Goal: Task Accomplishment & Management: Use online tool/utility

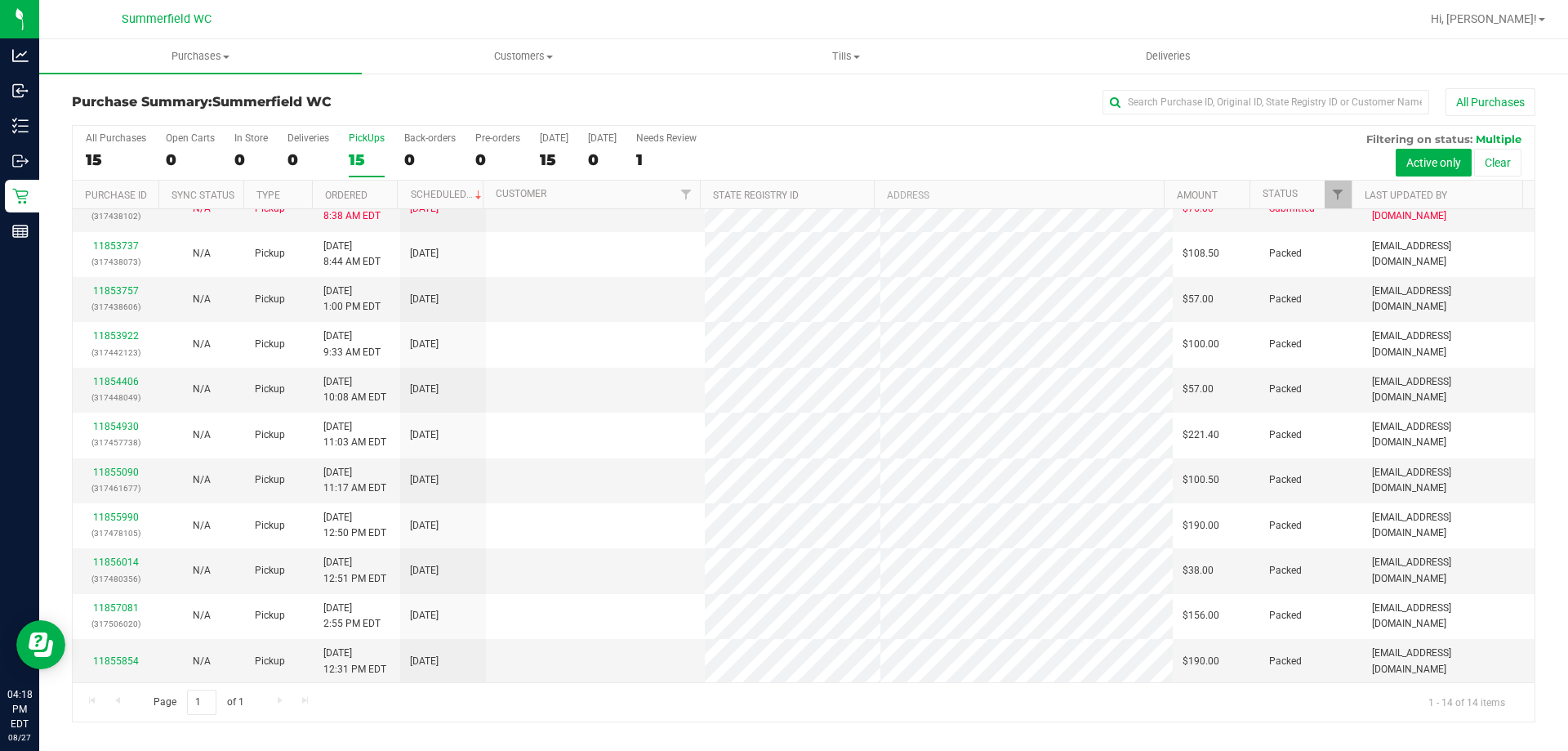
scroll to position [160, 0]
click at [371, 138] on div "PickUps" at bounding box center [367, 137] width 36 height 11
click at [0, 0] on input "PickUps 15" at bounding box center [0, 0] width 0 height 0
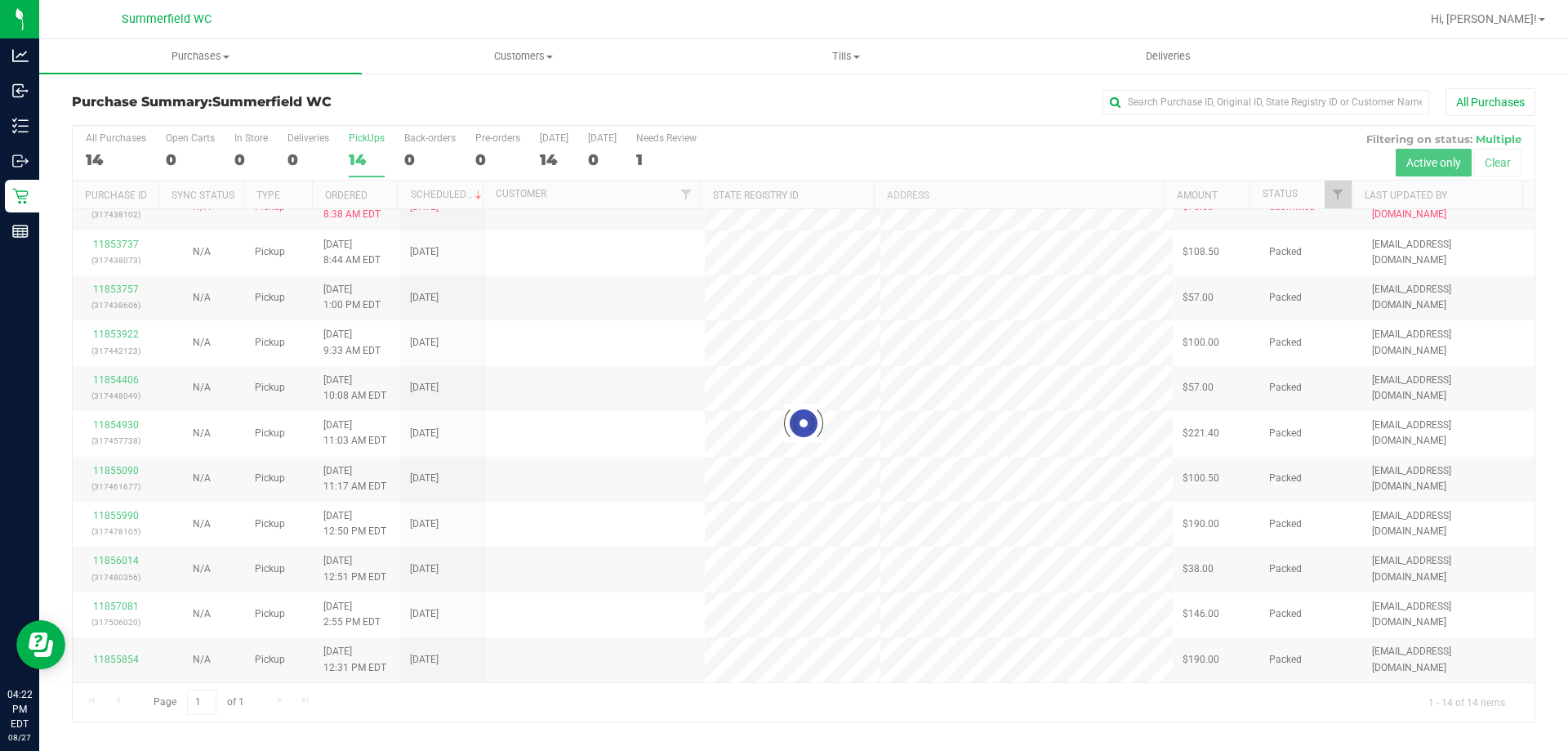
scroll to position [0, 0]
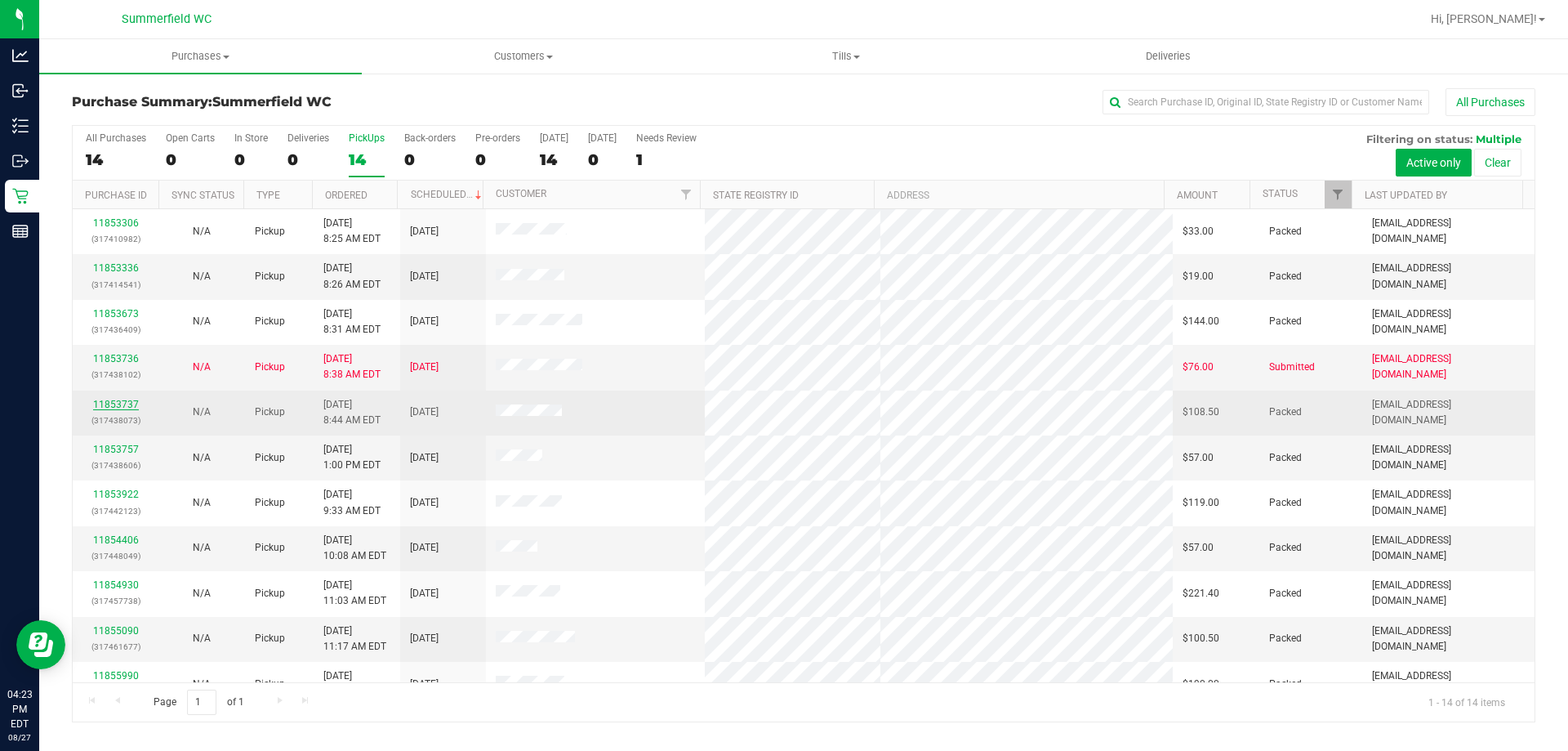
click at [125, 404] on link "11853737" at bounding box center [116, 404] width 46 height 11
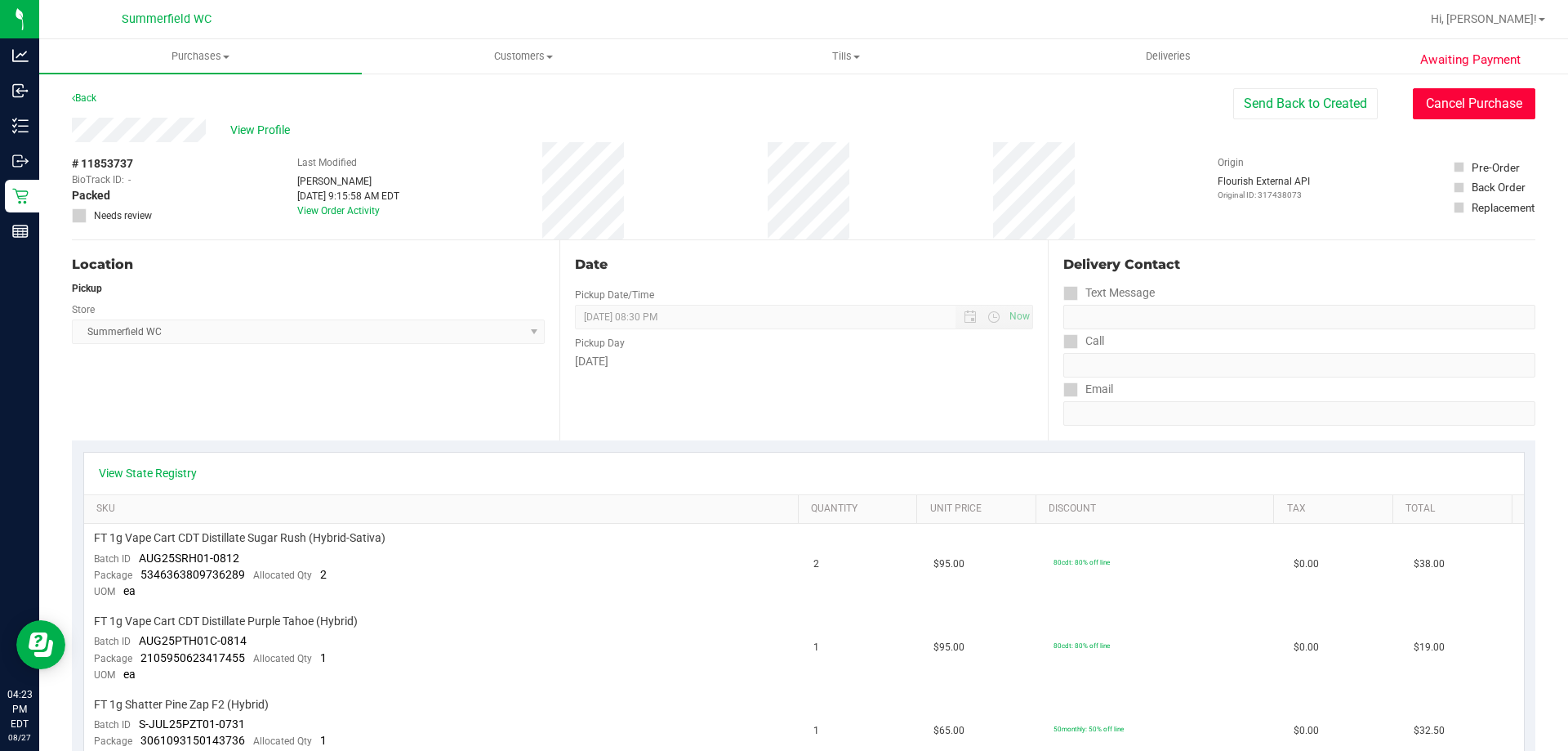
click at [1413, 99] on button "Cancel Purchase" at bounding box center [1475, 104] width 123 height 31
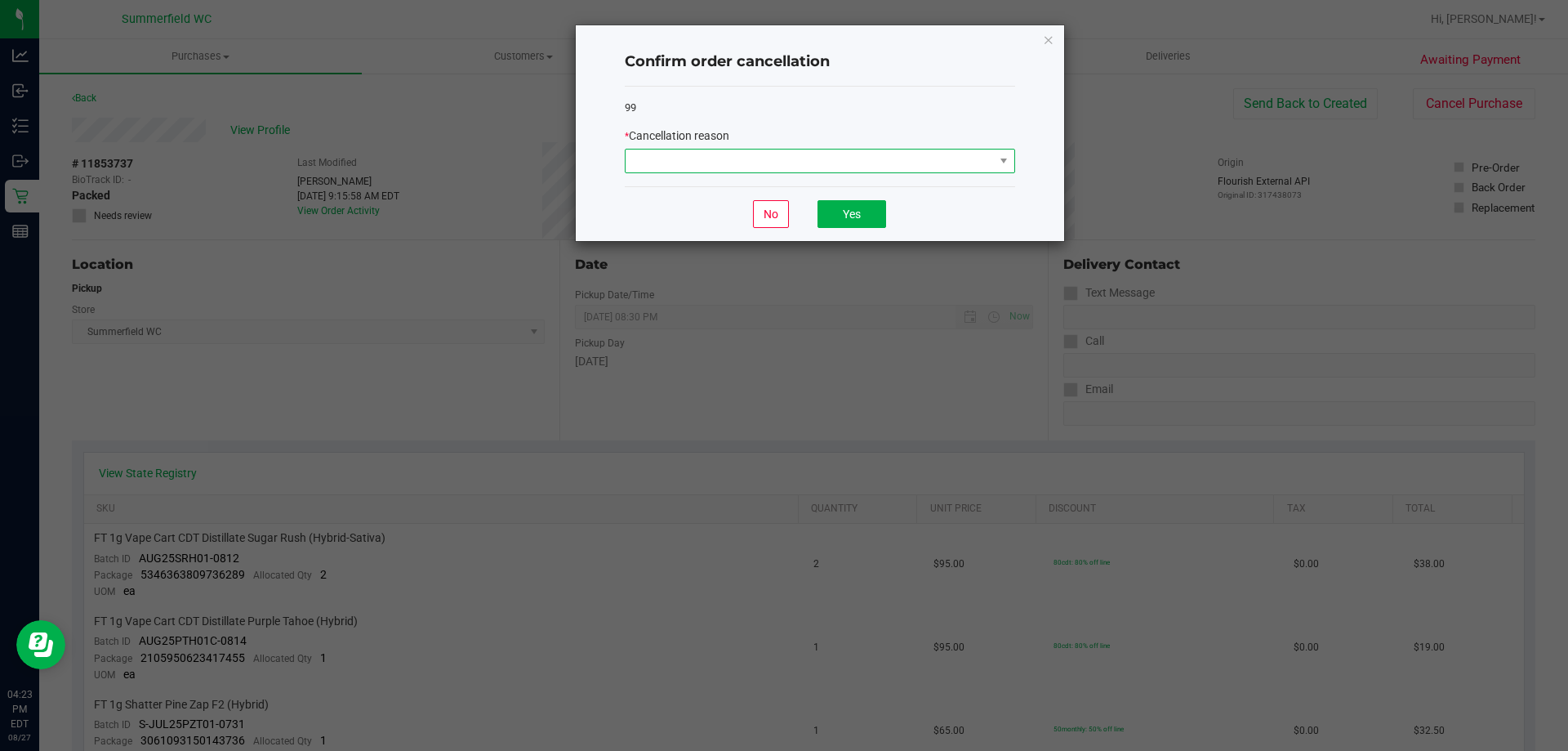
click at [983, 162] on span at bounding box center [809, 161] width 368 height 22
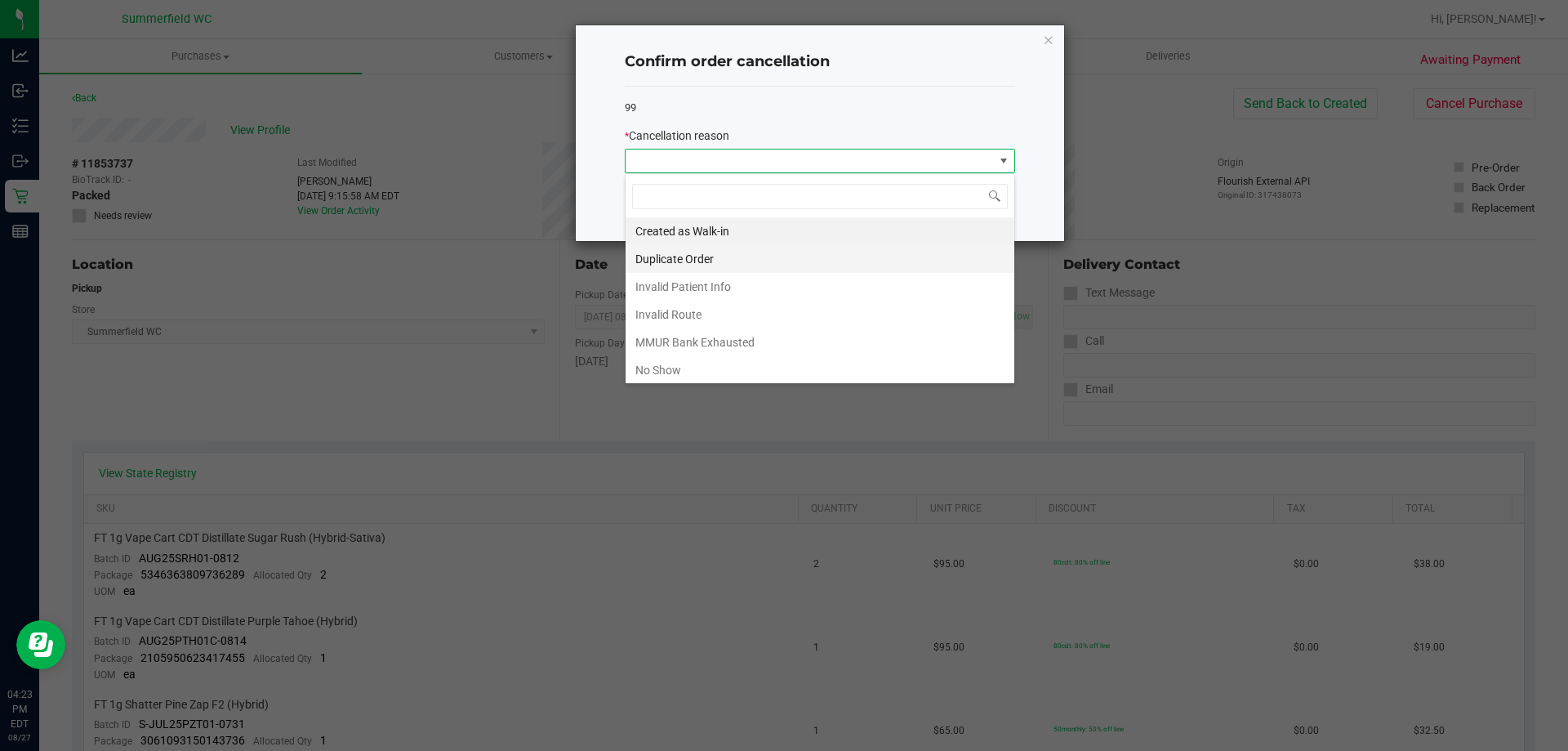
scroll to position [24, 390]
click at [833, 258] on li "Duplicate Order" at bounding box center [820, 259] width 389 height 28
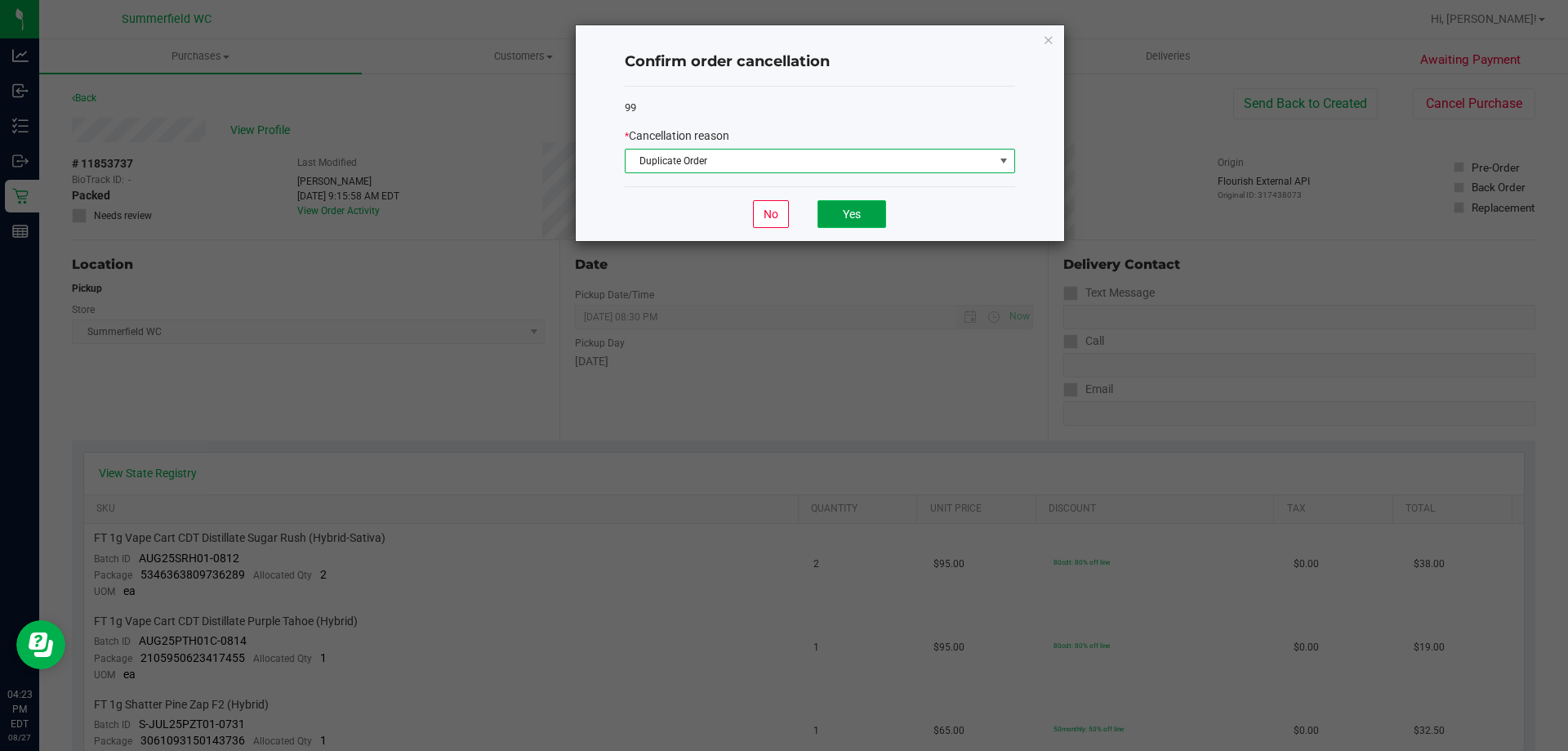
click at [847, 209] on button "Yes" at bounding box center [852, 214] width 68 height 28
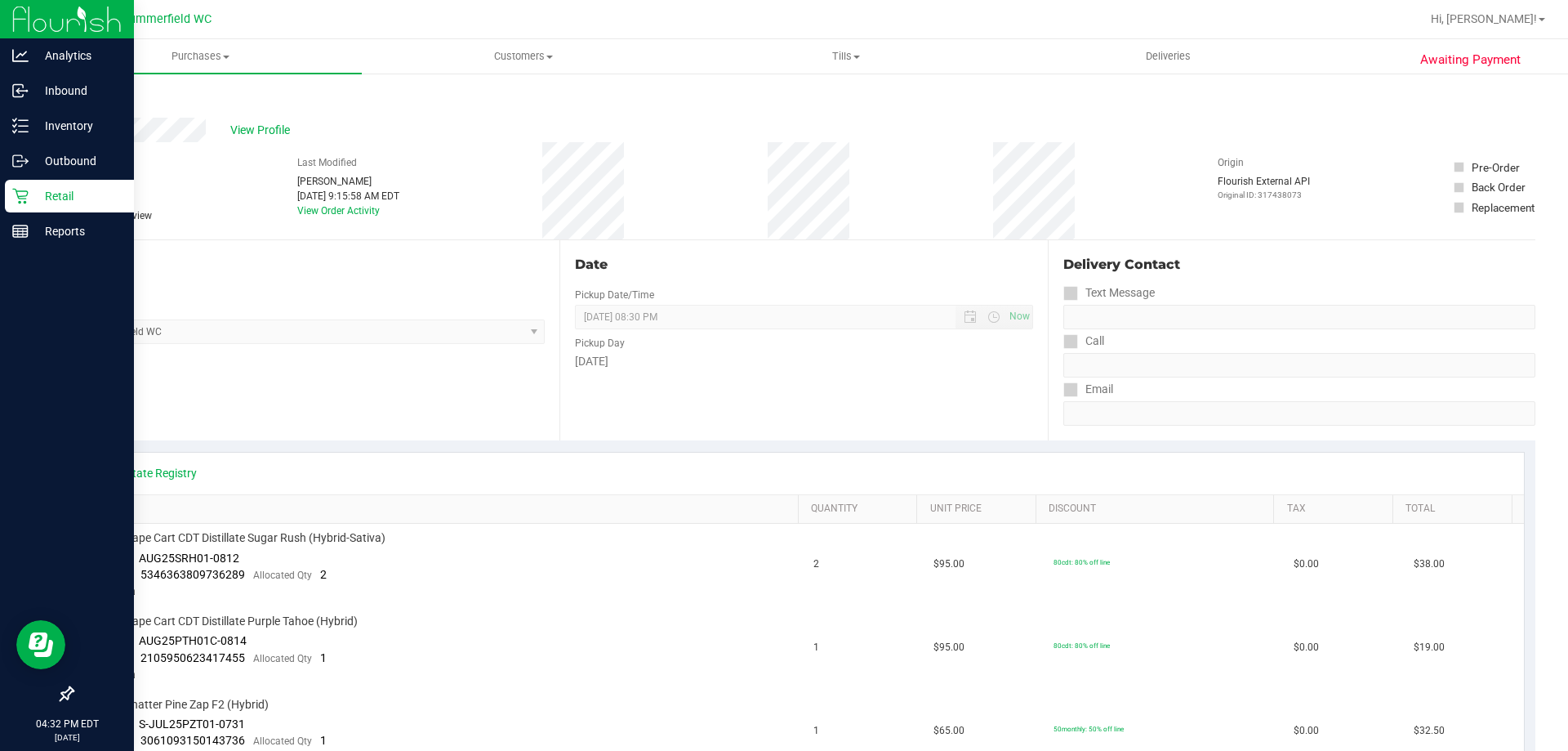
click at [53, 193] on p "Retail" at bounding box center [77, 196] width 98 height 20
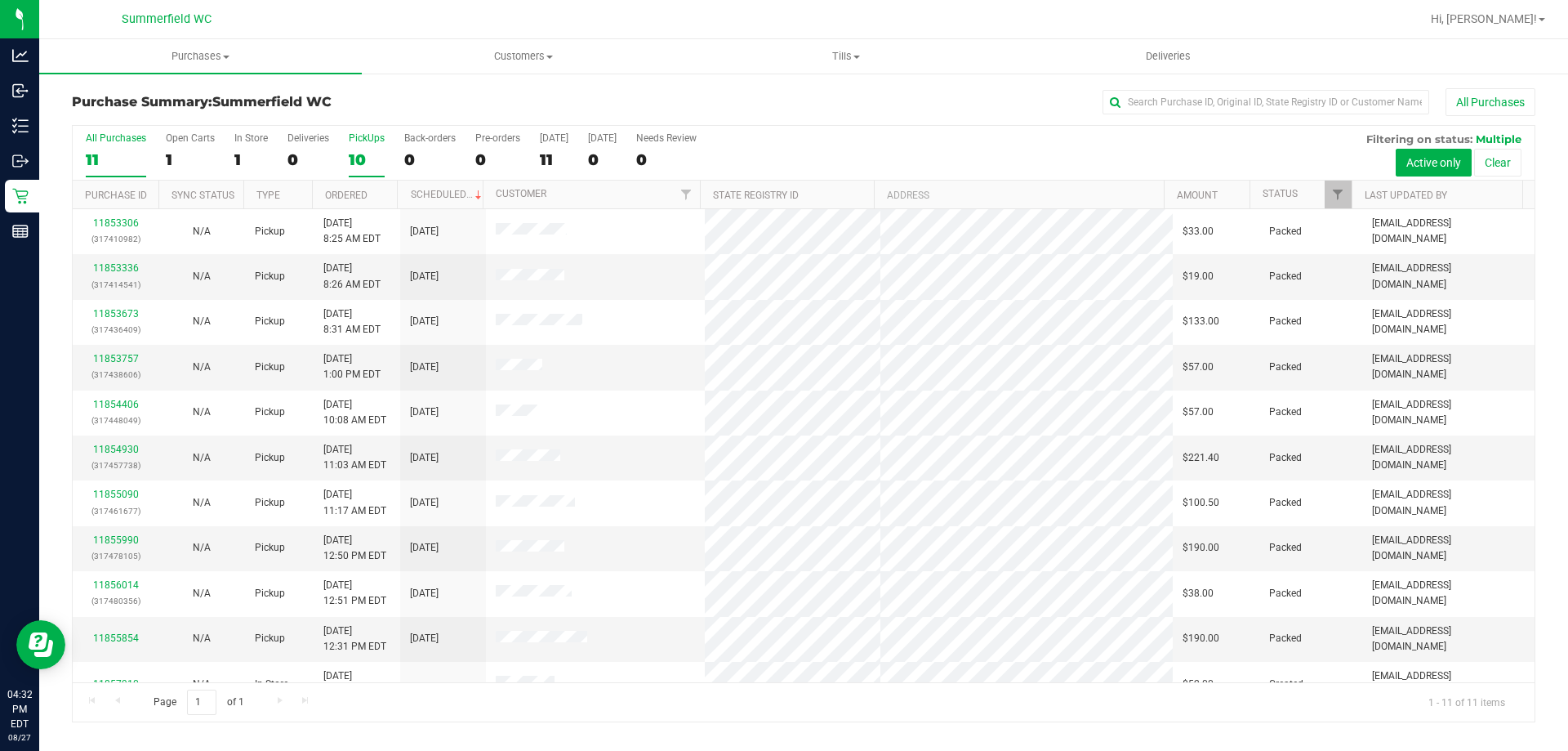
click at [354, 137] on div "PickUps" at bounding box center [367, 137] width 36 height 11
click at [0, 0] on input "PickUps 10" at bounding box center [0, 0] width 0 height 0
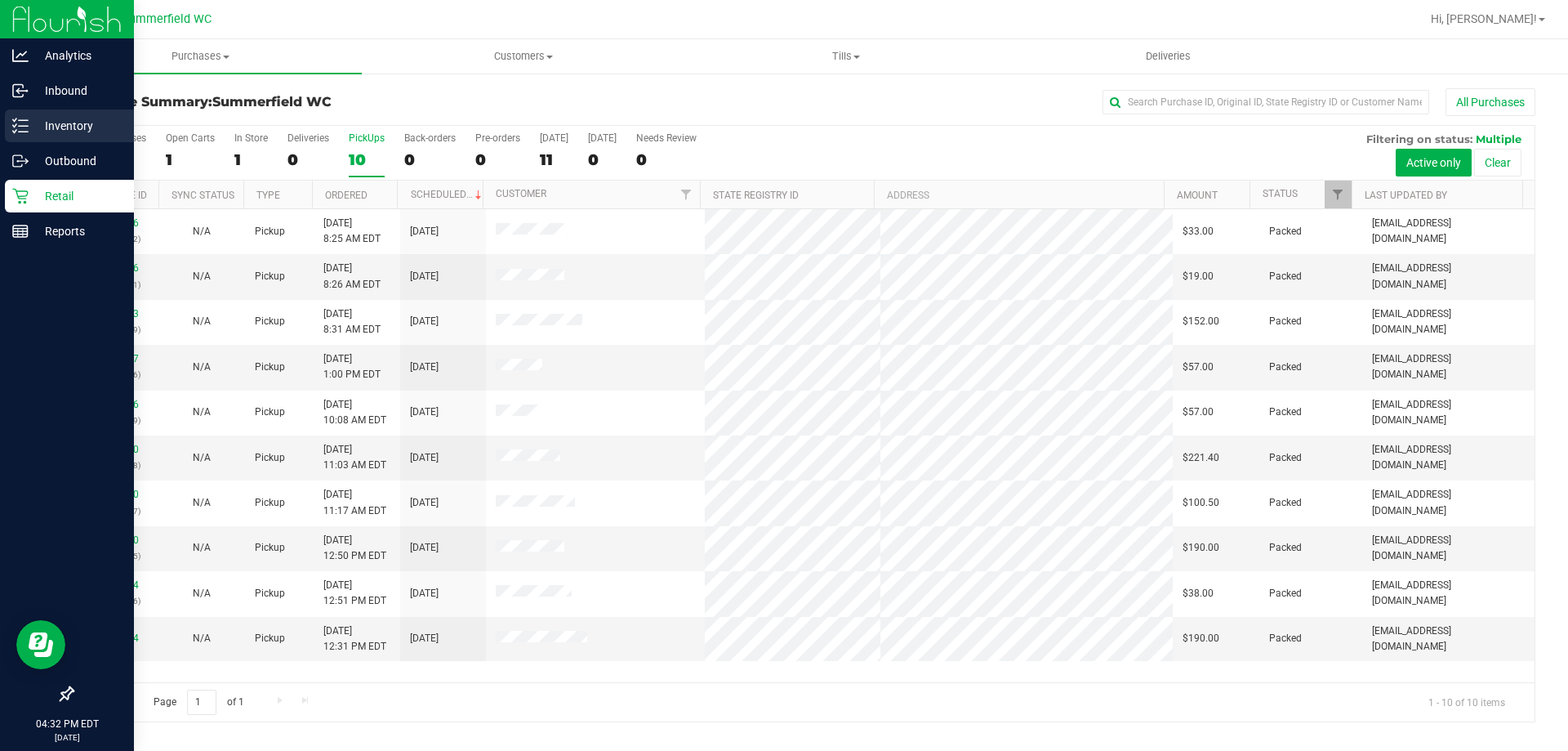
click at [74, 124] on p "Inventory" at bounding box center [77, 125] width 98 height 20
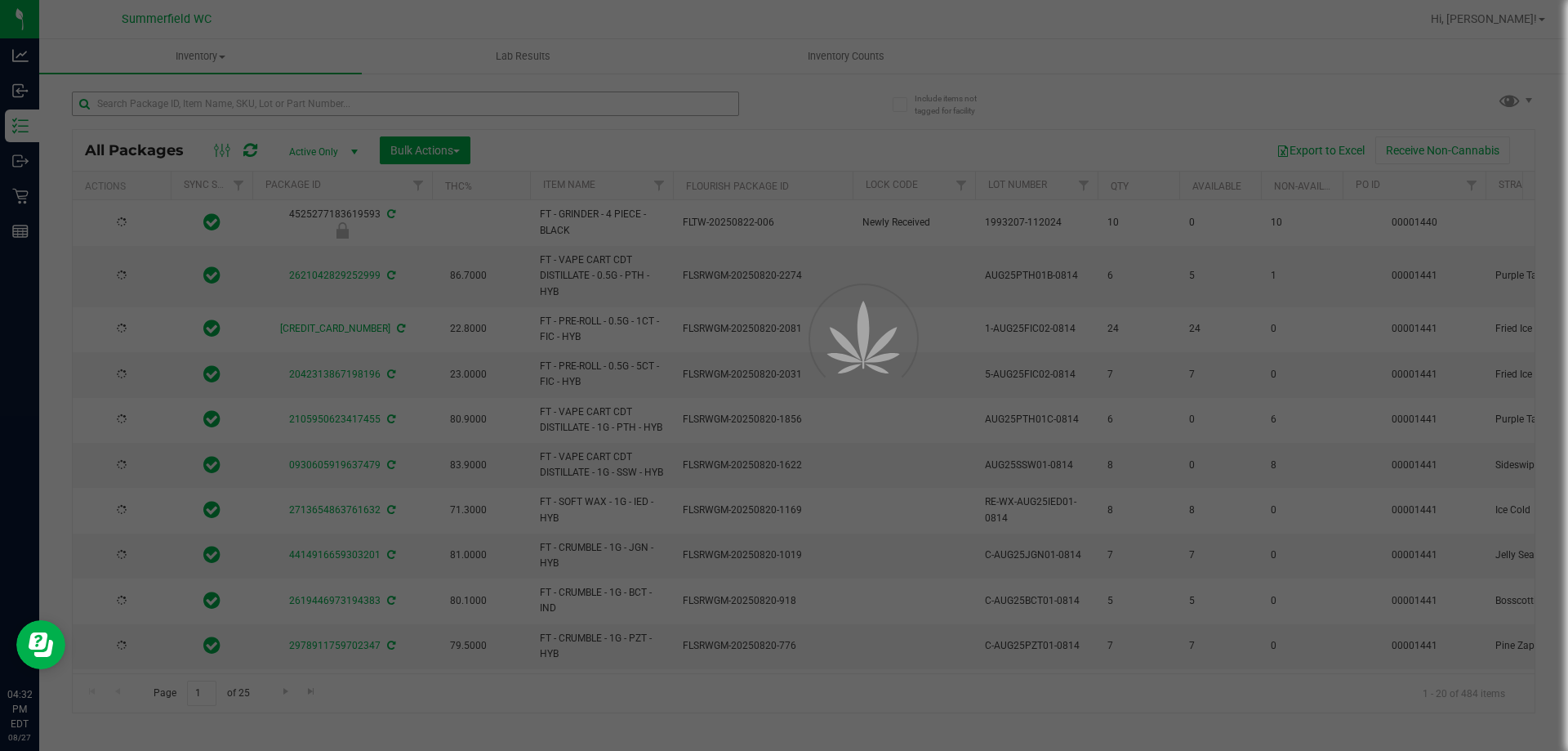
type input "[DATE]"
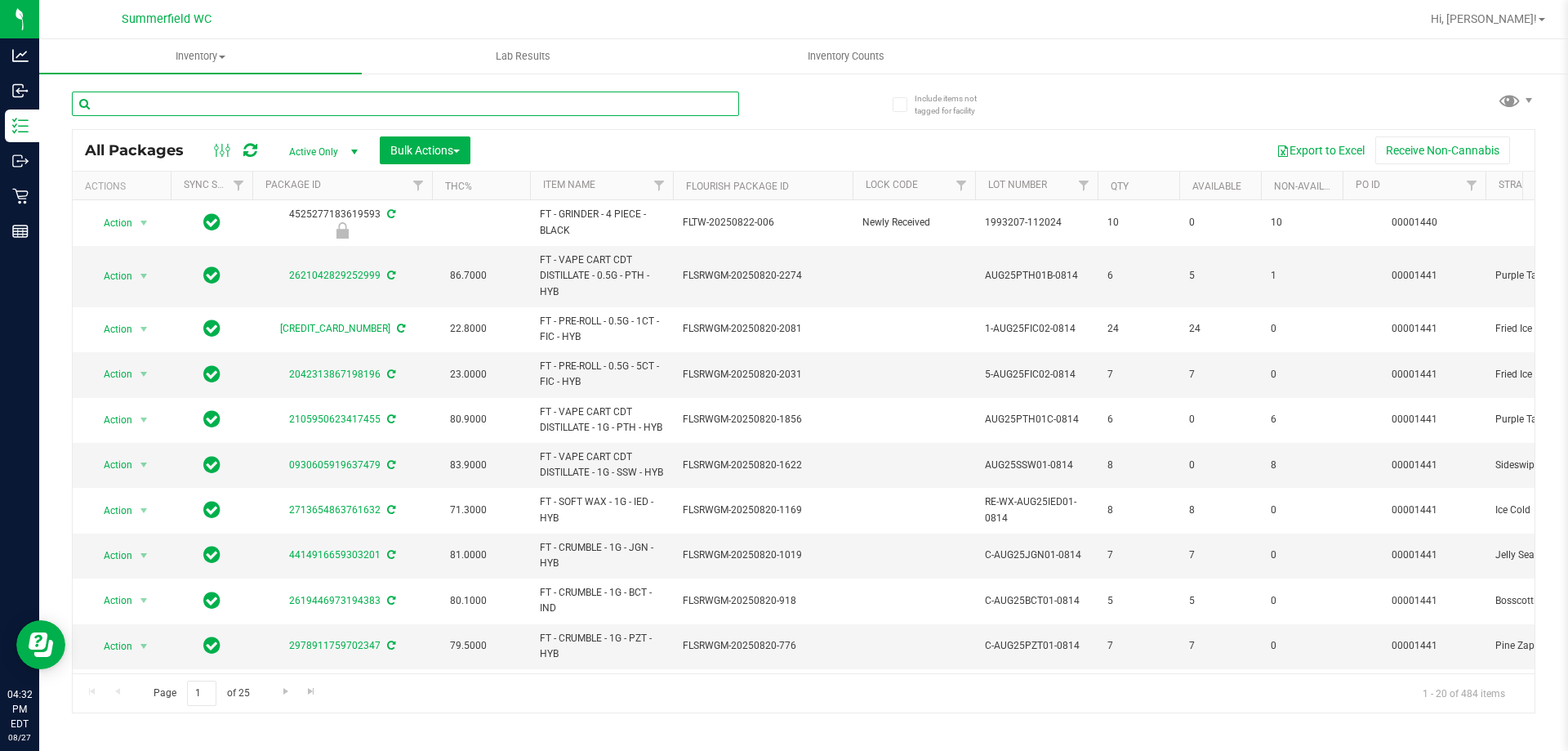
click at [263, 103] on input "text" at bounding box center [405, 104] width 668 height 24
type input "apples"
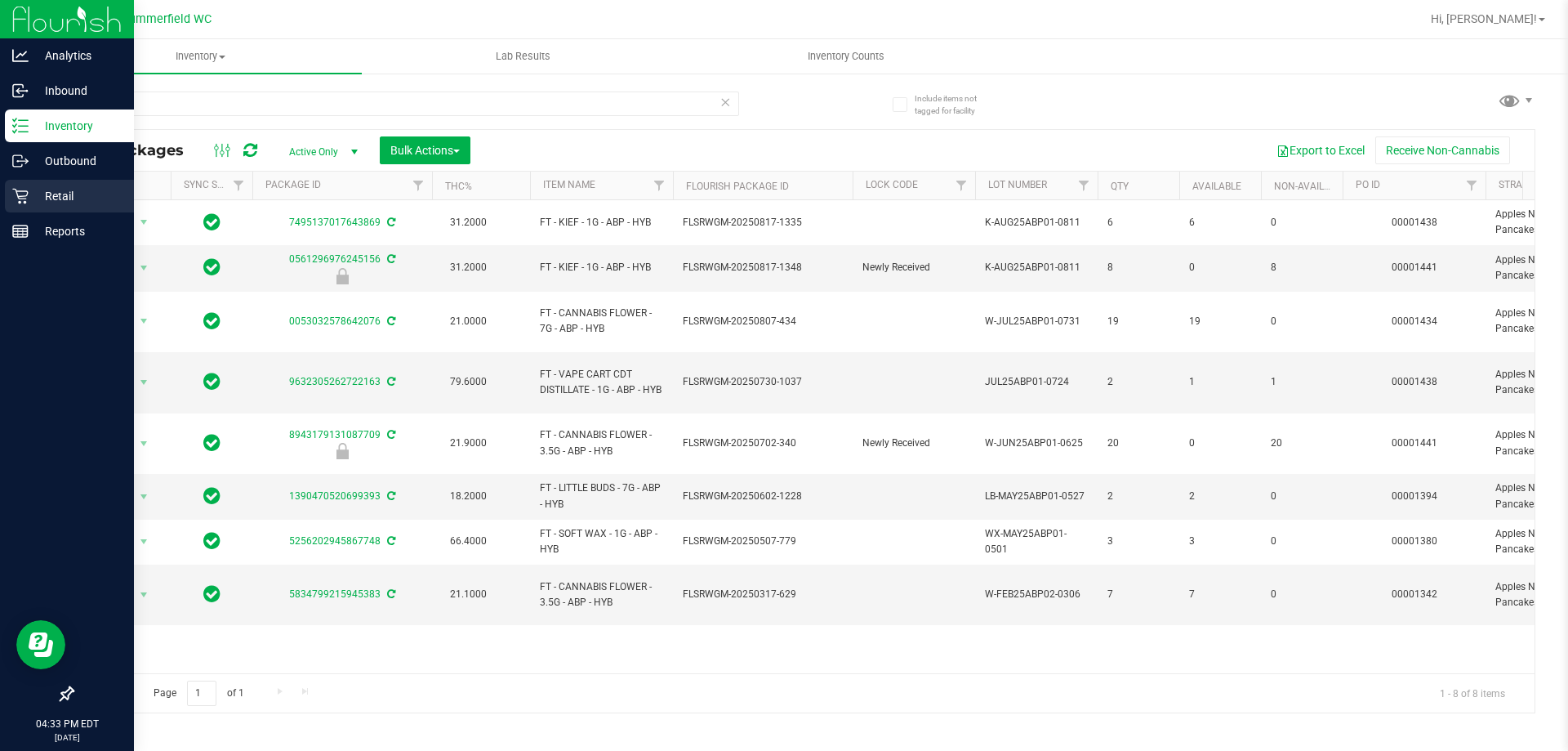
click at [54, 193] on p "Retail" at bounding box center [77, 196] width 98 height 20
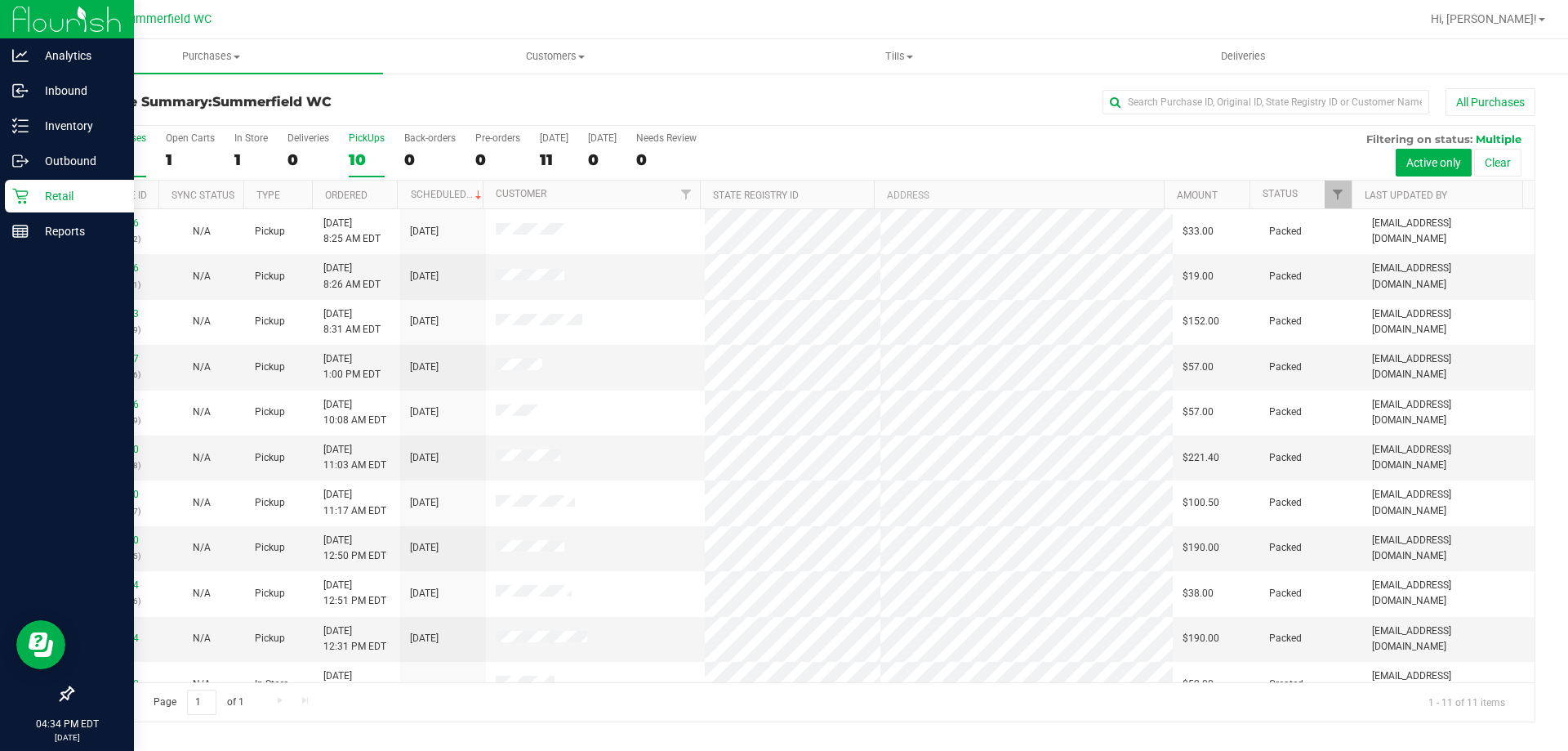
click at [365, 136] on div "PickUps" at bounding box center [367, 137] width 36 height 11
click at [0, 0] on input "PickUps 10" at bounding box center [0, 0] width 0 height 0
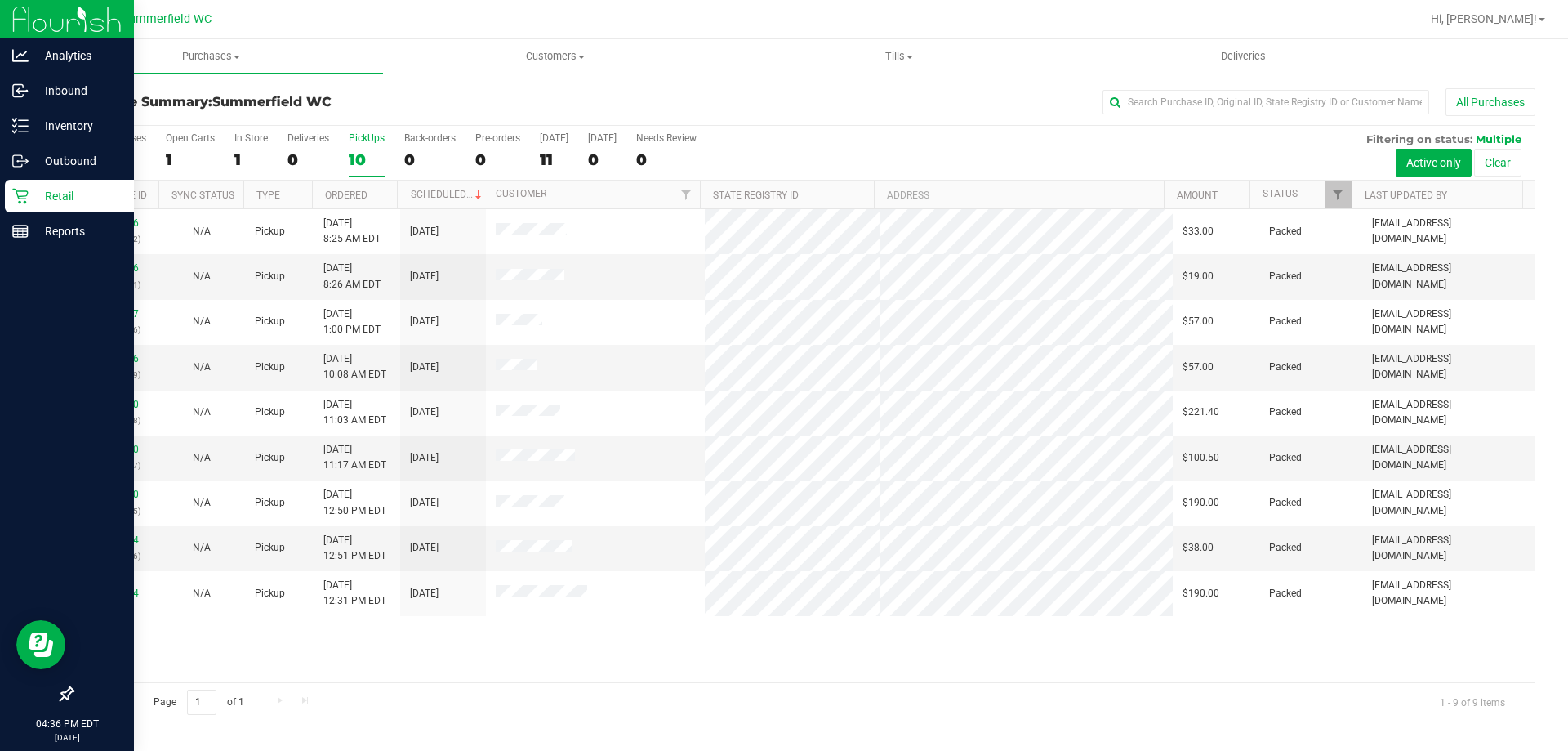
click at [373, 136] on div "PickUps" at bounding box center [367, 137] width 36 height 11
click at [0, 0] on input "PickUps 10" at bounding box center [0, 0] width 0 height 0
click at [366, 143] on div "PickUps" at bounding box center [367, 137] width 36 height 11
click at [0, 0] on input "PickUps 9" at bounding box center [0, 0] width 0 height 0
click at [125, 536] on link "11857999" at bounding box center [116, 539] width 46 height 11
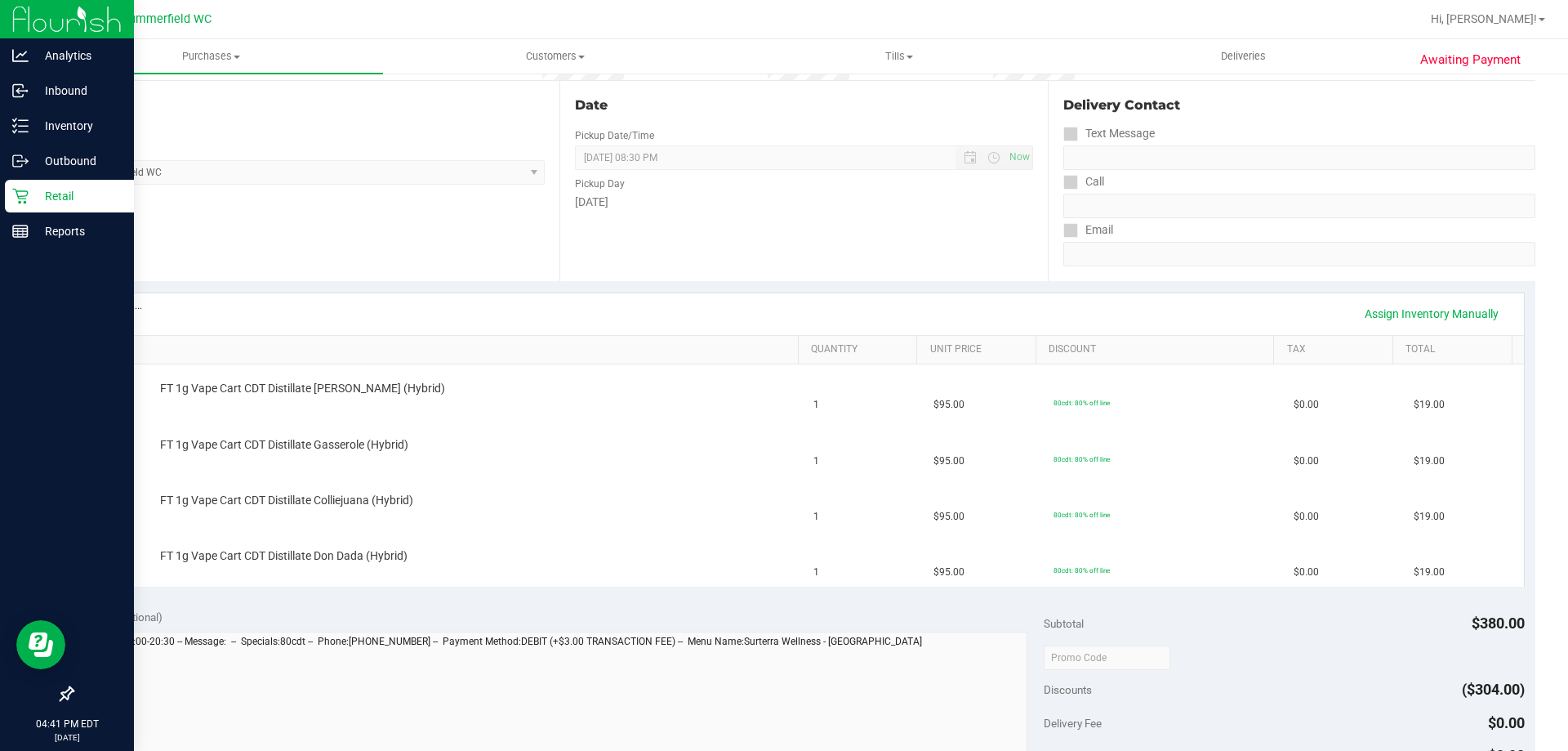
scroll to position [163, 0]
click at [51, 190] on p "Retail" at bounding box center [77, 196] width 98 height 20
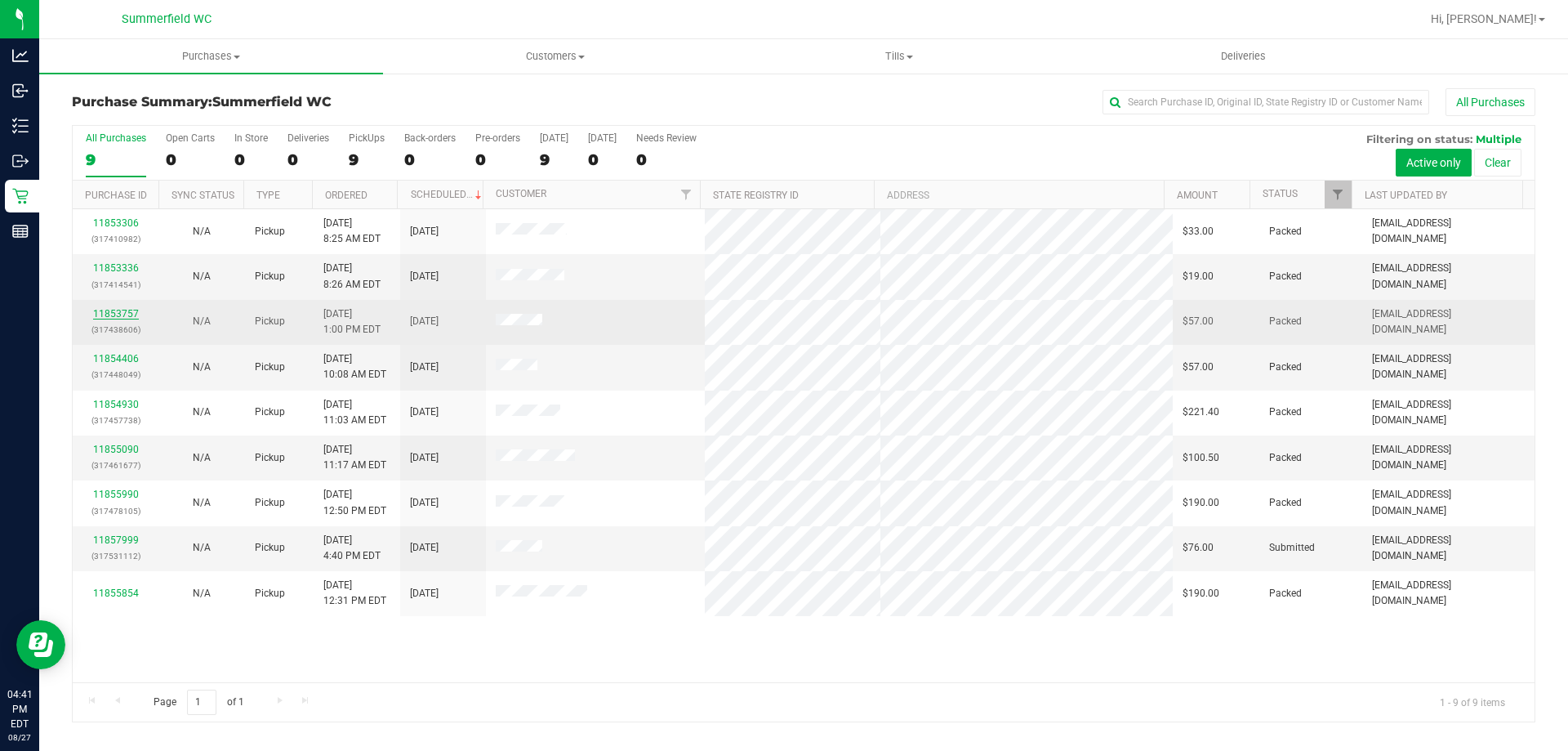
click at [107, 309] on link "11853757" at bounding box center [116, 313] width 46 height 11
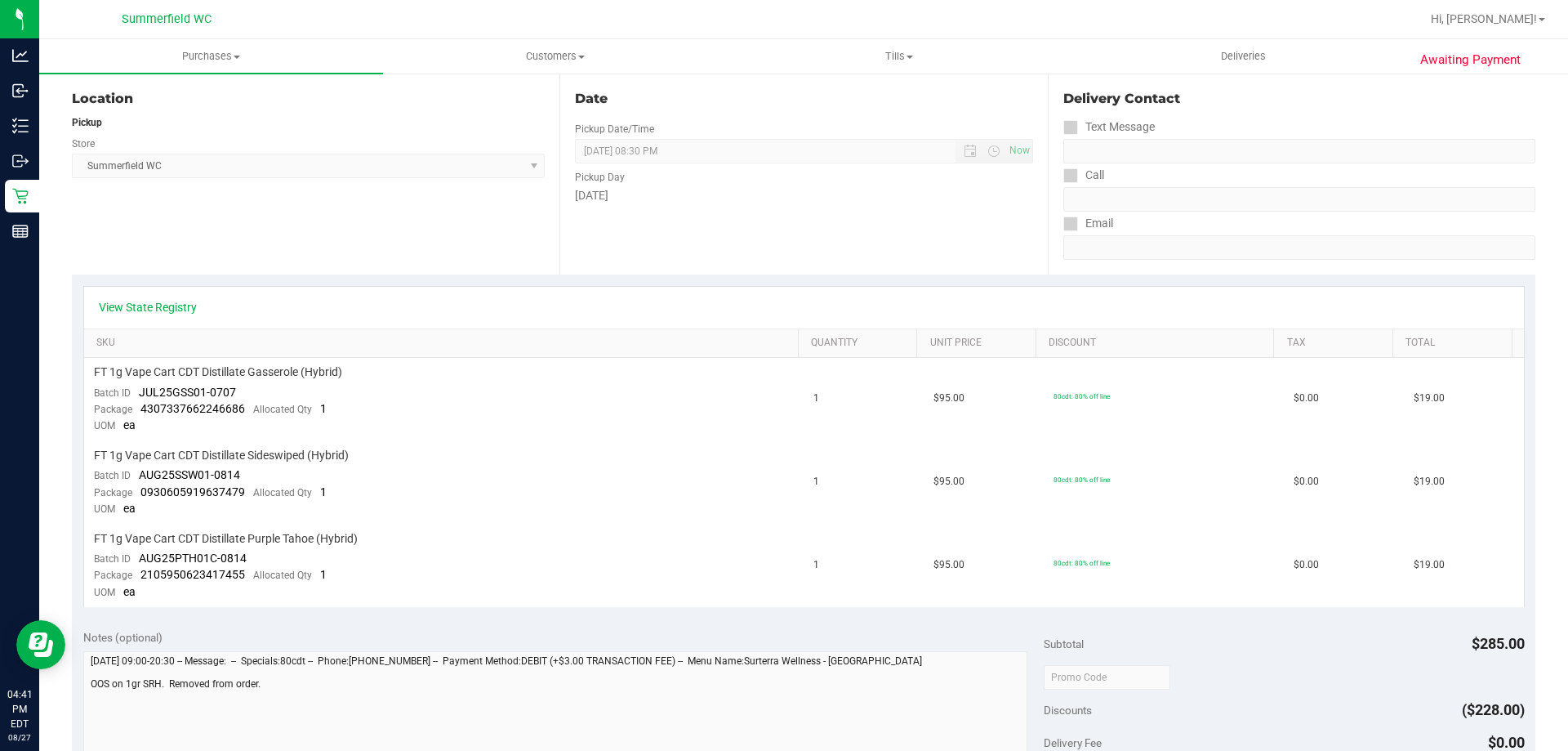
scroll to position [327, 0]
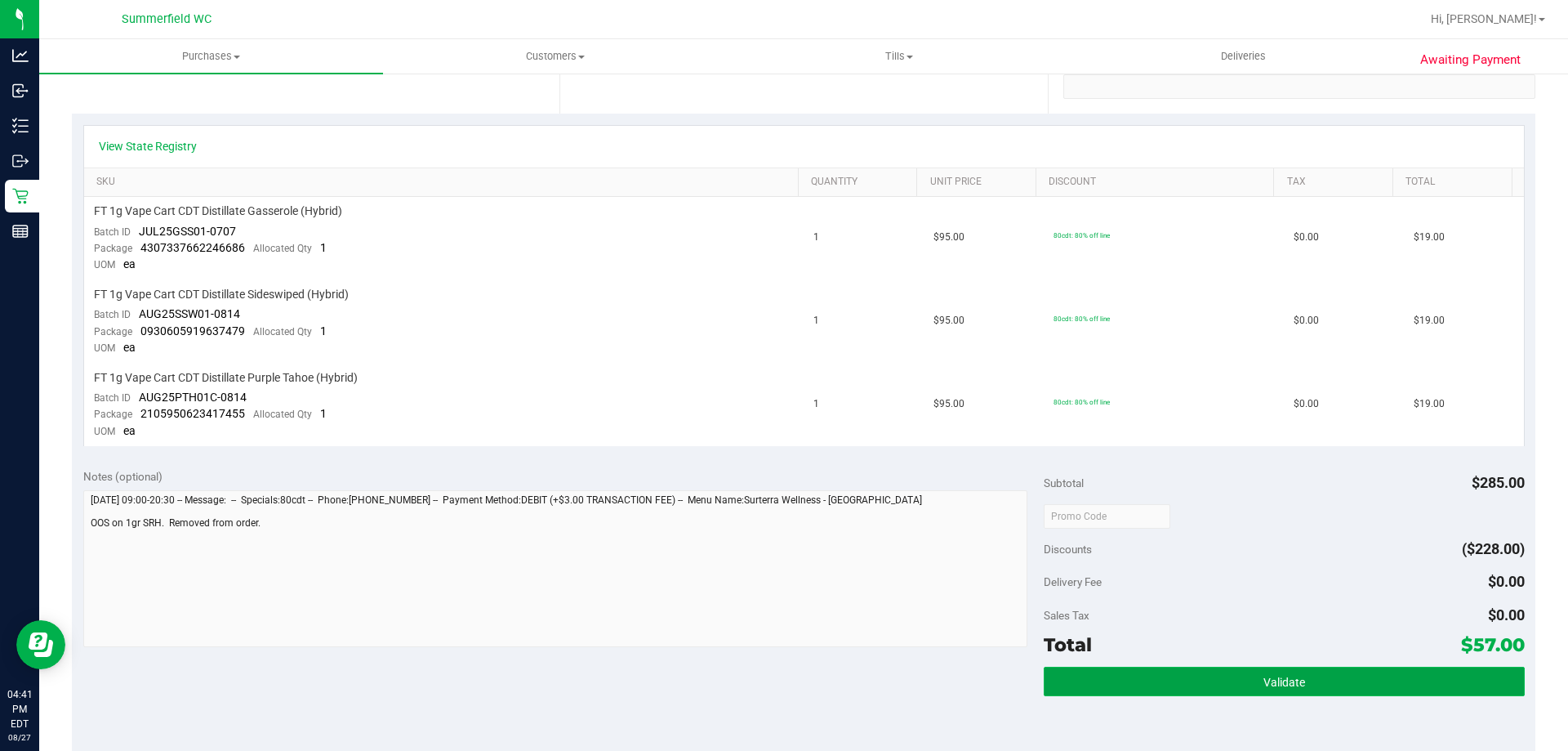
click at [1179, 677] on button "Validate" at bounding box center [1284, 682] width 480 height 29
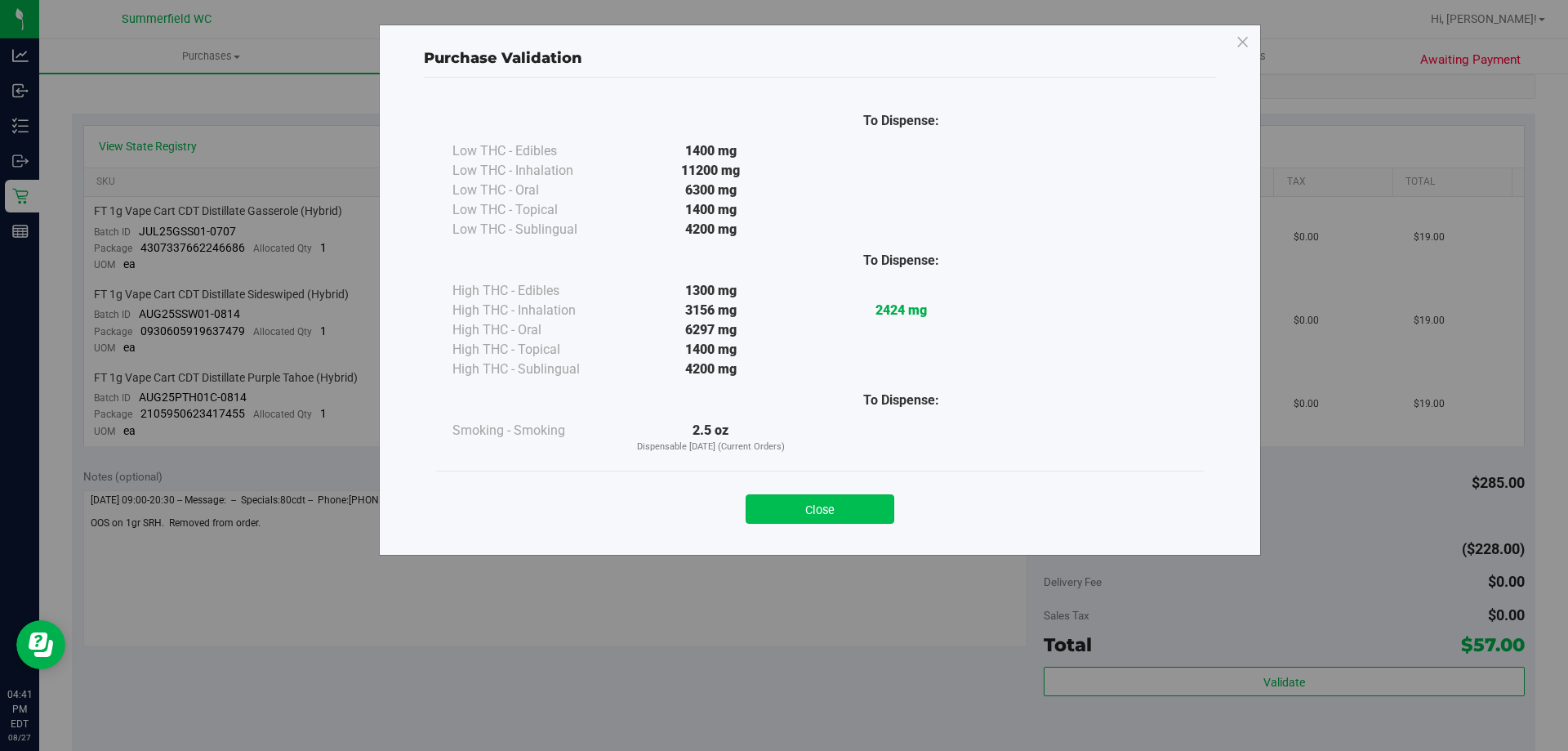
click at [778, 506] on button "Close" at bounding box center [820, 509] width 149 height 29
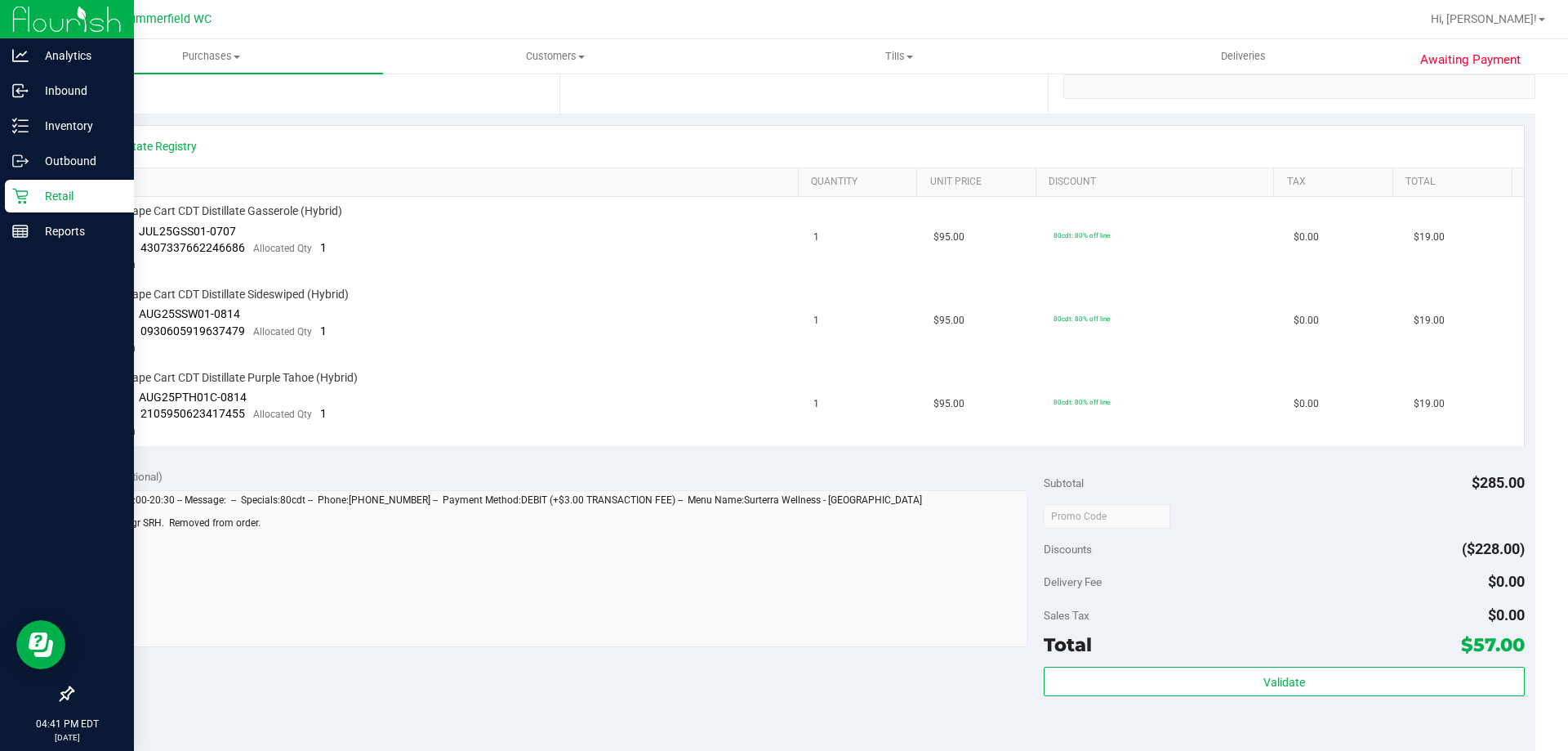
click at [66, 193] on p "Retail" at bounding box center [77, 196] width 98 height 20
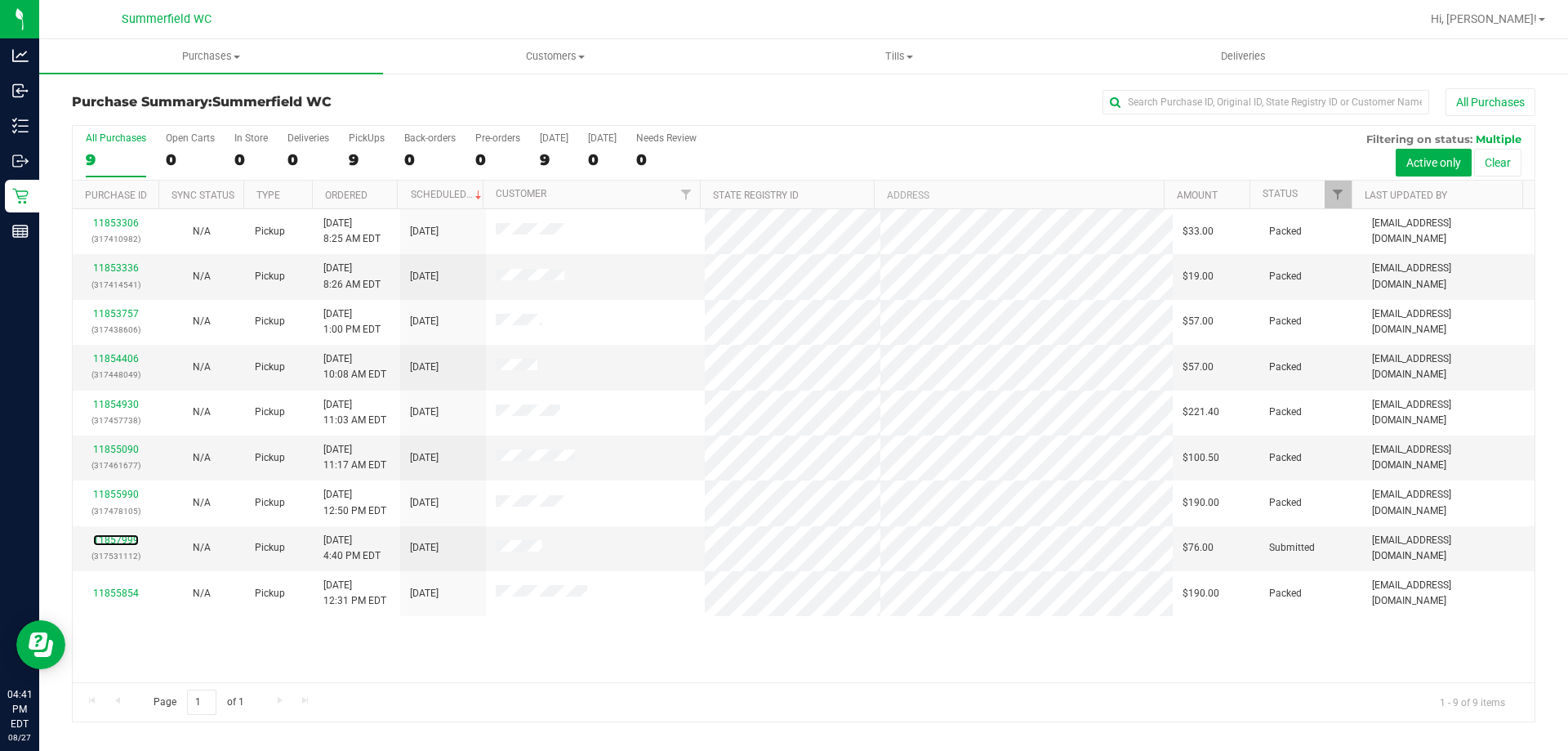
click at [123, 537] on link "11857999" at bounding box center [116, 539] width 46 height 11
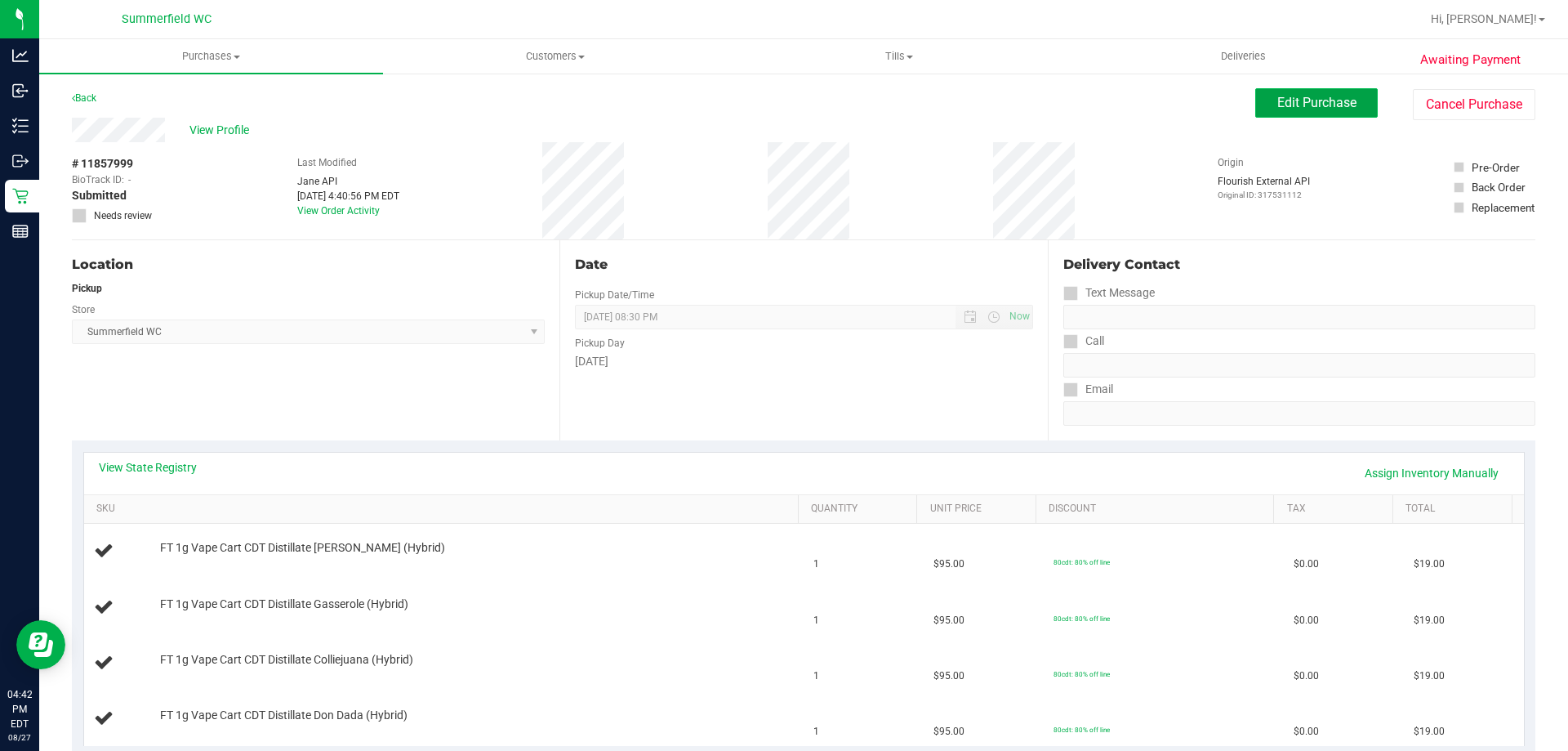
click at [1274, 92] on button "Edit Purchase" at bounding box center [1317, 103] width 123 height 29
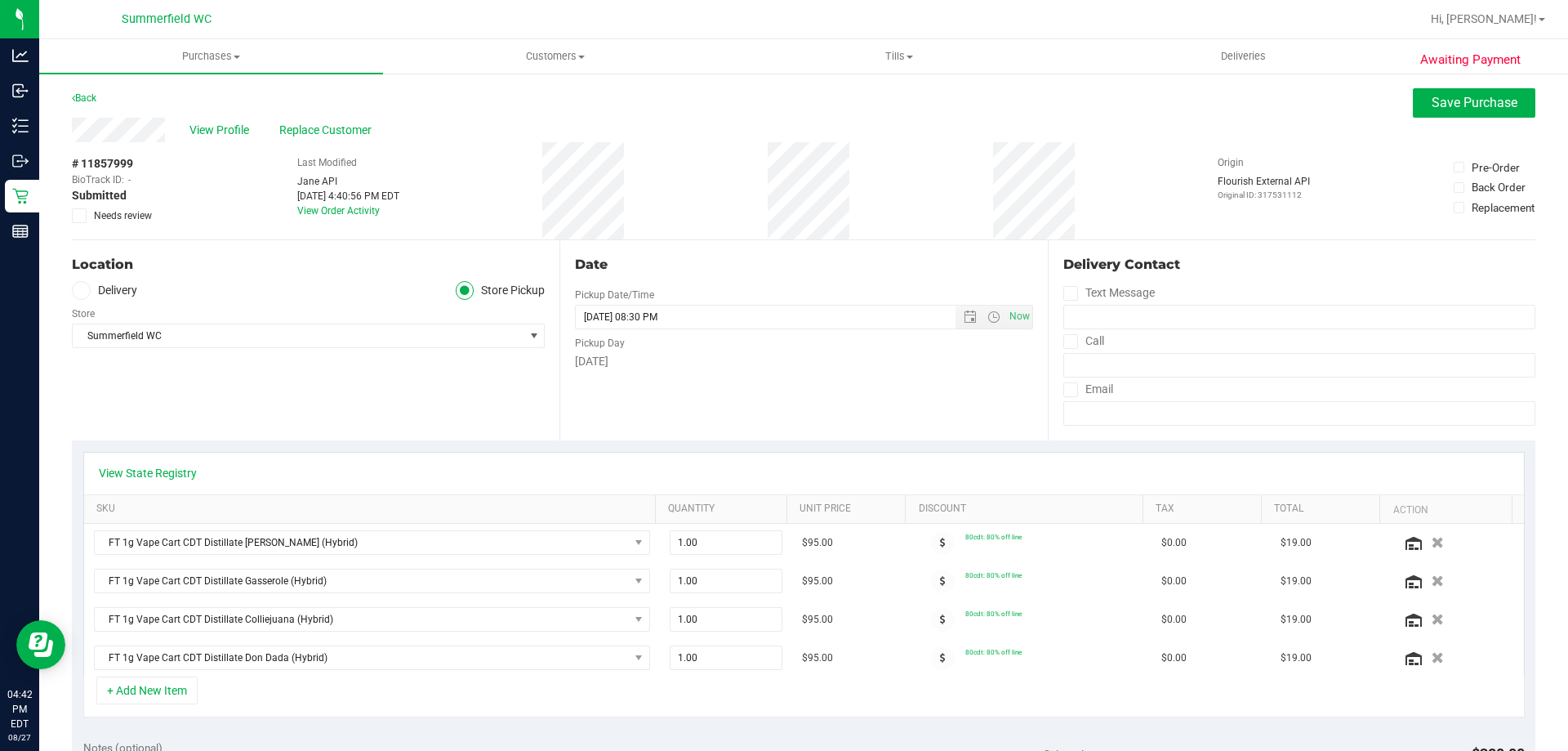
click at [228, 129] on span "View Profile" at bounding box center [222, 130] width 66 height 17
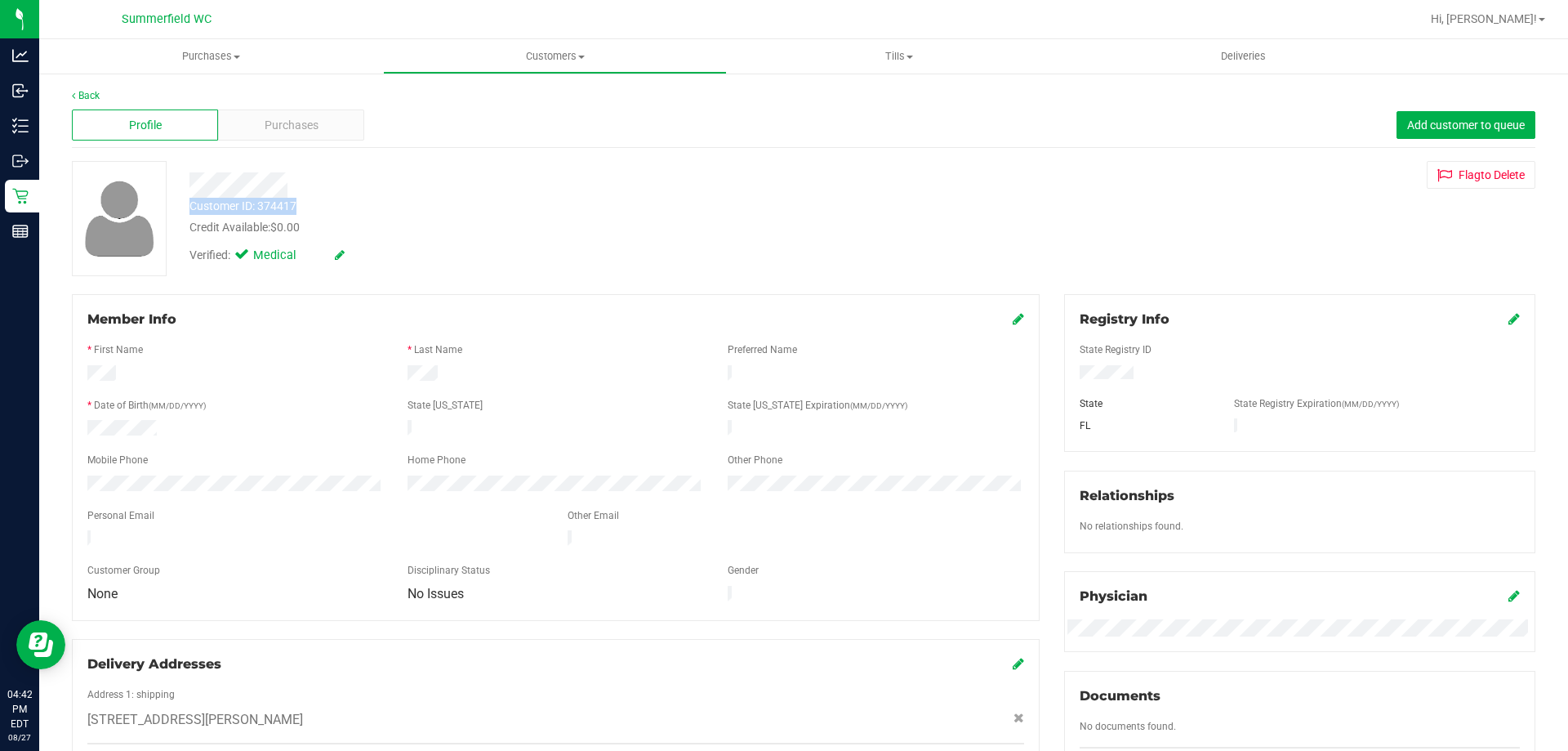
drag, startPoint x: 306, startPoint y: 207, endPoint x: 187, endPoint y: 212, distance: 119.1
click at [187, 212] on div "Customer ID: 374417 Credit Available: $0.00" at bounding box center [549, 217] width 744 height 38
copy div "Customer ID: 374417"
click at [278, 204] on div "Customer ID: 374417" at bounding box center [243, 207] width 107 height 17
click at [308, 207] on div "Customer ID: 374417 Credit Available: $0.00" at bounding box center [549, 217] width 744 height 38
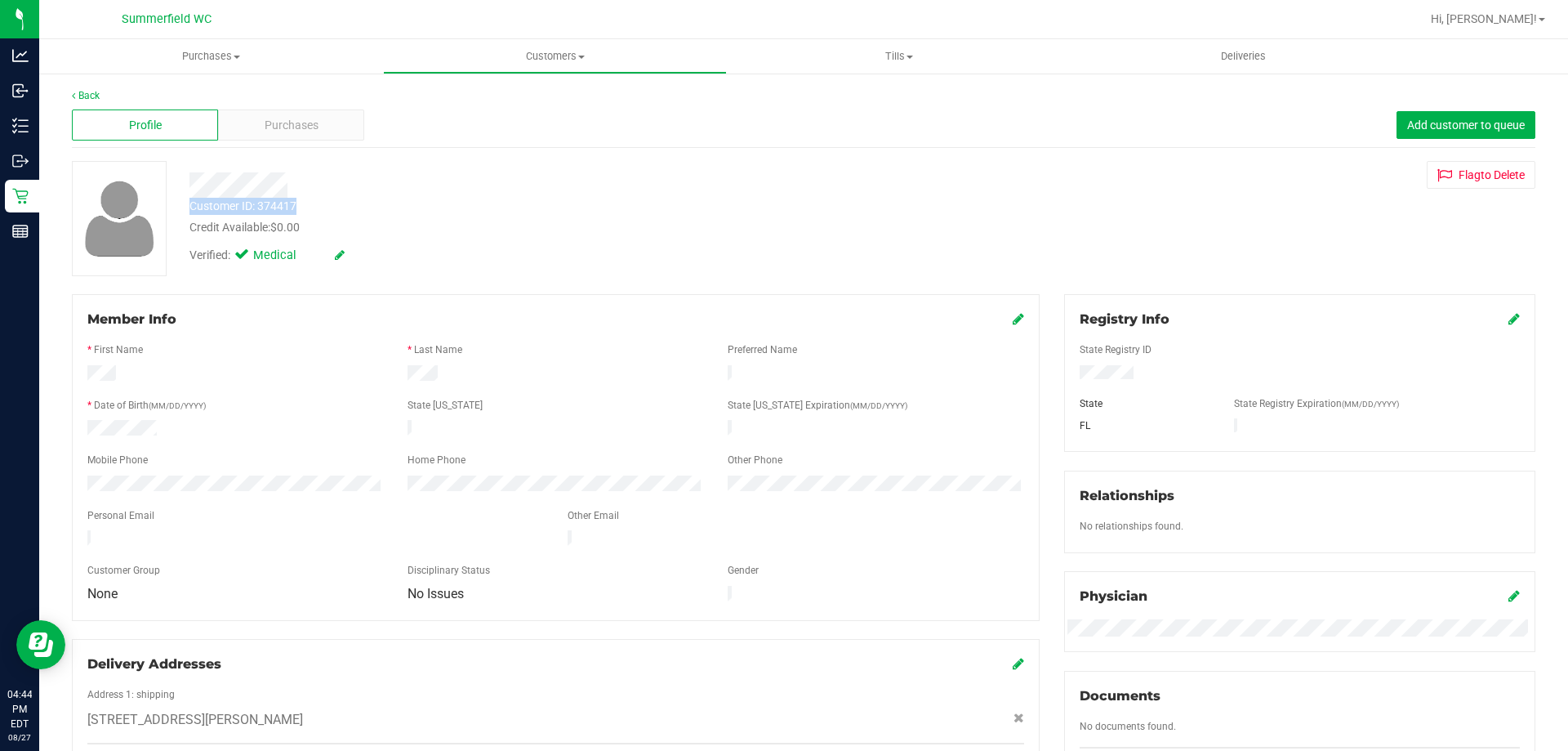
drag, startPoint x: 303, startPoint y: 205, endPoint x: 181, endPoint y: 204, distance: 122.0
click at [181, 204] on div "Customer ID: 374417 Credit Available: $0.00" at bounding box center [549, 217] width 744 height 38
copy div "Customer ID: 374417"
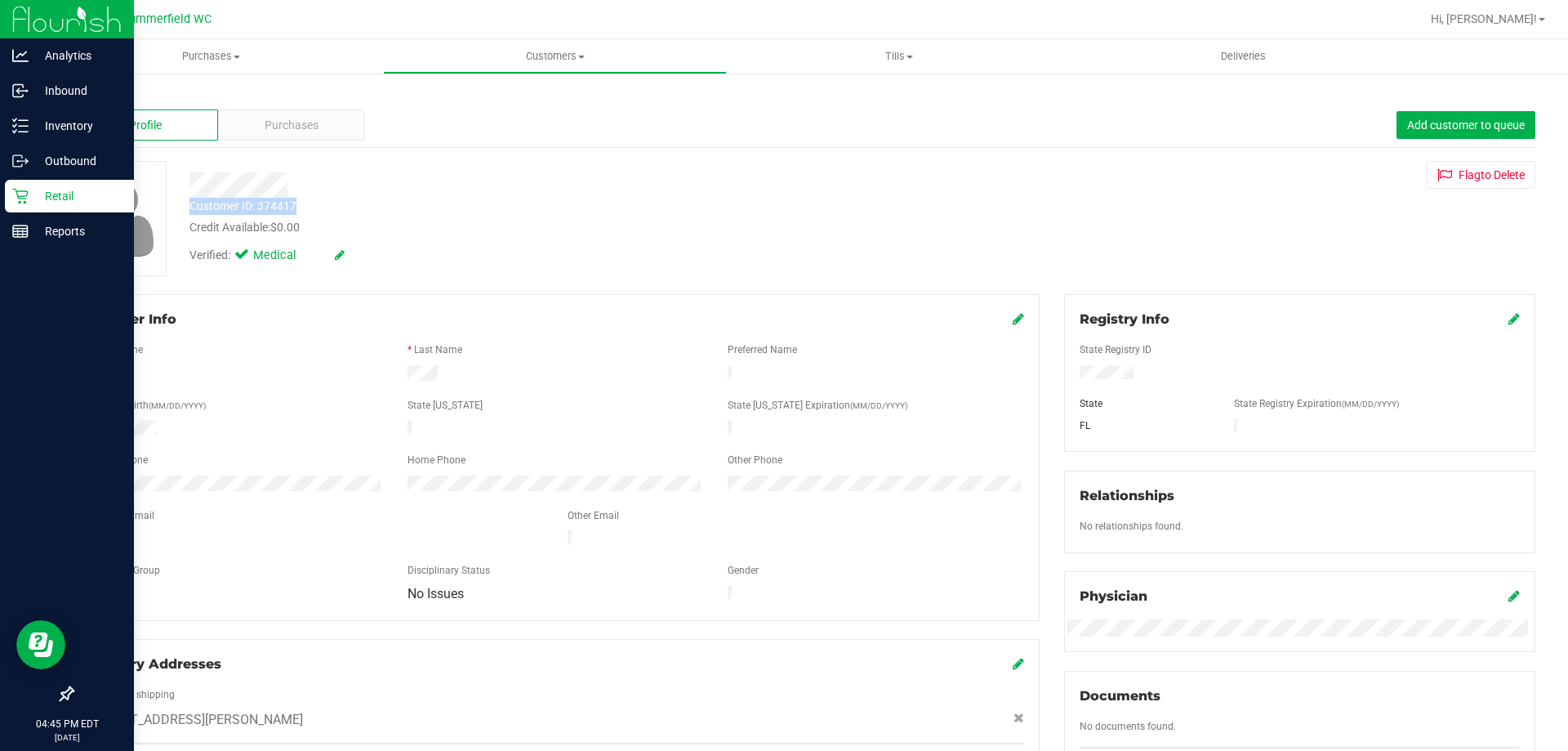
click at [62, 191] on p "Retail" at bounding box center [77, 196] width 98 height 20
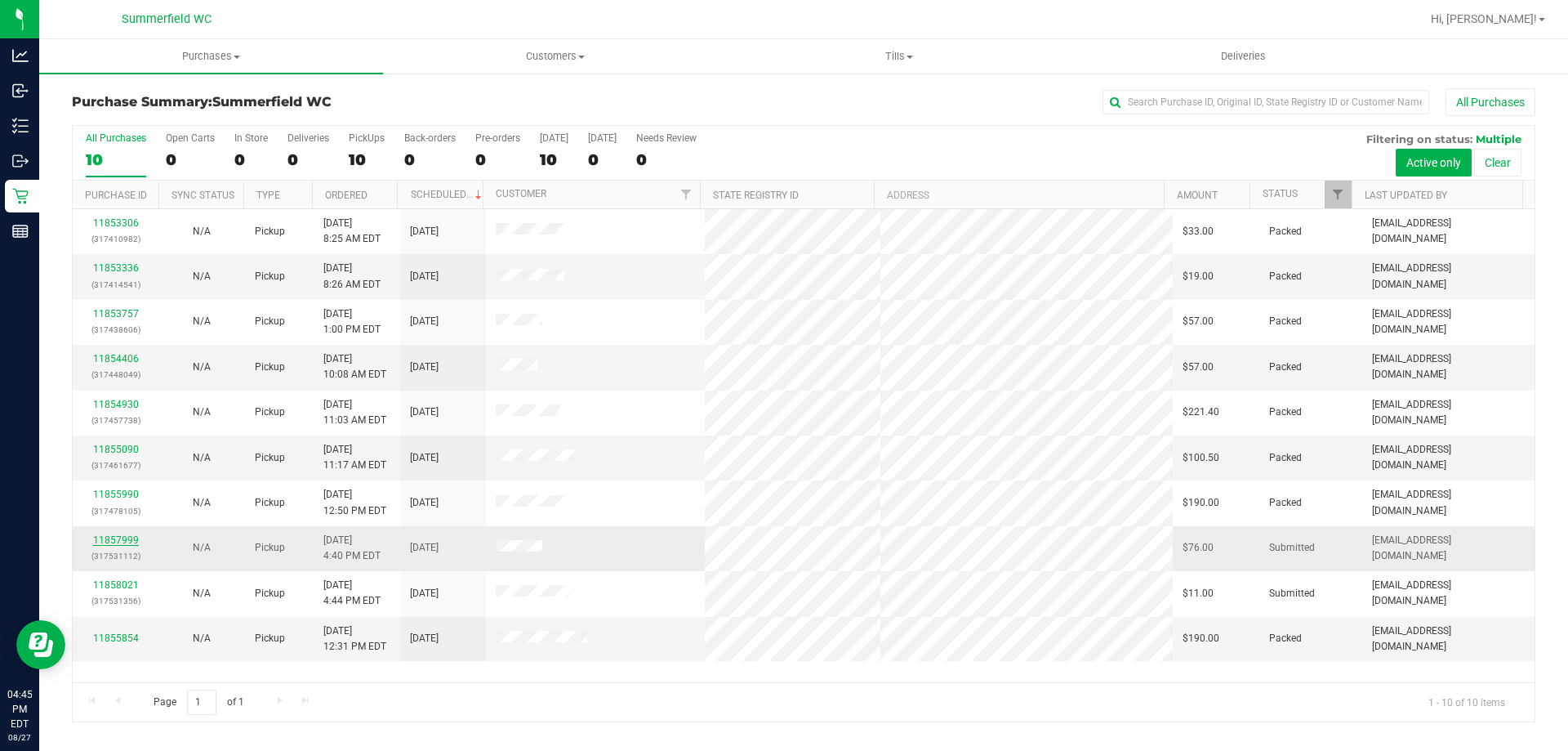
click at [123, 538] on link "11857999" at bounding box center [116, 539] width 46 height 11
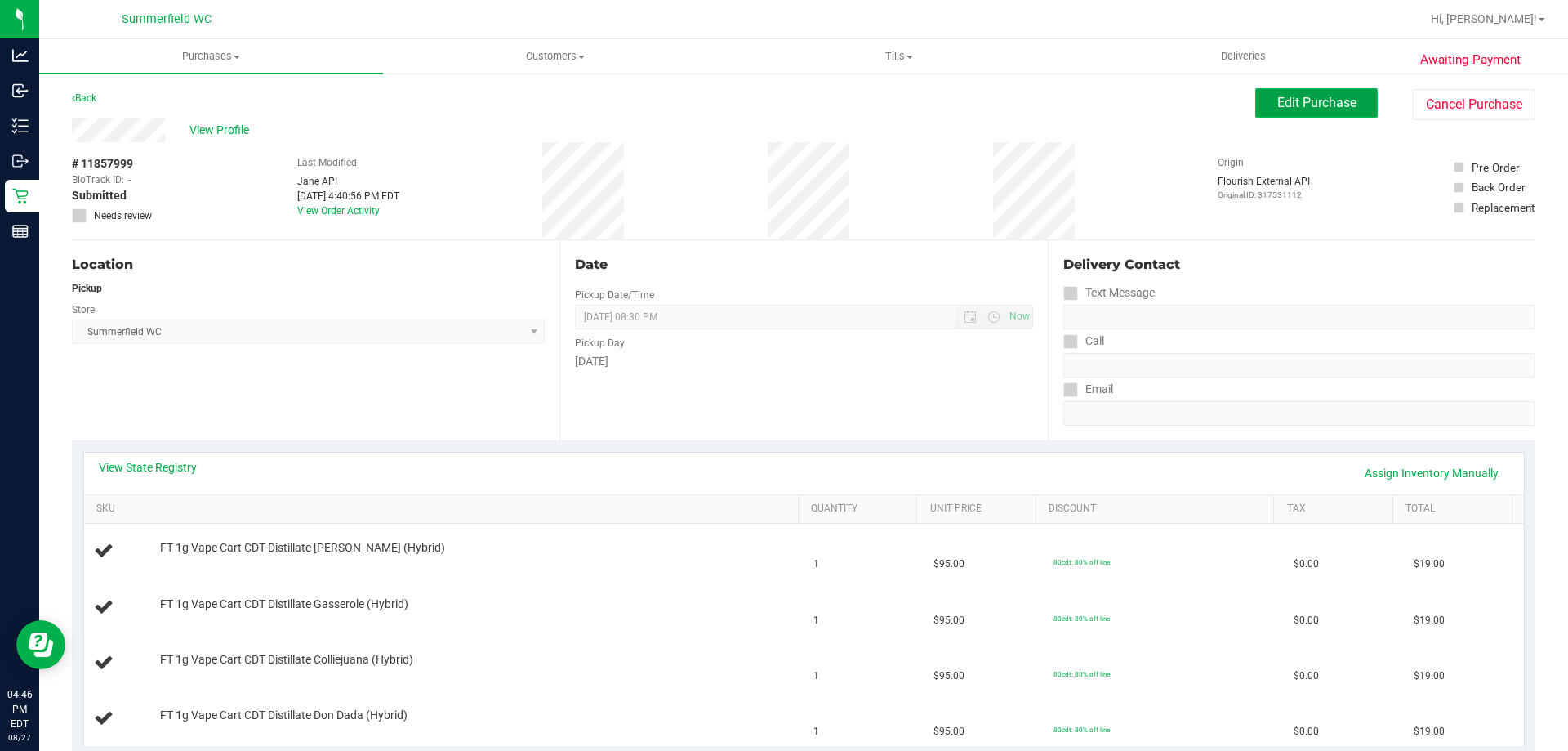
click at [1325, 106] on span "Edit Purchase" at bounding box center [1317, 103] width 79 height 16
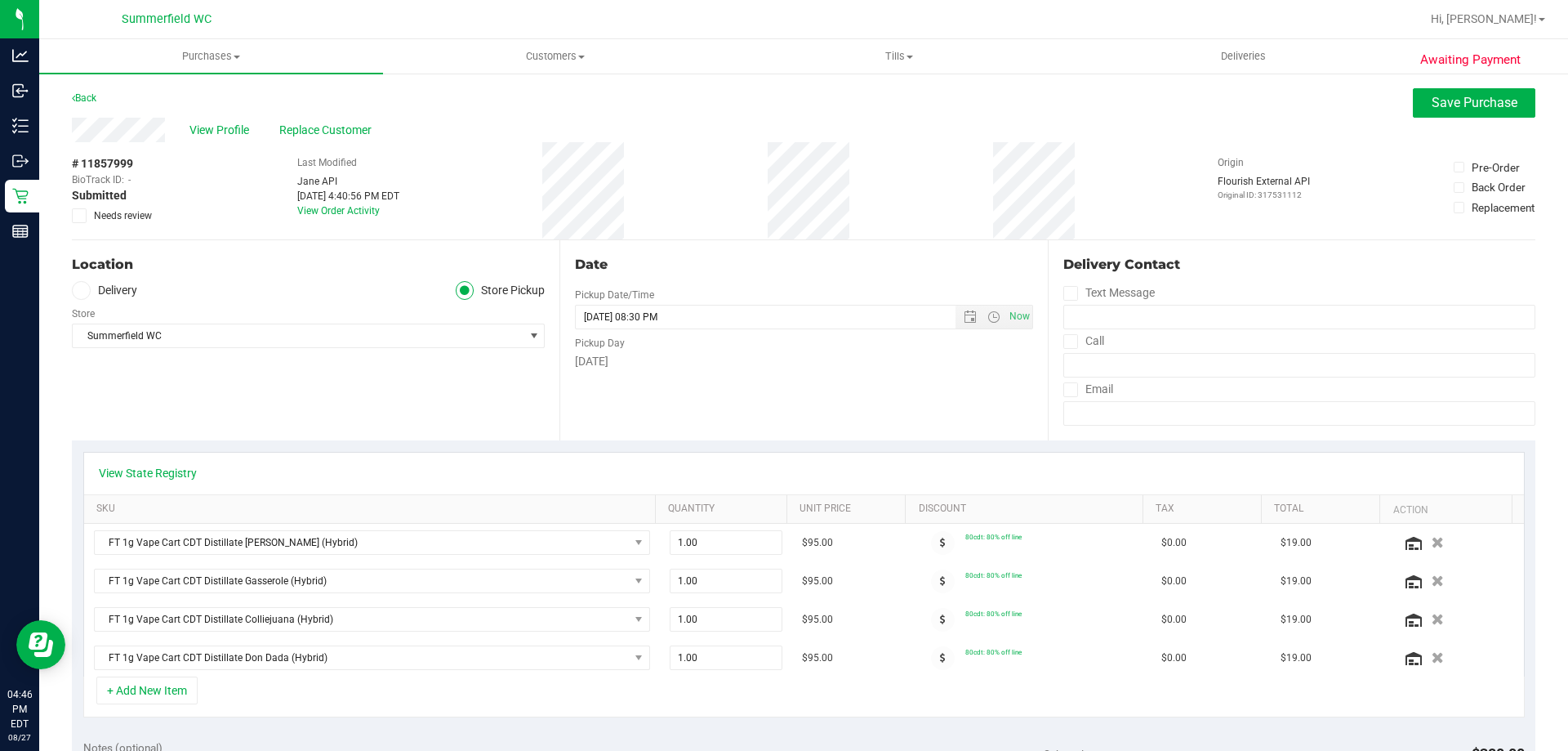
click at [79, 216] on icon at bounding box center [79, 216] width 10 height 0
click at [0, 0] on input "Needs review" at bounding box center [0, 0] width 0 height 0
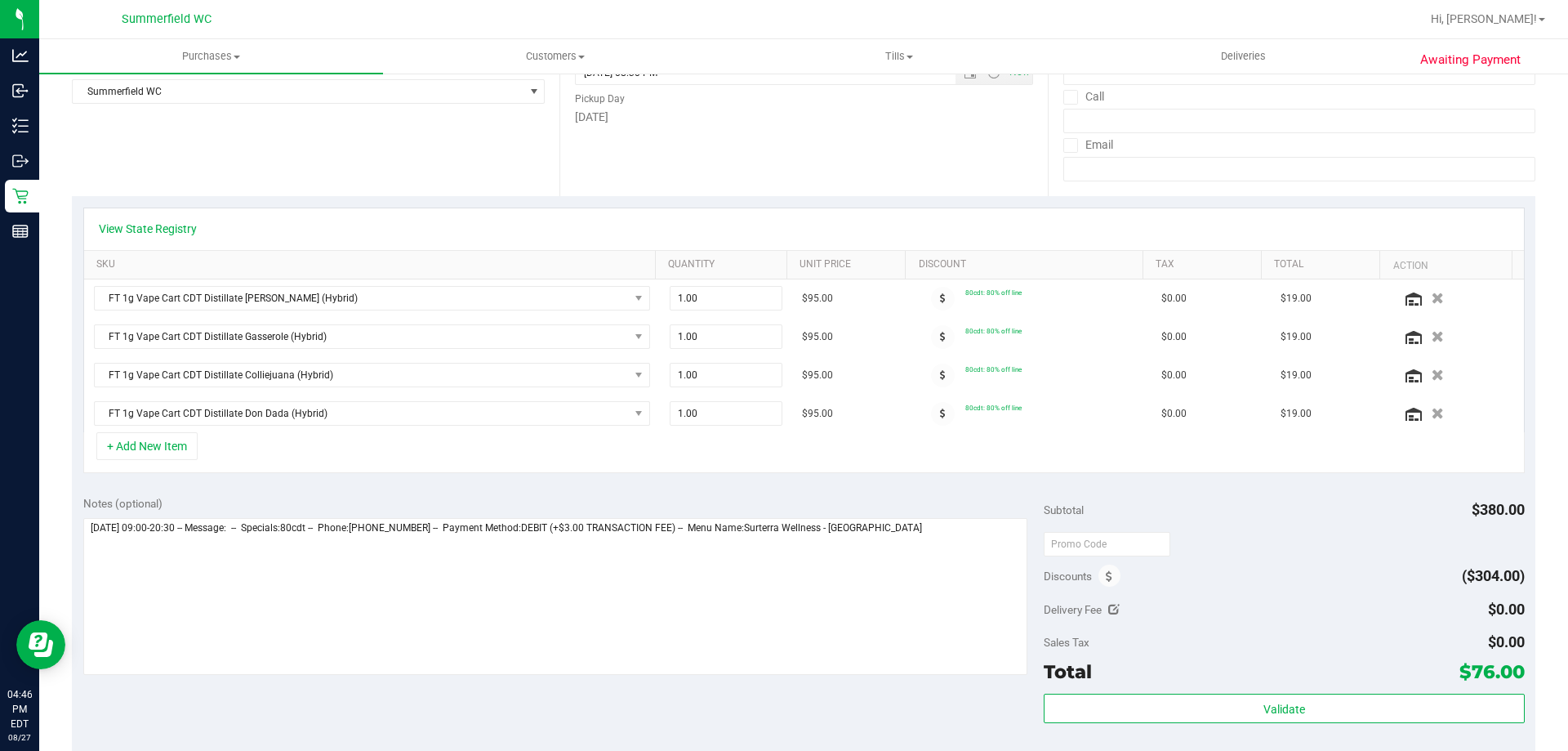
scroll to position [245, 0]
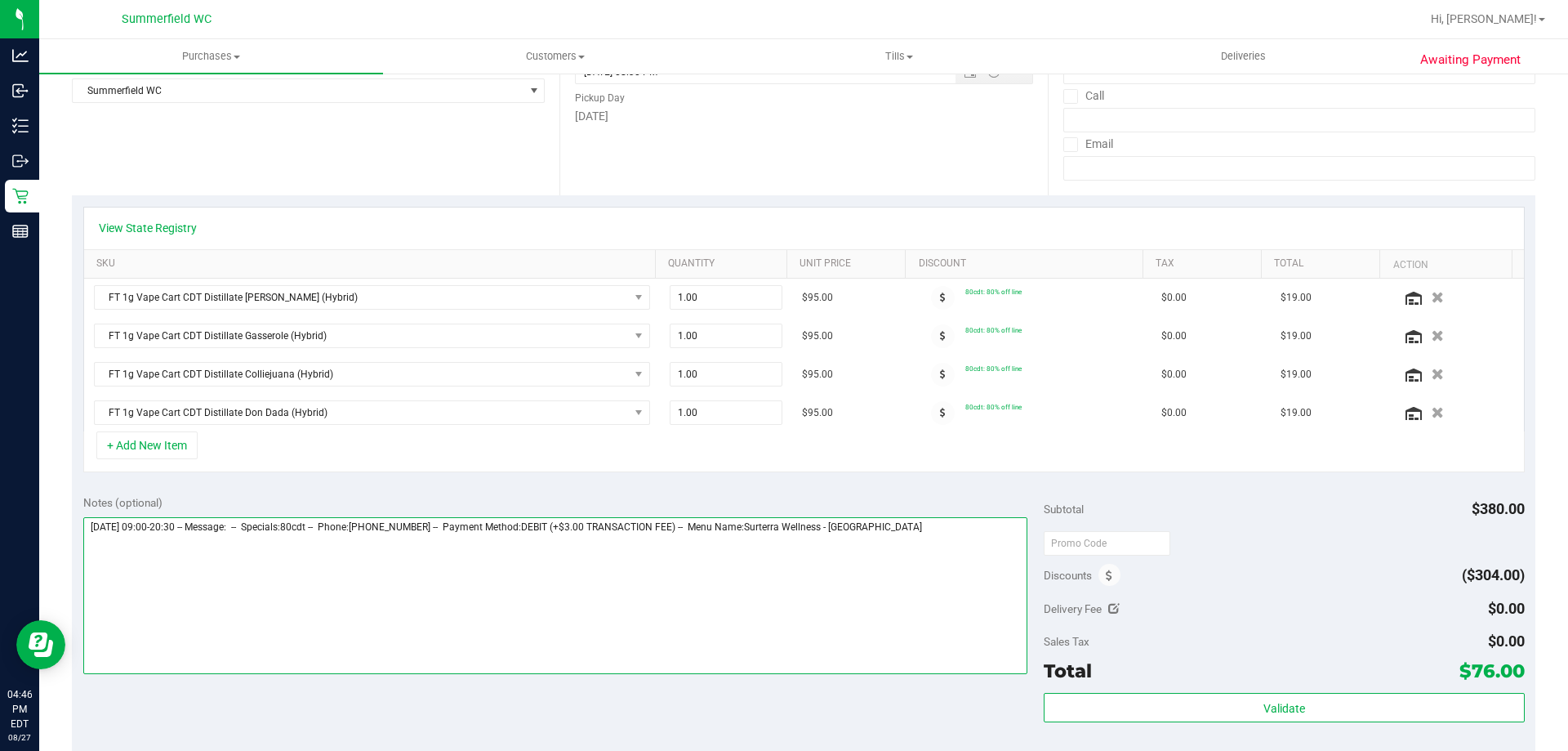
click at [950, 529] on textarea at bounding box center [555, 596] width 945 height 157
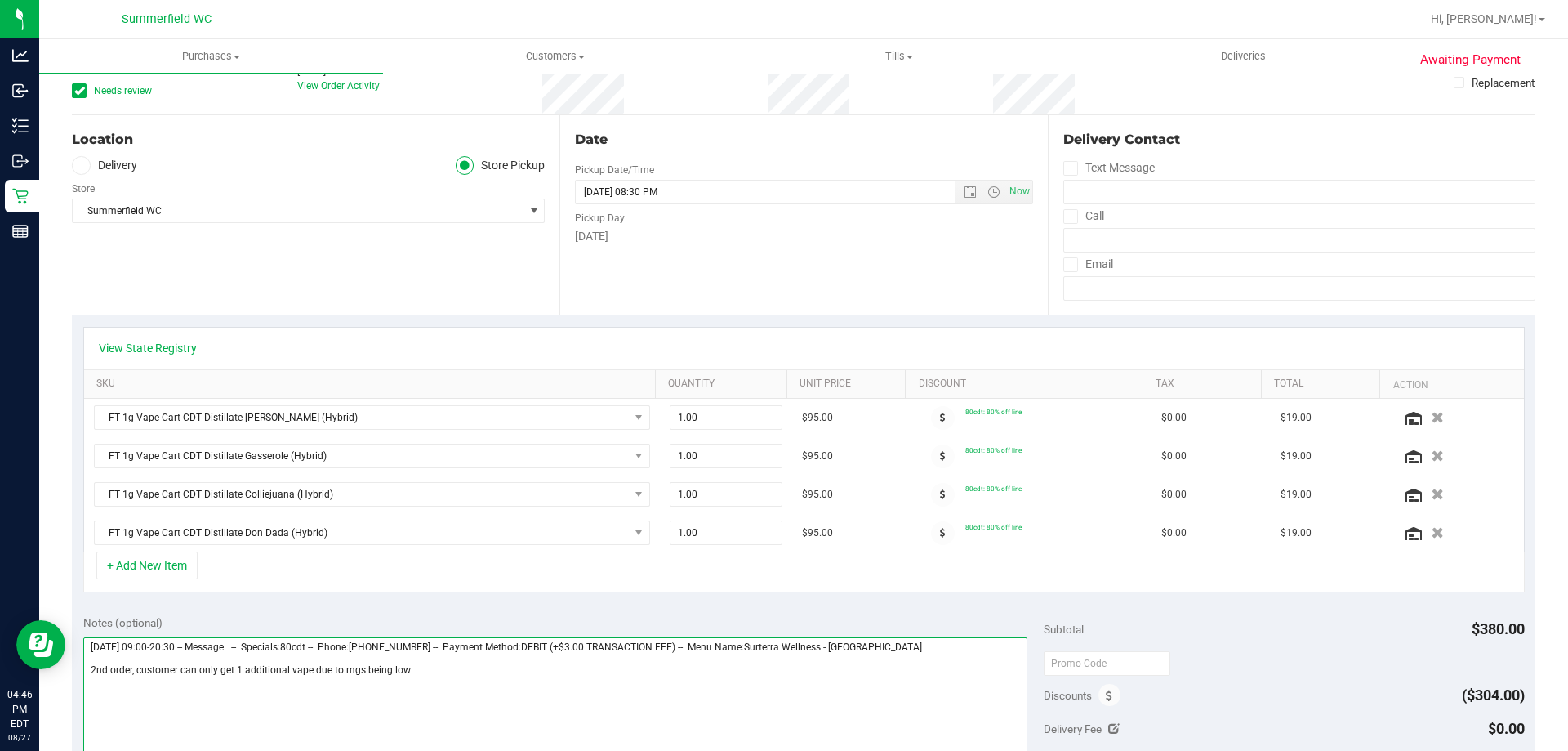
scroll to position [0, 0]
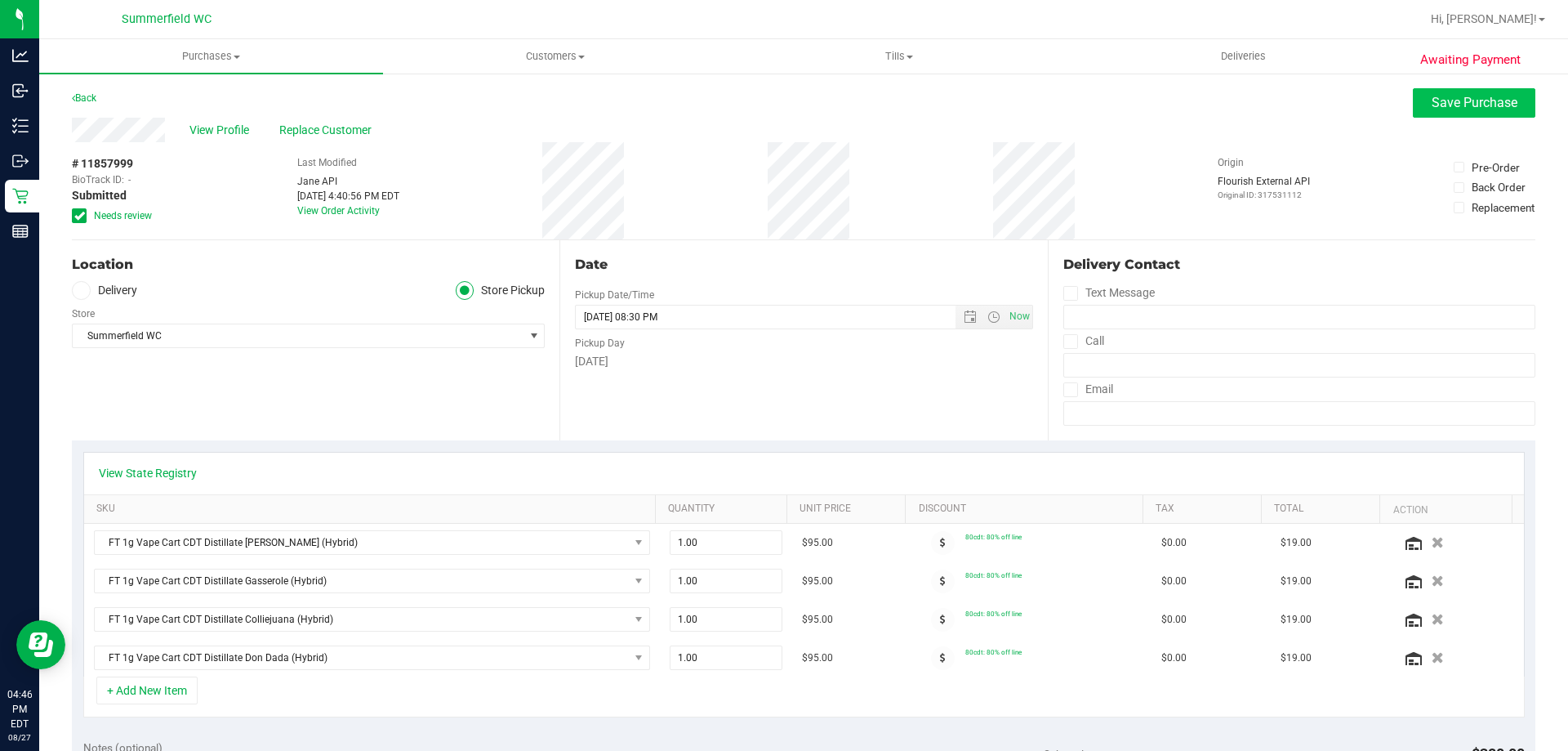
type textarea "[DATE] 09:00-20:30 -- Message: -- Specials:80cdt -- Phone:[PHONE_NUMBER] -- Pay…"
click at [1432, 107] on span "Save Purchase" at bounding box center [1475, 103] width 86 height 16
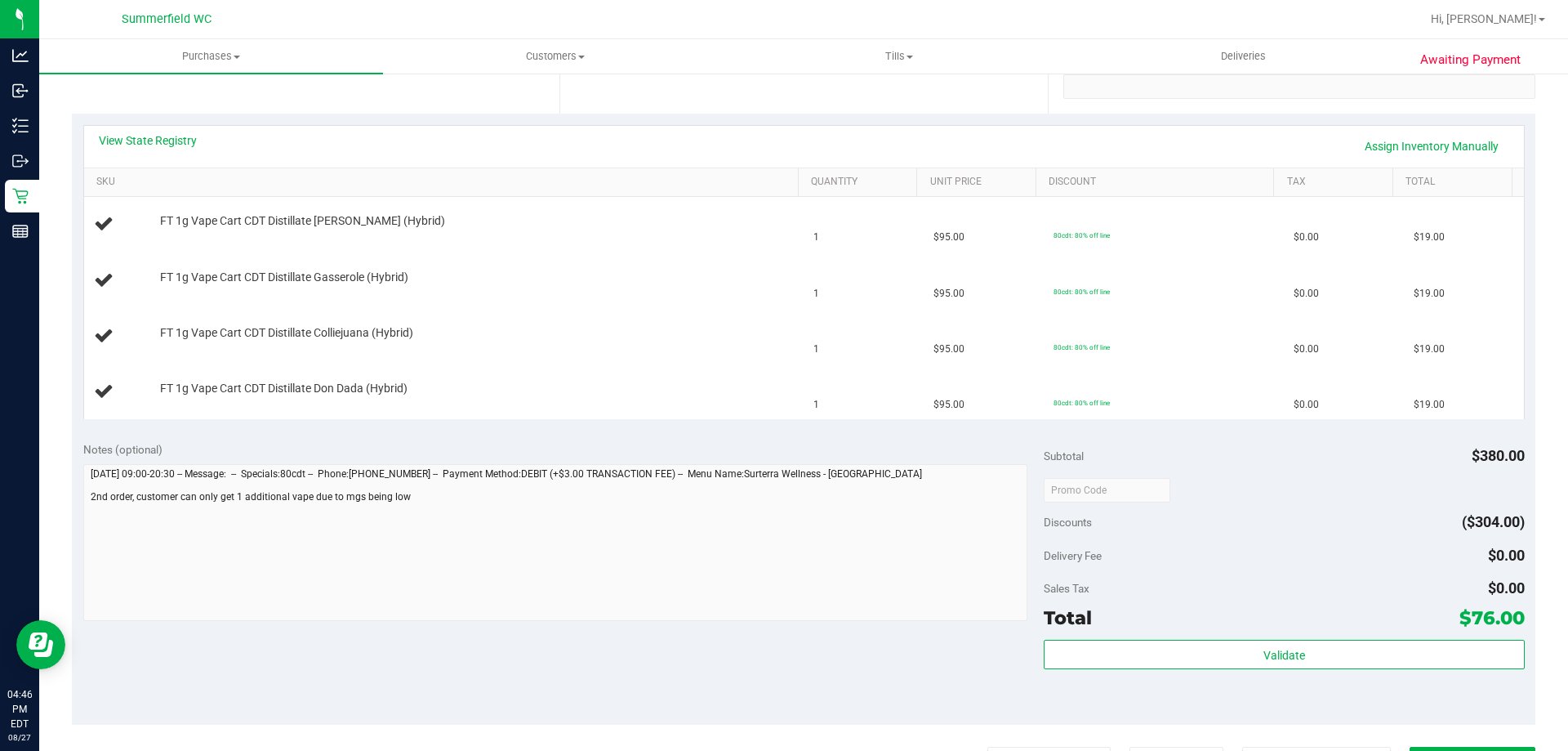
scroll to position [653, 0]
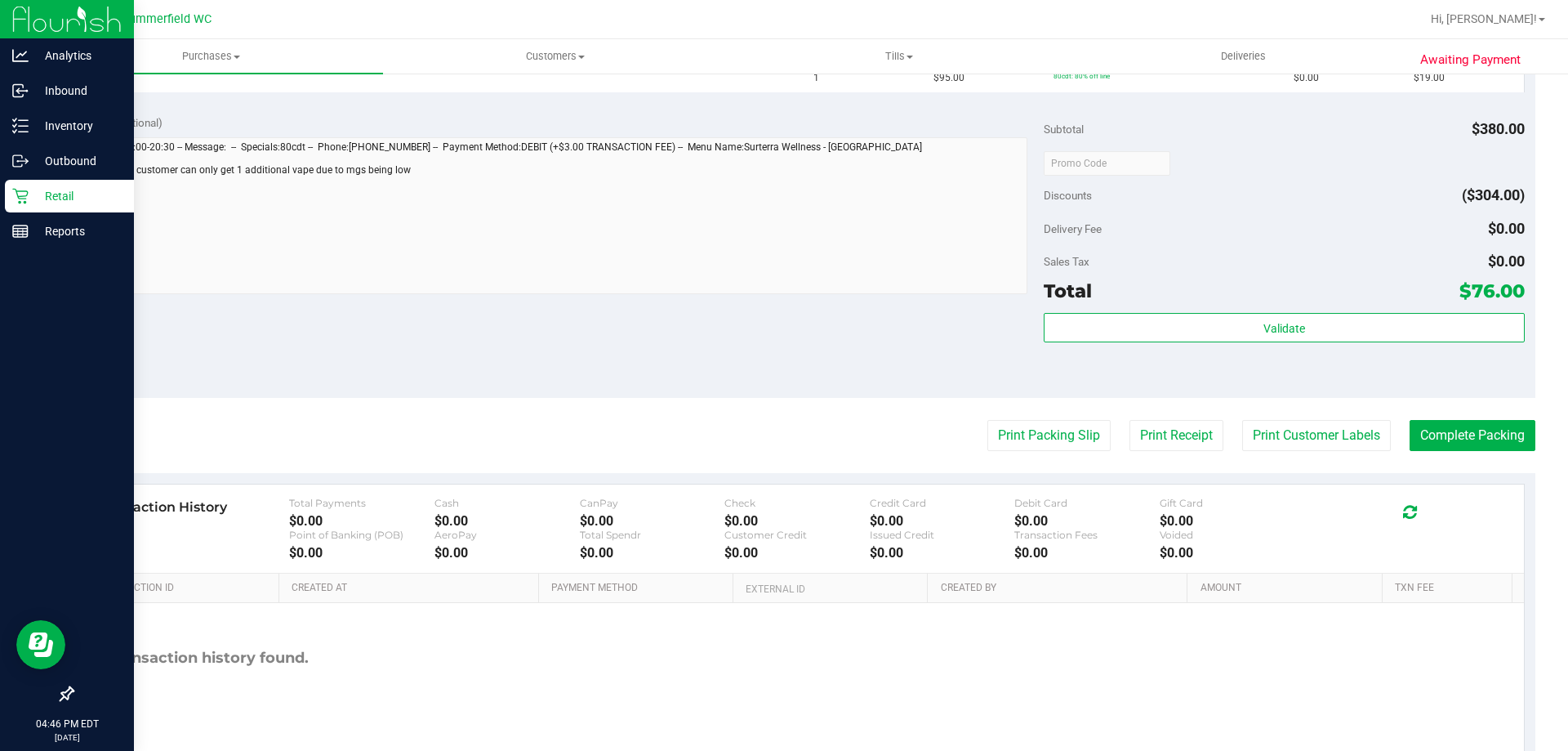
click at [37, 184] on div "Retail" at bounding box center [69, 196] width 129 height 33
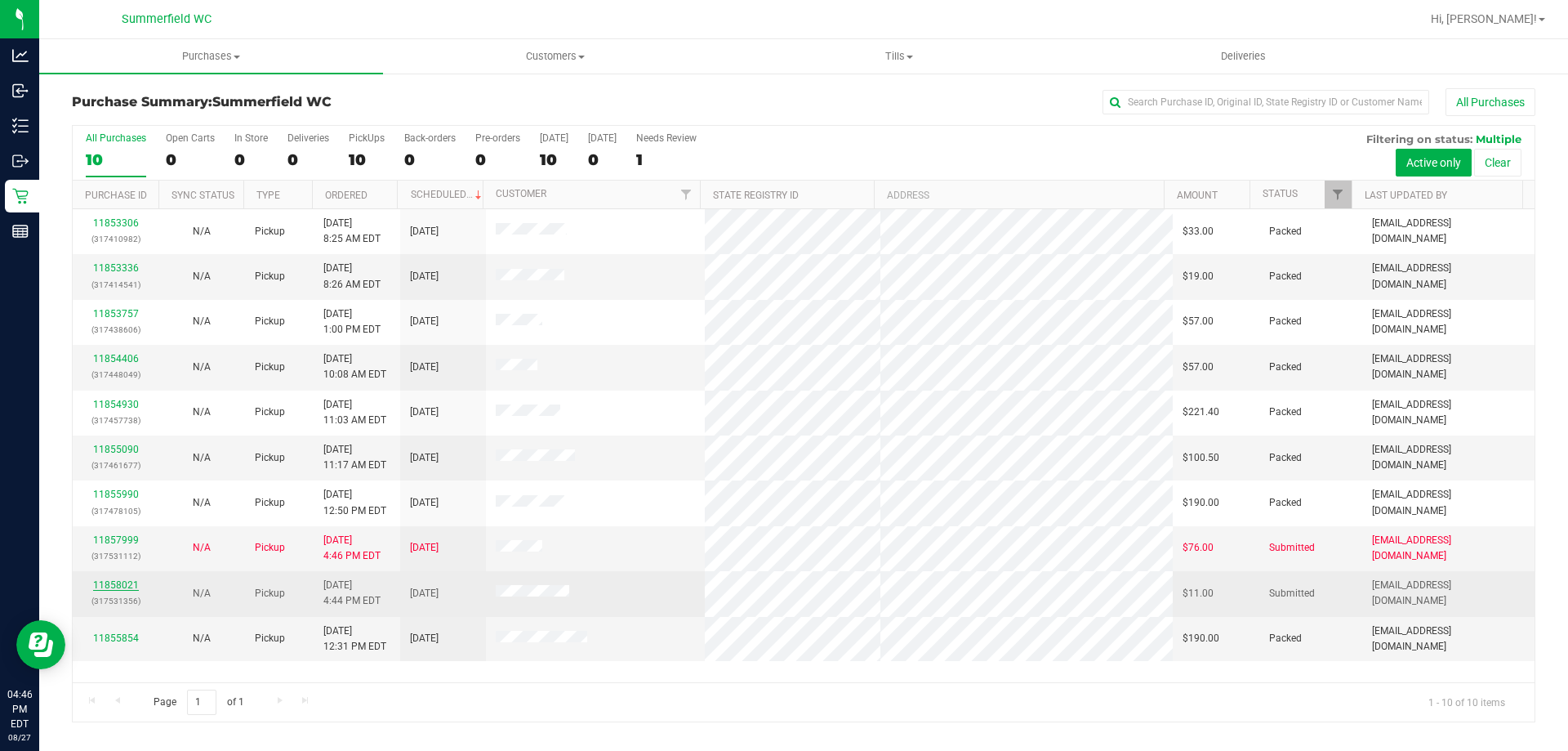
click at [124, 585] on link "11858021" at bounding box center [116, 584] width 46 height 11
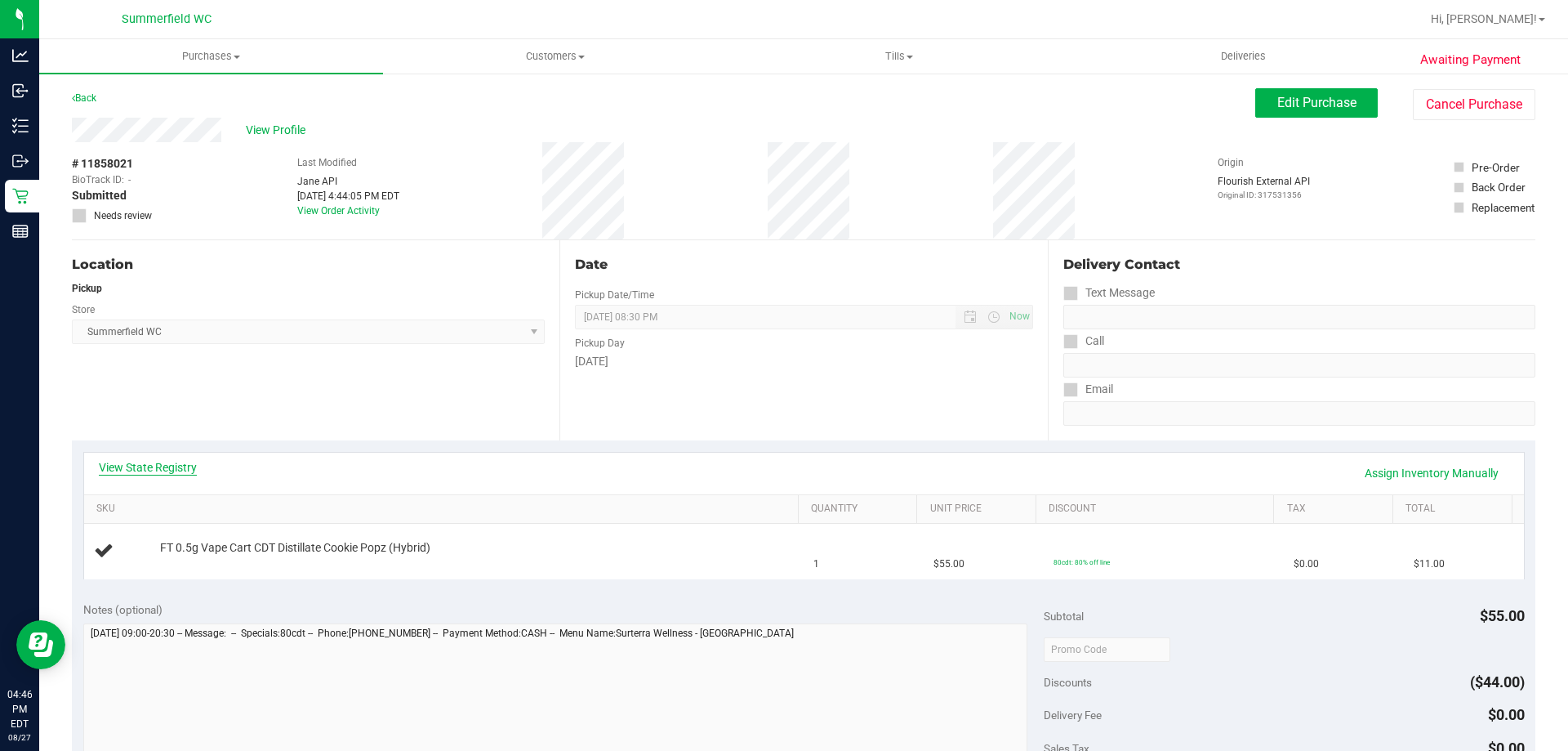
click at [151, 464] on link "View State Registry" at bounding box center [147, 467] width 98 height 16
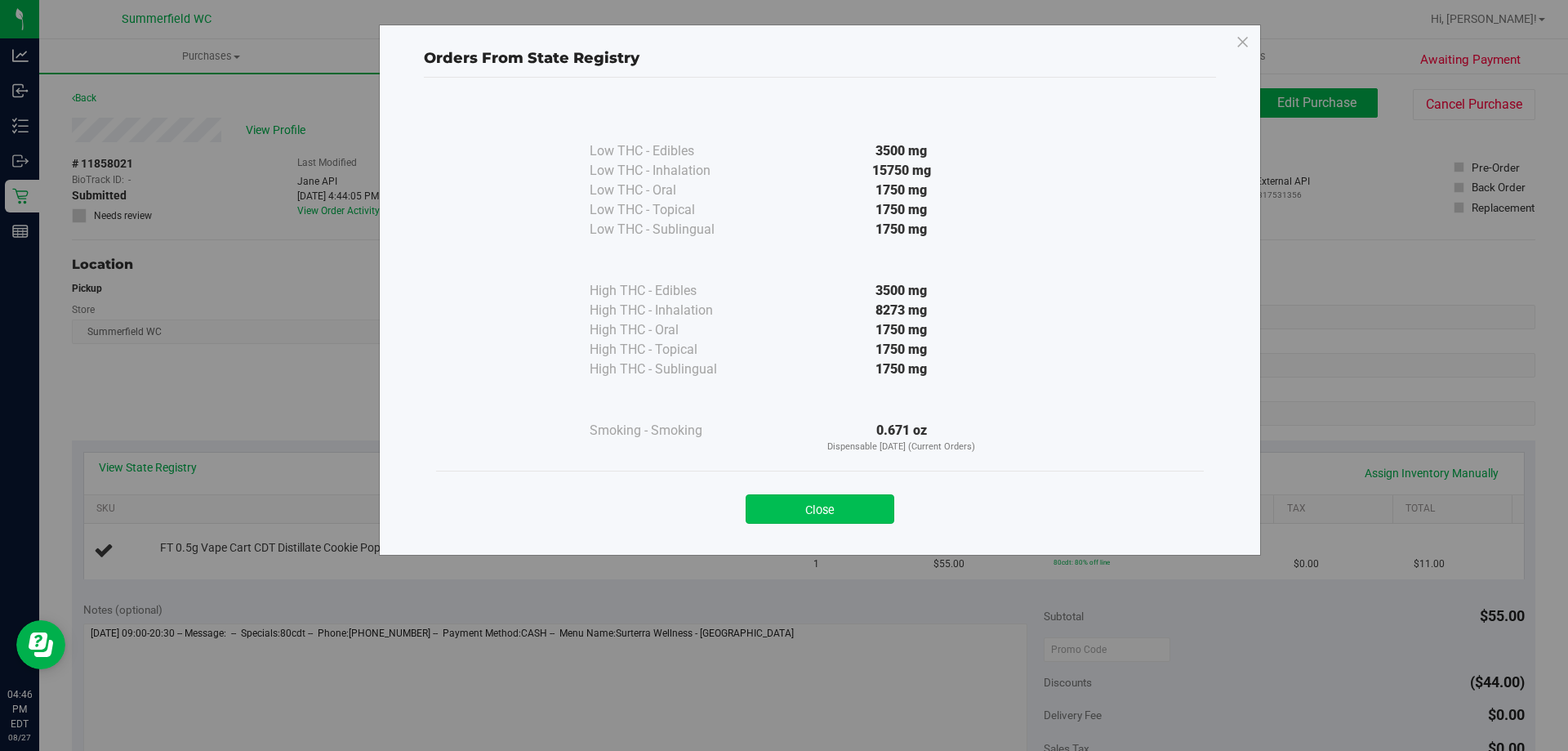
click at [809, 509] on button "Close" at bounding box center [820, 509] width 149 height 29
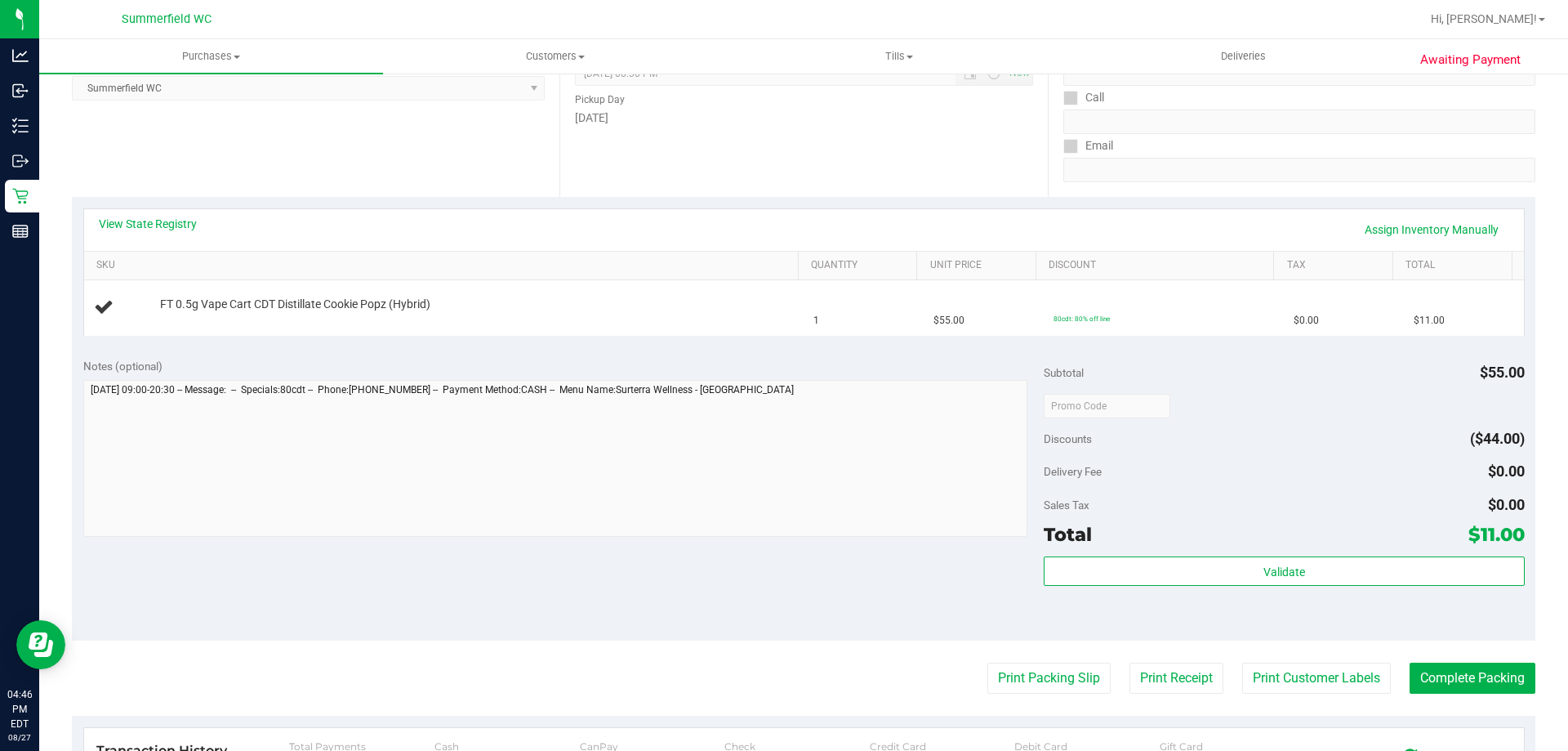
scroll to position [409, 0]
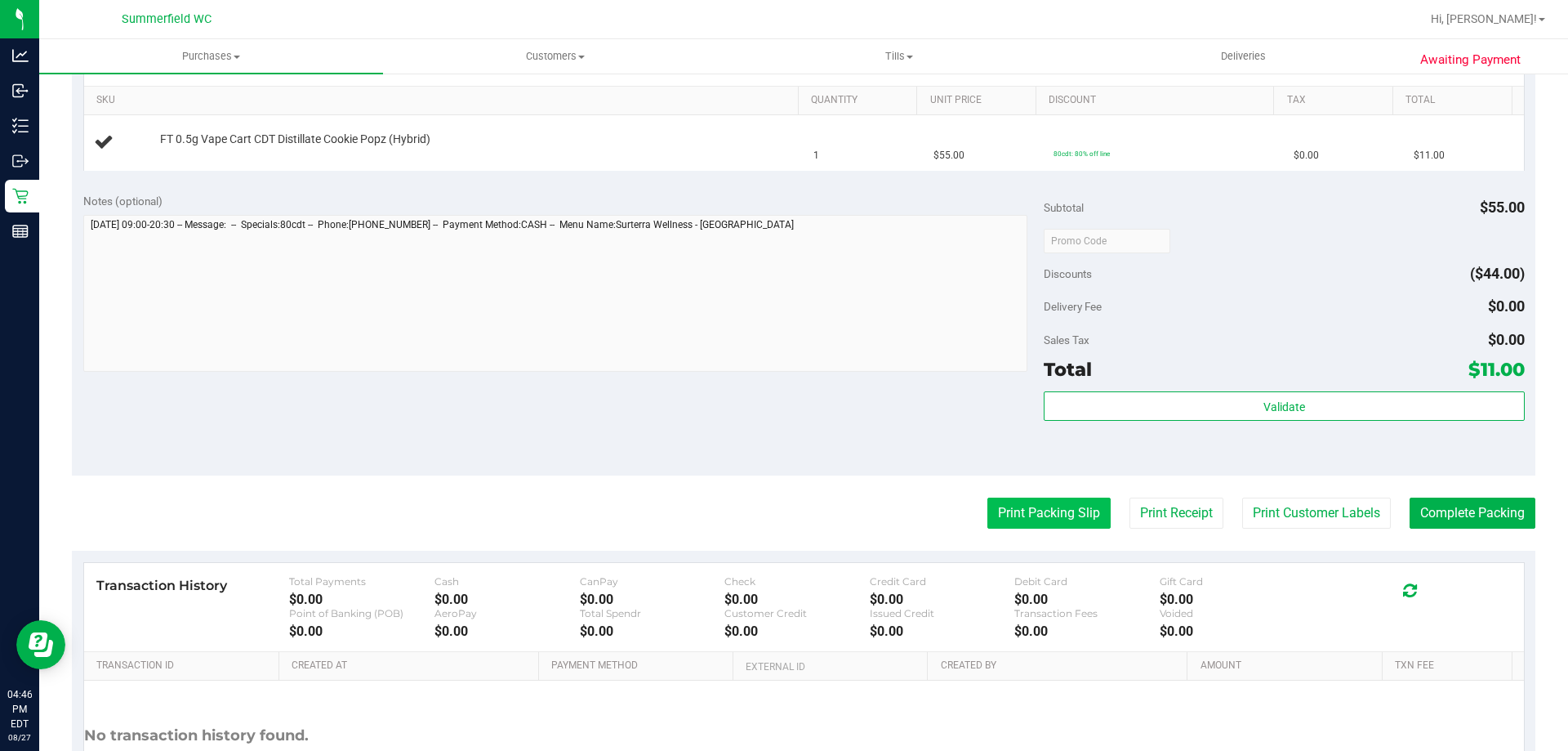
click at [1047, 519] on button "Print Packing Slip" at bounding box center [1049, 513] width 124 height 31
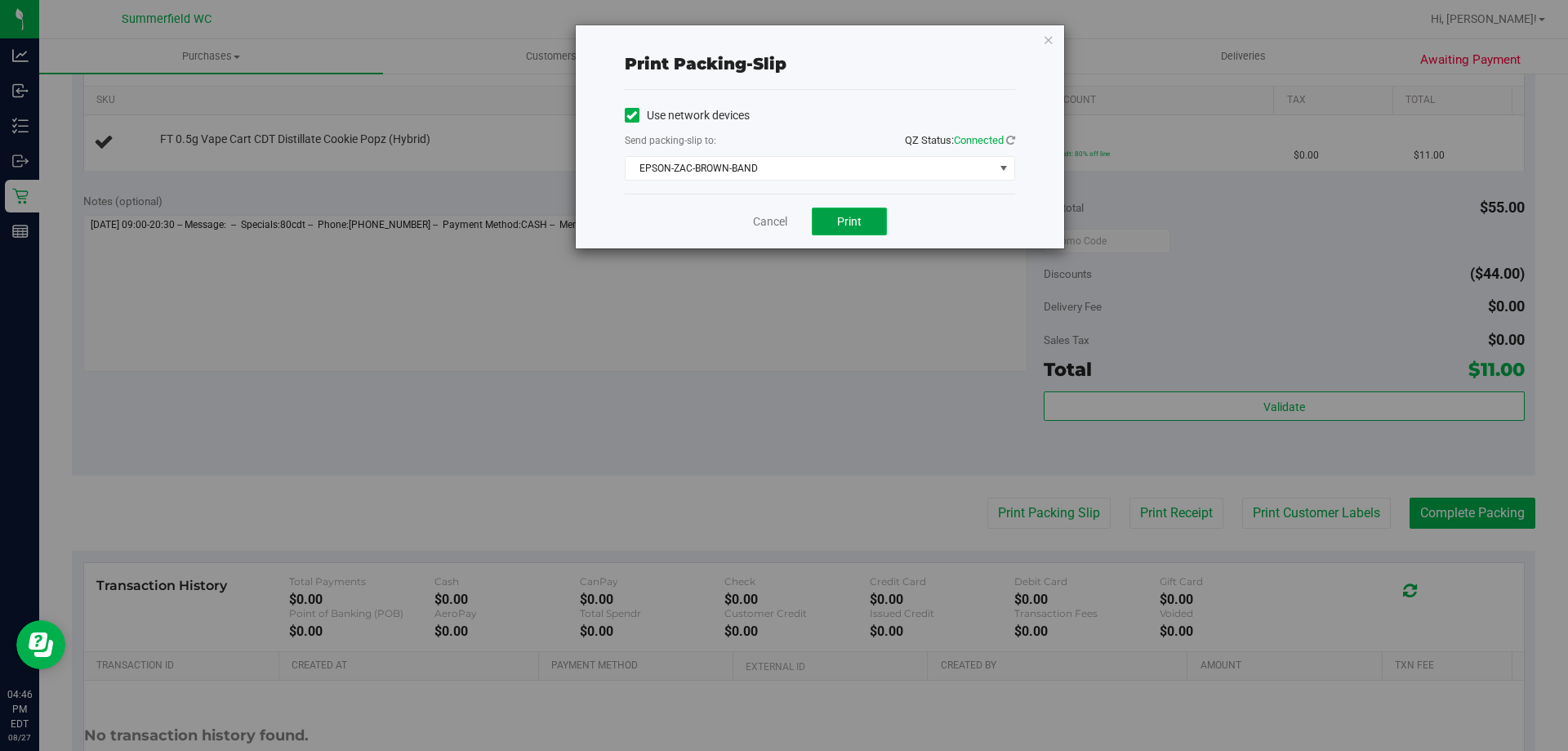
click at [874, 220] on button "Print" at bounding box center [849, 221] width 75 height 28
click at [765, 218] on link "Cancel" at bounding box center [771, 222] width 35 height 17
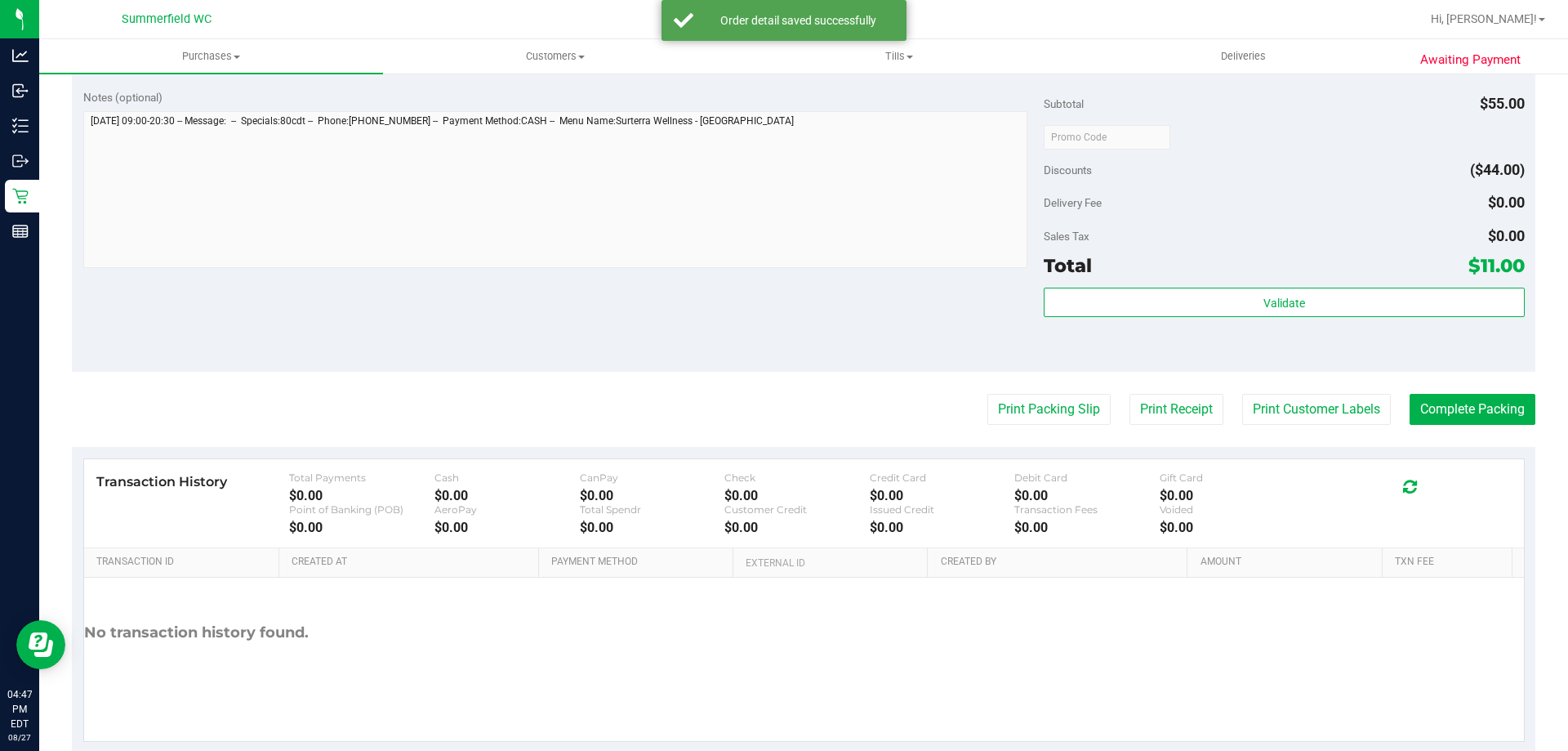
scroll to position [585, 0]
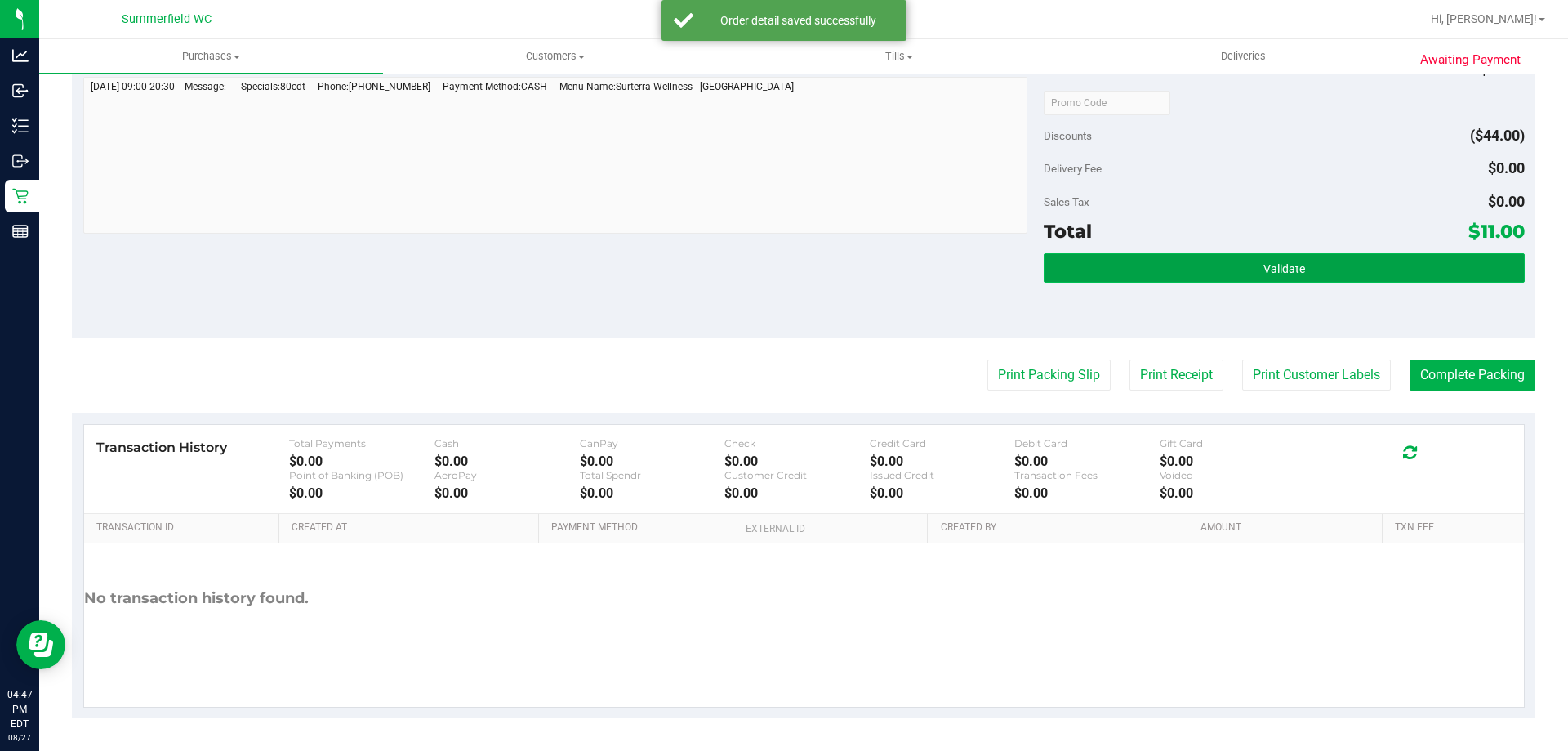
click at [1223, 259] on button "Validate" at bounding box center [1284, 268] width 480 height 29
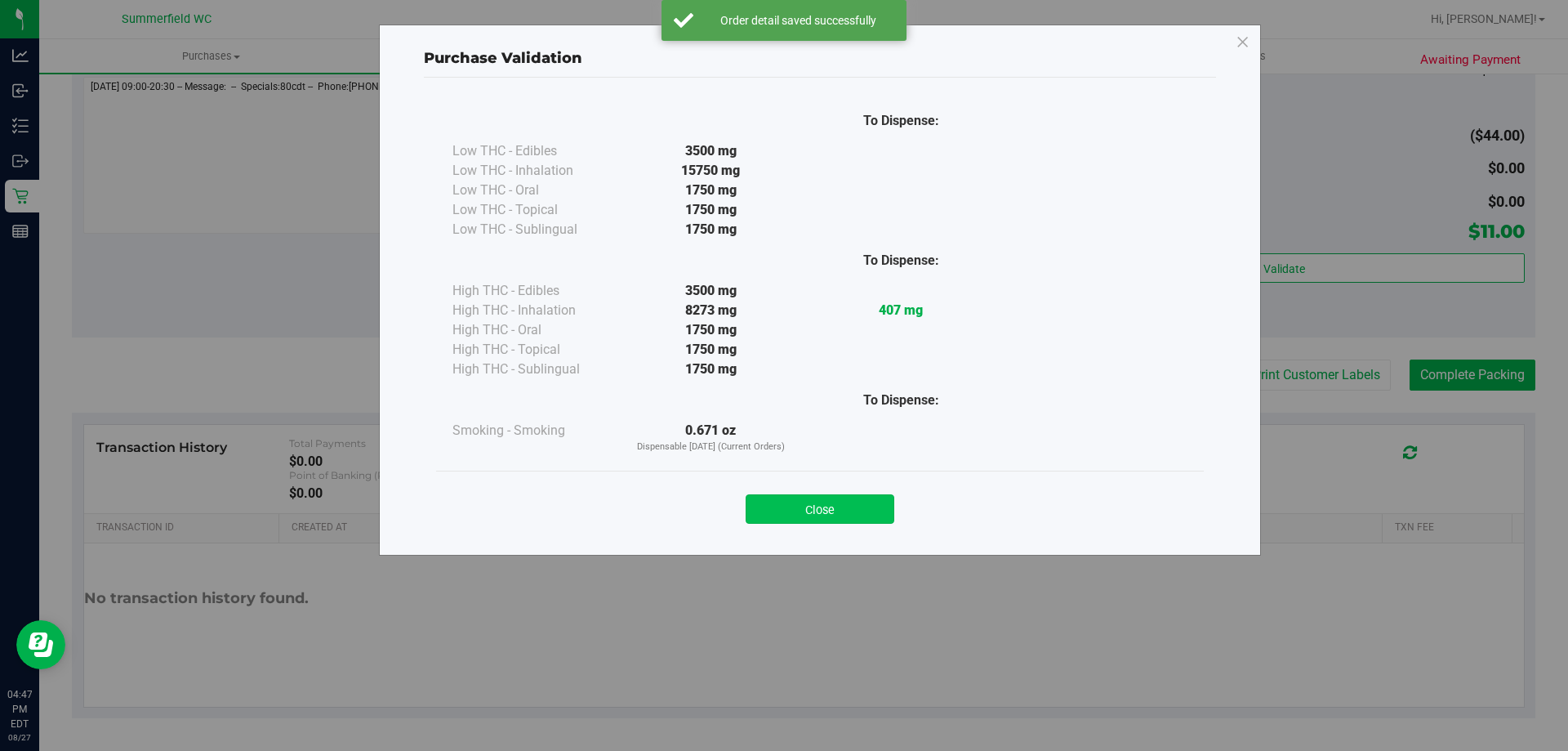
click at [841, 503] on button "Close" at bounding box center [820, 509] width 149 height 29
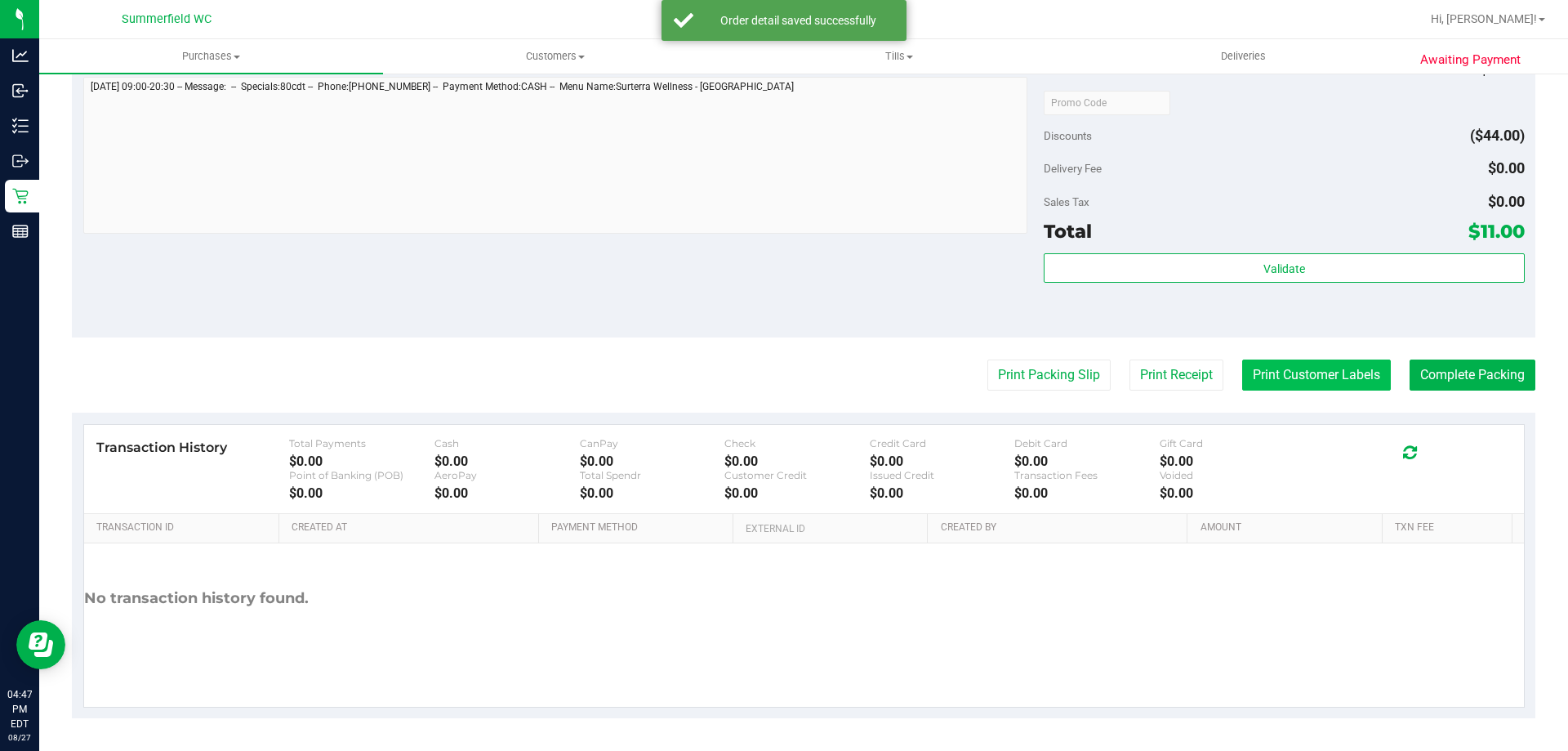
click at [1268, 361] on button "Print Customer Labels" at bounding box center [1317, 375] width 149 height 31
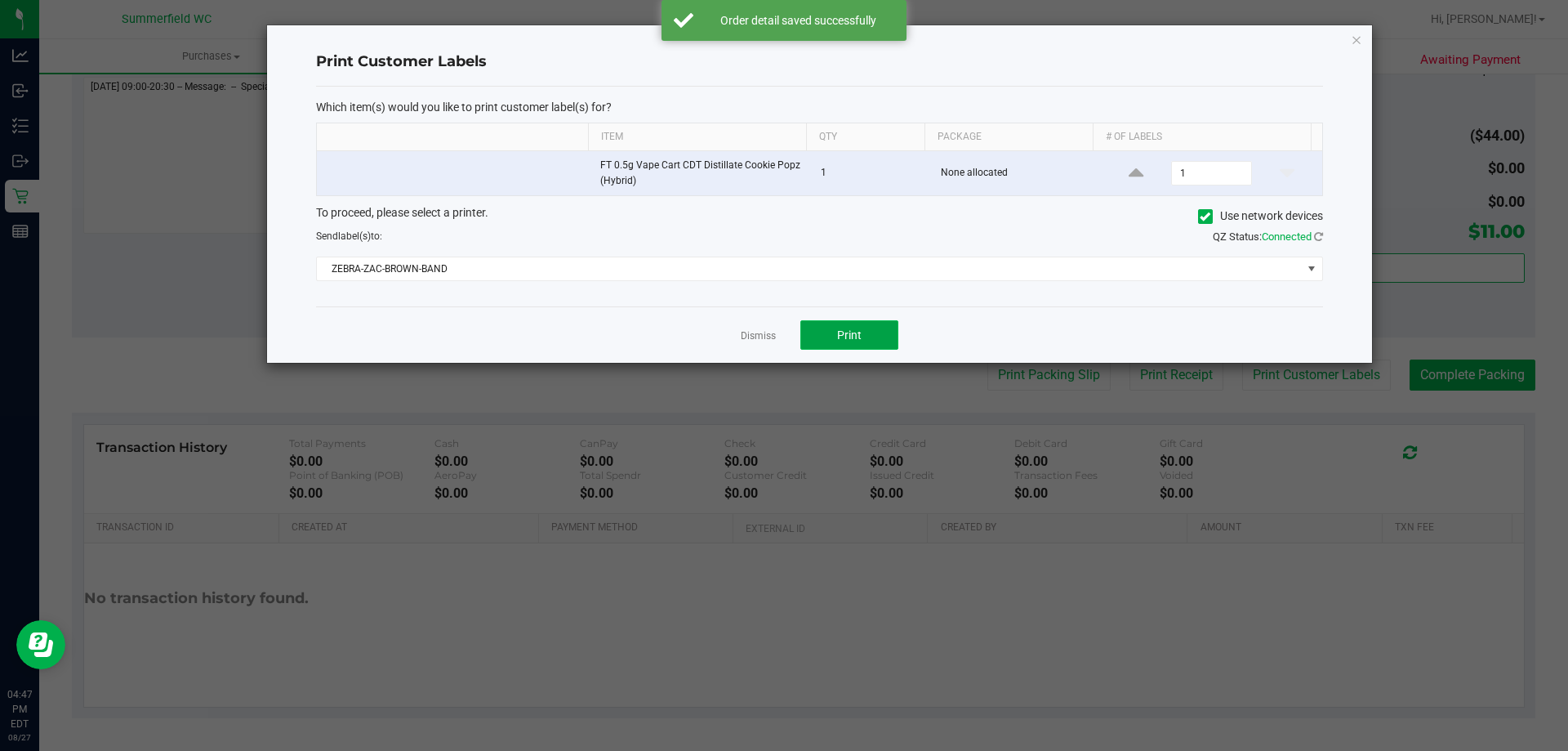
click at [853, 341] on span "Print" at bounding box center [849, 334] width 24 height 13
click at [751, 335] on link "Dismiss" at bounding box center [759, 336] width 35 height 14
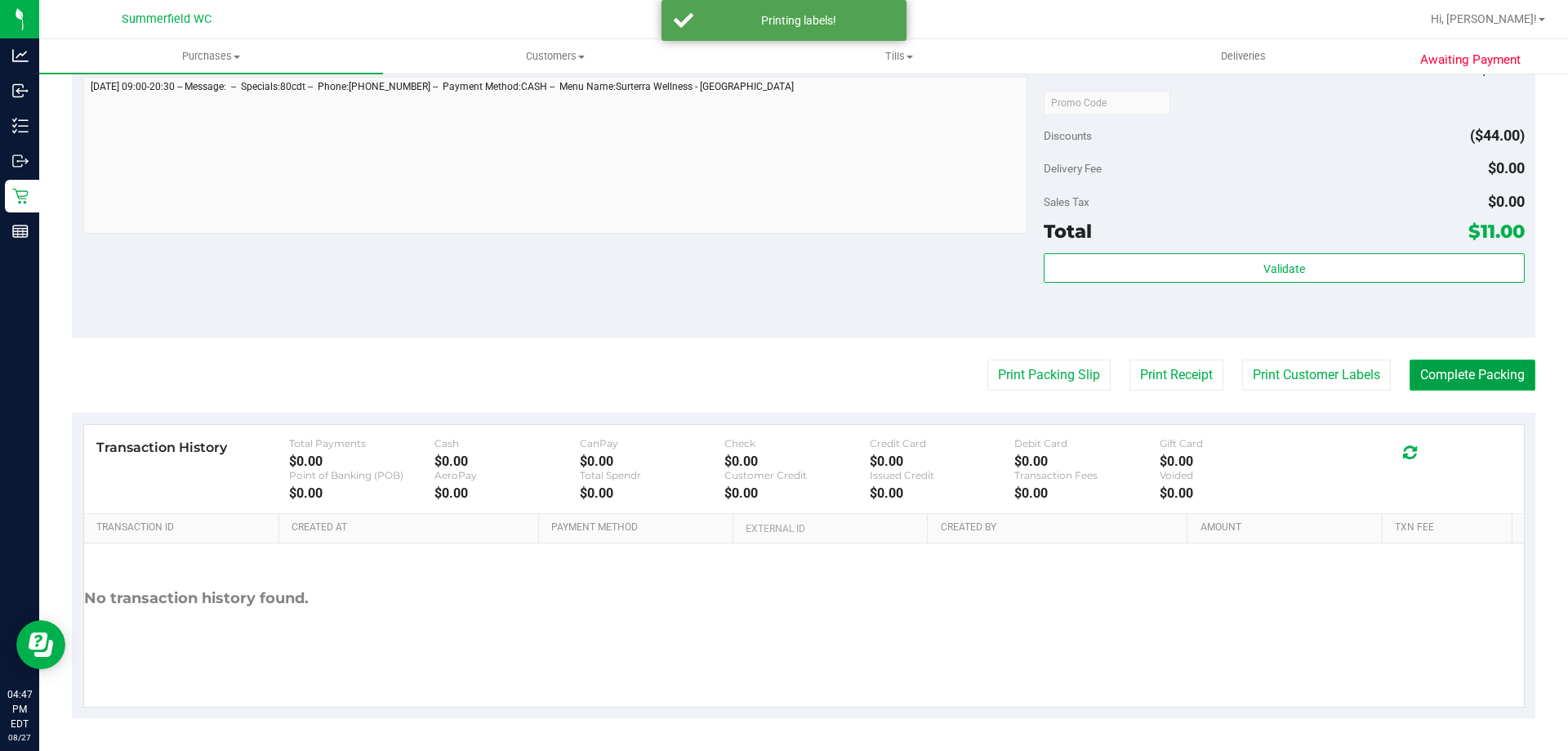
click at [1426, 376] on button "Complete Packing" at bounding box center [1473, 375] width 126 height 31
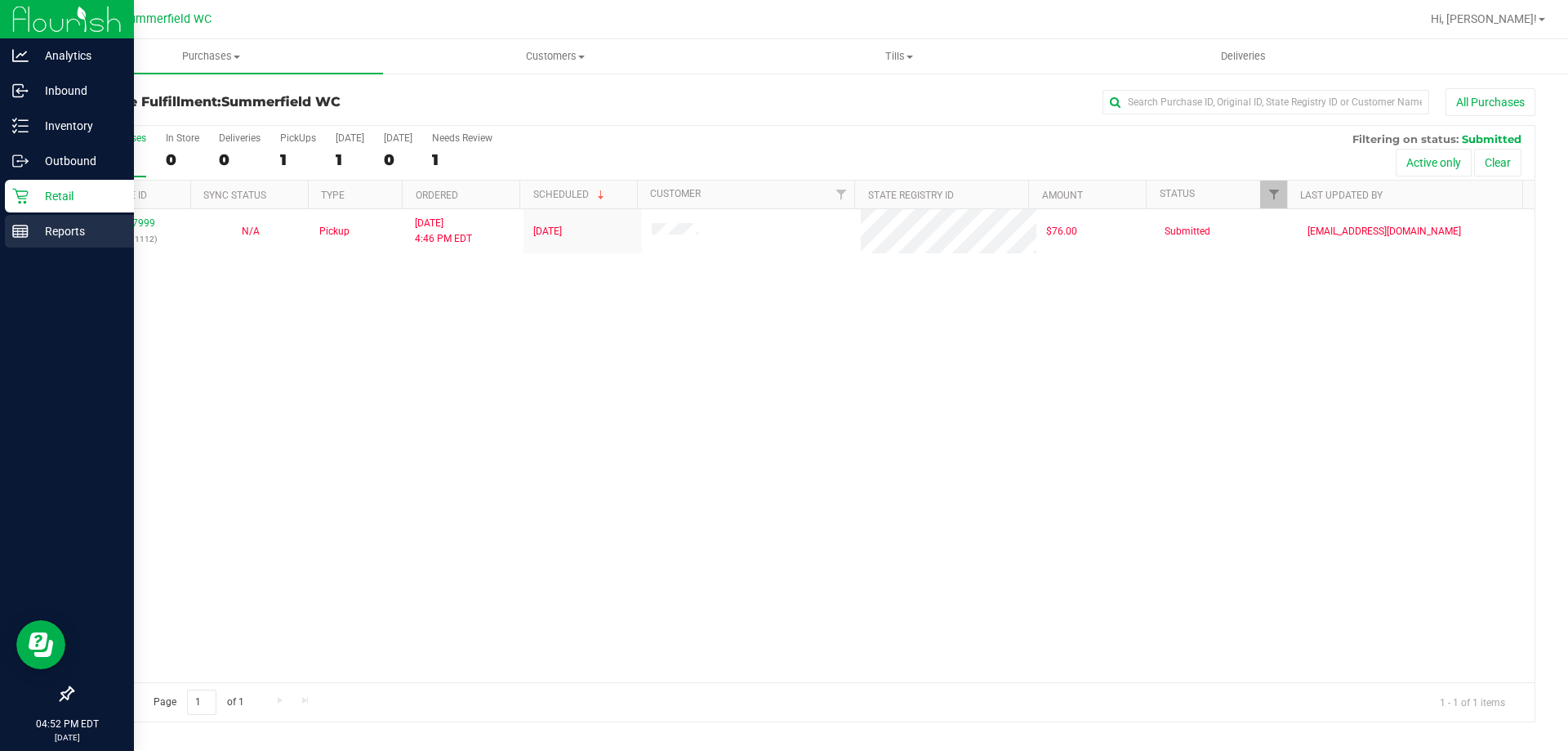
click at [53, 227] on p "Reports" at bounding box center [77, 231] width 98 height 20
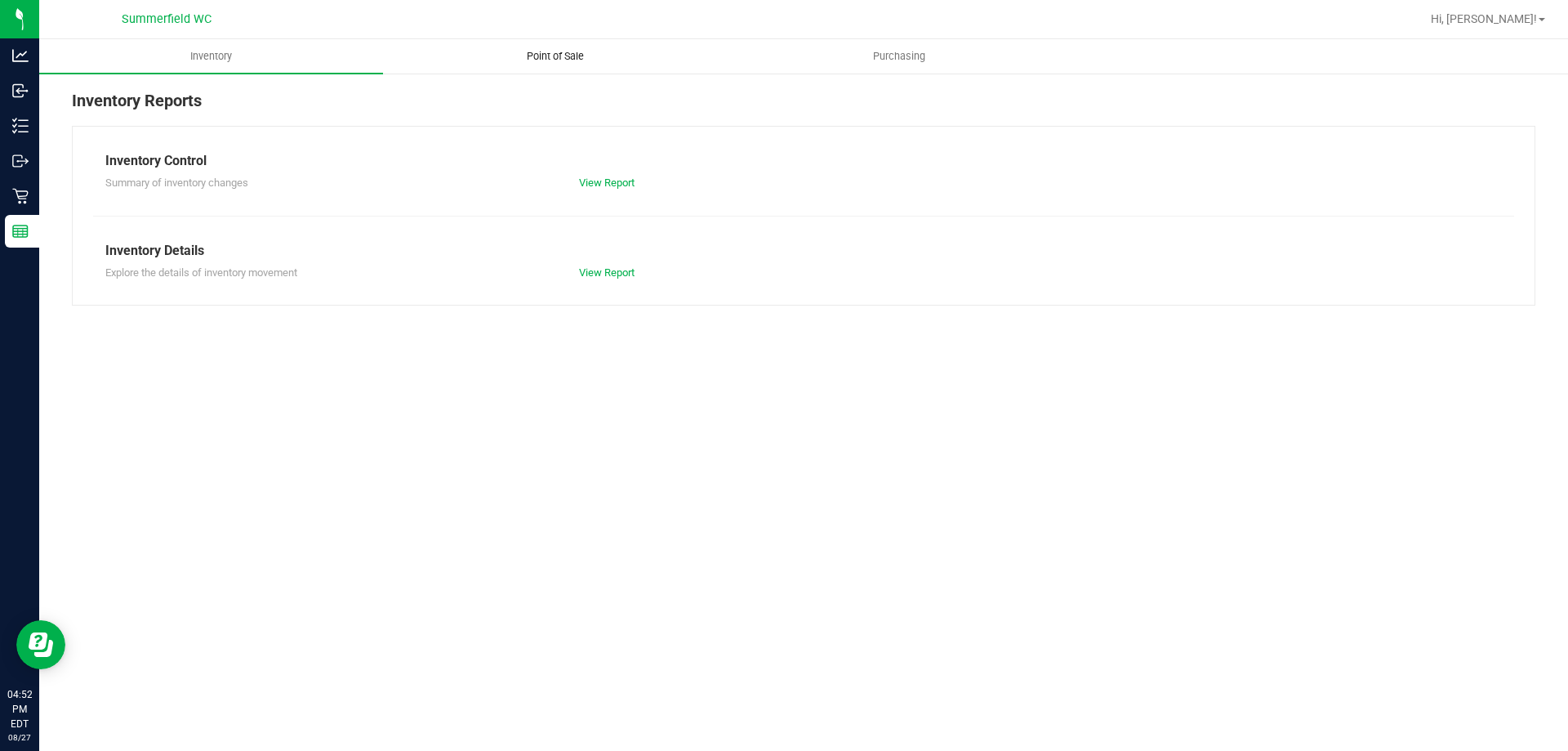
click at [547, 56] on span "Point of Sale" at bounding box center [555, 56] width 101 height 15
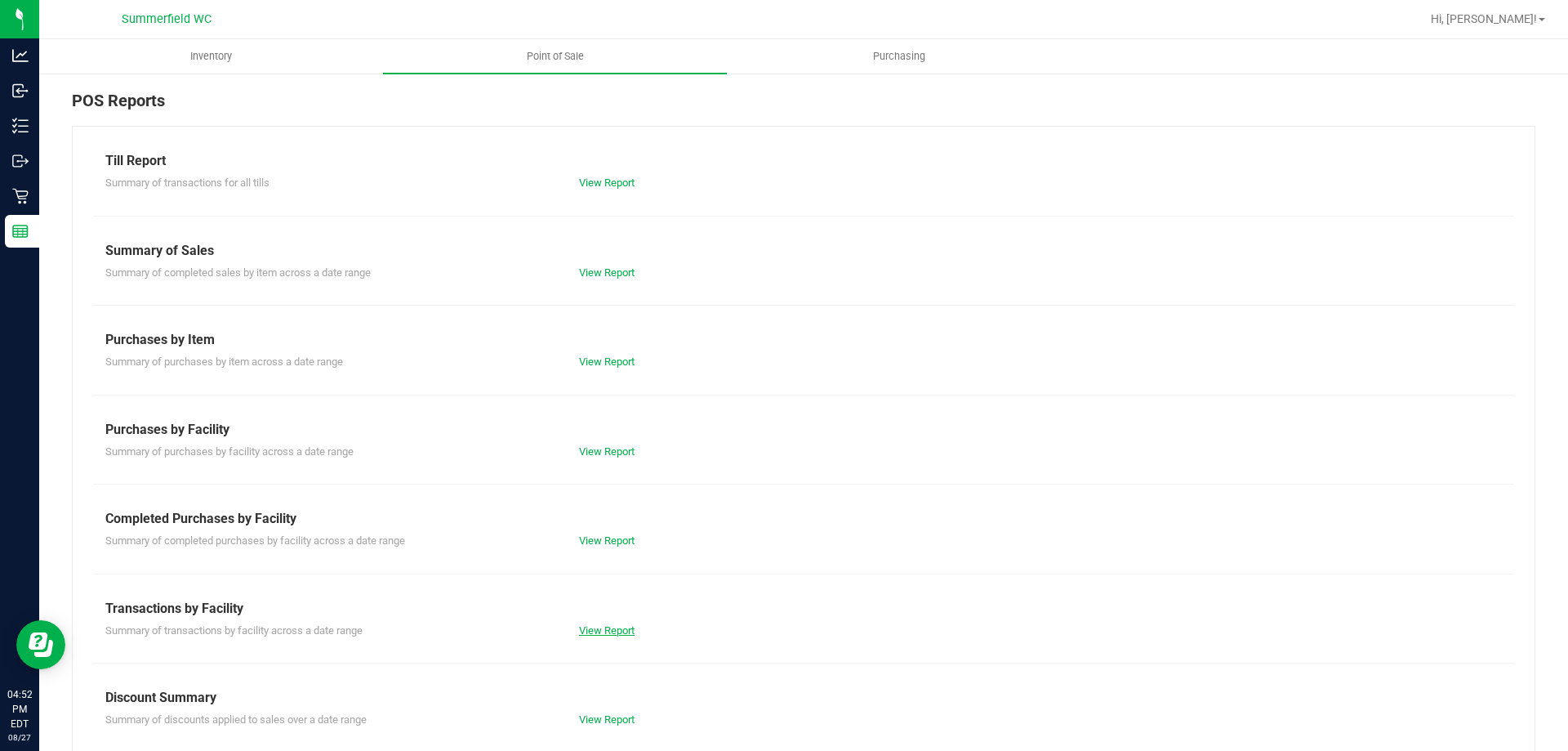
click at [610, 624] on link "View Report" at bounding box center [606, 630] width 55 height 12
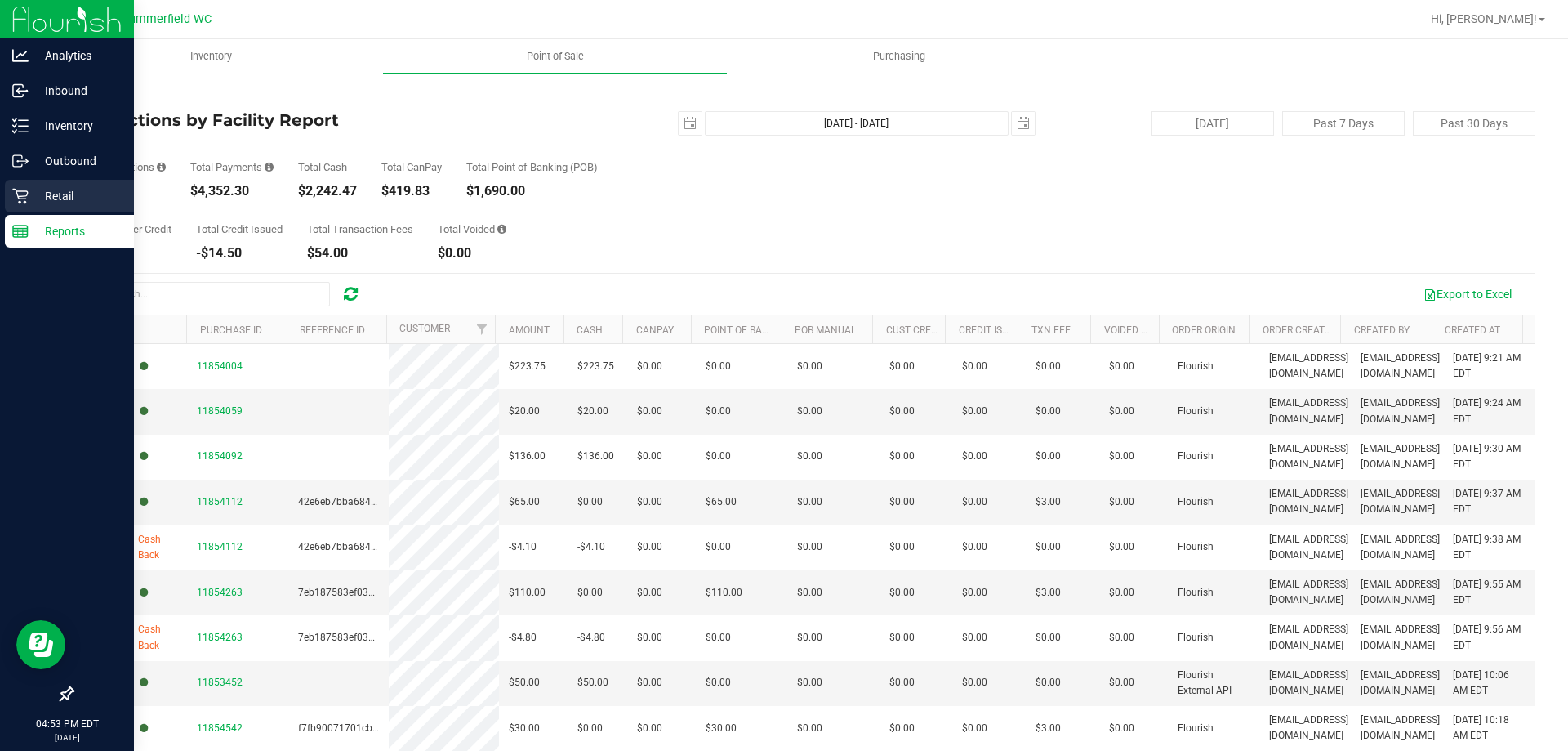
click at [75, 190] on p "Retail" at bounding box center [77, 196] width 98 height 20
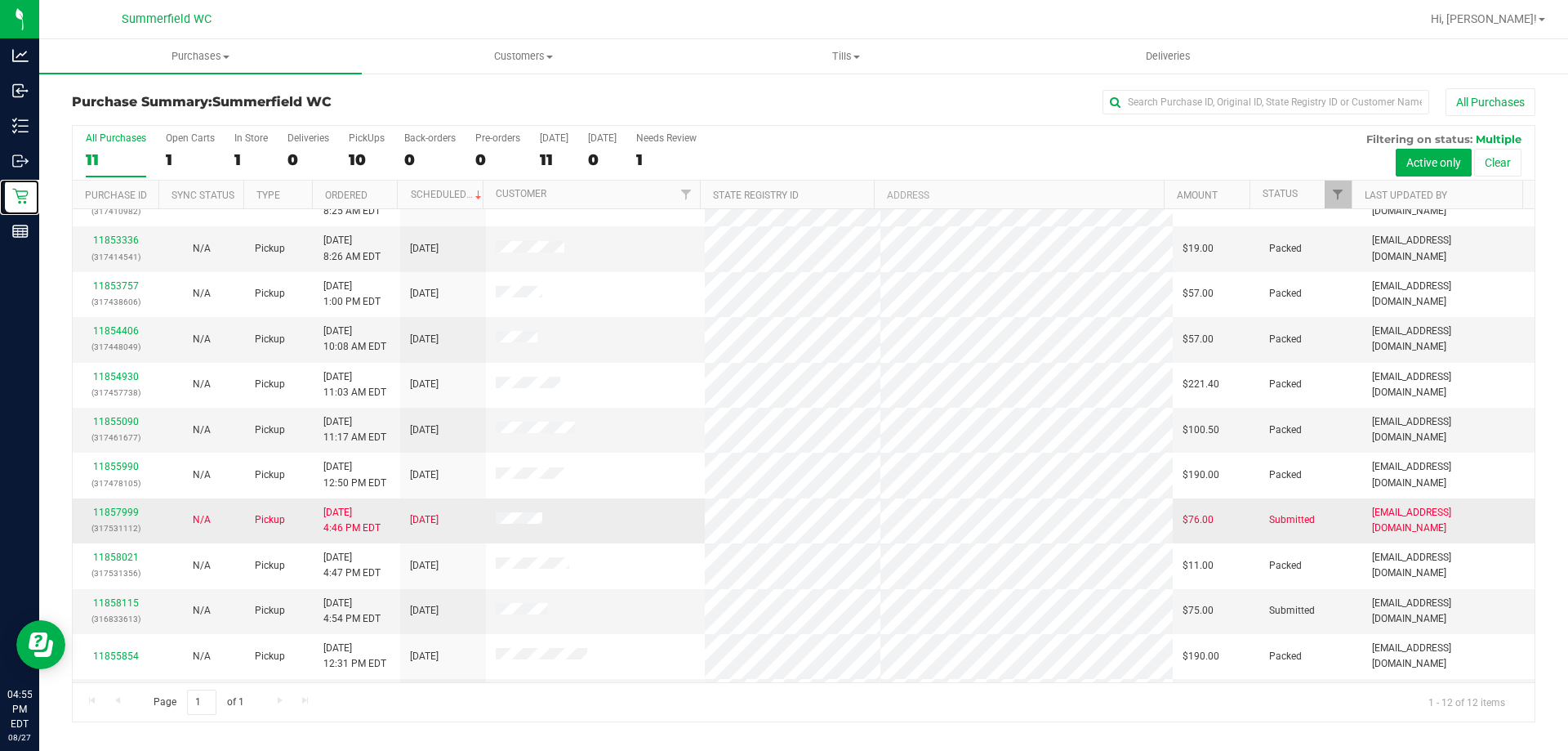
scroll to position [69, 0]
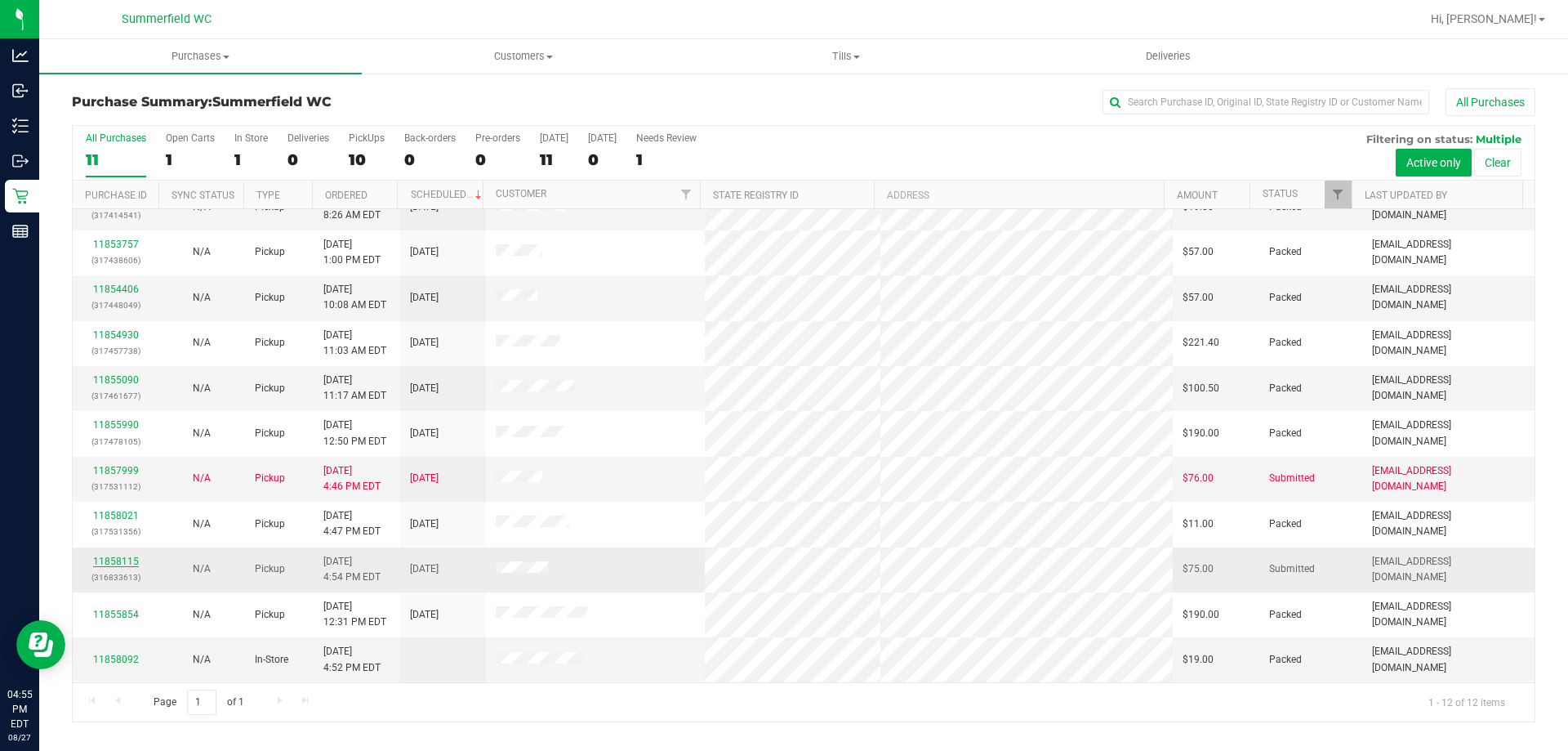
click at [111, 557] on link "11858115" at bounding box center [116, 561] width 46 height 11
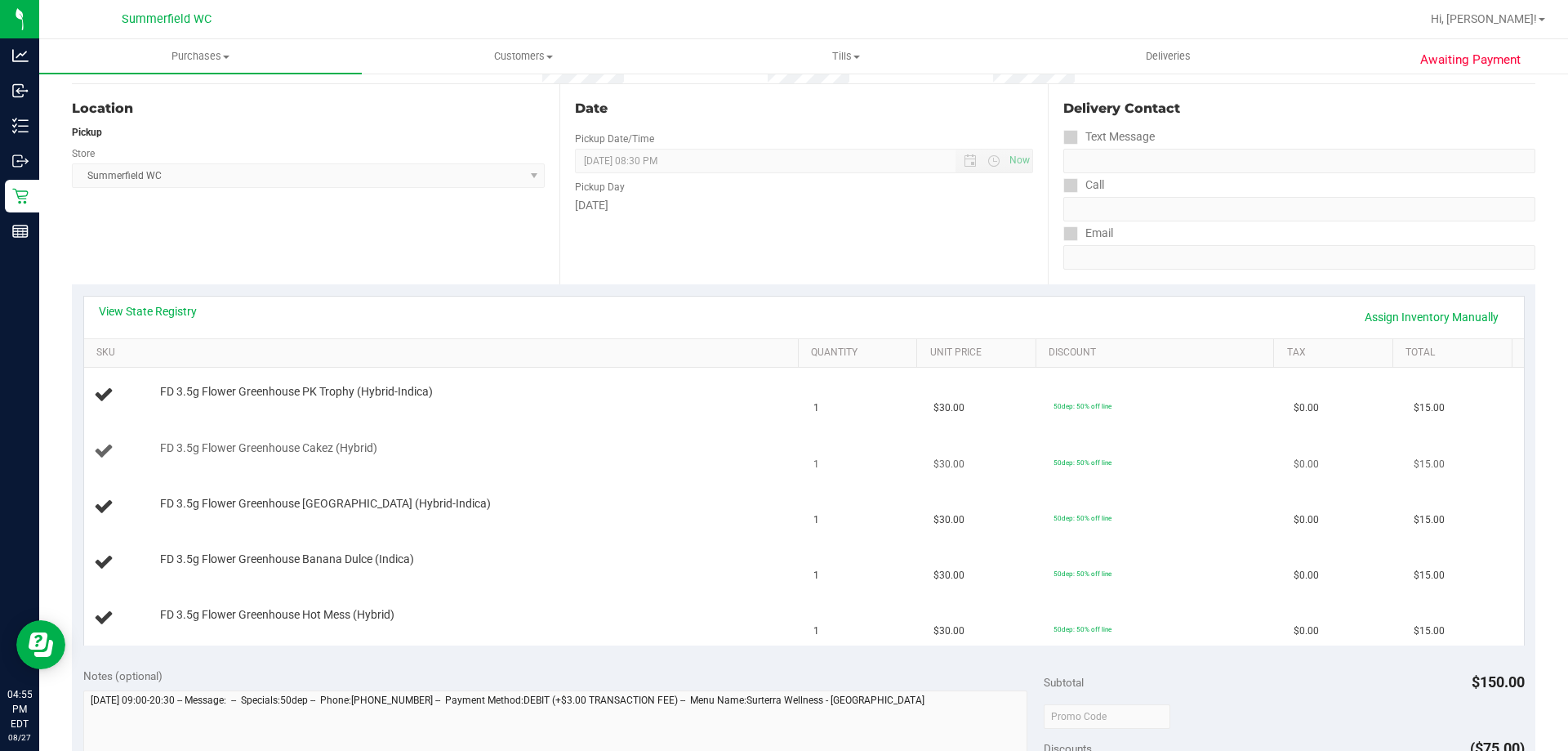
scroll to position [163, 0]
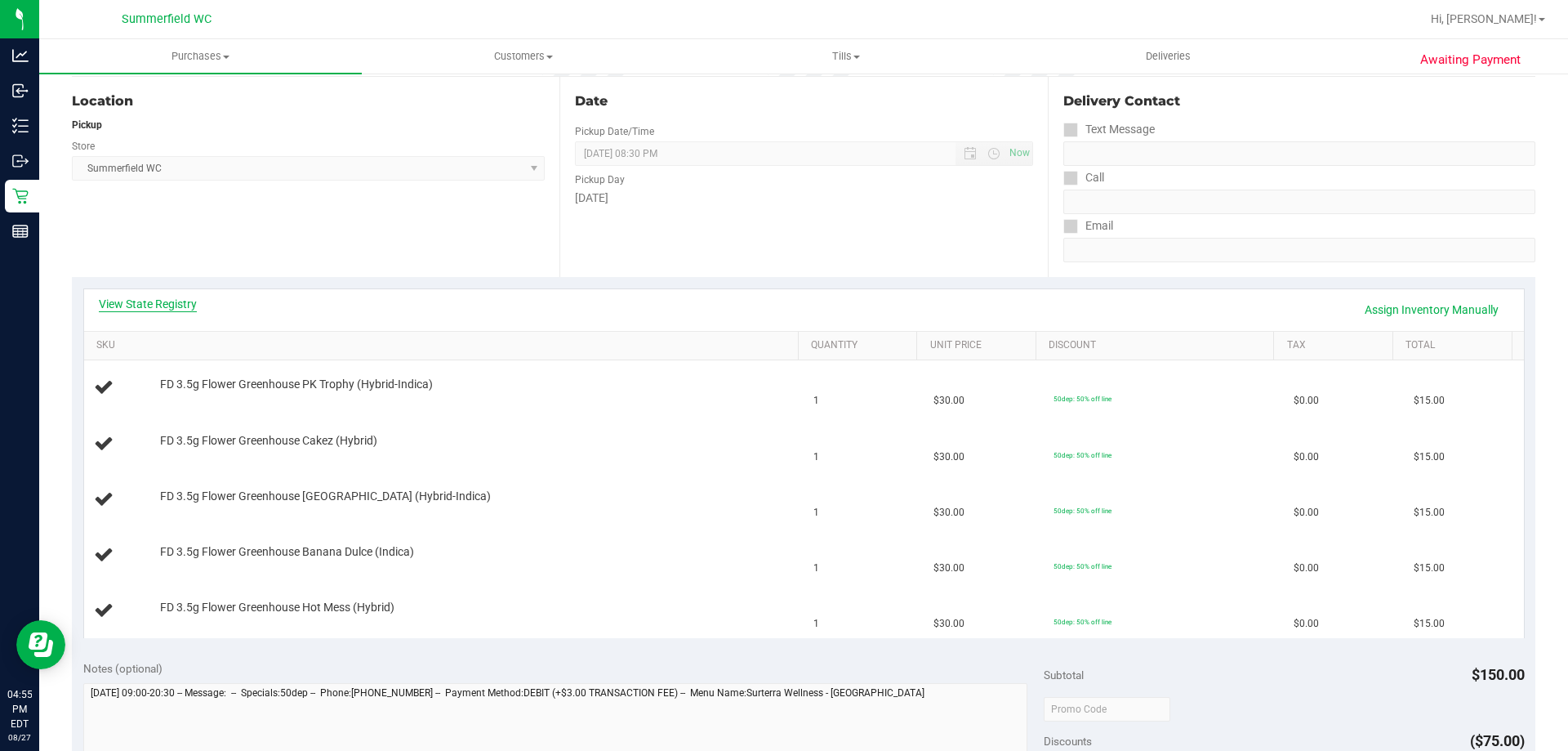
click at [149, 308] on link "View State Registry" at bounding box center [147, 303] width 98 height 16
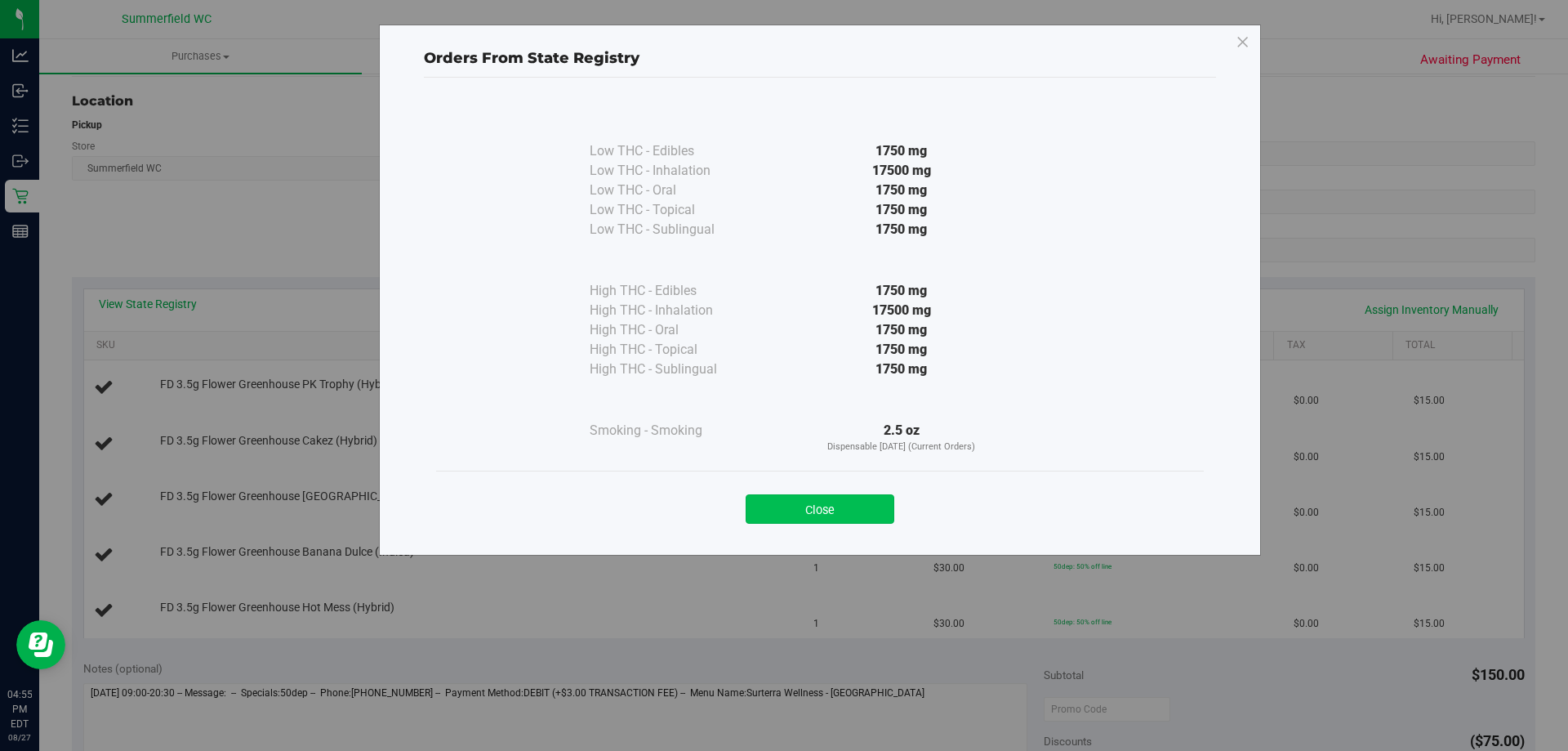
click at [796, 519] on button "Close" at bounding box center [820, 509] width 149 height 29
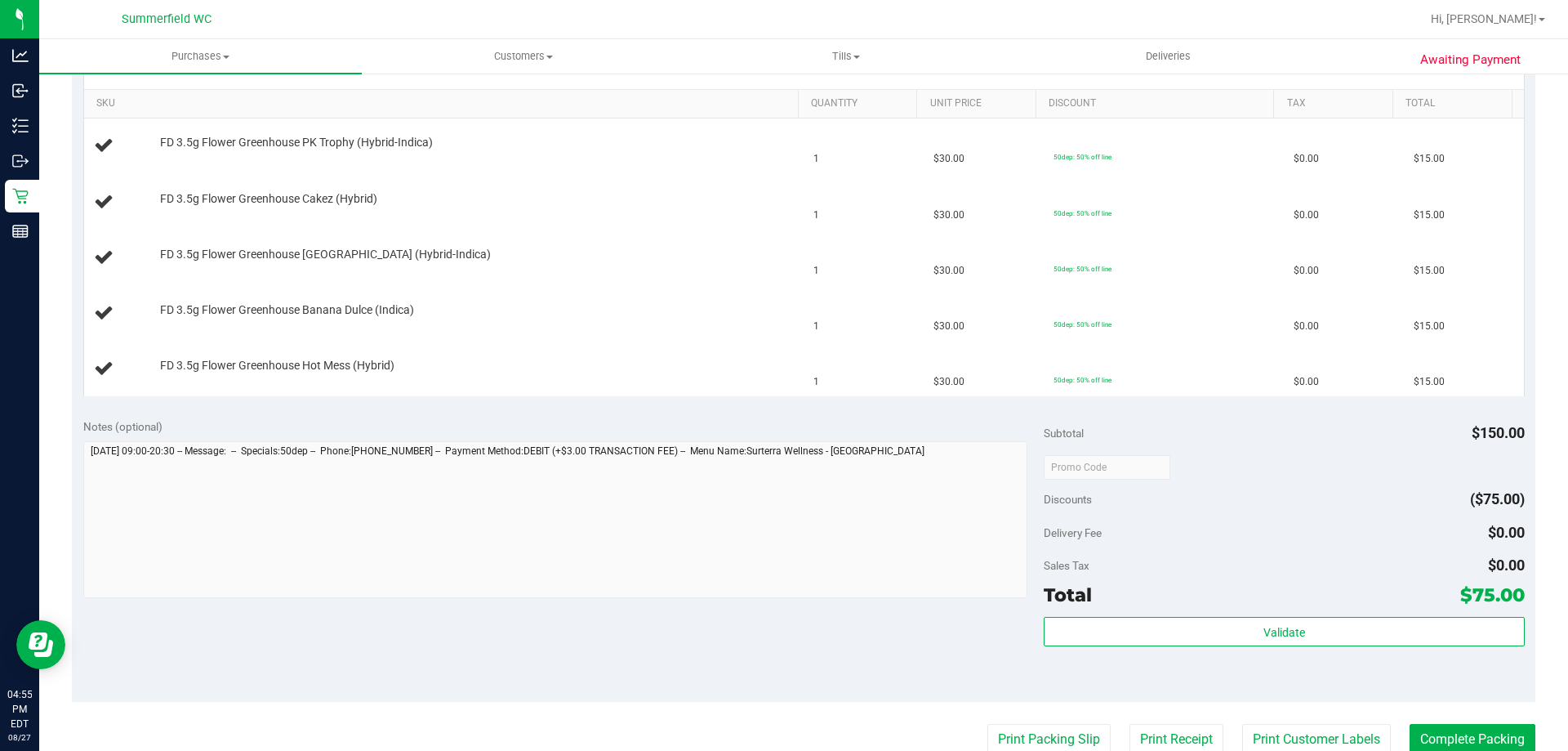
scroll to position [572, 0]
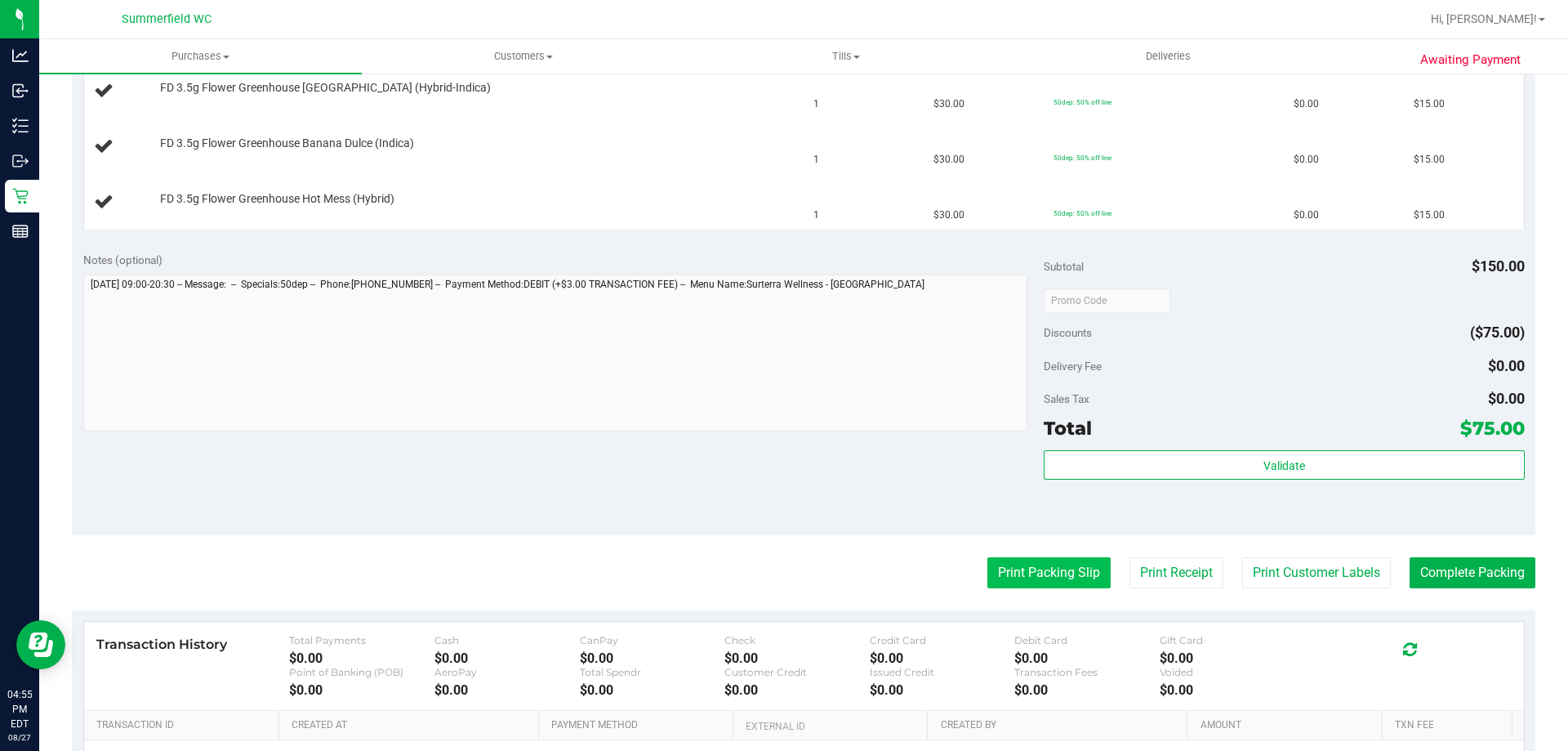
click at [988, 579] on button "Print Packing Slip" at bounding box center [1049, 573] width 124 height 31
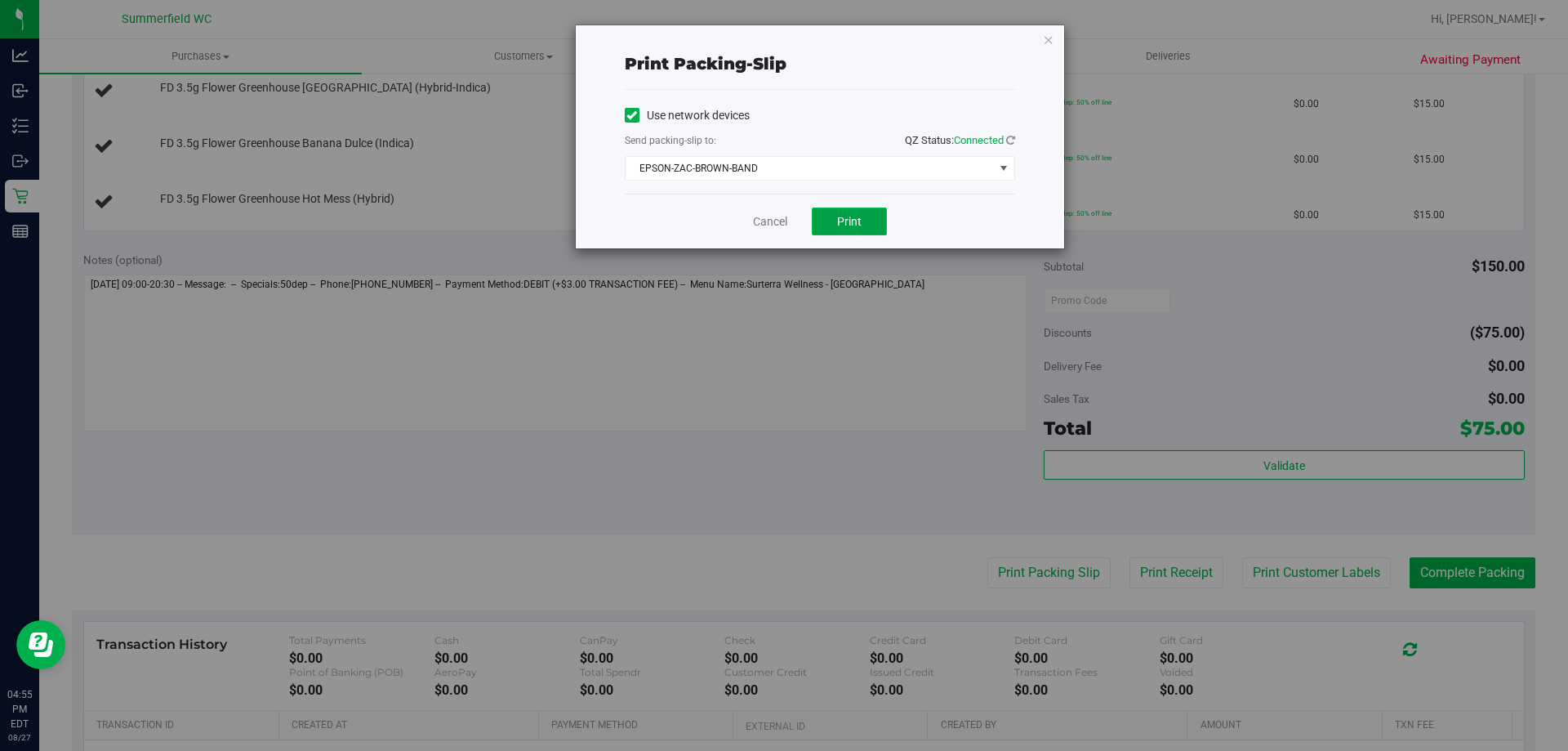
click at [842, 215] on span "Print" at bounding box center [849, 221] width 24 height 13
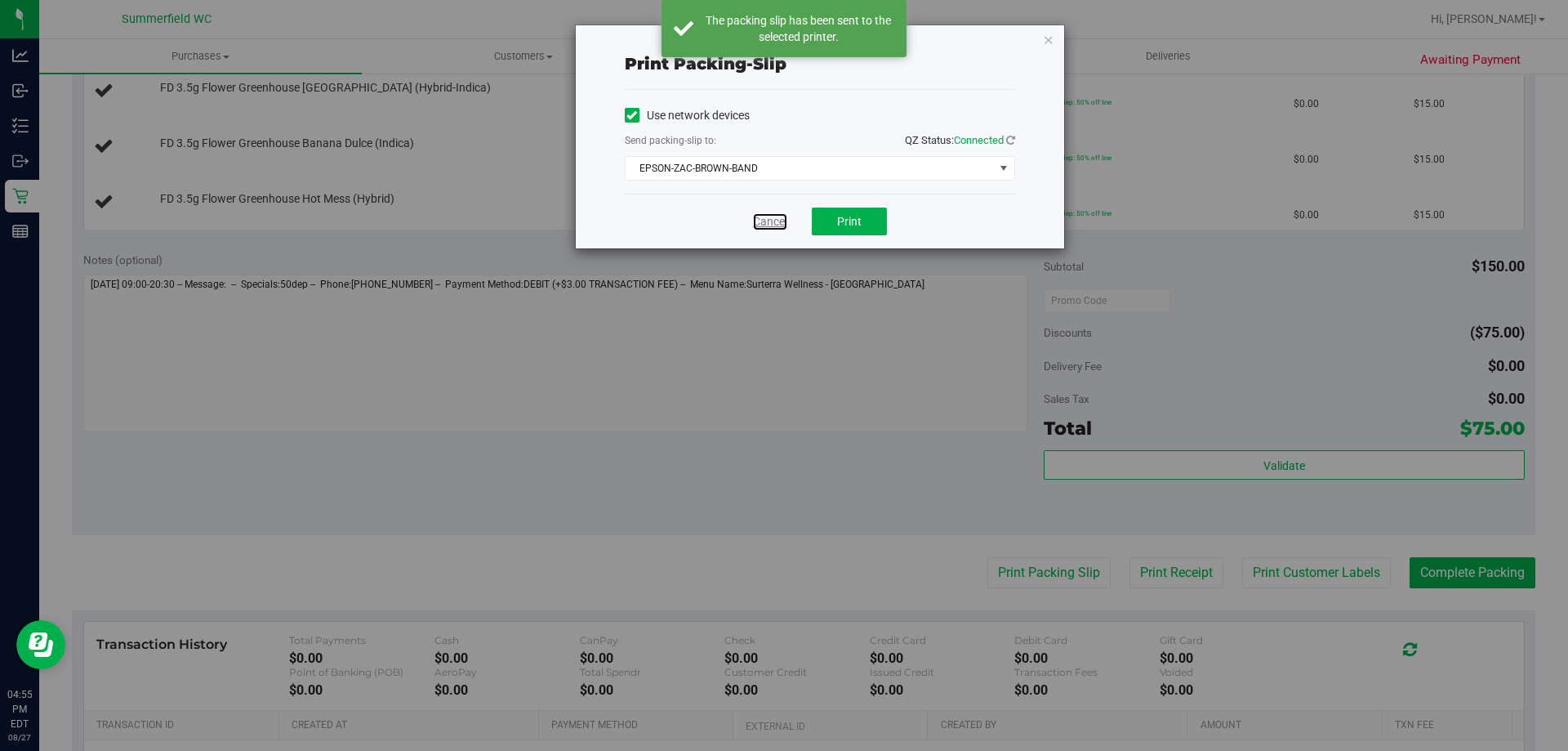
drag, startPoint x: 767, startPoint y: 218, endPoint x: 773, endPoint y: 274, distance: 56.3
click at [770, 218] on link "Cancel" at bounding box center [771, 222] width 35 height 17
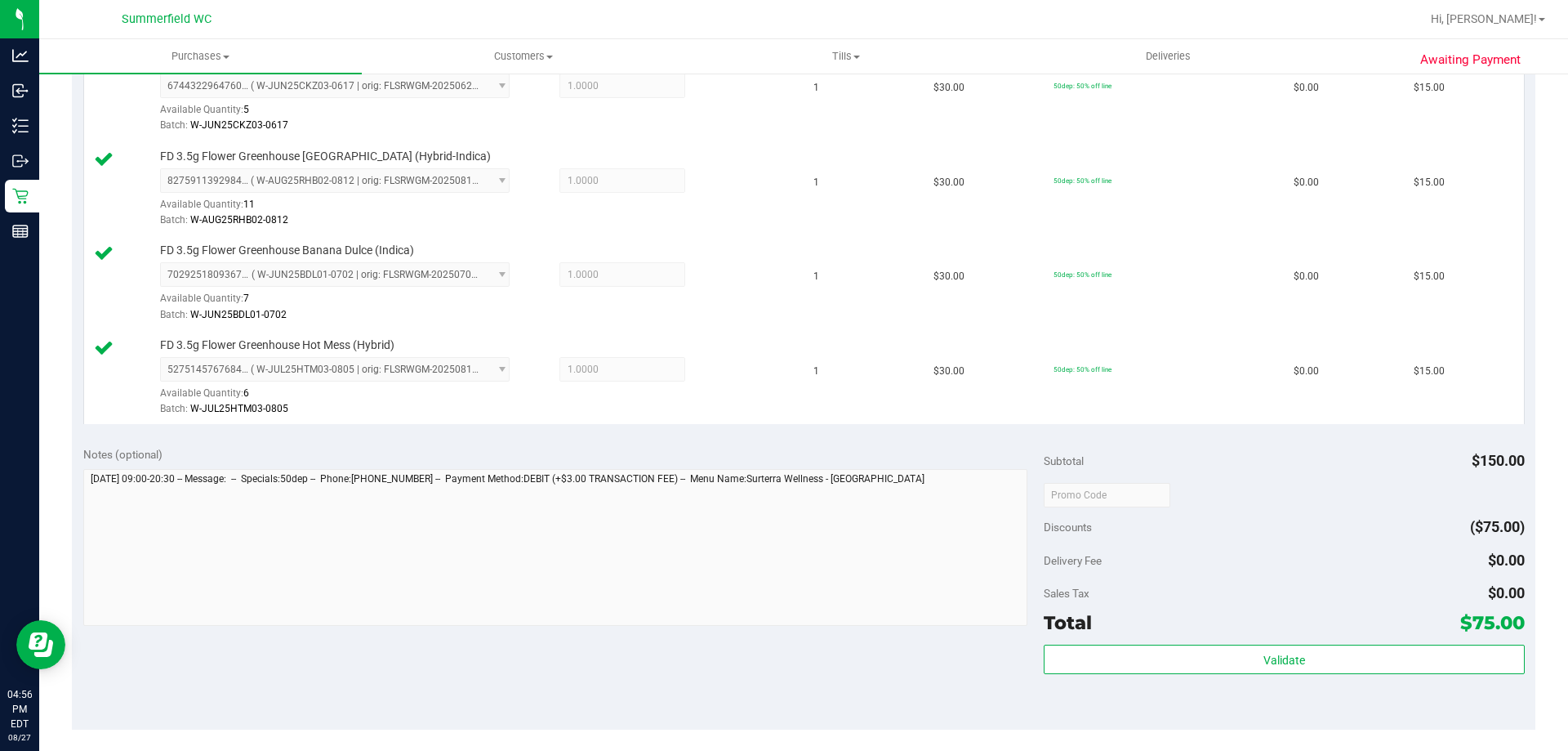
scroll to position [735, 0]
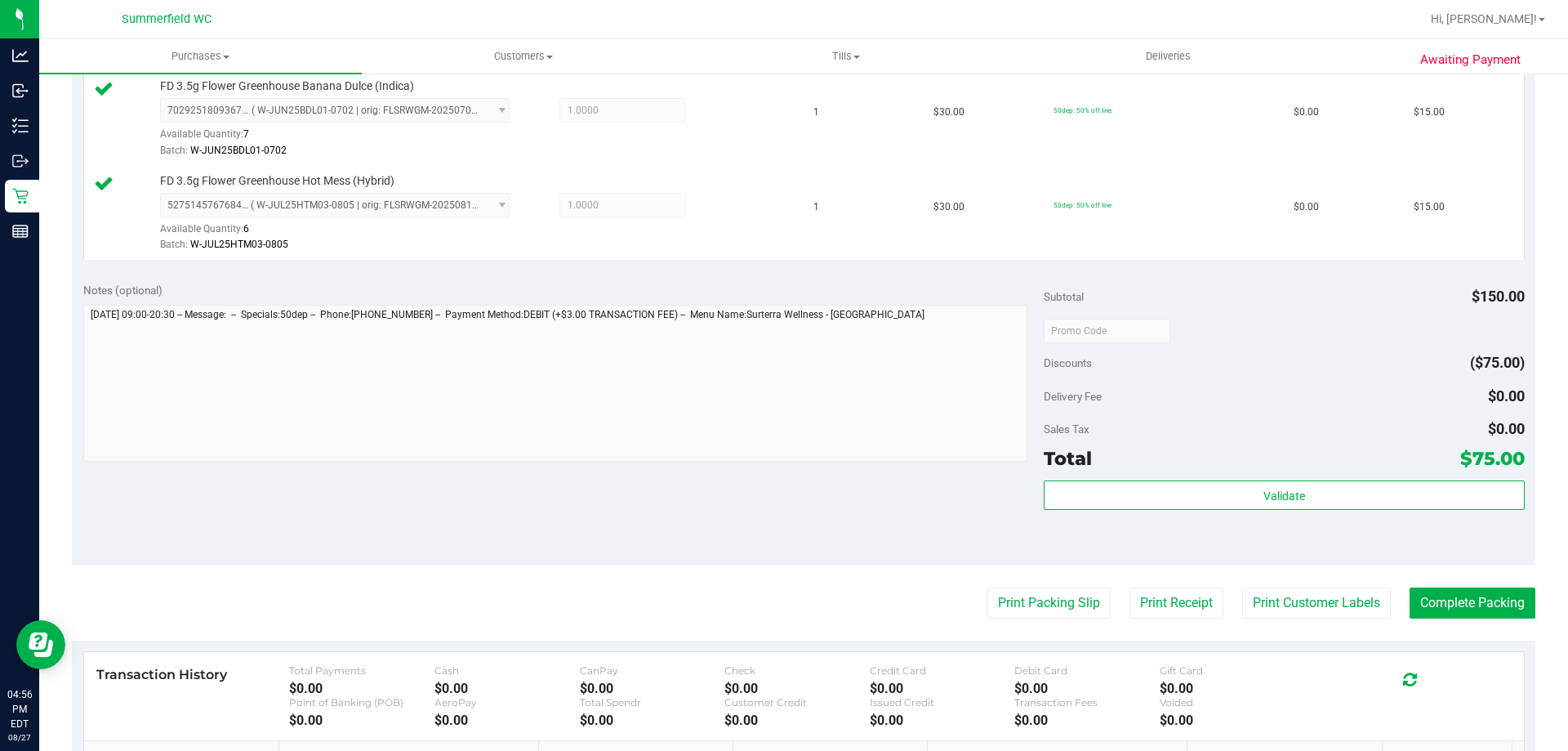
click at [1241, 478] on div "Subtotal $150.00 Discounts ($75.00) Delivery Fee $0.00 Sales Tax $0.00 Total $7…" at bounding box center [1284, 417] width 480 height 272
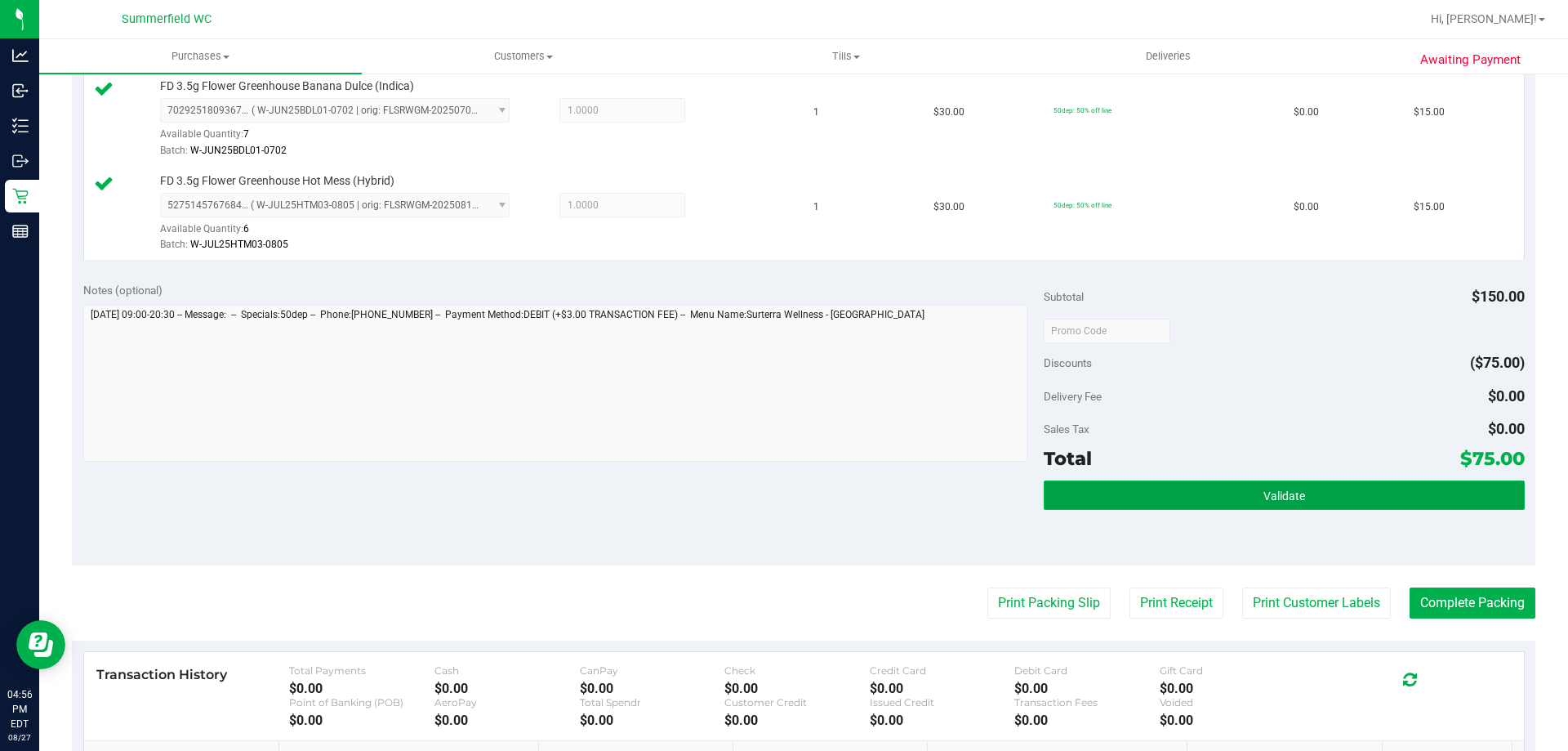
click at [1240, 488] on button "Validate" at bounding box center [1284, 495] width 480 height 29
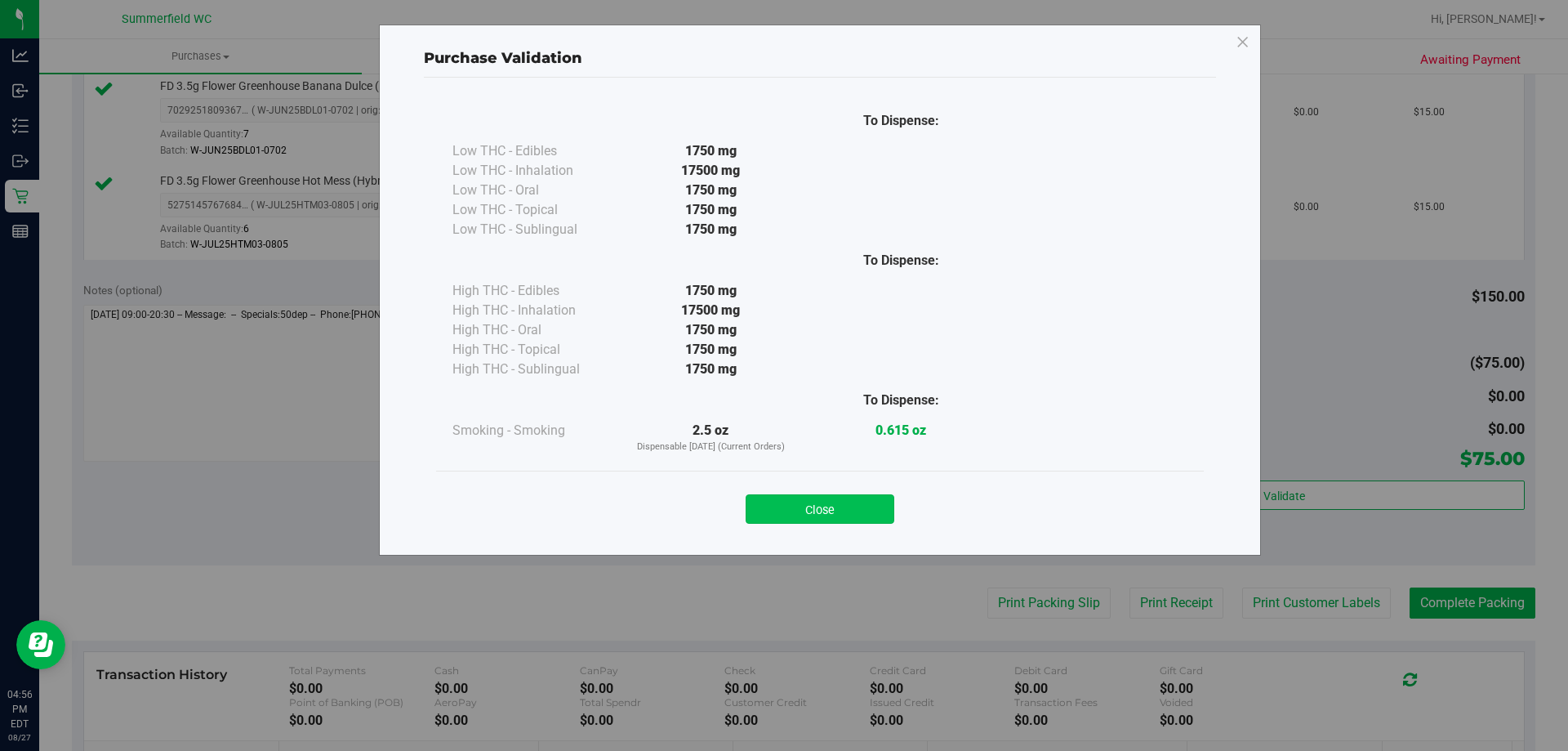
click at [807, 518] on button "Close" at bounding box center [820, 509] width 149 height 29
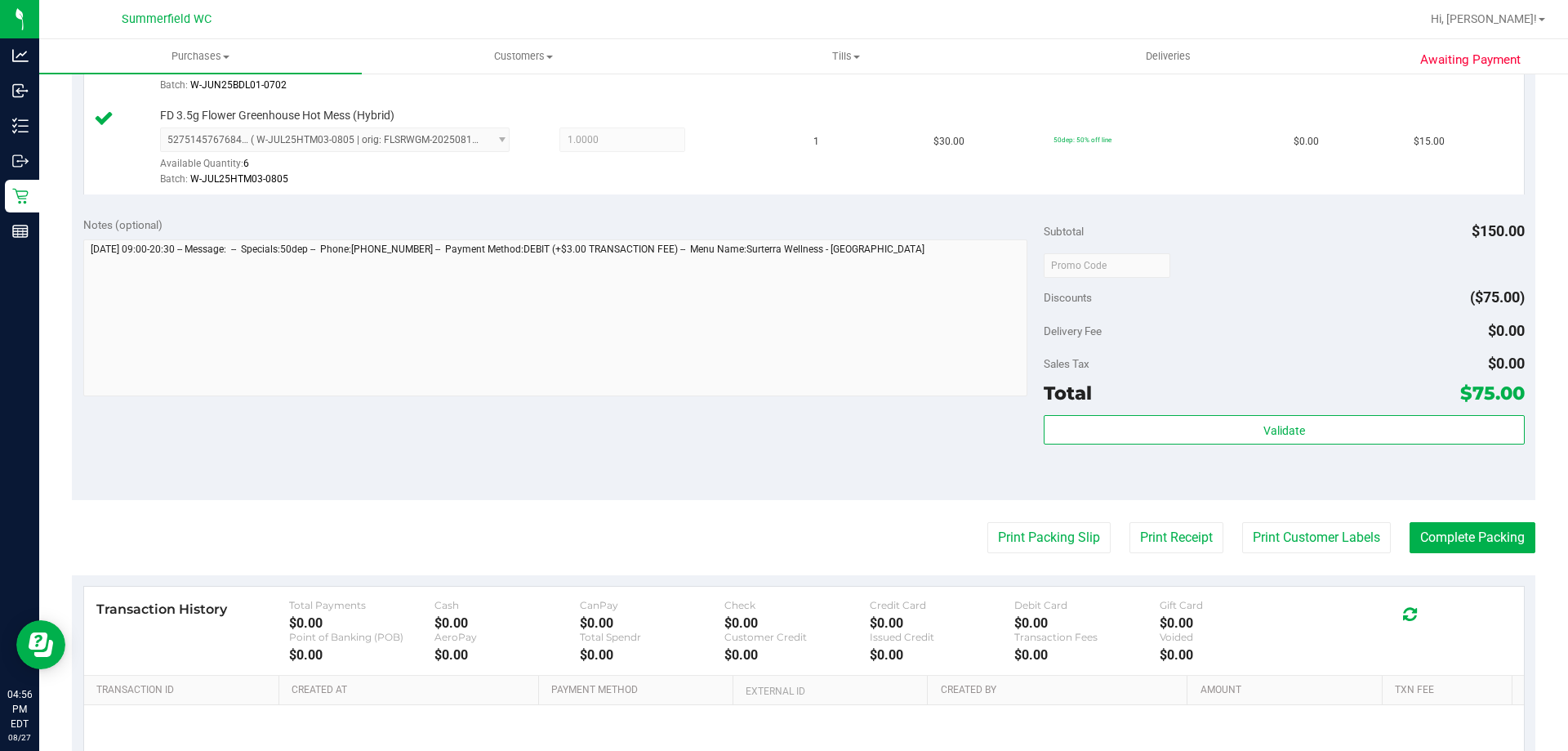
scroll to position [899, 0]
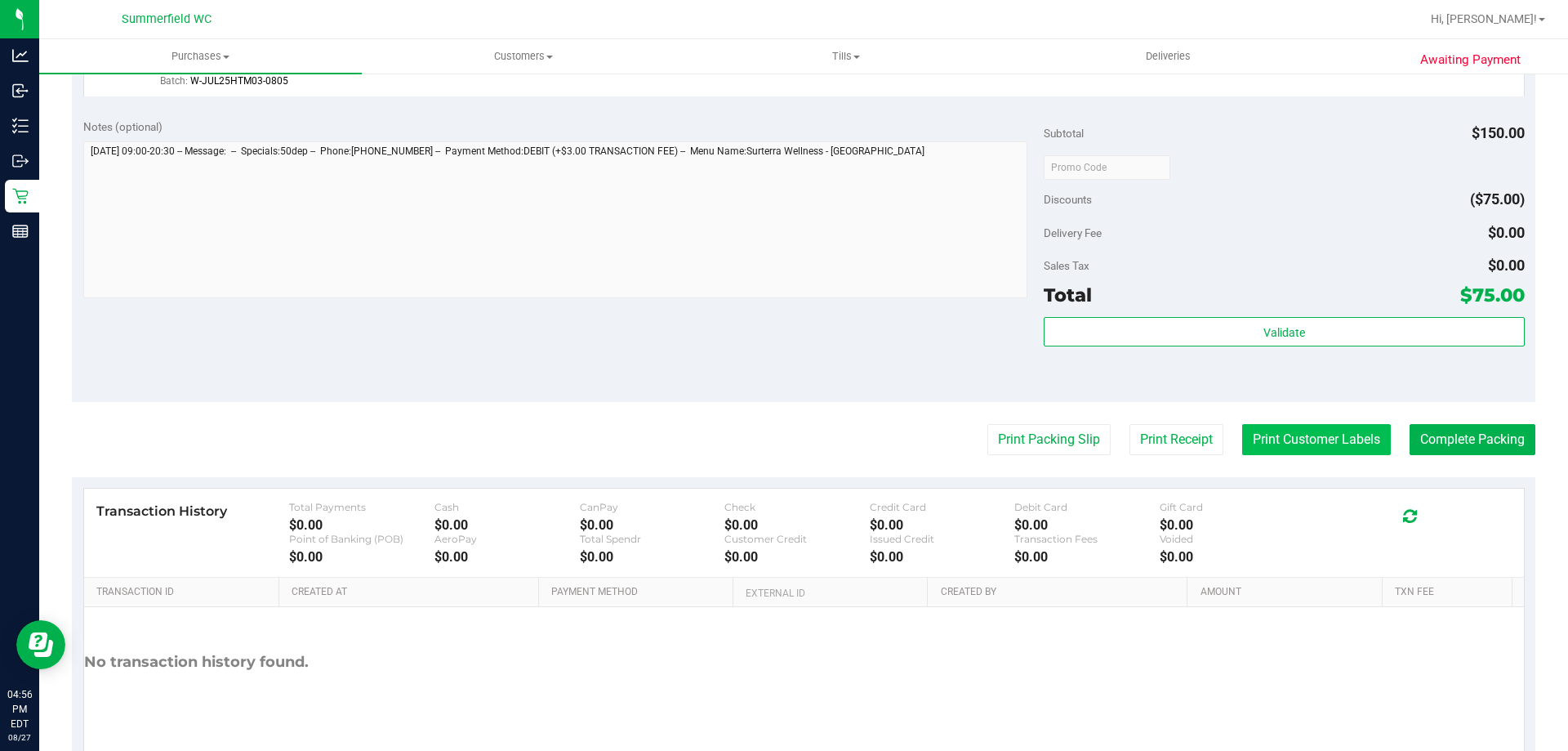
click at [1297, 442] on button "Print Customer Labels" at bounding box center [1317, 440] width 149 height 31
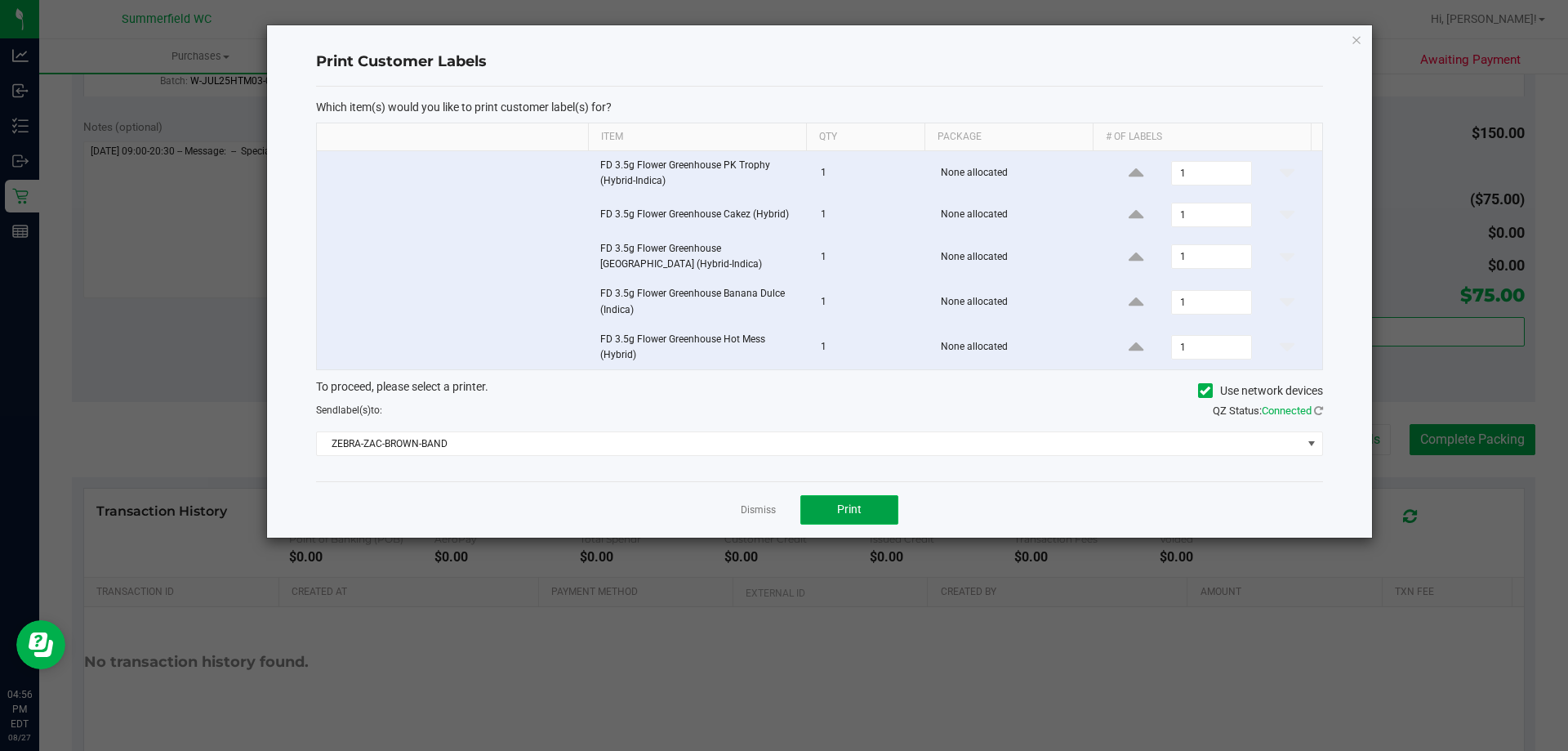
click at [835, 504] on button "Print" at bounding box center [849, 510] width 98 height 29
click at [747, 507] on link "Dismiss" at bounding box center [759, 510] width 35 height 14
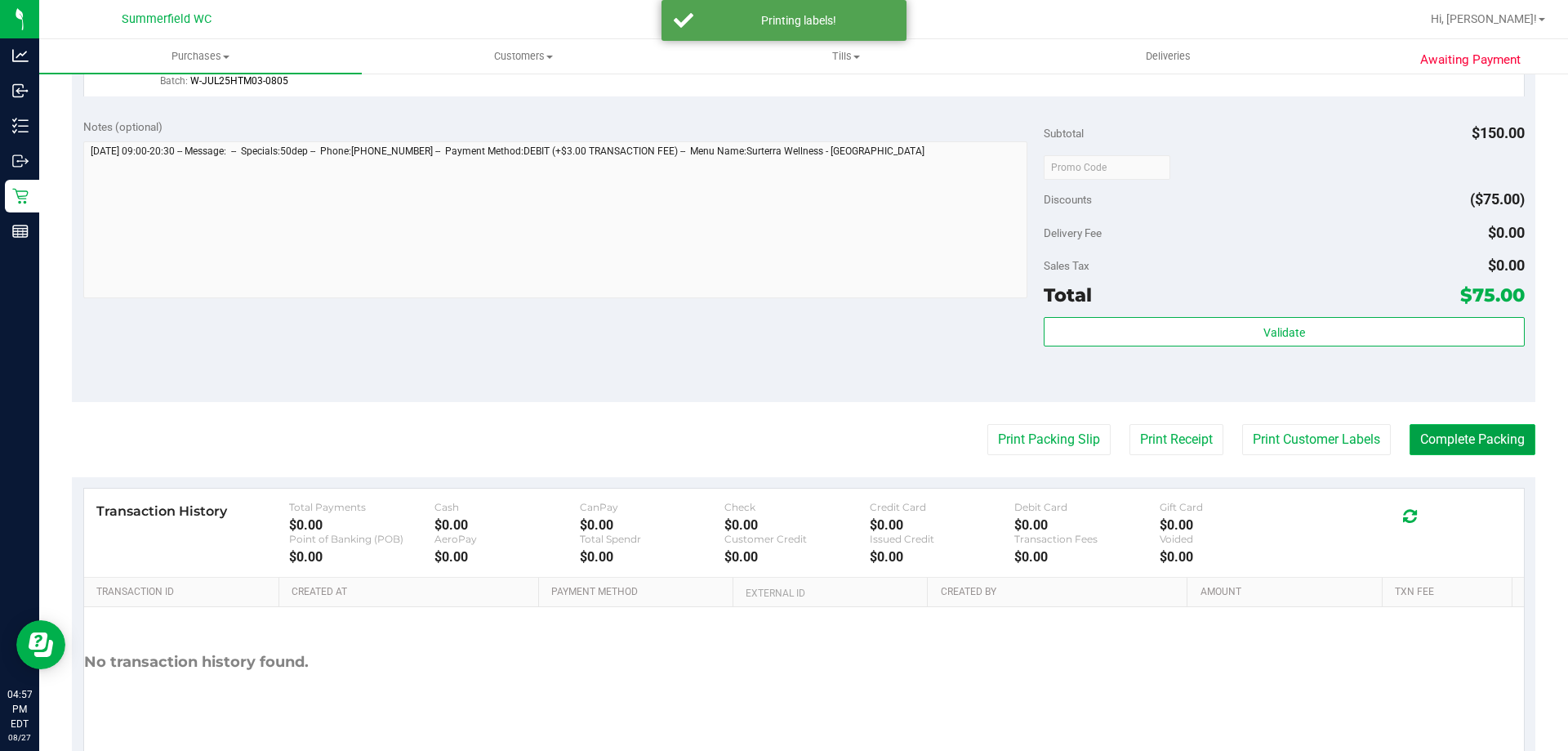
click at [1426, 428] on button "Complete Packing" at bounding box center [1473, 440] width 126 height 31
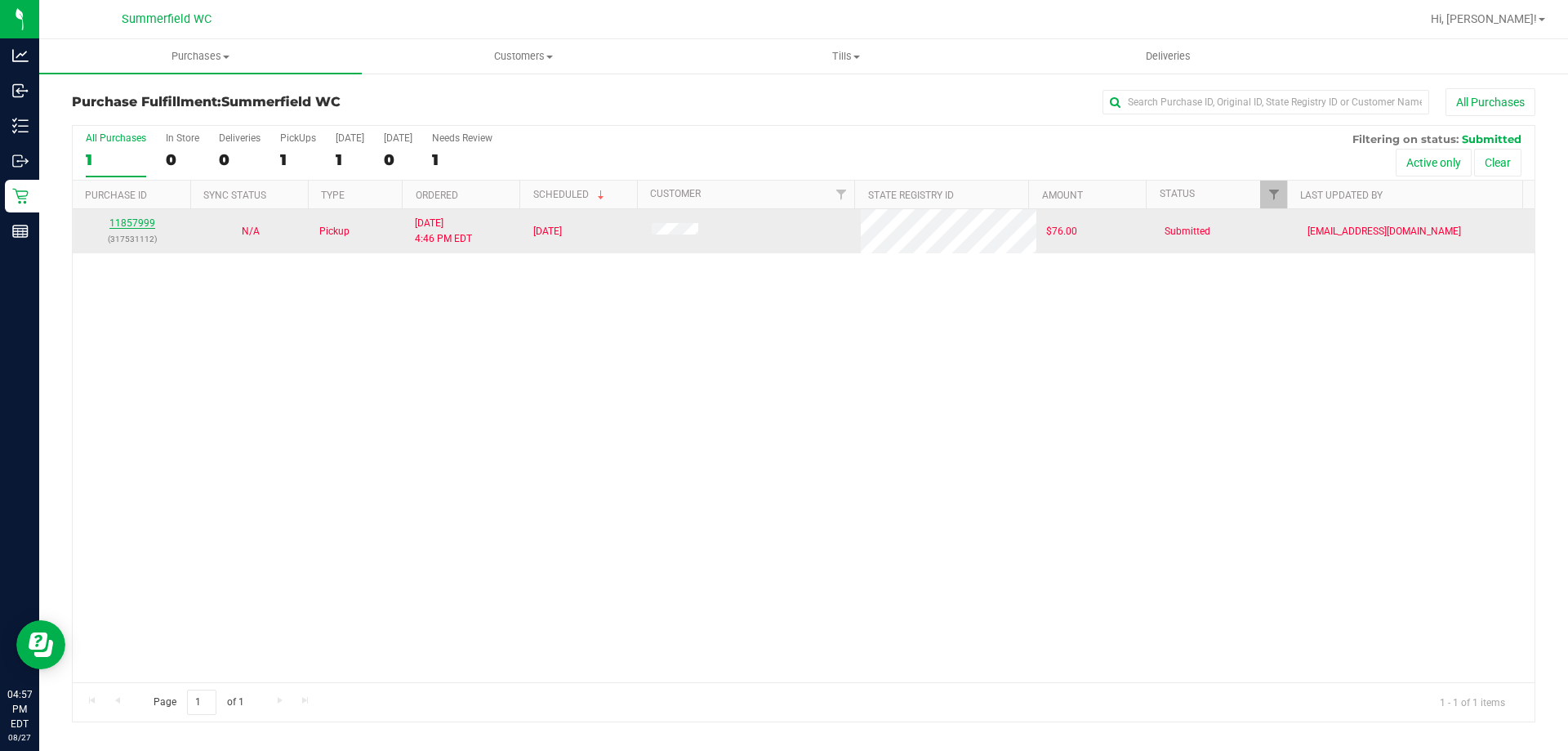
click at [141, 218] on link "11857999" at bounding box center [132, 223] width 46 height 11
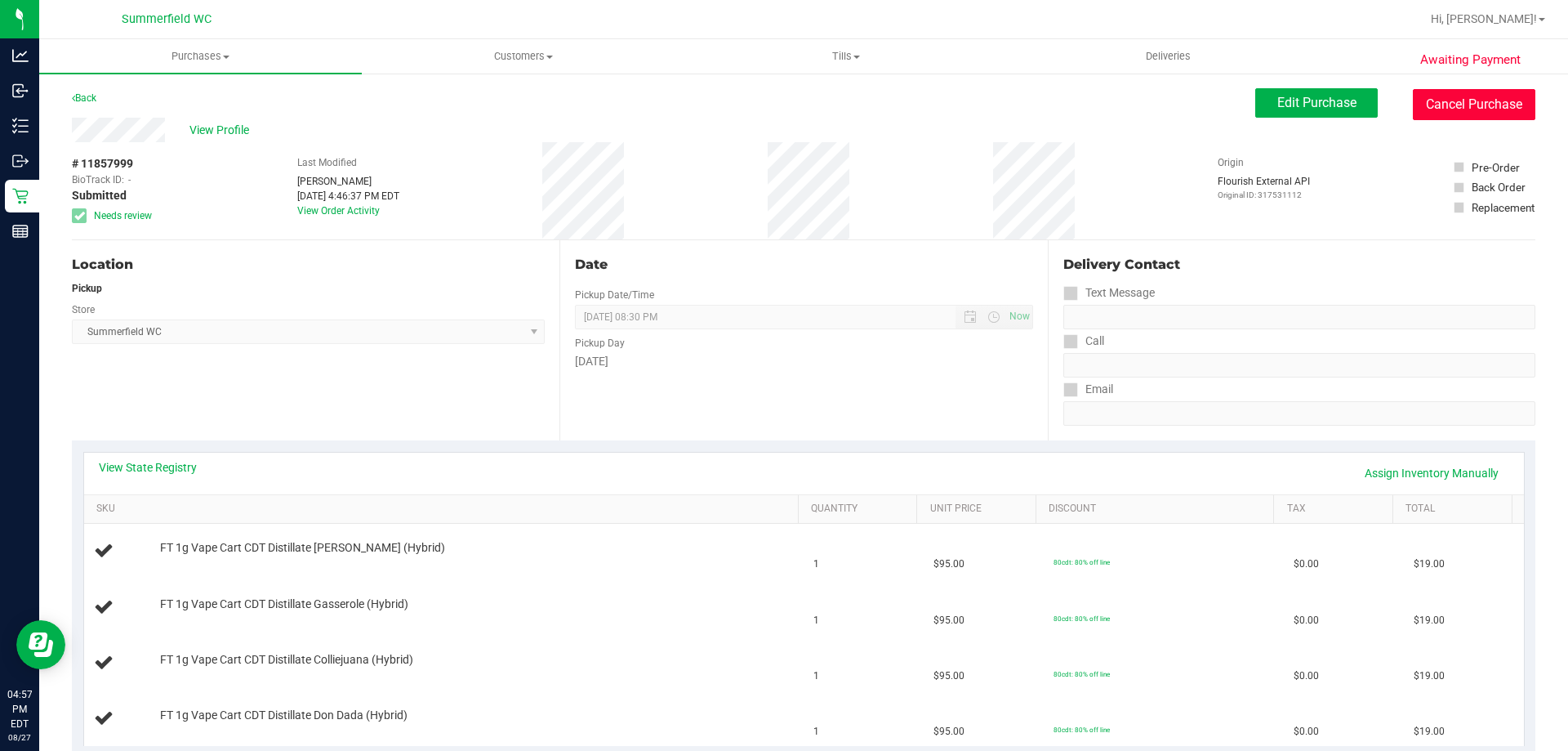
click at [1434, 103] on button "Cancel Purchase" at bounding box center [1475, 105] width 123 height 31
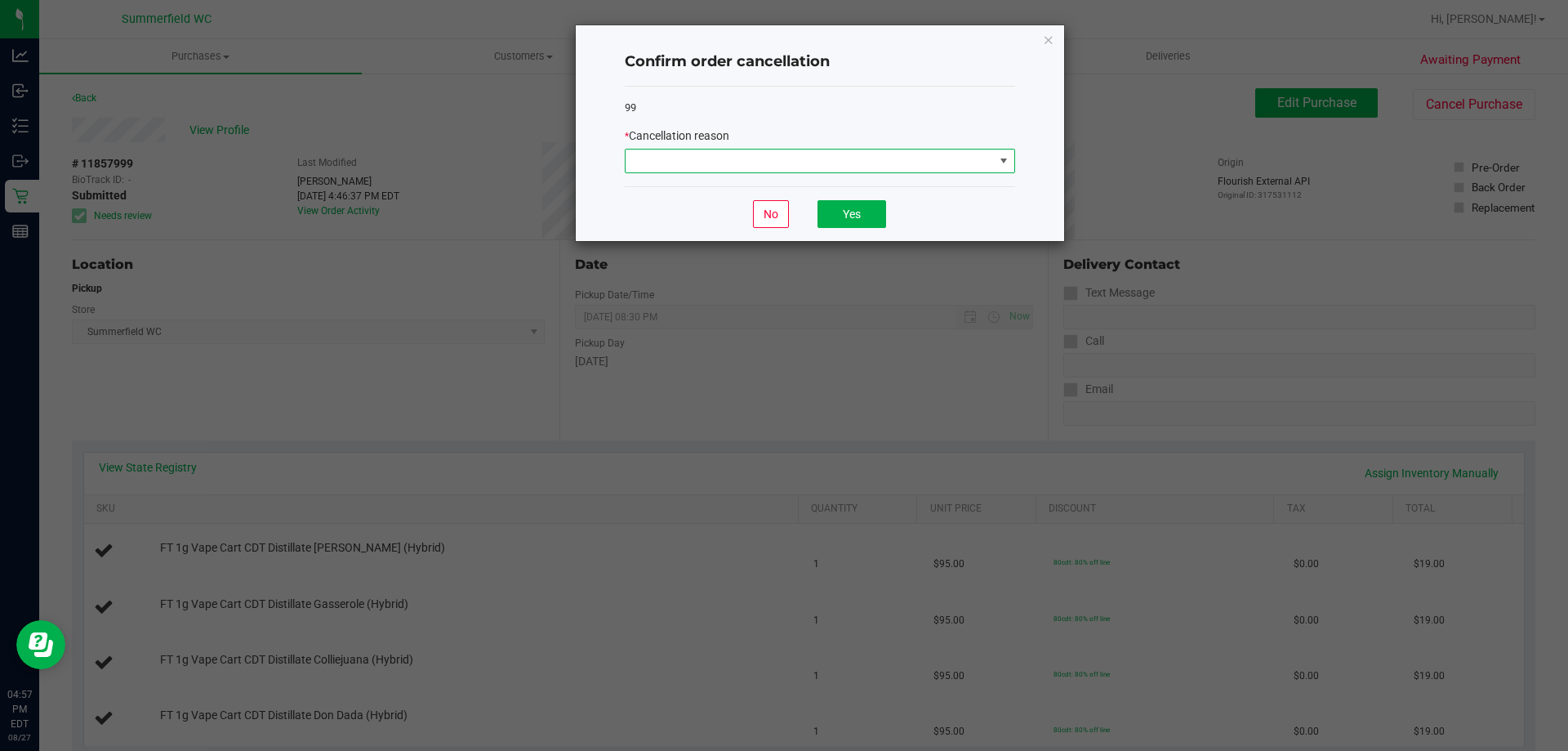
click at [856, 165] on span at bounding box center [809, 161] width 368 height 22
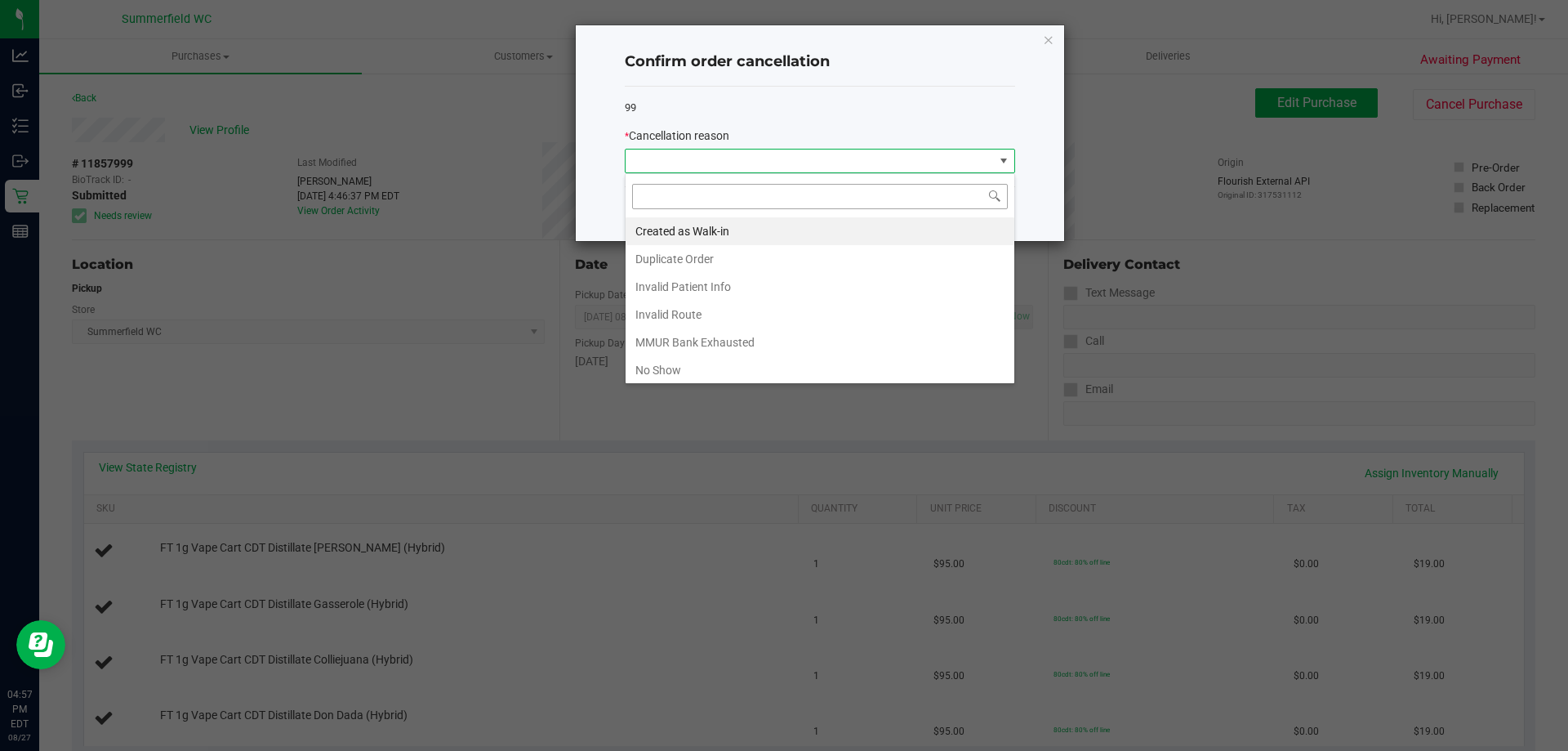
scroll to position [24, 390]
click at [779, 261] on li "Duplicate Order" at bounding box center [820, 259] width 389 height 28
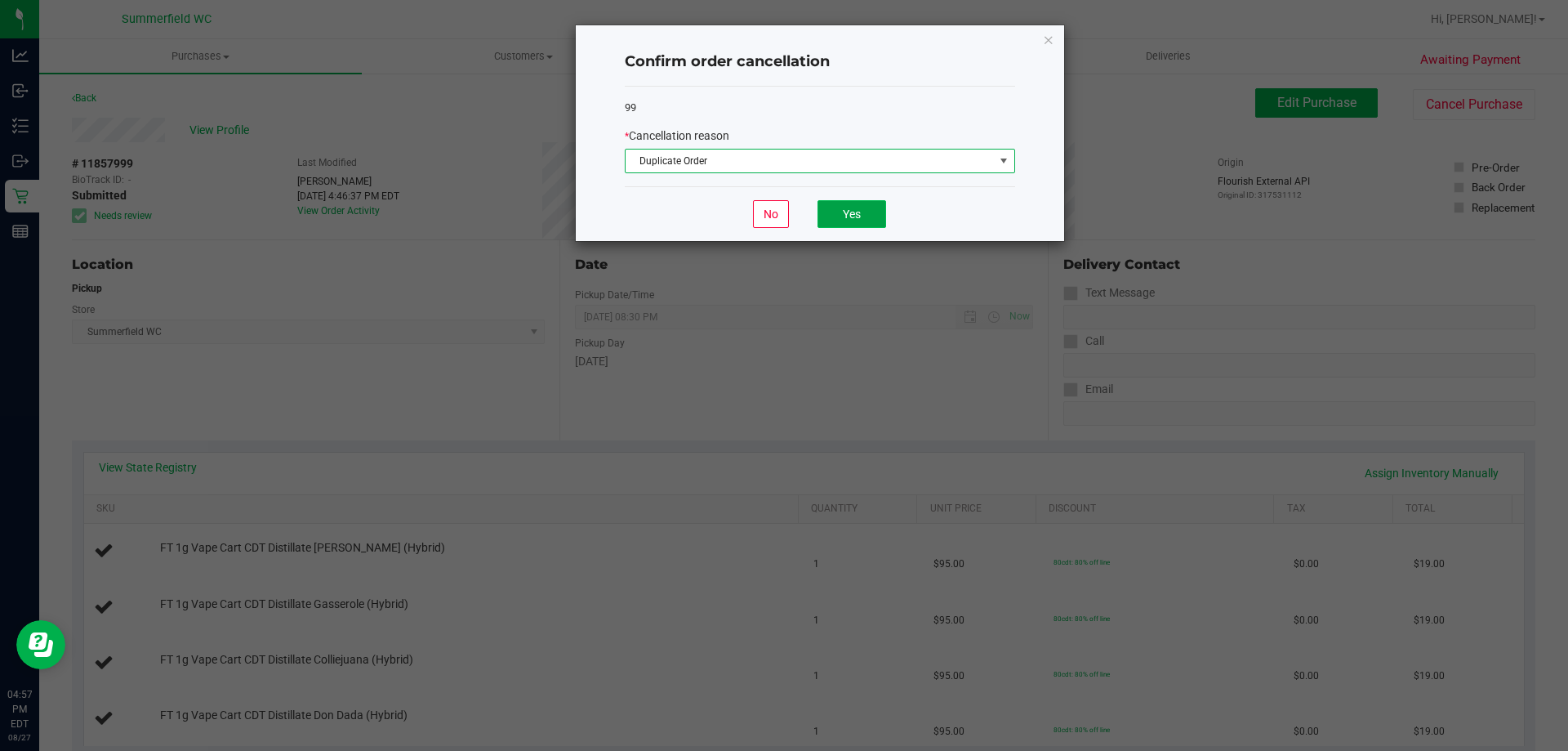
click at [860, 220] on button "Yes" at bounding box center [852, 214] width 68 height 28
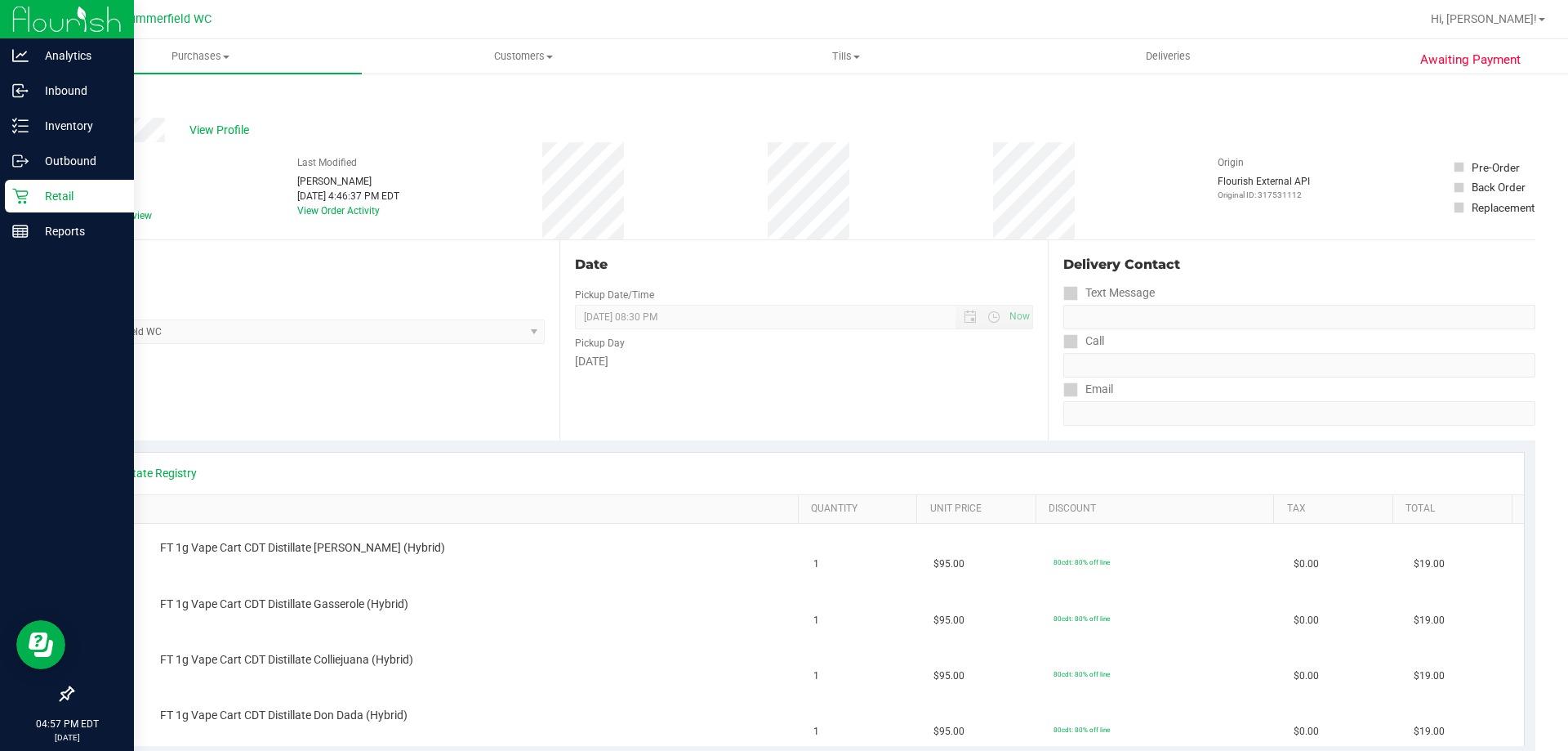
click at [51, 189] on p "Retail" at bounding box center [77, 196] width 98 height 20
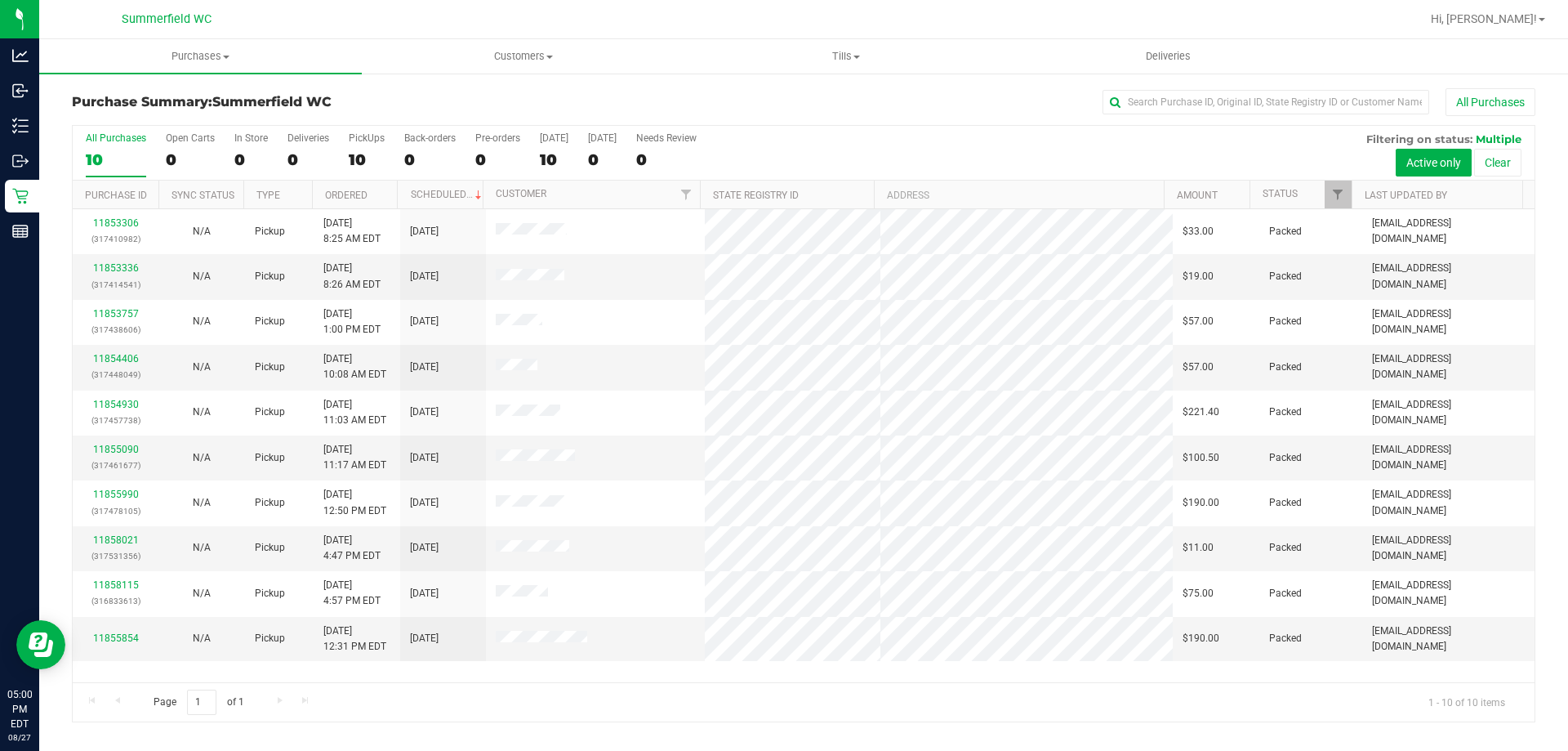
click at [370, 128] on div "All Purchases 10 Open Carts 0 In Store 0 Deliveries 0 PickUps 10 Back-orders 0 …" at bounding box center [803, 132] width 1463 height 13
click at [371, 137] on div "PickUps" at bounding box center [367, 137] width 36 height 11
click at [0, 0] on input "PickUps 10" at bounding box center [0, 0] width 0 height 0
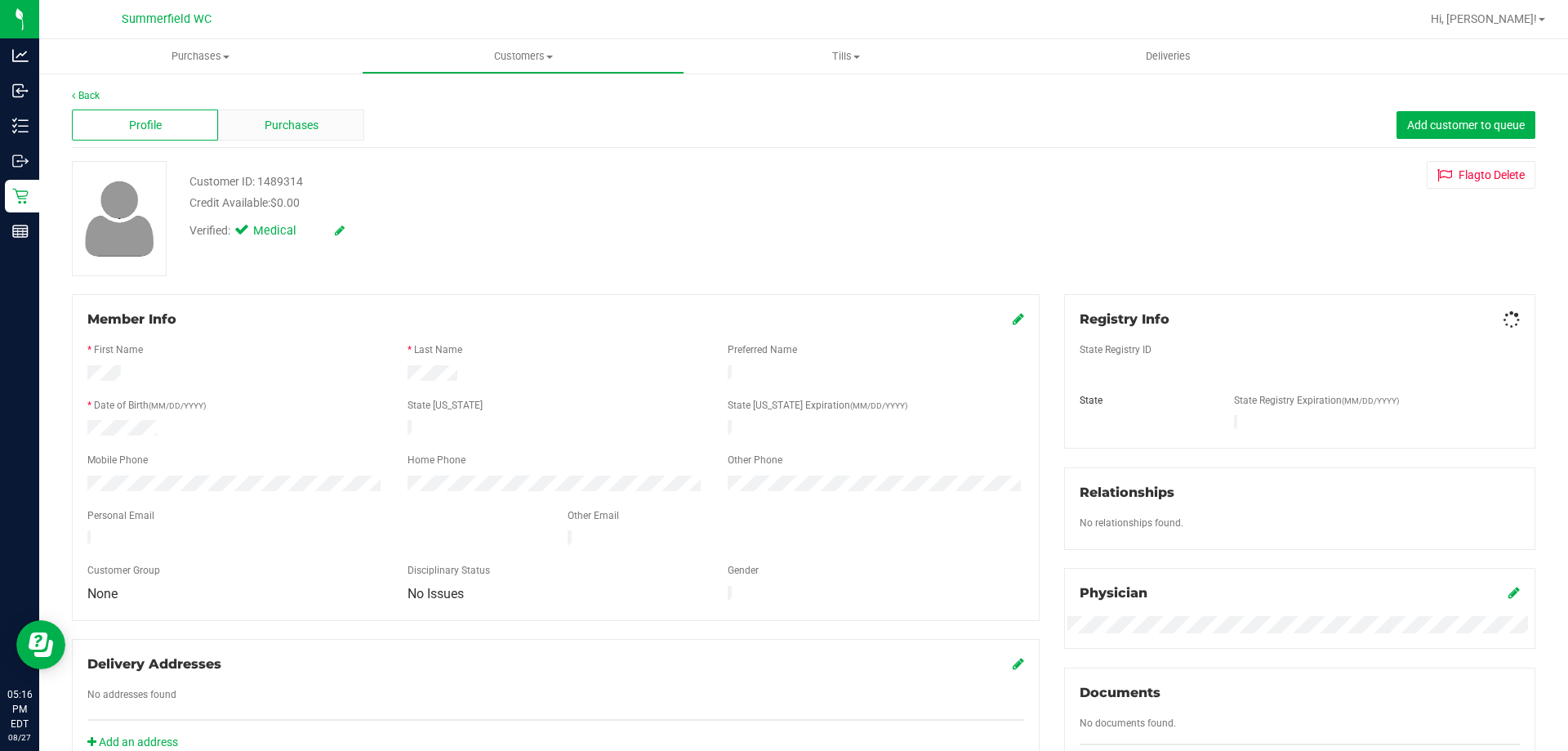
click at [232, 124] on div "Purchases" at bounding box center [290, 125] width 146 height 31
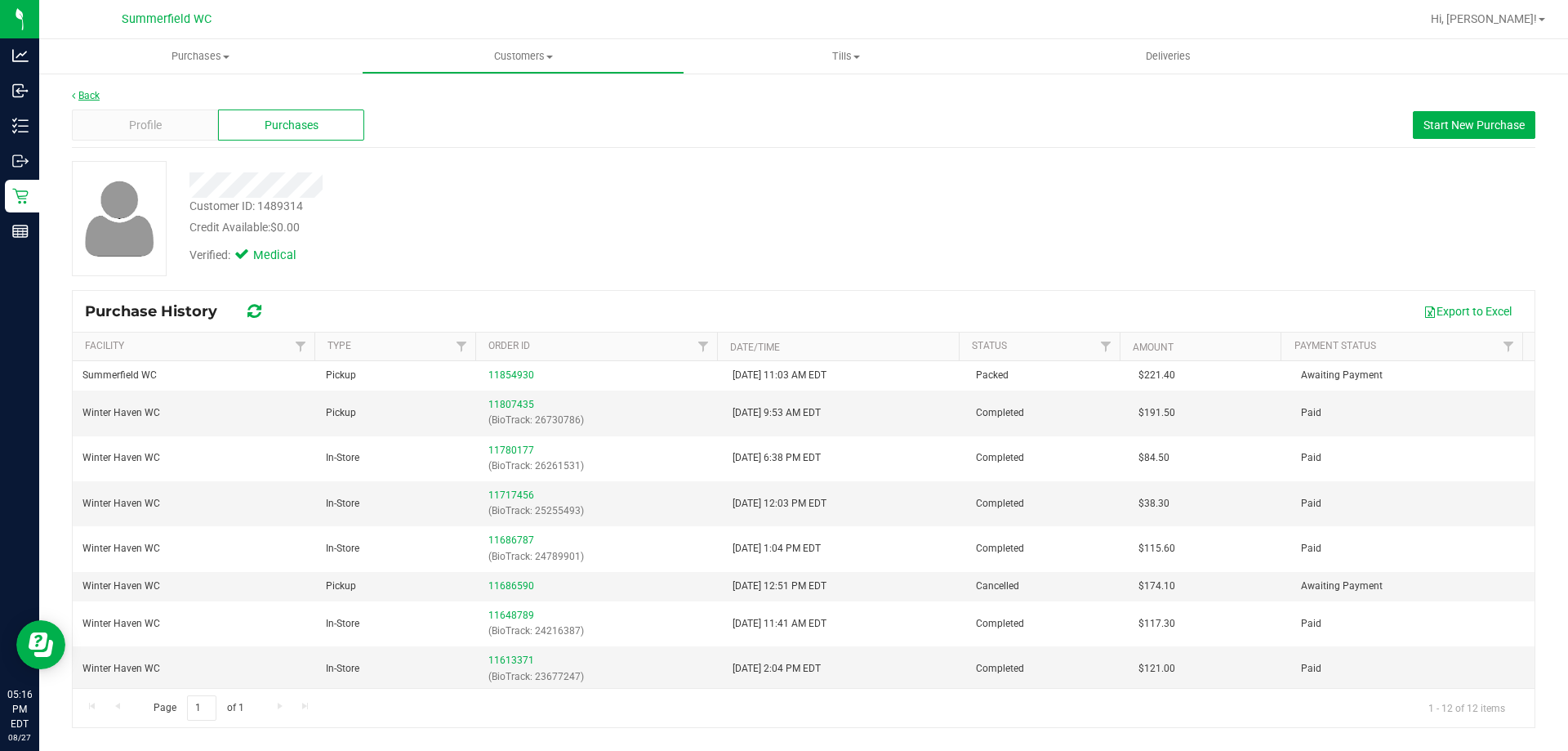
click at [86, 92] on link "Back" at bounding box center [86, 95] width 28 height 11
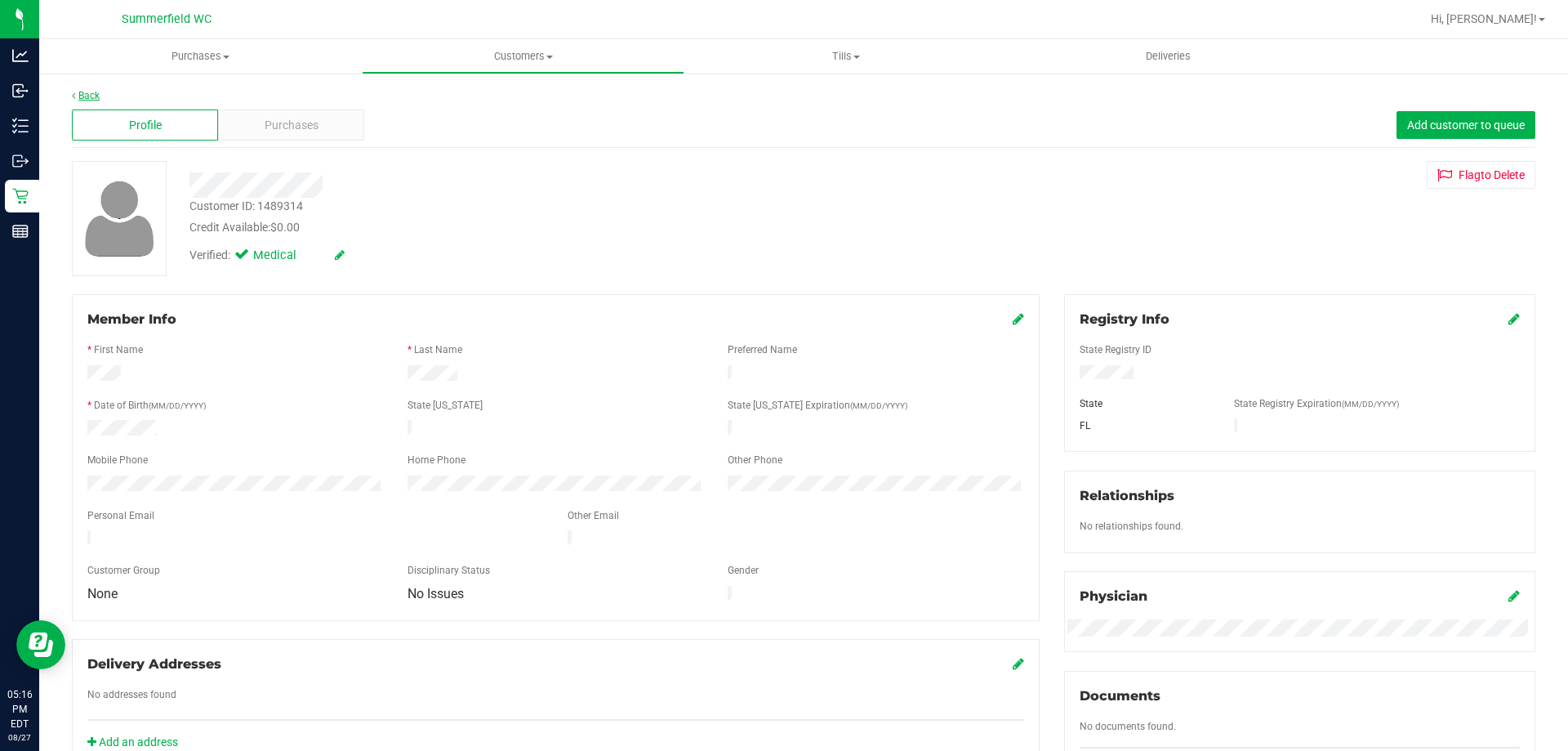
click at [91, 92] on link "Back" at bounding box center [86, 95] width 28 height 11
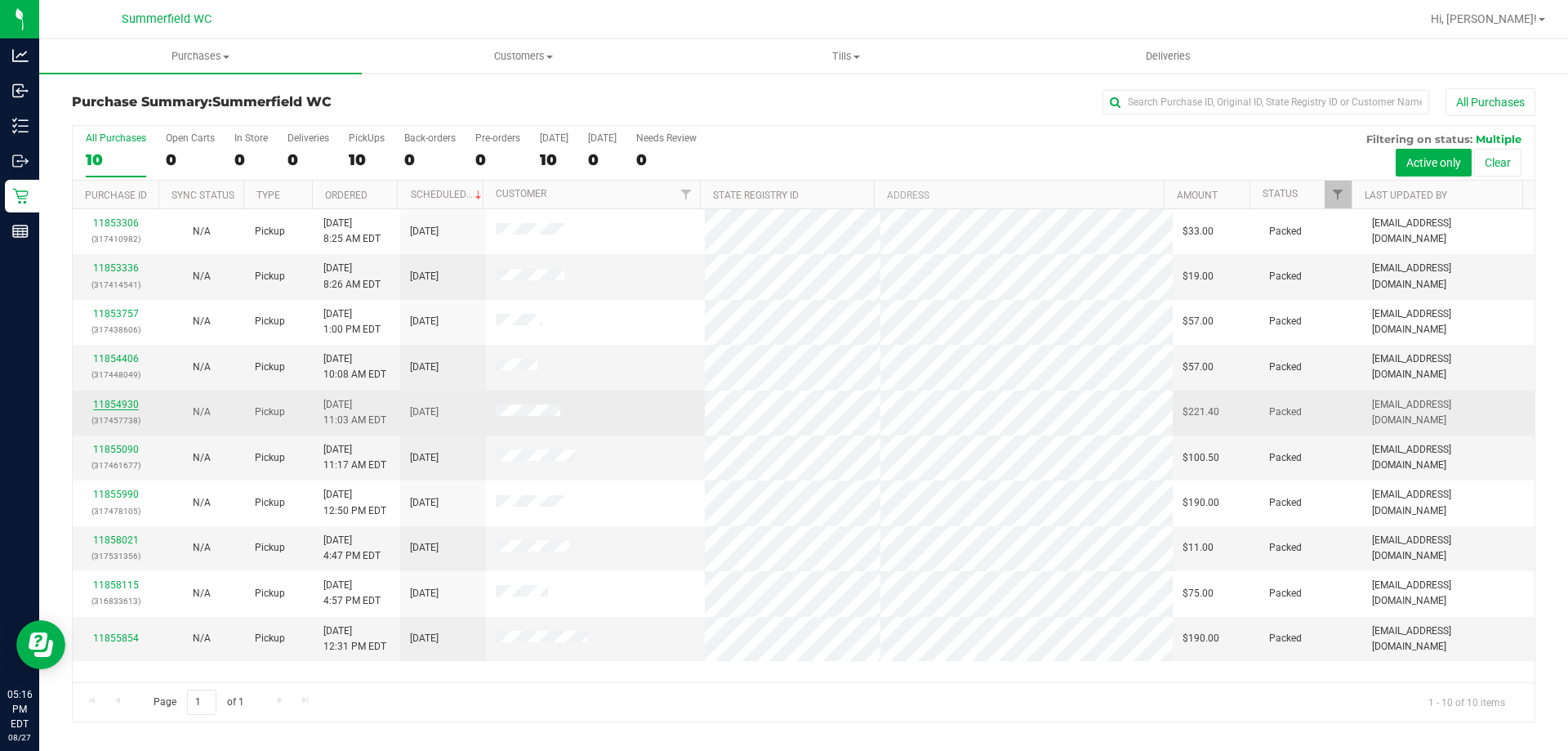
click at [108, 400] on link "11854930" at bounding box center [116, 404] width 46 height 11
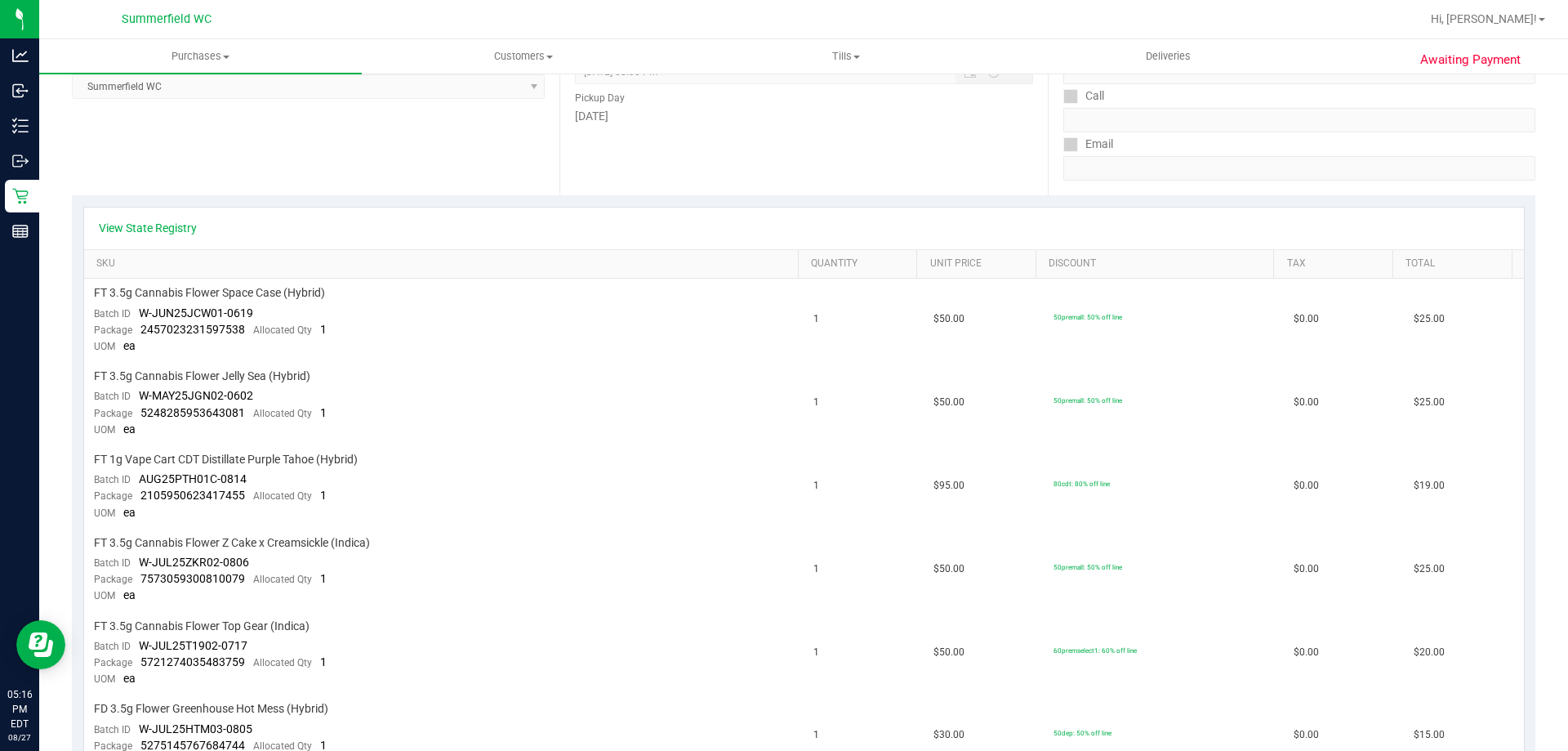
scroll to position [82, 0]
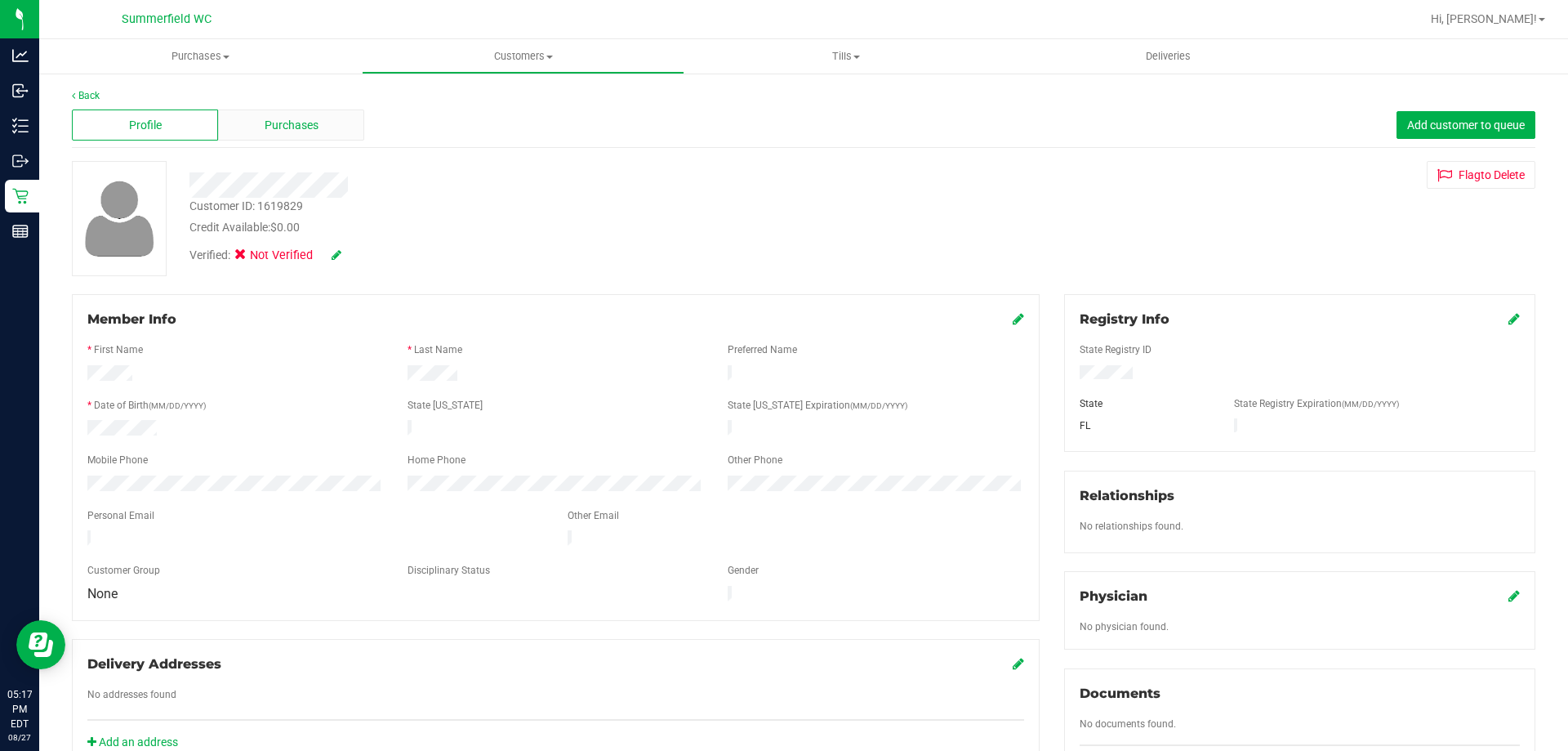
click at [282, 129] on span "Purchases" at bounding box center [291, 125] width 54 height 17
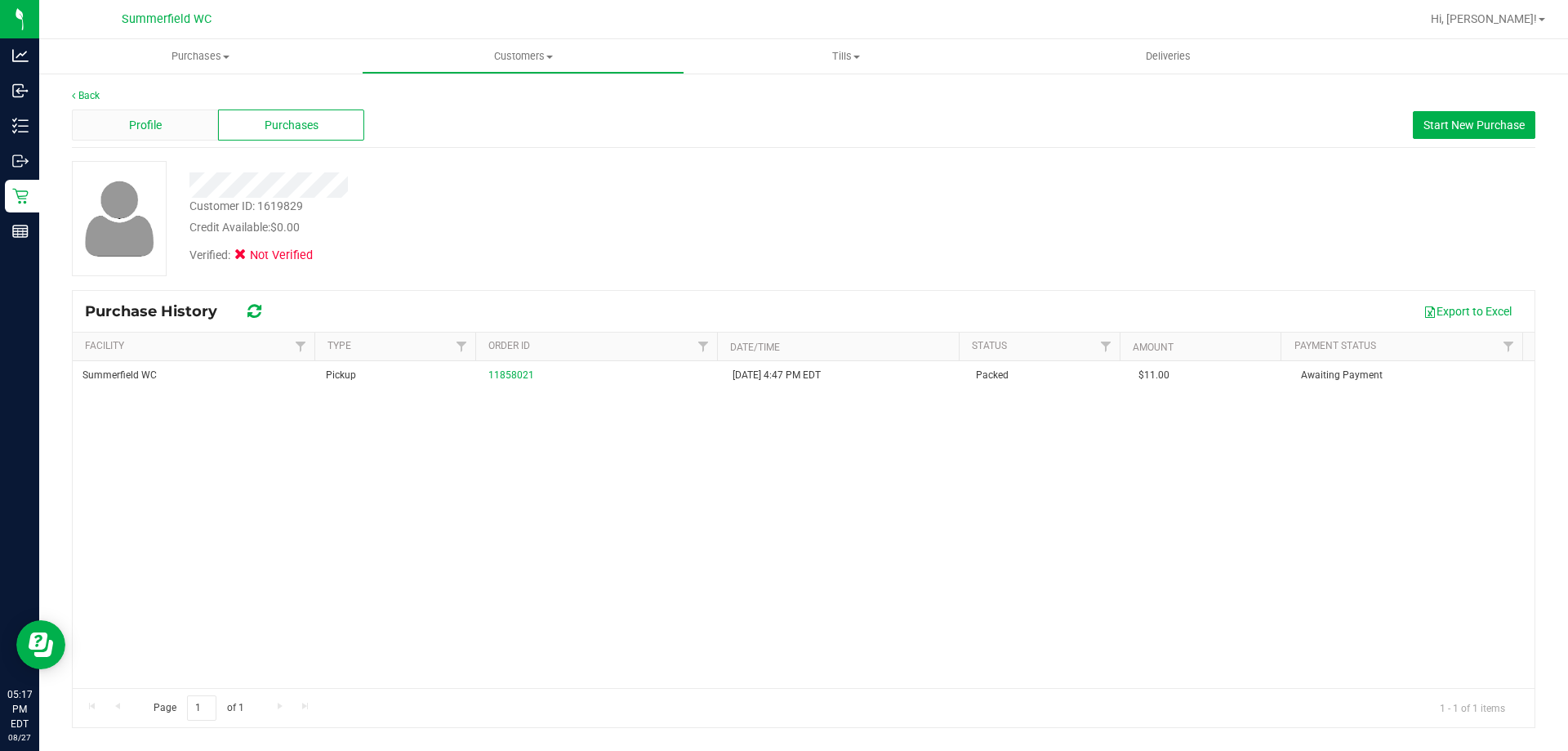
click at [160, 120] on span "Profile" at bounding box center [145, 125] width 33 height 17
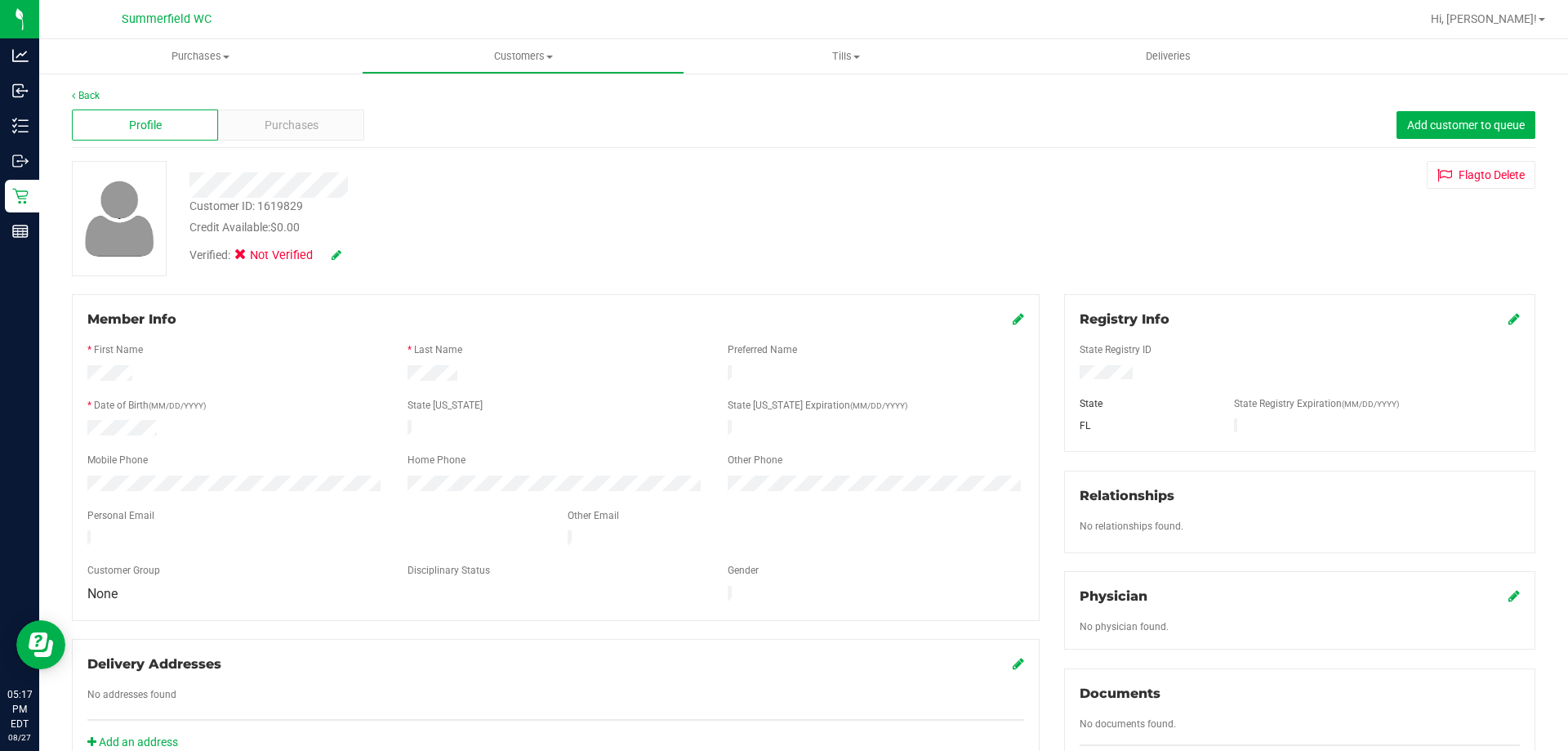
drag, startPoint x: 1127, startPoint y: 372, endPoint x: 1068, endPoint y: 378, distance: 59.3
click at [1068, 378] on div at bounding box center [1300, 374] width 465 height 18
click at [340, 248] on link at bounding box center [336, 254] width 10 height 13
click at [244, 258] on icon at bounding box center [245, 258] width 10 height 0
click at [0, 0] on input "Medical" at bounding box center [0, 0] width 0 height 0
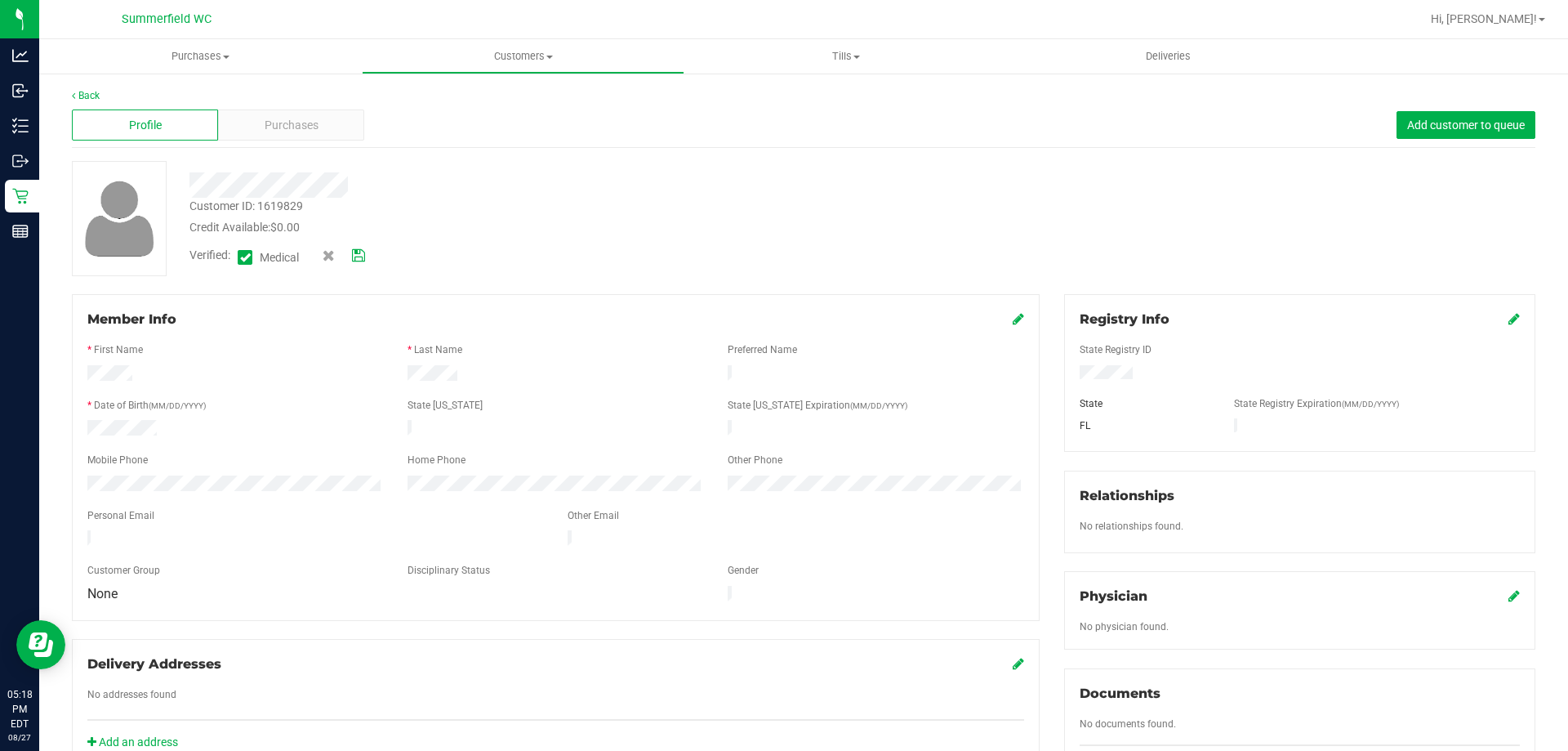
click at [369, 250] on div "Verified: Medical" at bounding box center [301, 258] width 248 height 22
click at [365, 253] on icon at bounding box center [359, 255] width 13 height 11
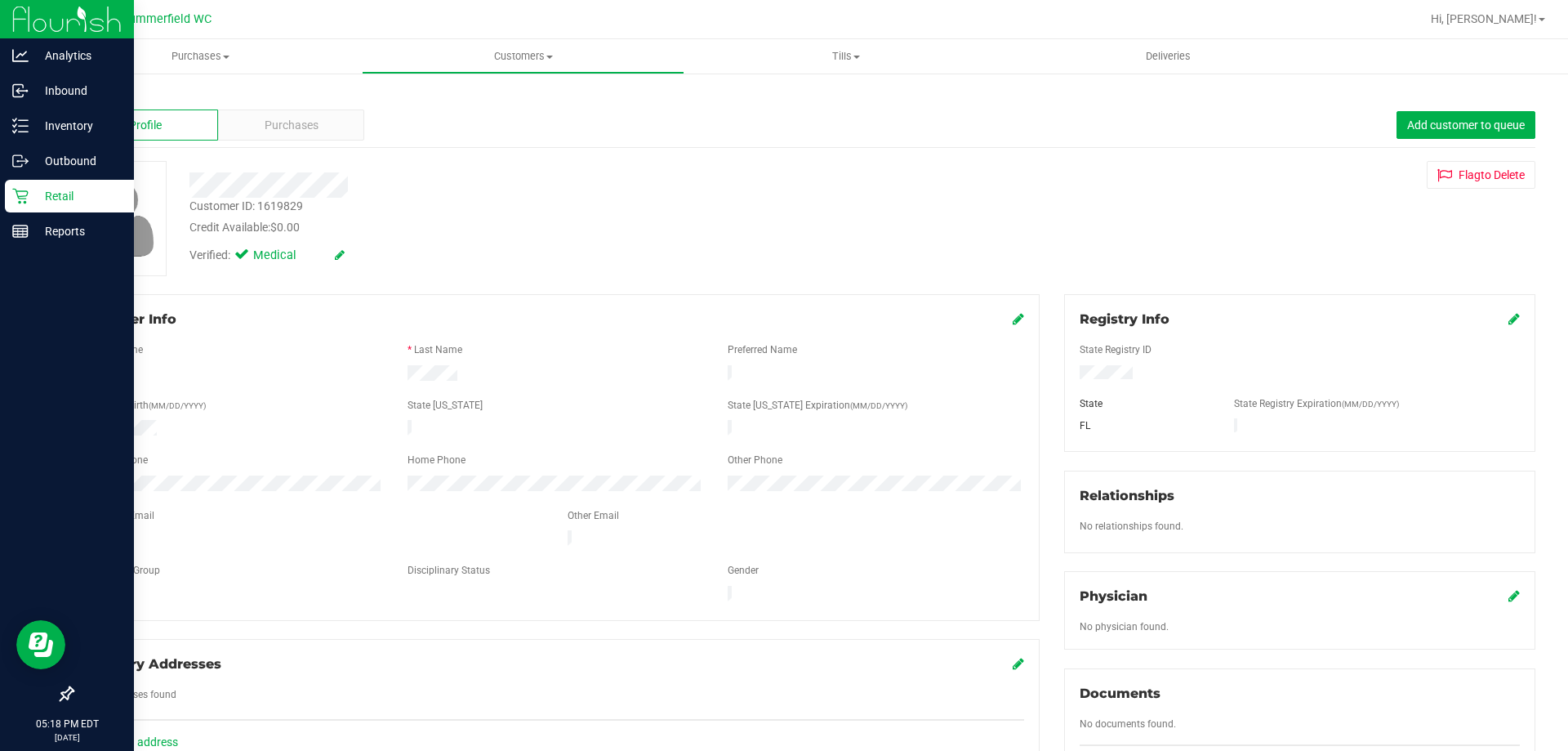
click at [63, 200] on p "Retail" at bounding box center [77, 196] width 98 height 20
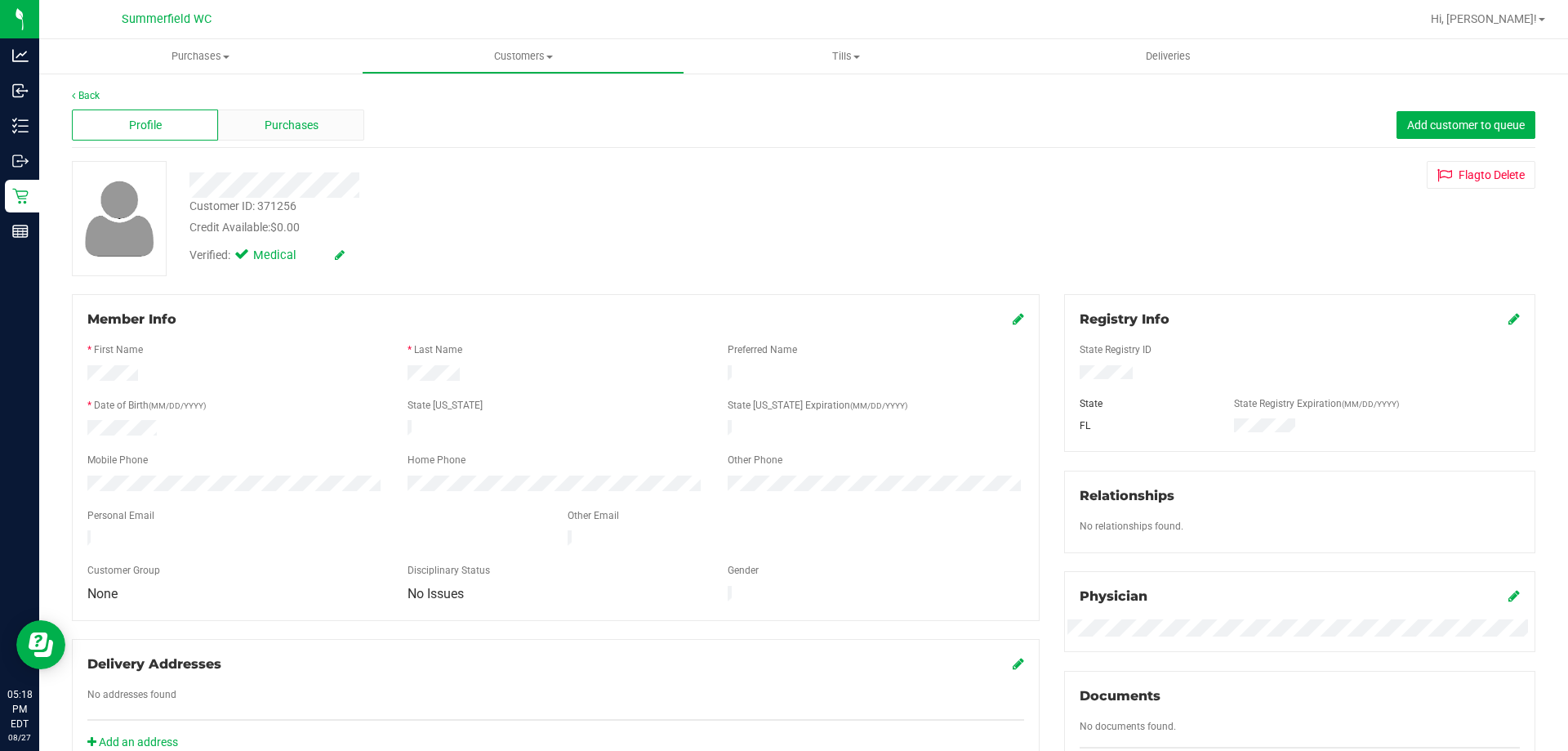
click at [322, 124] on div "Purchases" at bounding box center [290, 125] width 146 height 31
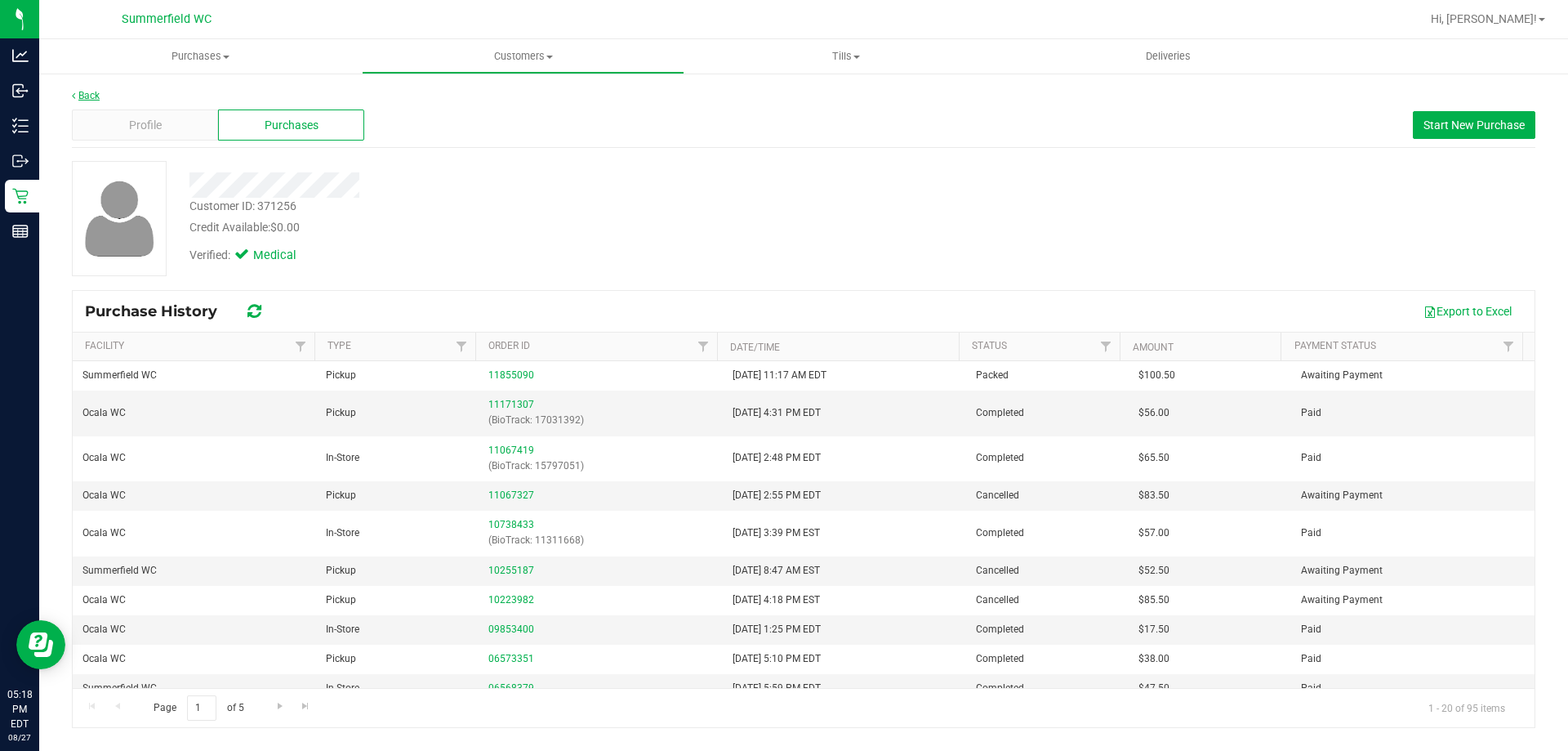
click at [86, 100] on link "Back" at bounding box center [86, 95] width 28 height 11
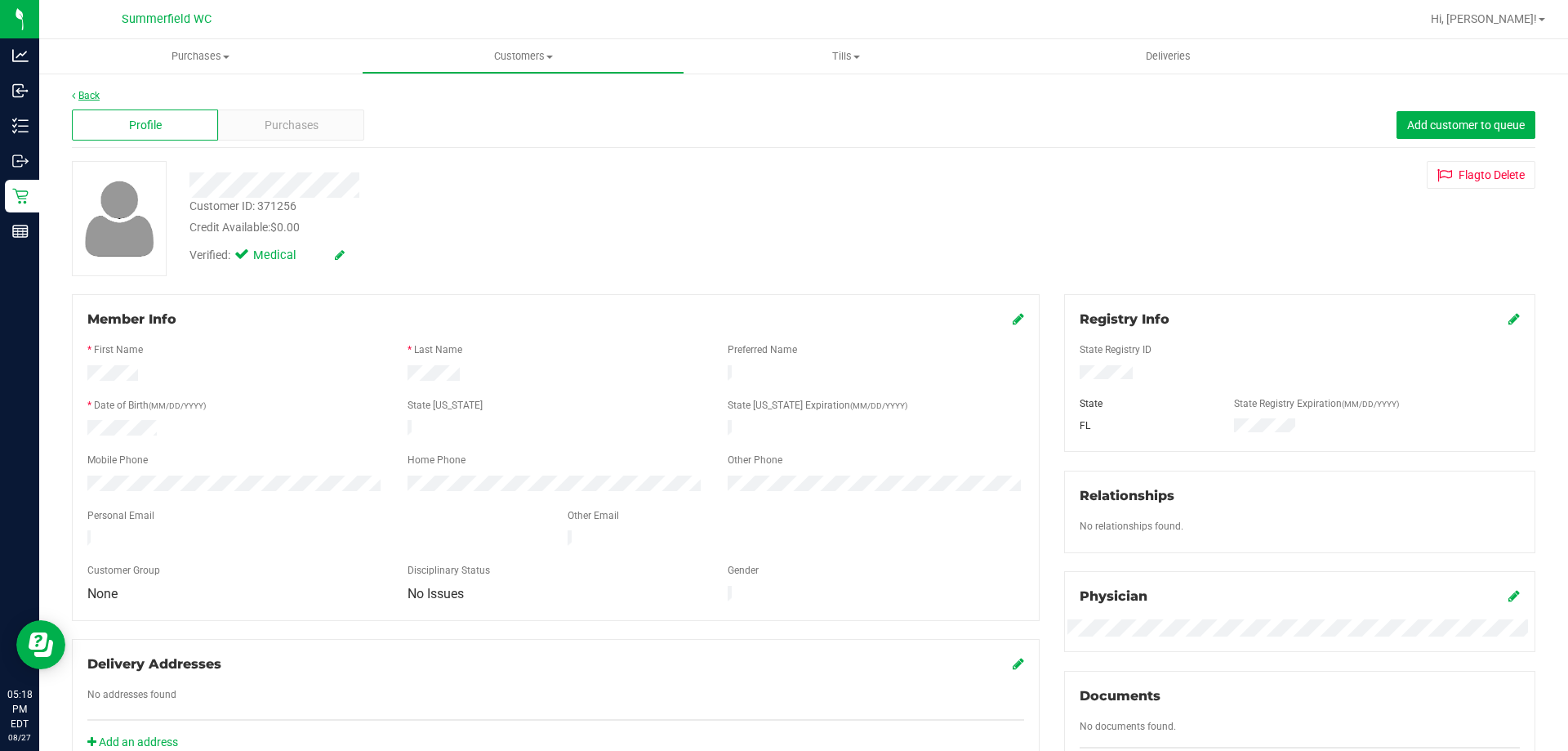
click at [95, 92] on link "Back" at bounding box center [86, 95] width 28 height 11
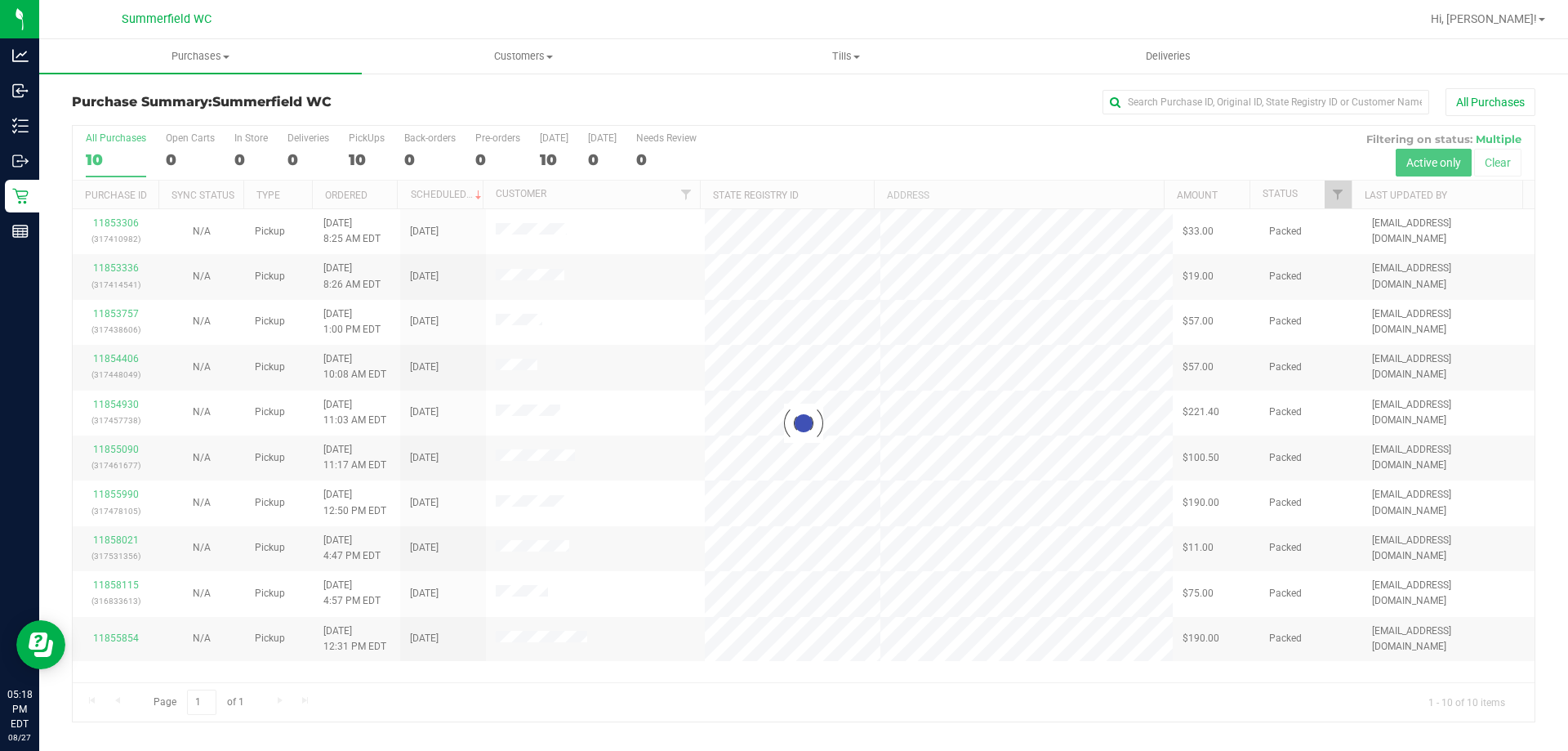
click at [370, 137] on div at bounding box center [803, 423] width 1463 height 595
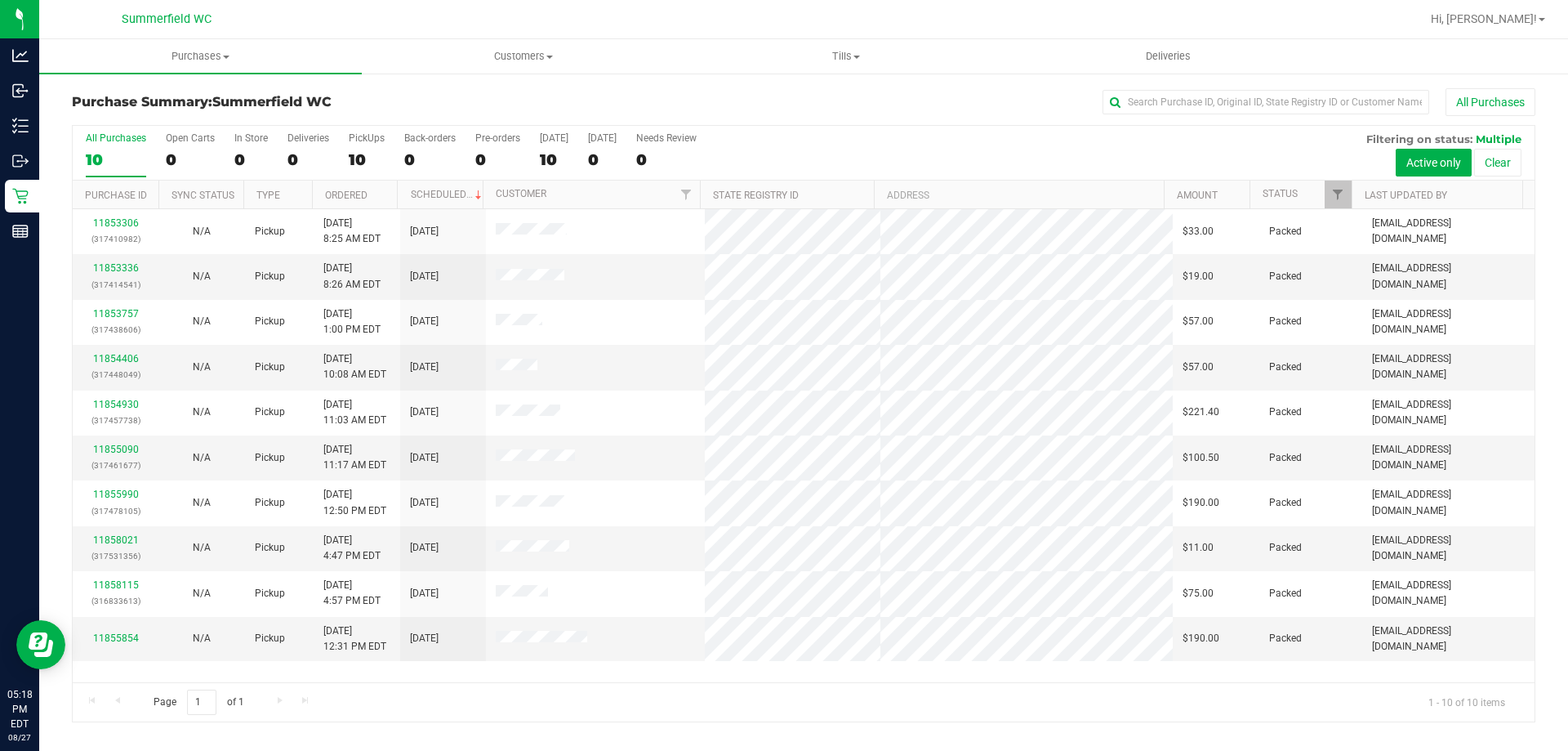
click at [370, 137] on div "PickUps" at bounding box center [367, 137] width 36 height 11
click at [0, 0] on input "PickUps 10" at bounding box center [0, 0] width 0 height 0
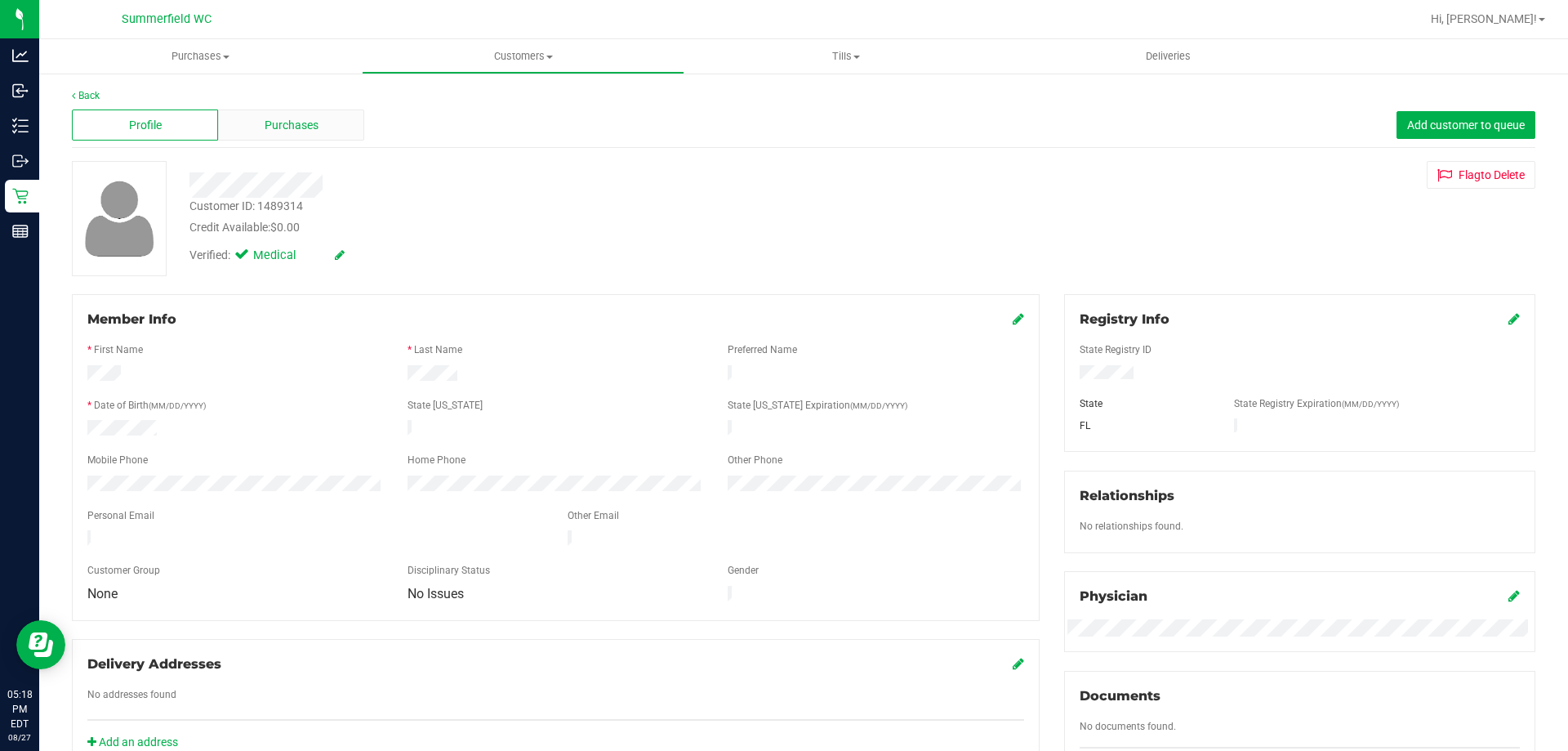
click at [278, 120] on span "Purchases" at bounding box center [291, 125] width 54 height 17
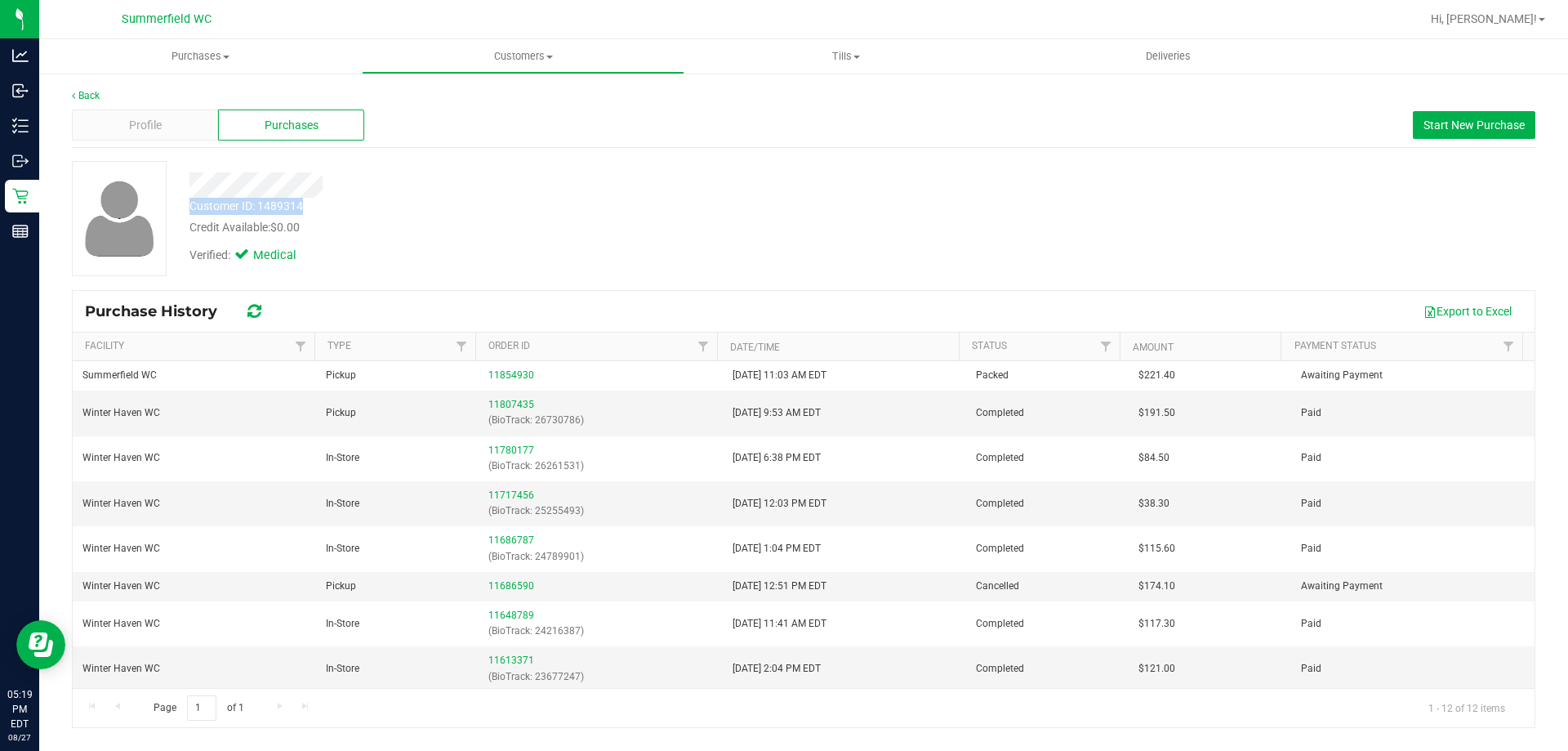
drag, startPoint x: 308, startPoint y: 203, endPoint x: 191, endPoint y: 206, distance: 117.0
click at [191, 206] on div "Customer ID: 1489314 Credit Available: $0.00" at bounding box center [549, 217] width 744 height 38
copy div "Customer ID: 1489314"
click at [89, 93] on link "Back" at bounding box center [86, 95] width 28 height 11
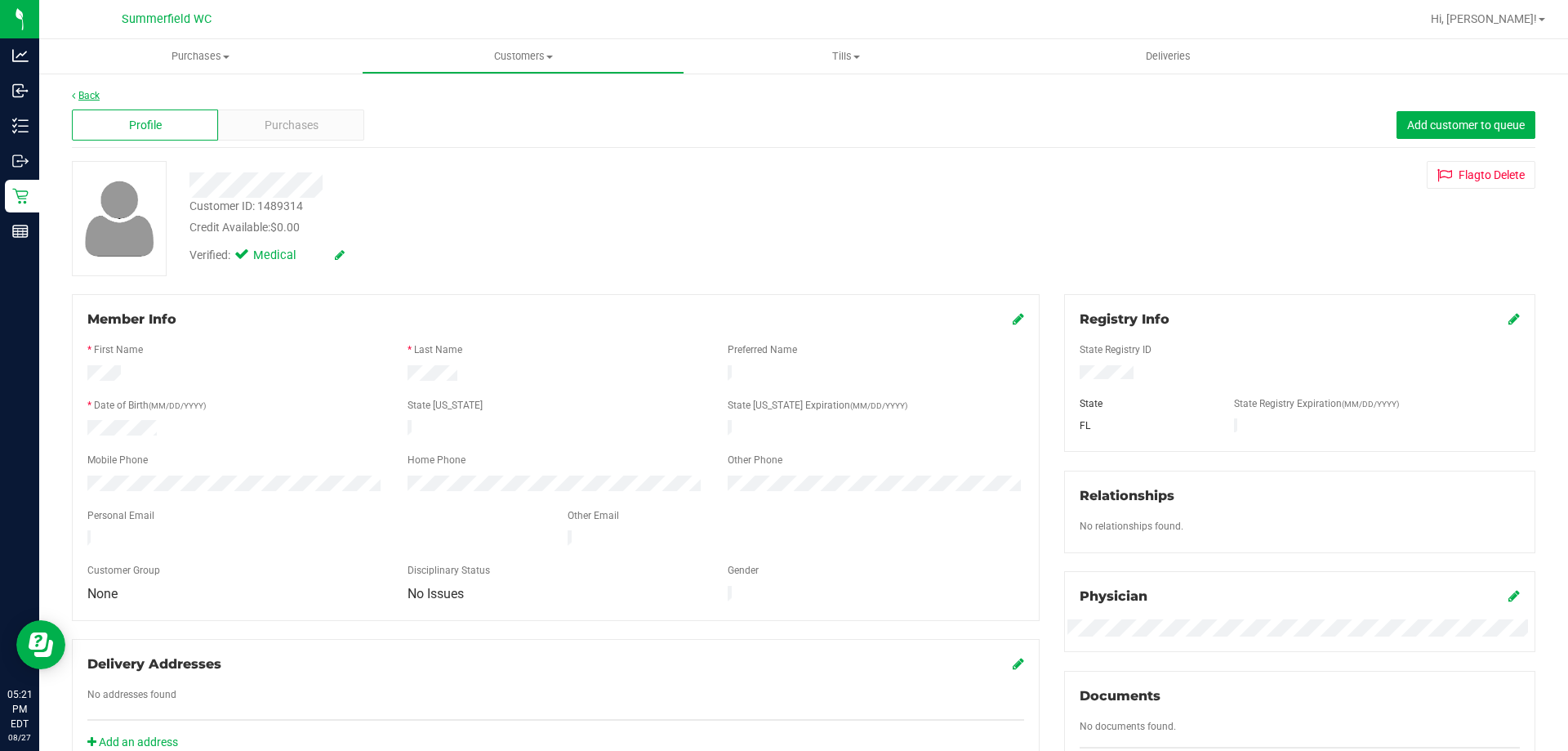
click at [88, 96] on link "Back" at bounding box center [86, 95] width 28 height 11
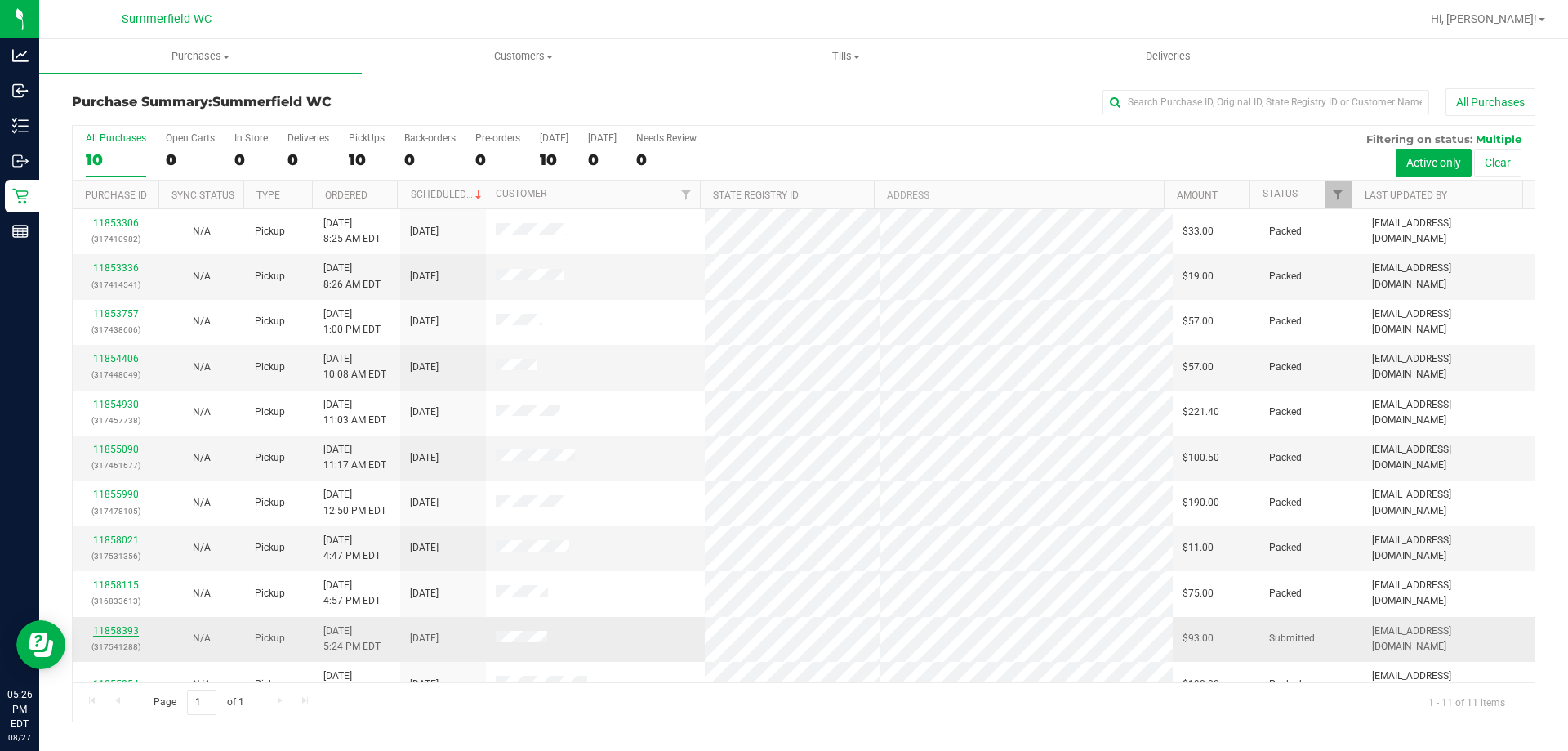
click at [120, 628] on link "11858393" at bounding box center [116, 630] width 46 height 11
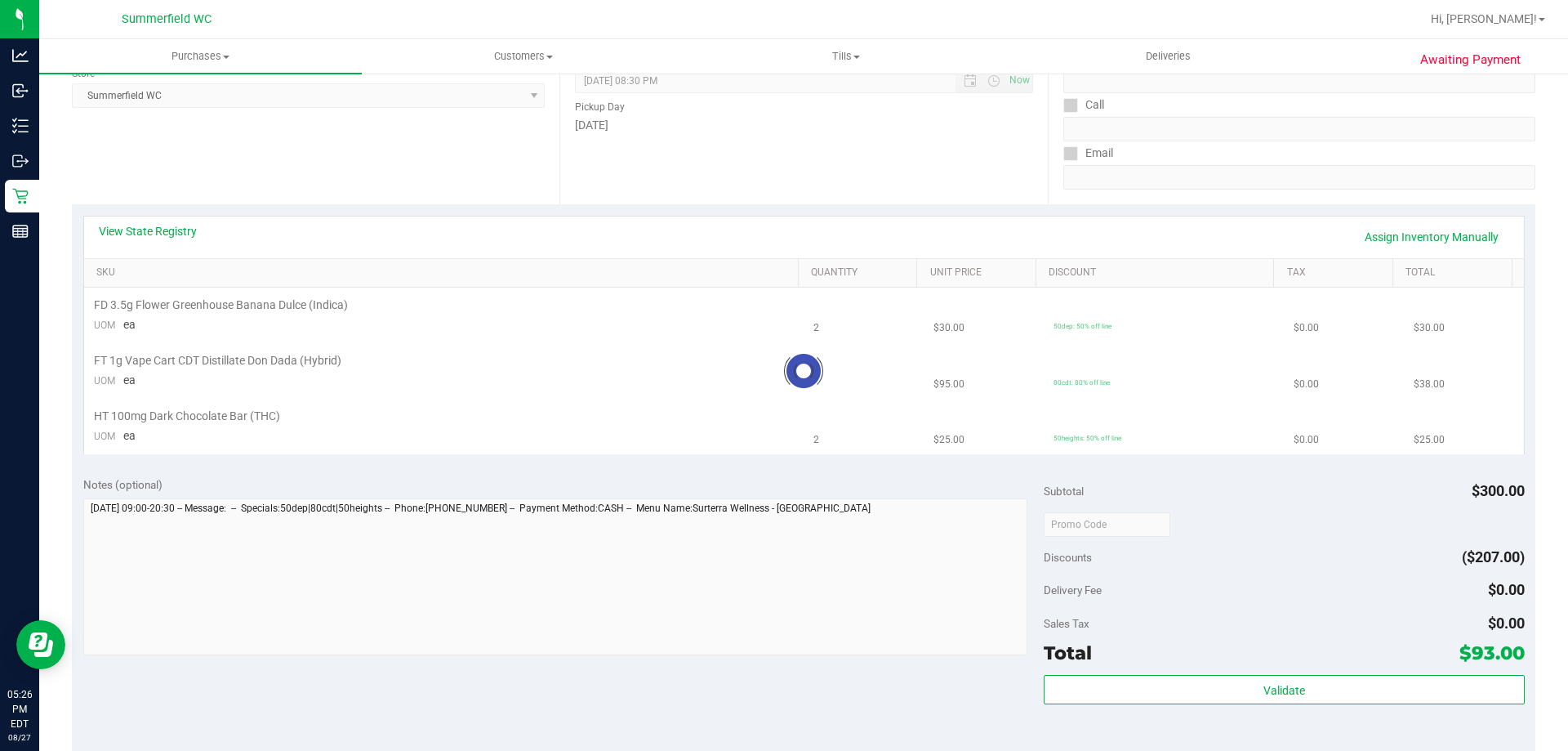
scroll to position [245, 0]
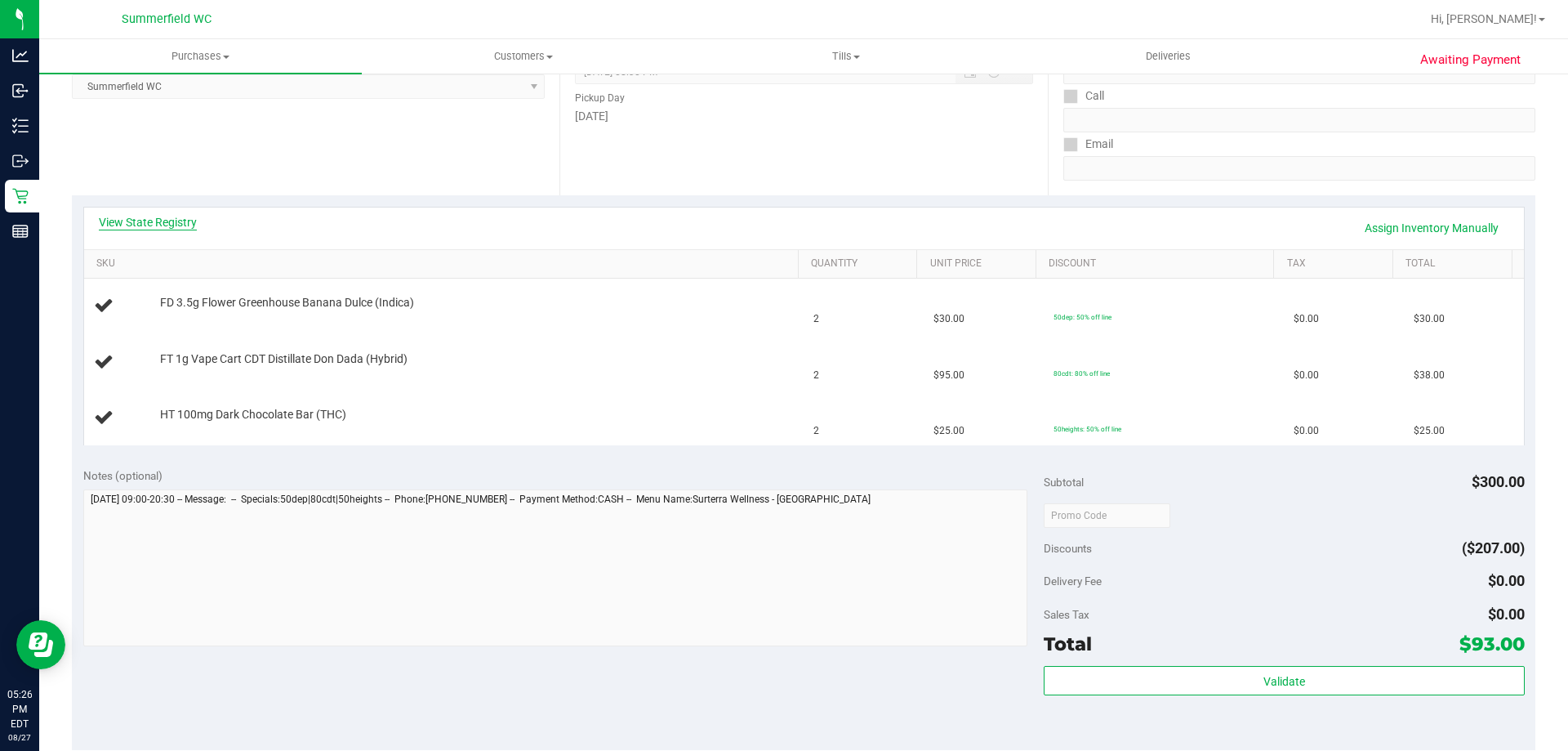
click at [163, 219] on link "View State Registry" at bounding box center [147, 222] width 98 height 16
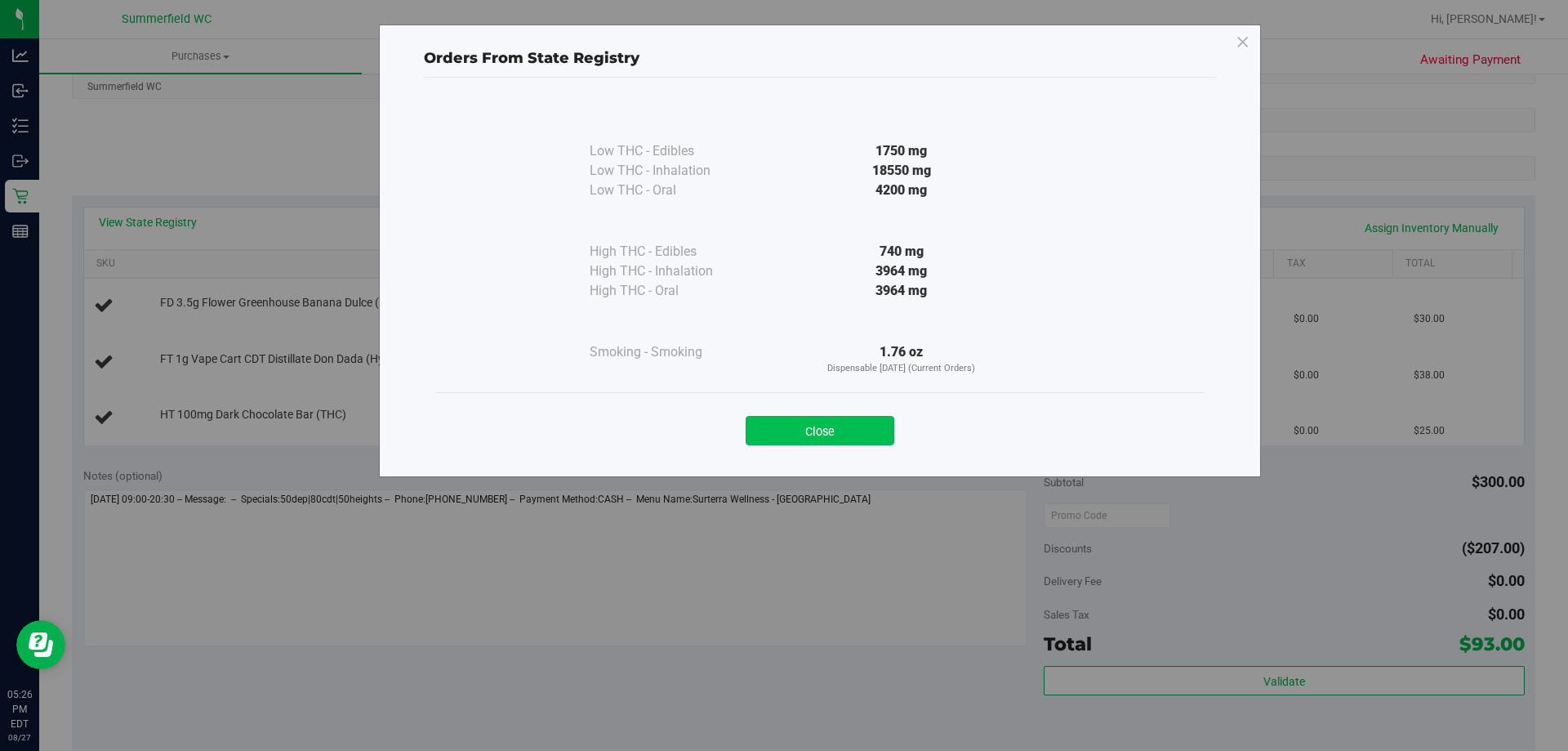
click at [865, 430] on button "Close" at bounding box center [820, 430] width 149 height 29
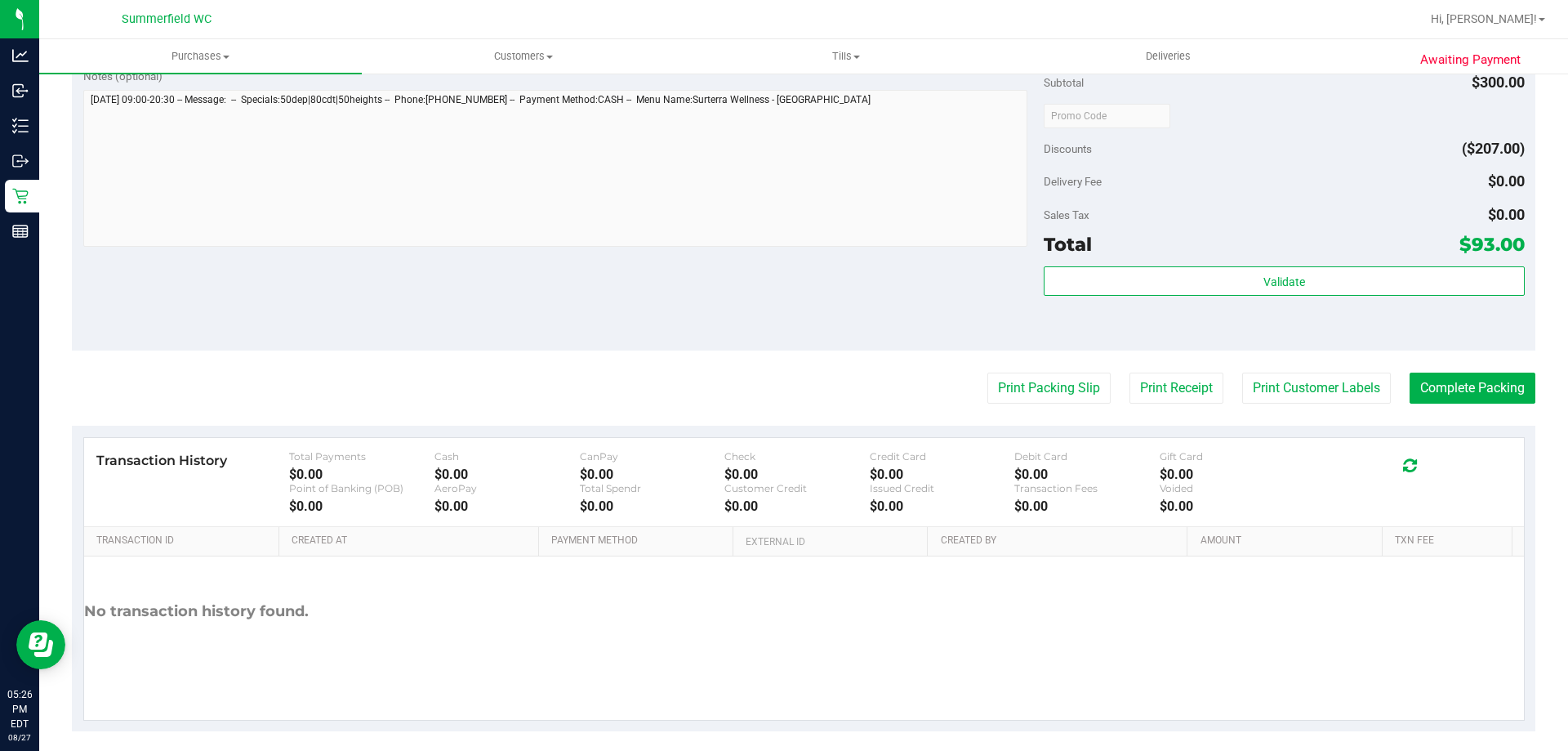
scroll to position [653, 0]
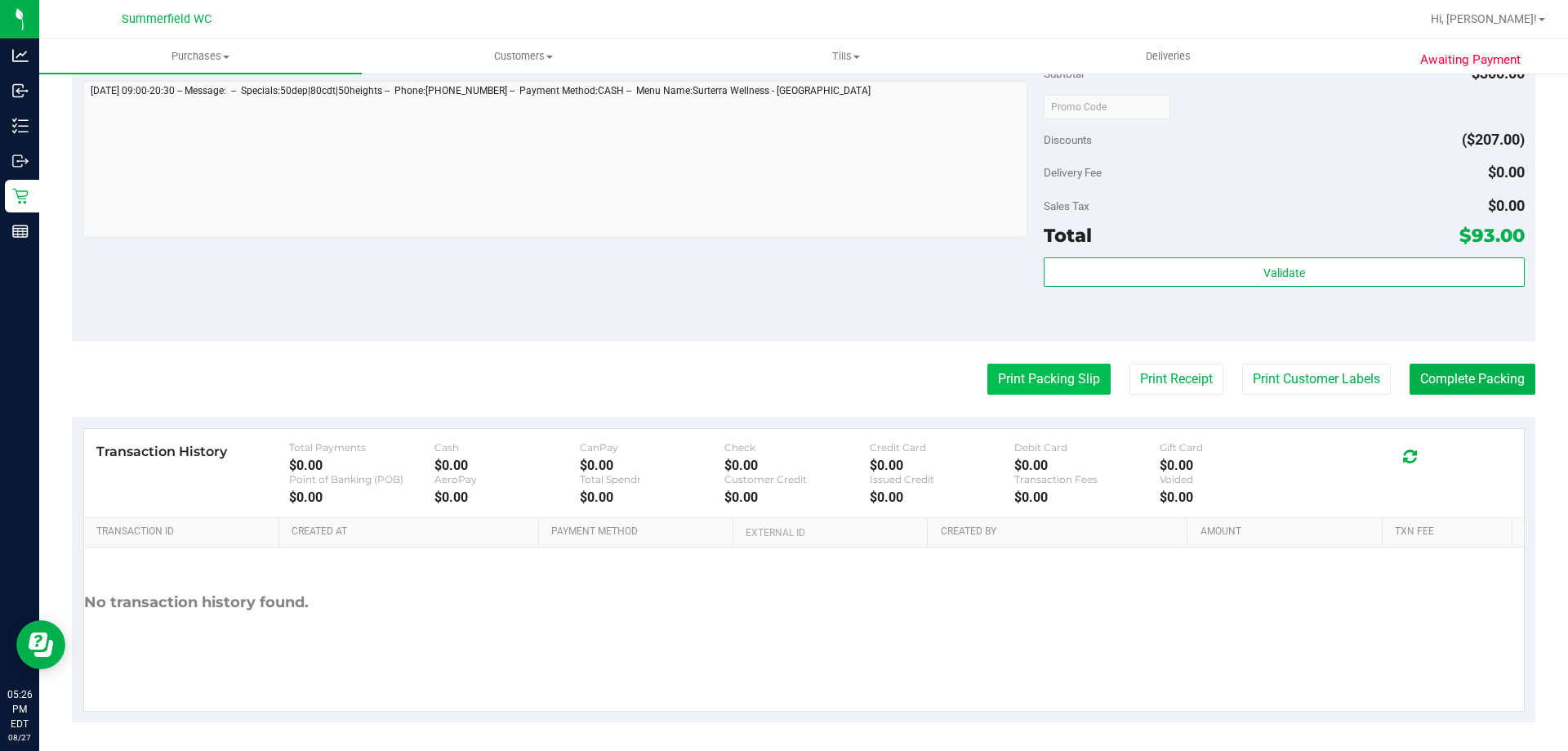
click at [1043, 382] on button "Print Packing Slip" at bounding box center [1049, 379] width 124 height 31
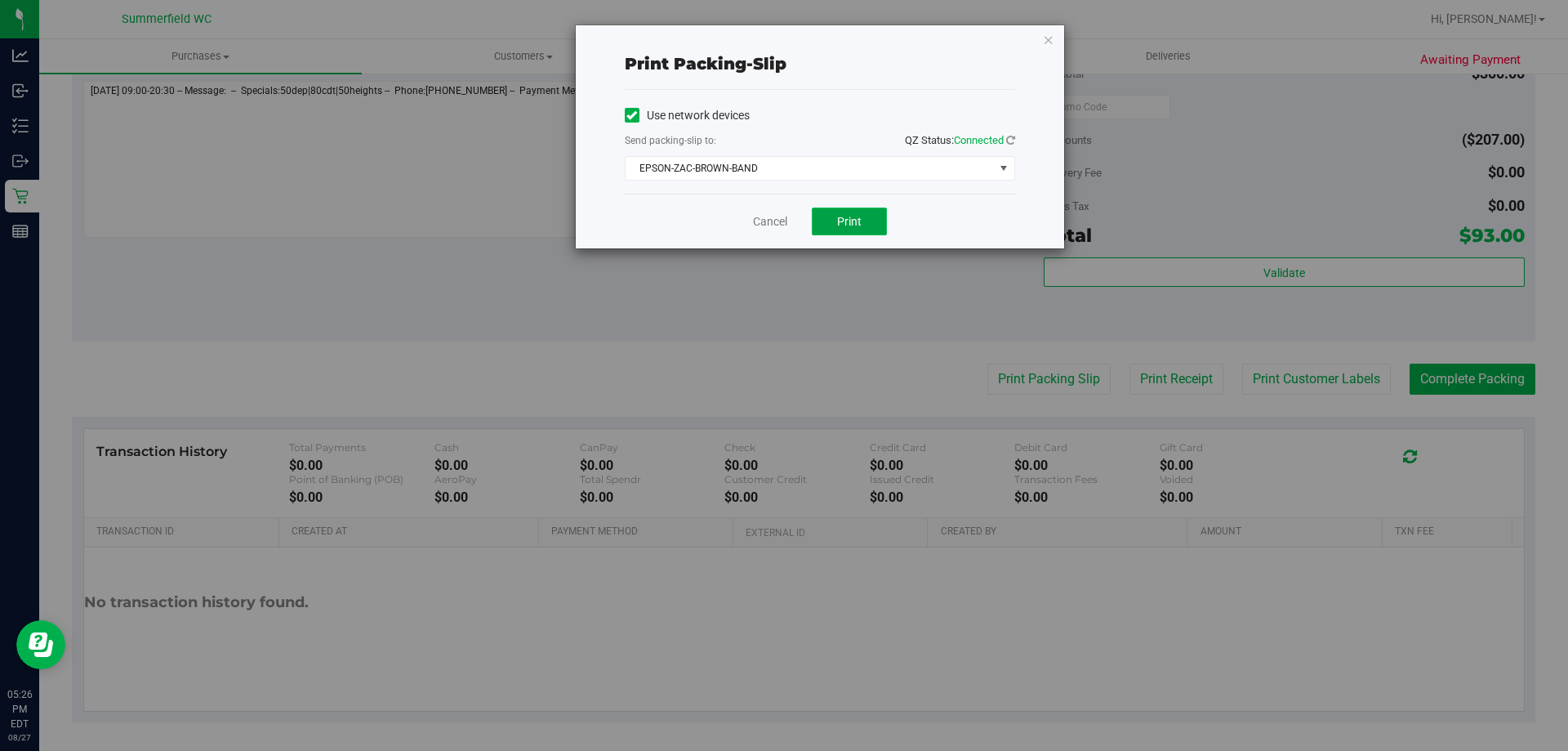
click at [854, 215] on span "Print" at bounding box center [849, 221] width 24 height 13
click at [769, 221] on link "Cancel" at bounding box center [771, 222] width 35 height 17
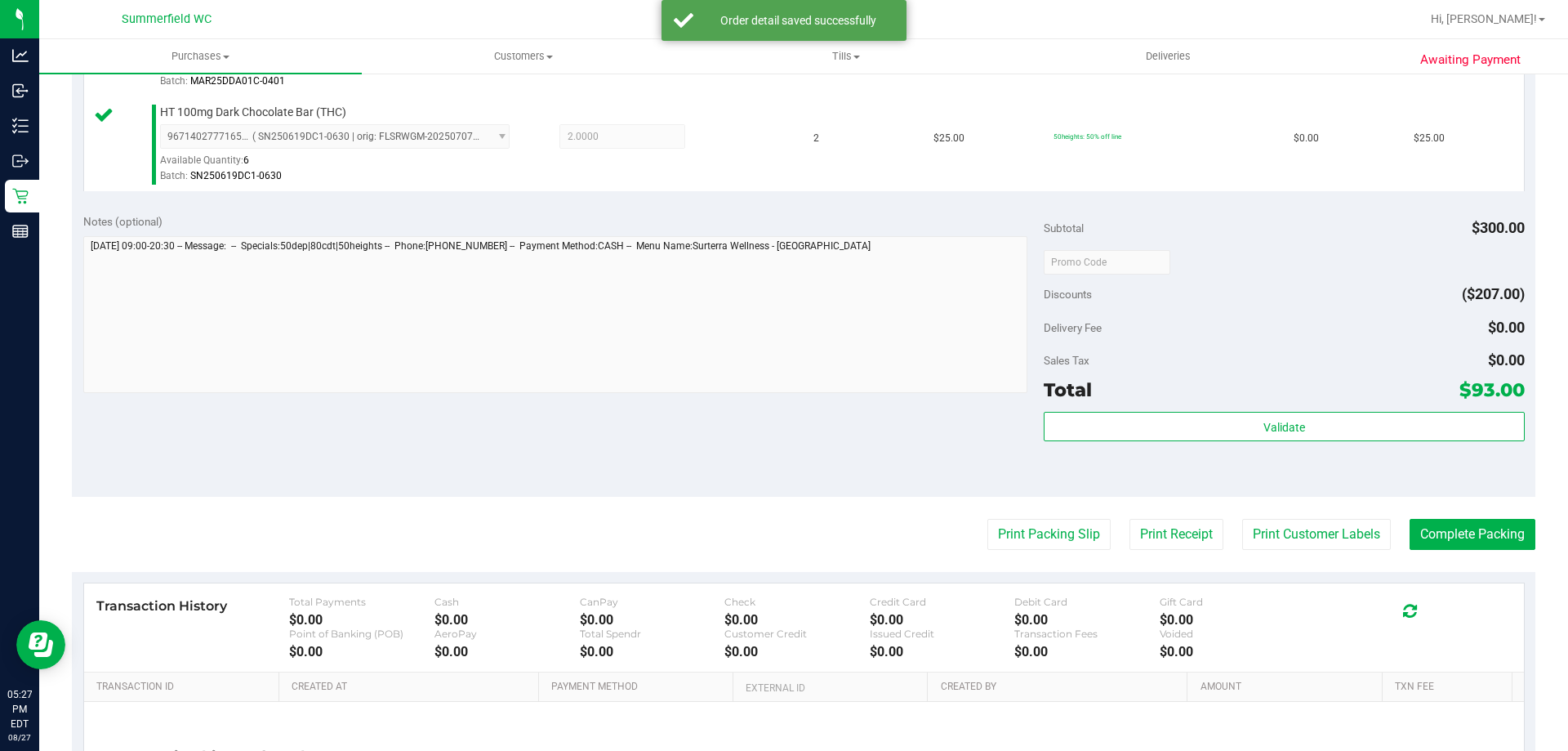
scroll to position [428, 0]
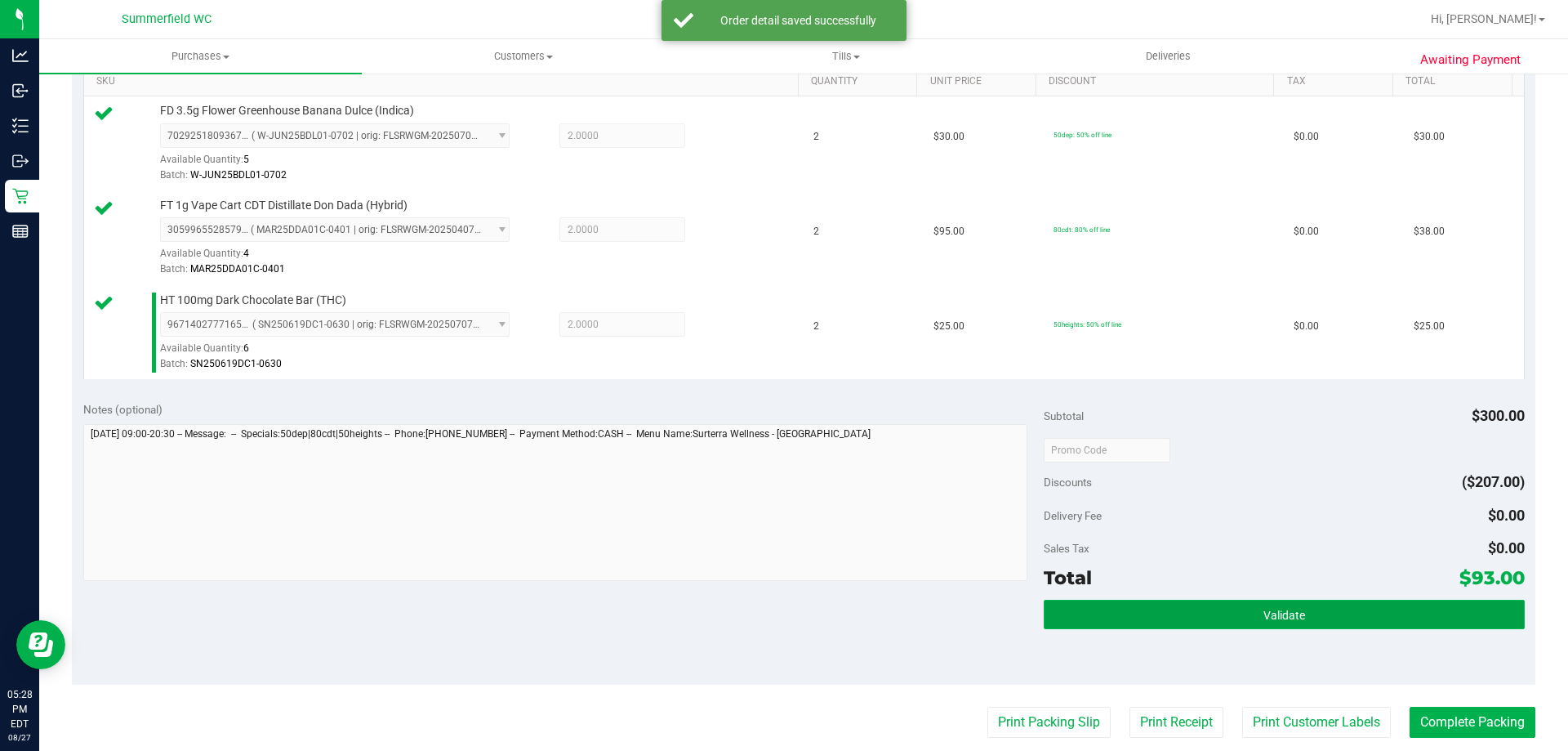
click at [1270, 614] on span "Validate" at bounding box center [1285, 614] width 41 height 13
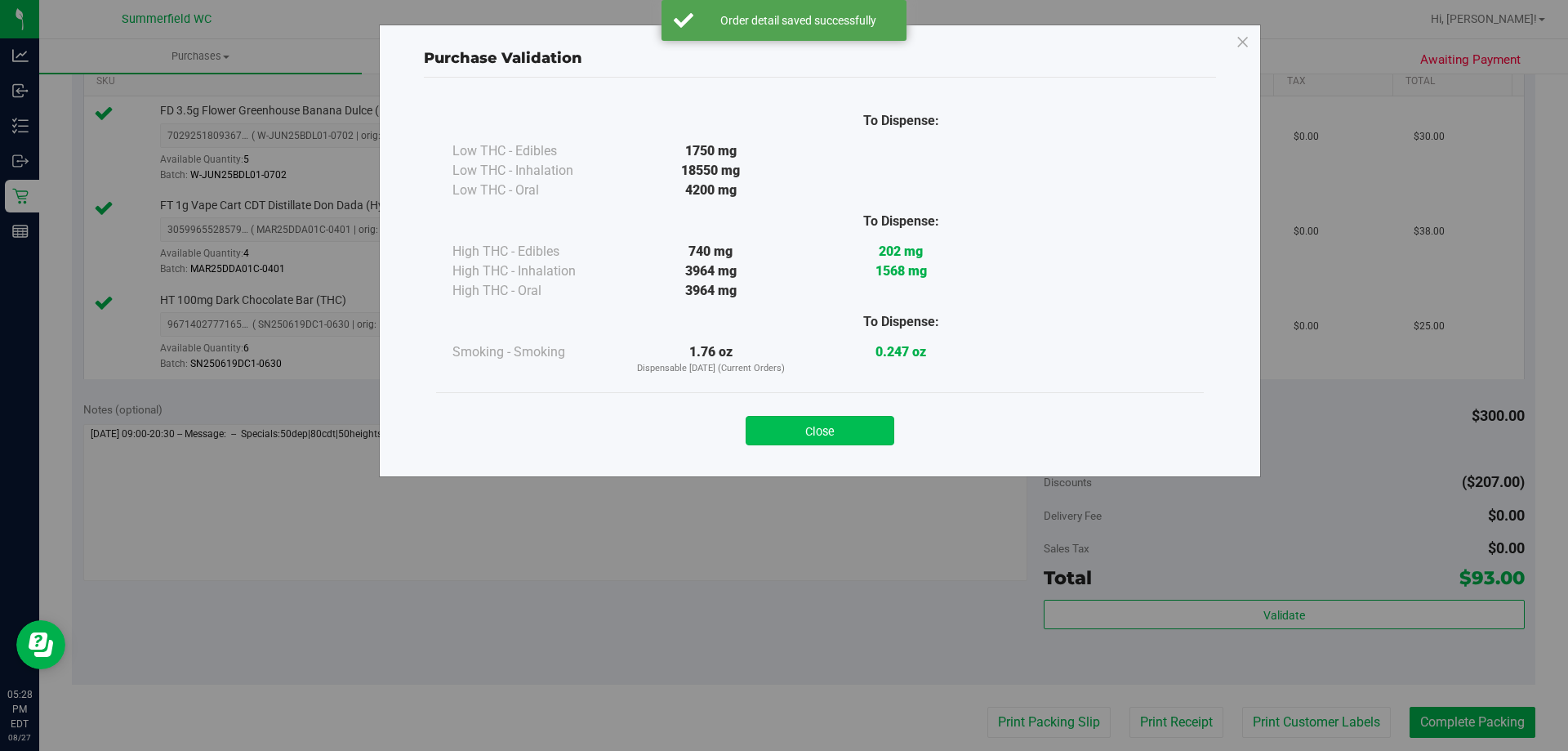
click at [874, 436] on button "Close" at bounding box center [820, 430] width 149 height 29
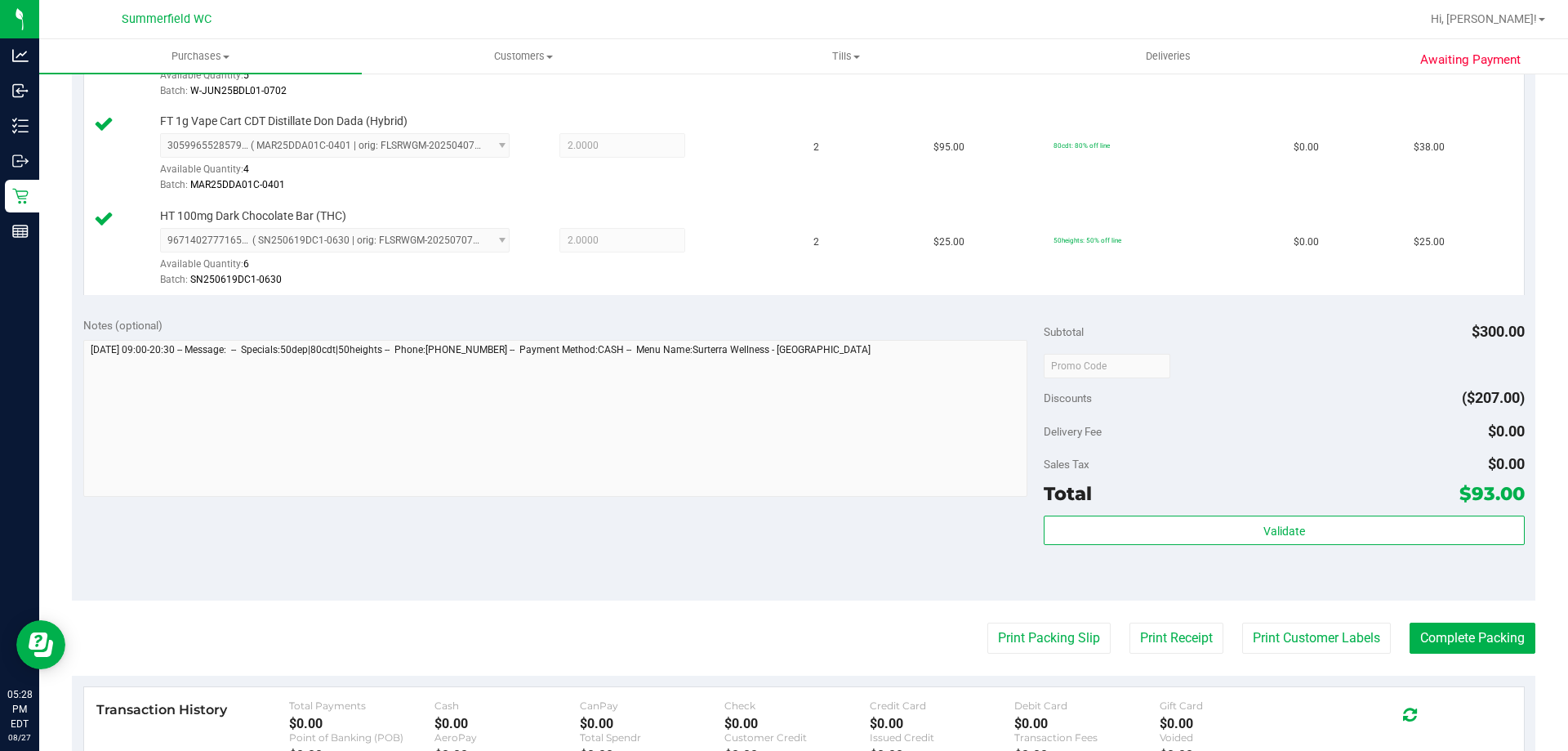
scroll to position [591, 0]
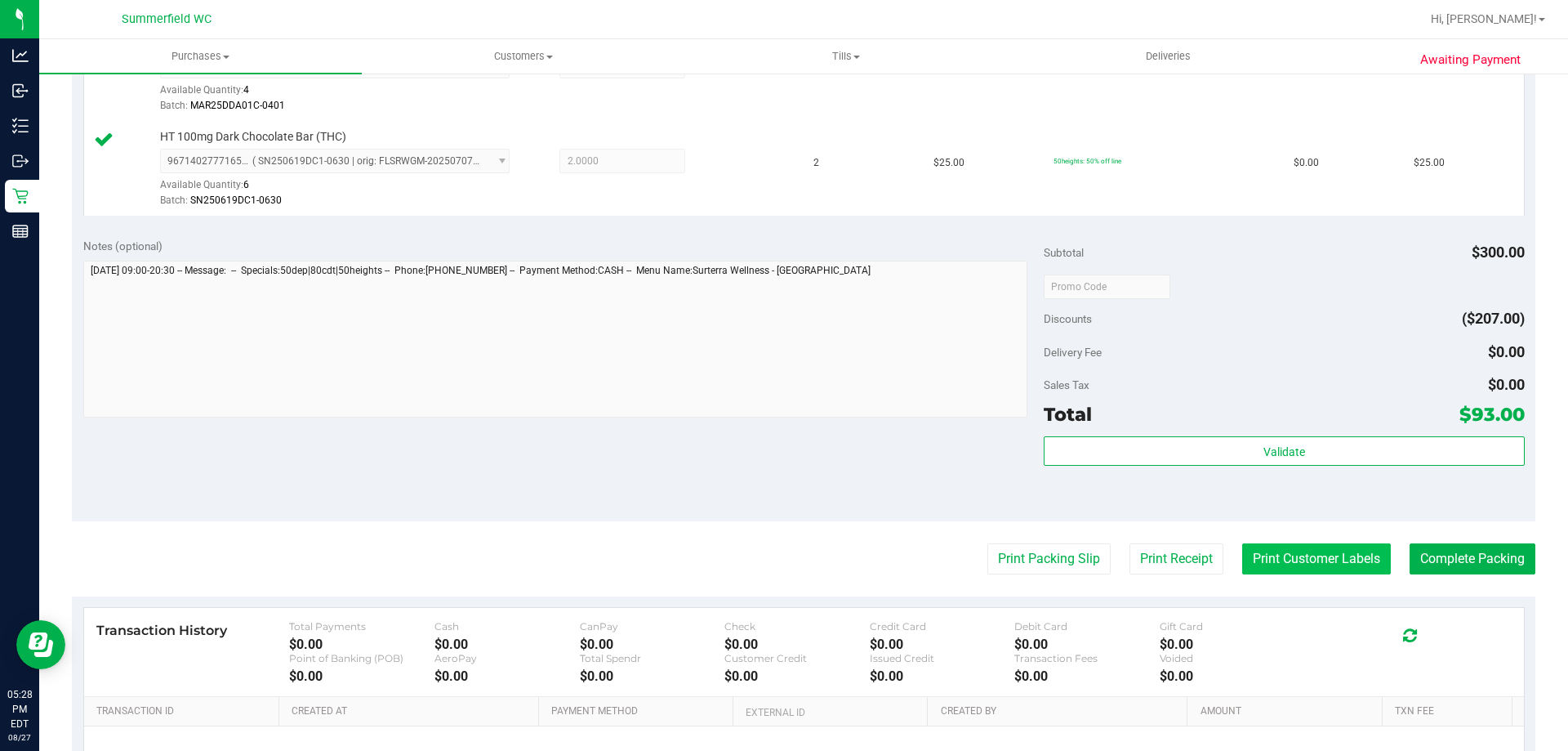
click at [1291, 563] on button "Print Customer Labels" at bounding box center [1317, 559] width 149 height 31
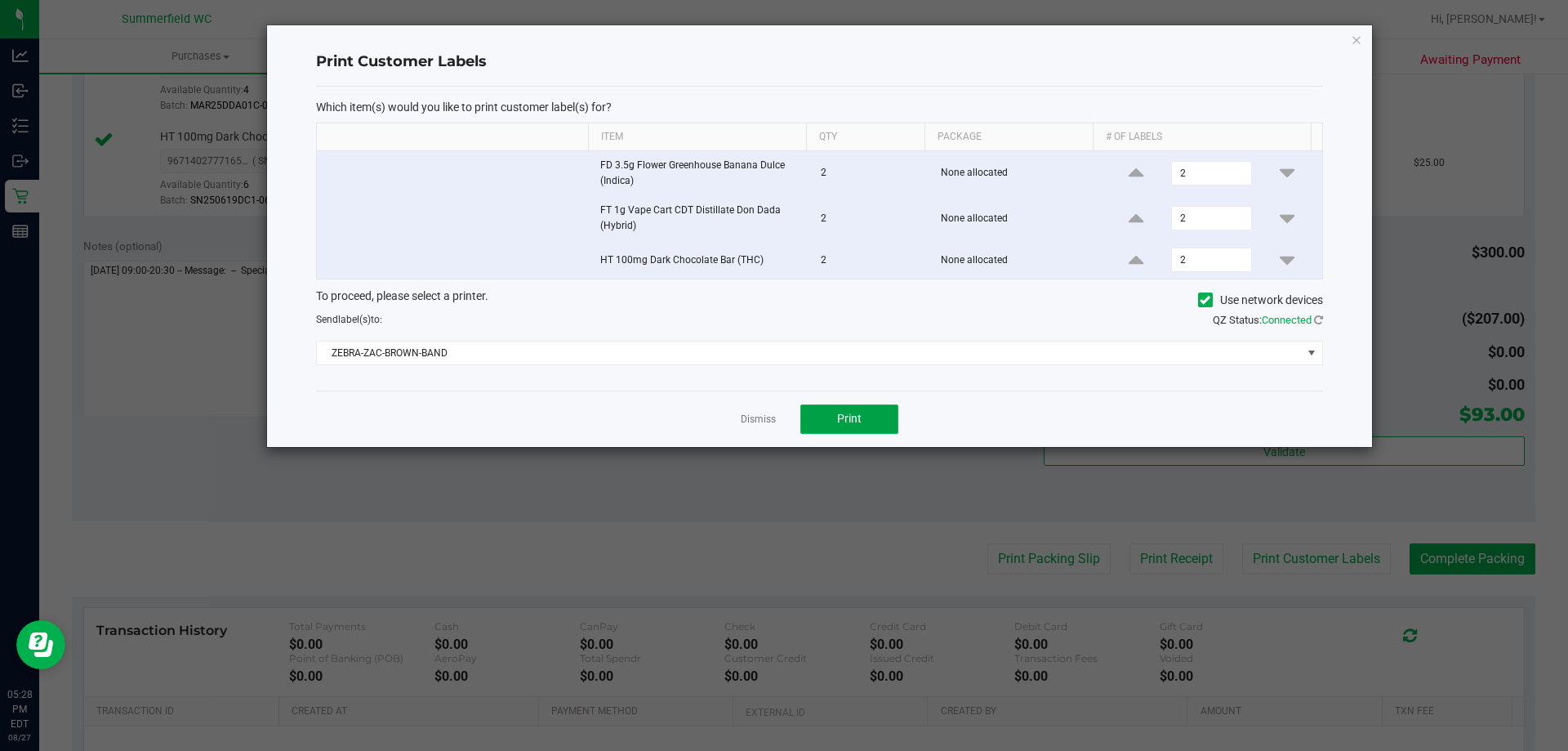
click at [843, 417] on span "Print" at bounding box center [849, 418] width 24 height 13
click at [759, 416] on link "Dismiss" at bounding box center [759, 420] width 35 height 14
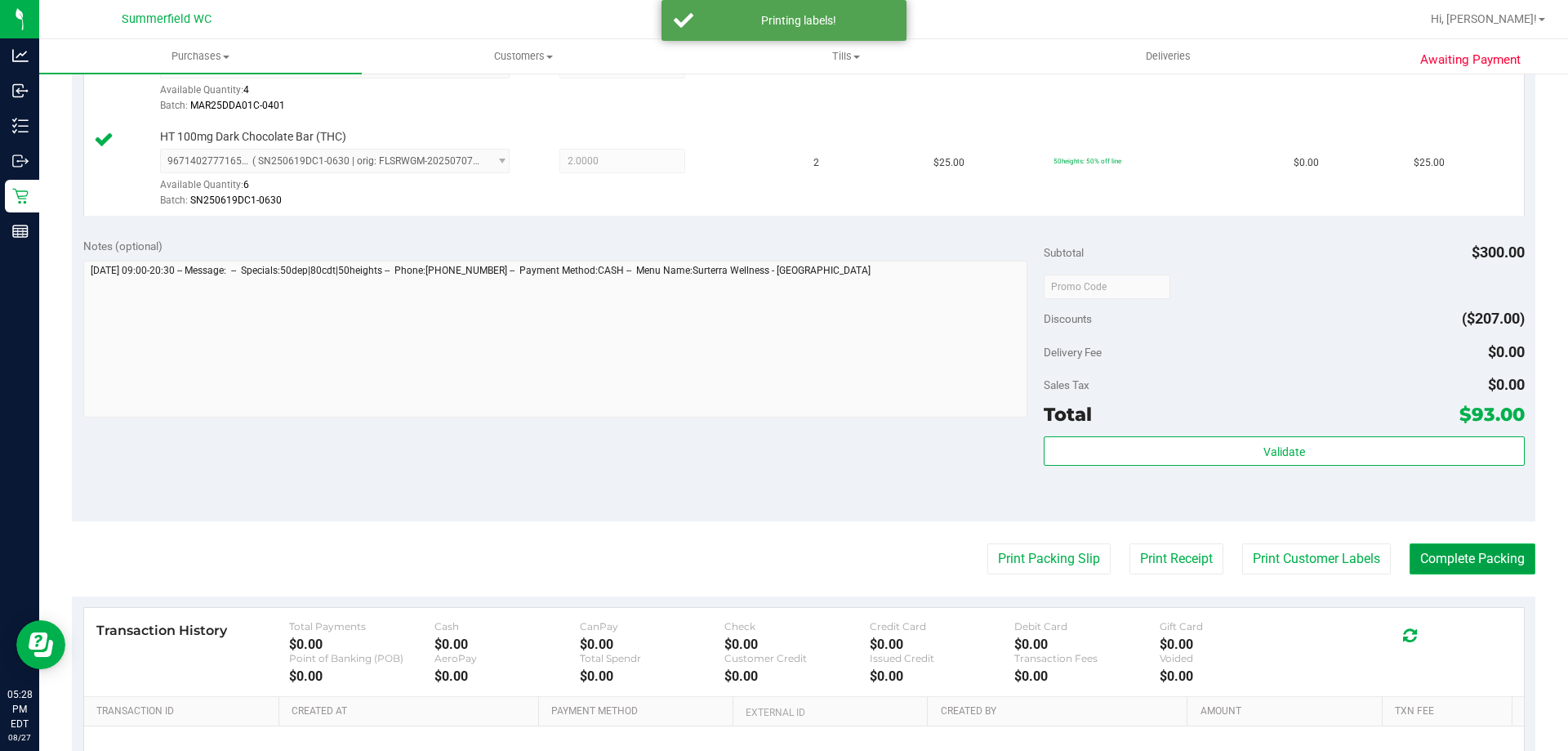
drag, startPoint x: 1473, startPoint y: 558, endPoint x: 1472, endPoint y: 546, distance: 12.0
click at [1472, 553] on button "Complete Packing" at bounding box center [1473, 559] width 126 height 31
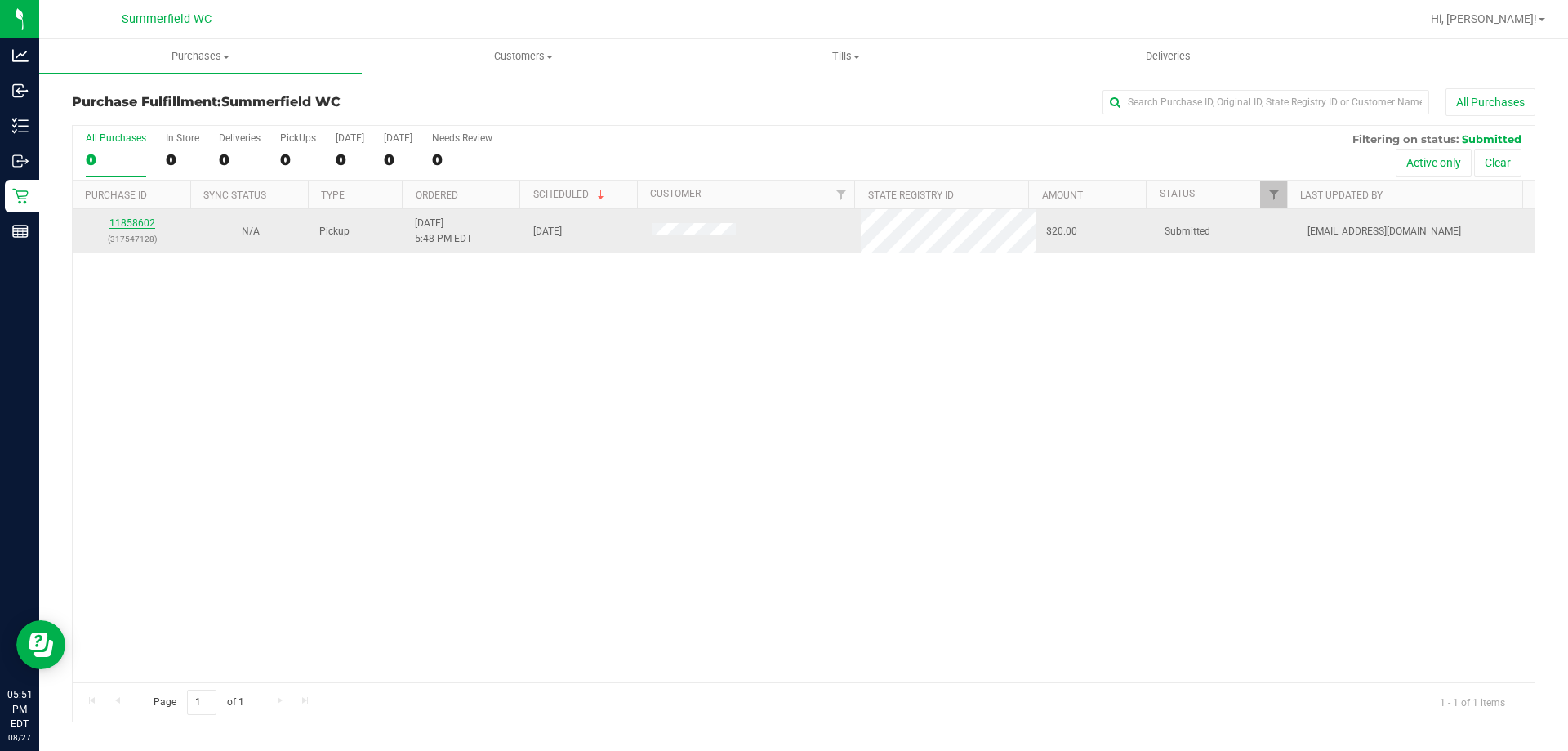
click at [132, 219] on link "11858602" at bounding box center [132, 223] width 46 height 11
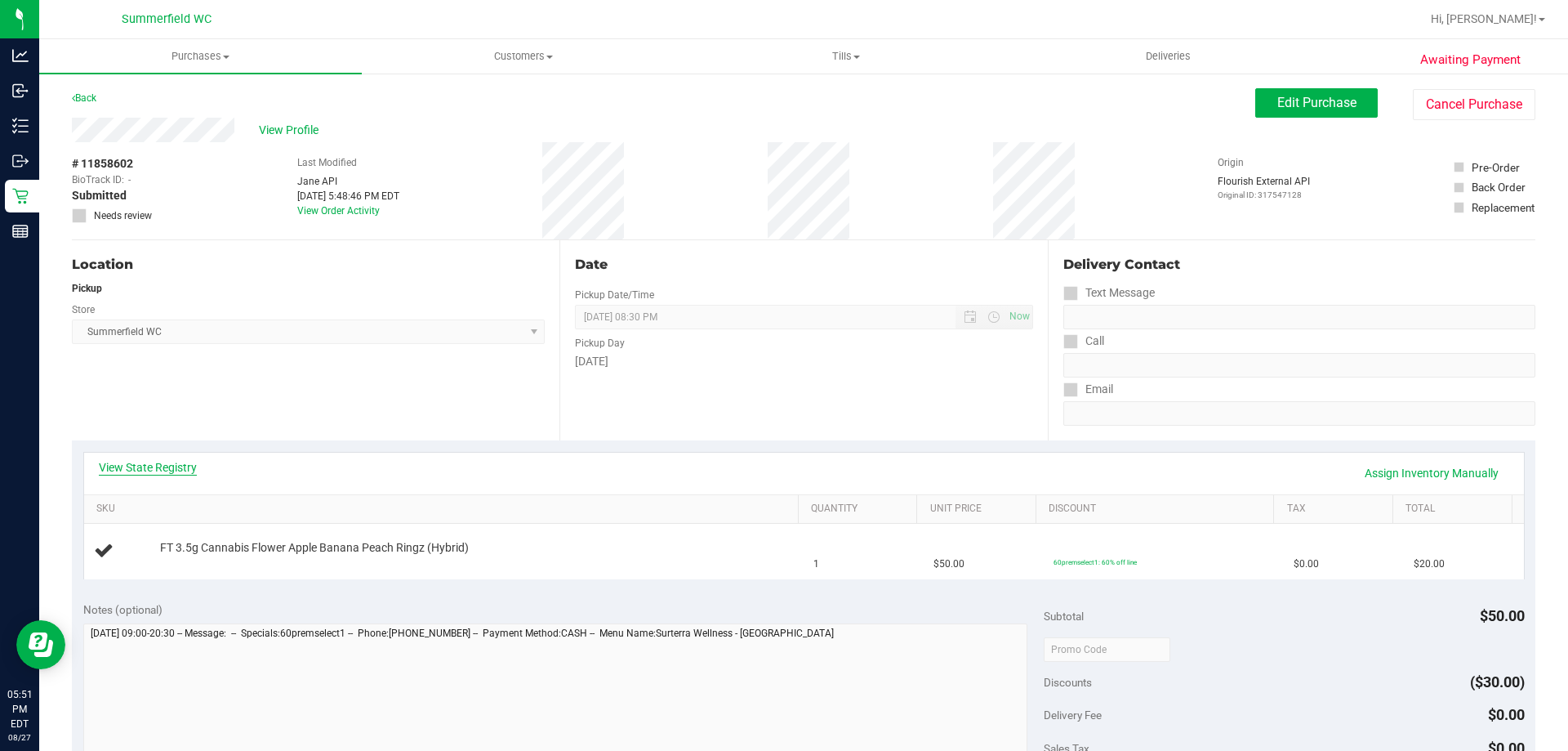
click at [157, 463] on link "View State Registry" at bounding box center [147, 467] width 98 height 16
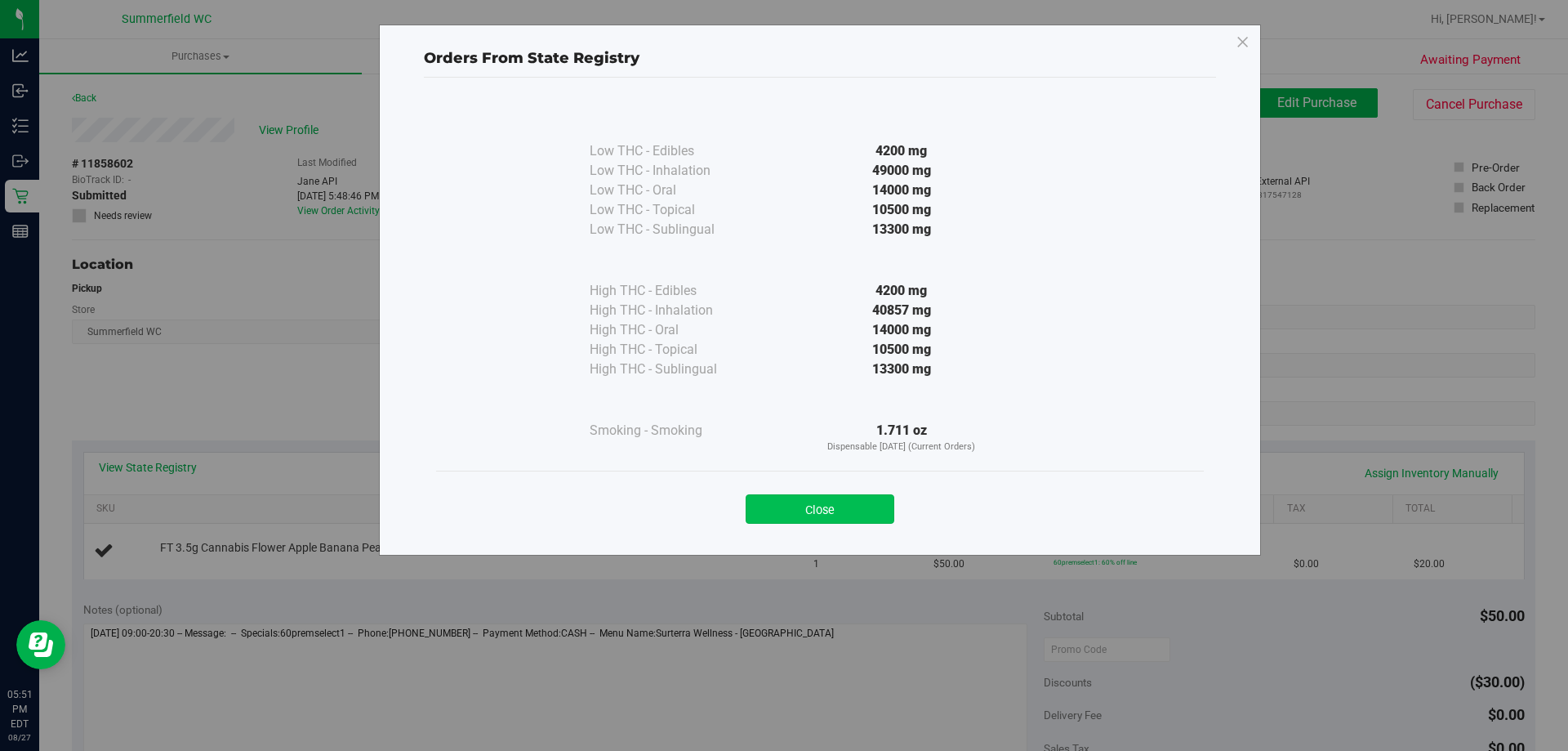
click at [812, 515] on button "Close" at bounding box center [820, 509] width 149 height 29
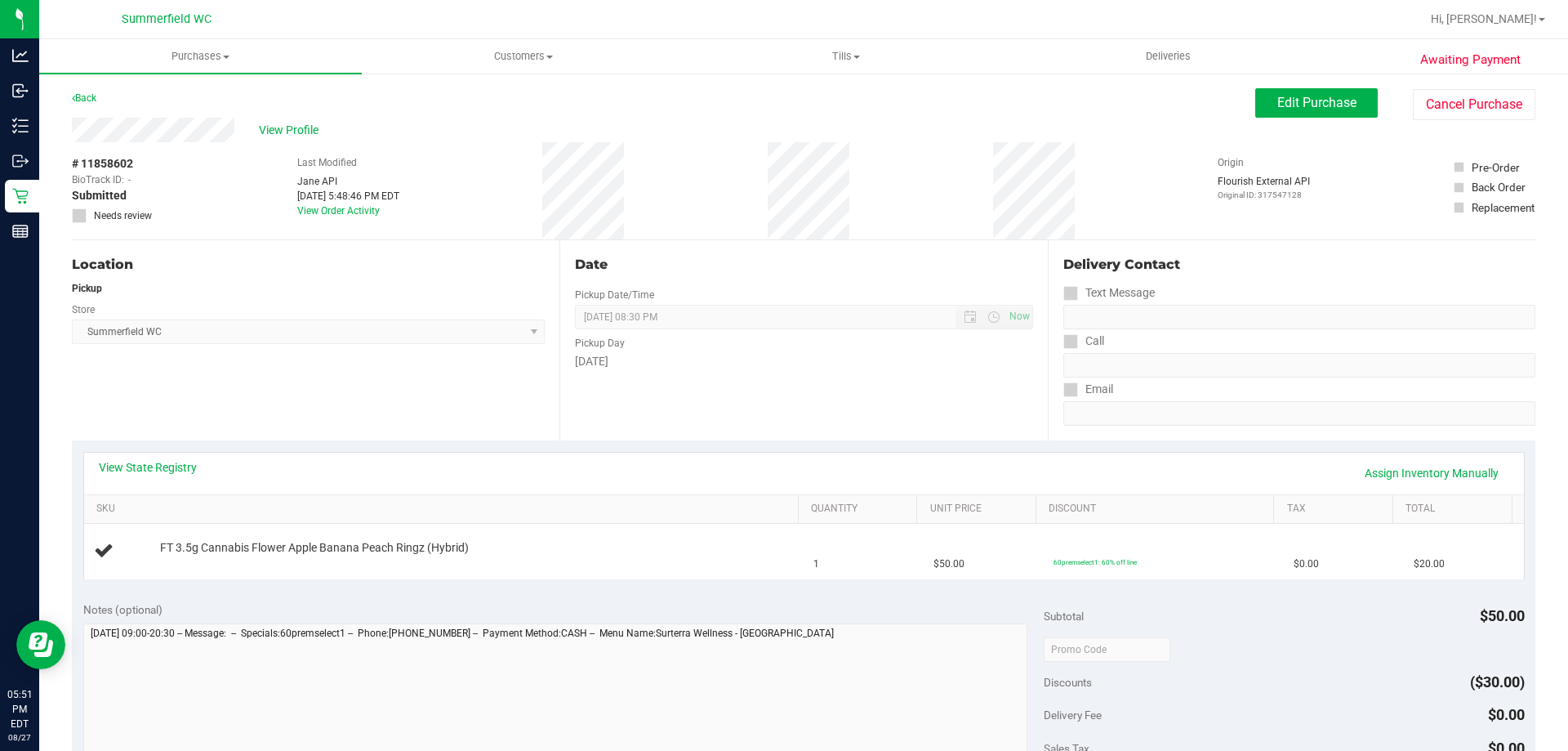
scroll to position [327, 0]
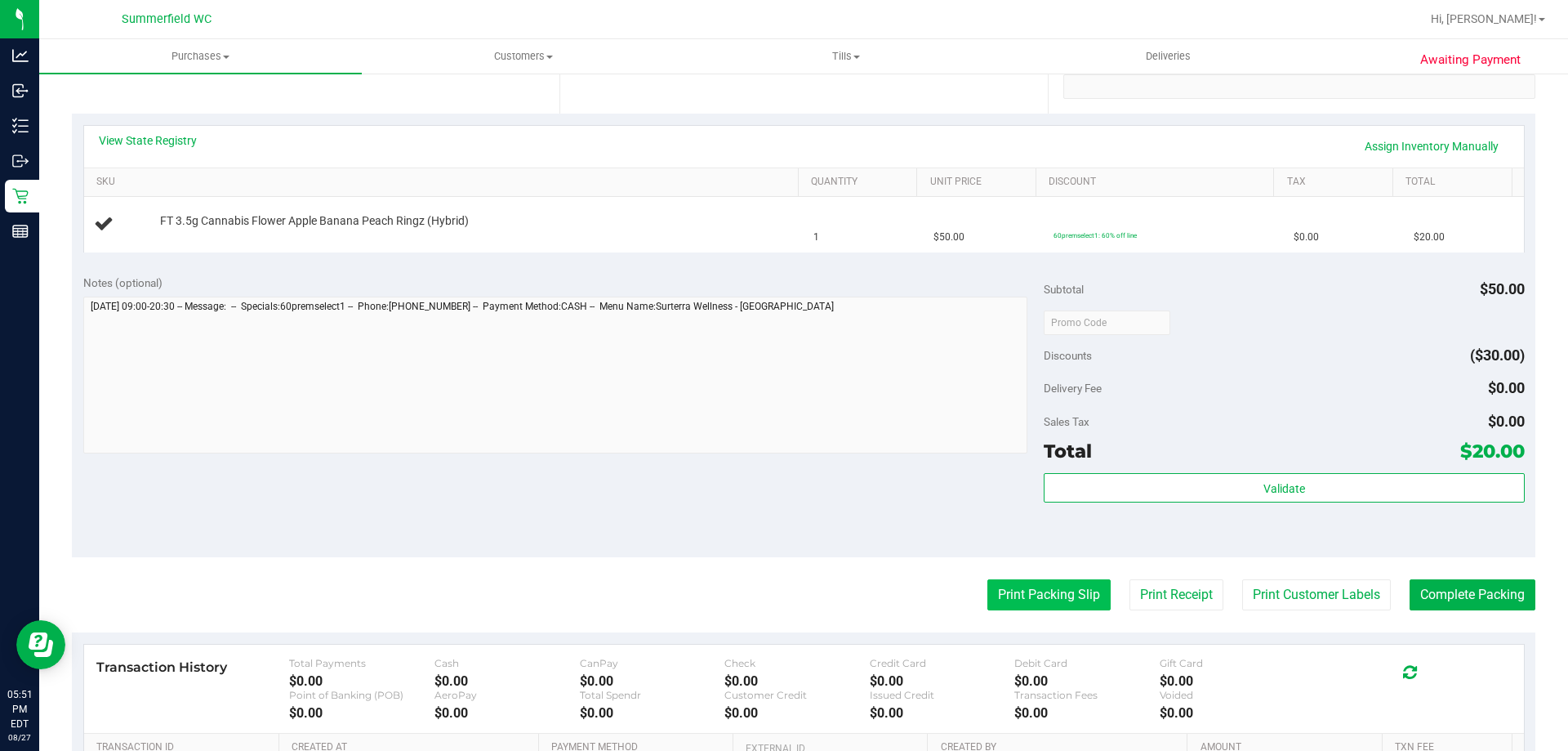
click at [1012, 600] on button "Print Packing Slip" at bounding box center [1049, 595] width 124 height 31
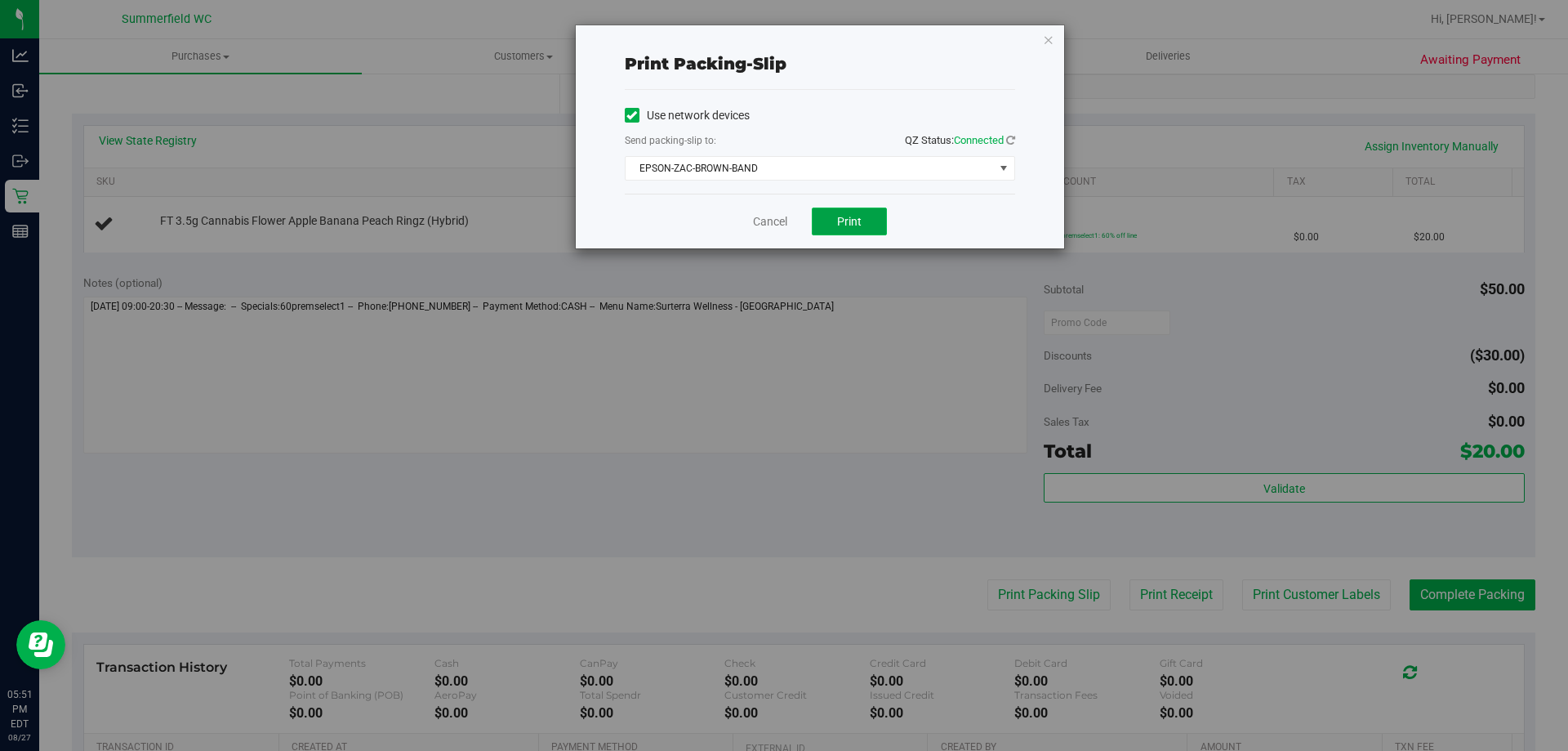
click at [849, 218] on span "Print" at bounding box center [849, 221] width 24 height 13
click at [770, 222] on link "Cancel" at bounding box center [771, 222] width 35 height 17
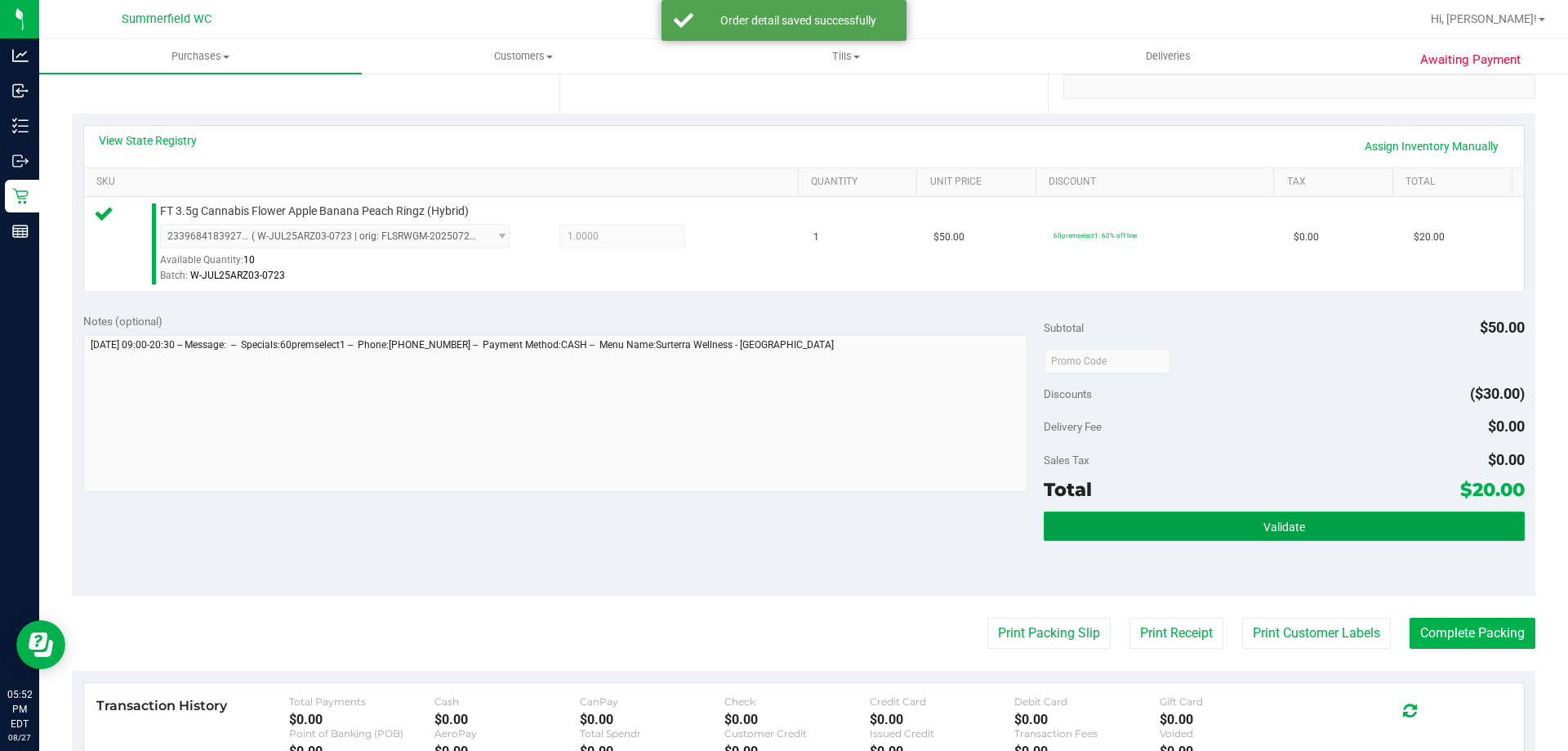
click at [1275, 518] on button "Validate" at bounding box center [1284, 526] width 480 height 29
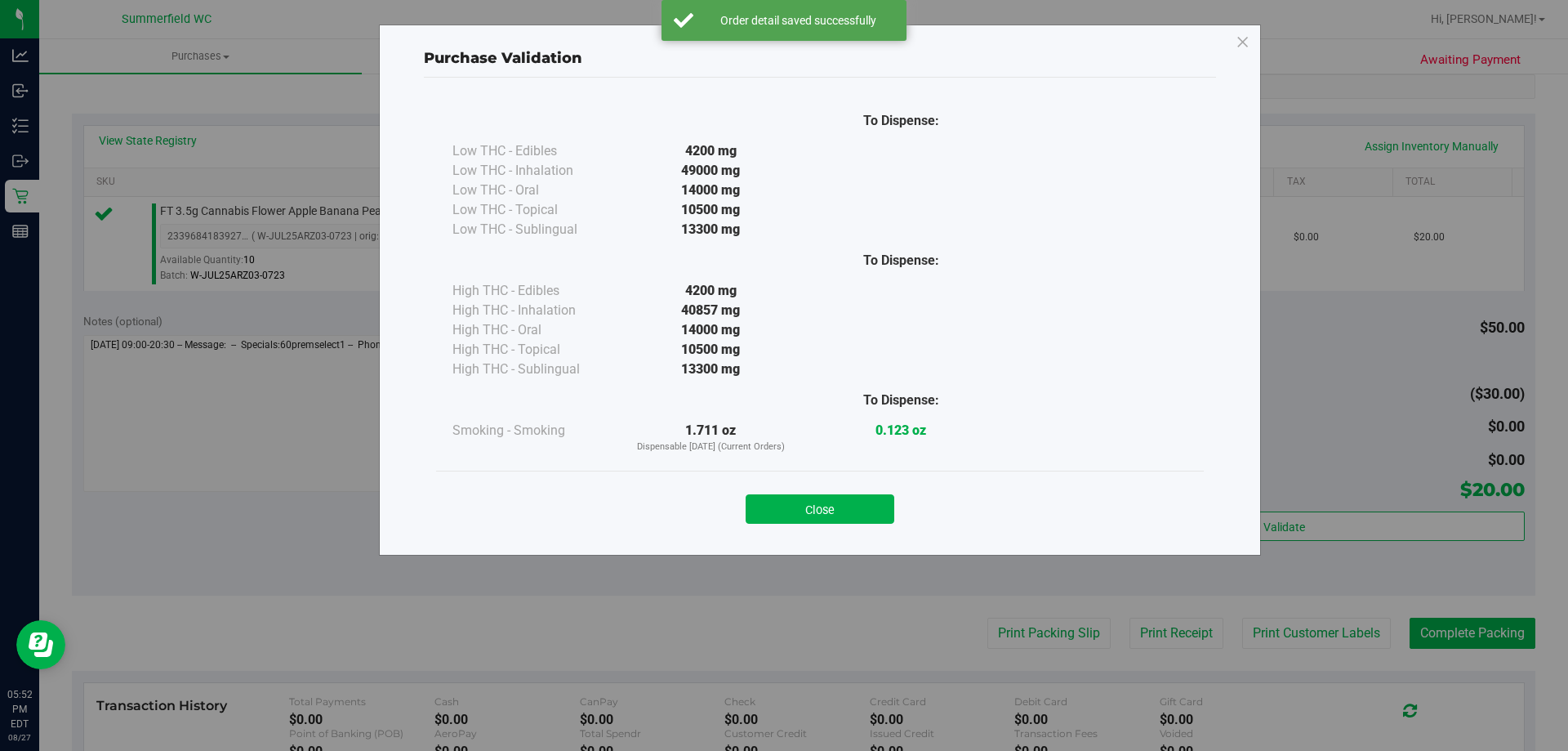
click at [834, 502] on button "Close" at bounding box center [820, 509] width 149 height 29
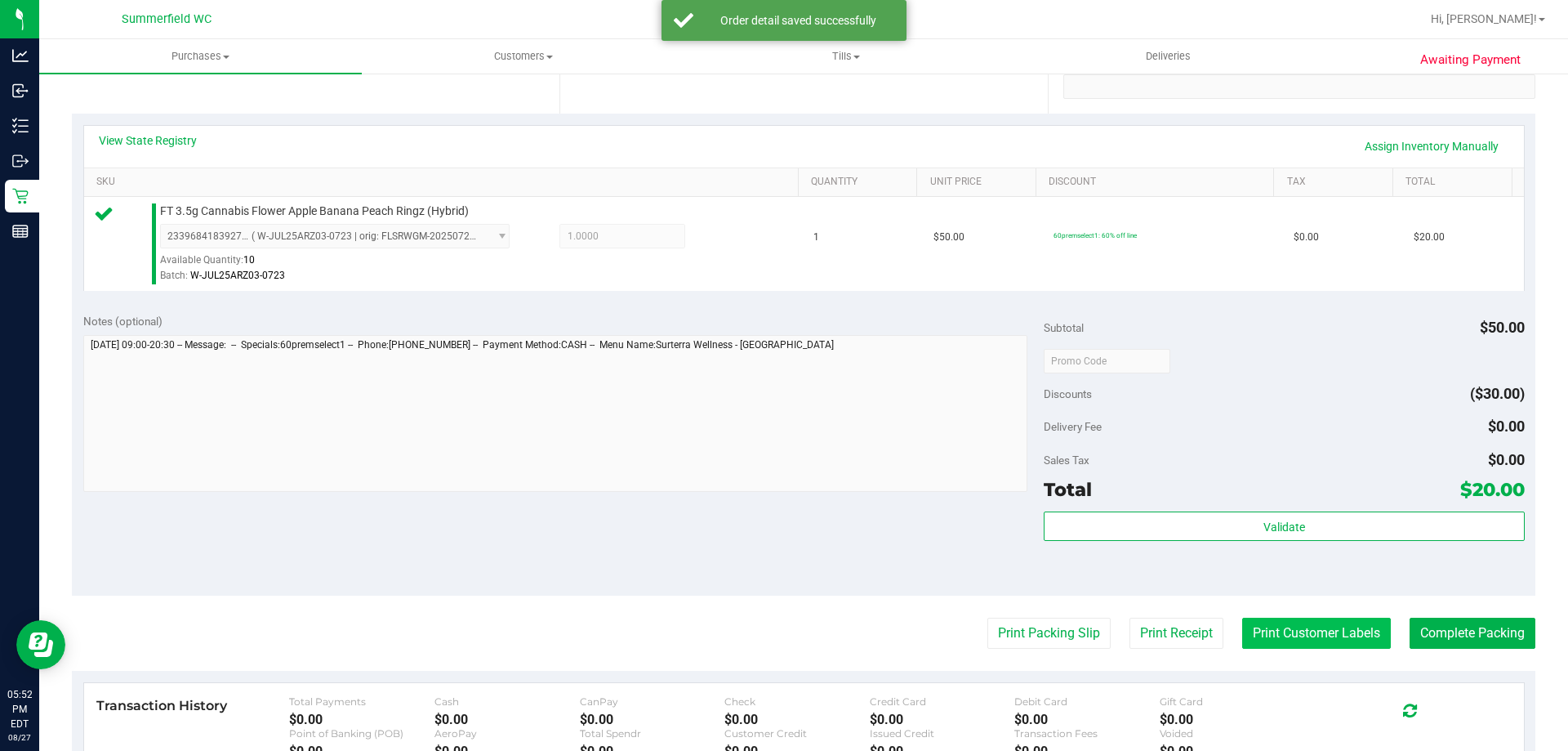
click at [1334, 624] on button "Print Customer Labels" at bounding box center [1317, 633] width 149 height 31
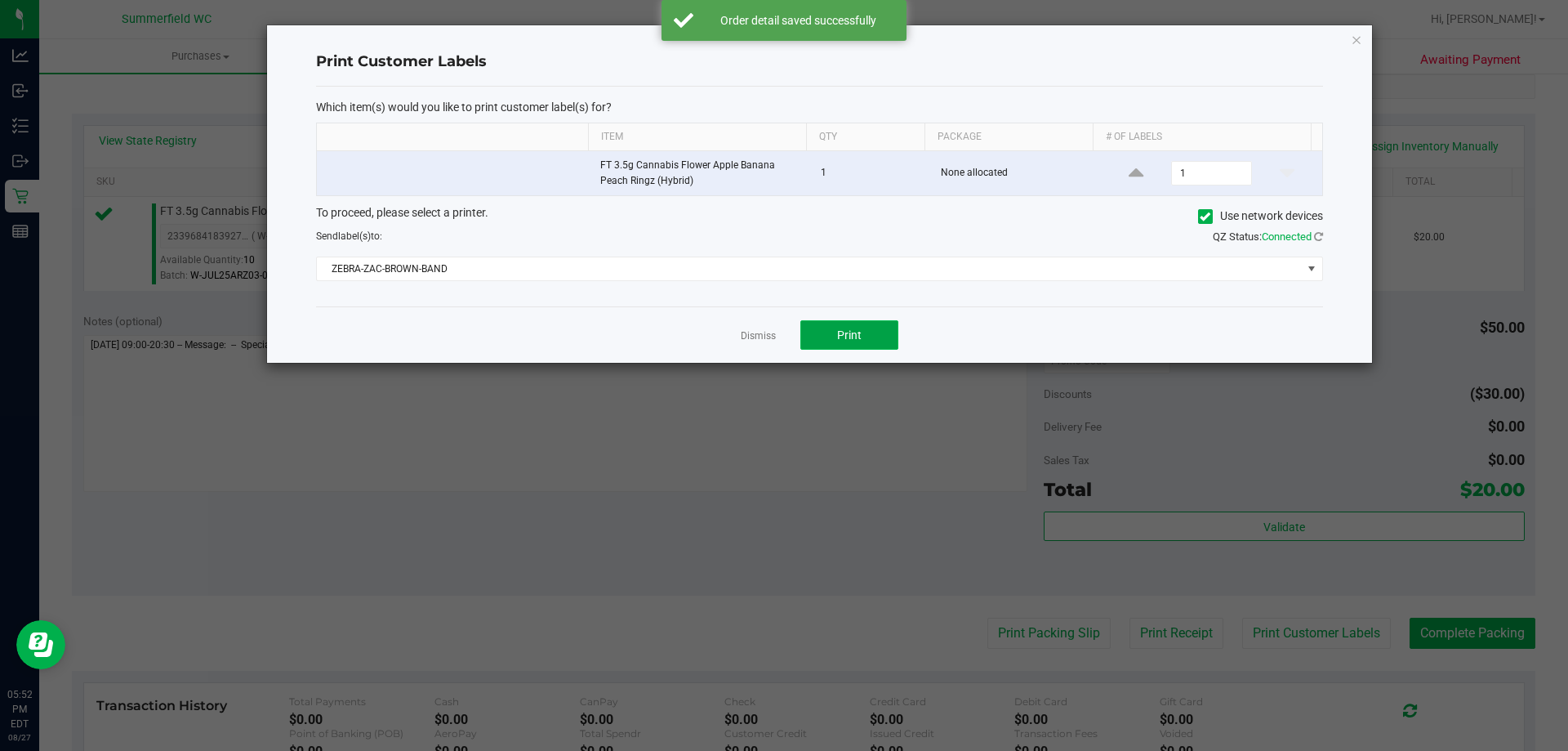
click at [847, 337] on span "Print" at bounding box center [849, 334] width 24 height 13
click at [765, 333] on link "Dismiss" at bounding box center [759, 336] width 35 height 14
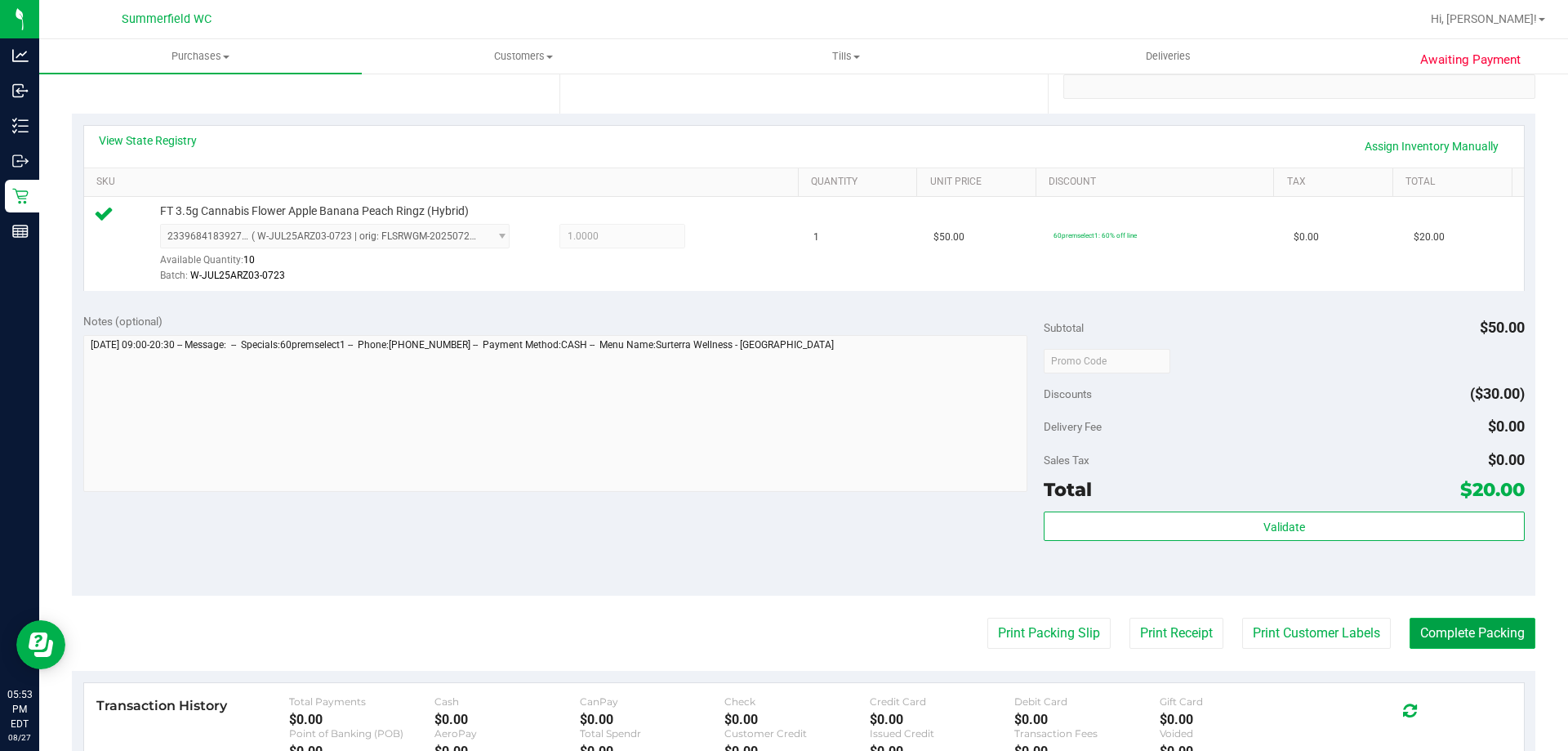
click at [1486, 642] on button "Complete Packing" at bounding box center [1473, 633] width 126 height 31
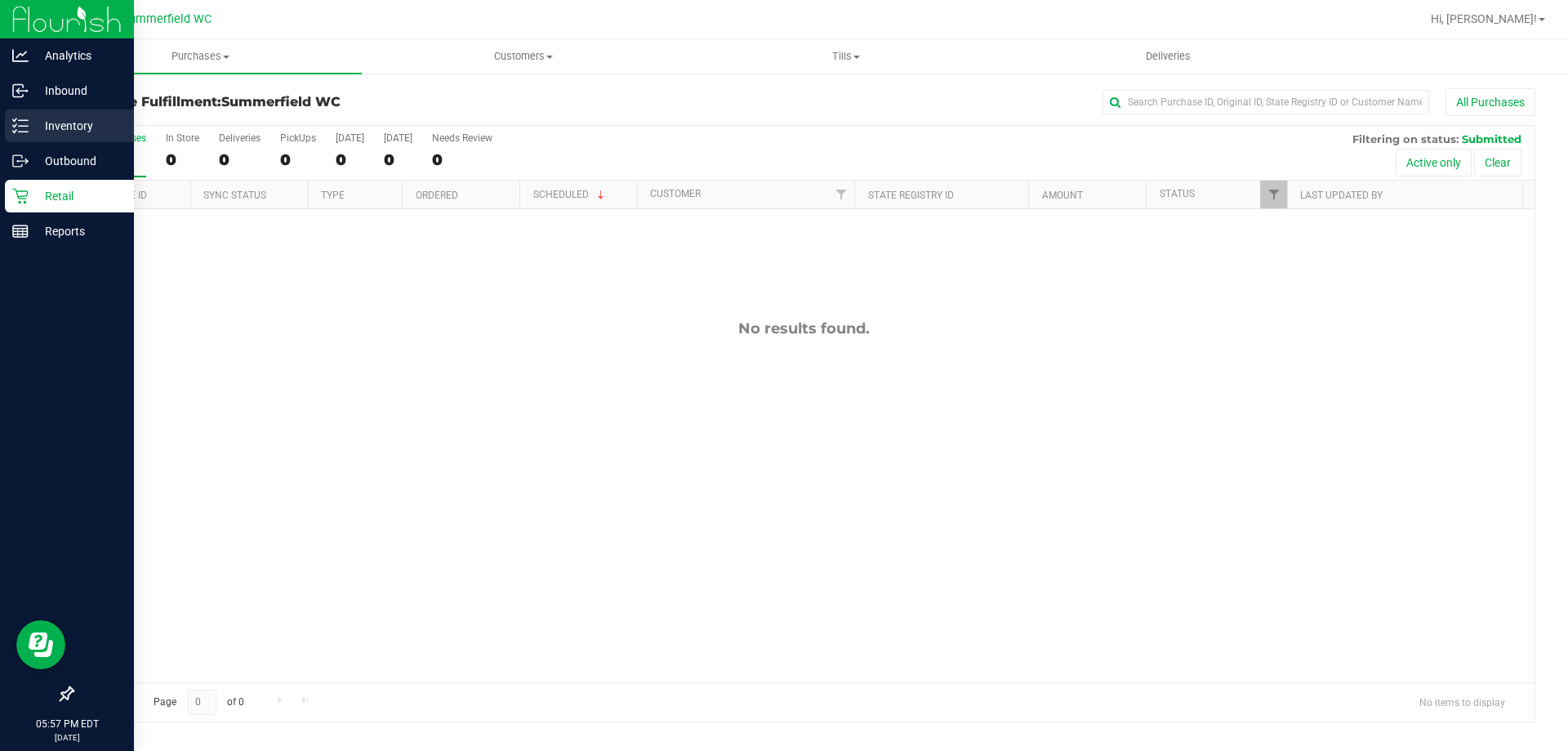
click at [52, 124] on p "Inventory" at bounding box center [77, 125] width 98 height 20
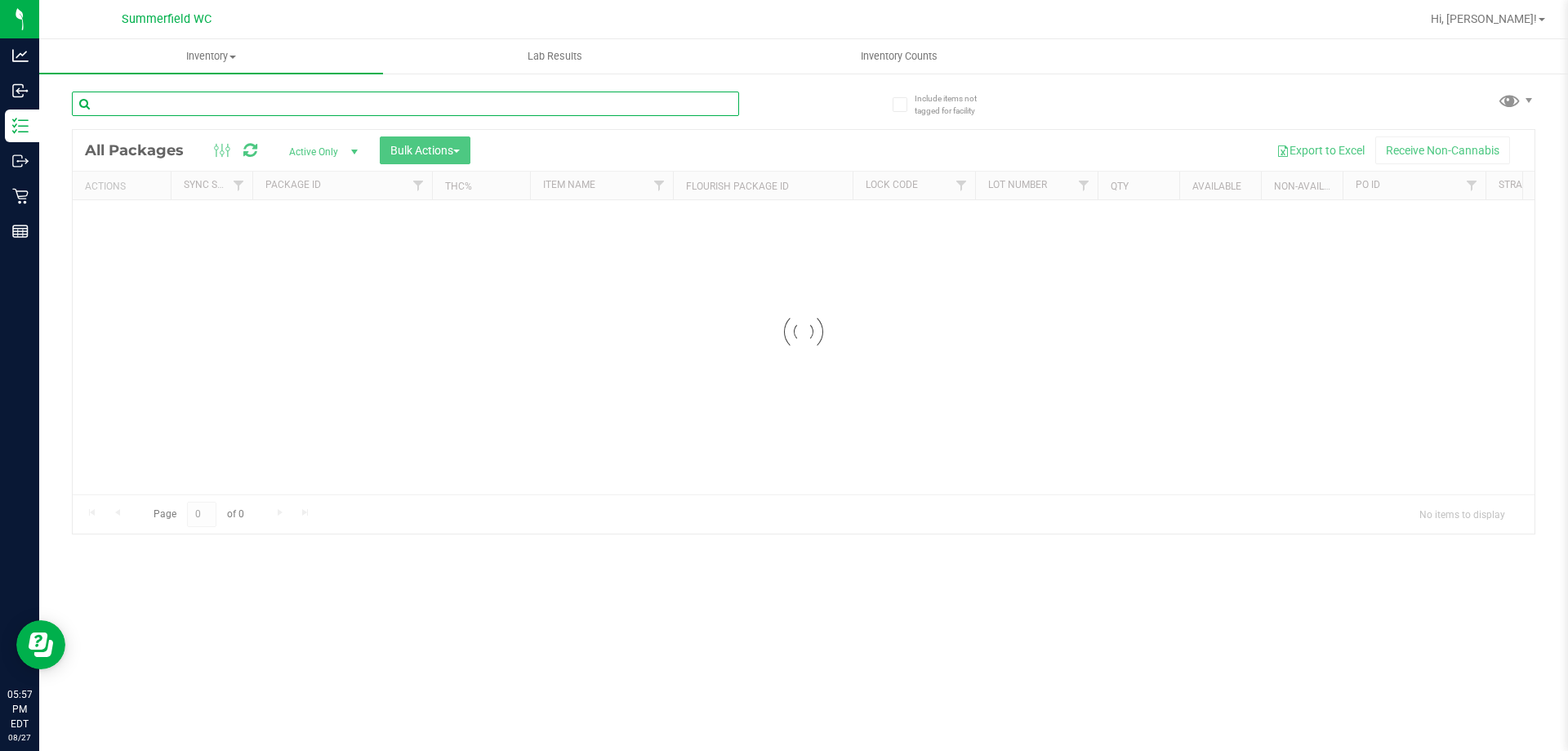
click at [250, 101] on div "Inventory All packages All inventory Waste log Create inventory Lab Results Inv…" at bounding box center [803, 395] width 1529 height 712
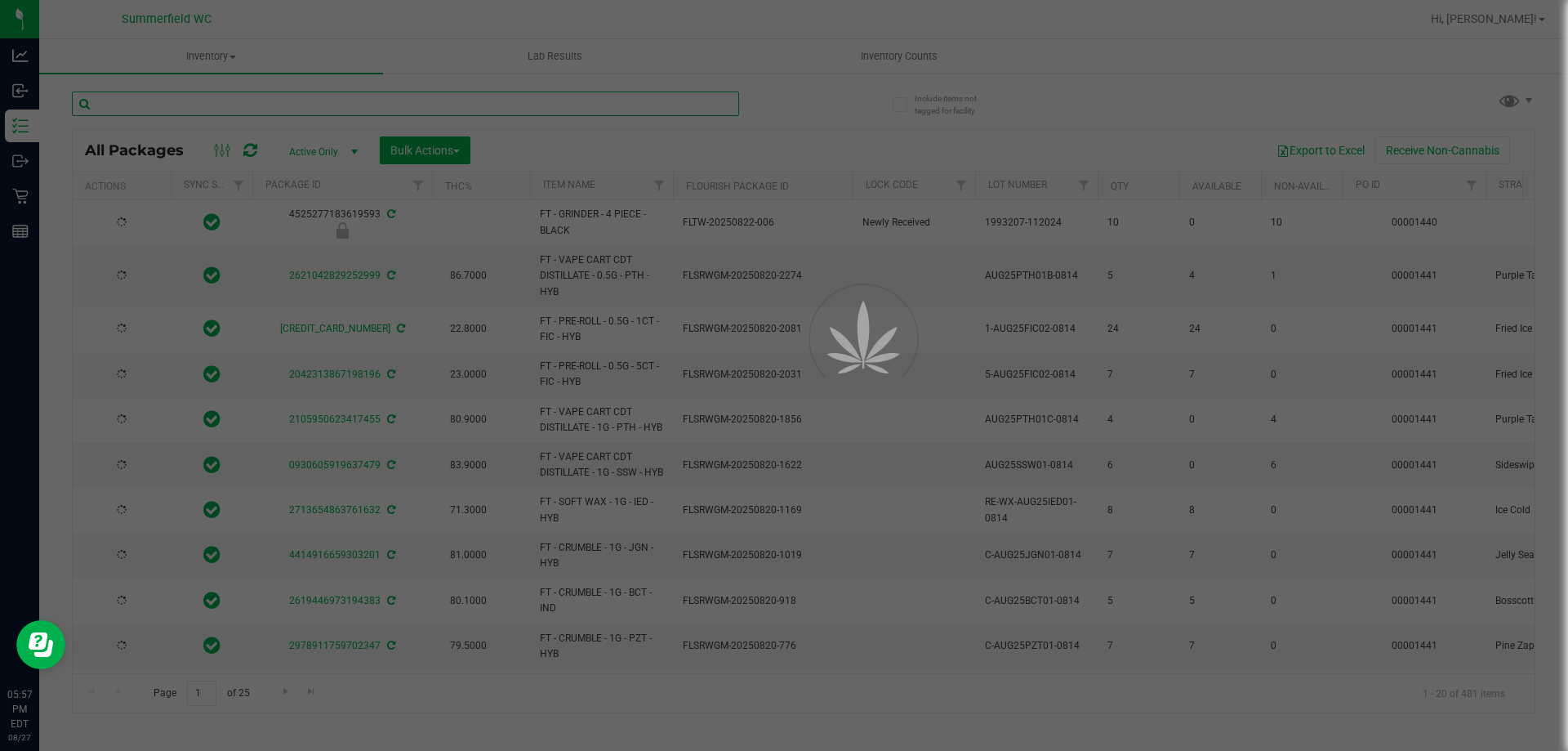
type input "[DATE]"
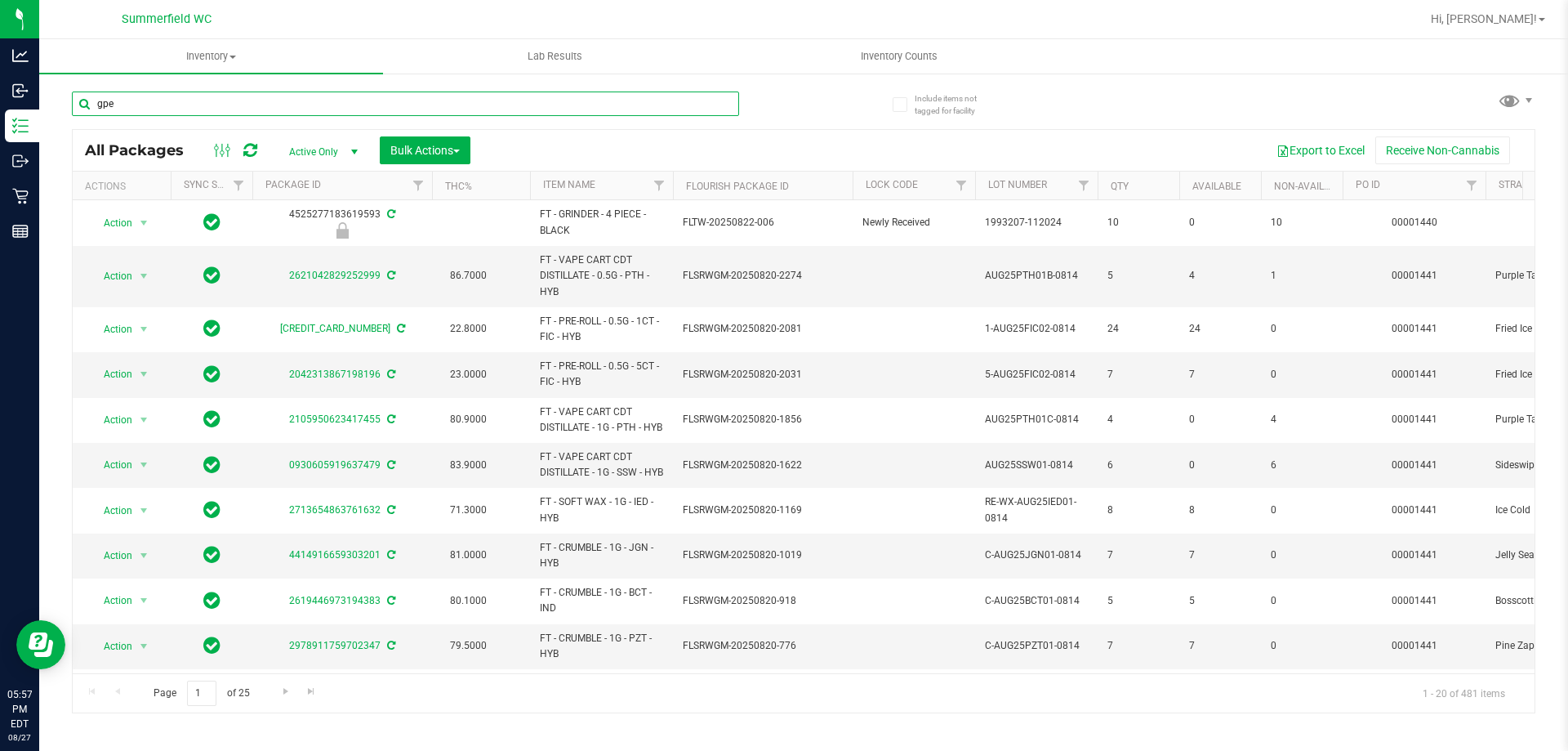
type input "gpe"
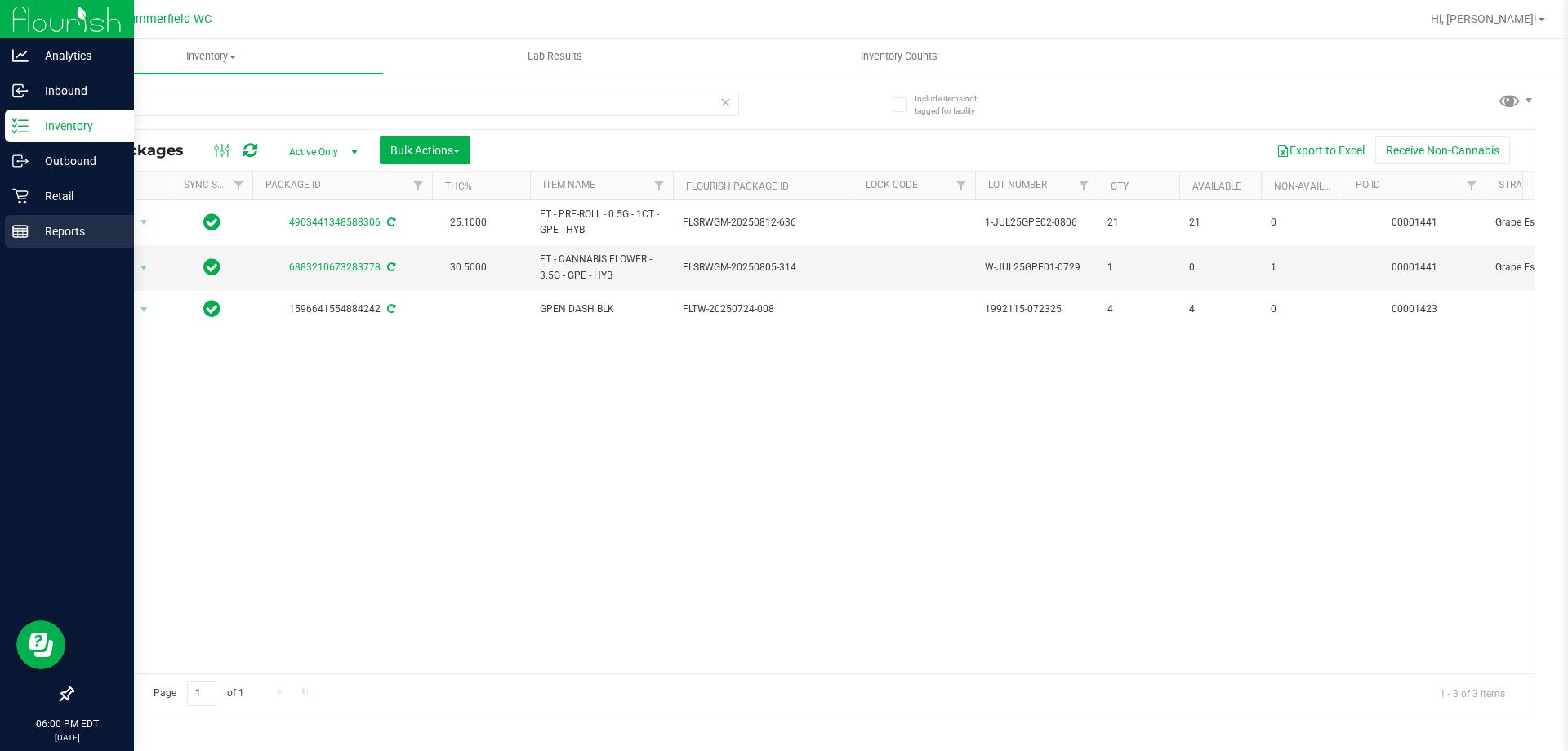
click at [62, 226] on p "Reports" at bounding box center [77, 231] width 98 height 20
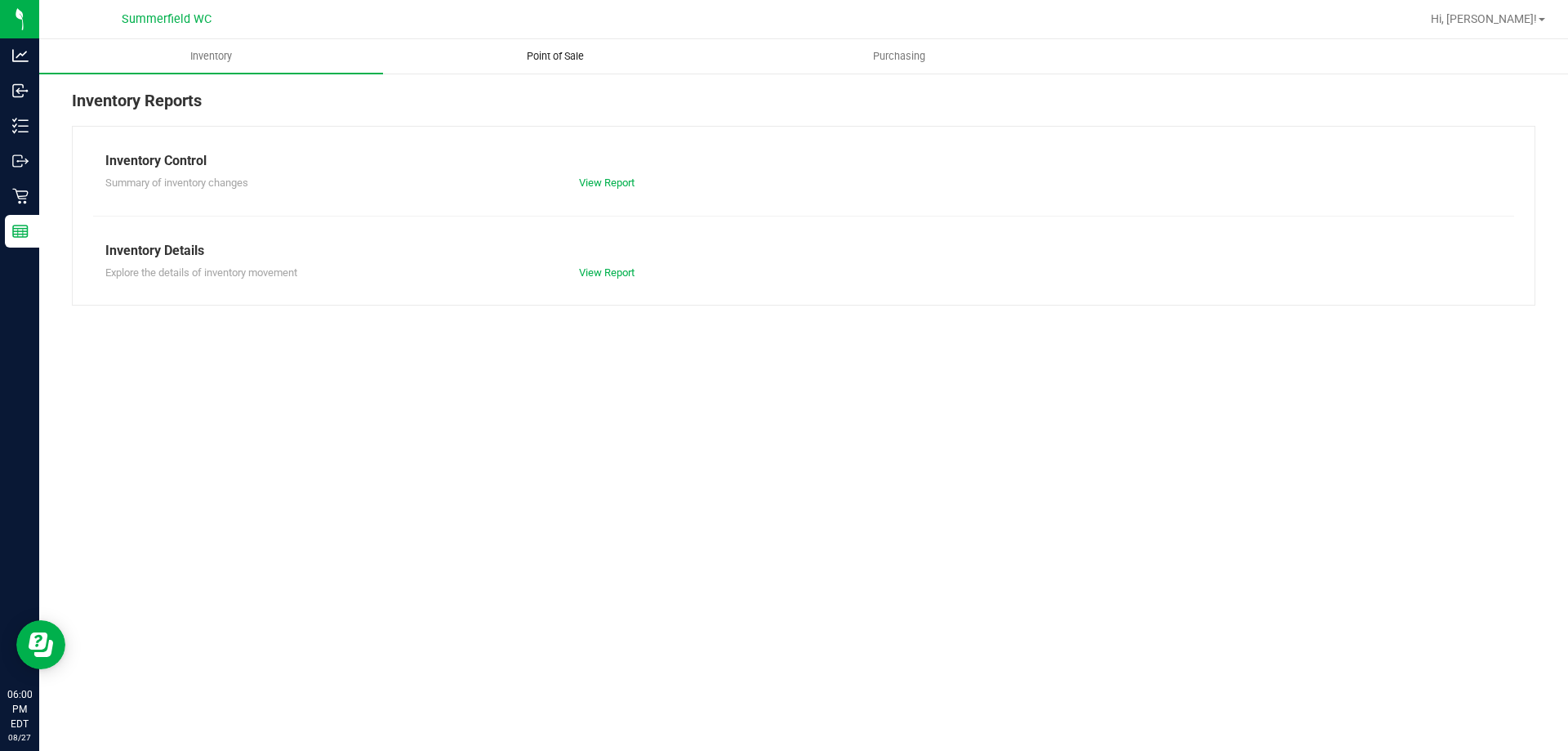
click at [581, 54] on span "Point of Sale" at bounding box center [555, 56] width 101 height 15
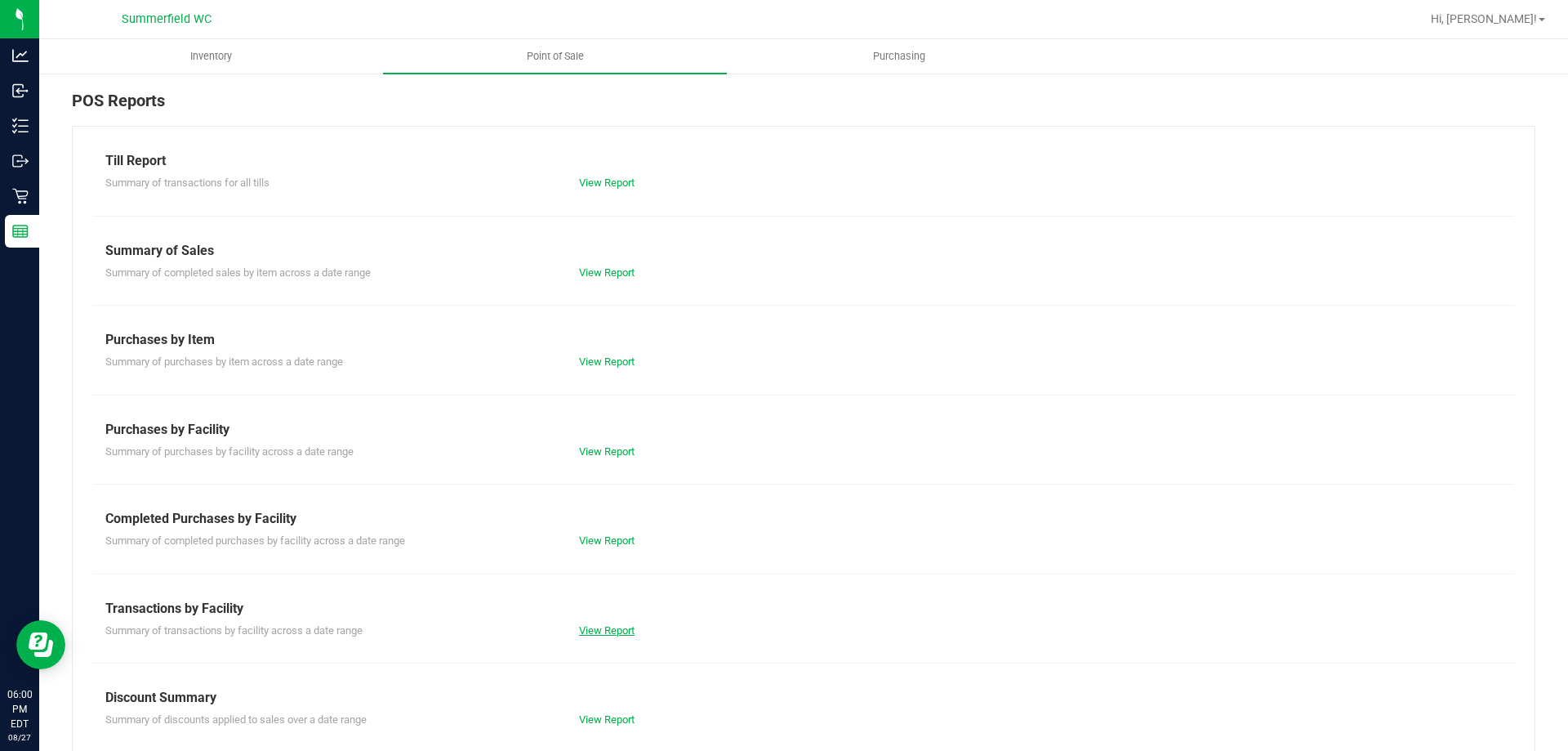
click at [612, 633] on link "View Report" at bounding box center [606, 630] width 55 height 12
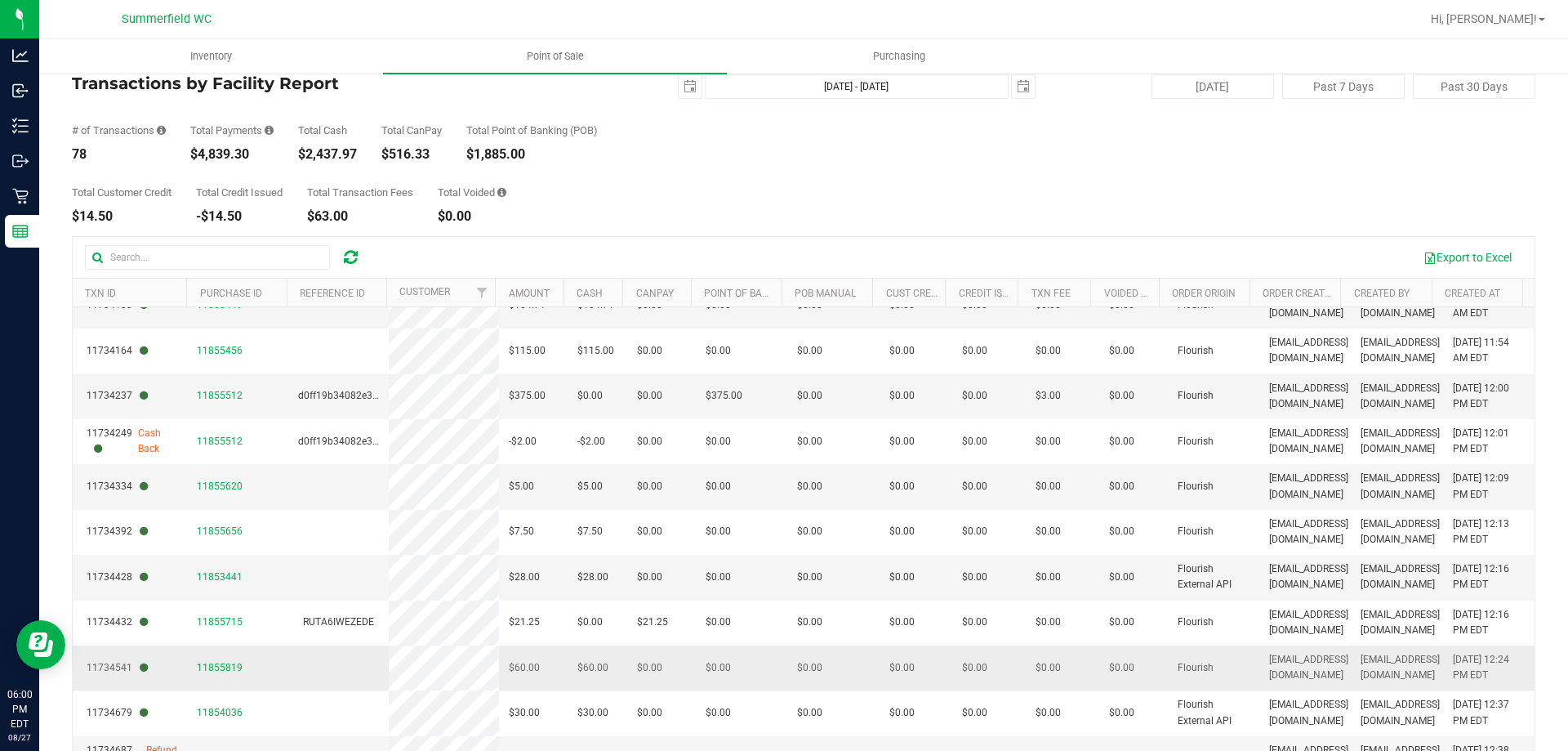
scroll to position [123, 0]
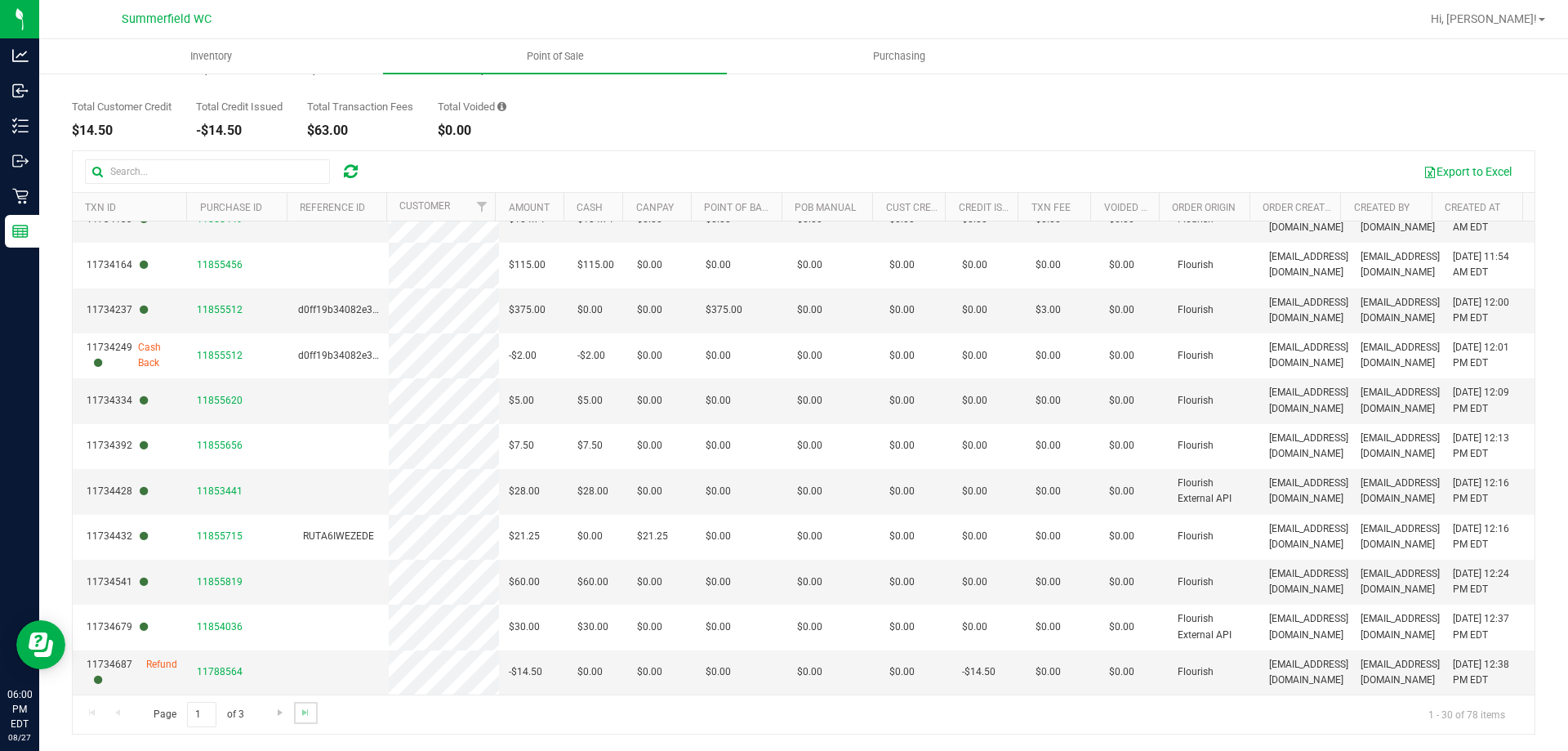
click at [295, 712] on link "Go to the last page" at bounding box center [305, 713] width 23 height 22
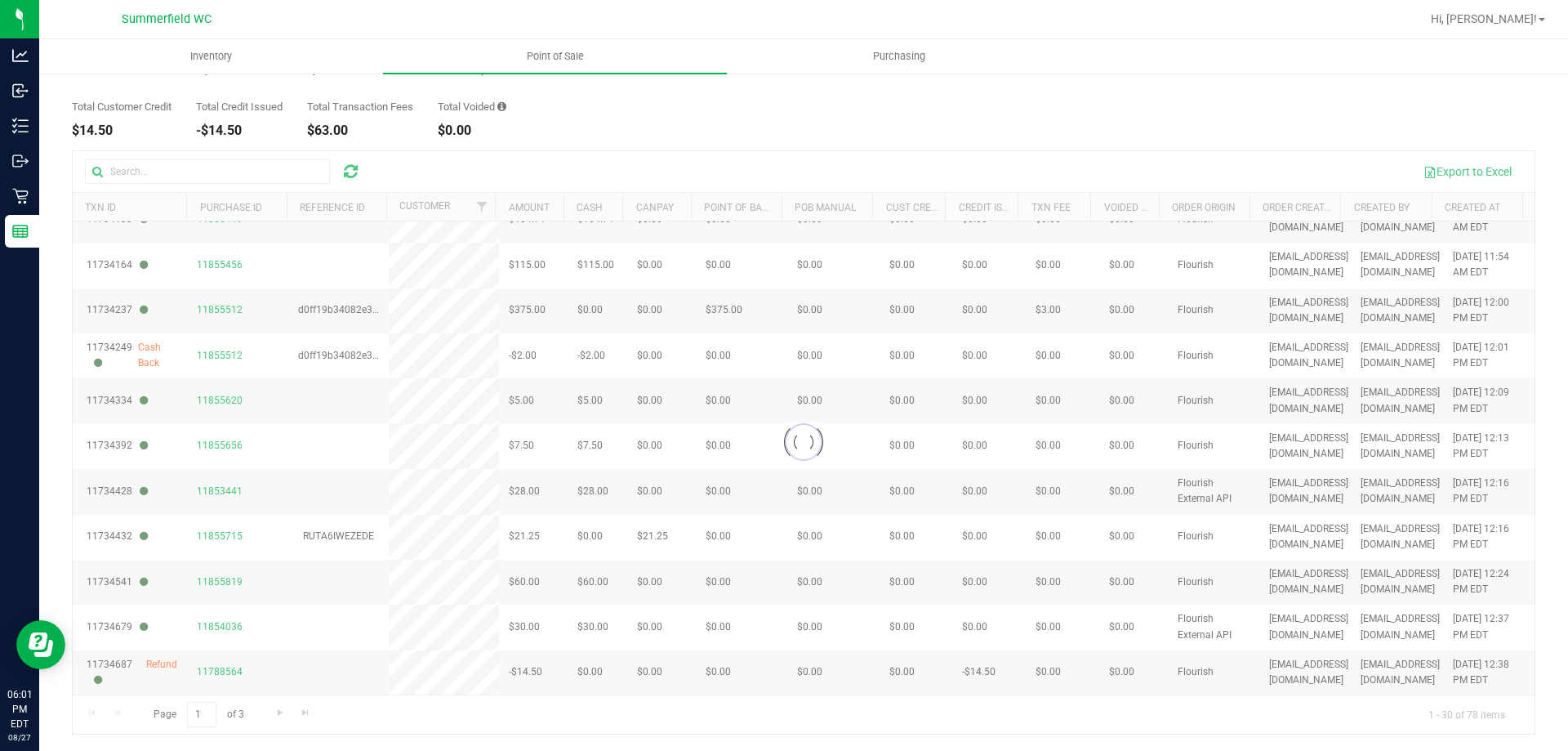
click at [308, 710] on div at bounding box center [803, 442] width 1463 height 582
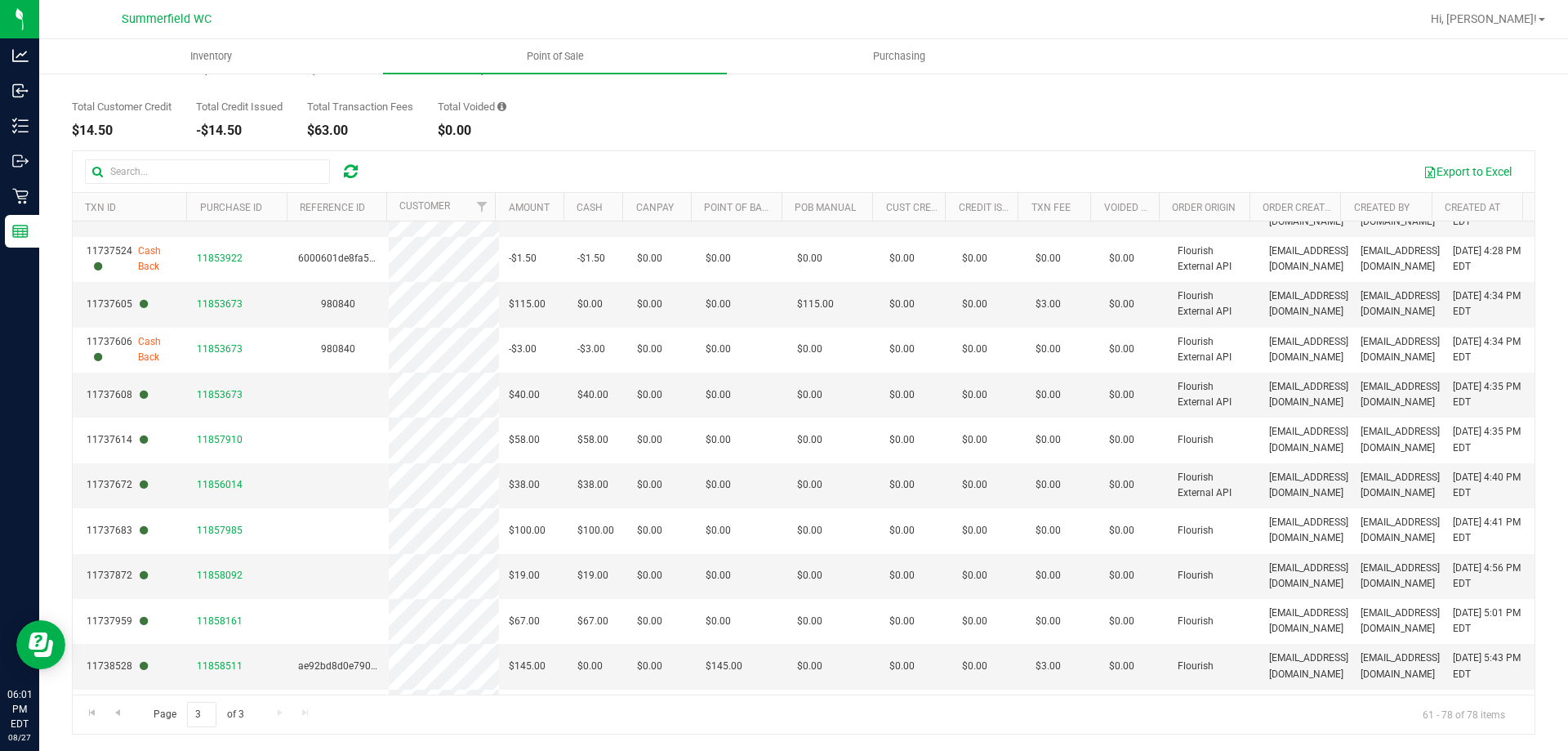
scroll to position [340, 0]
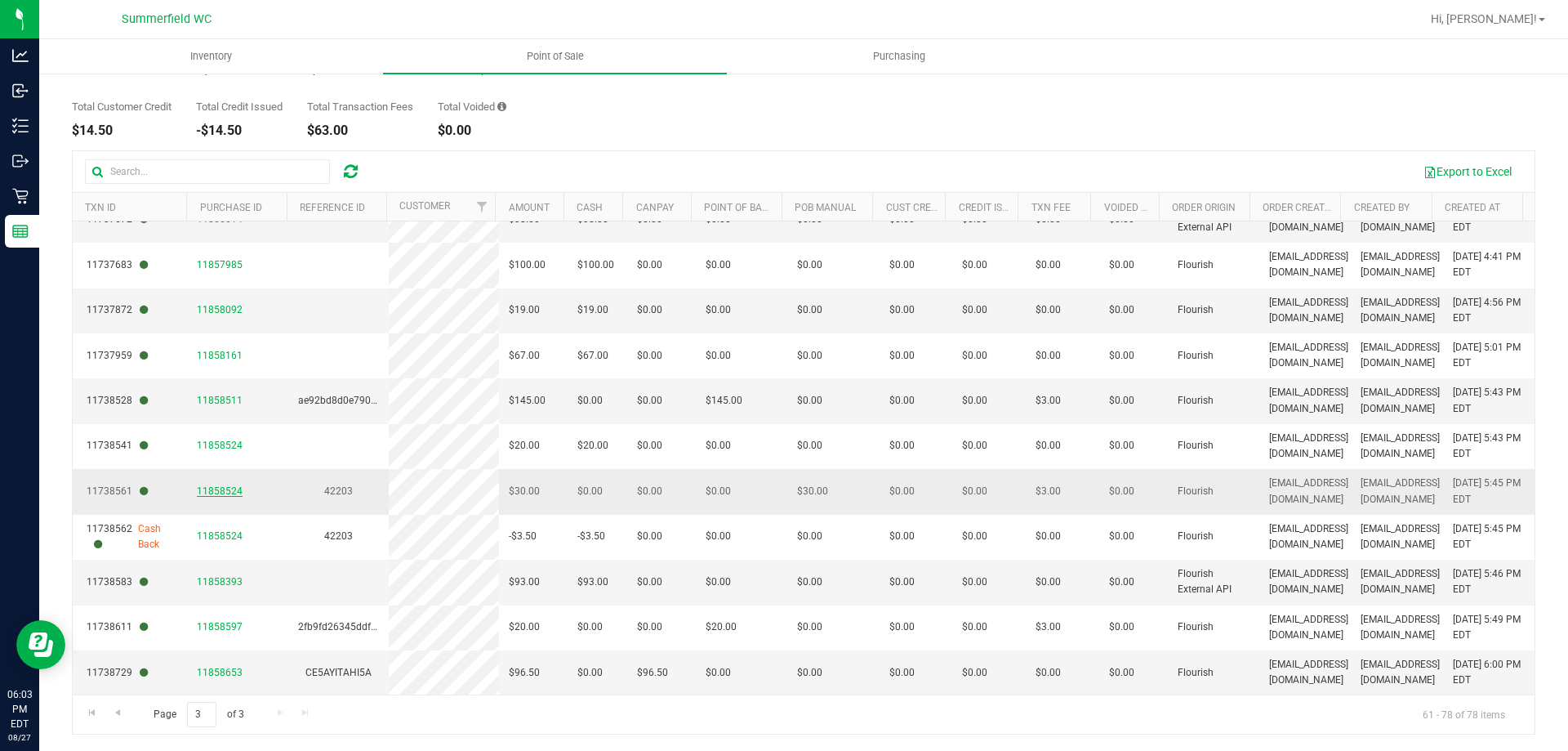
click at [226, 486] on span "11858524" at bounding box center [219, 491] width 46 height 11
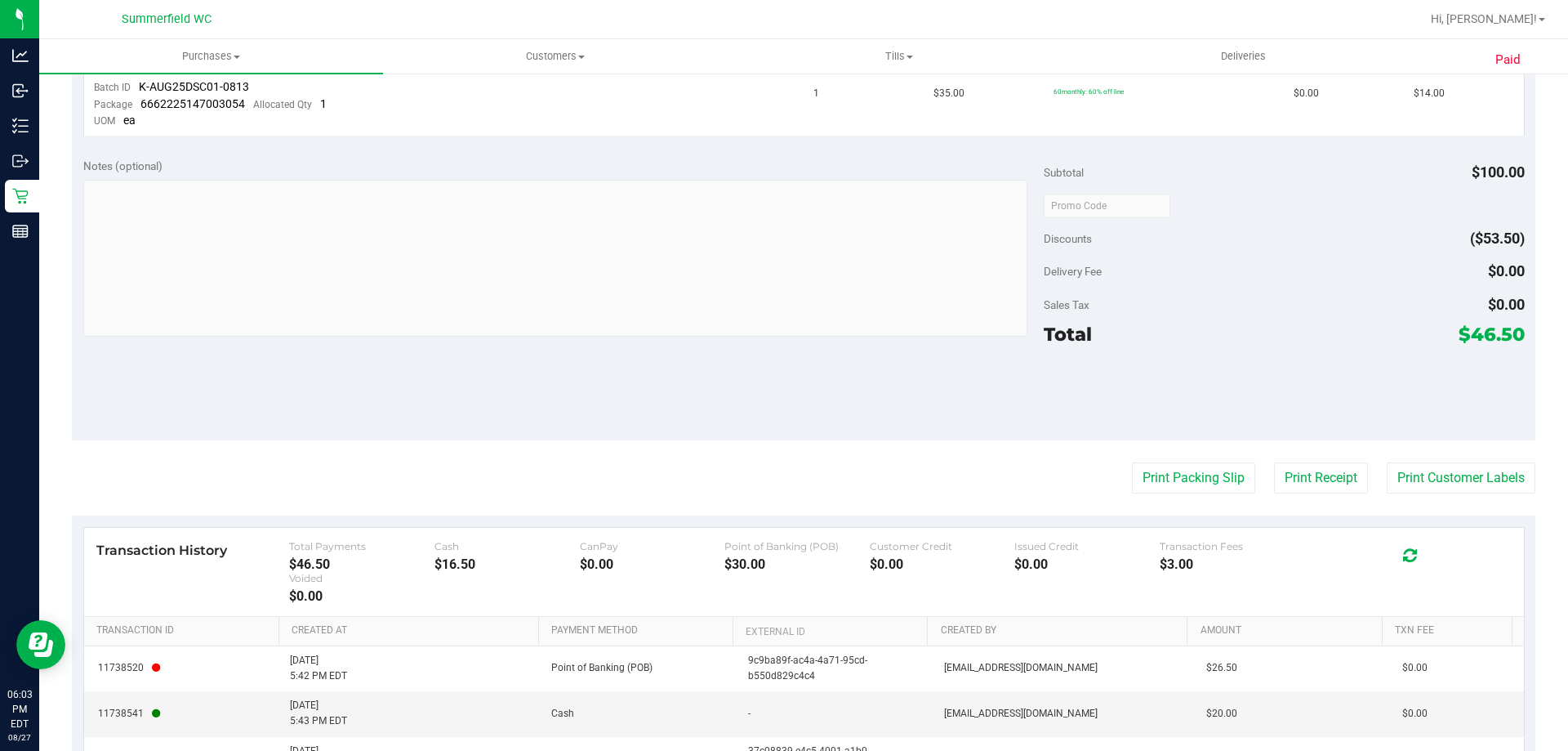
scroll to position [695, 0]
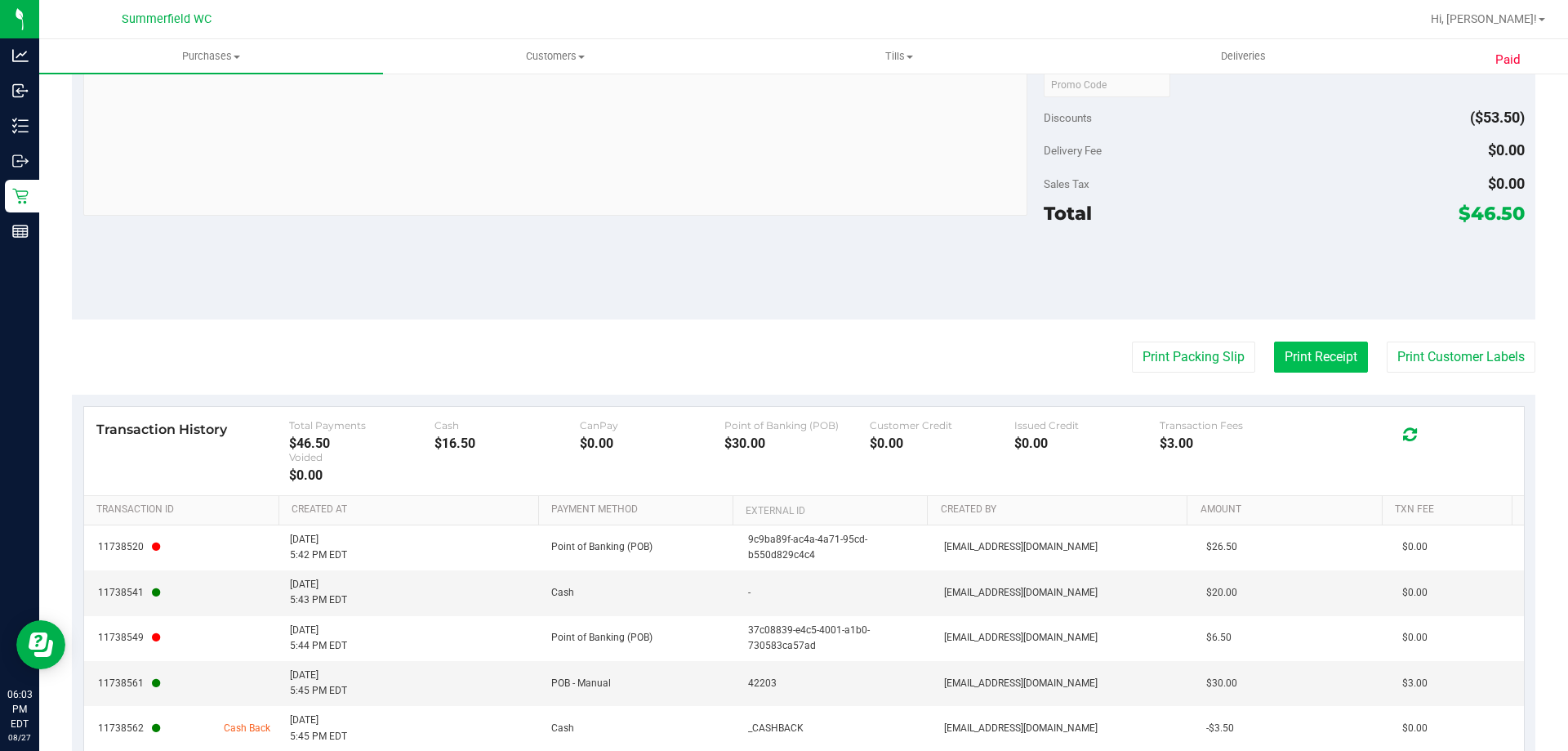
click at [1309, 348] on button "Print Receipt" at bounding box center [1321, 357] width 94 height 31
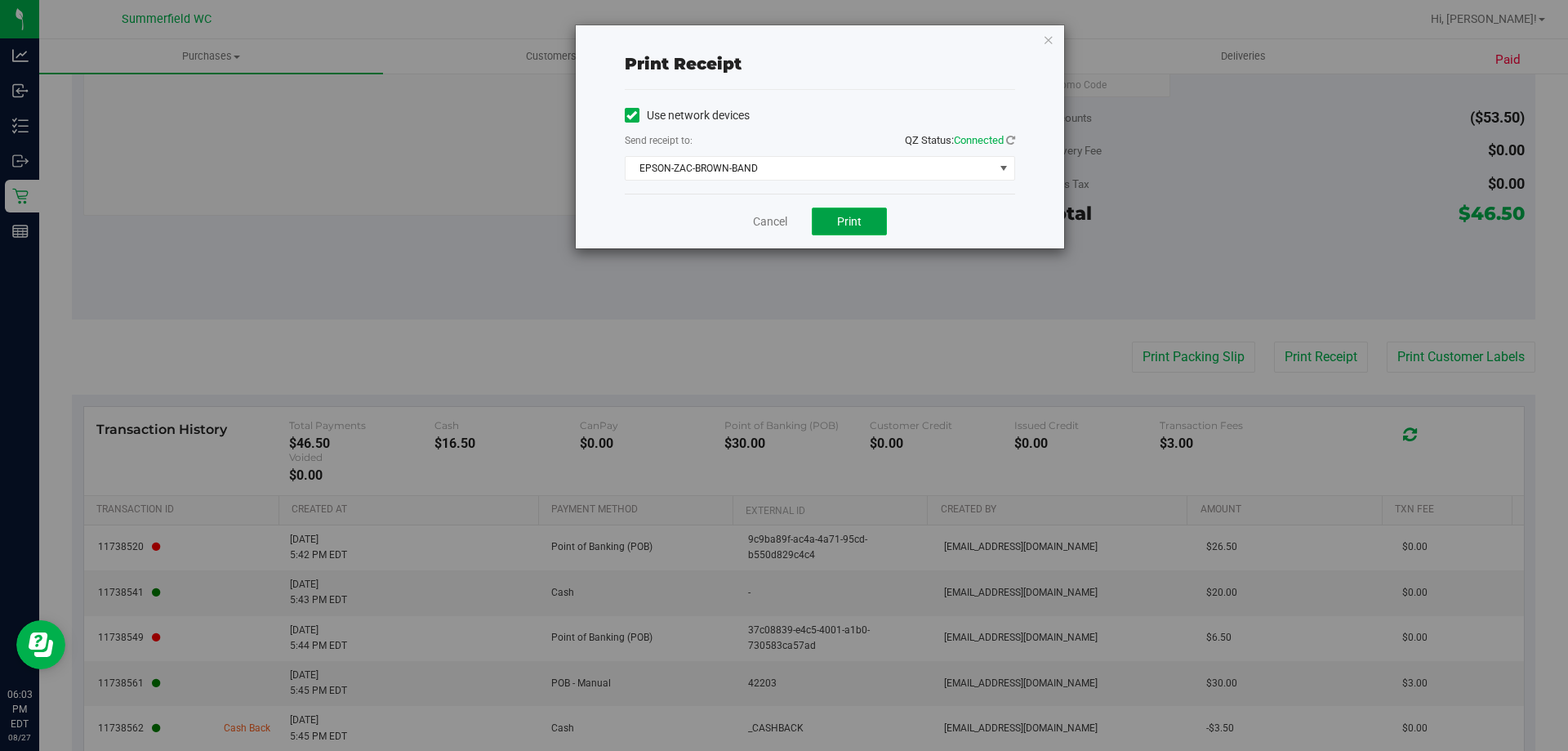
click at [868, 220] on button "Print" at bounding box center [849, 221] width 75 height 28
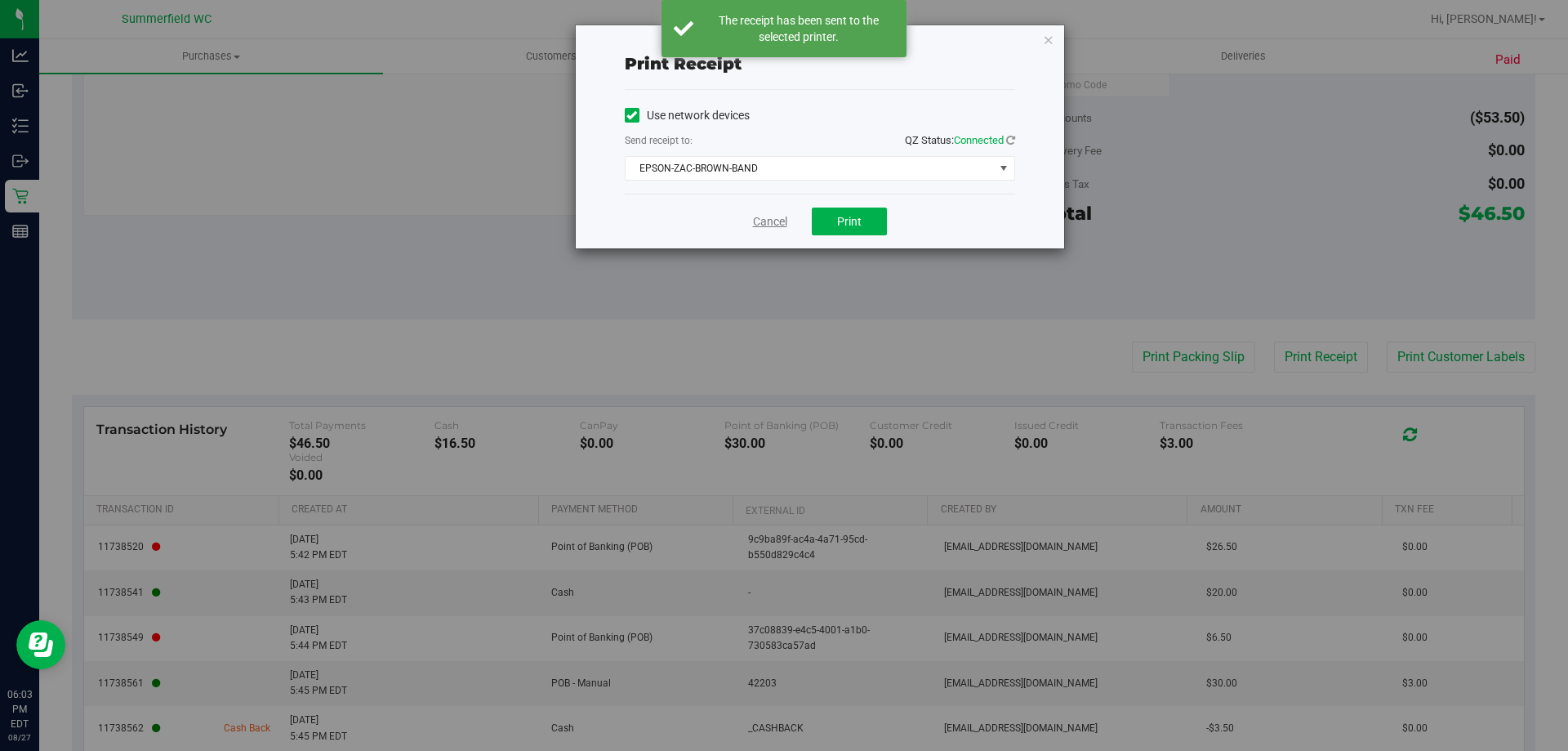
click at [765, 221] on link "Cancel" at bounding box center [771, 222] width 35 height 17
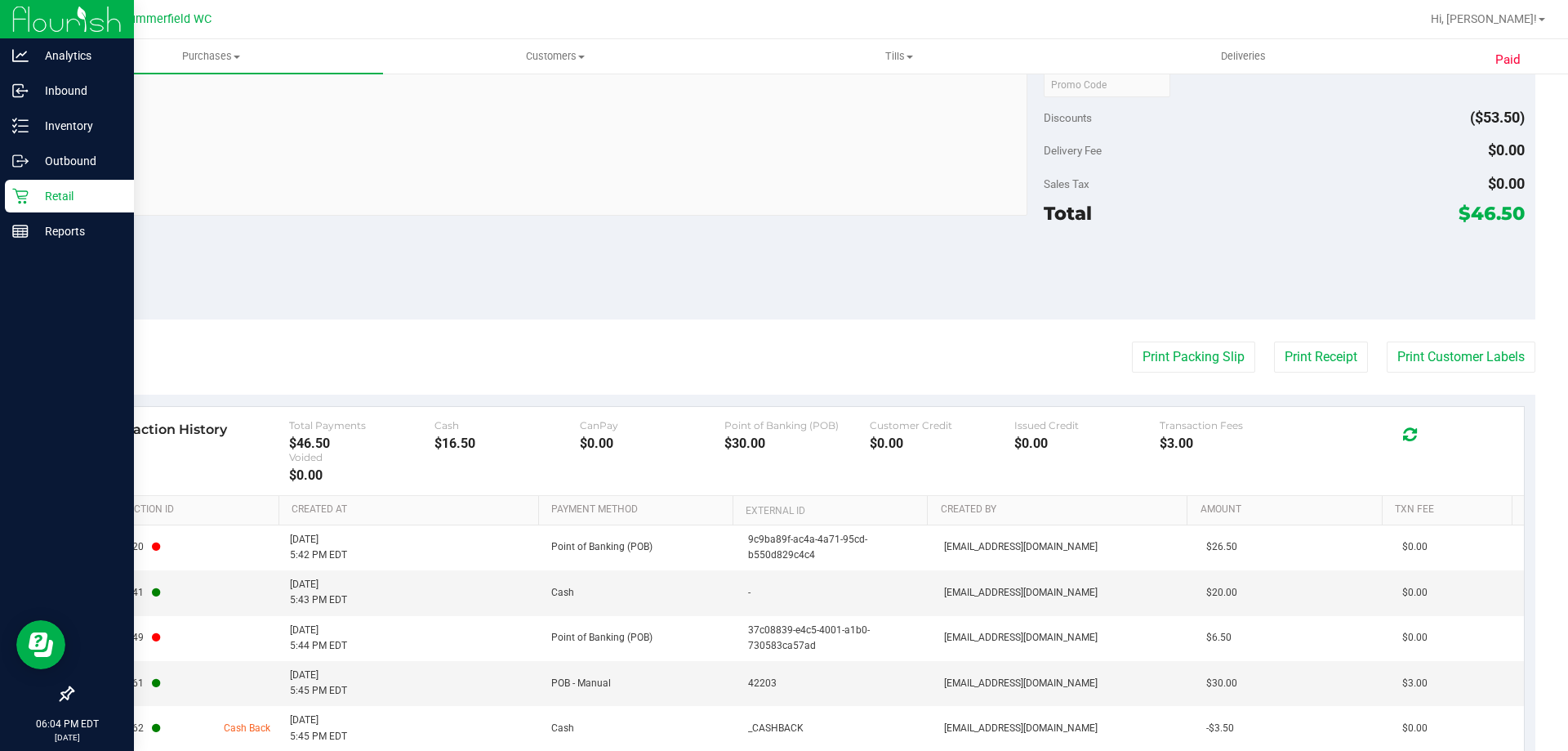
click at [77, 197] on p "Retail" at bounding box center [77, 196] width 98 height 20
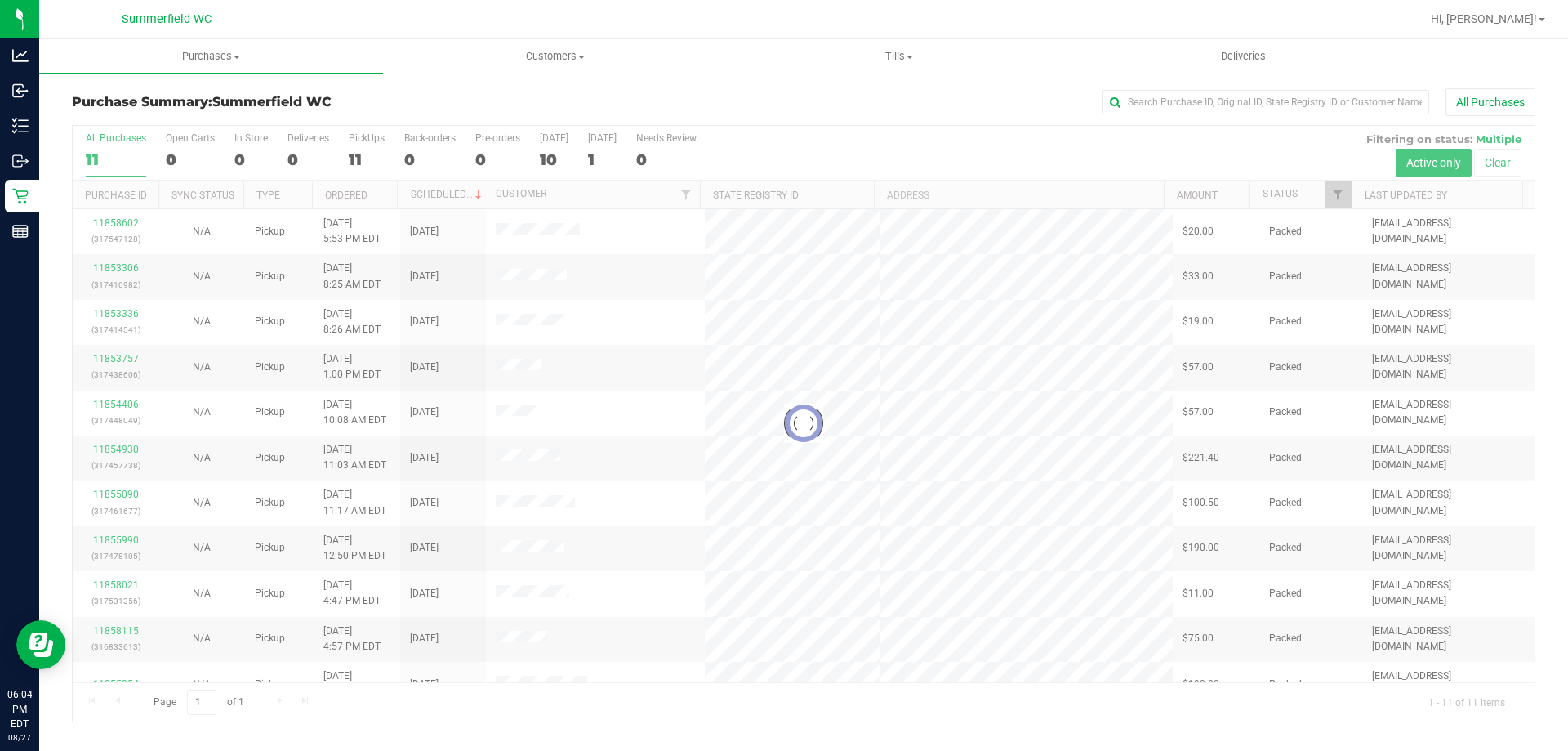
click at [357, 140] on div at bounding box center [803, 423] width 1463 height 595
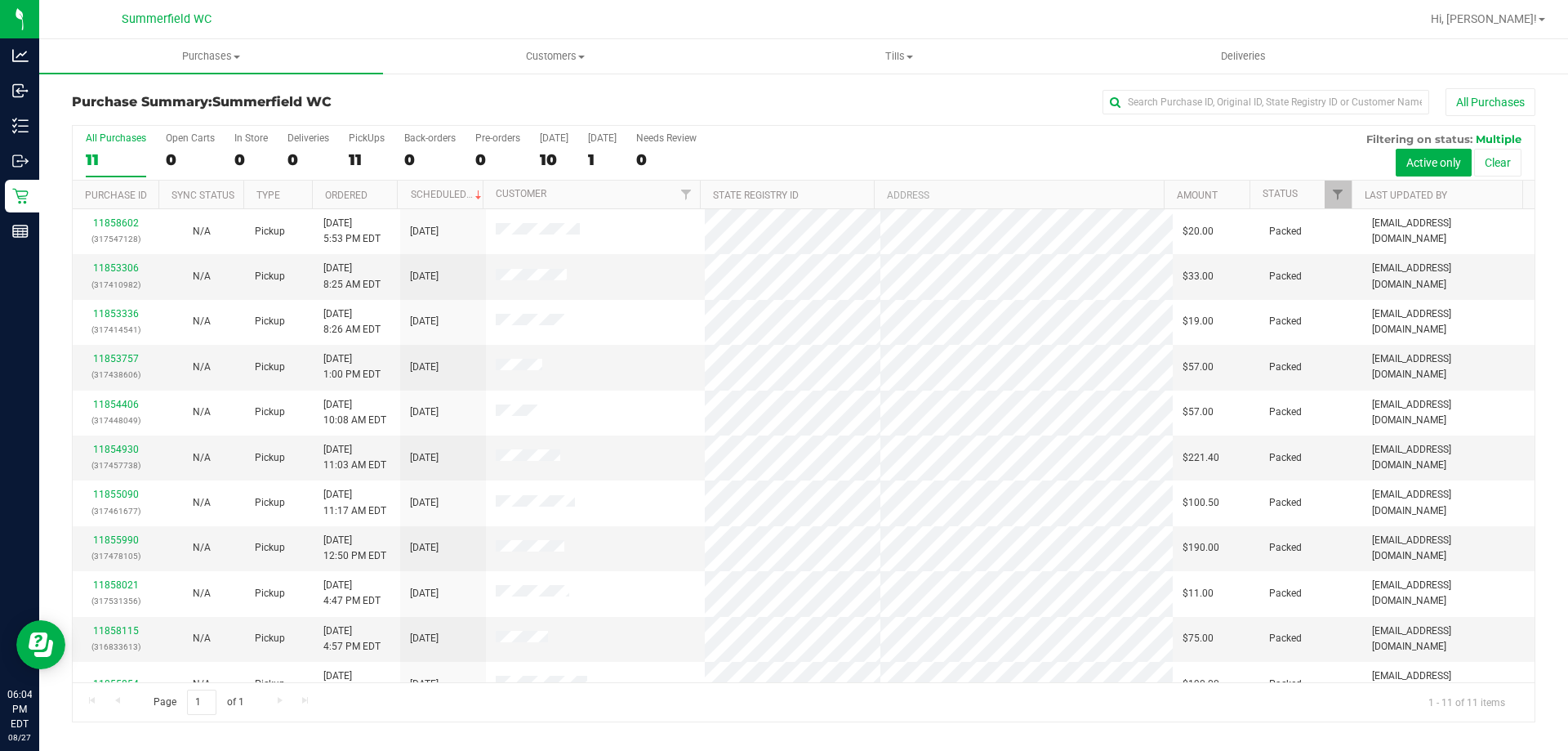
click at [357, 140] on div "PickUps" at bounding box center [367, 137] width 36 height 11
click at [0, 0] on input "PickUps 11" at bounding box center [0, 0] width 0 height 0
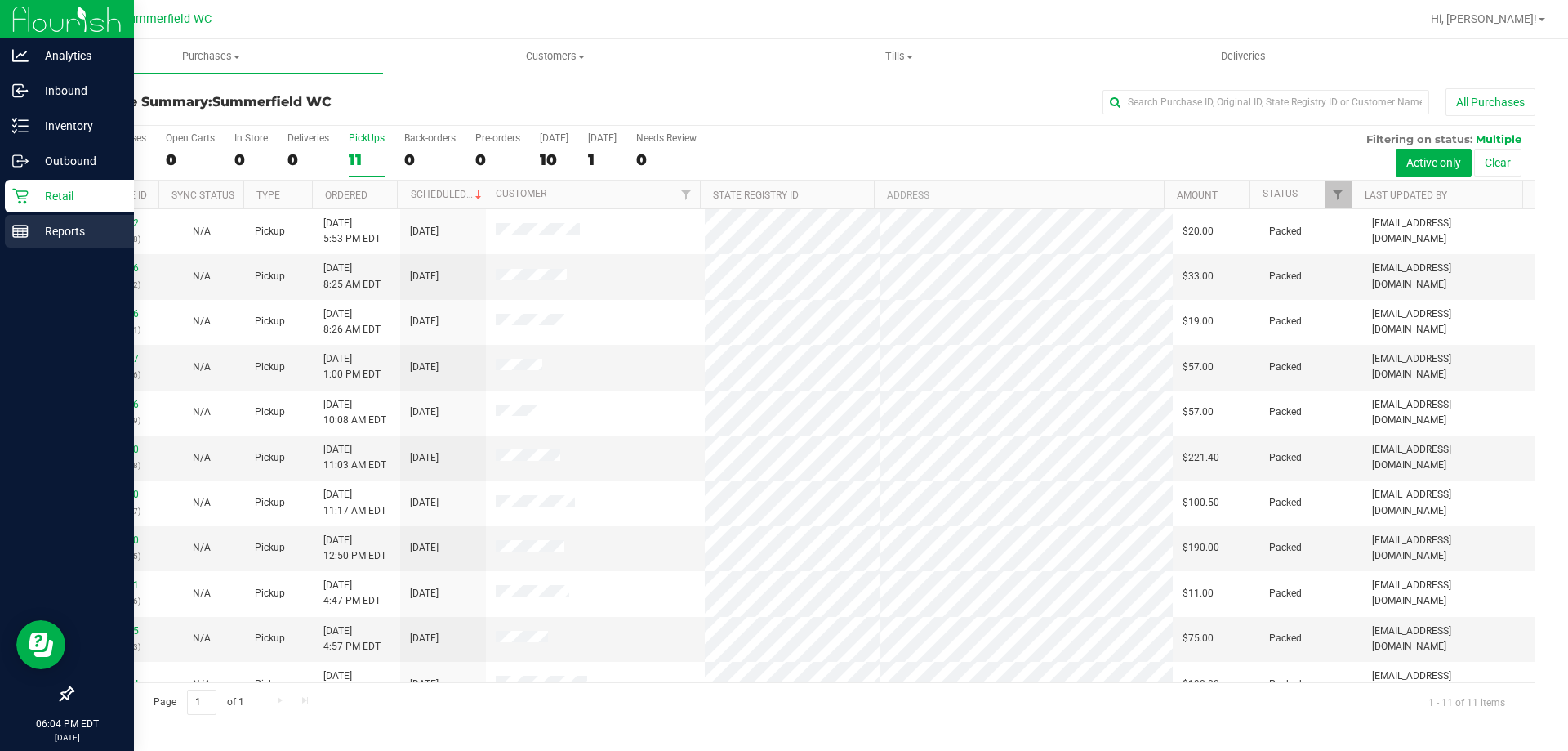
click at [70, 226] on p "Reports" at bounding box center [77, 231] width 98 height 20
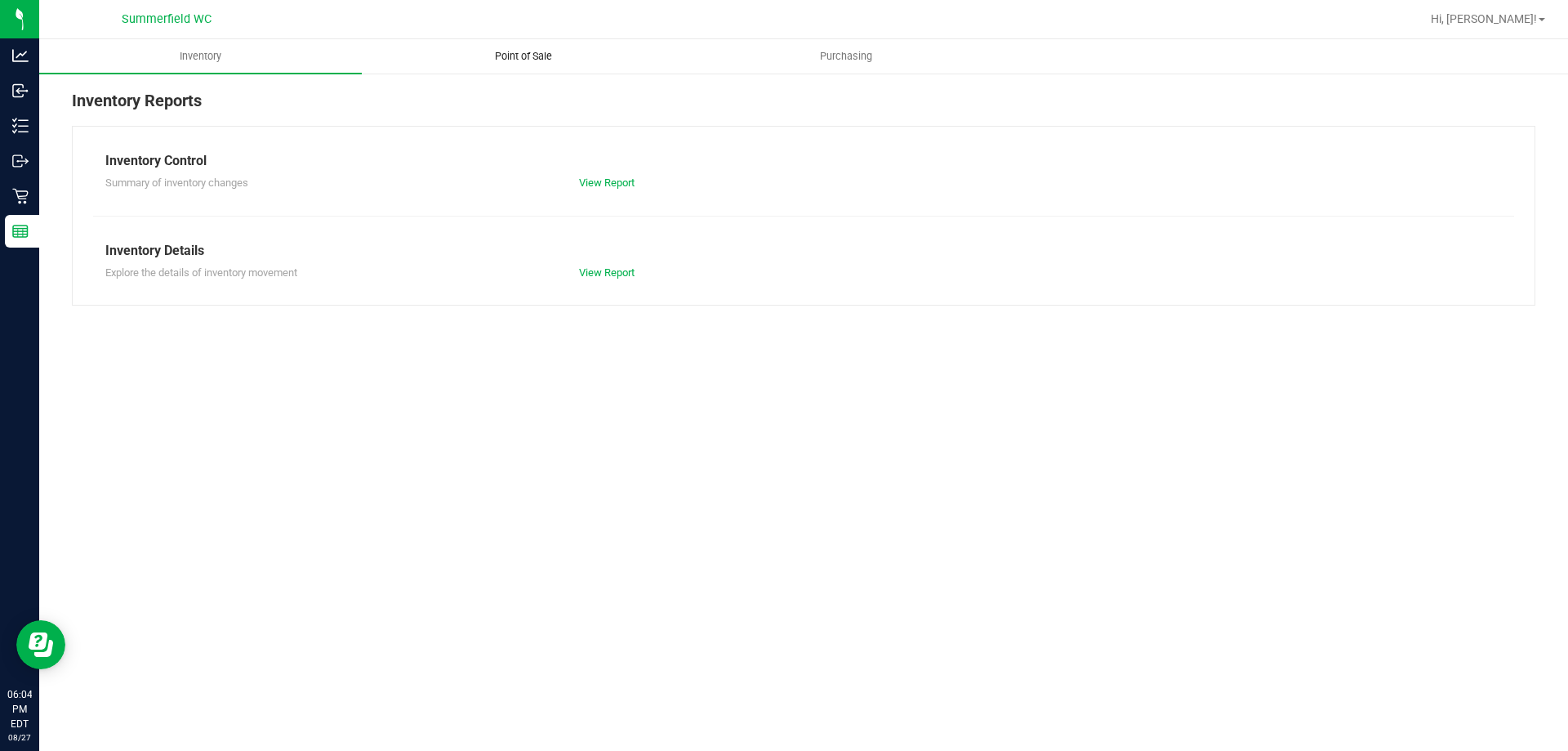
click at [524, 59] on span "Point of Sale" at bounding box center [523, 56] width 101 height 15
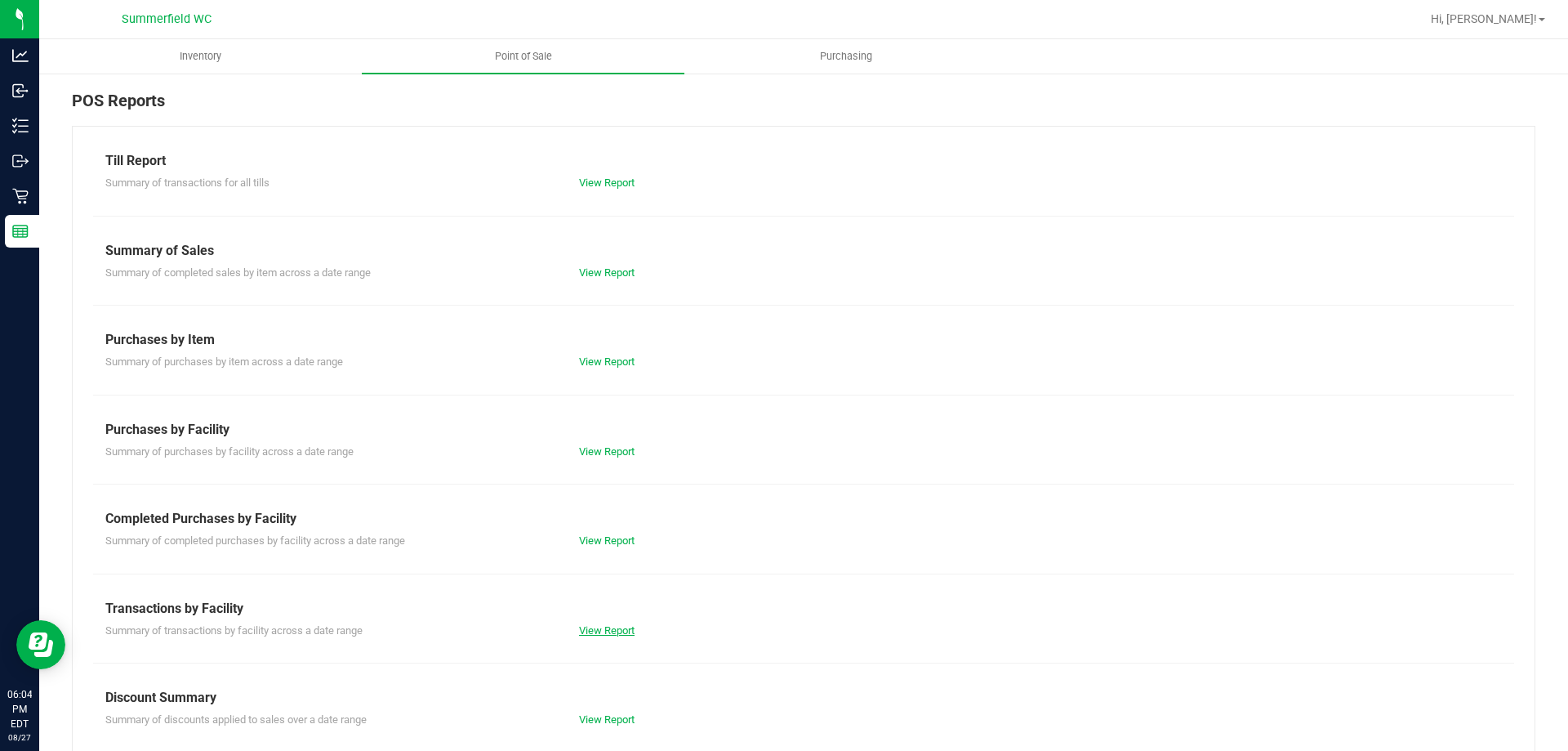
click at [588, 624] on link "View Report" at bounding box center [606, 630] width 55 height 12
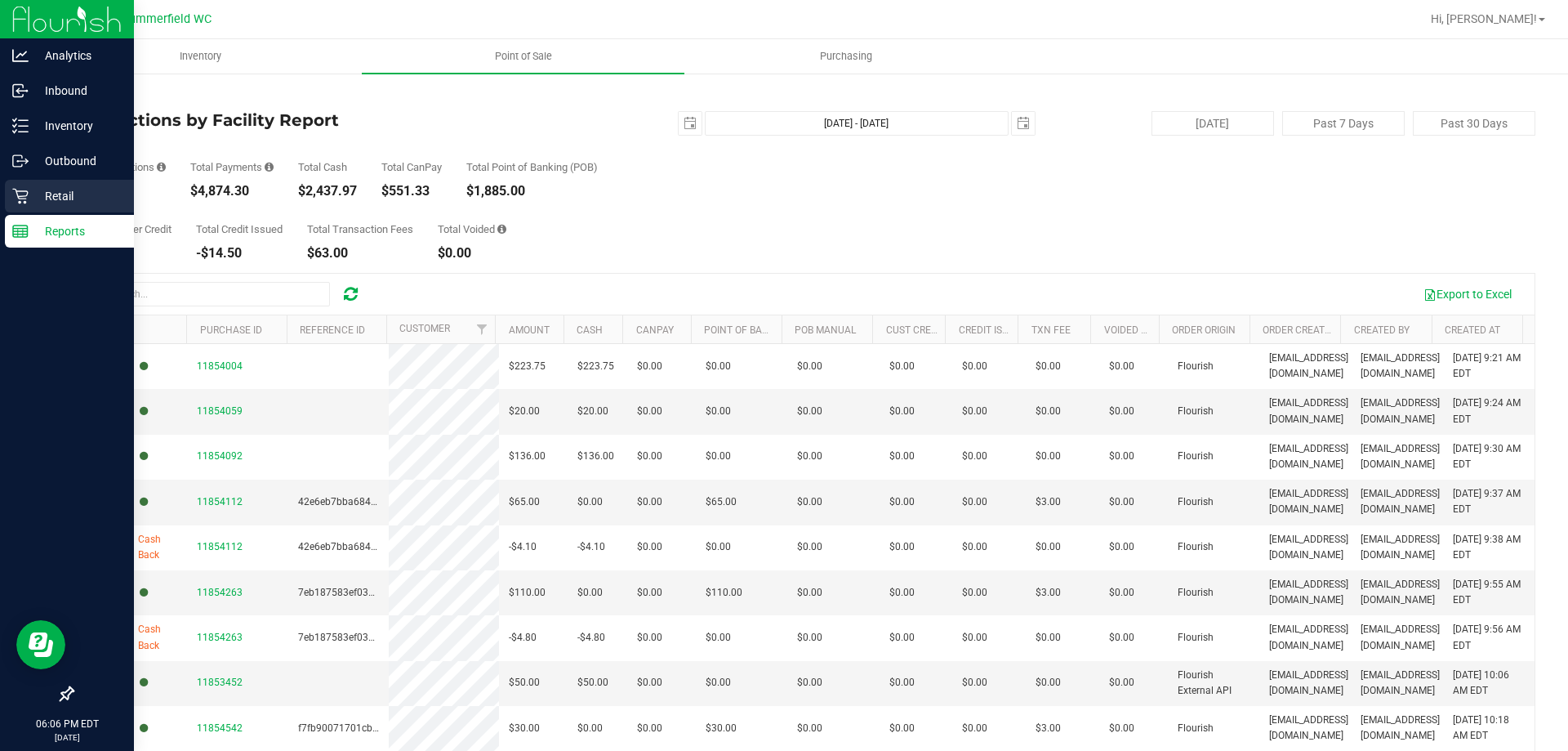
click at [60, 196] on p "Retail" at bounding box center [77, 196] width 98 height 20
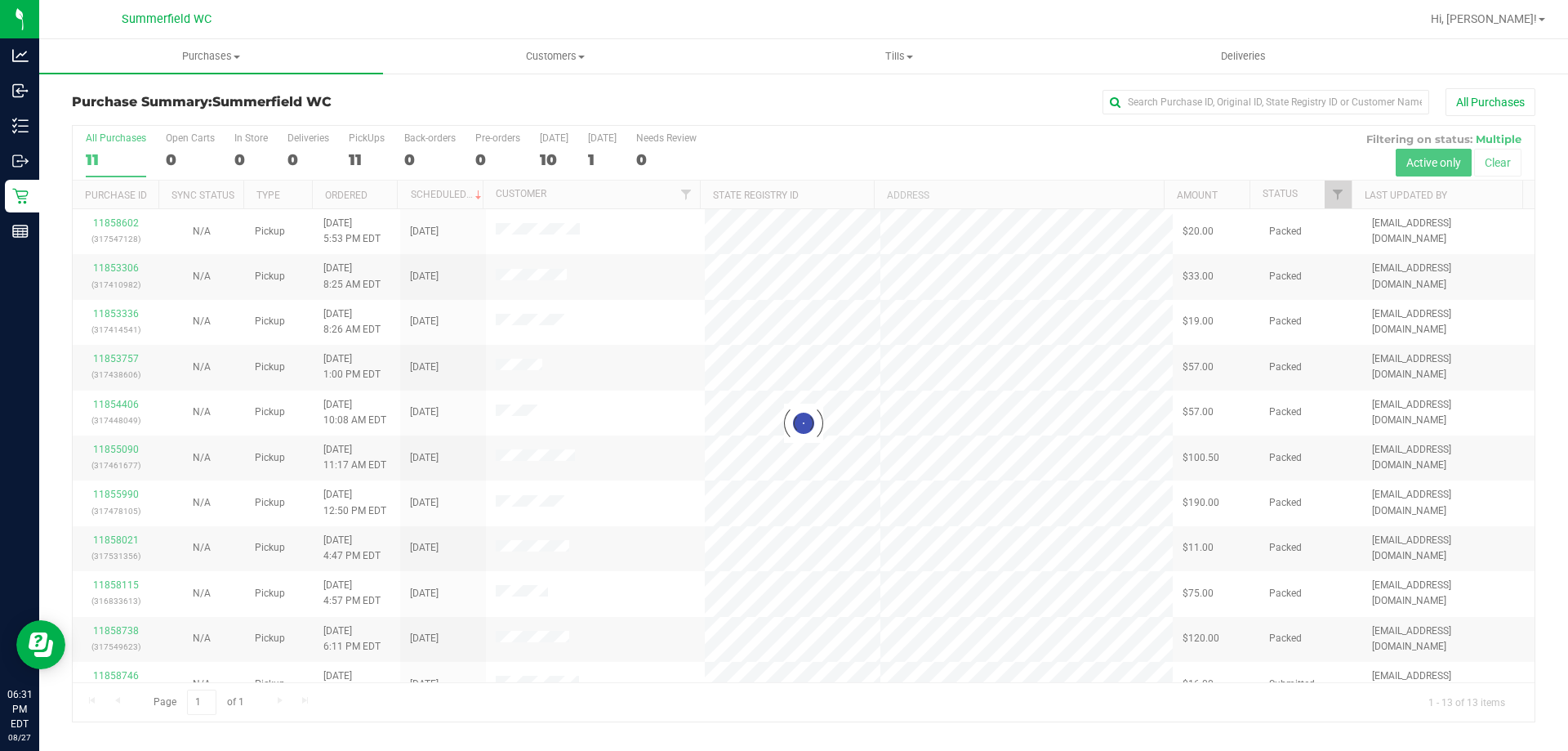
click at [376, 137] on div at bounding box center [803, 423] width 1463 height 595
click at [376, 137] on div "PickUps" at bounding box center [367, 137] width 36 height 11
click at [0, 0] on input "PickUps 11" at bounding box center [0, 0] width 0 height 0
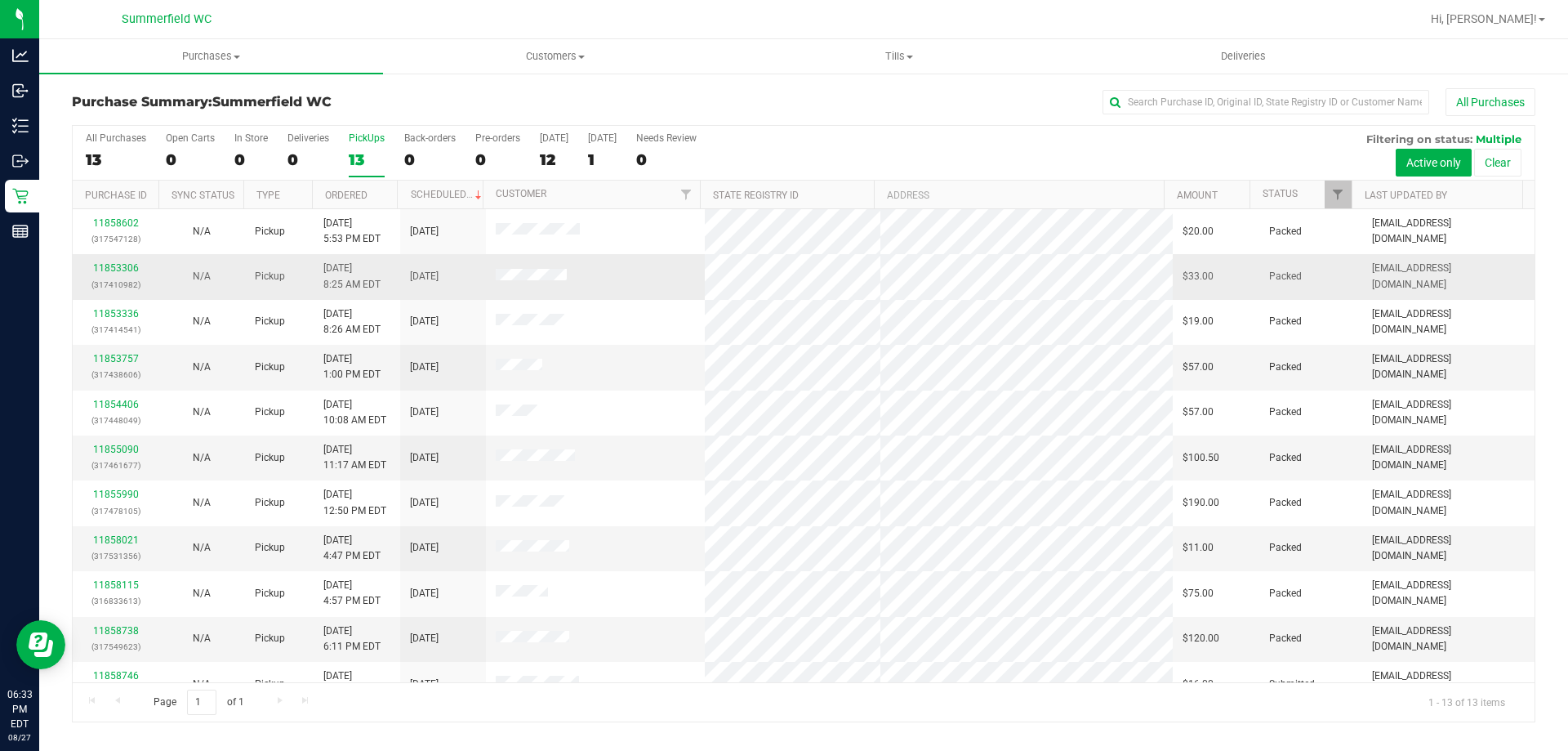
scroll to position [114, 0]
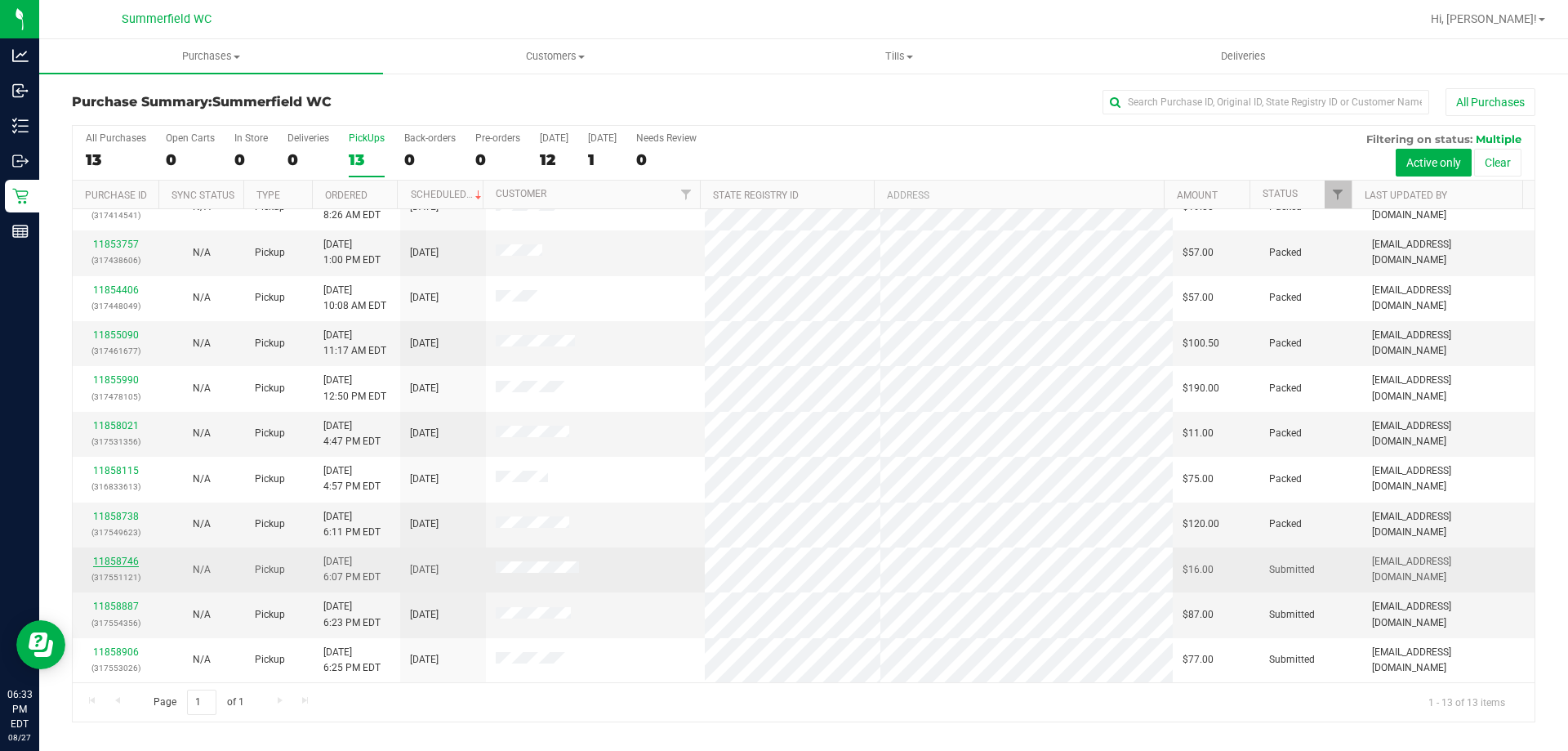
click at [123, 556] on link "11858746" at bounding box center [116, 561] width 46 height 11
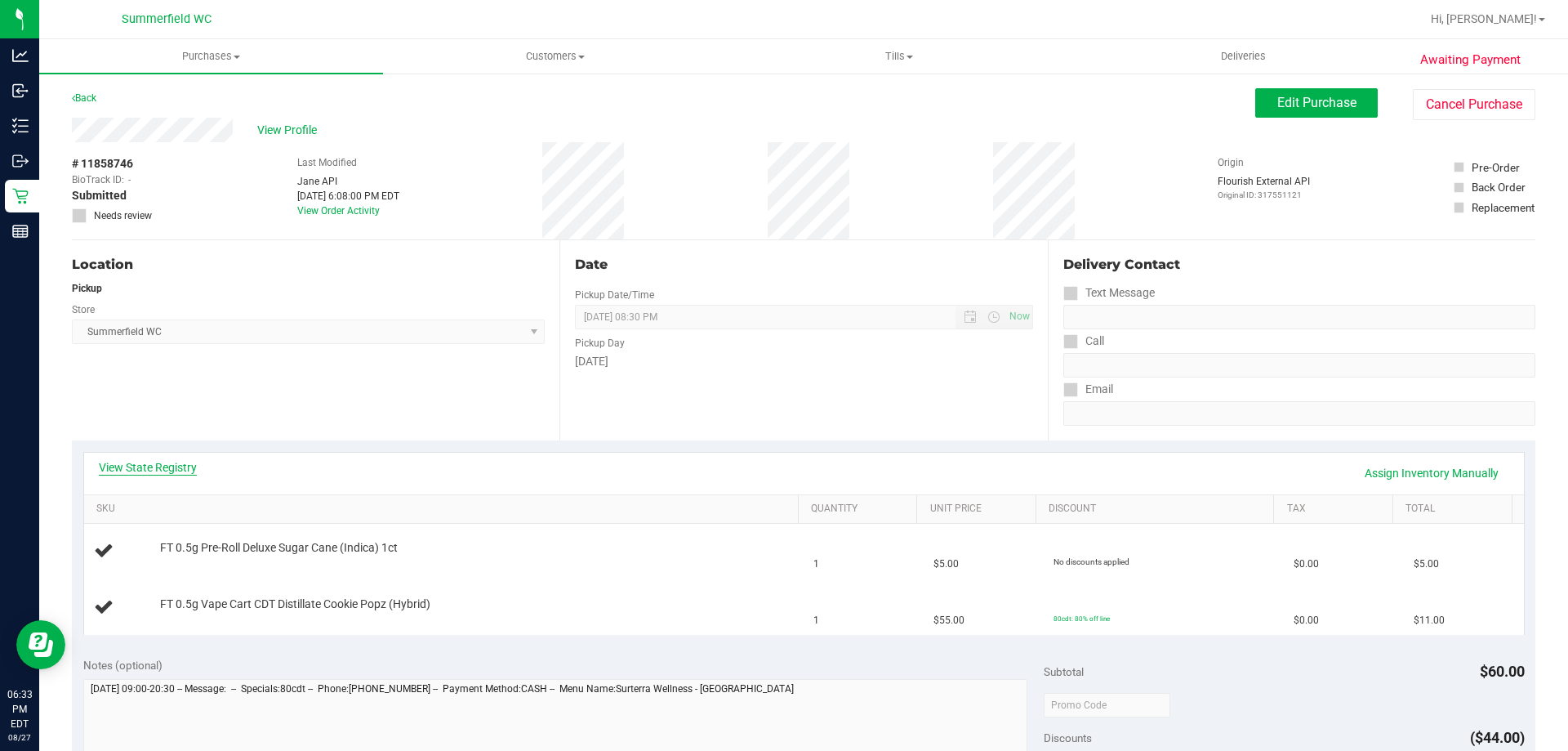
click at [183, 461] on link "View State Registry" at bounding box center [147, 467] width 98 height 16
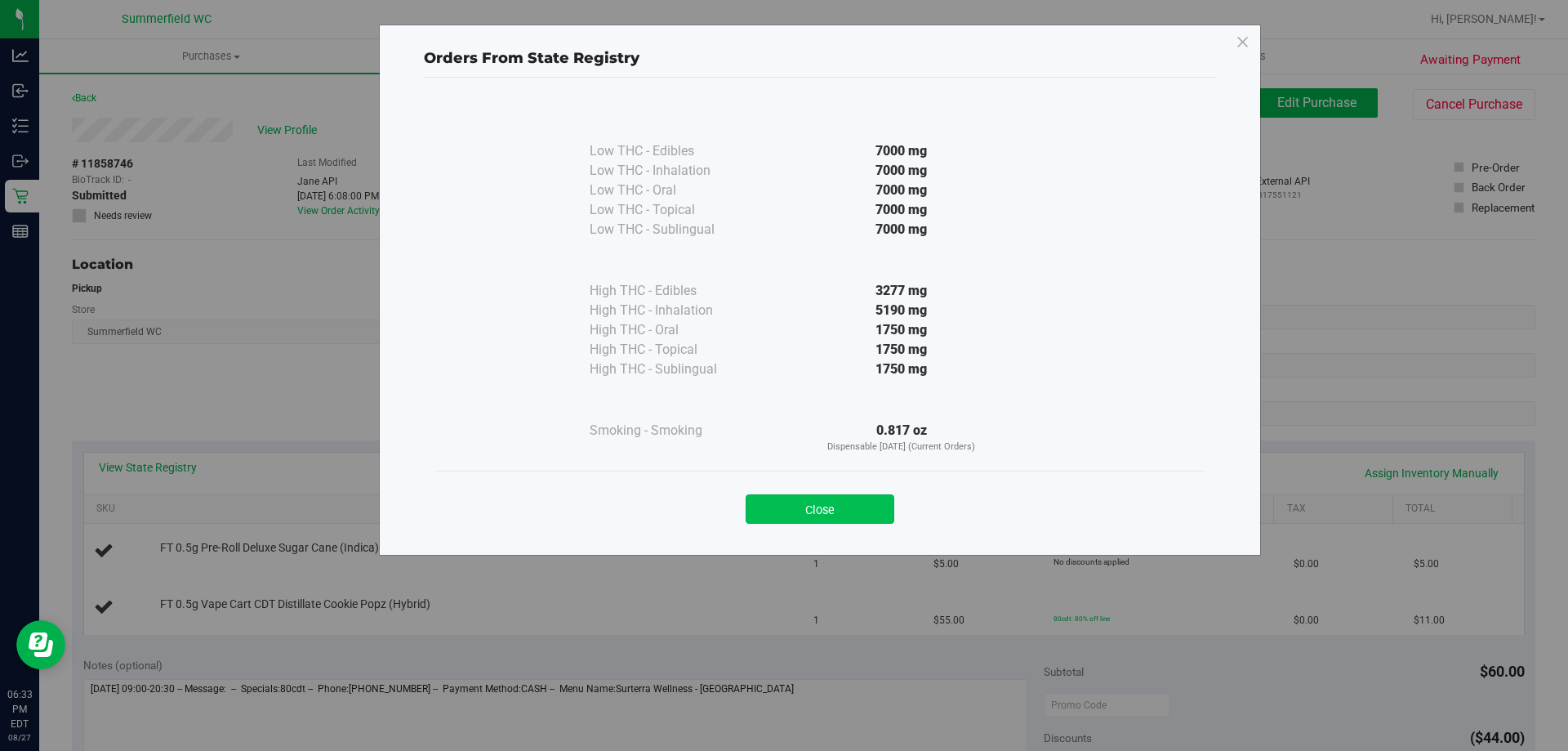
click at [841, 518] on button "Close" at bounding box center [820, 509] width 149 height 29
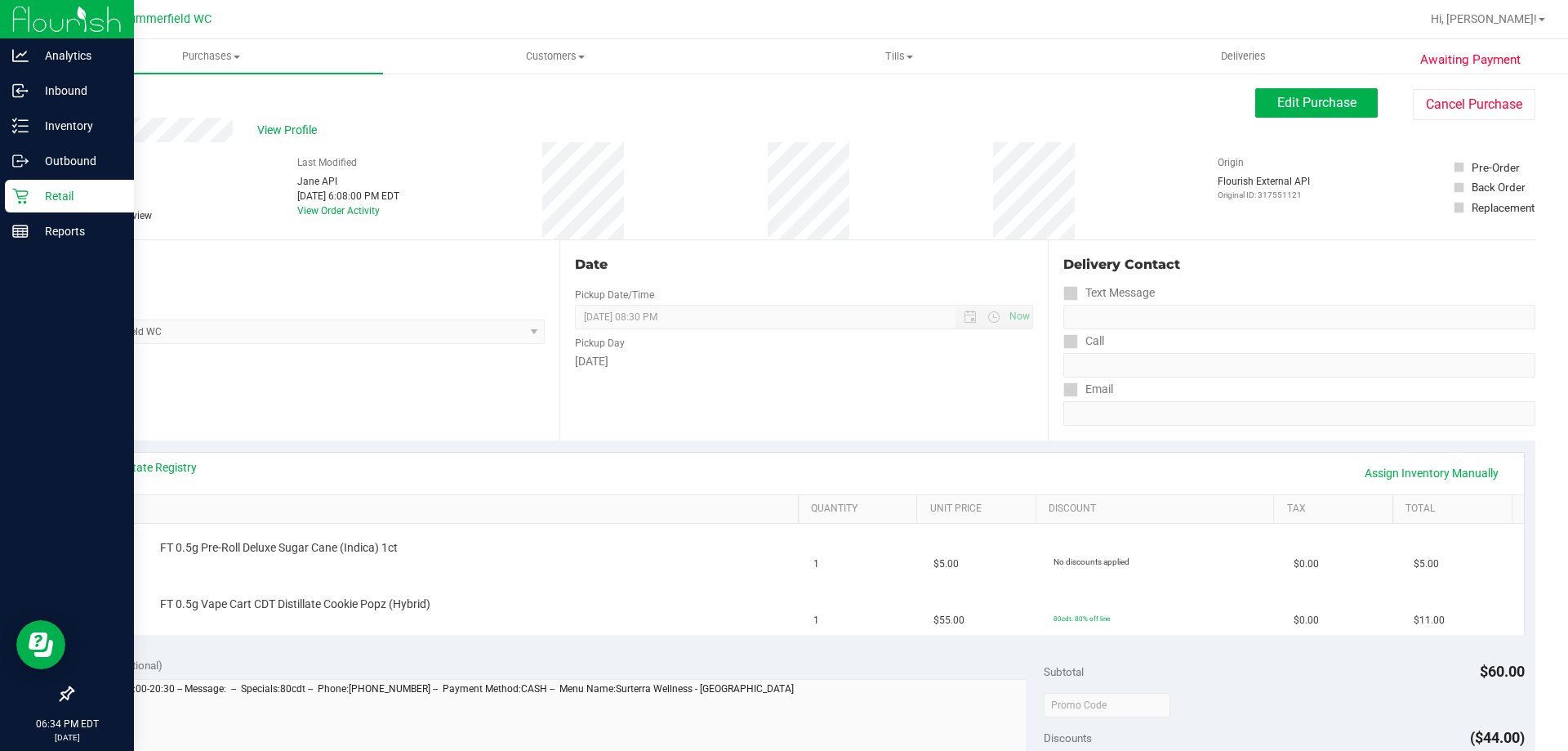
click at [55, 194] on p "Retail" at bounding box center [77, 196] width 98 height 20
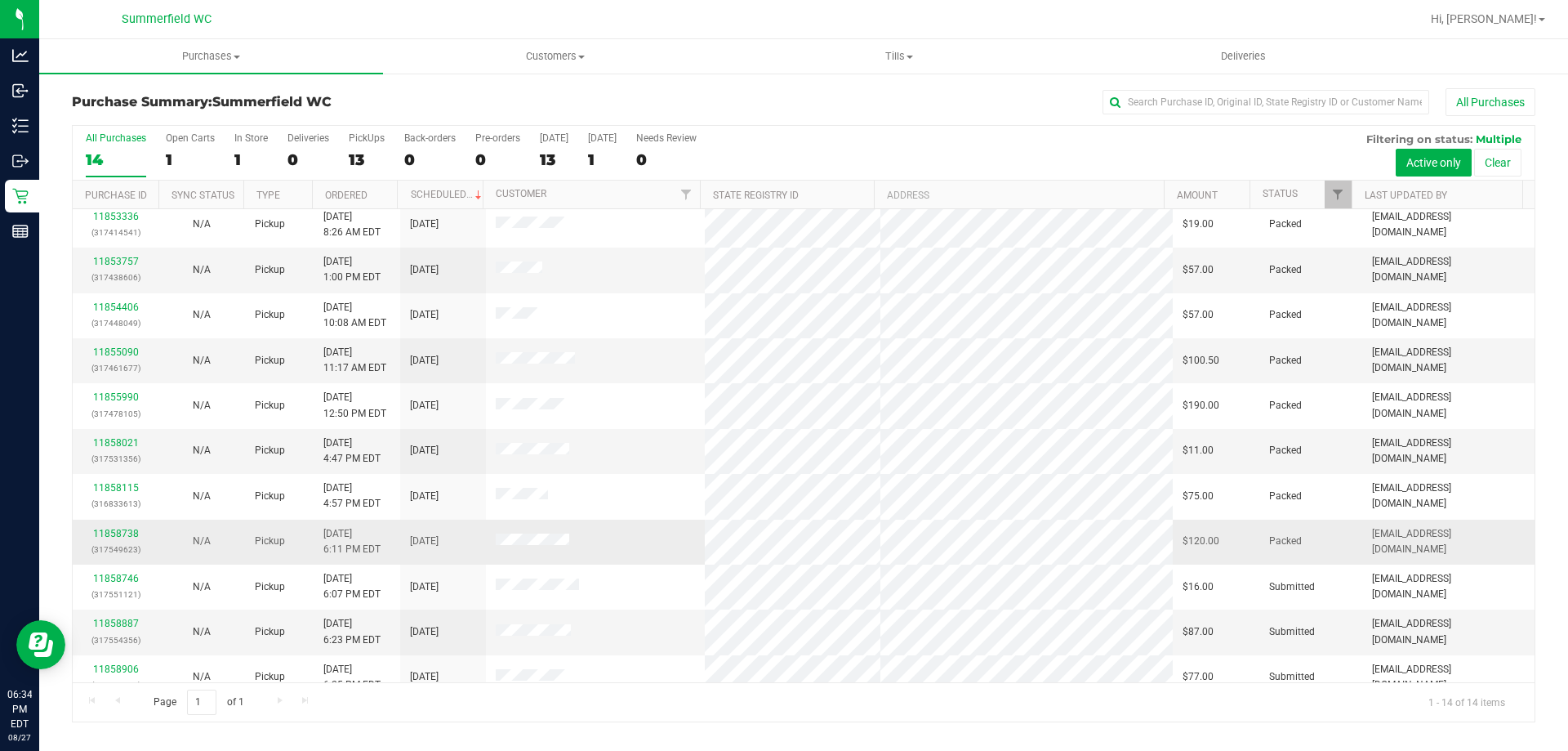
scroll to position [160, 0]
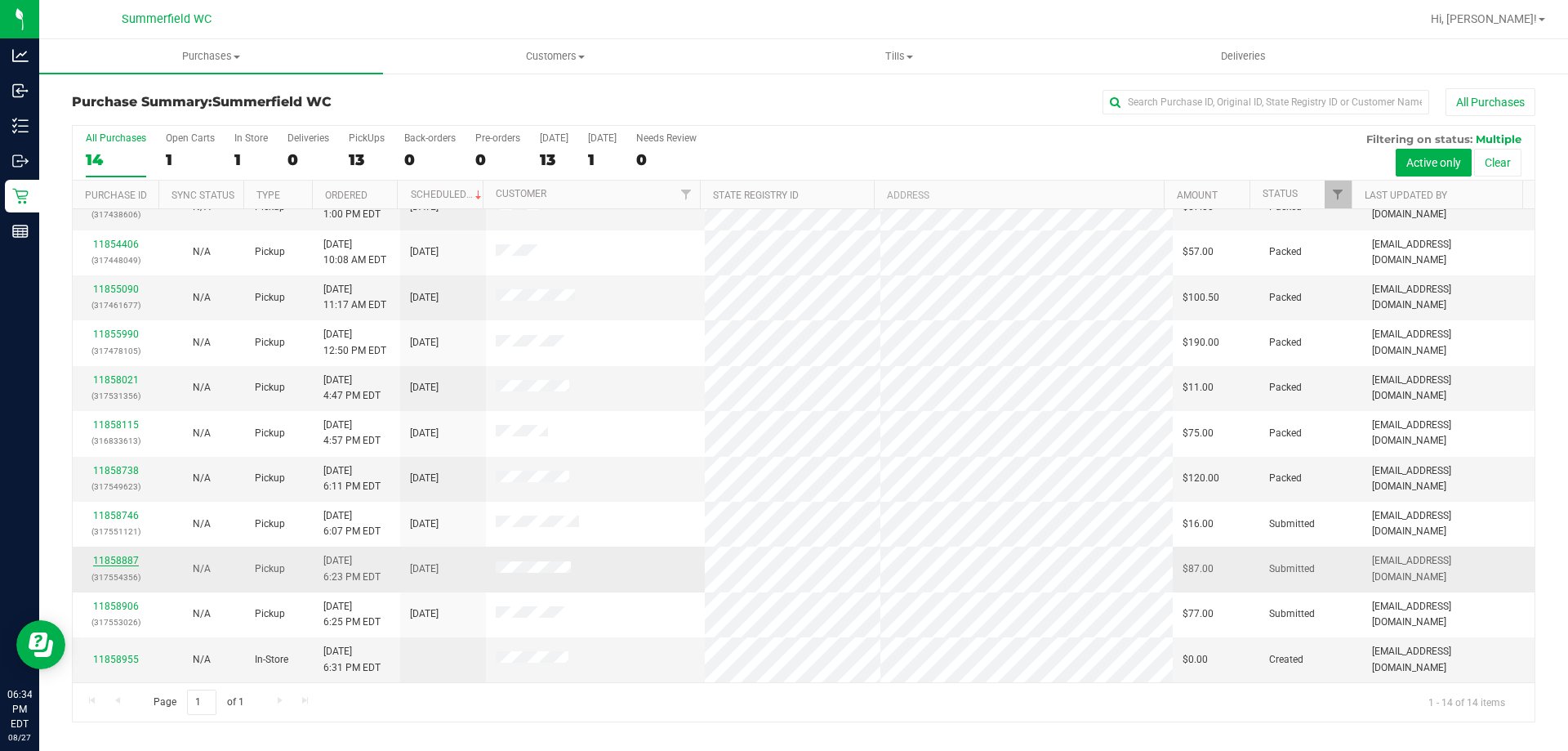
click at [124, 557] on link "11858887" at bounding box center [116, 560] width 46 height 11
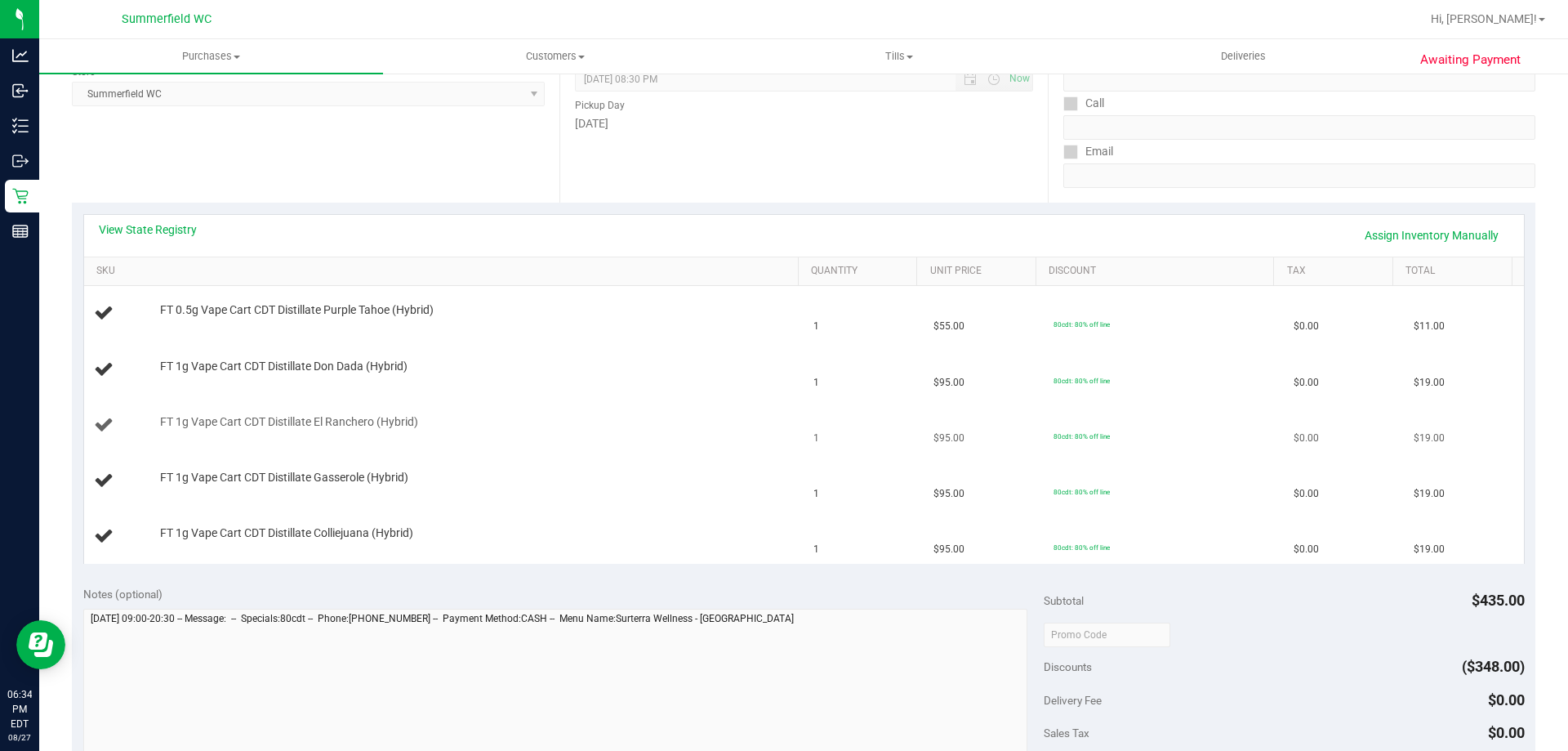
scroll to position [245, 0]
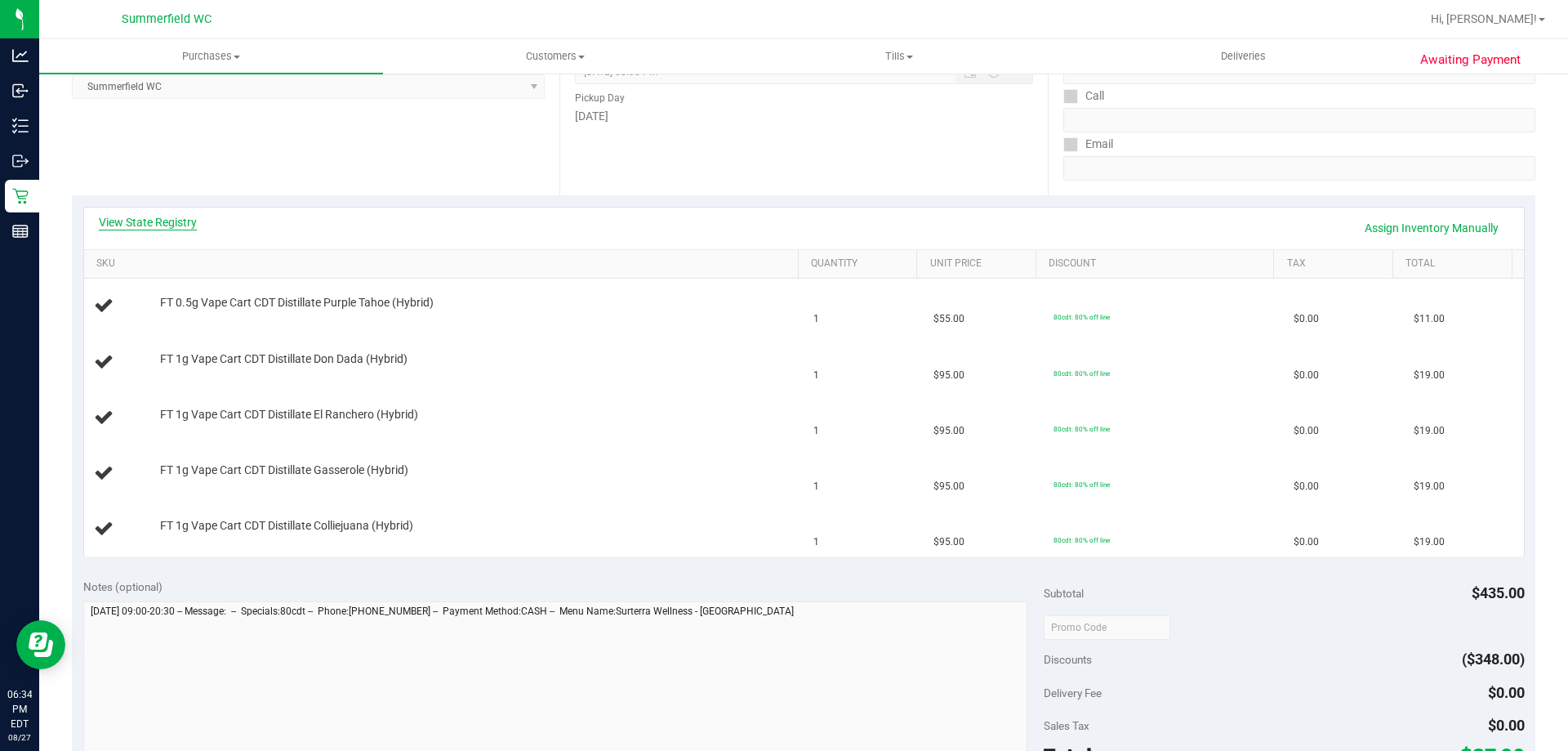
click at [175, 224] on link "View State Registry" at bounding box center [147, 222] width 98 height 16
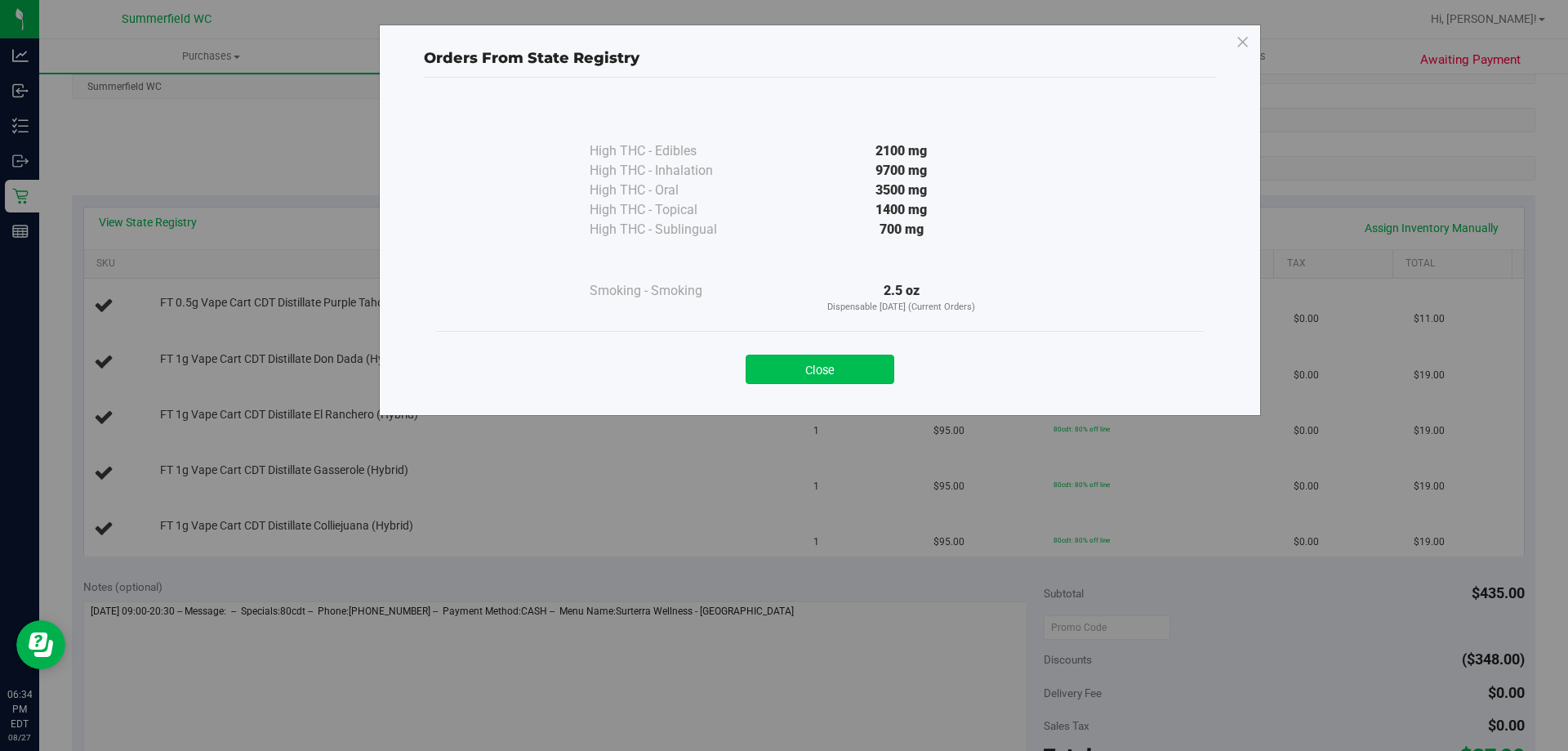
click at [803, 362] on button "Close" at bounding box center [820, 369] width 149 height 29
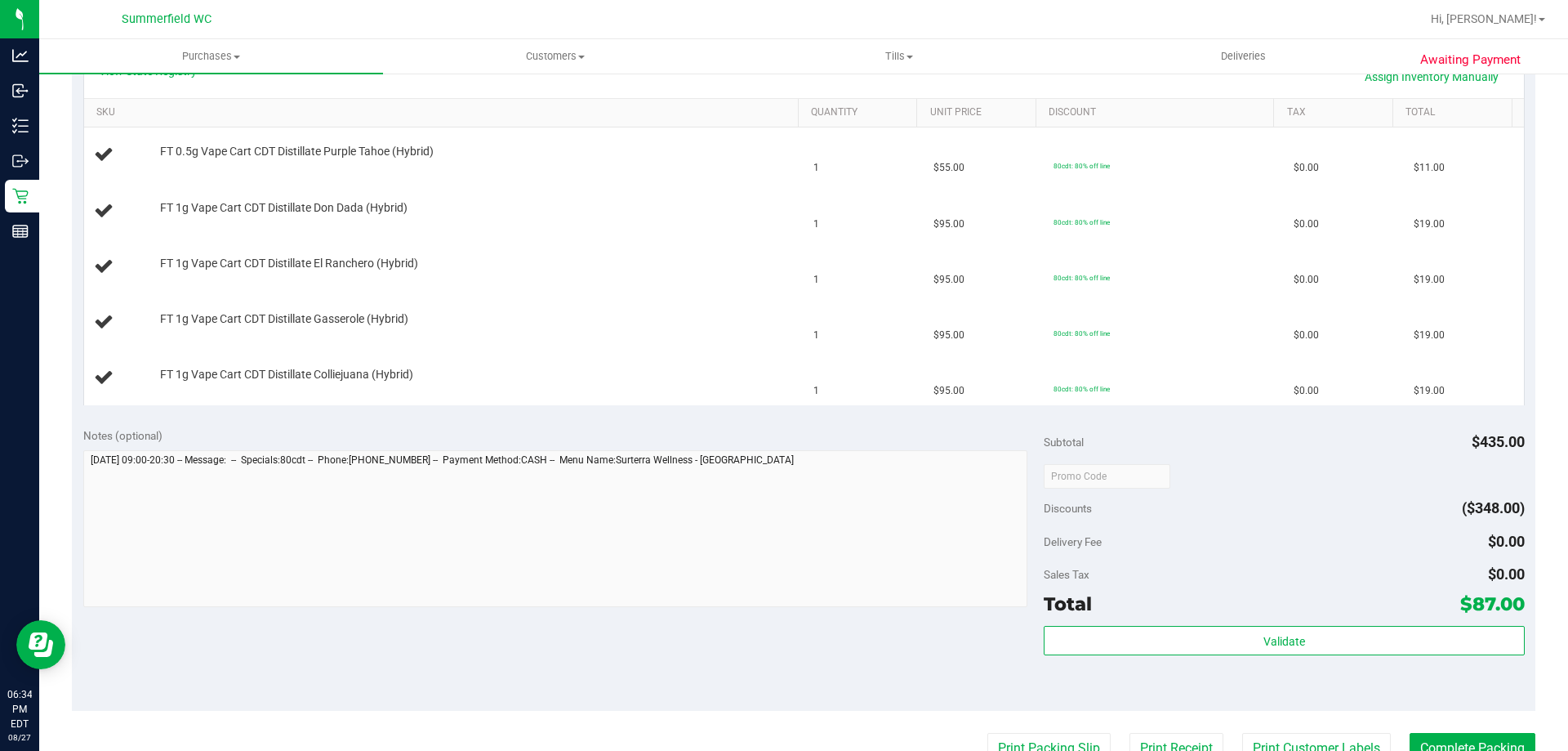
scroll to position [653, 0]
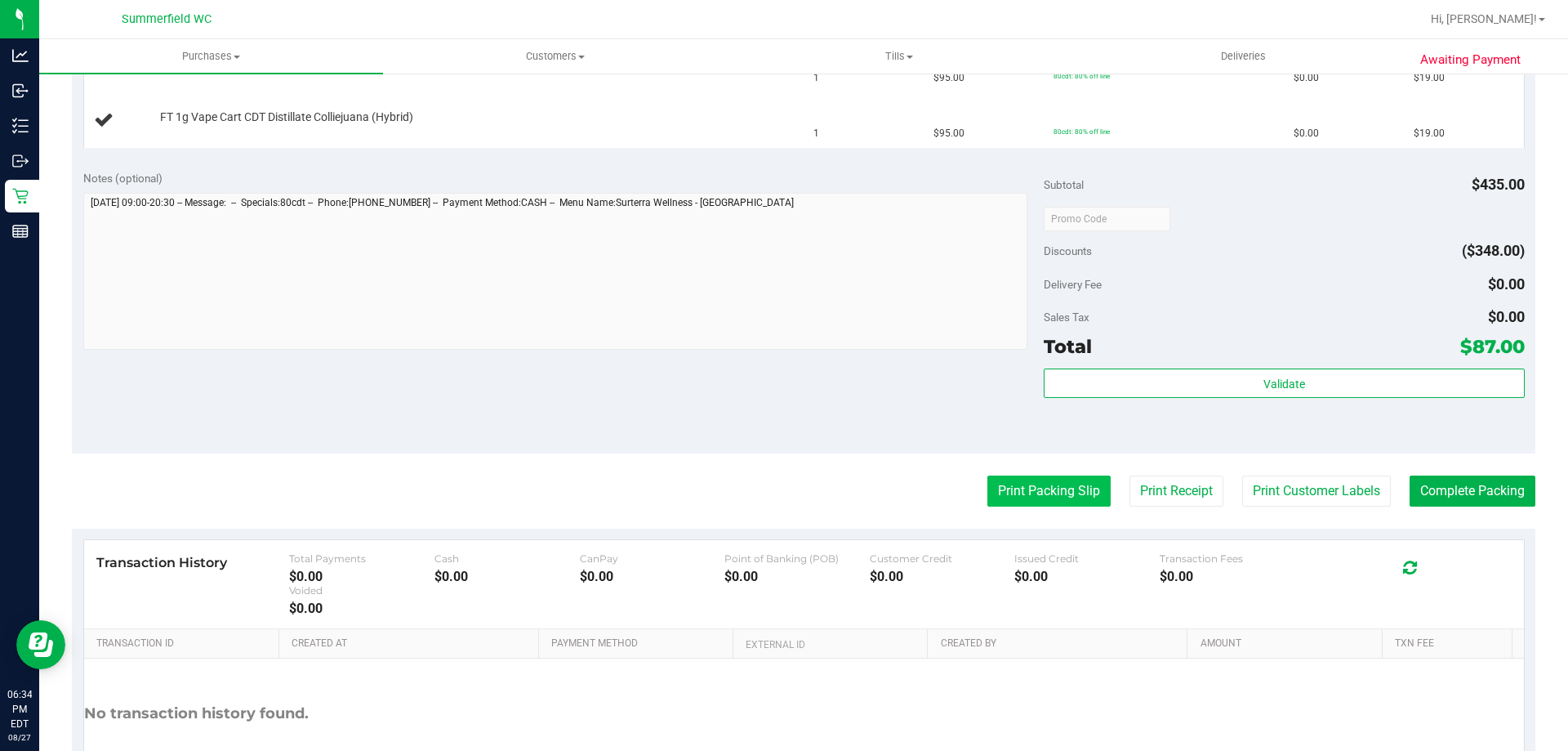
click at [1022, 497] on button "Print Packing Slip" at bounding box center [1049, 491] width 124 height 31
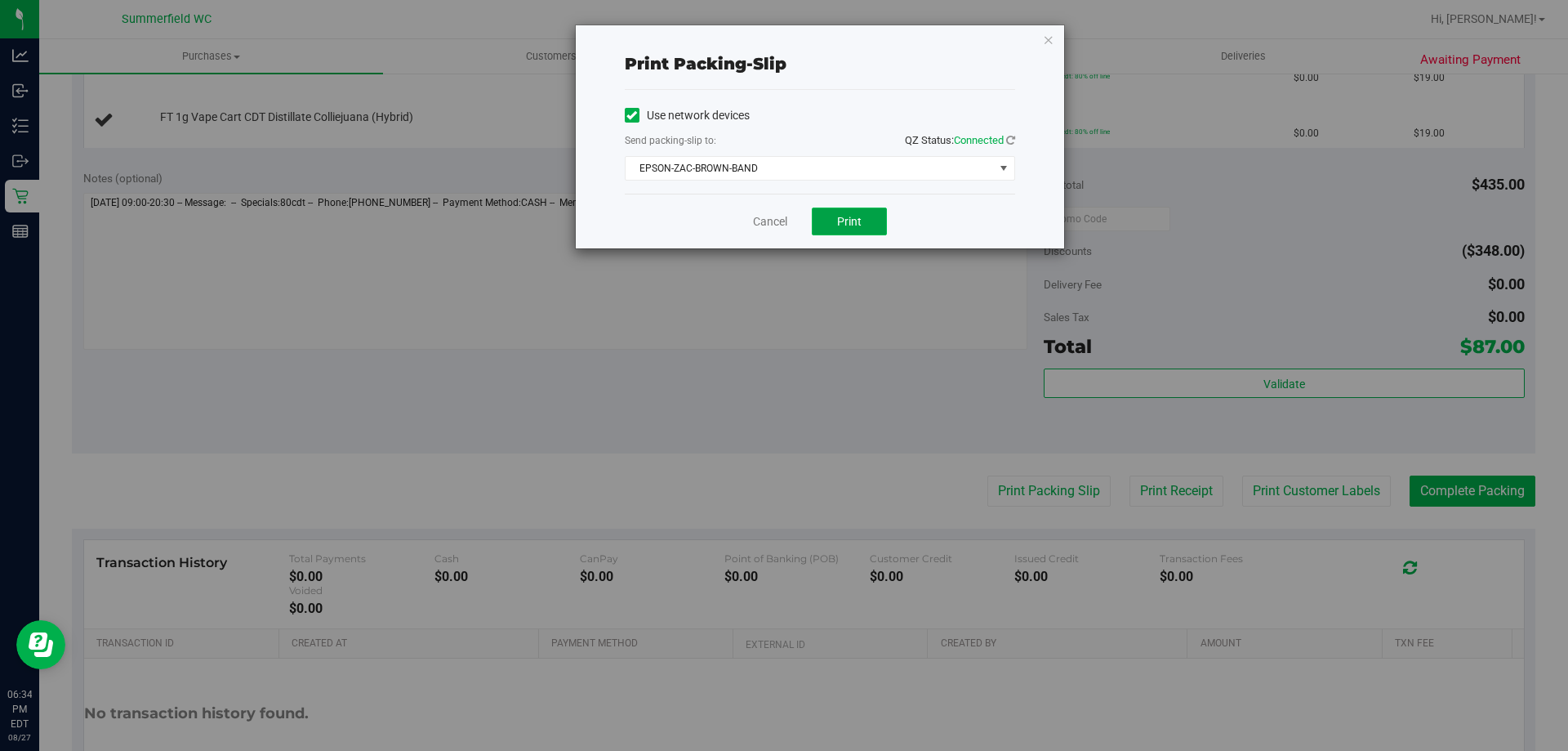
click at [831, 224] on button "Print" at bounding box center [849, 221] width 75 height 28
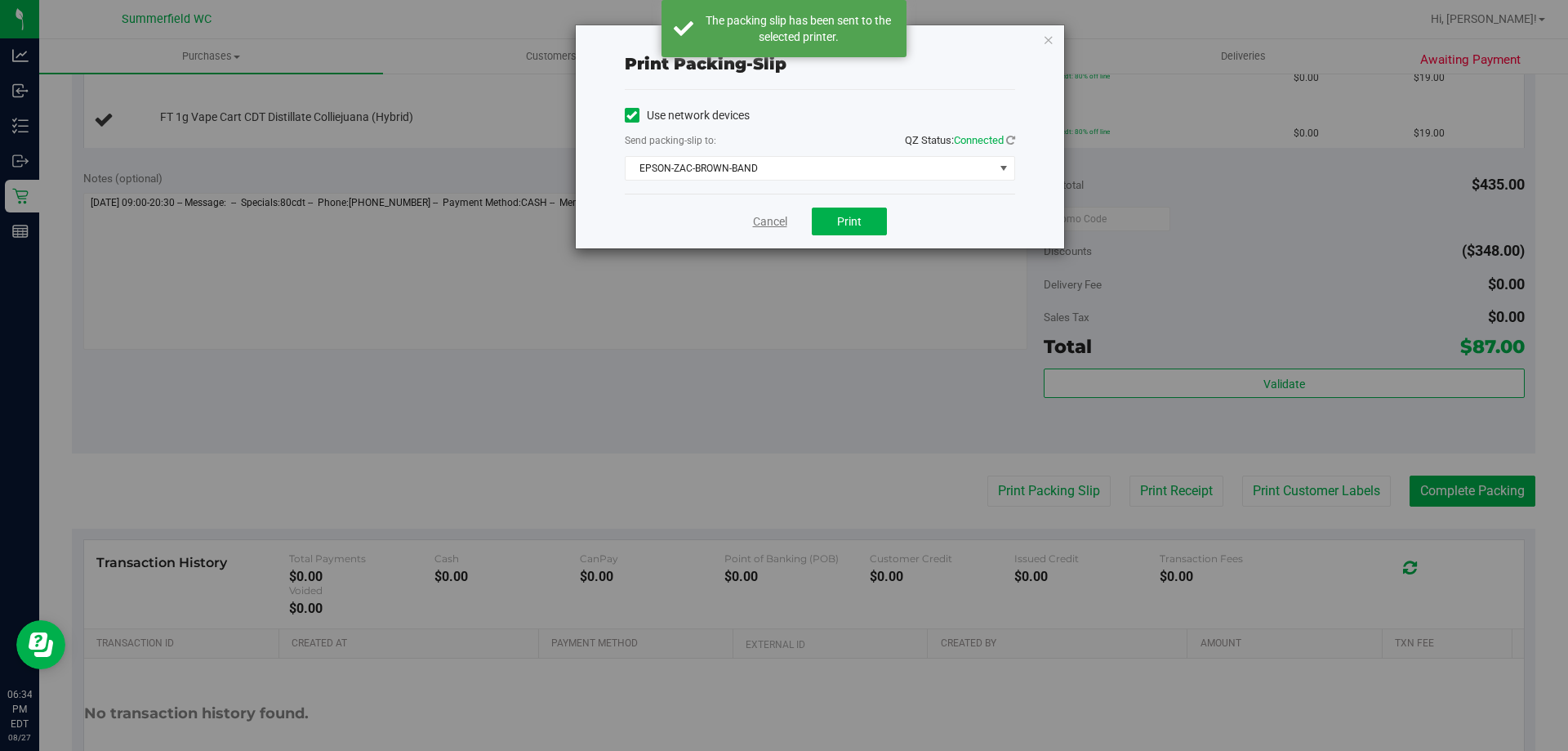
click at [775, 217] on link "Cancel" at bounding box center [771, 222] width 35 height 17
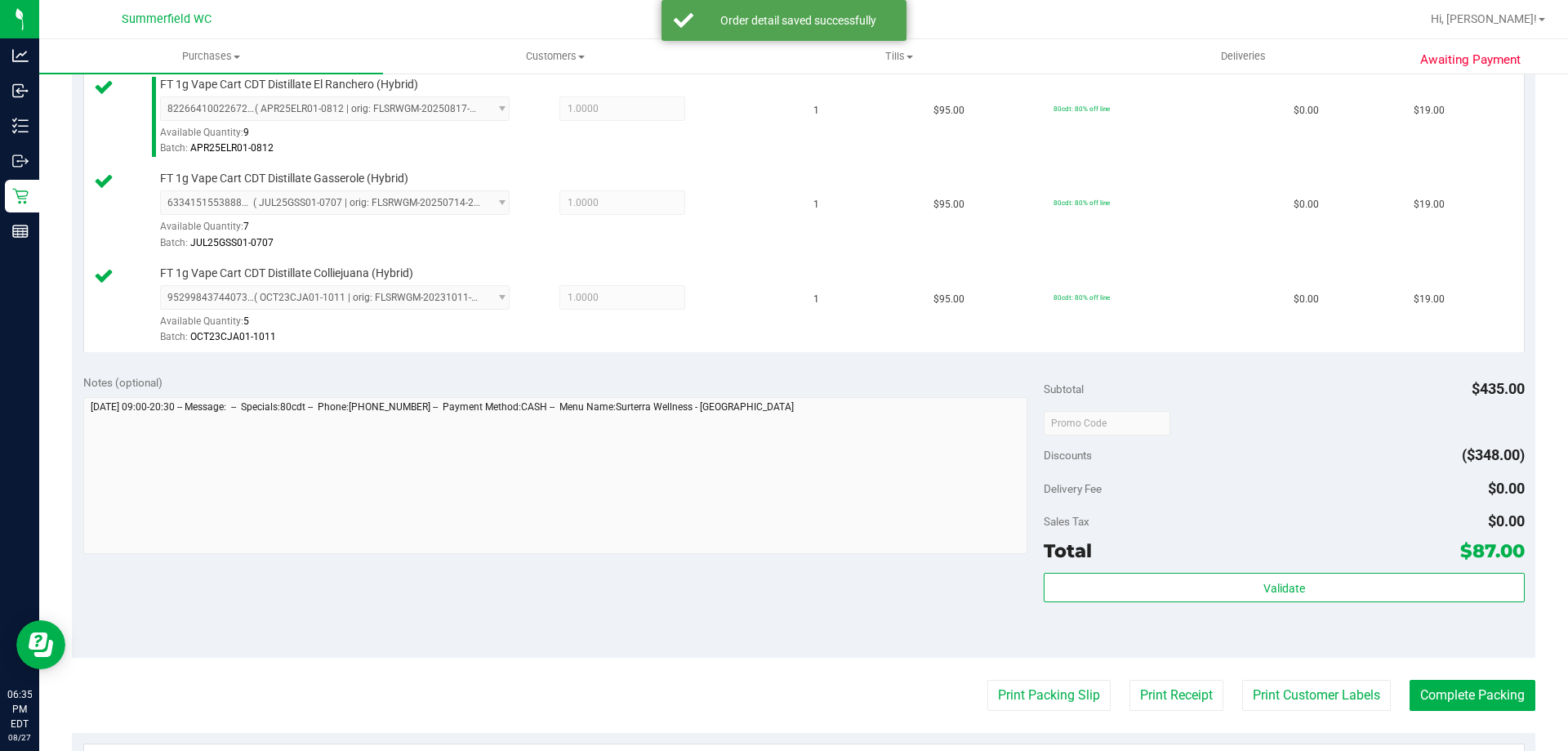
scroll to position [899, 0]
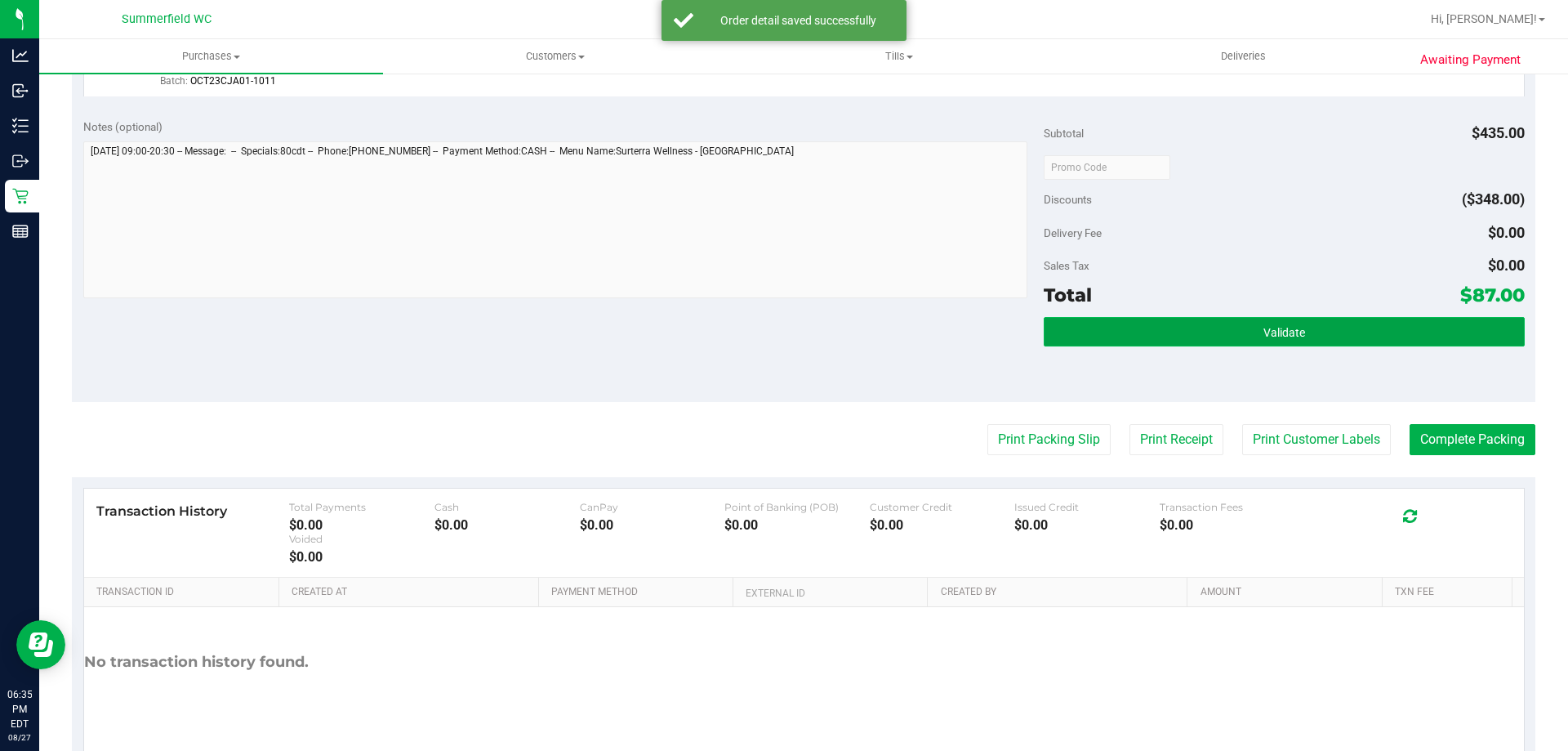
click at [1199, 323] on button "Validate" at bounding box center [1284, 332] width 480 height 29
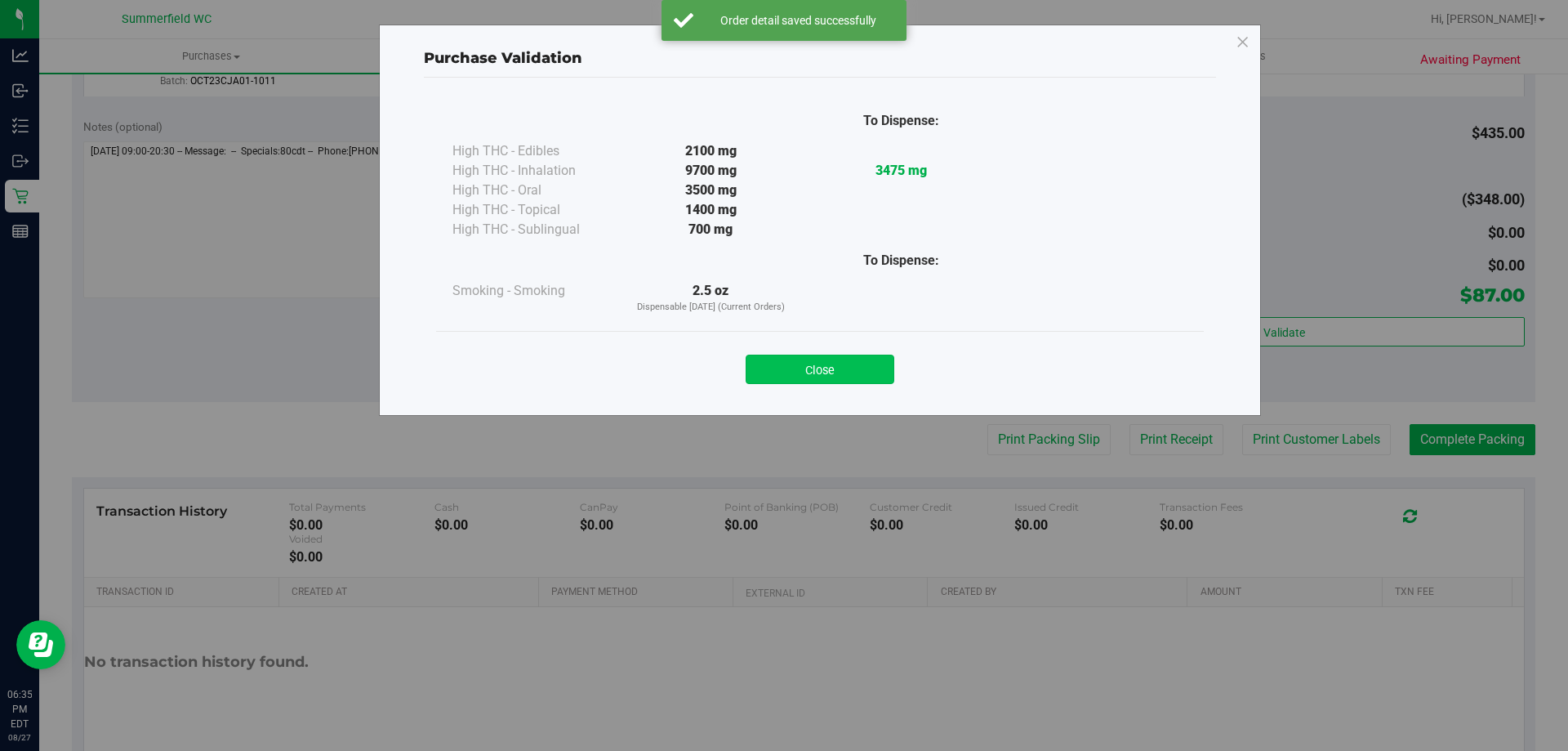
click at [859, 360] on button "Close" at bounding box center [820, 369] width 149 height 29
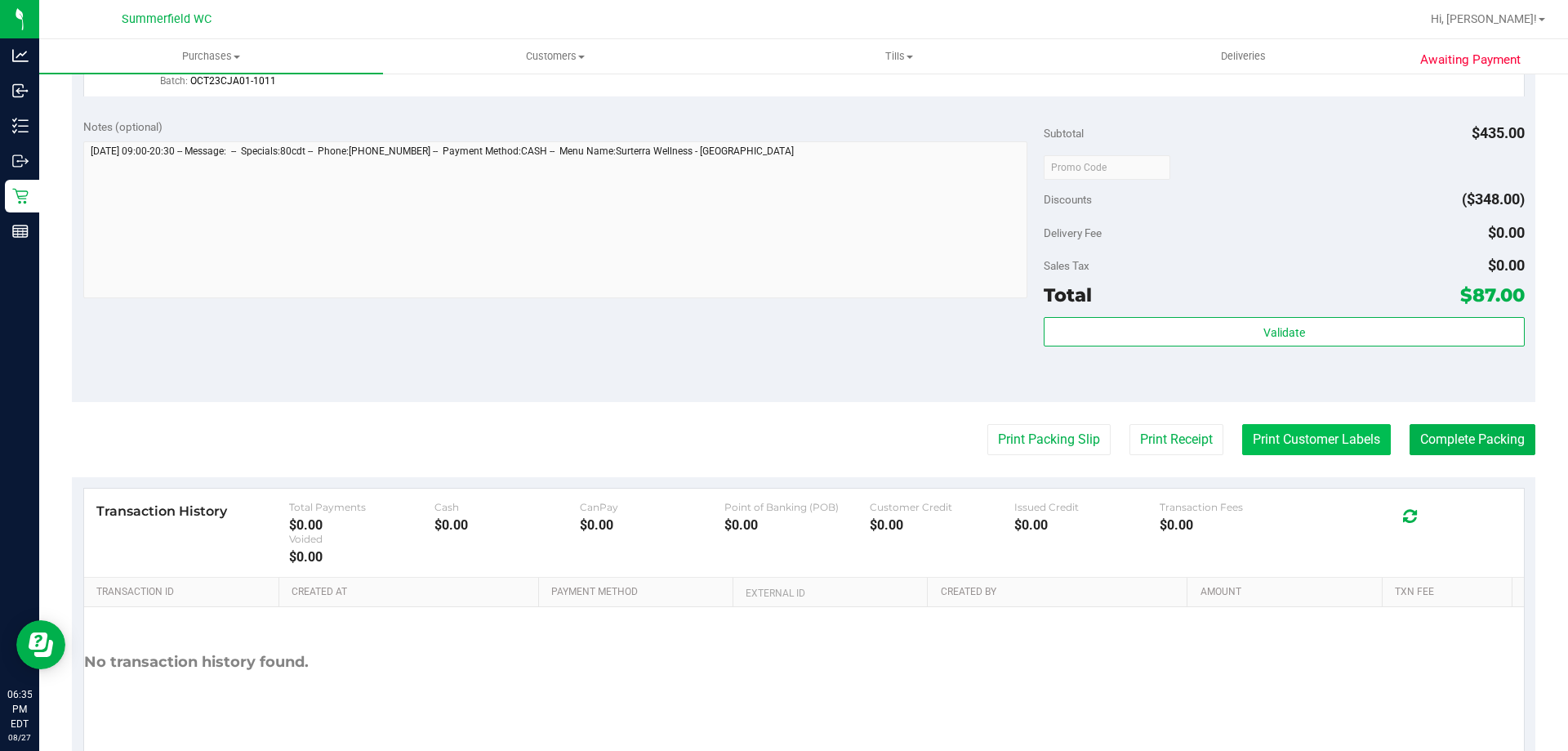
click at [1260, 429] on button "Print Customer Labels" at bounding box center [1317, 440] width 149 height 31
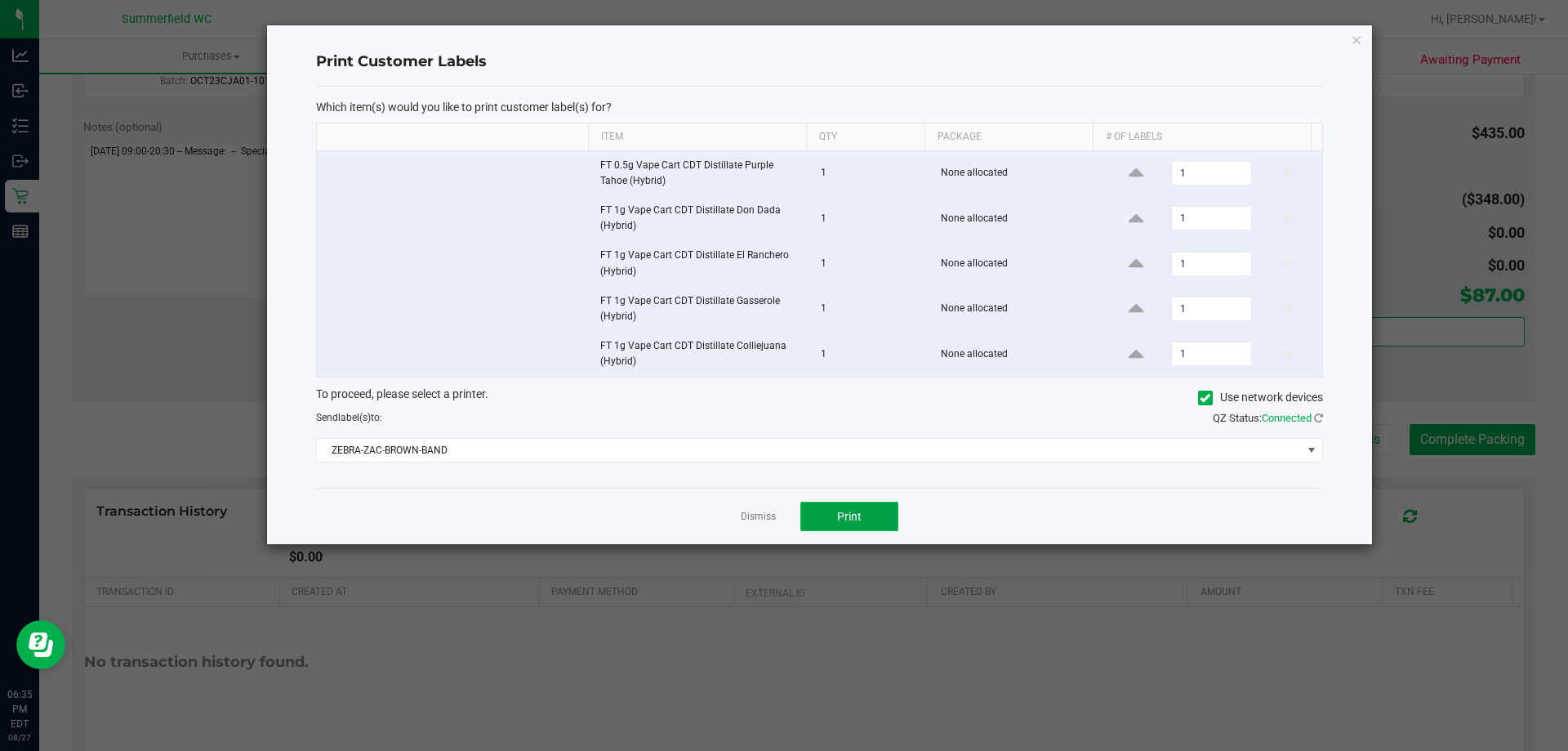
click at [835, 509] on button "Print" at bounding box center [849, 517] width 98 height 29
click at [754, 518] on link "Dismiss" at bounding box center [759, 517] width 35 height 14
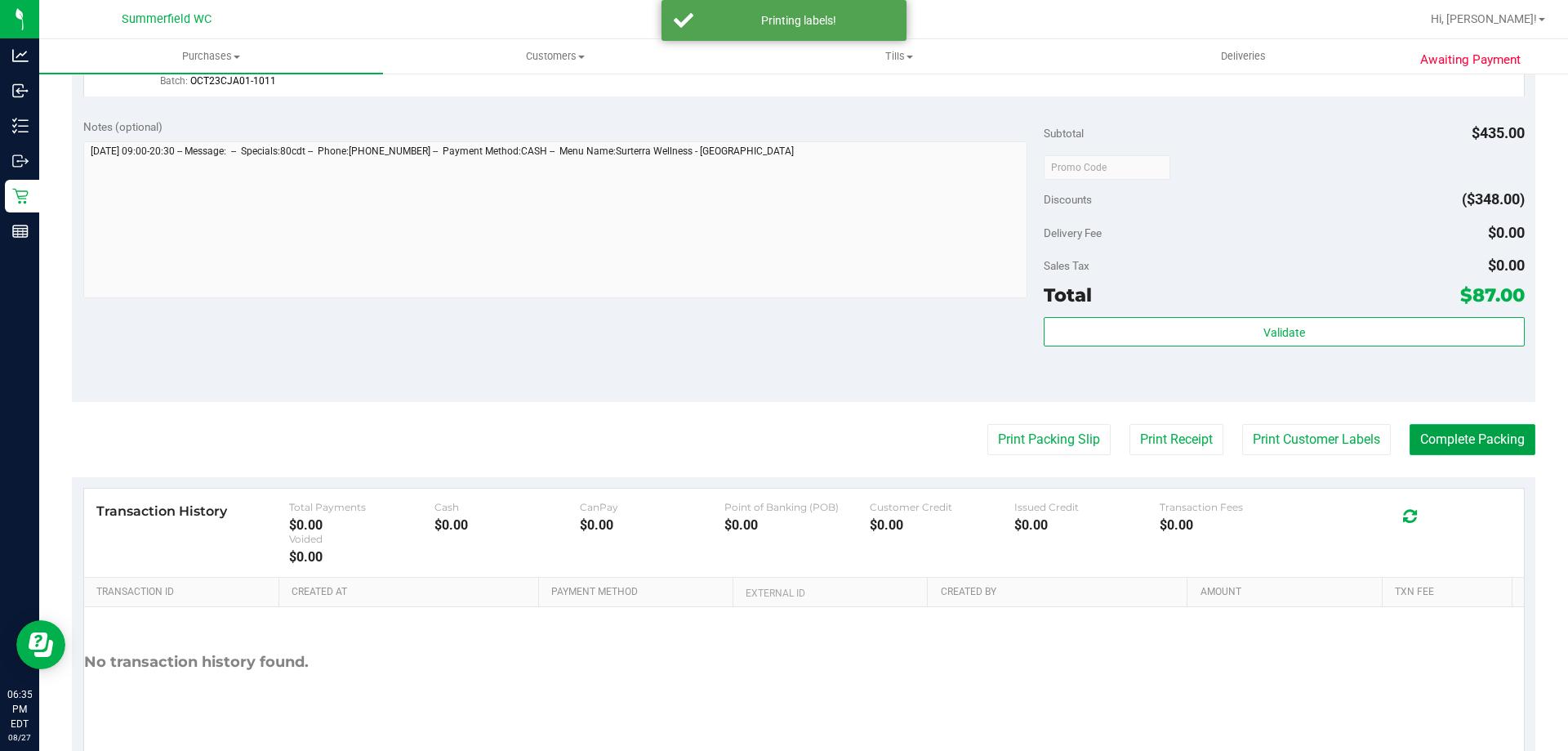
click at [1493, 432] on button "Complete Packing" at bounding box center [1473, 440] width 126 height 31
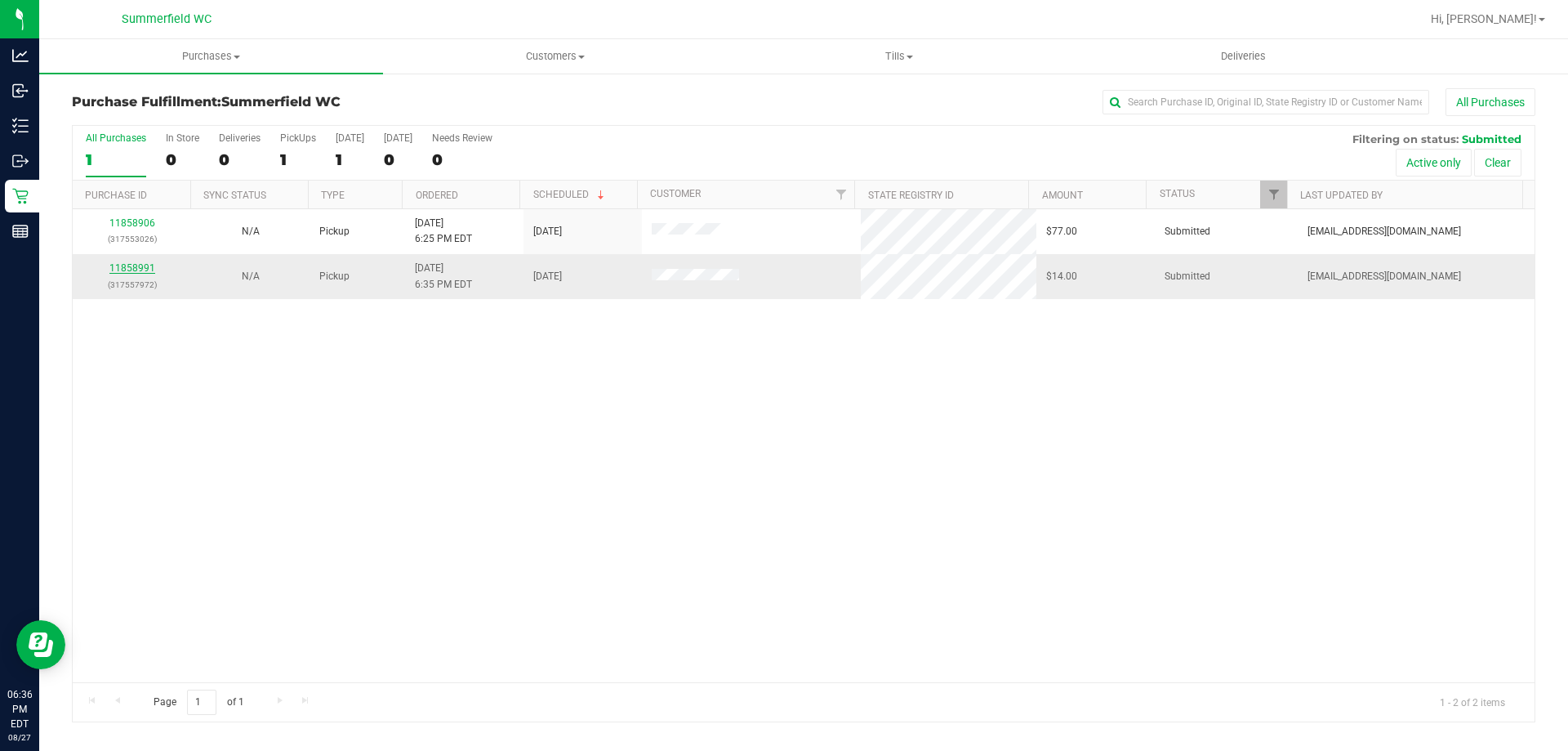
click at [141, 264] on link "11858991" at bounding box center [132, 268] width 46 height 11
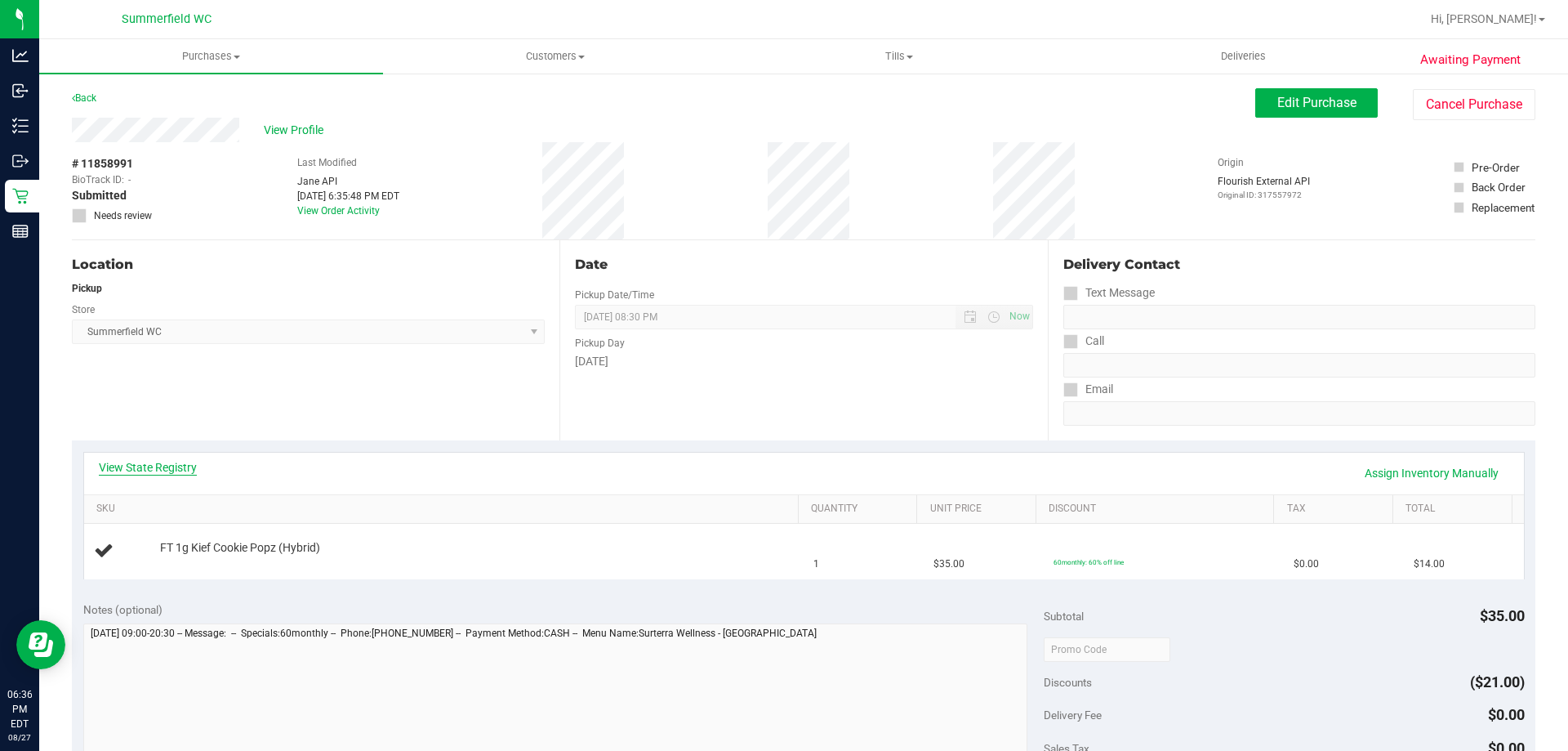
click at [185, 460] on link "View State Registry" at bounding box center [147, 467] width 98 height 16
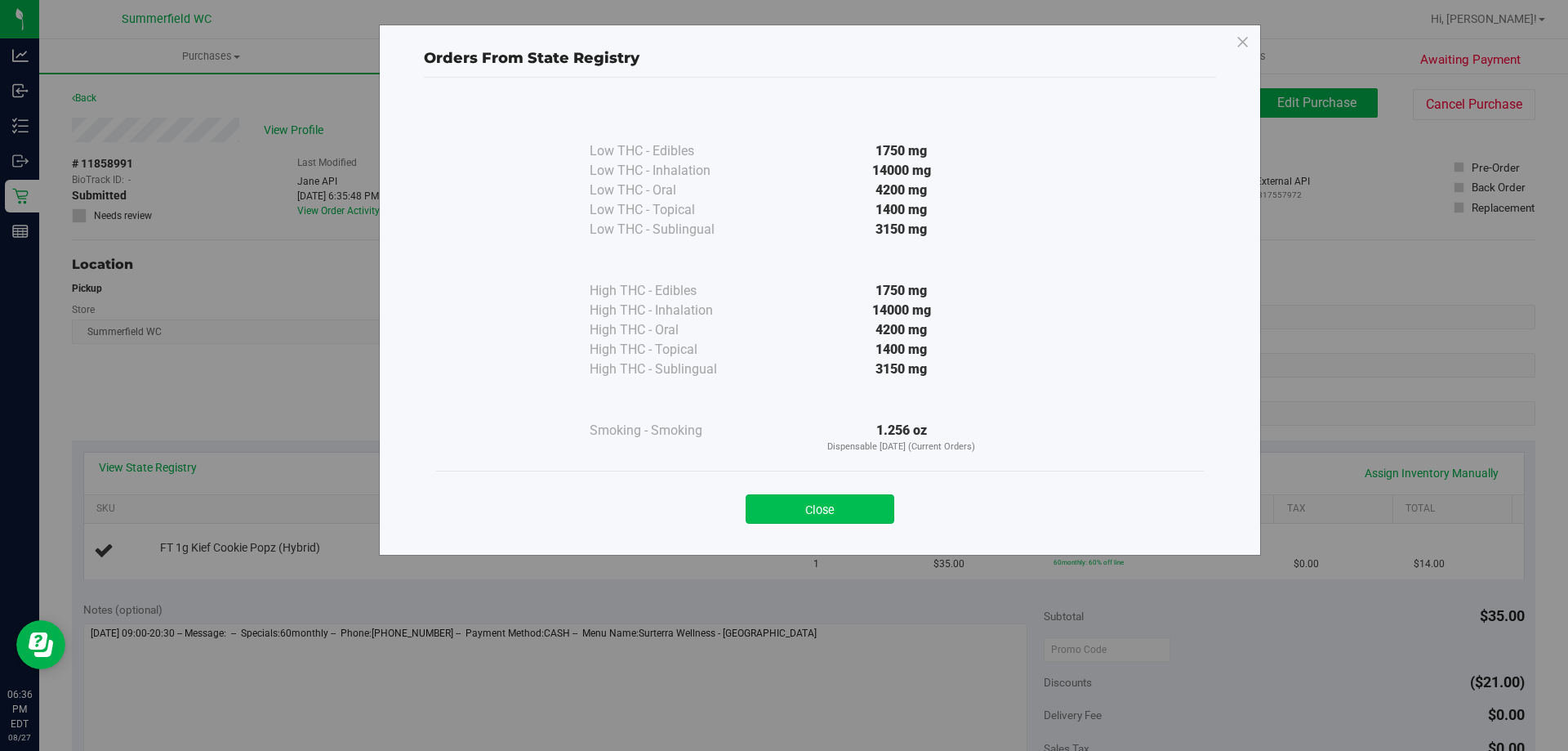
click at [828, 523] on button "Close" at bounding box center [820, 509] width 149 height 29
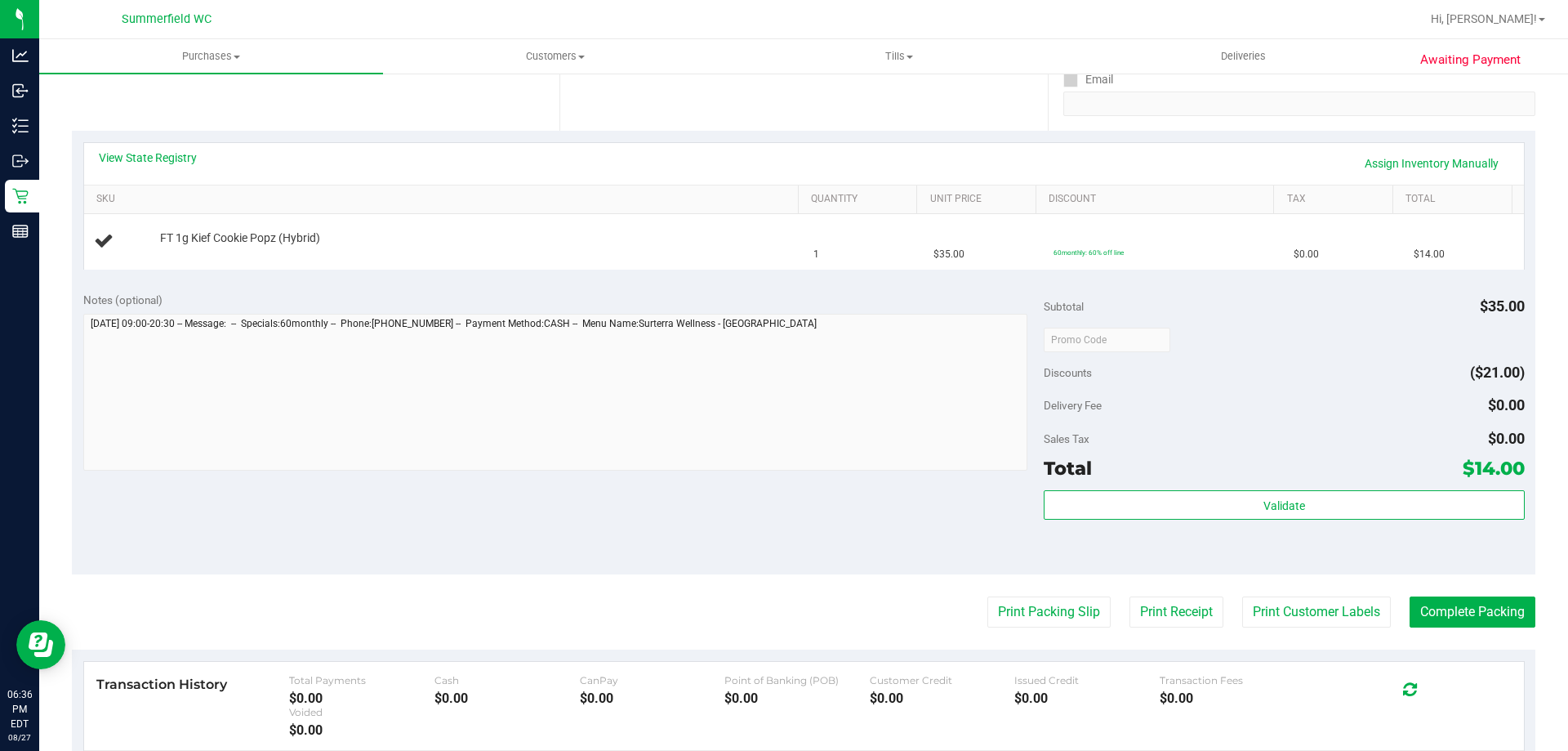
scroll to position [490, 0]
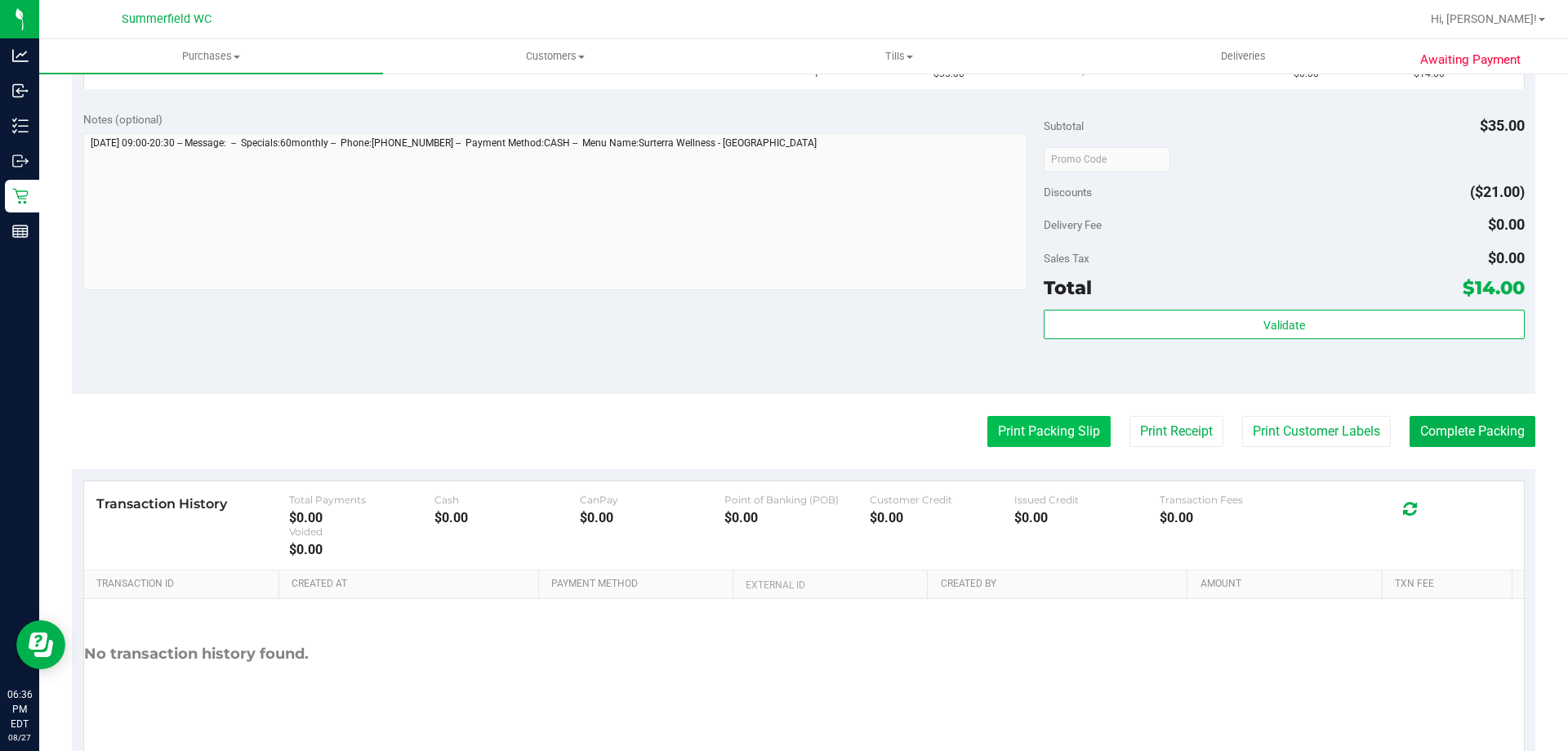
click at [1053, 432] on button "Print Packing Slip" at bounding box center [1049, 431] width 124 height 31
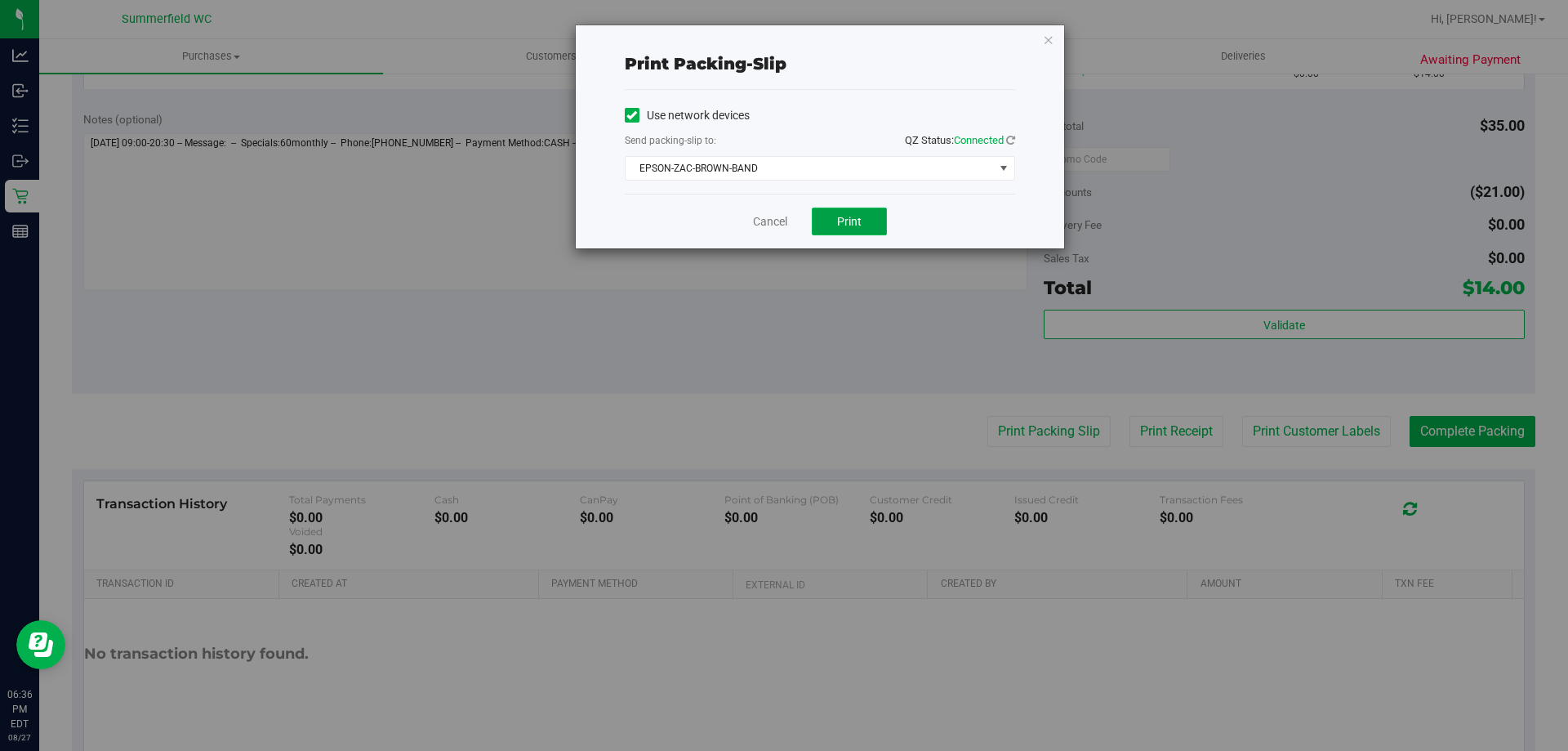
click at [862, 216] on button "Print" at bounding box center [849, 221] width 75 height 28
click at [784, 225] on link "Cancel" at bounding box center [771, 222] width 35 height 17
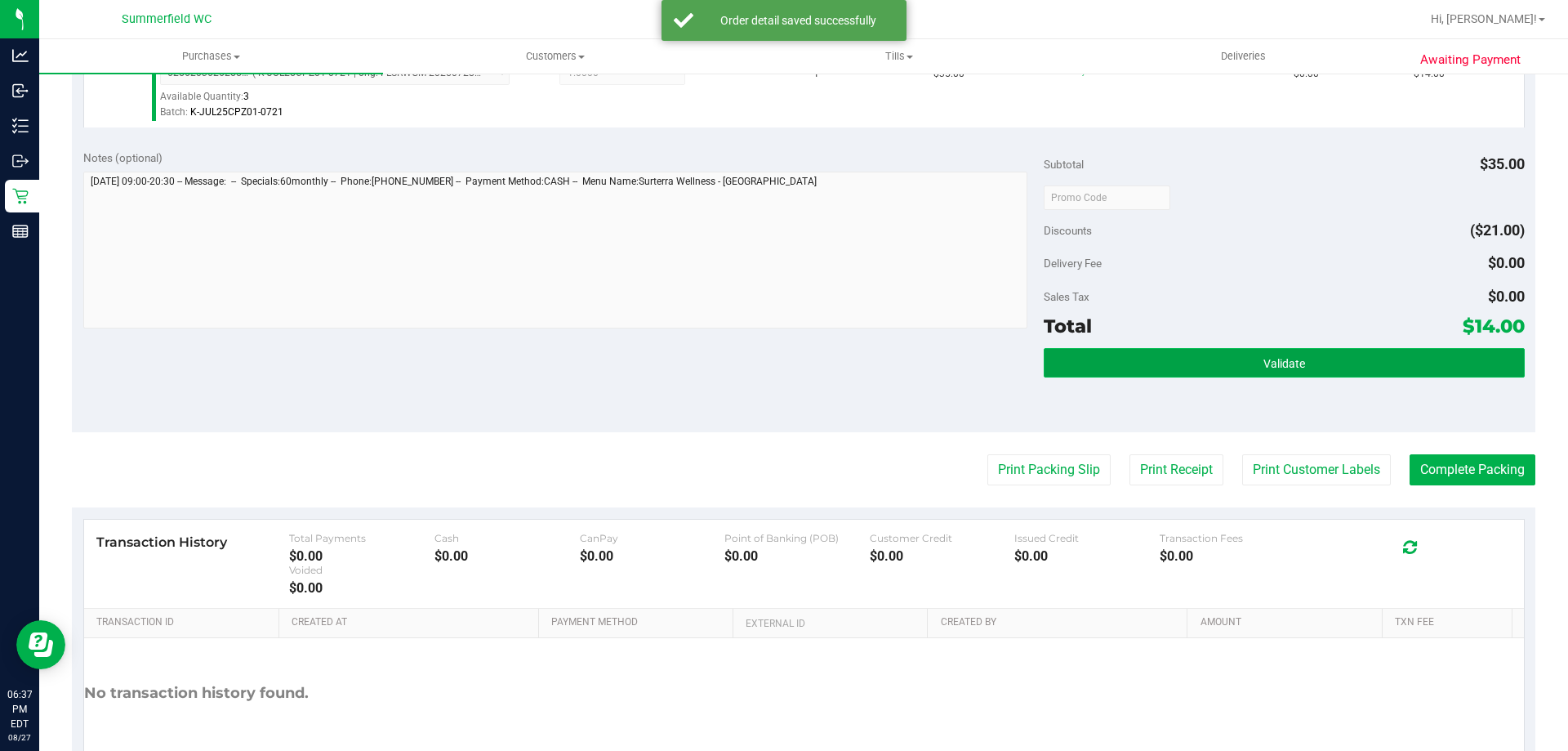
click at [1252, 356] on button "Validate" at bounding box center [1284, 363] width 480 height 29
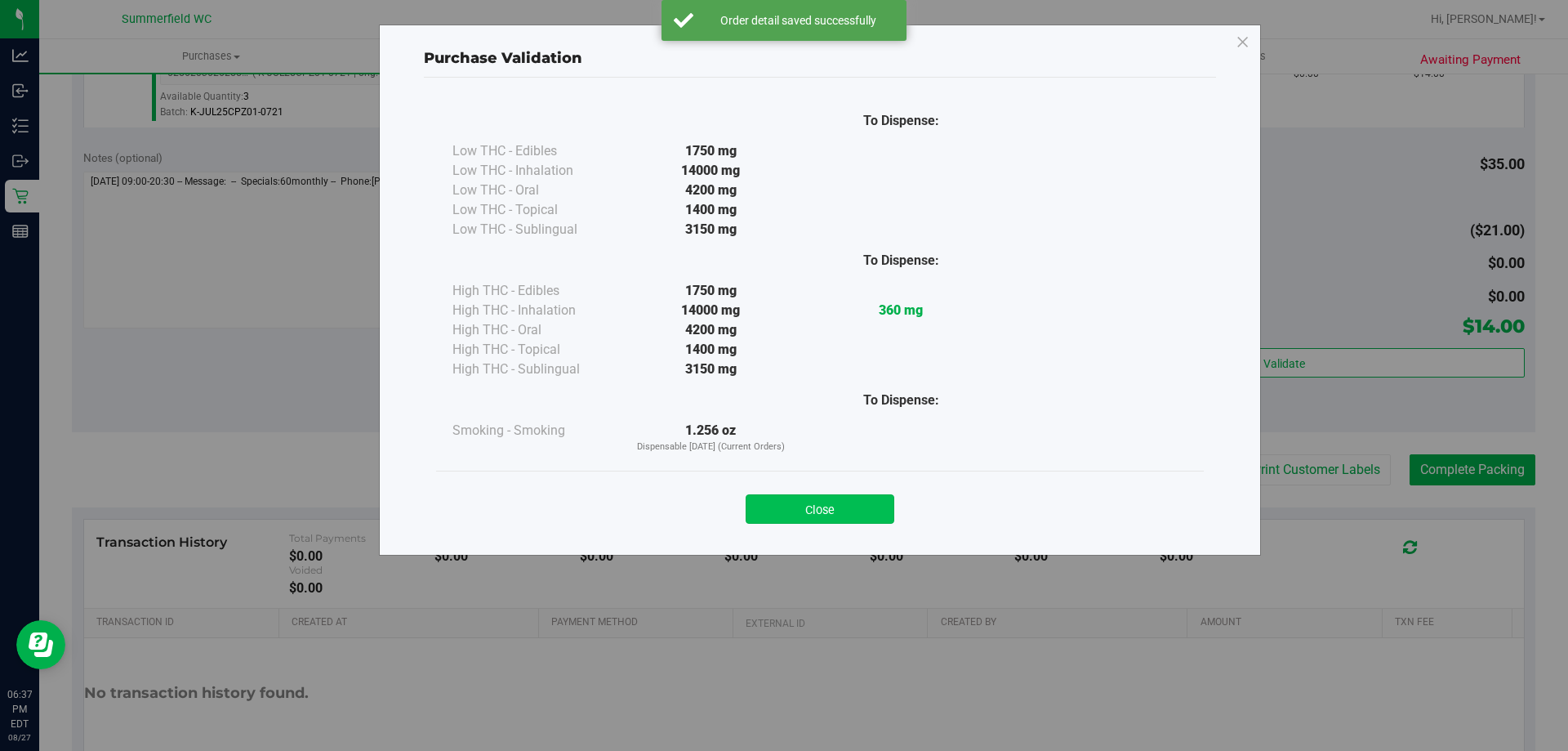
click at [813, 505] on button "Close" at bounding box center [820, 509] width 149 height 29
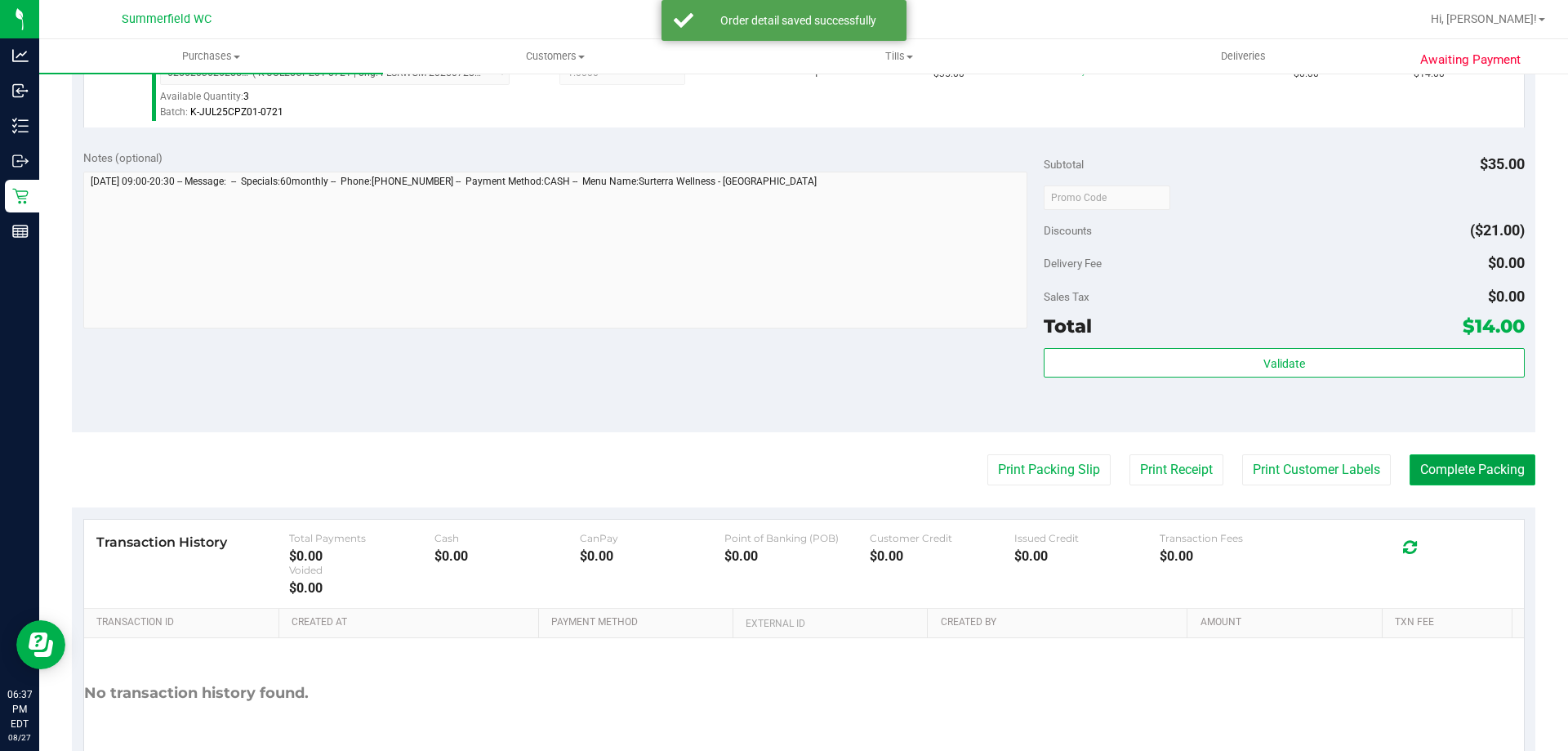
click at [1443, 473] on button "Complete Packing" at bounding box center [1473, 470] width 126 height 31
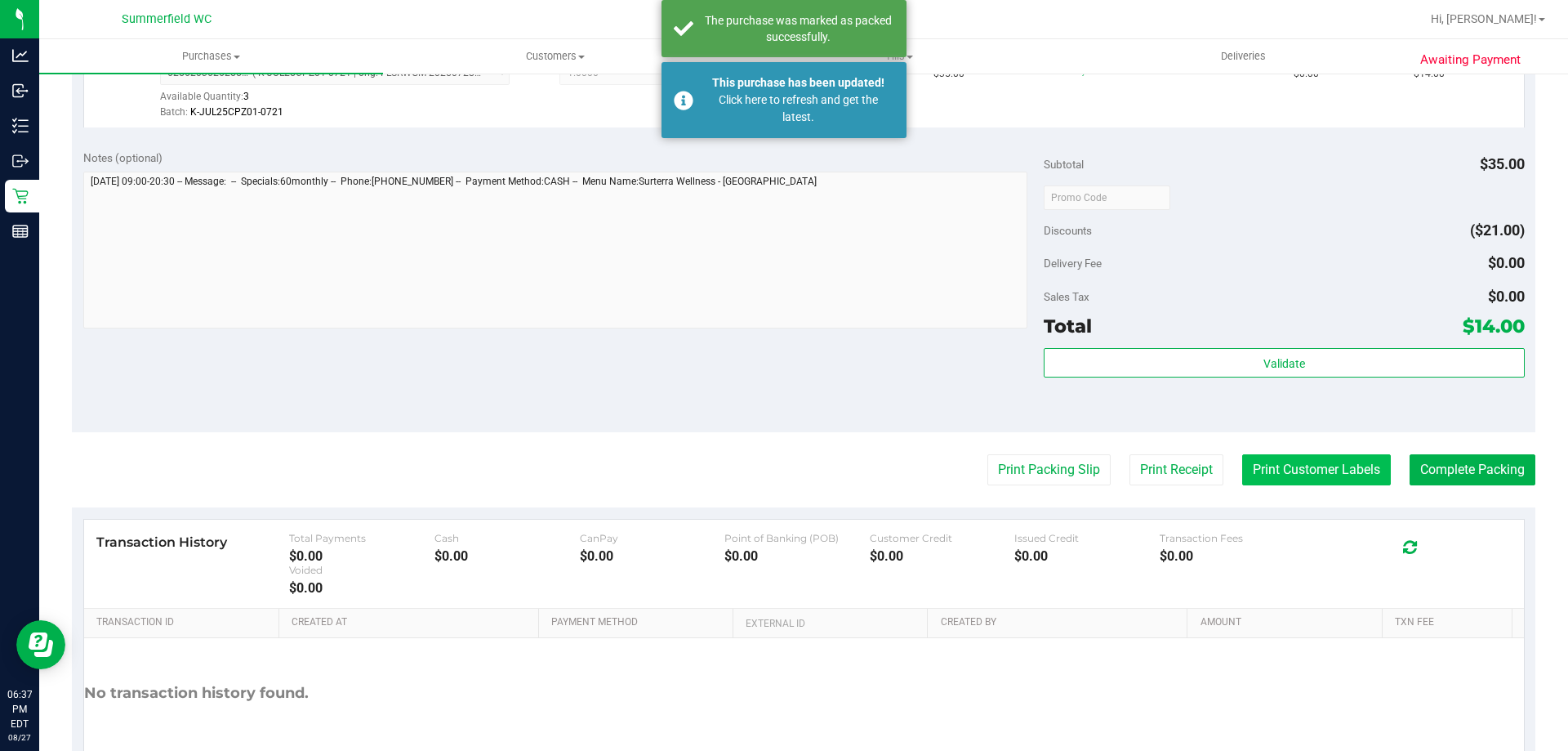
click at [1242, 474] on button "Print Customer Labels" at bounding box center [1317, 470] width 149 height 31
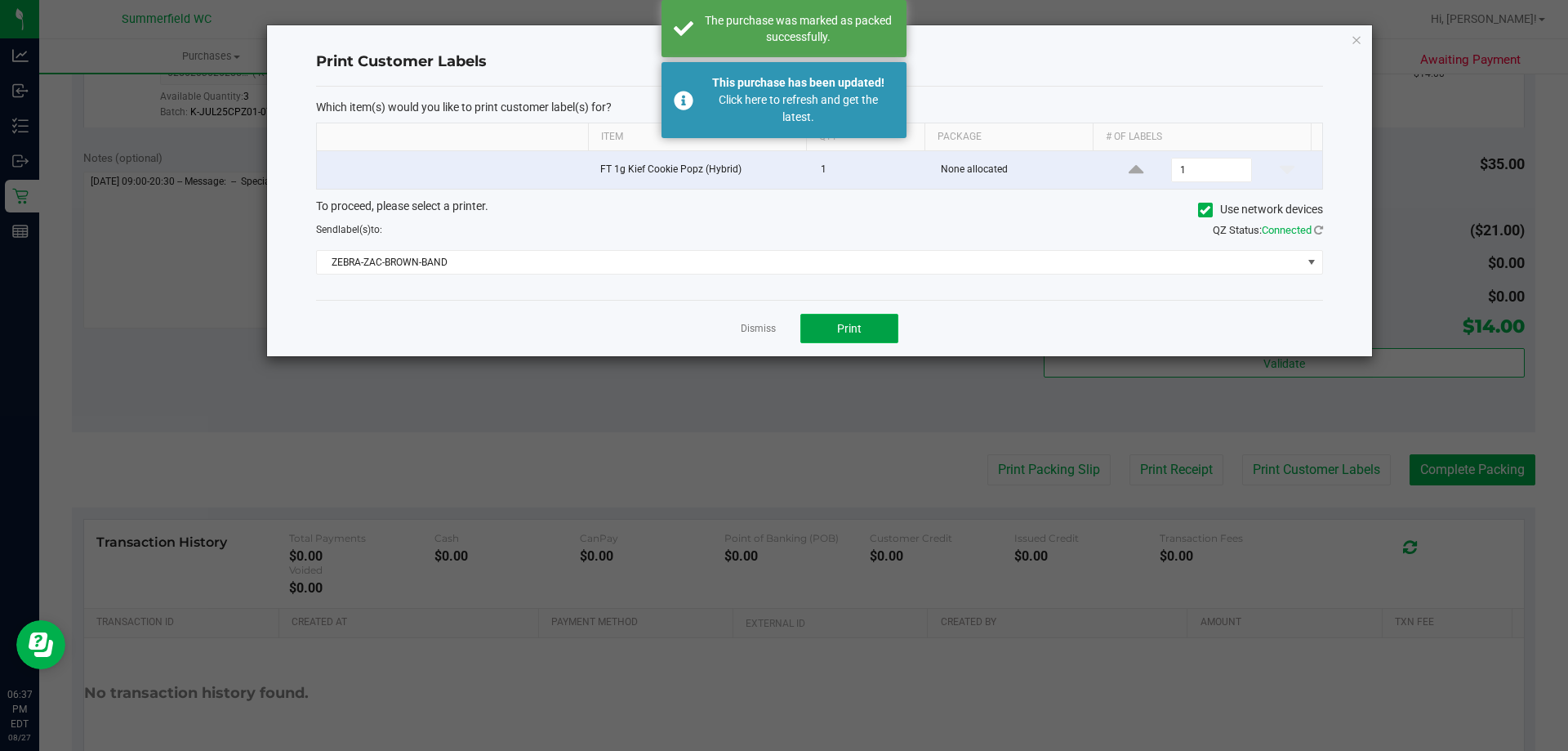
click at [849, 315] on button "Print" at bounding box center [849, 328] width 98 height 29
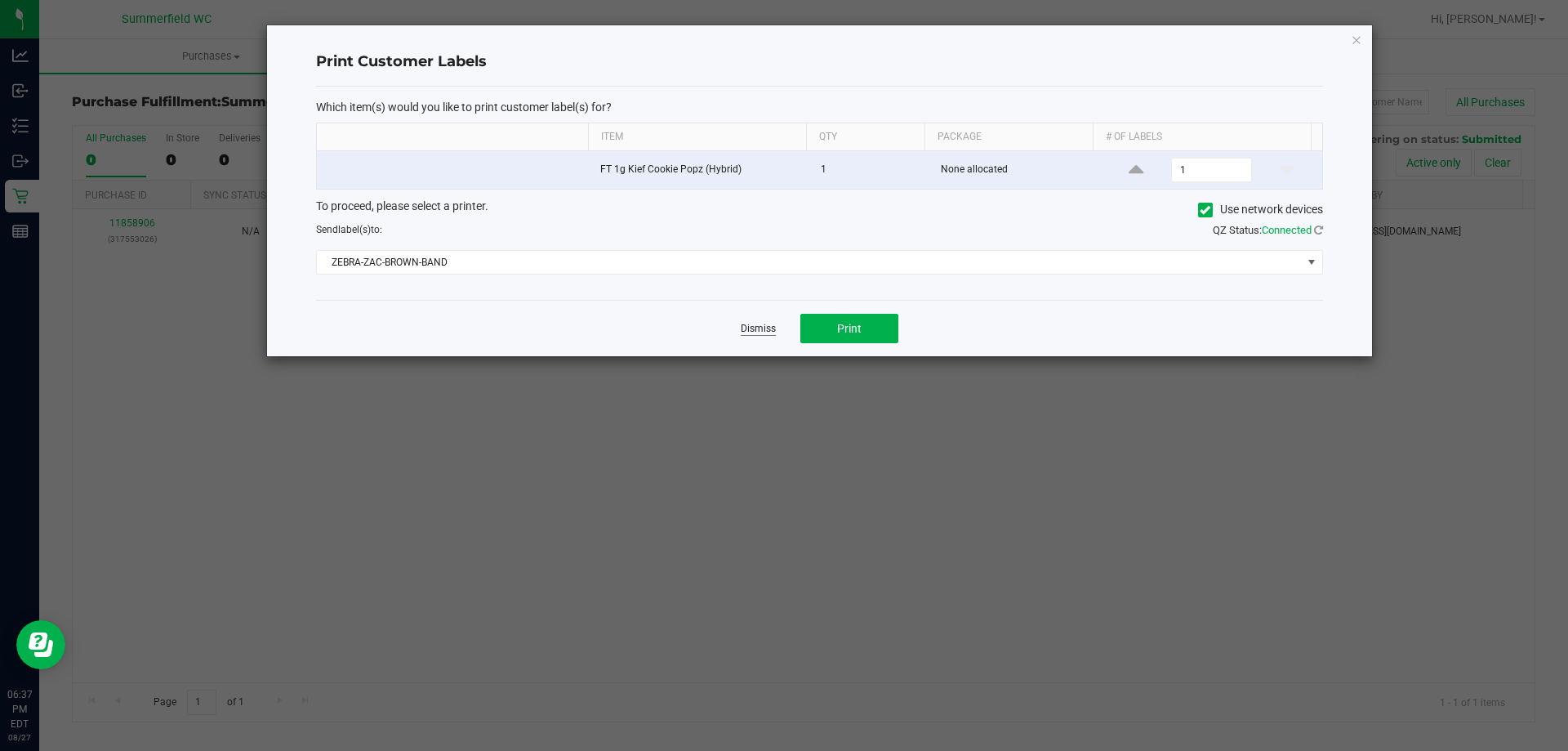
click at [759, 326] on link "Dismiss" at bounding box center [759, 329] width 35 height 14
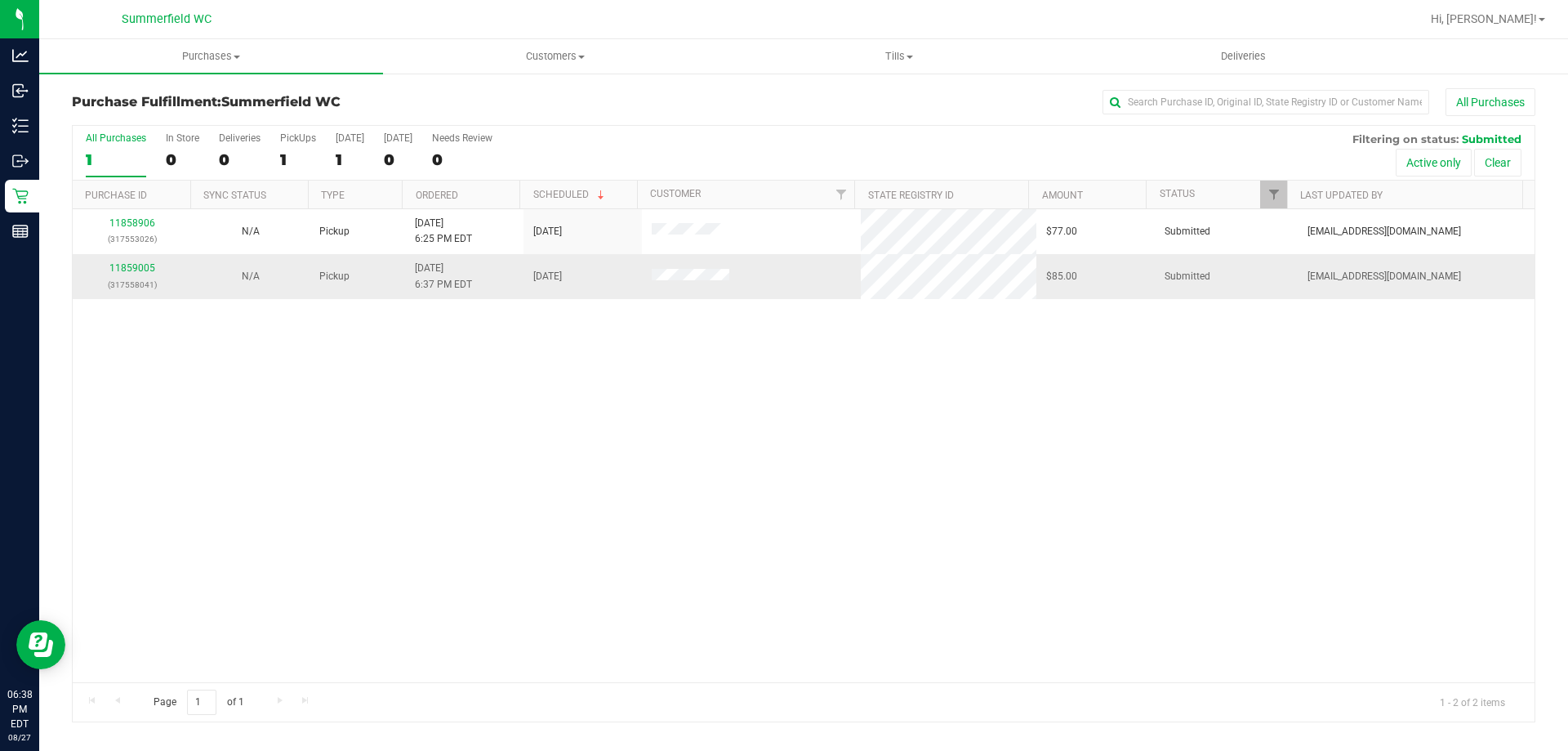
click at [142, 258] on td "11859005 (317558041)" at bounding box center [131, 276] width 118 height 44
click at [141, 263] on link "11859005" at bounding box center [132, 268] width 46 height 11
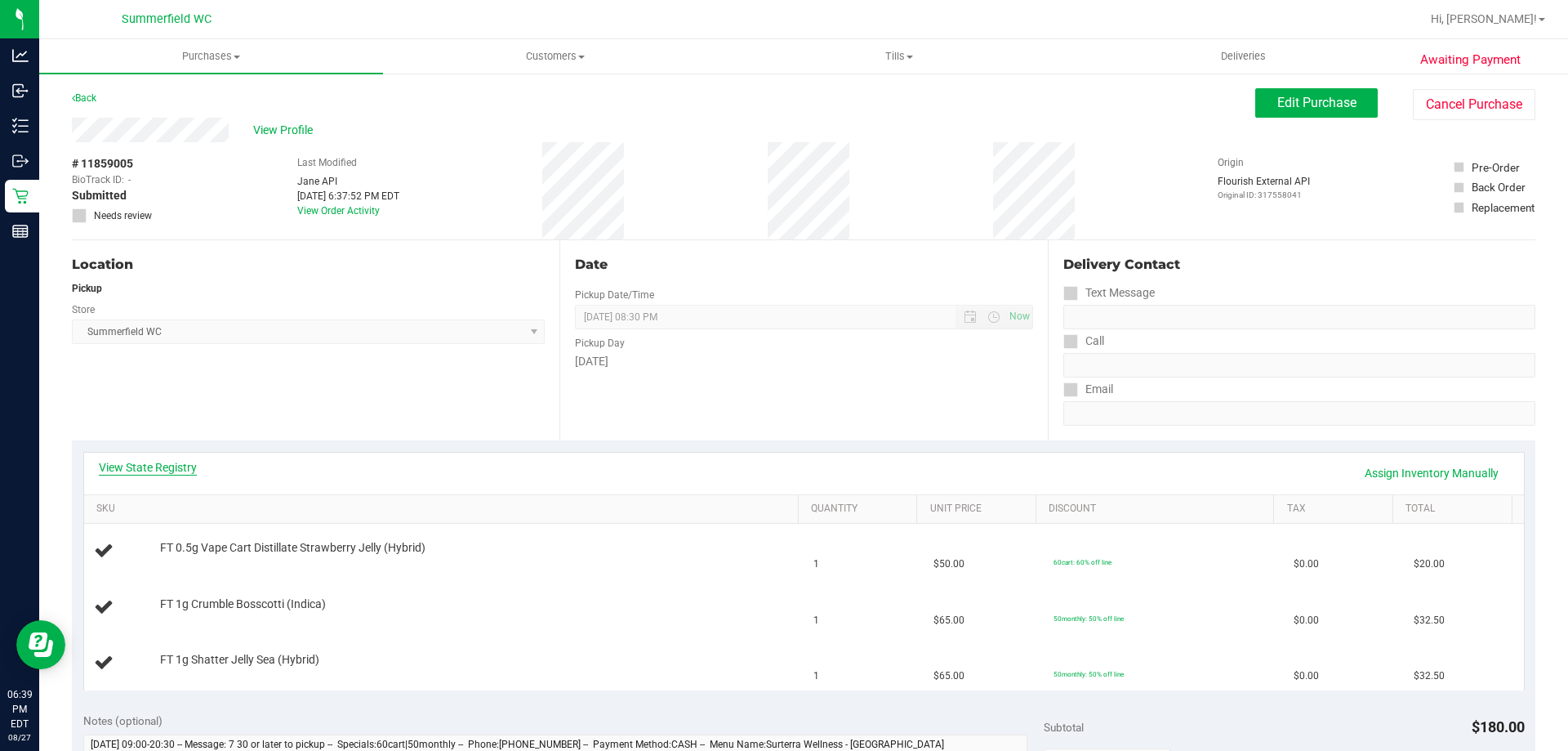
click at [187, 474] on link "View State Registry" at bounding box center [147, 467] width 98 height 16
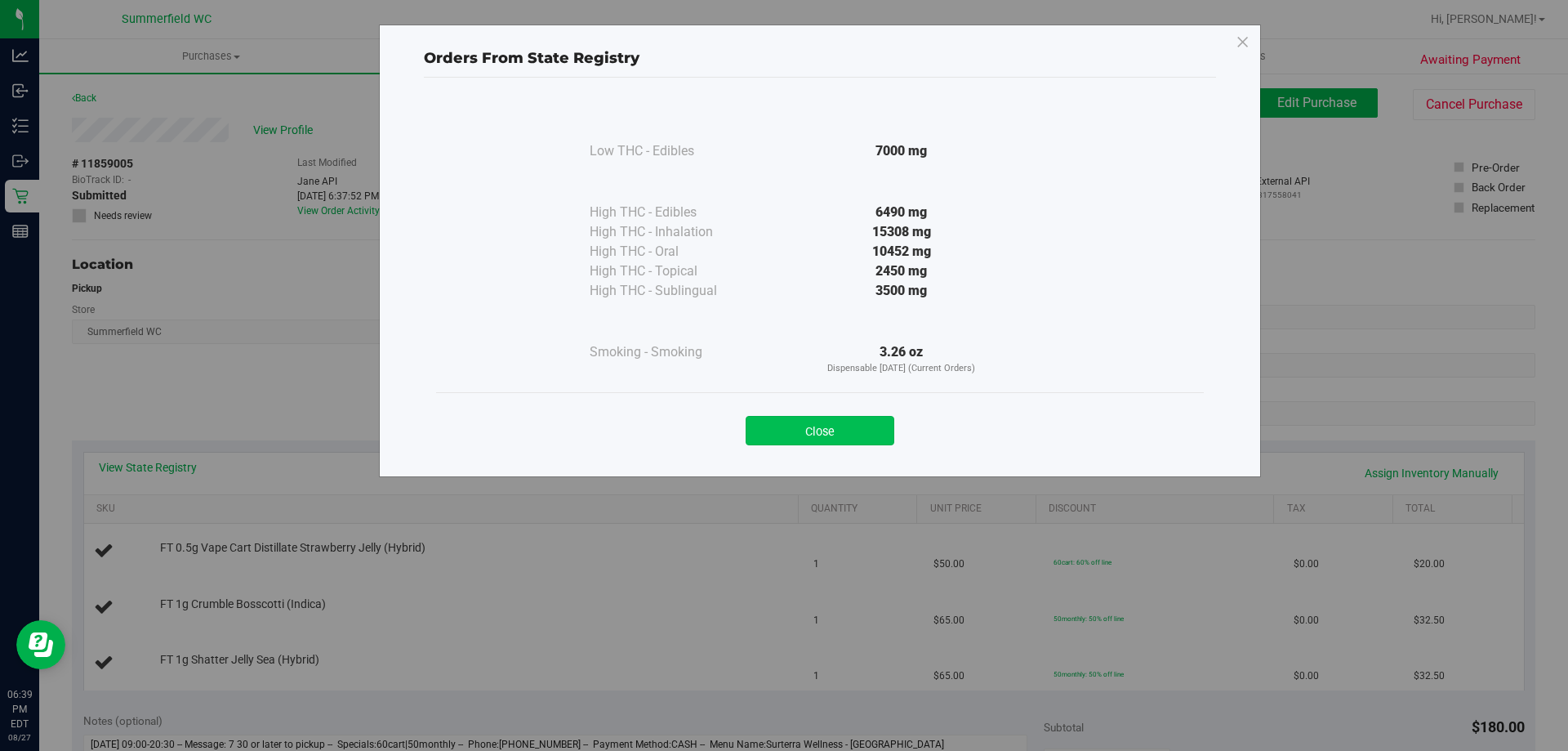
click at [797, 432] on button "Close" at bounding box center [820, 430] width 149 height 29
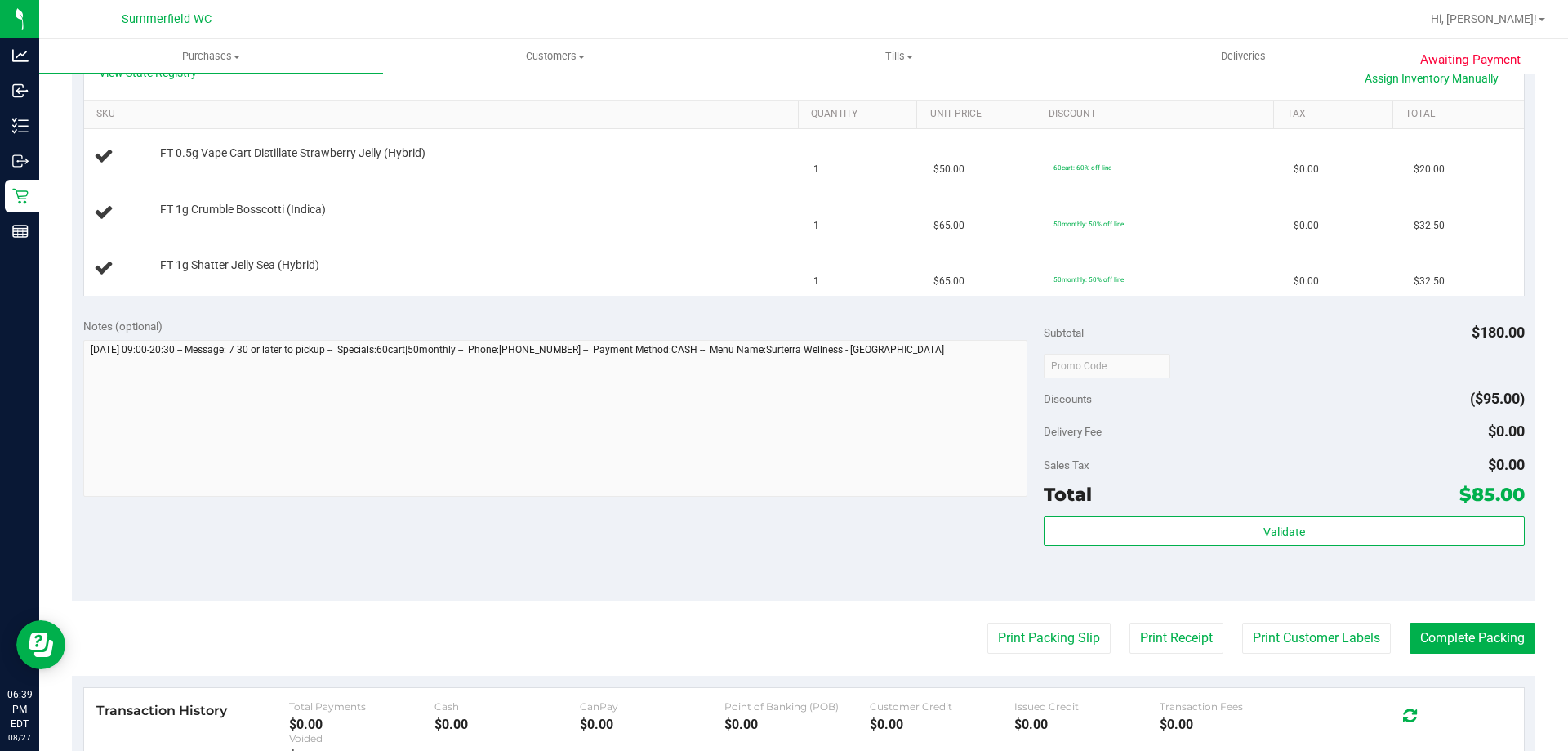
scroll to position [409, 0]
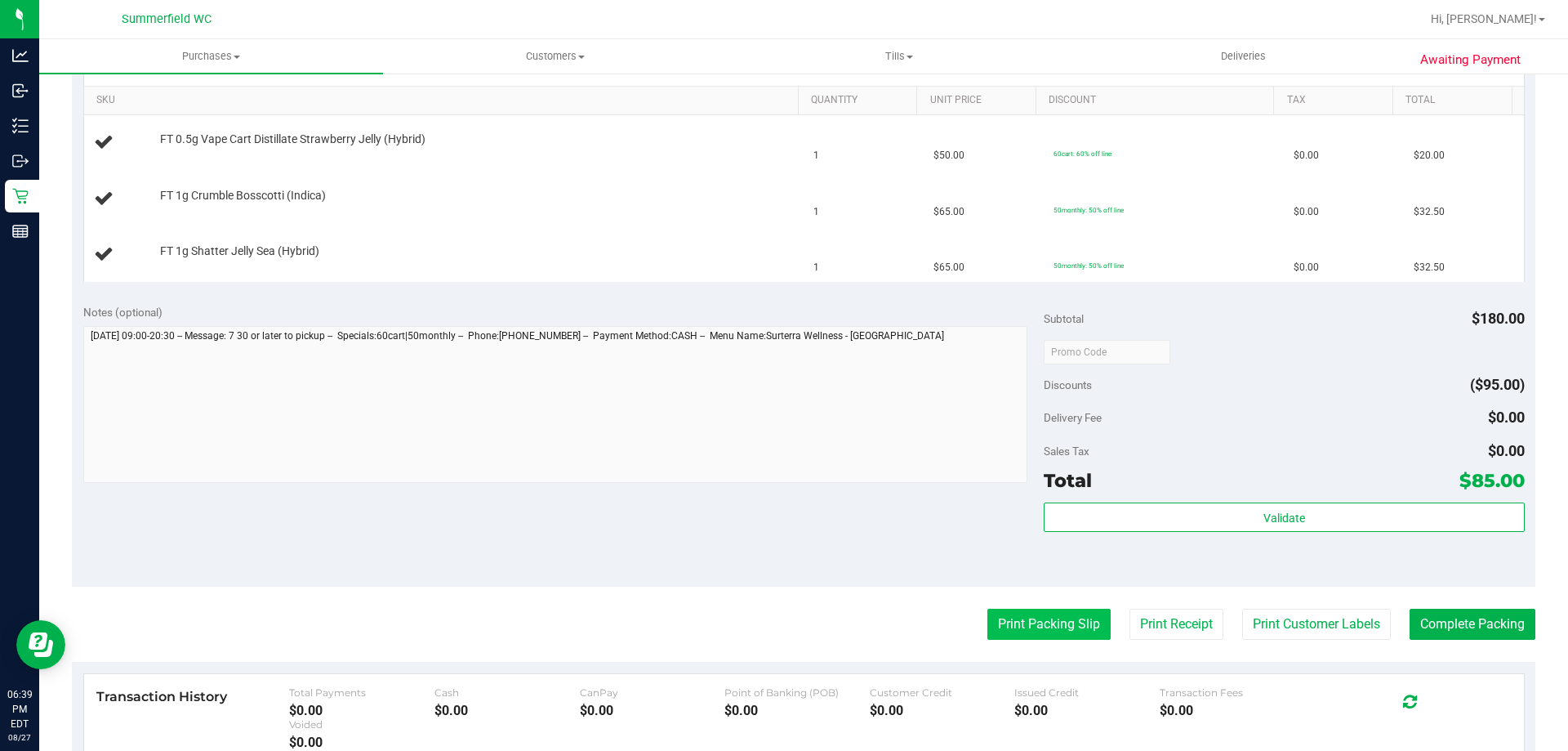
click at [1059, 614] on button "Print Packing Slip" at bounding box center [1049, 624] width 124 height 31
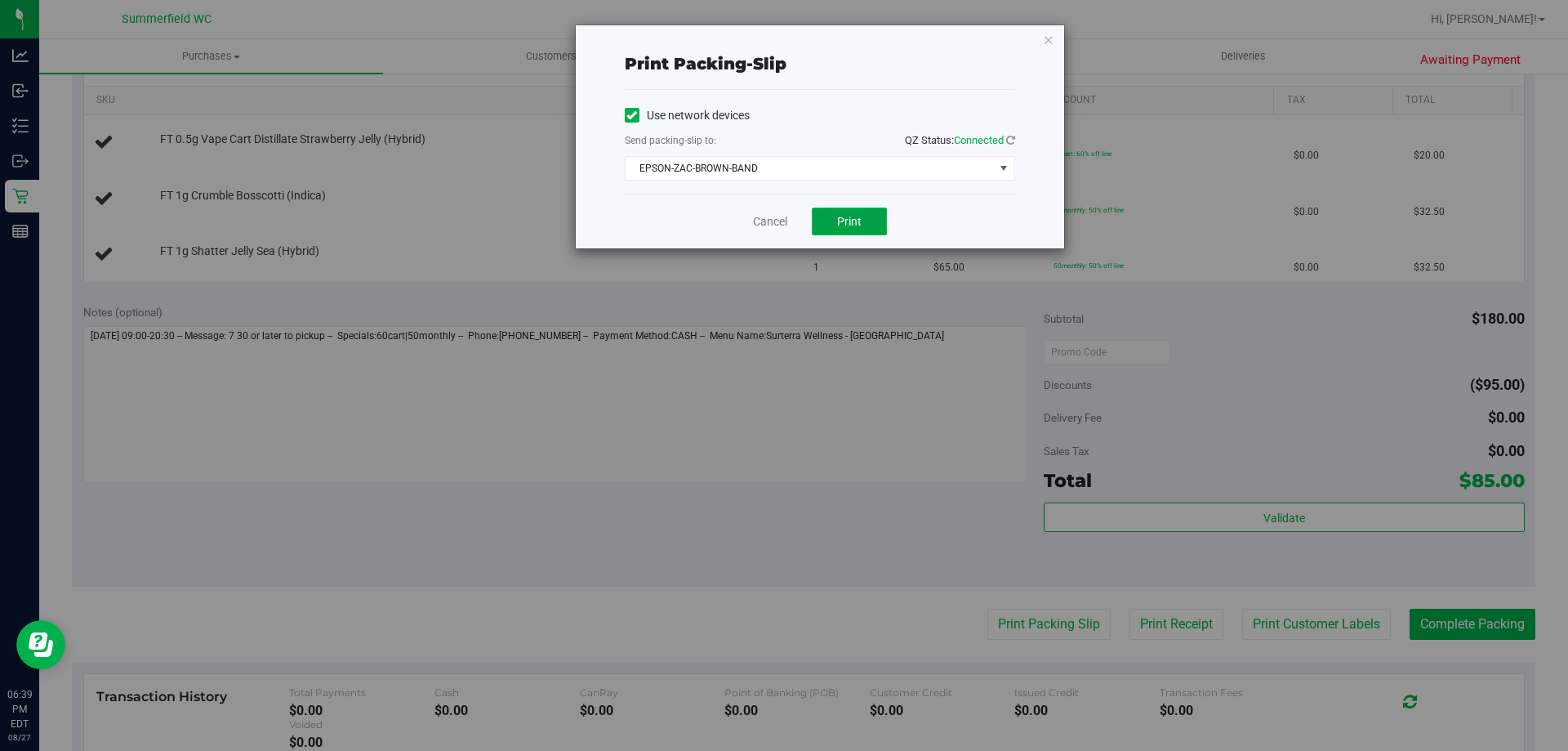
click at [857, 224] on span "Print" at bounding box center [849, 221] width 24 height 13
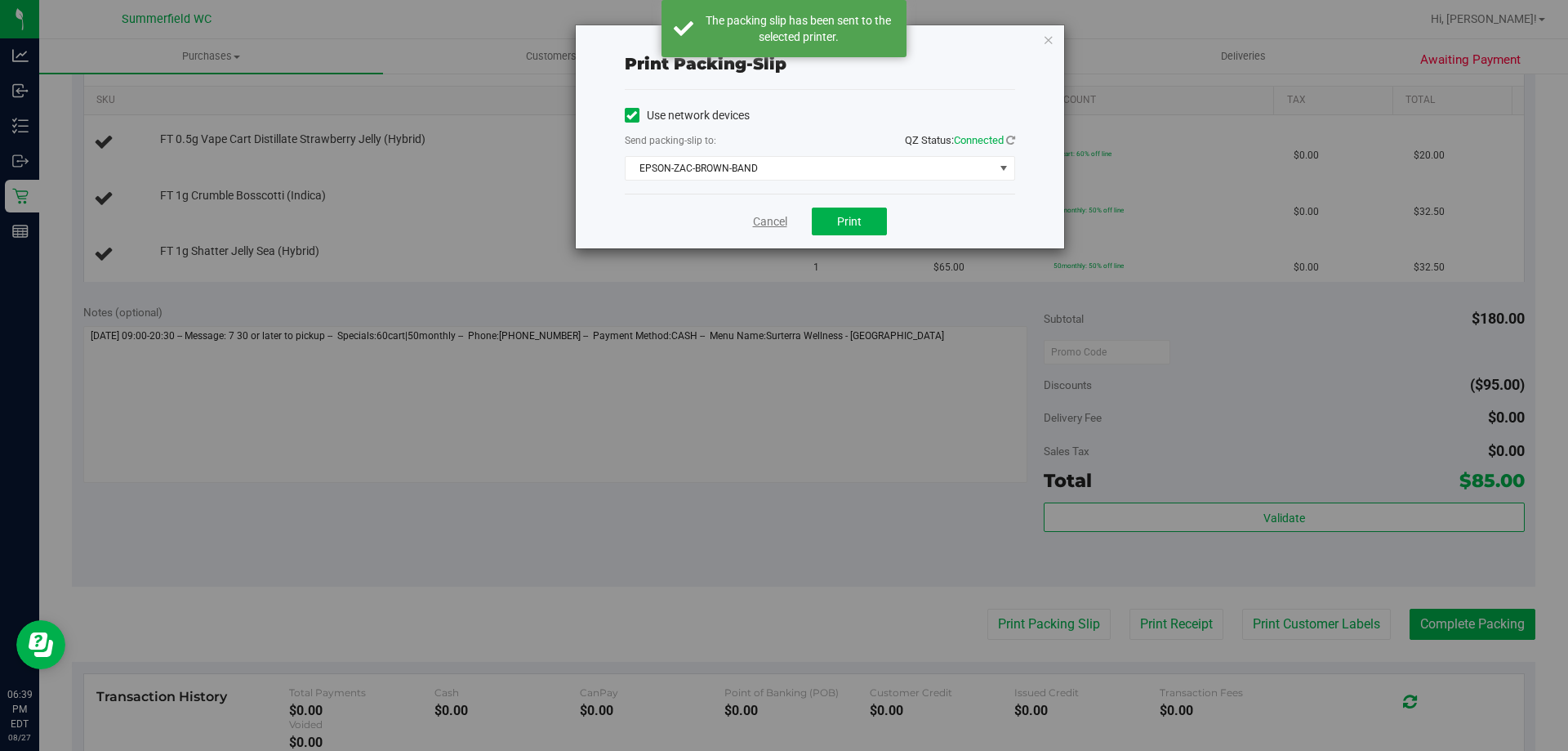
click at [770, 218] on link "Cancel" at bounding box center [771, 222] width 35 height 17
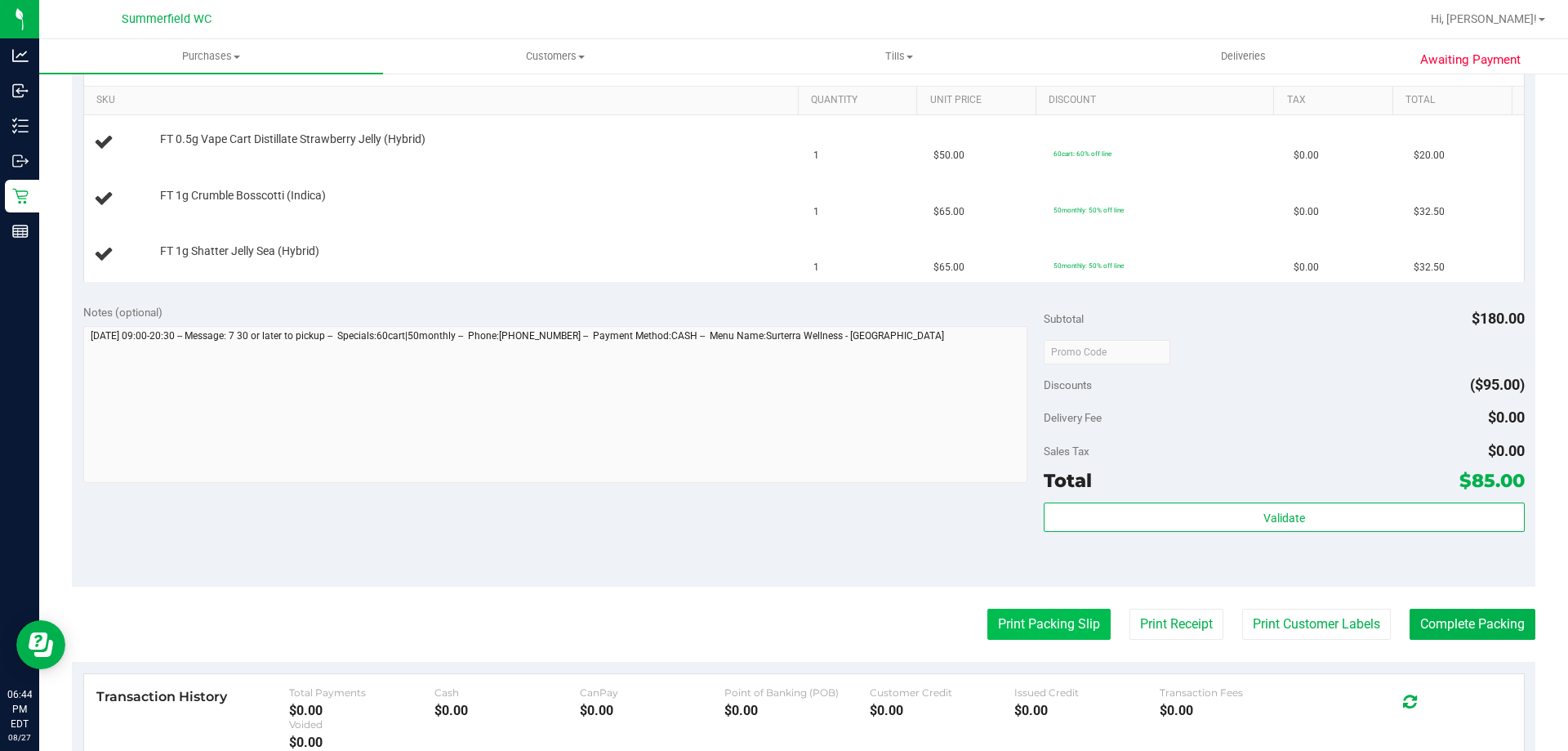
click at [987, 611] on button "Print Packing Slip" at bounding box center [1049, 624] width 124 height 31
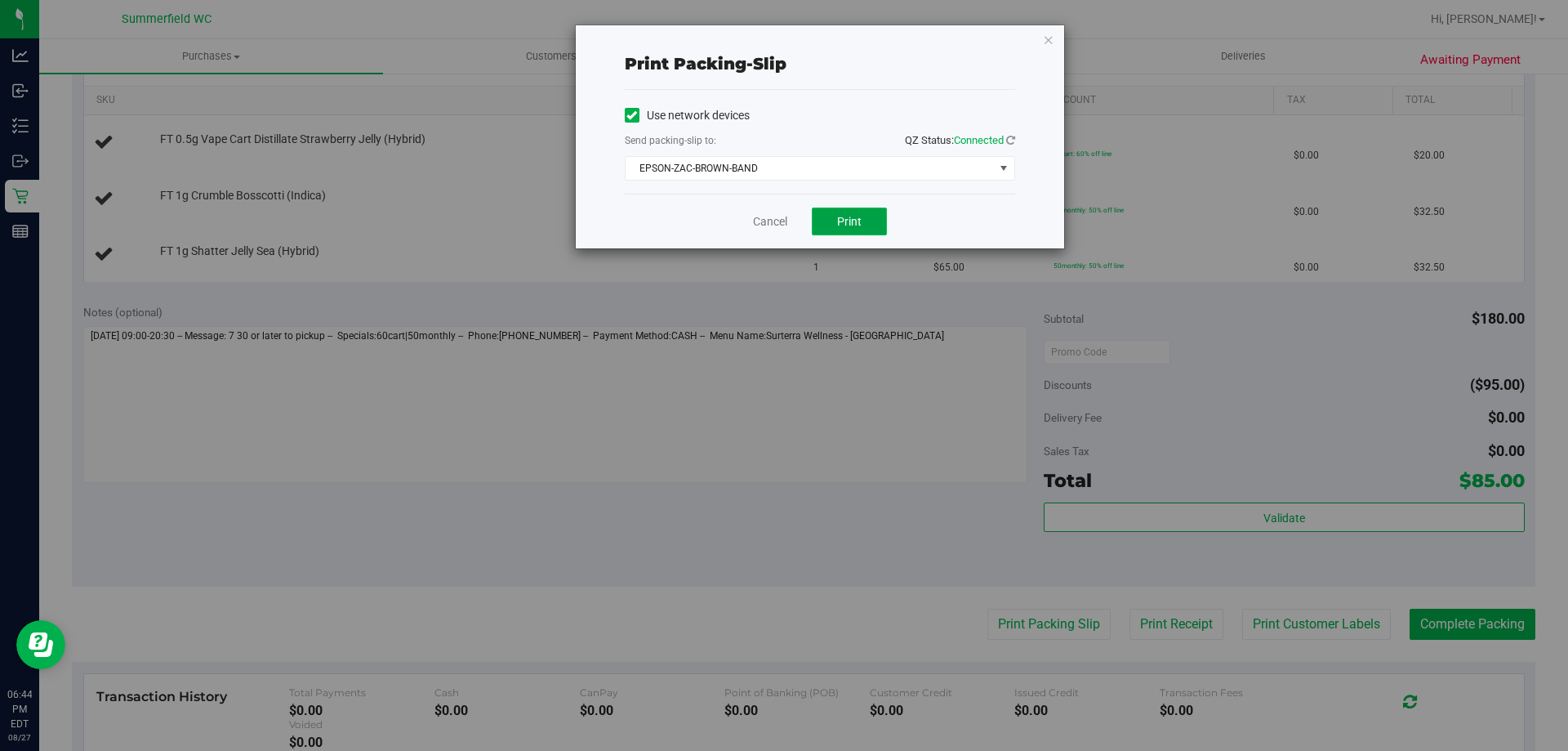
click at [863, 224] on button "Print" at bounding box center [849, 221] width 75 height 28
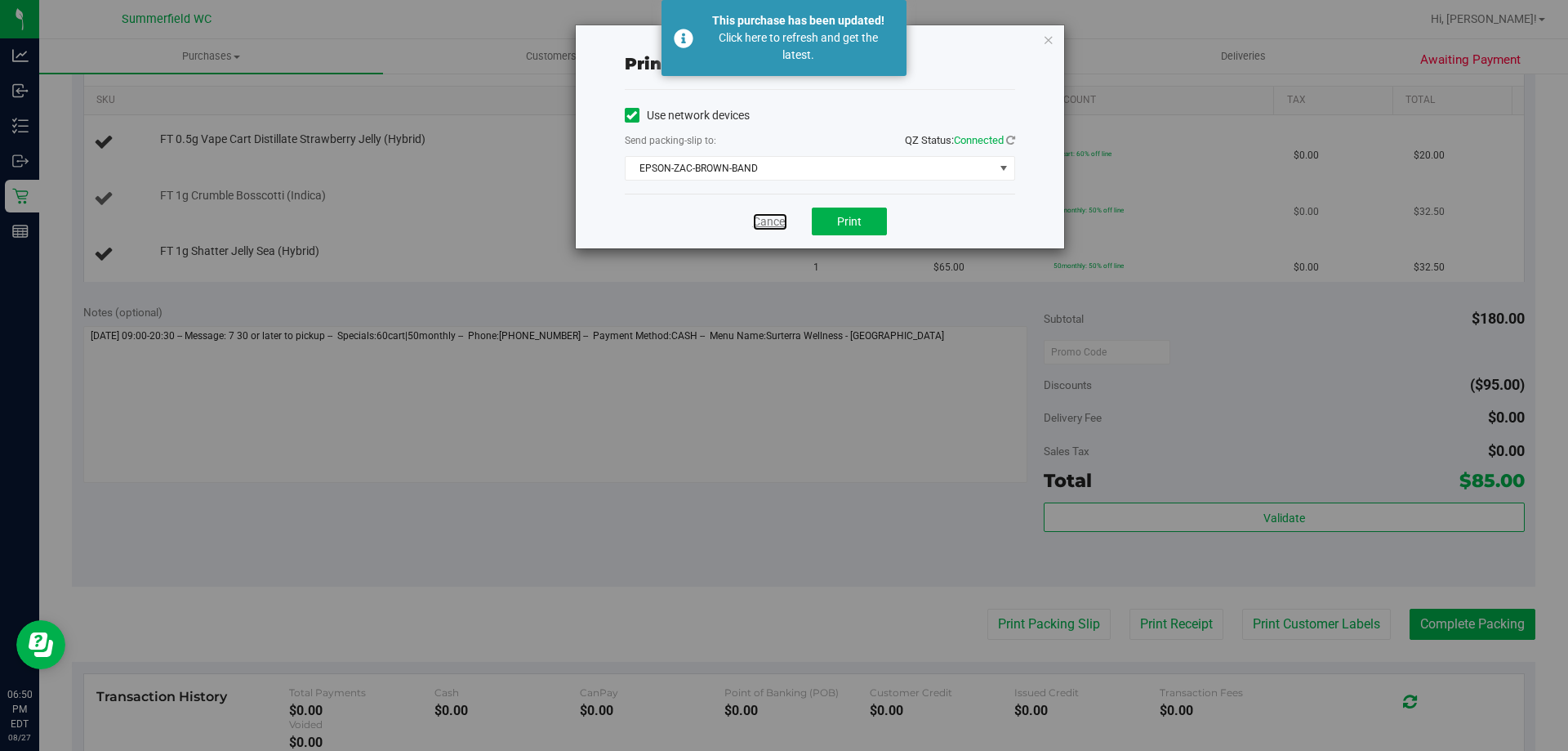
click at [770, 218] on link "Cancel" at bounding box center [771, 222] width 35 height 17
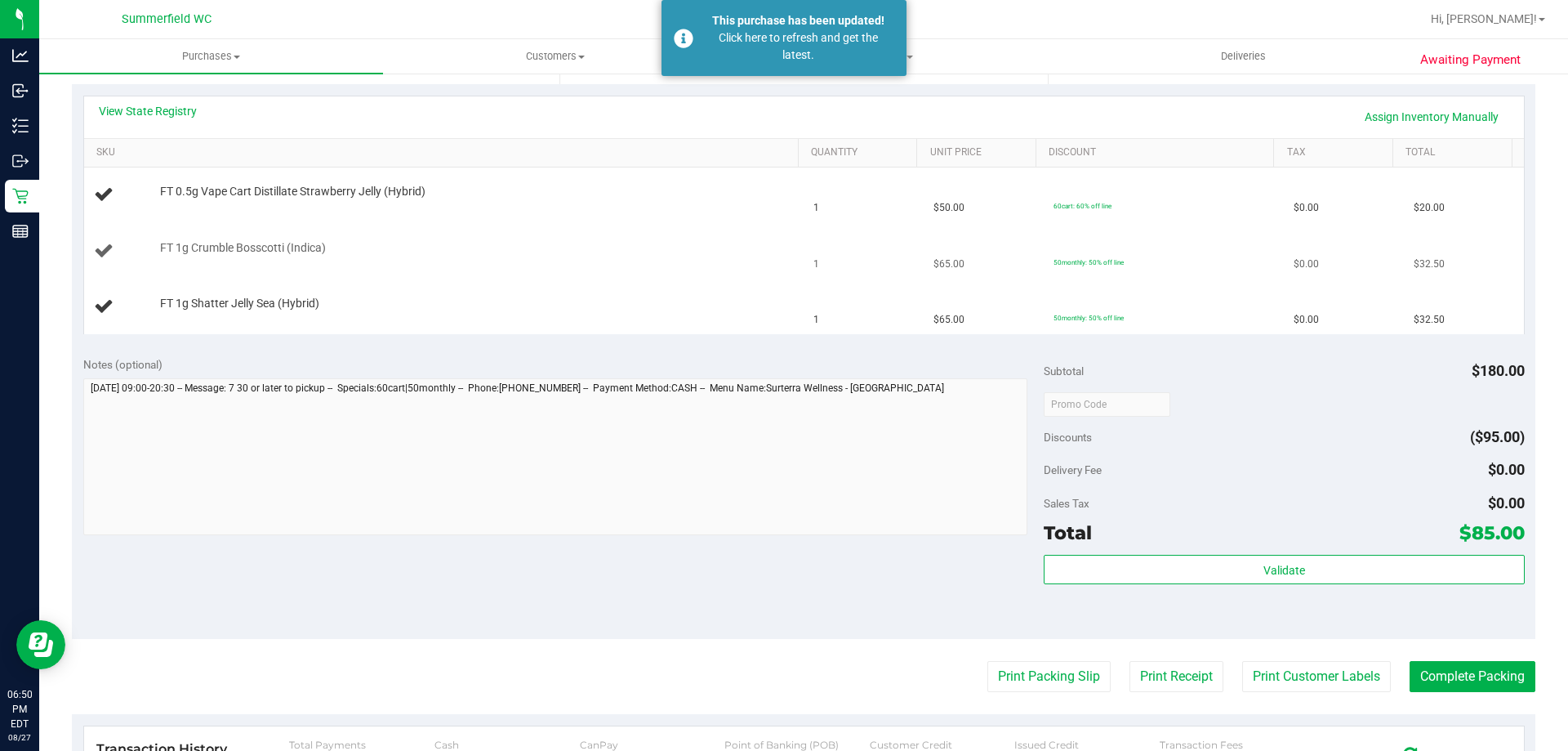
scroll to position [327, 0]
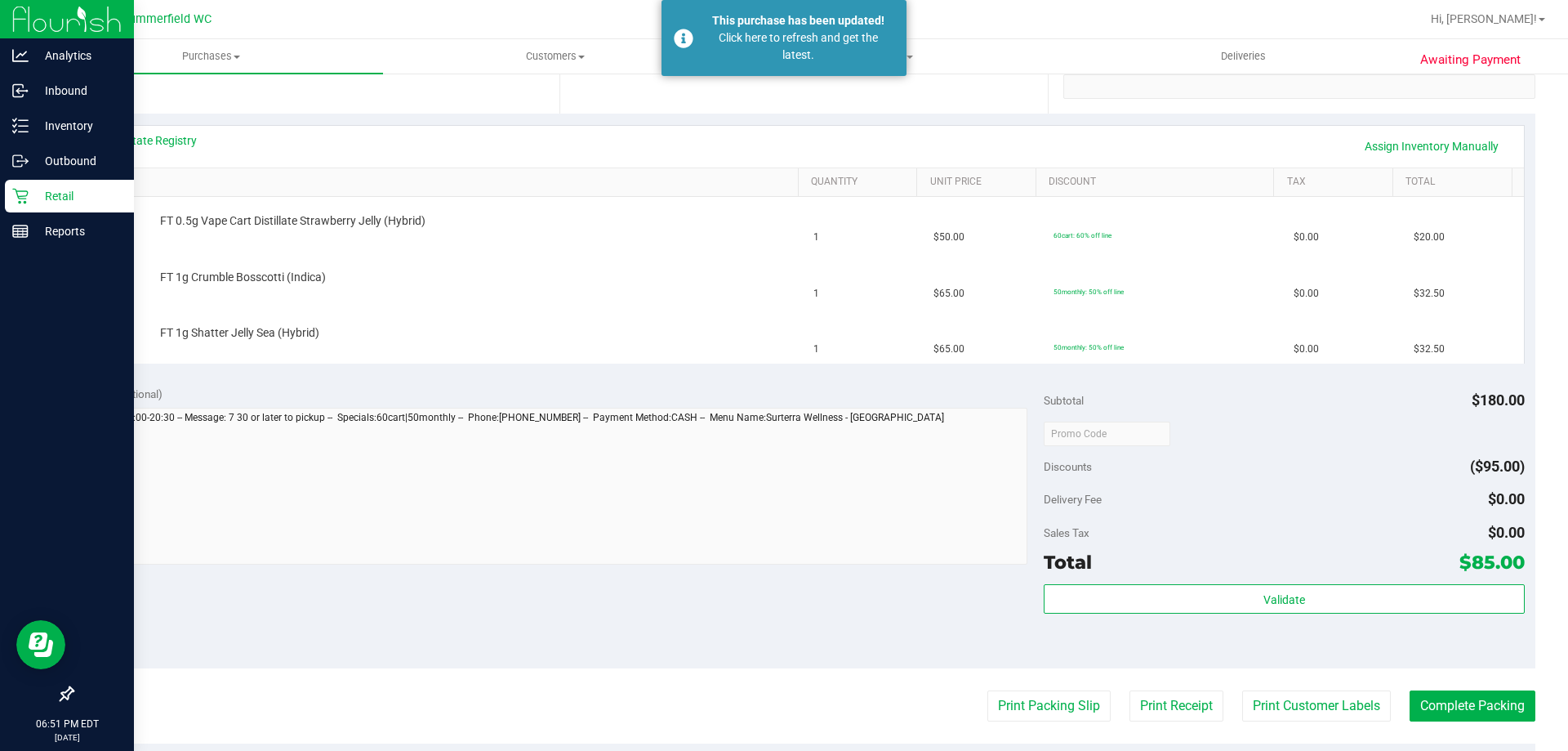
click at [60, 204] on p "Retail" at bounding box center [77, 196] width 98 height 20
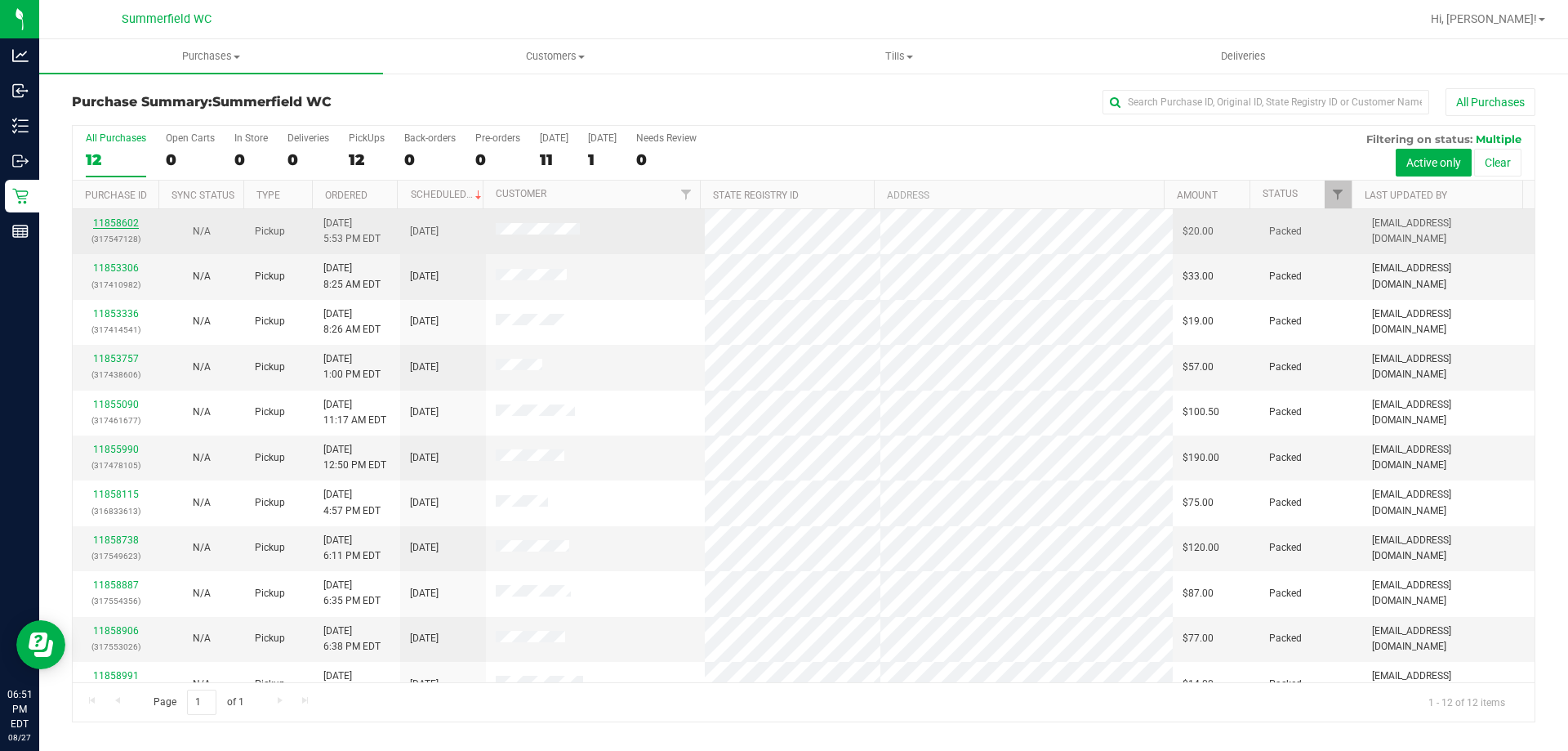
click at [129, 219] on link "11858602" at bounding box center [116, 223] width 46 height 11
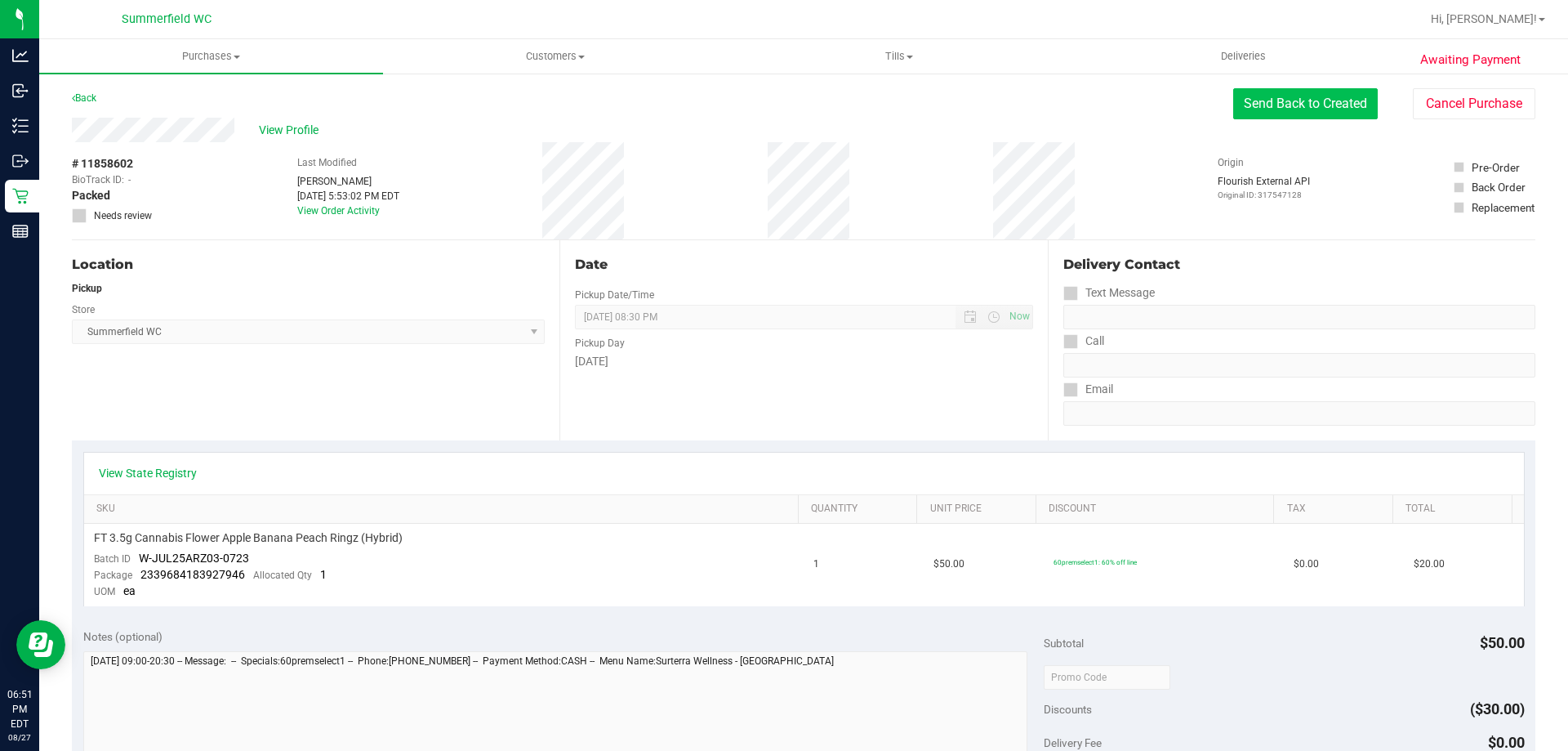
click at [1279, 98] on button "Send Back to Created" at bounding box center [1305, 104] width 144 height 31
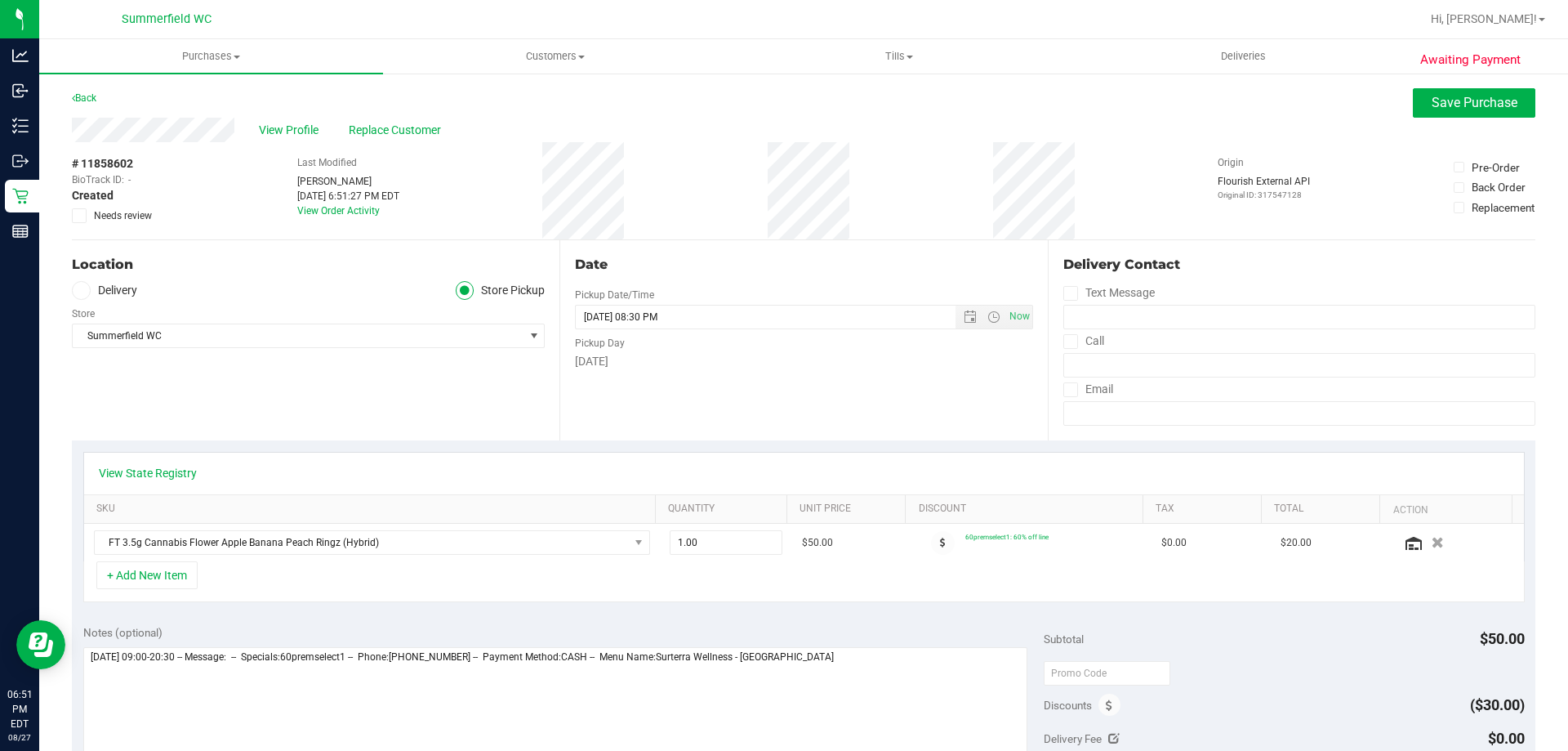
click at [83, 216] on icon at bounding box center [79, 216] width 10 height 0
click at [0, 0] on input "Needs review" at bounding box center [0, 0] width 0 height 0
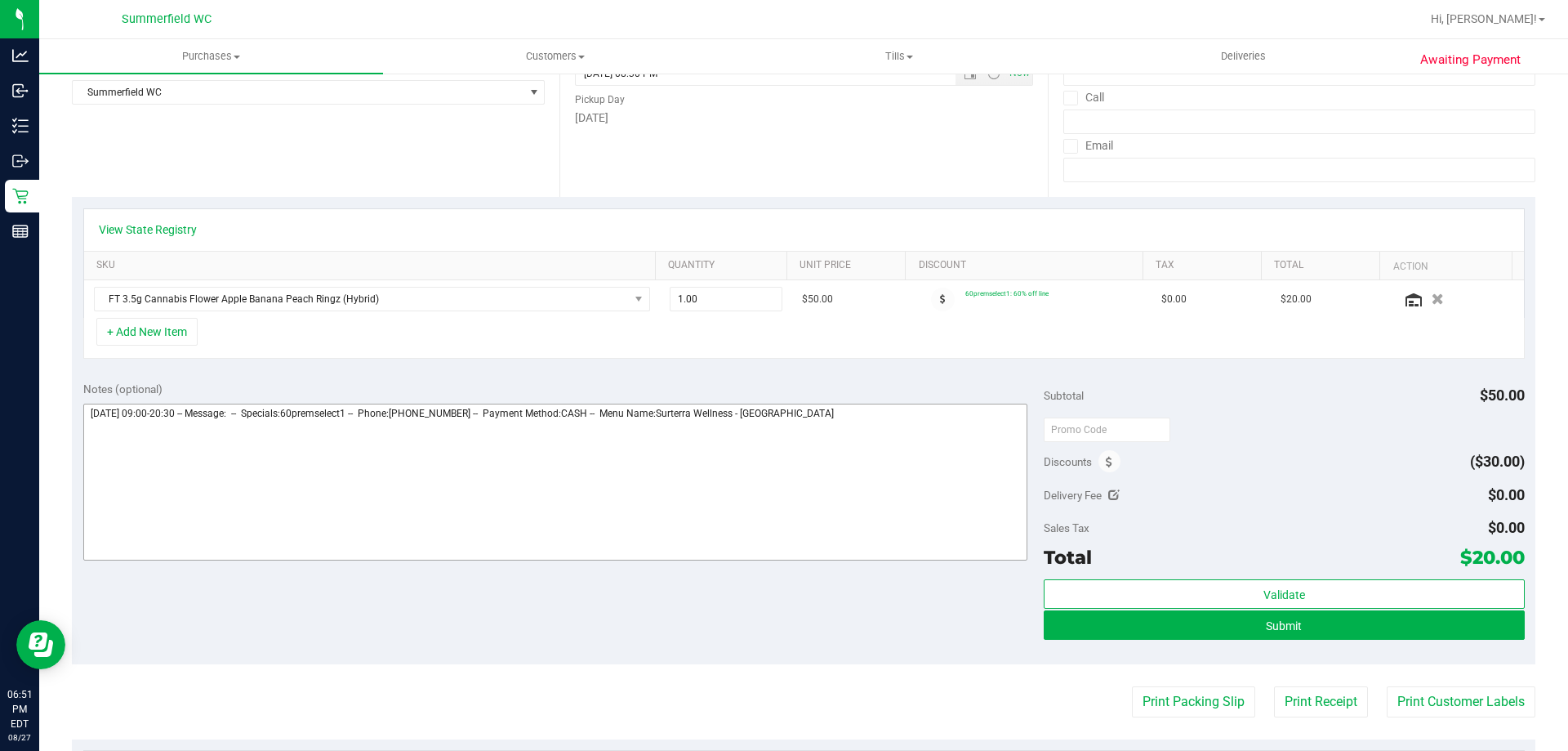
scroll to position [245, 0]
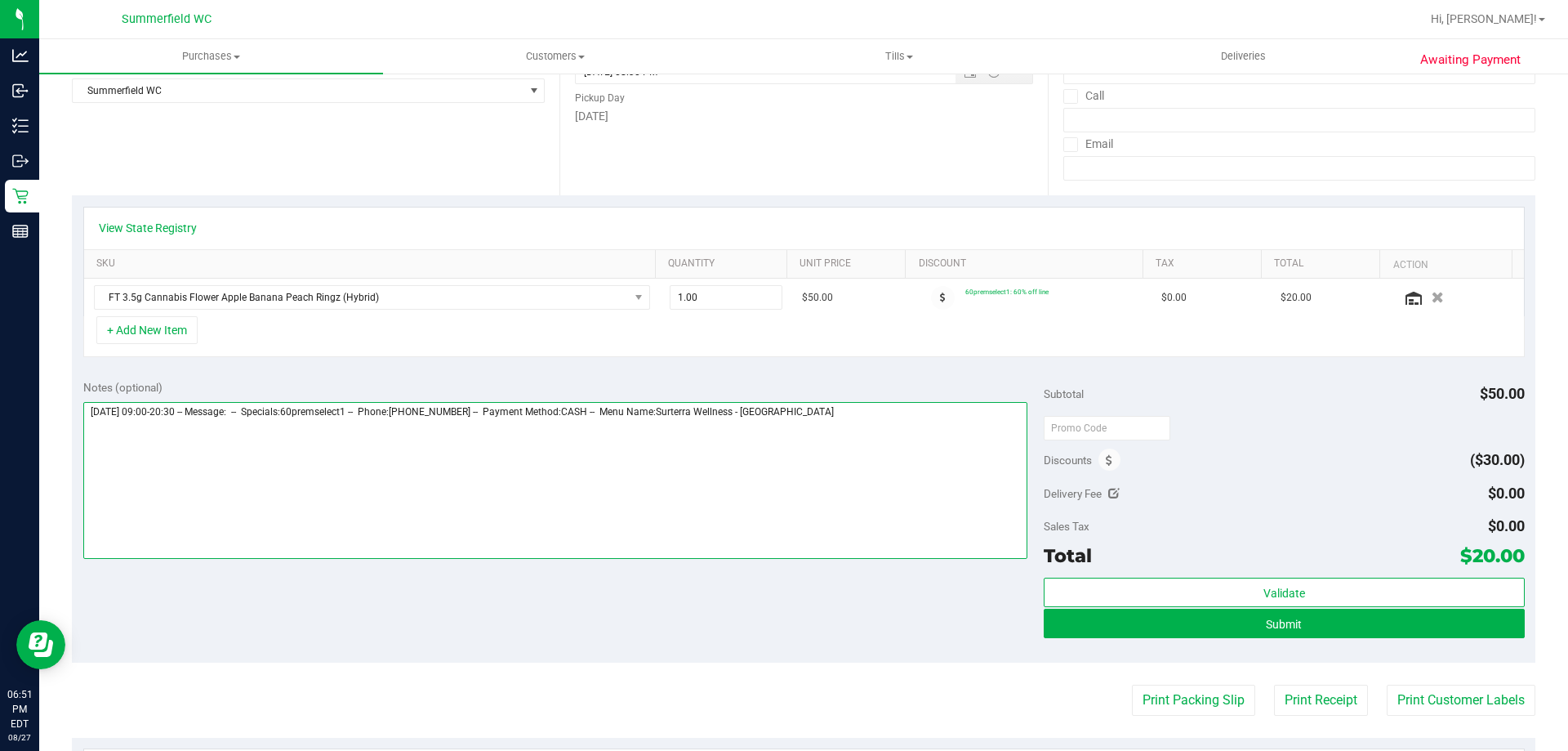
click at [868, 420] on textarea at bounding box center [555, 481] width 945 height 157
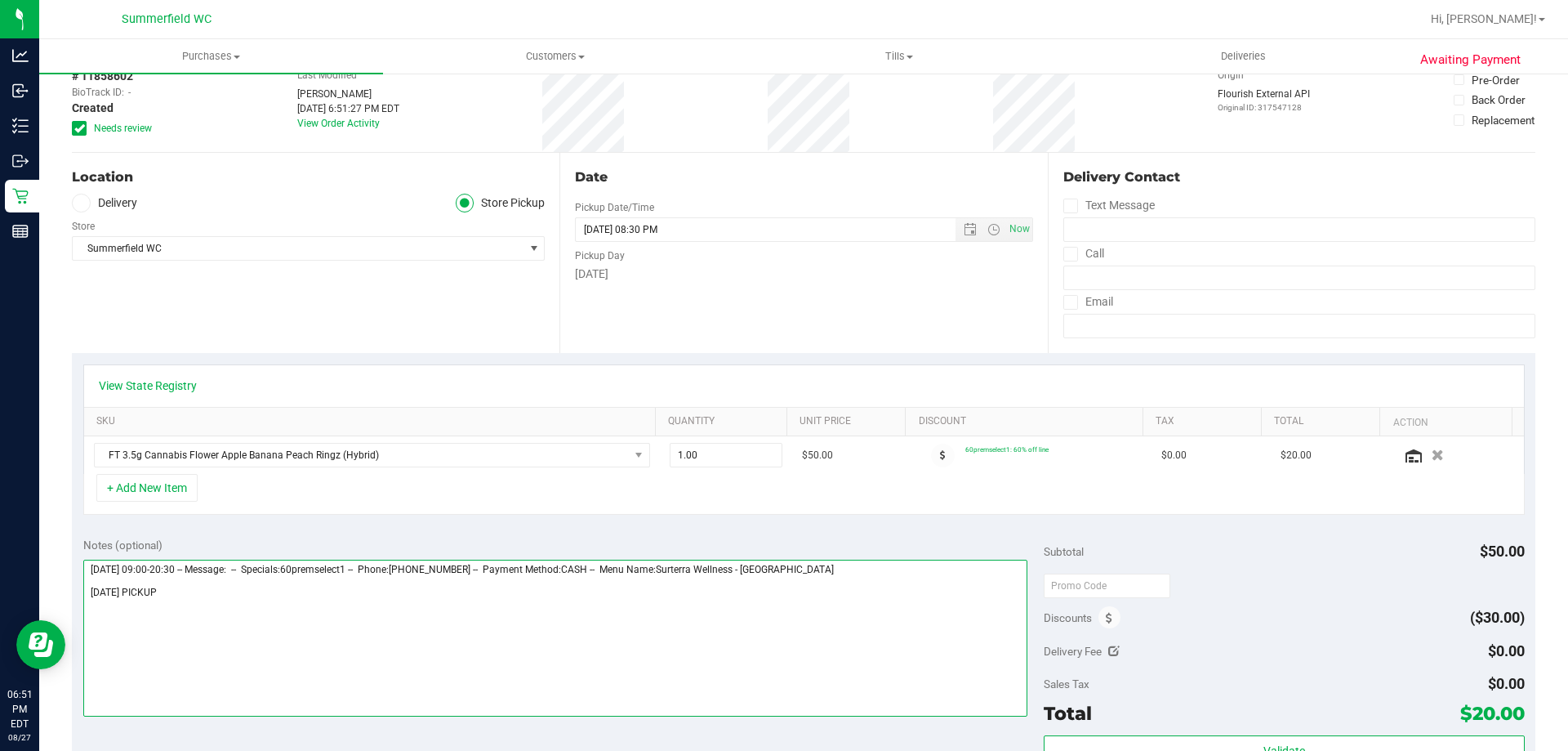
scroll to position [0, 0]
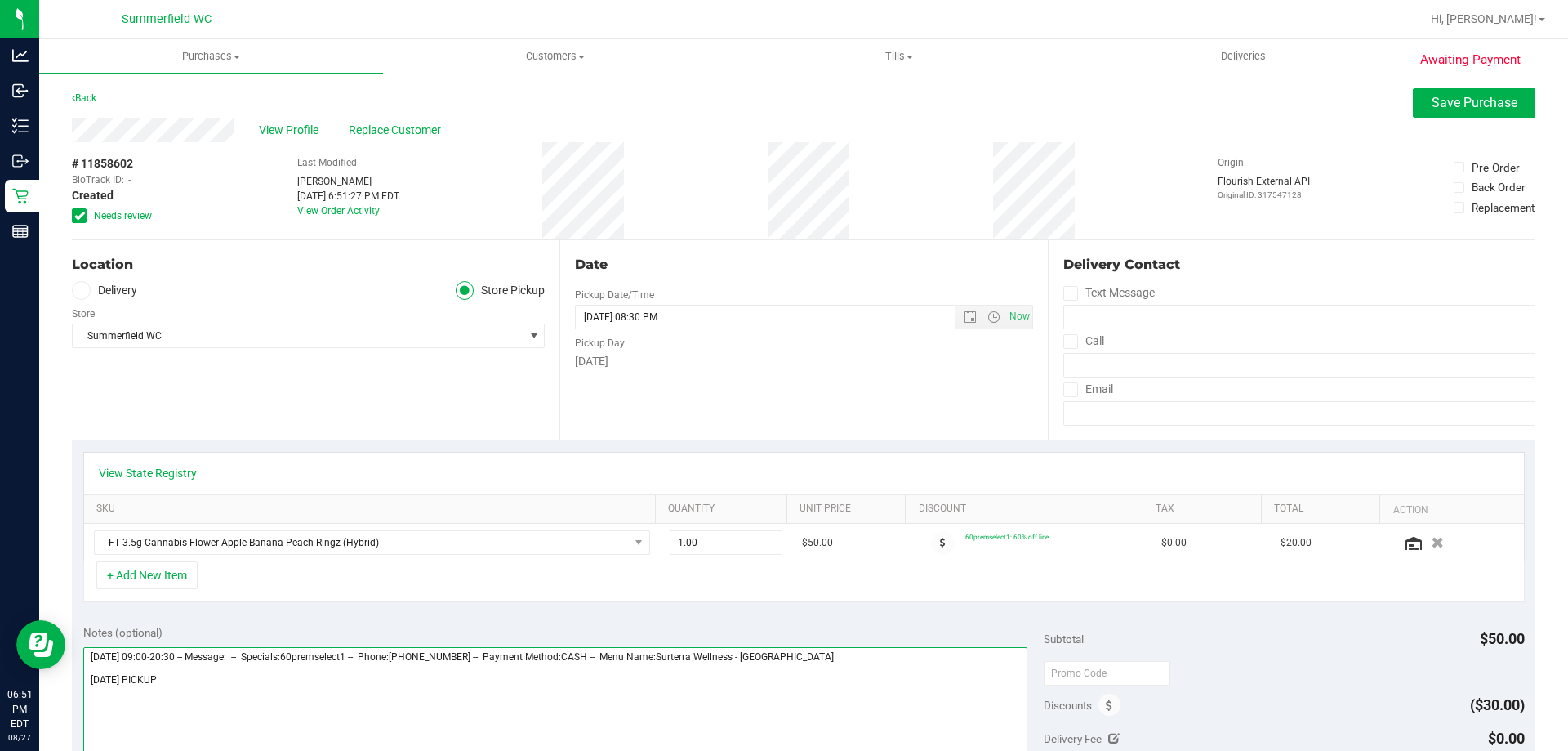
type textarea "[DATE] 09:00-20:30 -- Message: -- Specials:60premselect1 -- Phone:[PHONE_NUMBER…"
click at [1424, 86] on div "Awaiting Payment Back Save Purchase View Profile Replace Customer # 11858602 Bi…" at bounding box center [803, 697] width 1529 height 1250
click at [1419, 93] on button "Save Purchase" at bounding box center [1475, 103] width 123 height 29
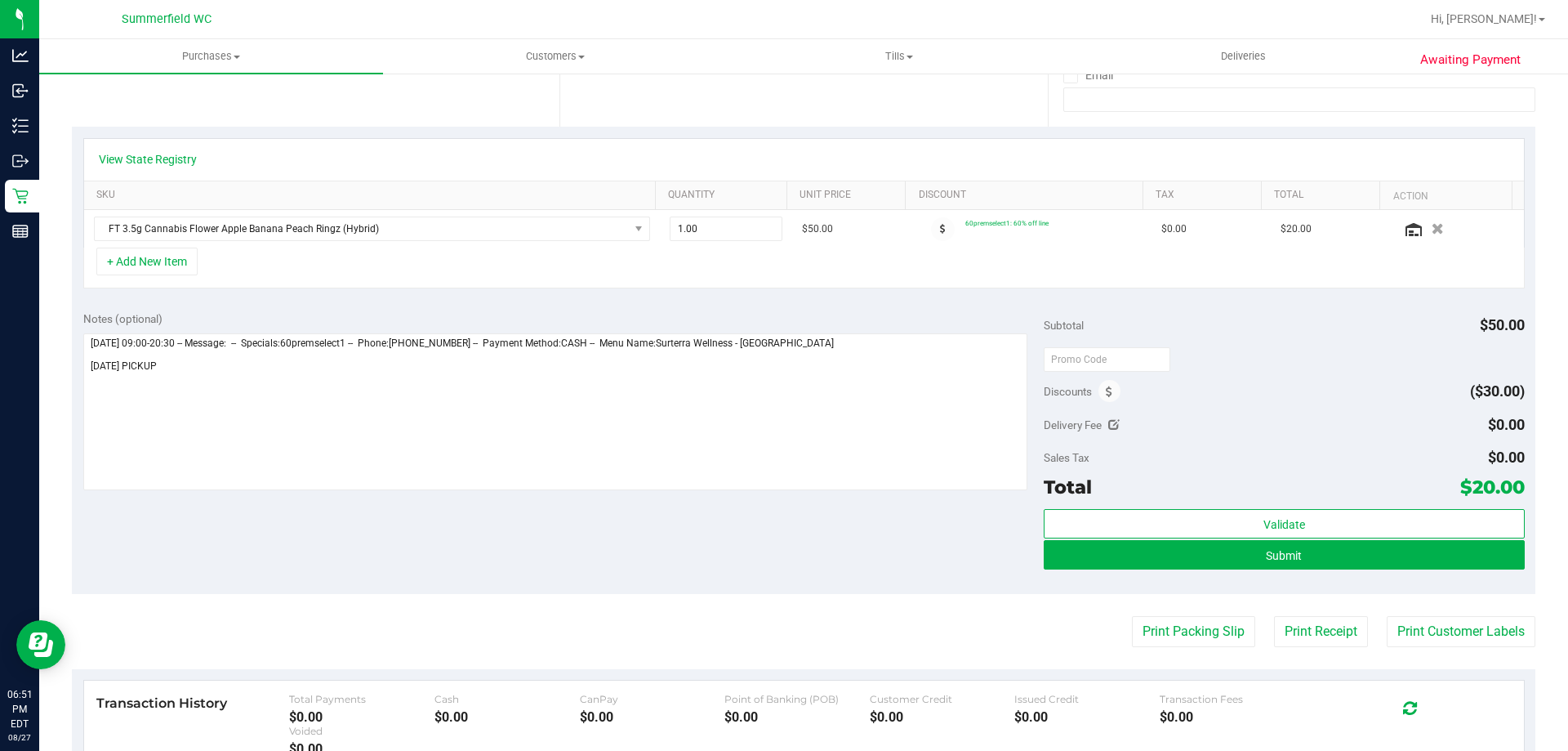
scroll to position [409, 0]
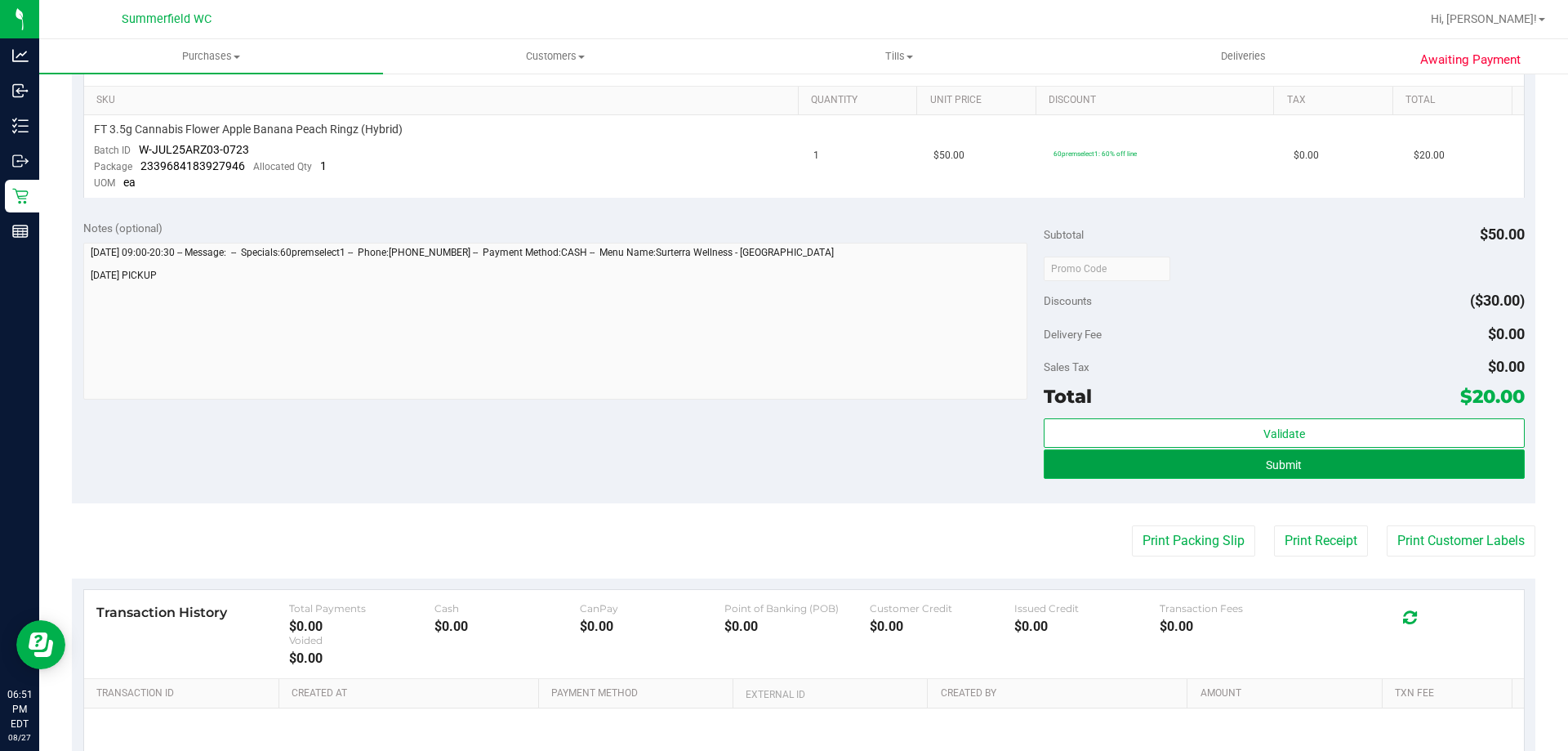
click at [1266, 459] on span "Submit" at bounding box center [1285, 464] width 36 height 13
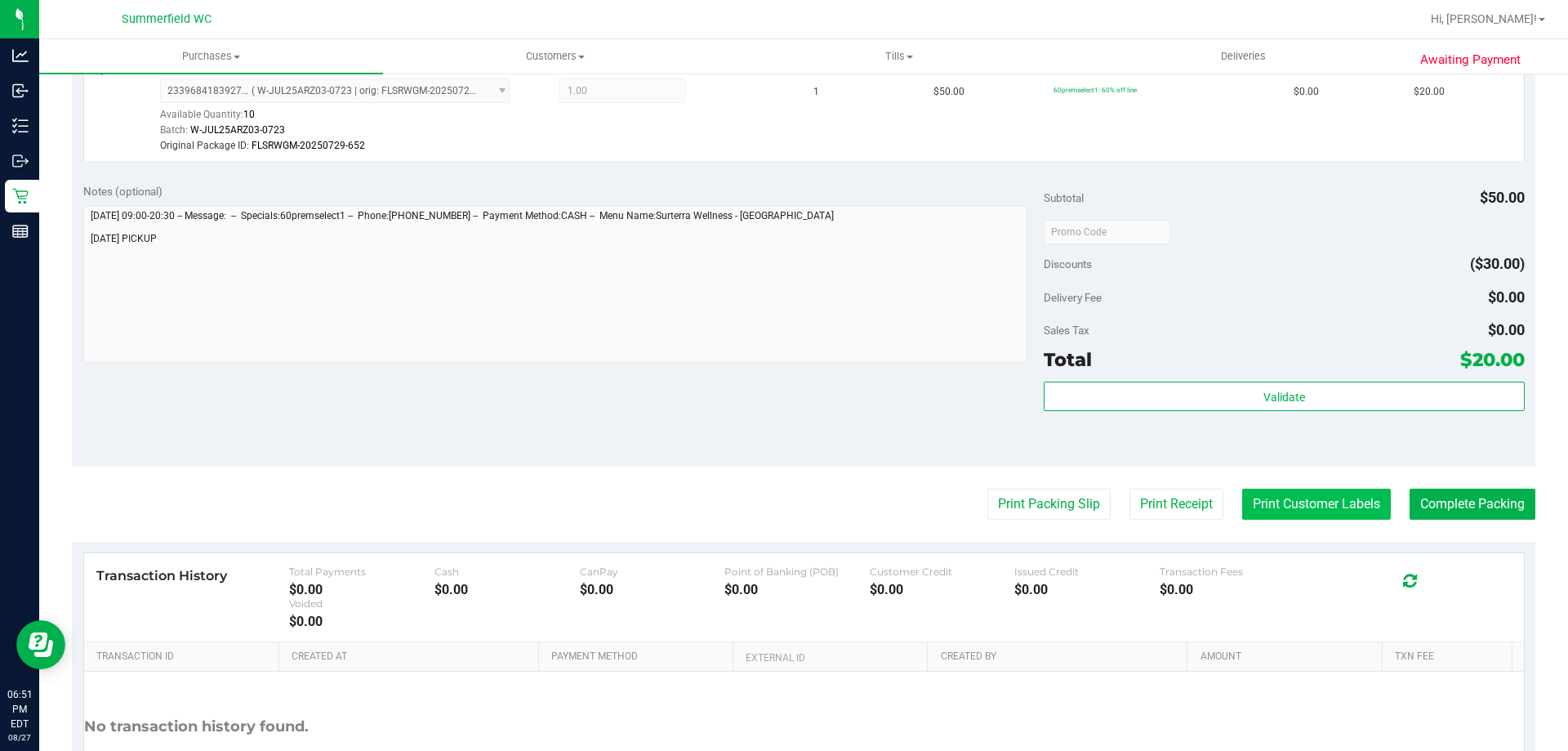
scroll to position [601, 0]
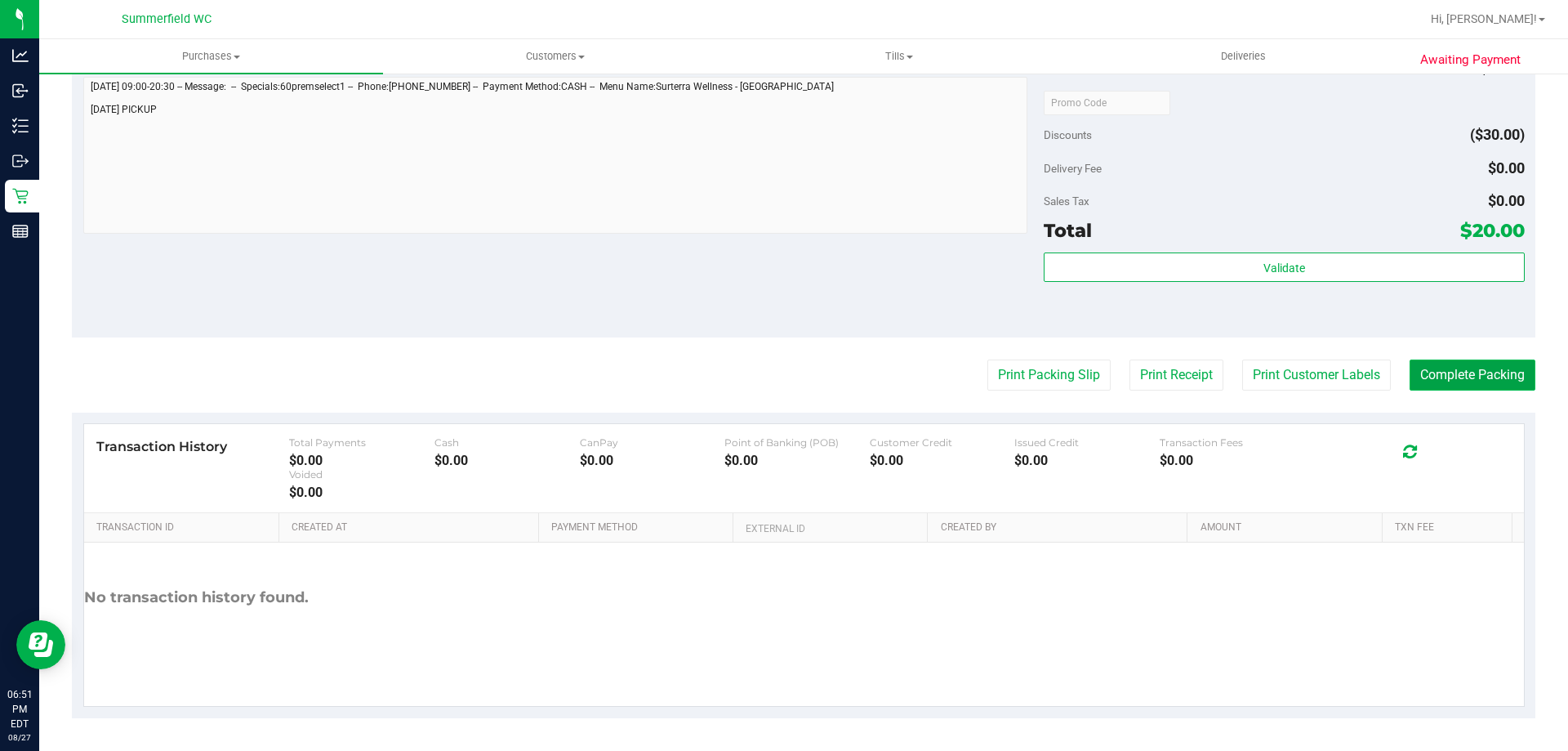
click at [1488, 366] on button "Complete Packing" at bounding box center [1473, 375] width 126 height 31
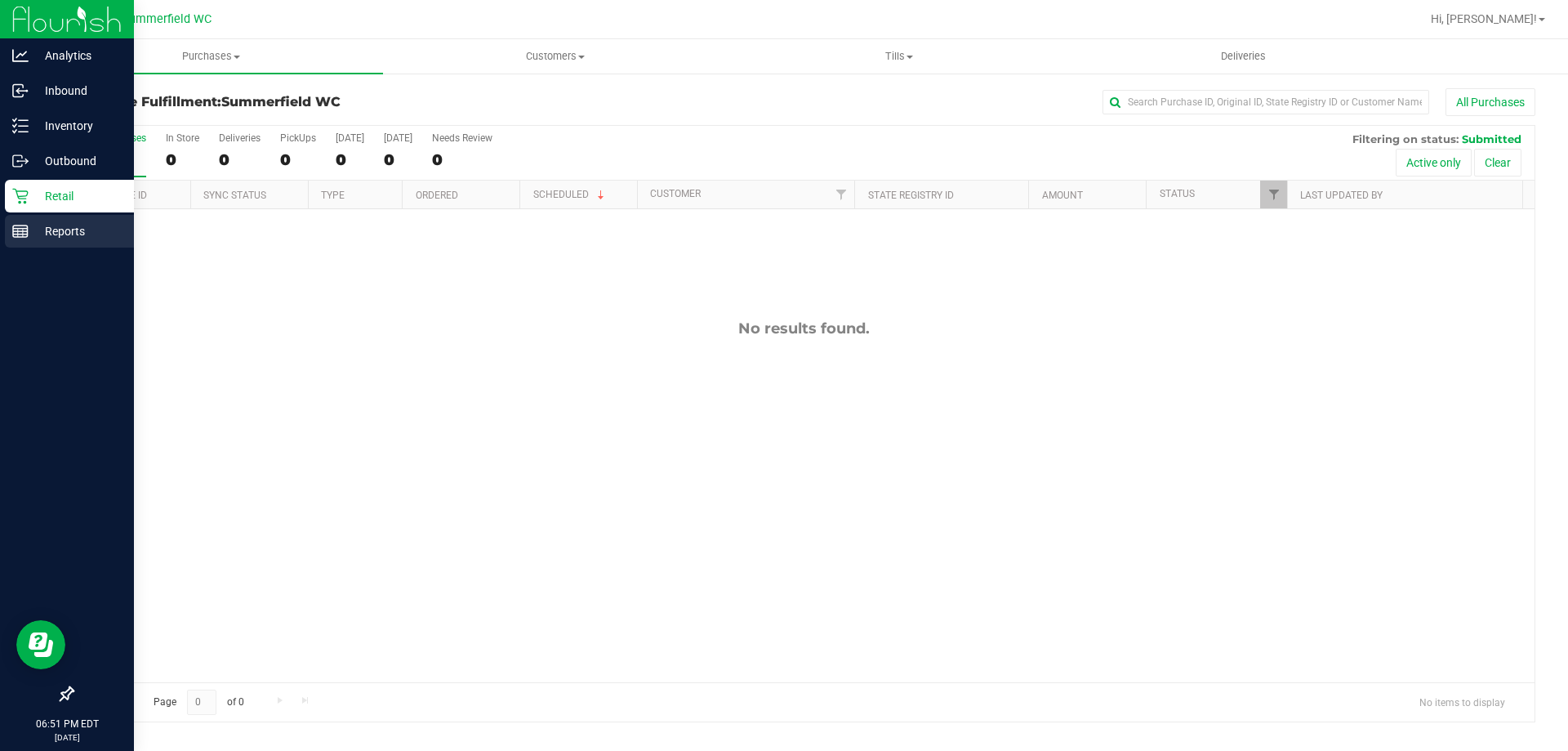
click at [63, 226] on p "Reports" at bounding box center [77, 231] width 98 height 20
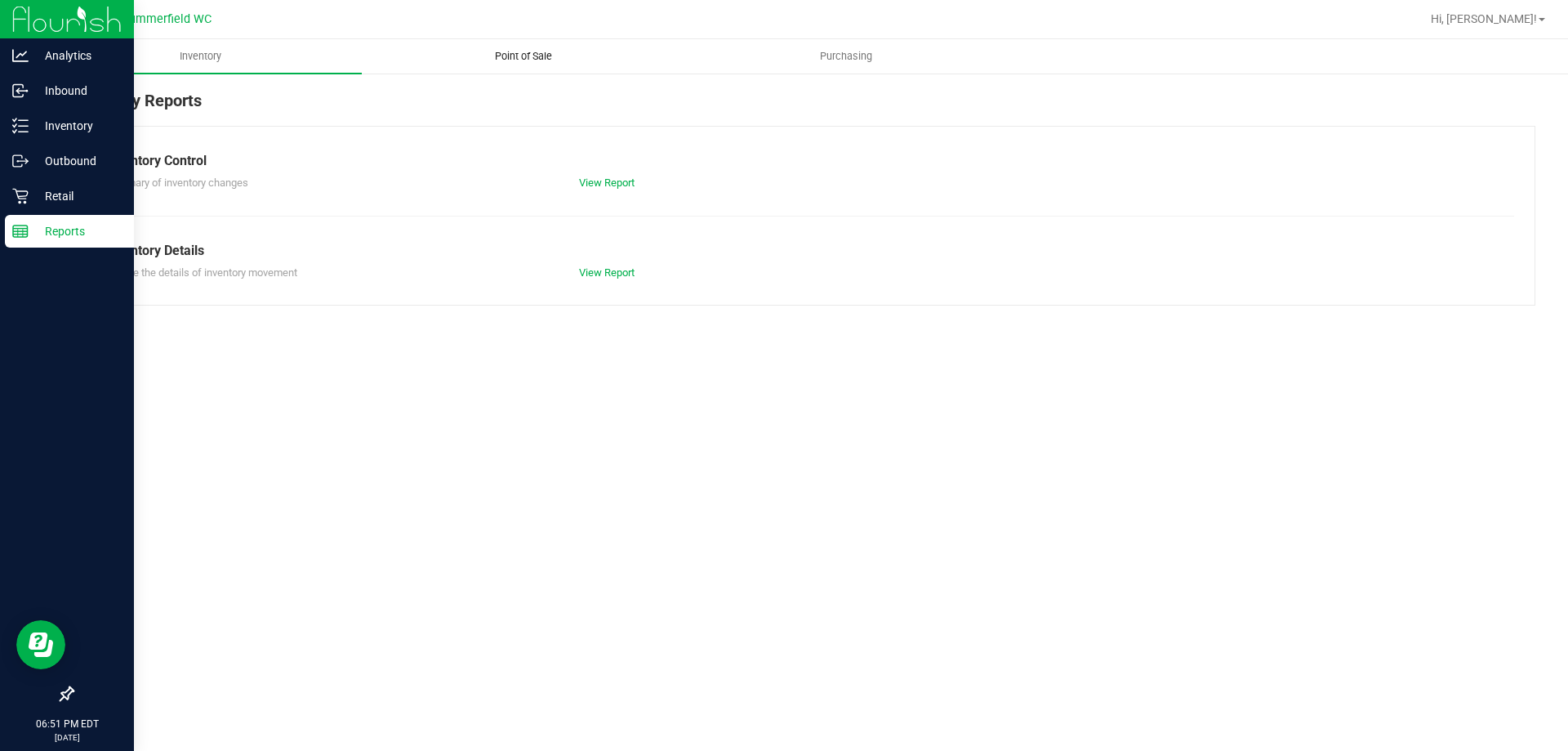
click at [536, 55] on span "Point of Sale" at bounding box center [523, 56] width 101 height 15
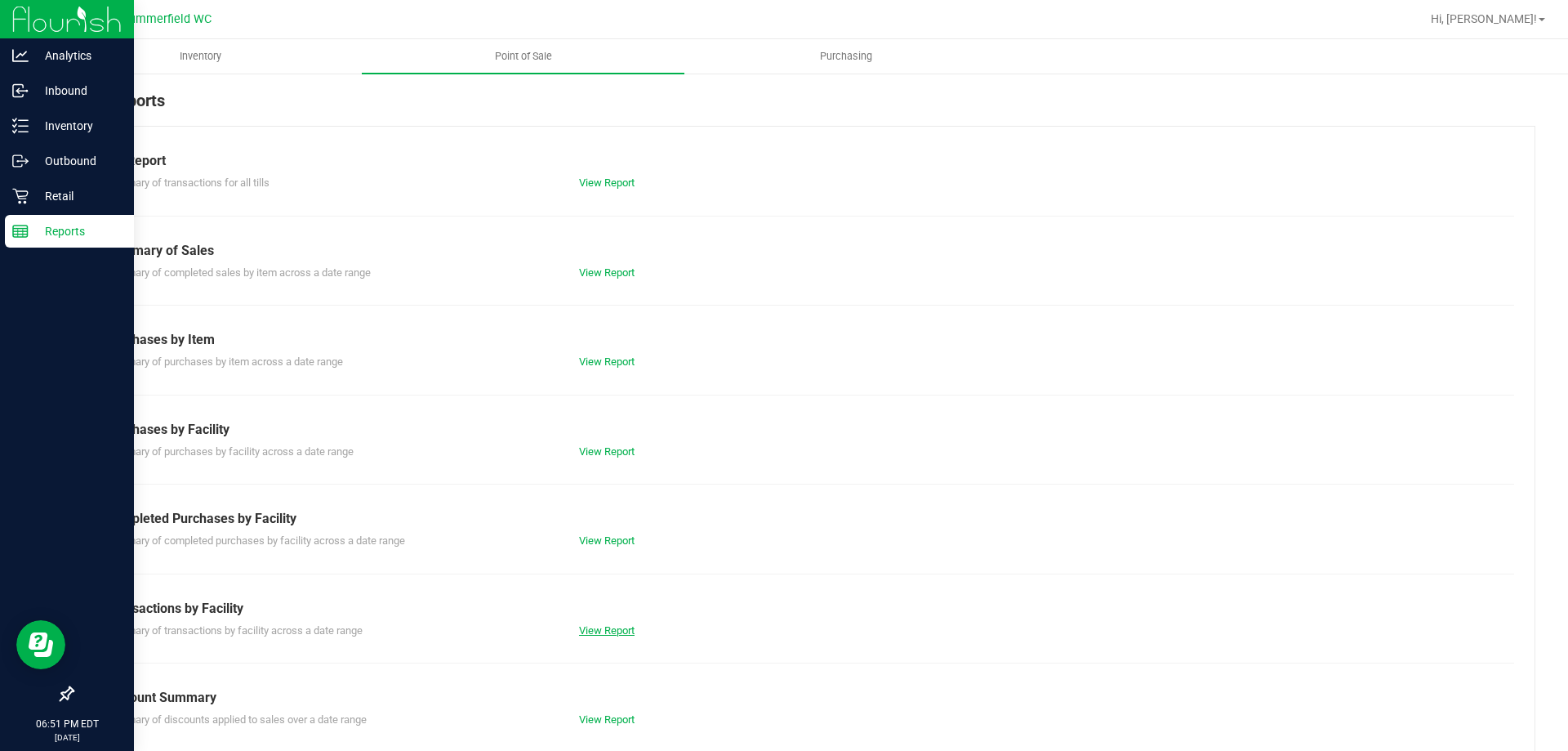
click at [598, 629] on link "View Report" at bounding box center [606, 630] width 55 height 12
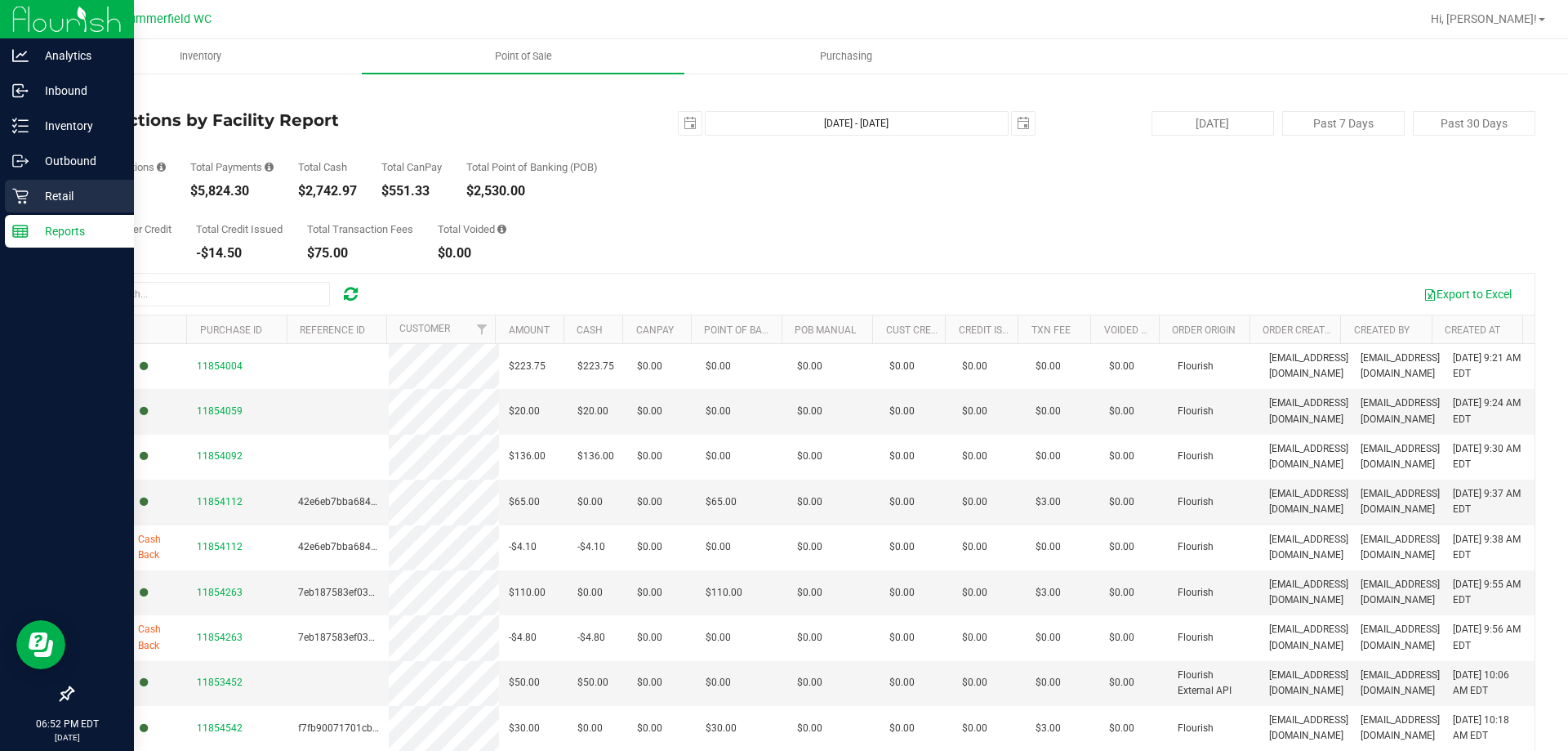
click at [56, 194] on p "Retail" at bounding box center [77, 196] width 98 height 20
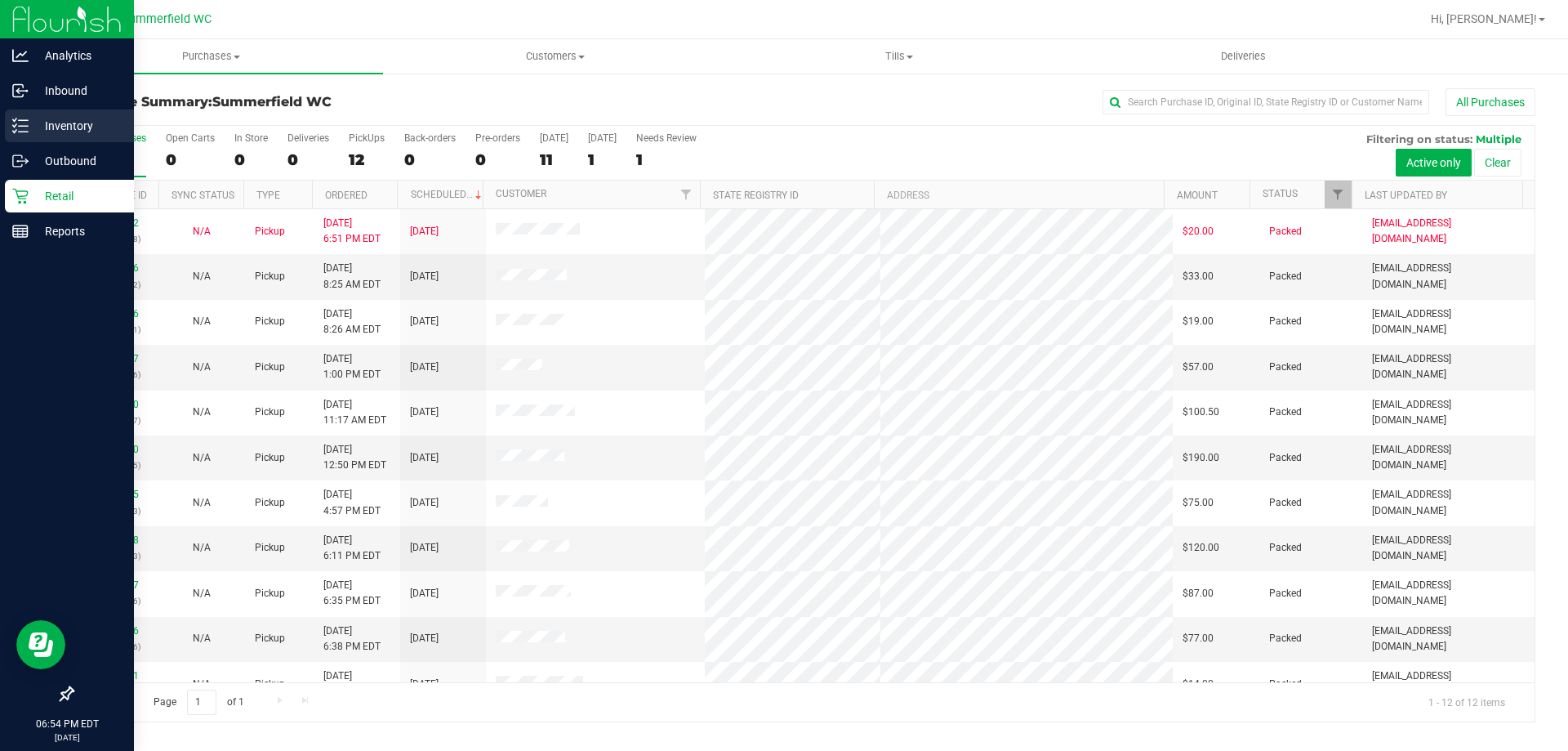
click at [73, 124] on p "Inventory" at bounding box center [77, 125] width 98 height 20
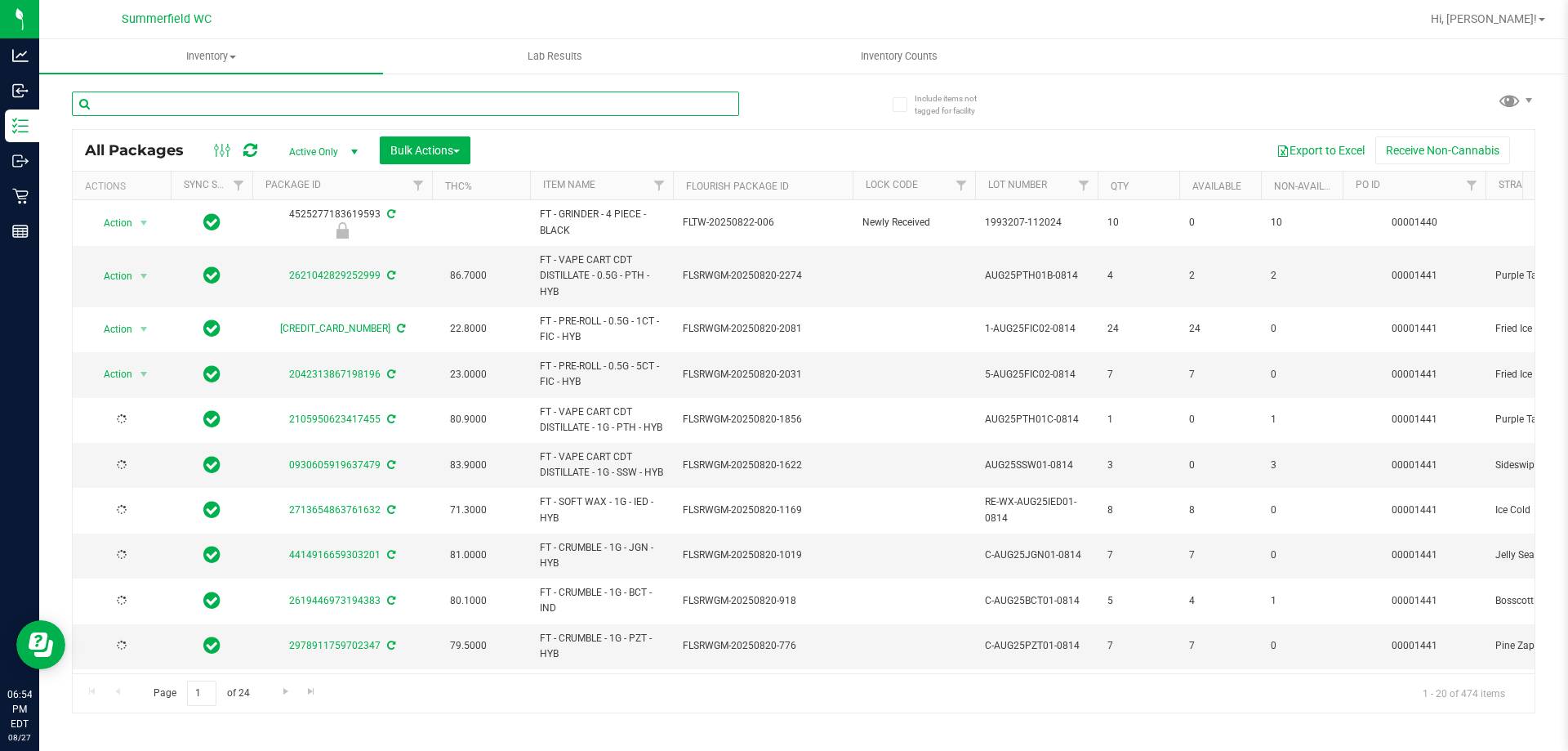
type input "[DATE]"
click at [231, 109] on input "text" at bounding box center [405, 104] width 668 height 24
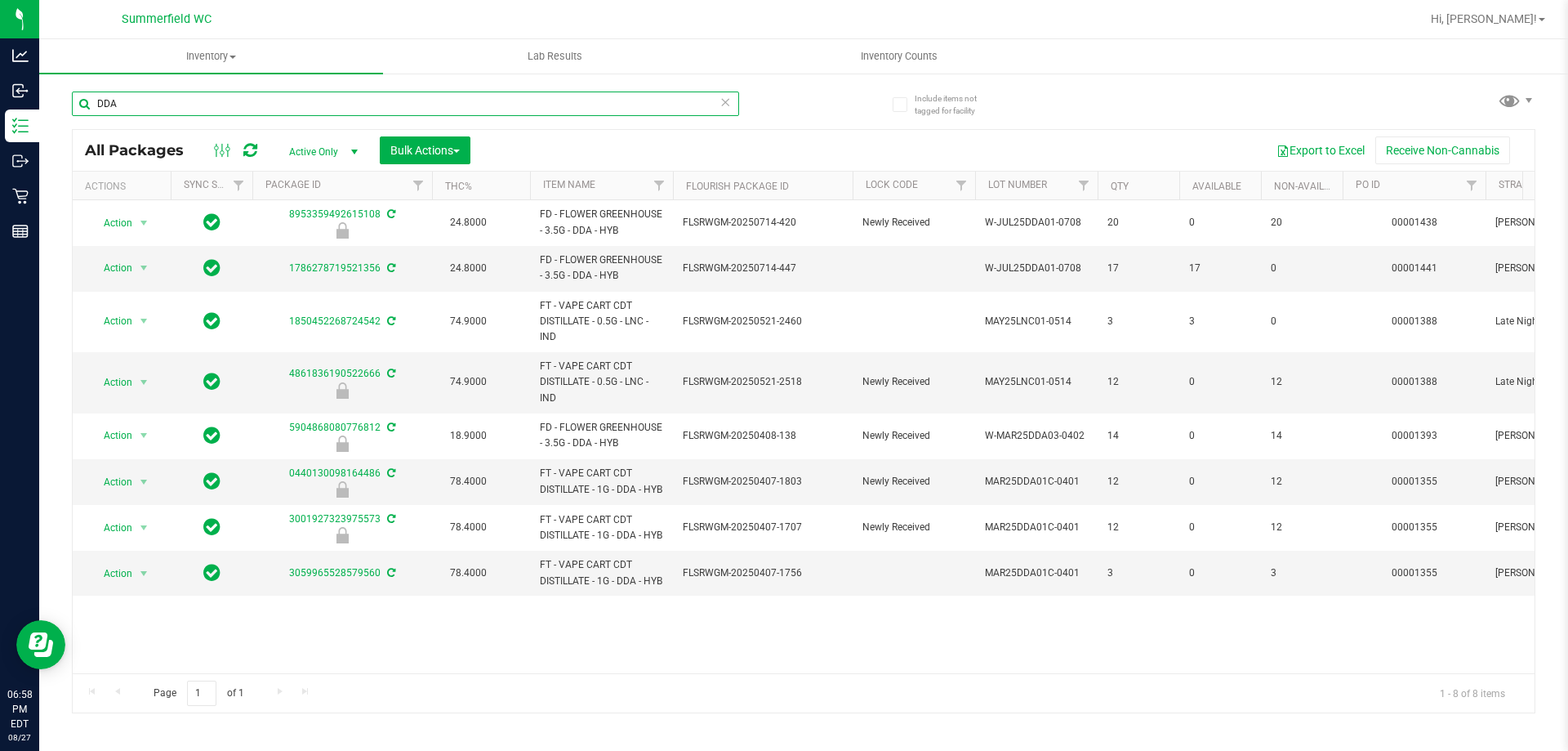
drag, startPoint x: 153, startPoint y: 94, endPoint x: 51, endPoint y: 100, distance: 102.2
click at [51, 100] on div "Include items not tagged for facility DDA All Packages Active Only Active Only …" at bounding box center [803, 321] width 1529 height 499
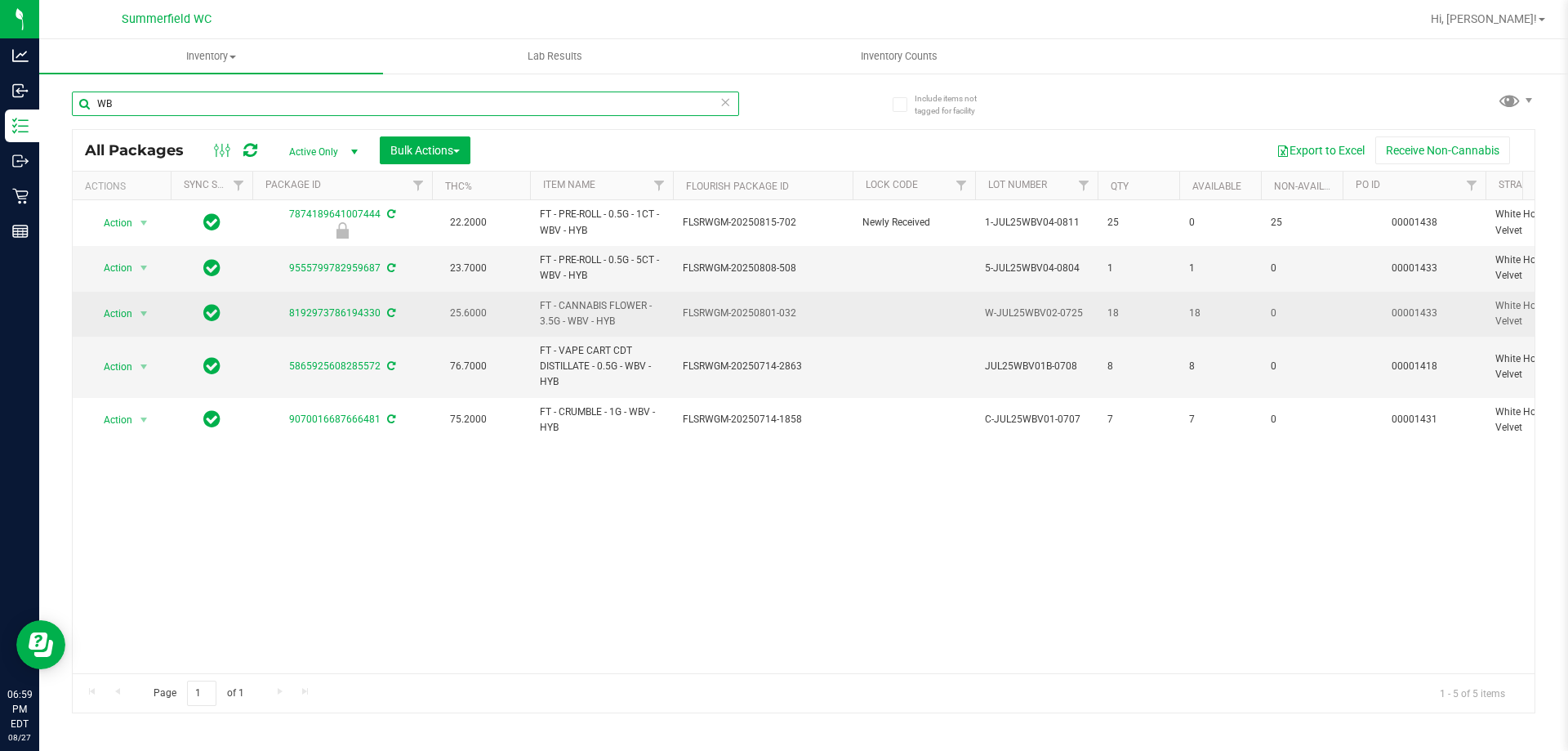
type input "W"
type input "BCT"
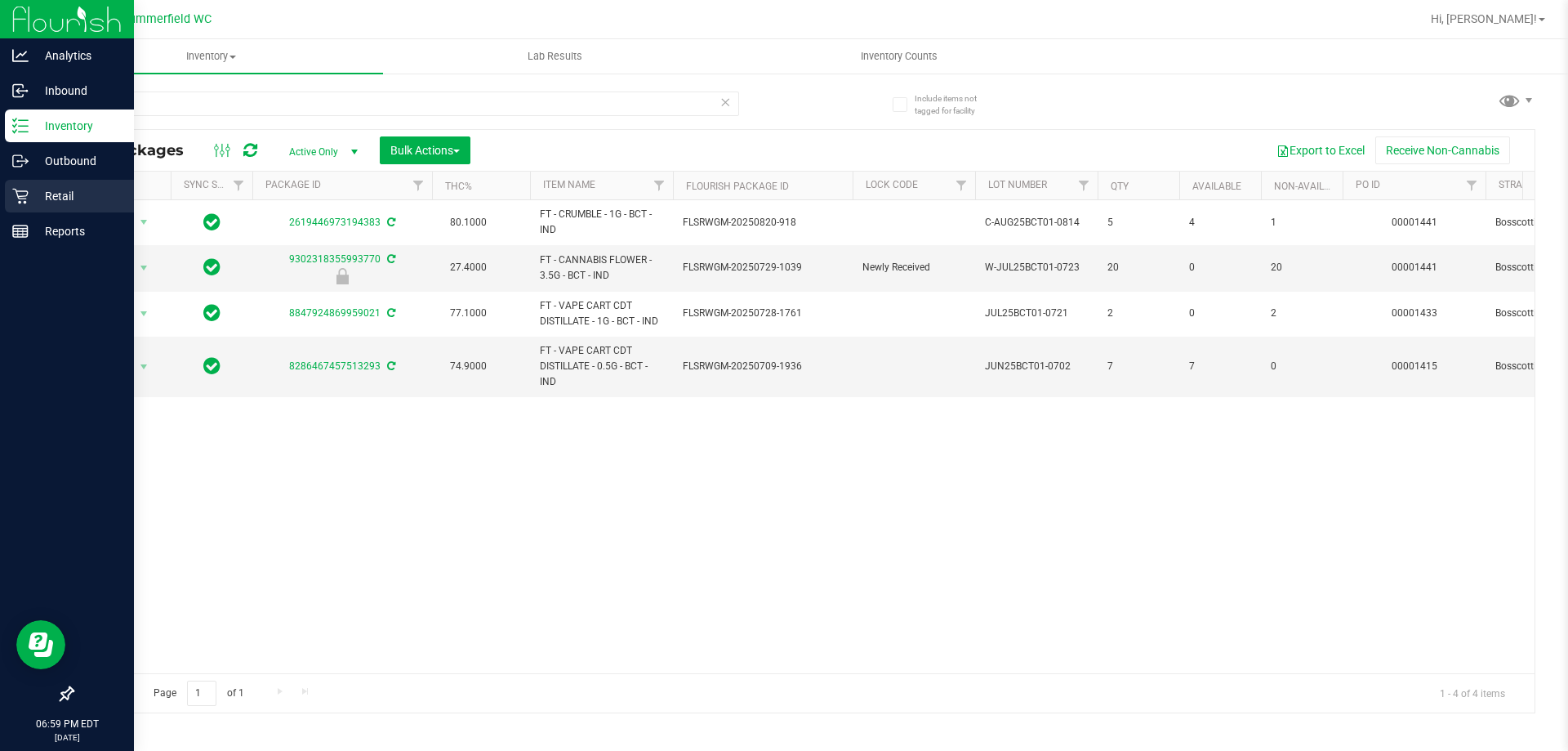
click at [56, 190] on p "Retail" at bounding box center [77, 196] width 98 height 20
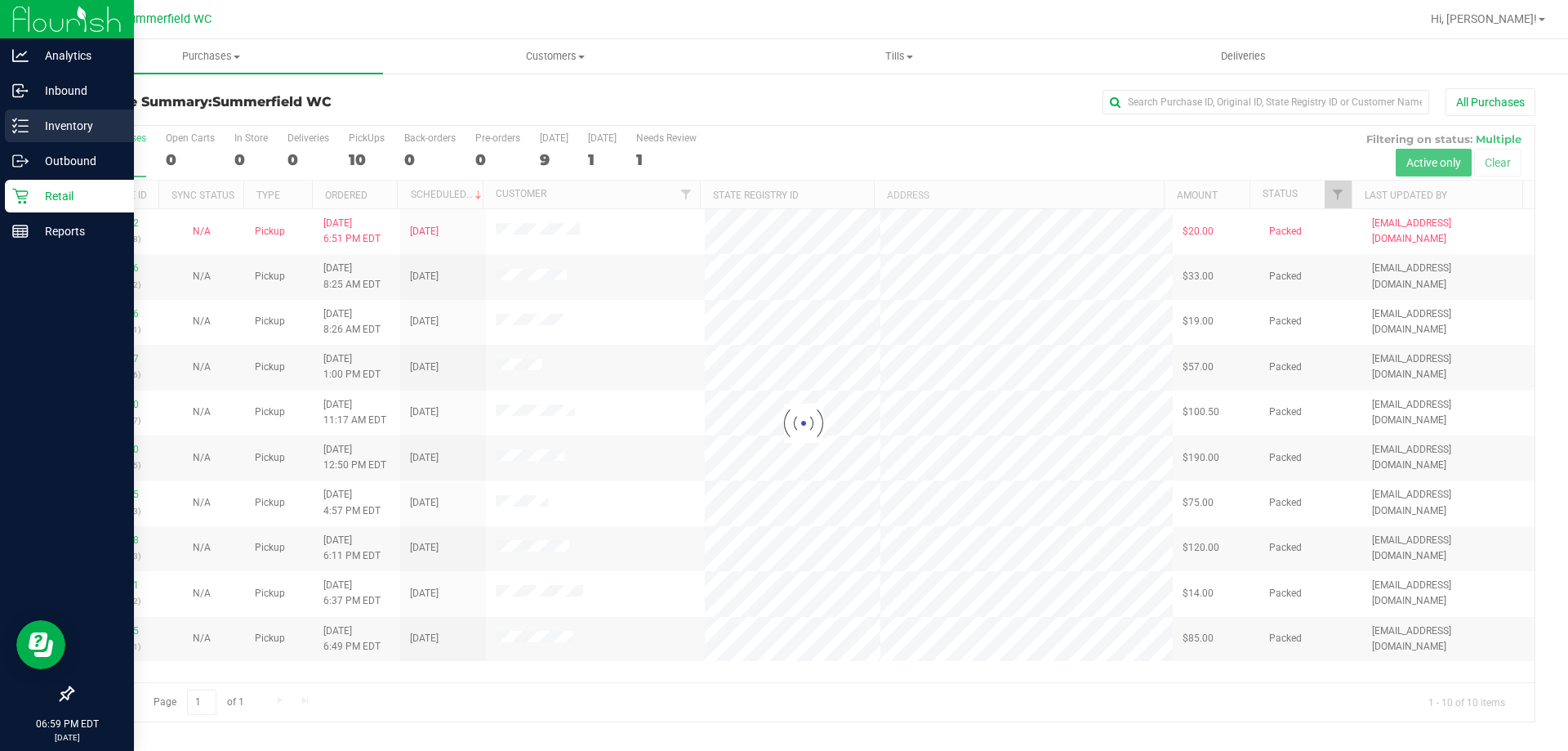
click at [62, 116] on p "Inventory" at bounding box center [77, 125] width 98 height 20
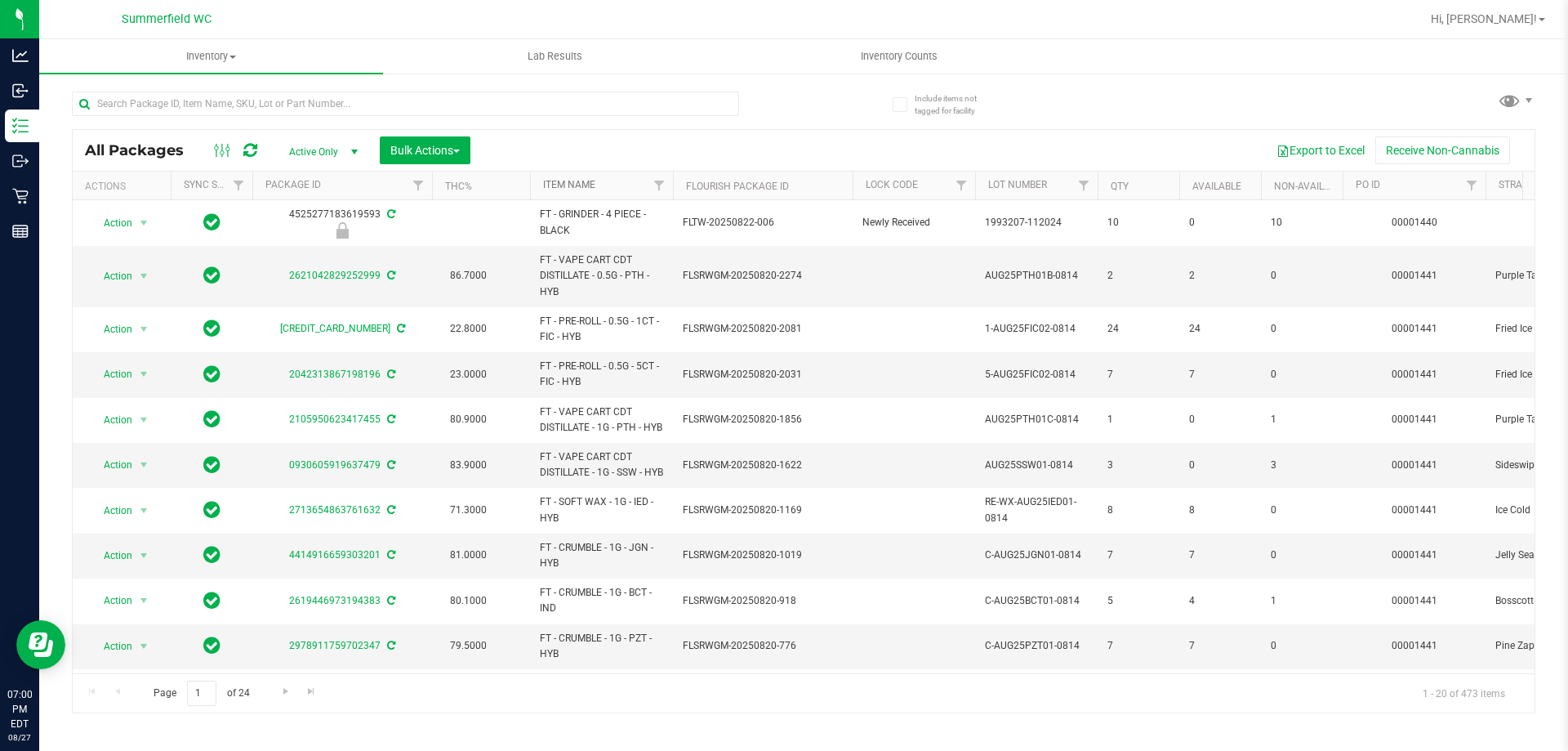
click at [562, 184] on link "Item Name" at bounding box center [569, 184] width 53 height 11
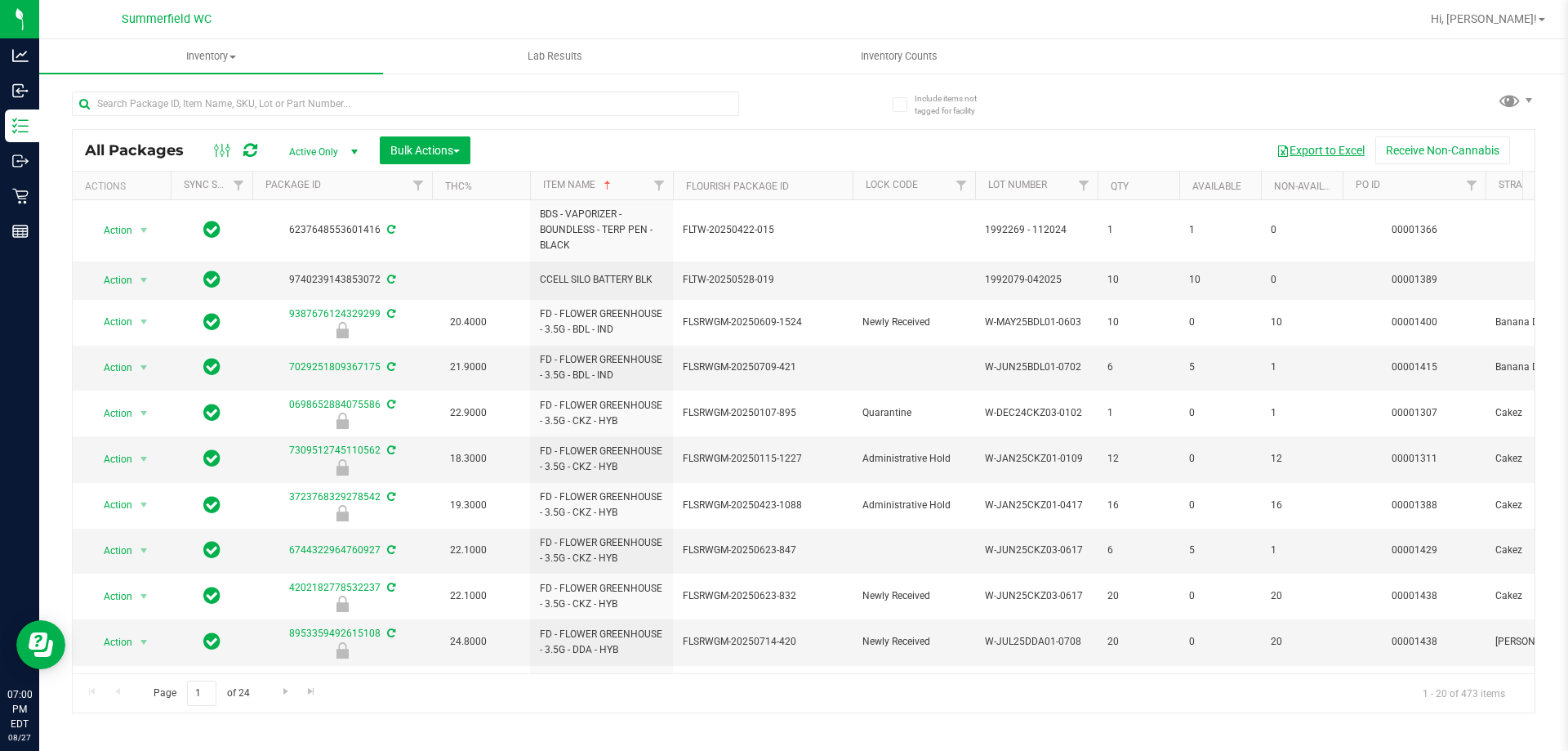
click at [1309, 146] on button "Export to Excel" at bounding box center [1321, 150] width 110 height 28
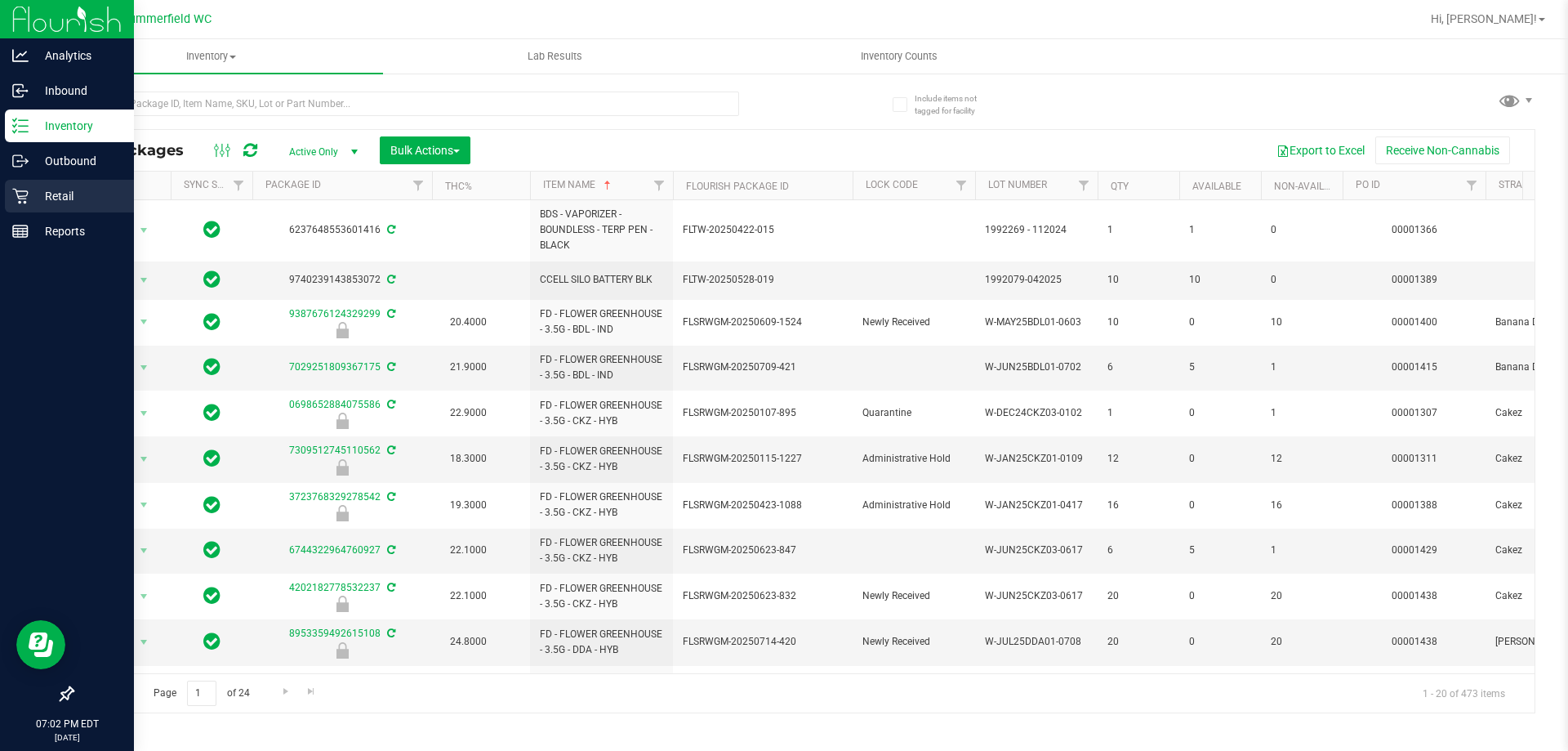
click at [67, 183] on div "Retail" at bounding box center [69, 196] width 129 height 33
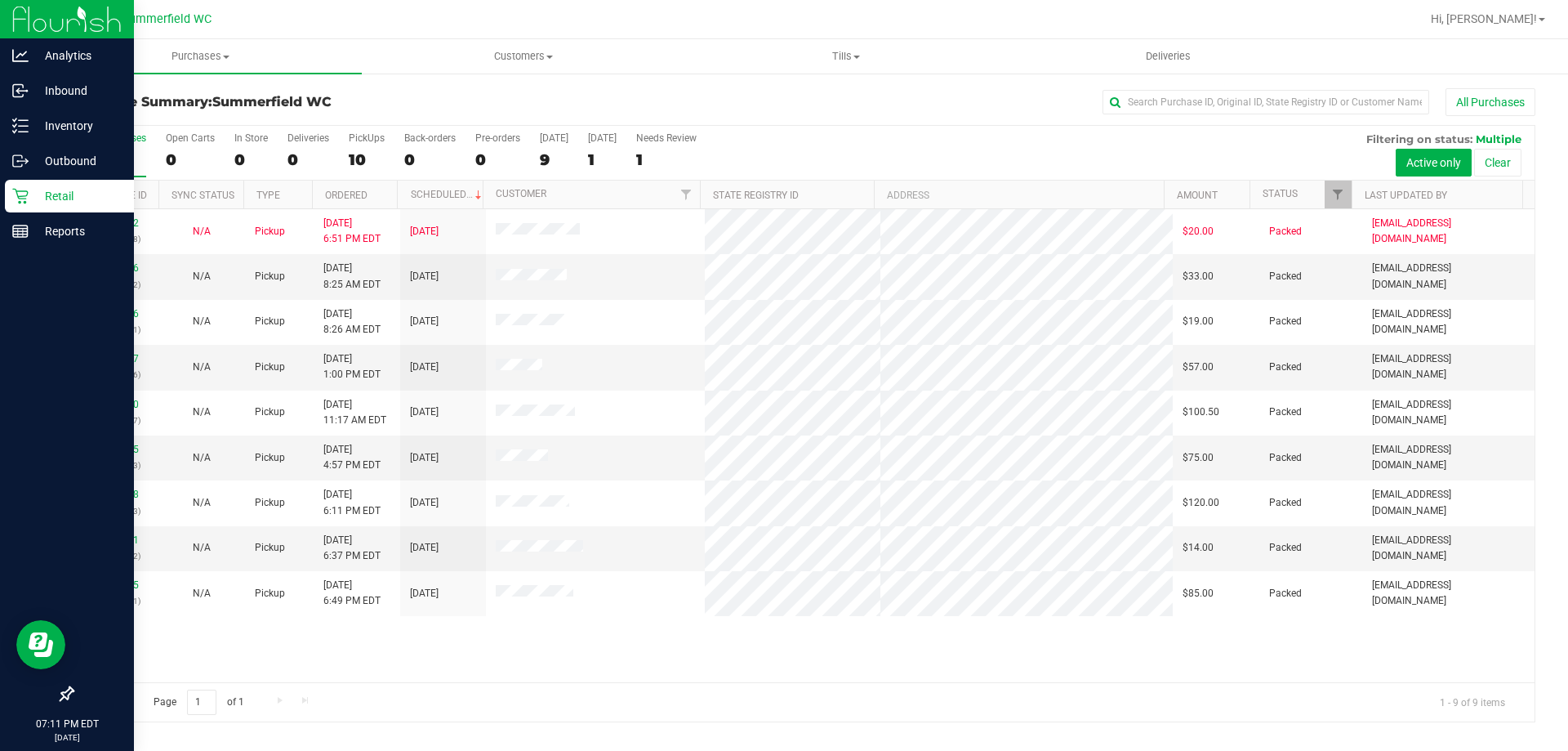
click at [371, 132] on div "PickUps" at bounding box center [367, 137] width 36 height 11
click at [0, 0] on input "PickUps 10" at bounding box center [0, 0] width 0 height 0
click at [100, 126] on p "Inventory" at bounding box center [77, 125] width 98 height 20
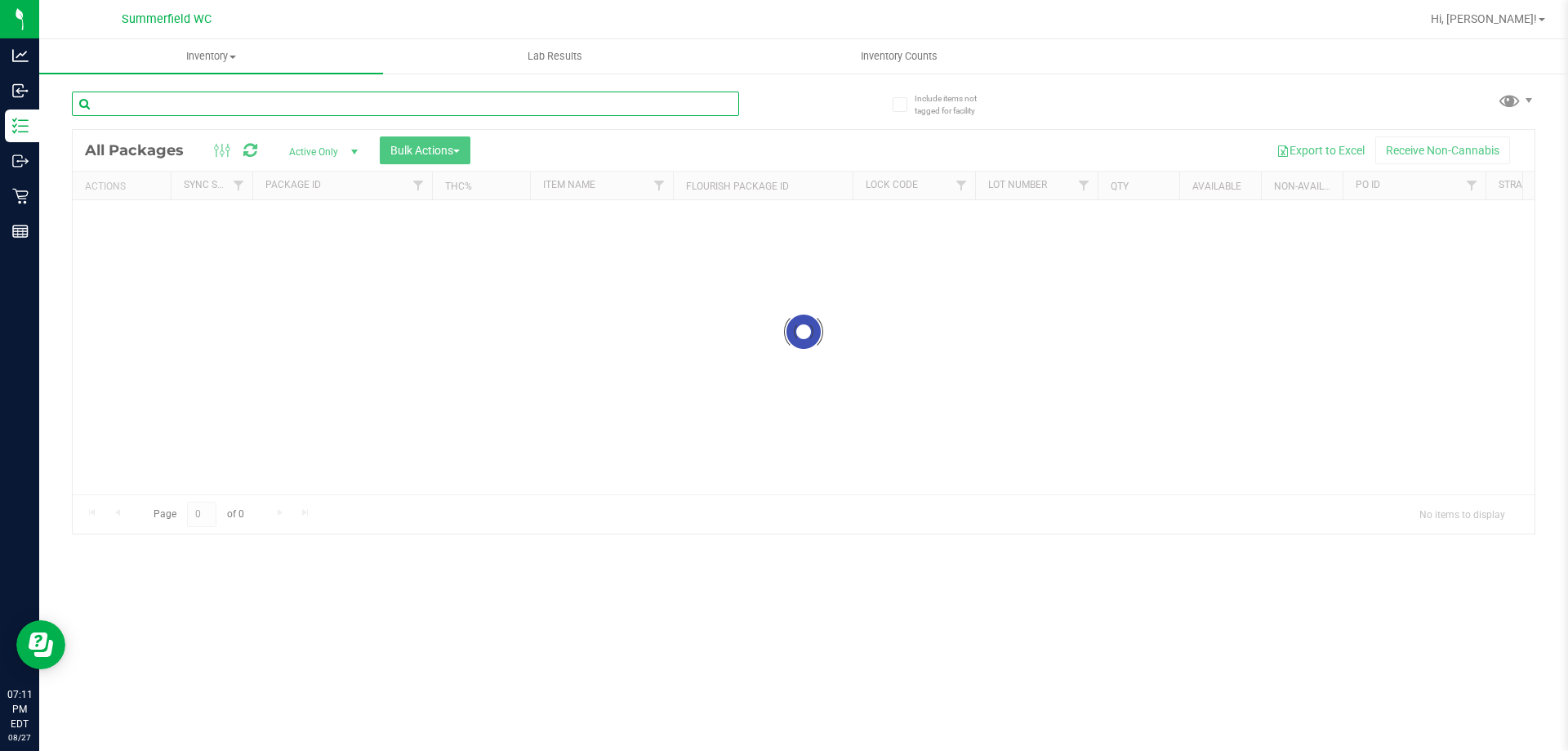
click at [183, 109] on div "Inventory All packages All inventory Waste log Create inventory Lab Results Inv…" at bounding box center [803, 395] width 1529 height 712
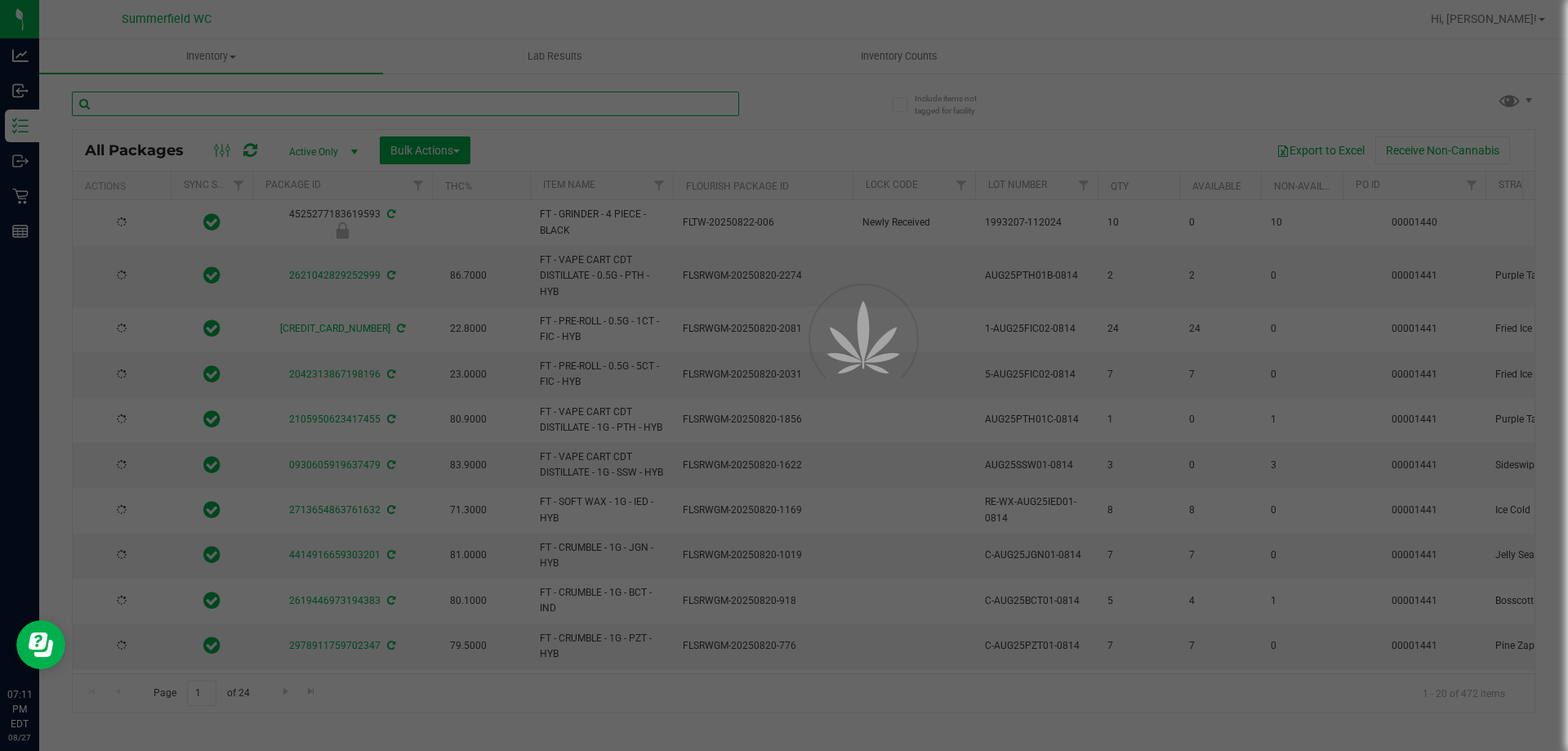
type input "[DATE]"
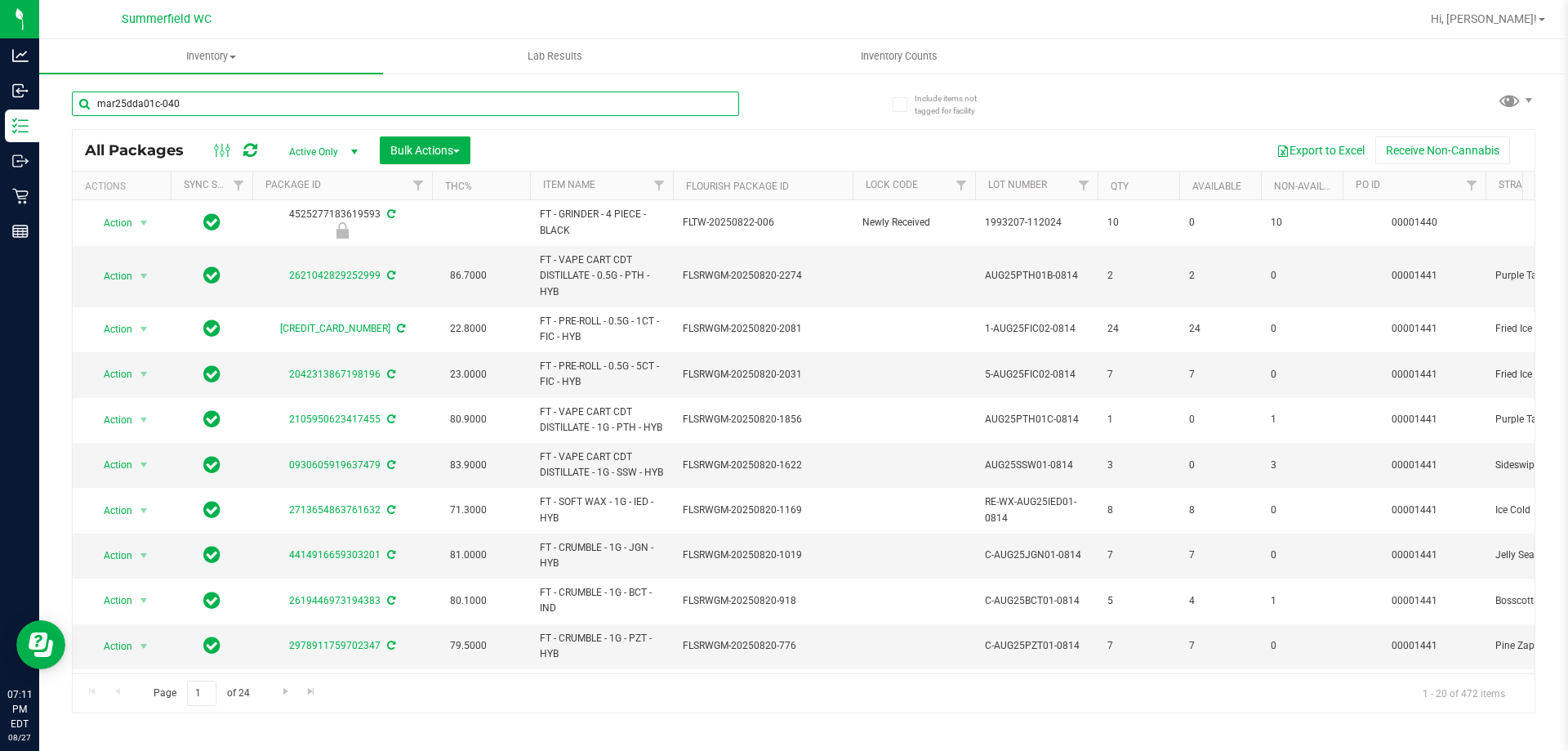
type input "mar25dda01c-0401"
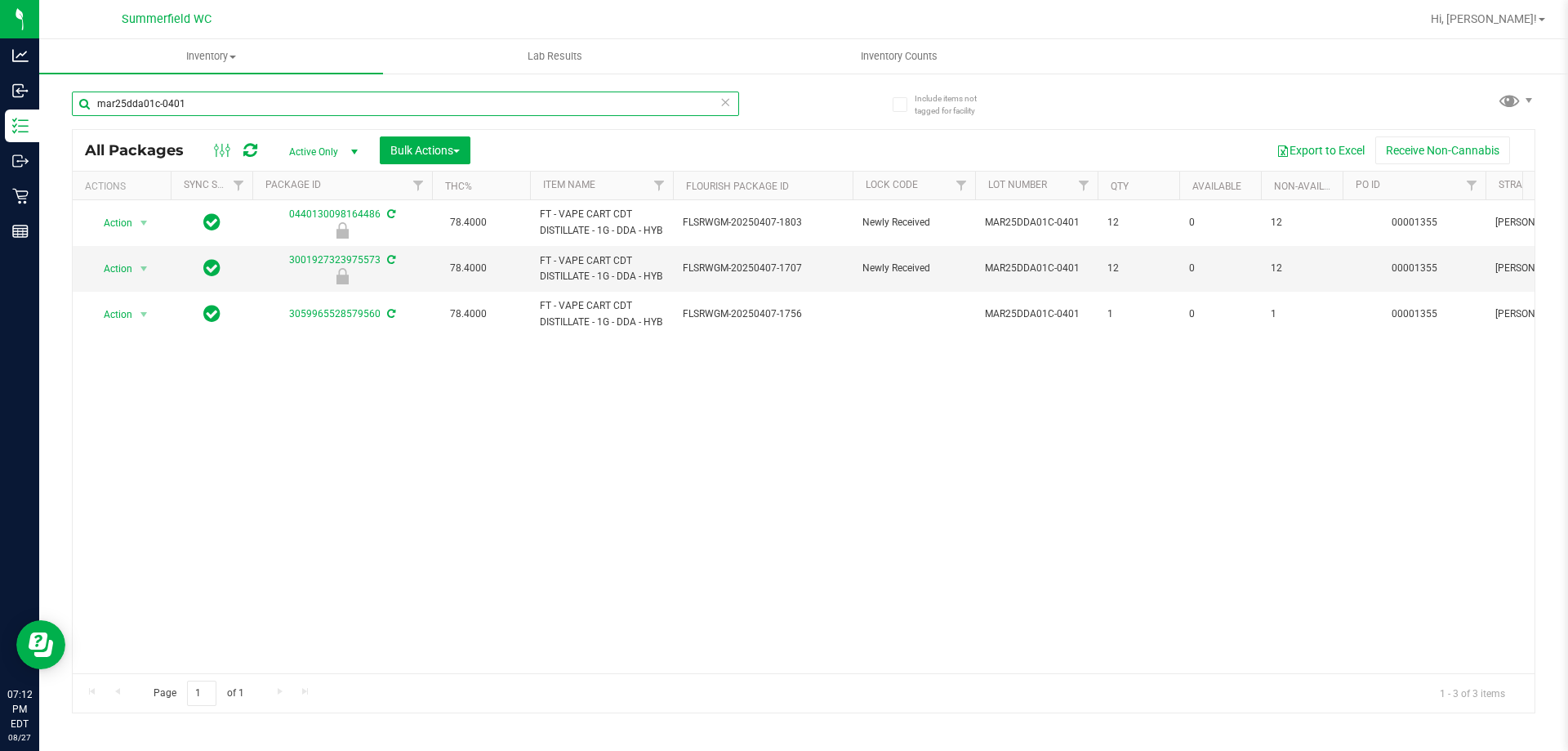
drag, startPoint x: 203, startPoint y: 99, endPoint x: 71, endPoint y: 99, distance: 132.0
click at [71, 99] on div "Include items not tagged for facility mar25dda01c-0401 All Packages Active Only…" at bounding box center [803, 321] width 1529 height 499
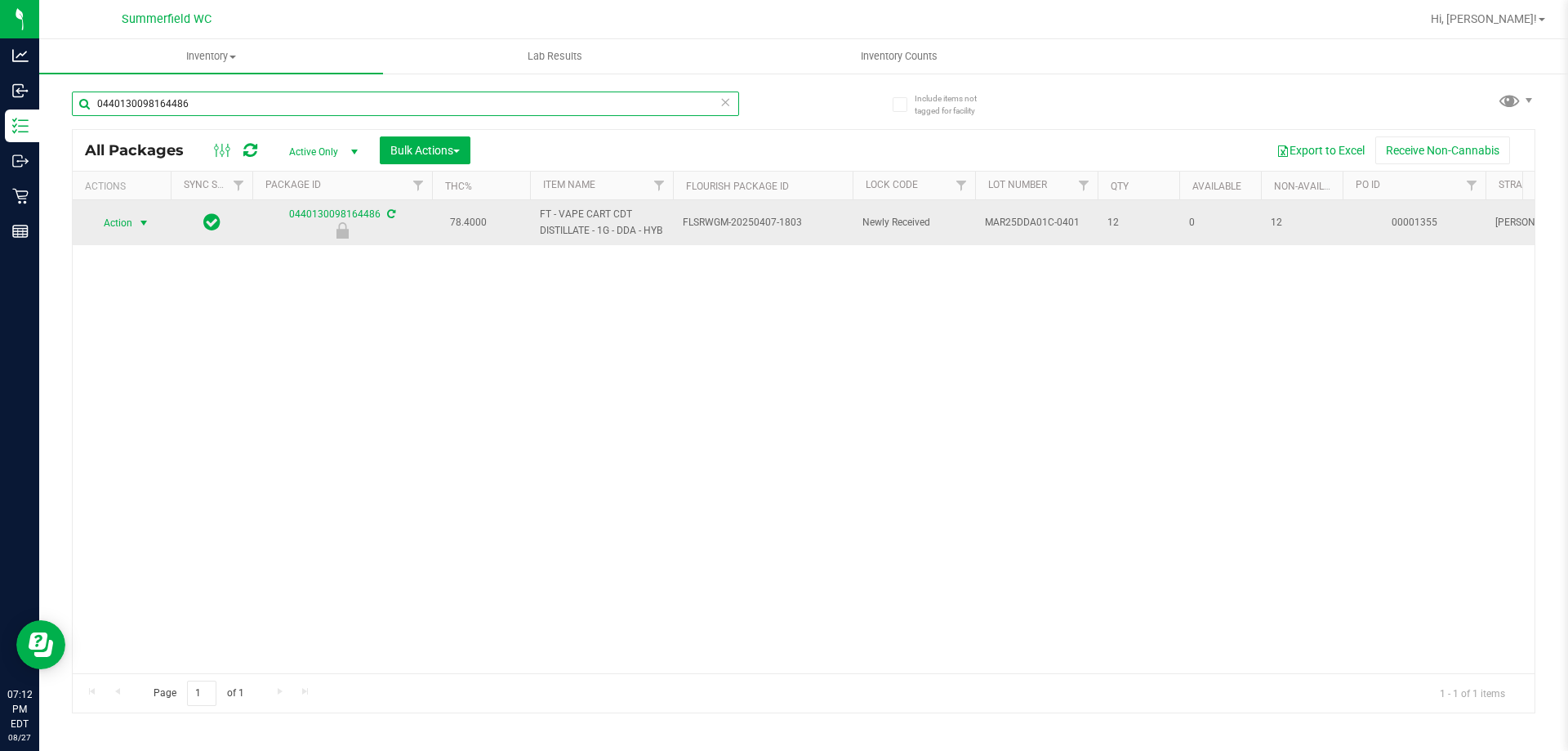
type input "0440130098164486"
click at [115, 232] on span "Action" at bounding box center [111, 223] width 44 height 22
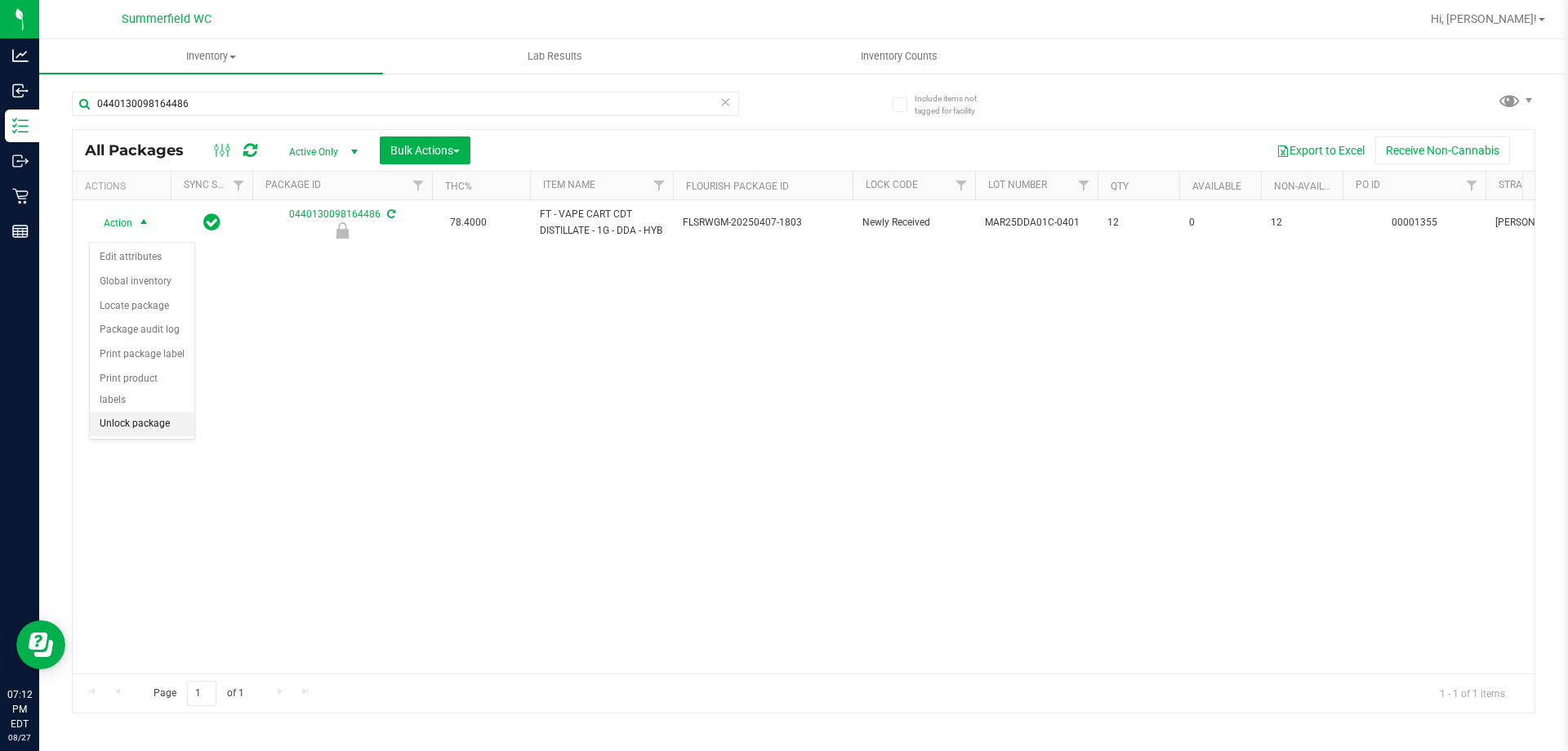
click at [125, 412] on li "Unlock package" at bounding box center [142, 424] width 105 height 24
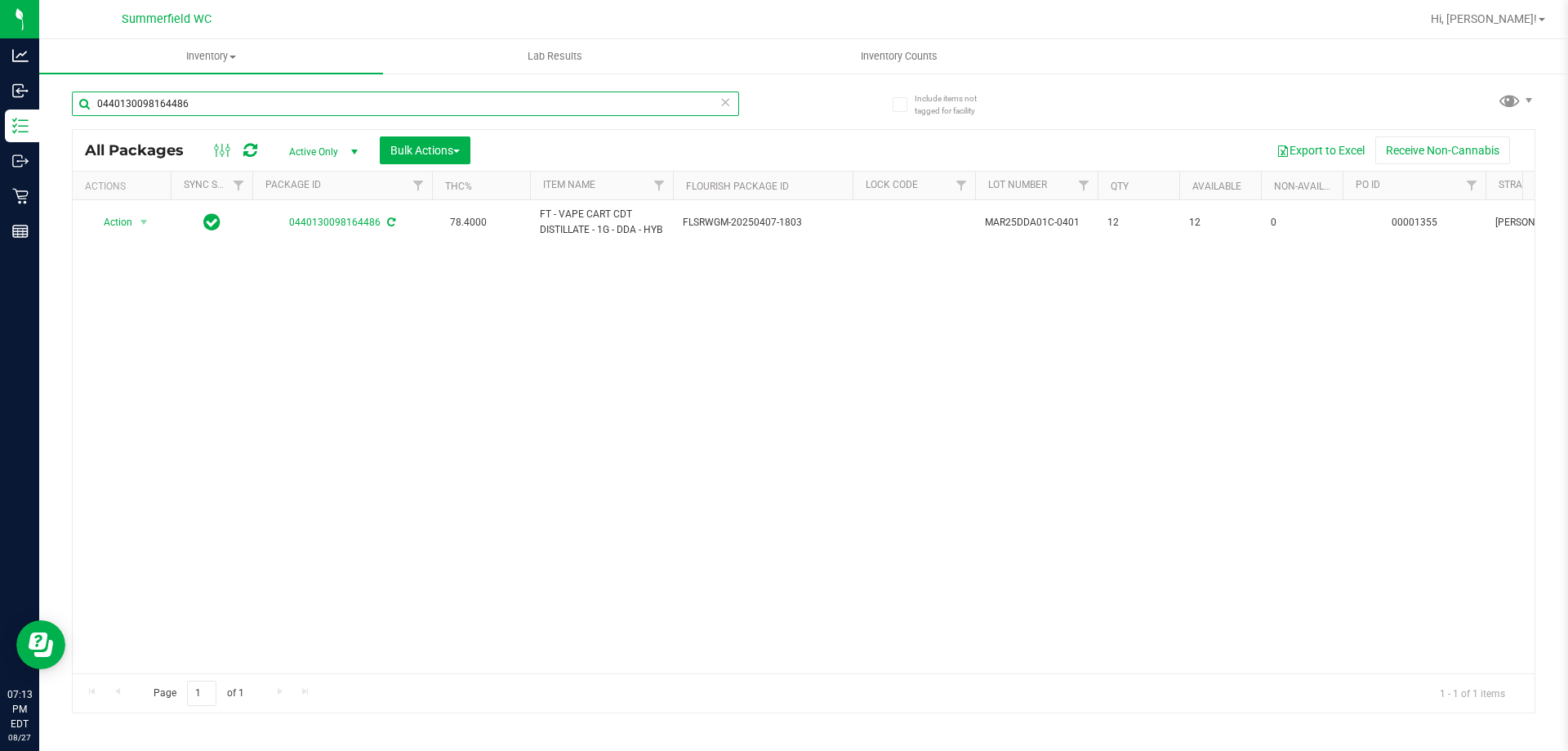
drag, startPoint x: 227, startPoint y: 105, endPoint x: 87, endPoint y: 103, distance: 140.0
click at [87, 103] on input "0440130098164486" at bounding box center [405, 104] width 668 height 24
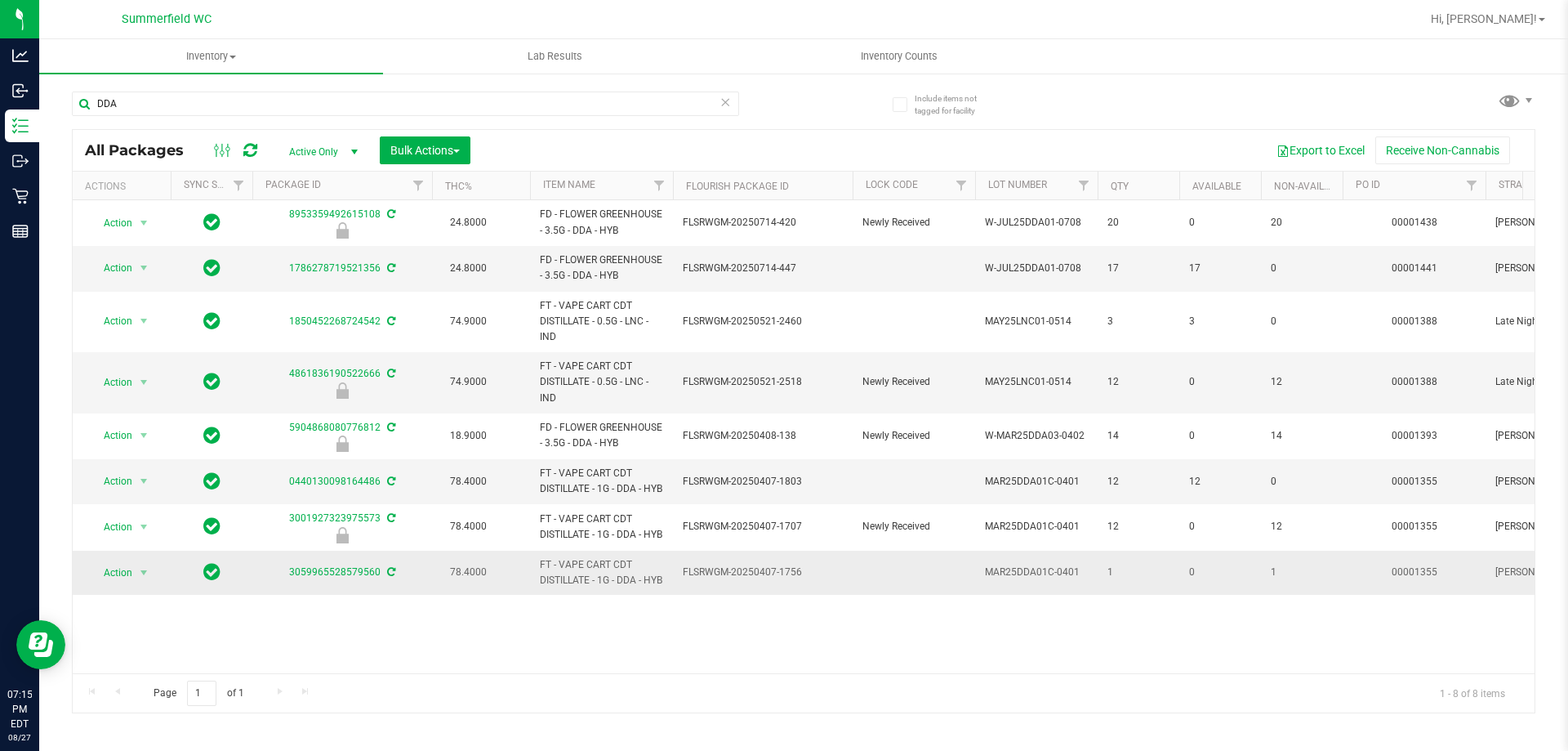
click at [870, 595] on td at bounding box center [914, 572] width 123 height 44
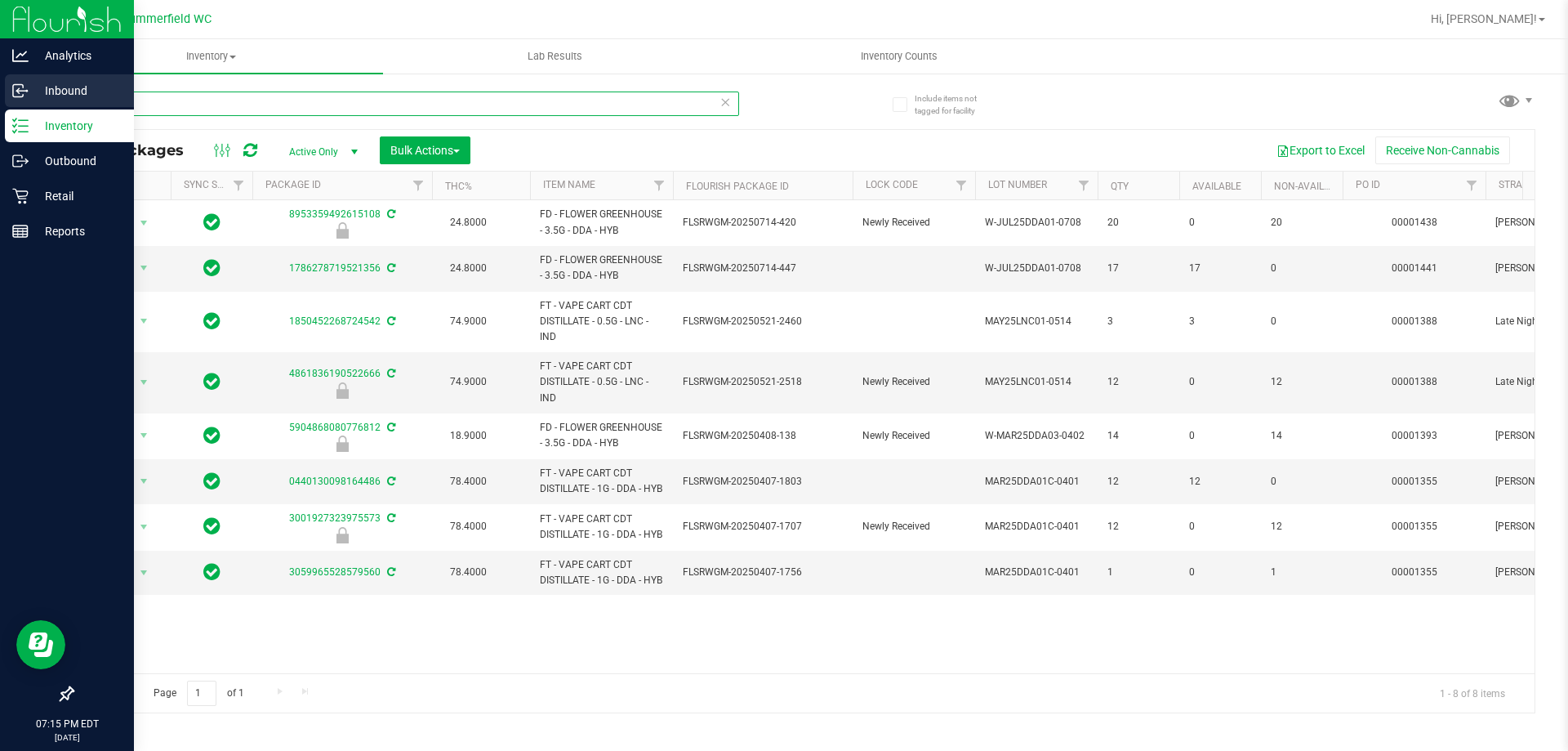
drag, startPoint x: 179, startPoint y: 94, endPoint x: 28, endPoint y: 92, distance: 151.0
click at [28, 92] on div "Analytics Inbound Inventory Outbound Retail Reports 07:15 PM EDT [DATE] 08/27 […" at bounding box center [784, 375] width 1568 height 751
type input "LMZ"
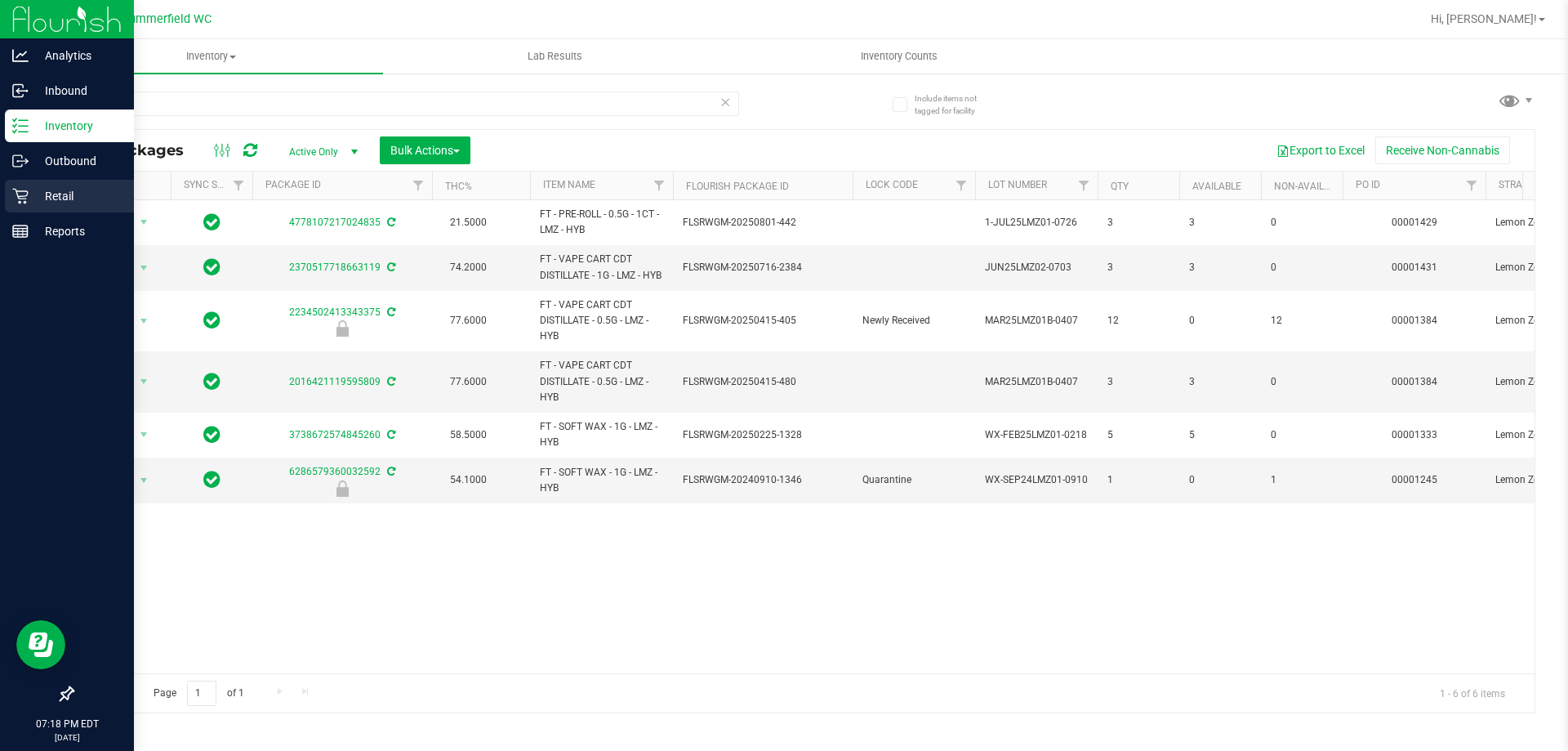
click at [72, 187] on p "Retail" at bounding box center [77, 196] width 98 height 20
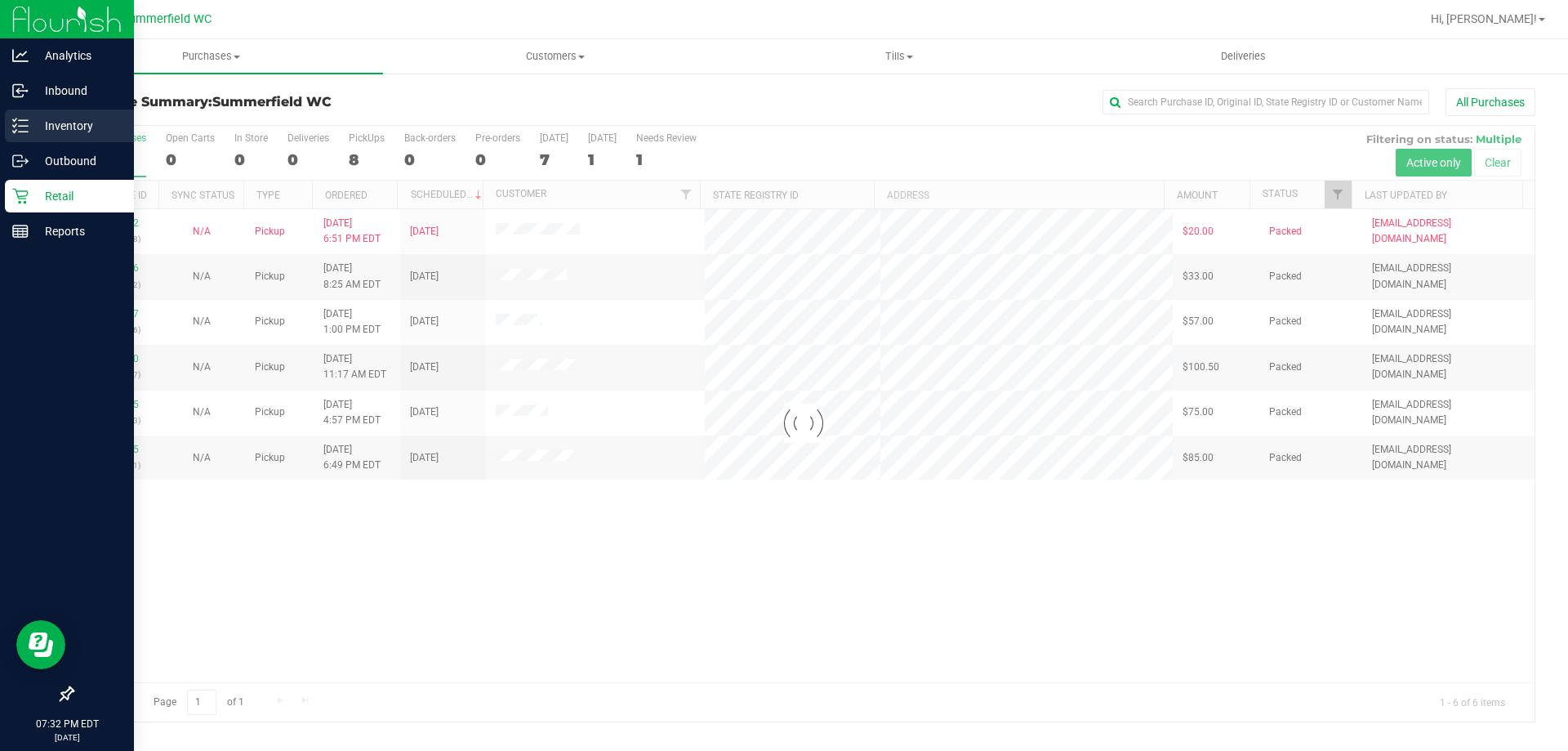
click at [69, 133] on p "Inventory" at bounding box center [77, 125] width 98 height 20
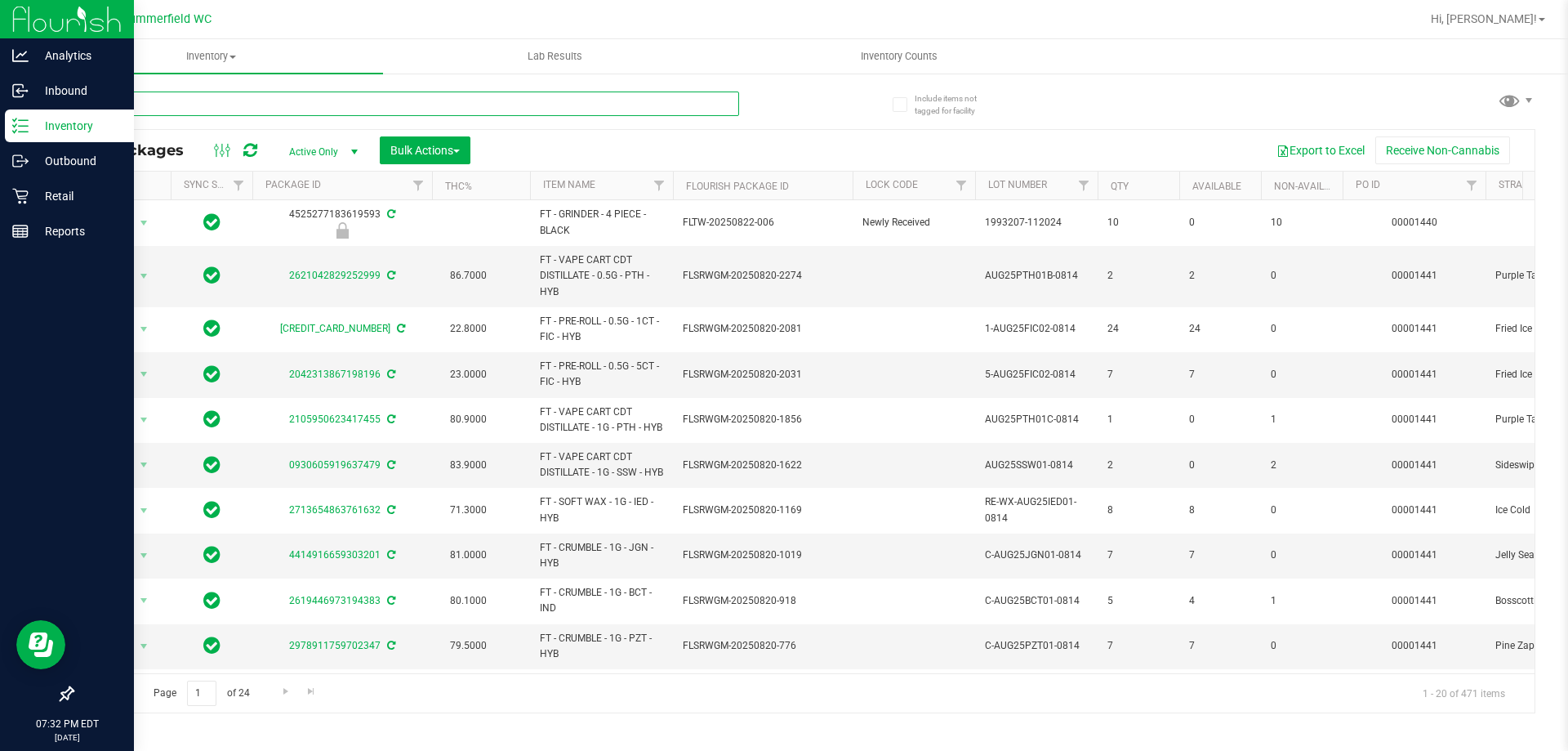
click at [156, 105] on input "text" at bounding box center [405, 104] width 668 height 24
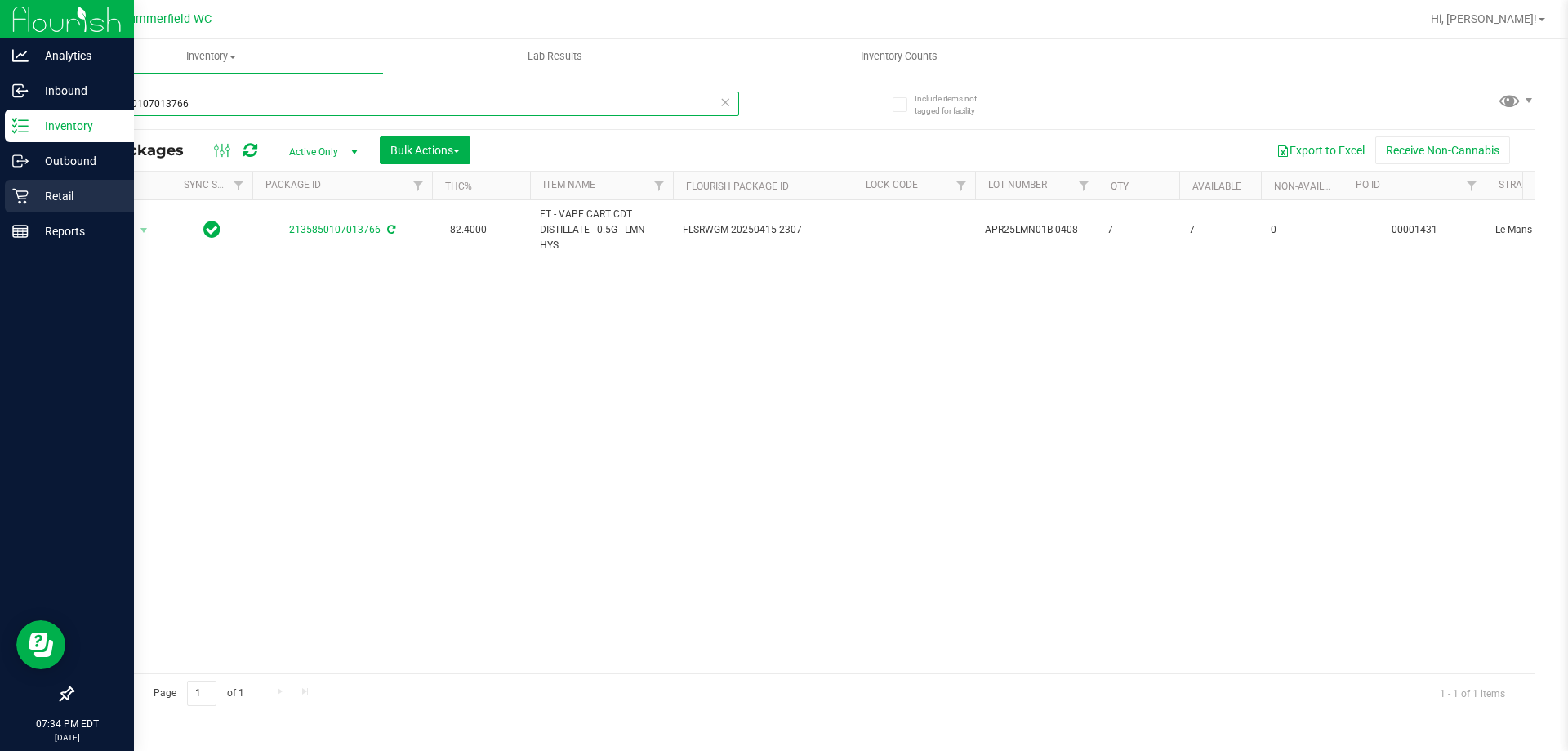
type input "2135850107013766"
click at [76, 200] on p "Retail" at bounding box center [77, 196] width 98 height 20
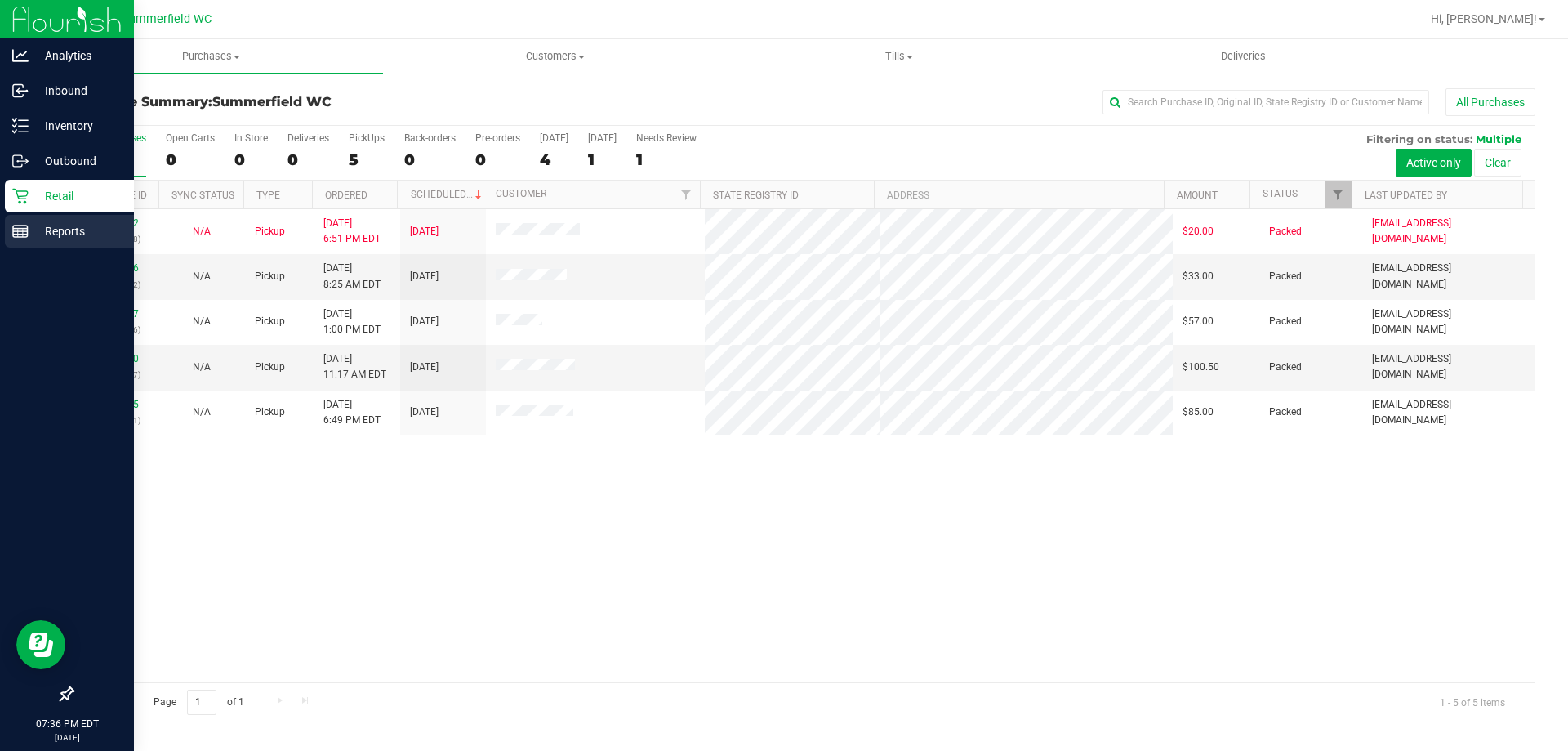
click at [40, 230] on p "Reports" at bounding box center [77, 231] width 98 height 20
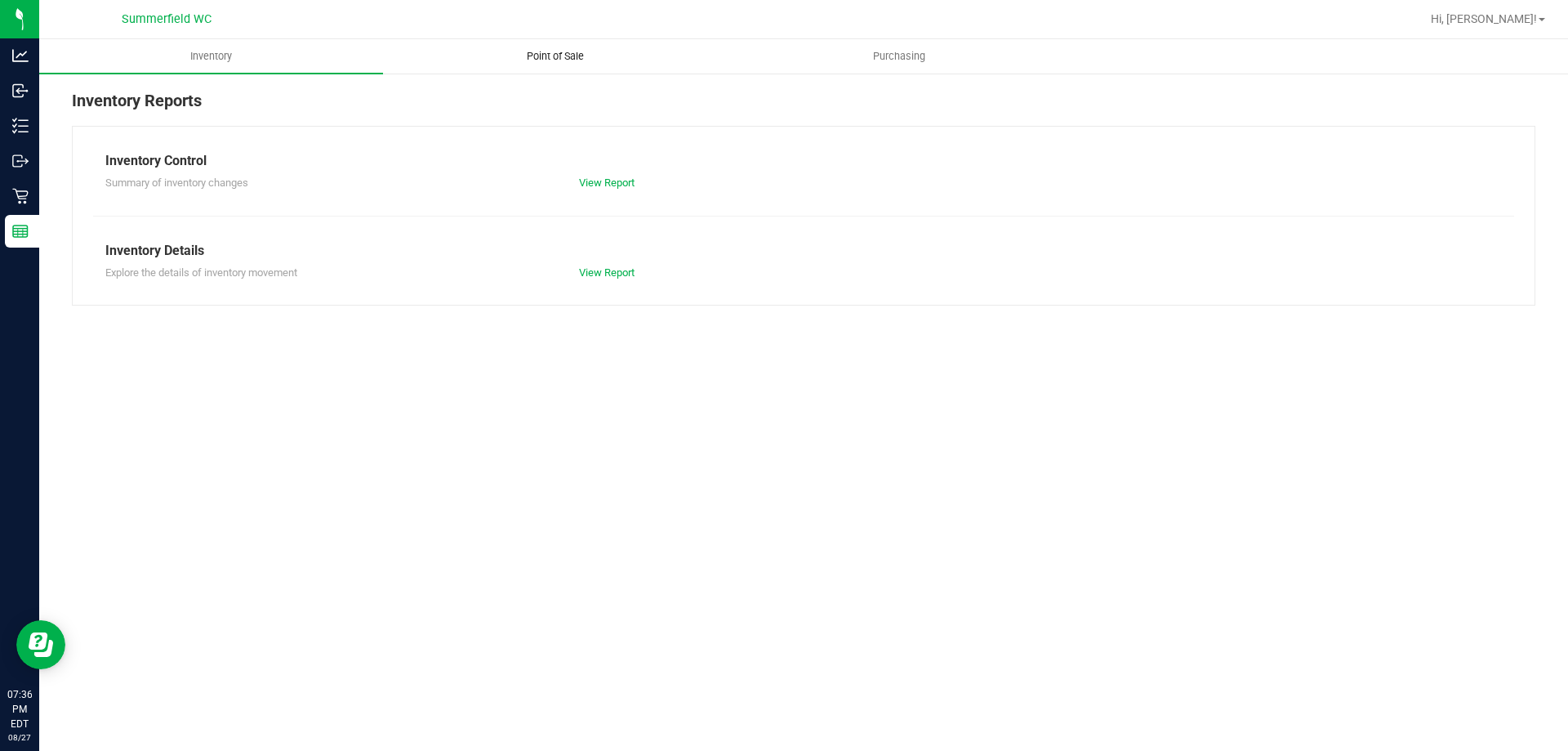
click at [563, 53] on span "Point of Sale" at bounding box center [555, 56] width 101 height 15
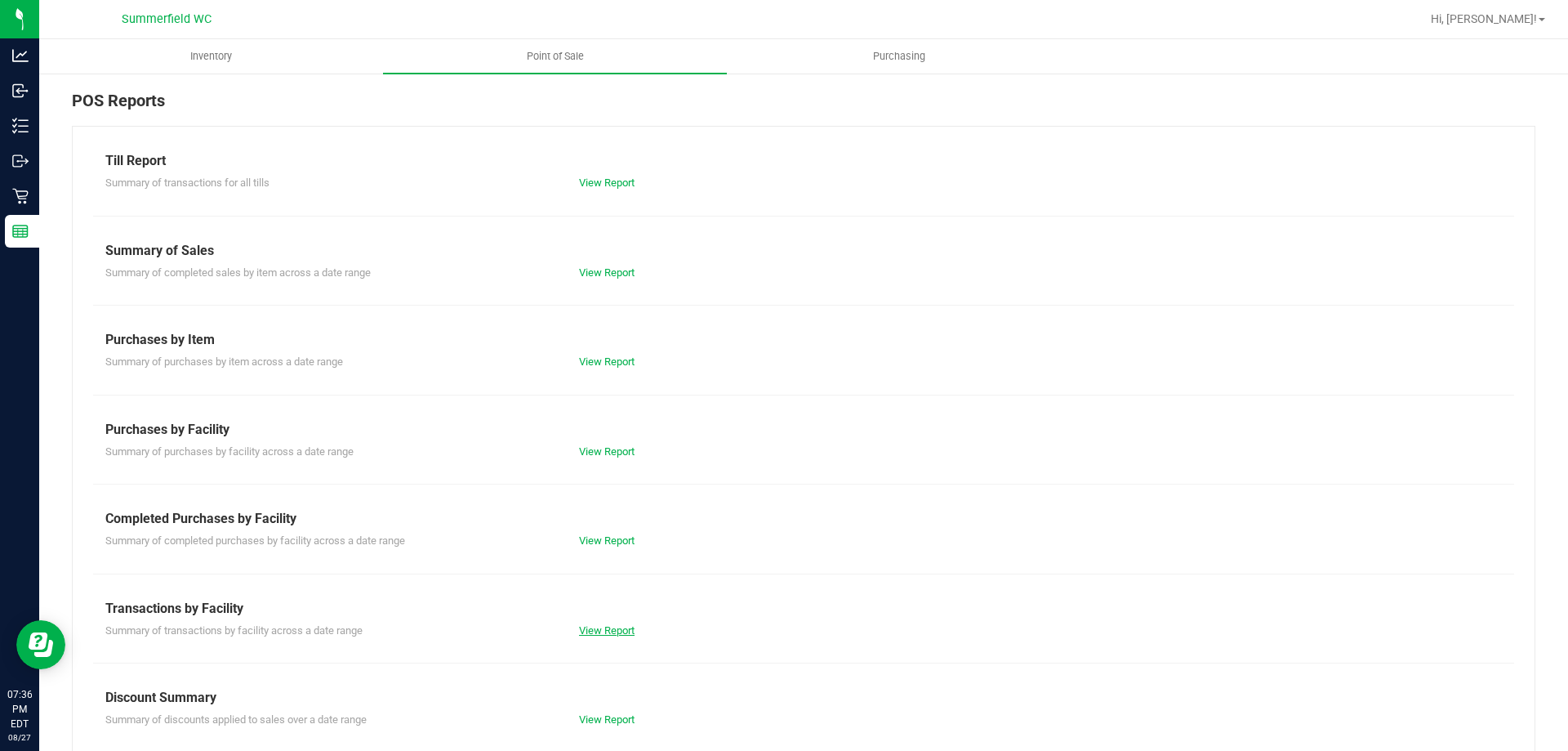
click at [606, 634] on link "View Report" at bounding box center [606, 630] width 55 height 12
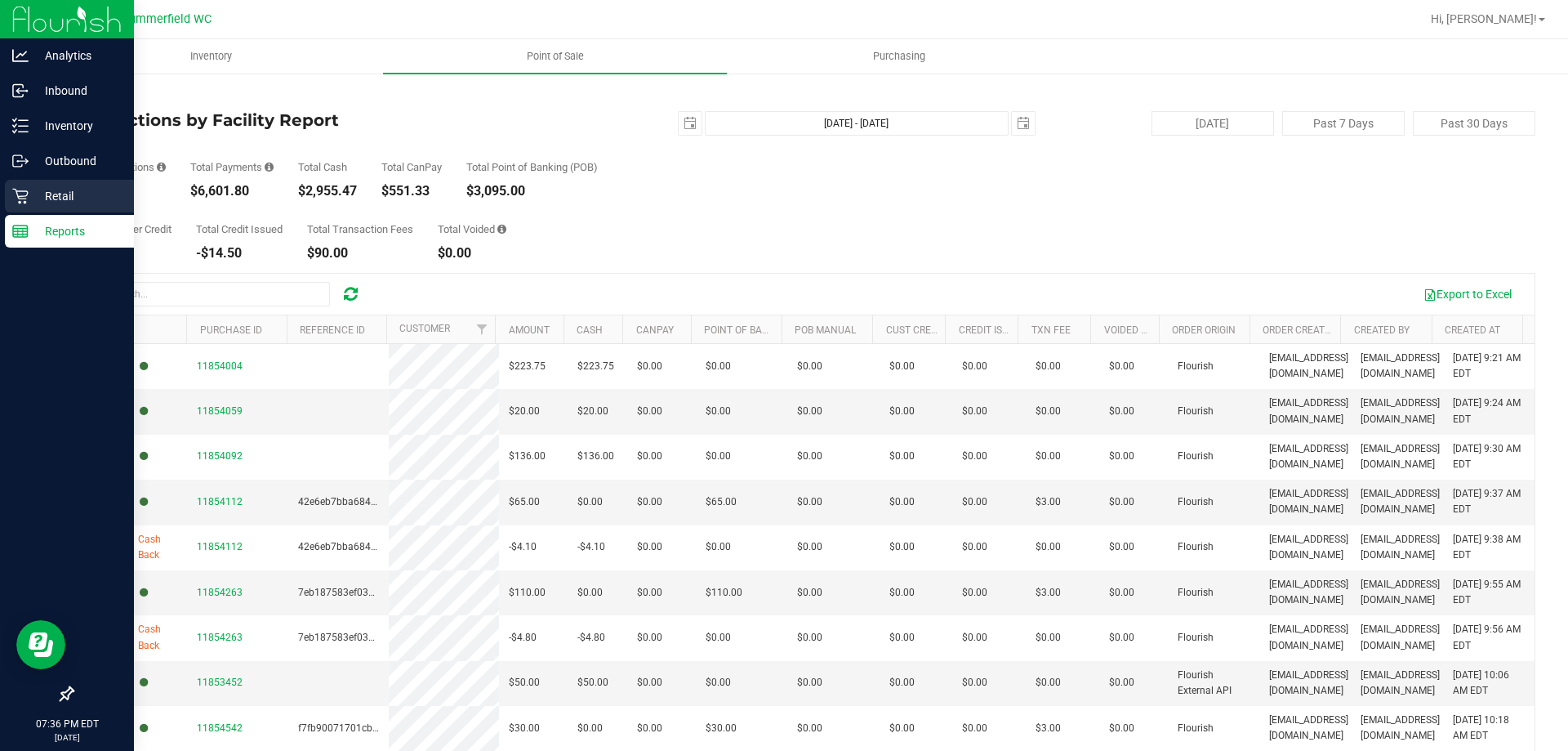
click at [60, 189] on p "Retail" at bounding box center [77, 196] width 98 height 20
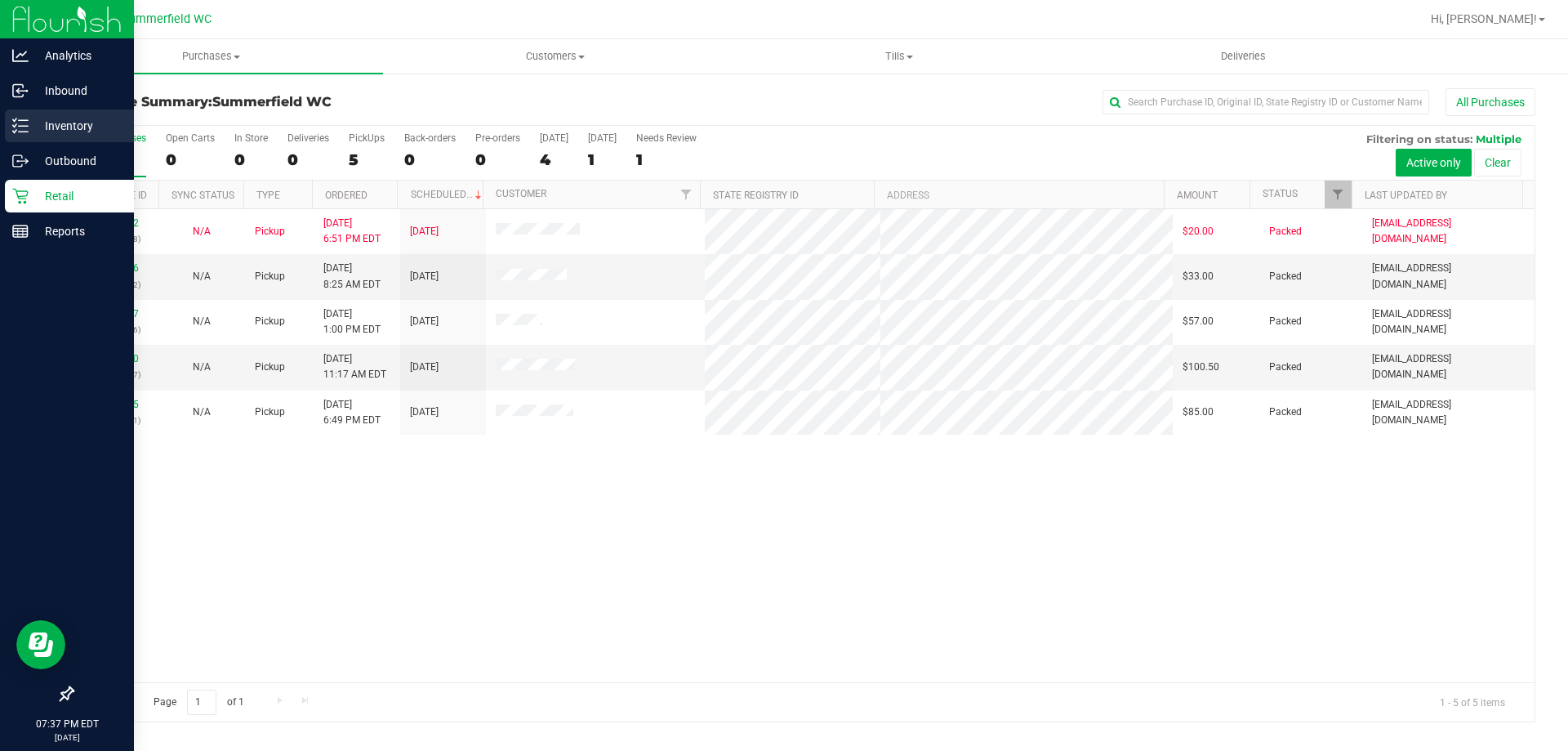
click at [61, 113] on div "Inventory" at bounding box center [69, 126] width 129 height 33
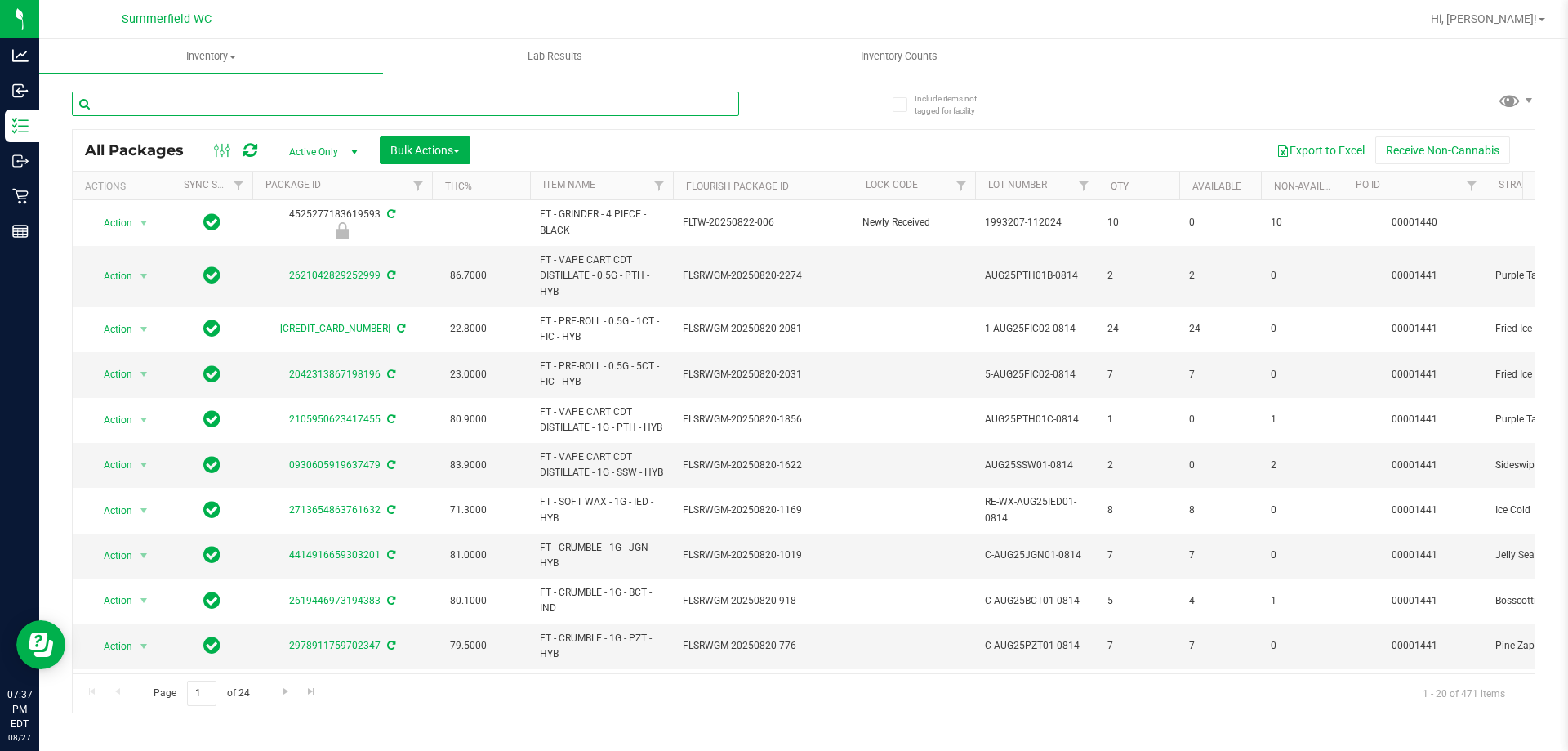
click at [294, 98] on input "text" at bounding box center [405, 104] width 668 height 24
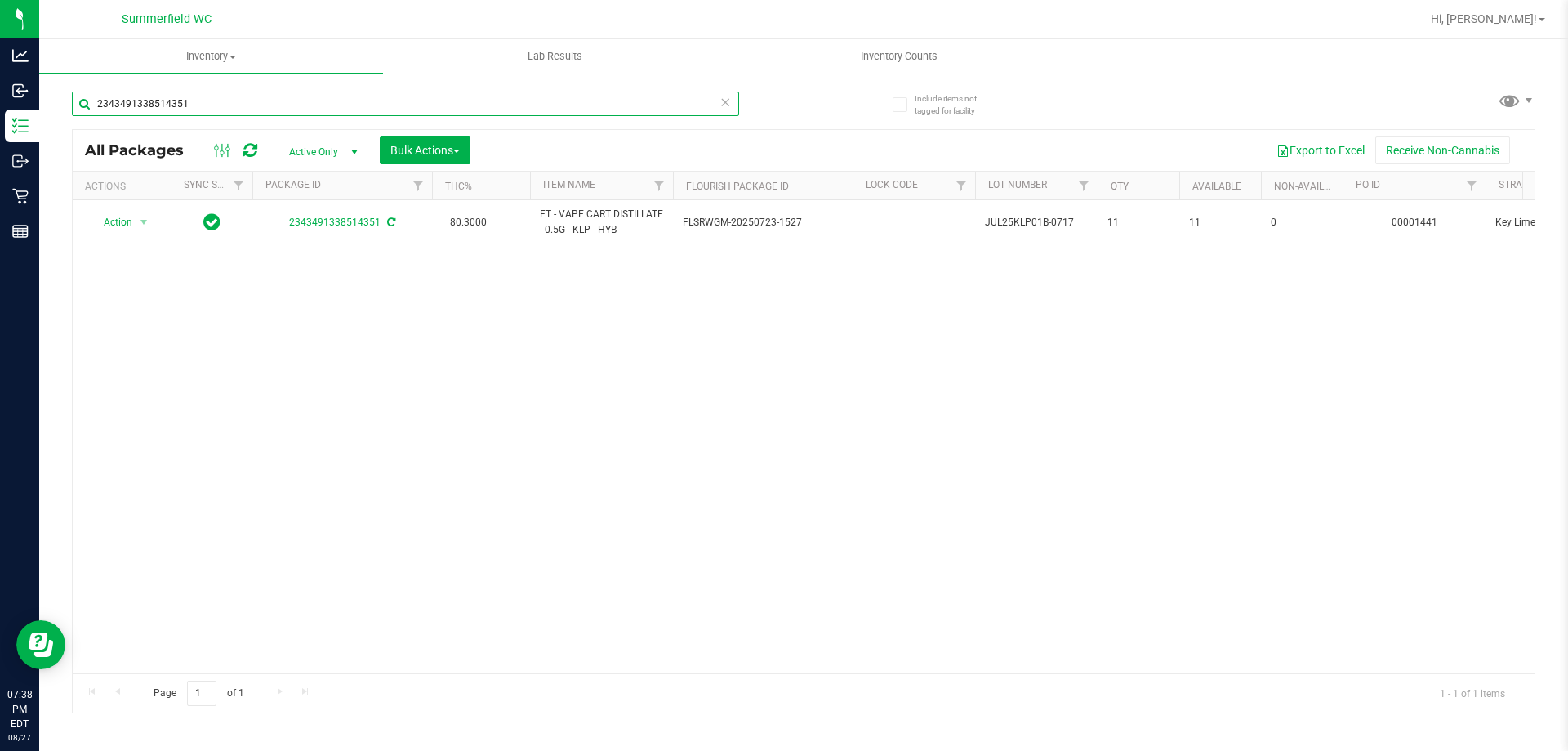
type input "2343491338514351"
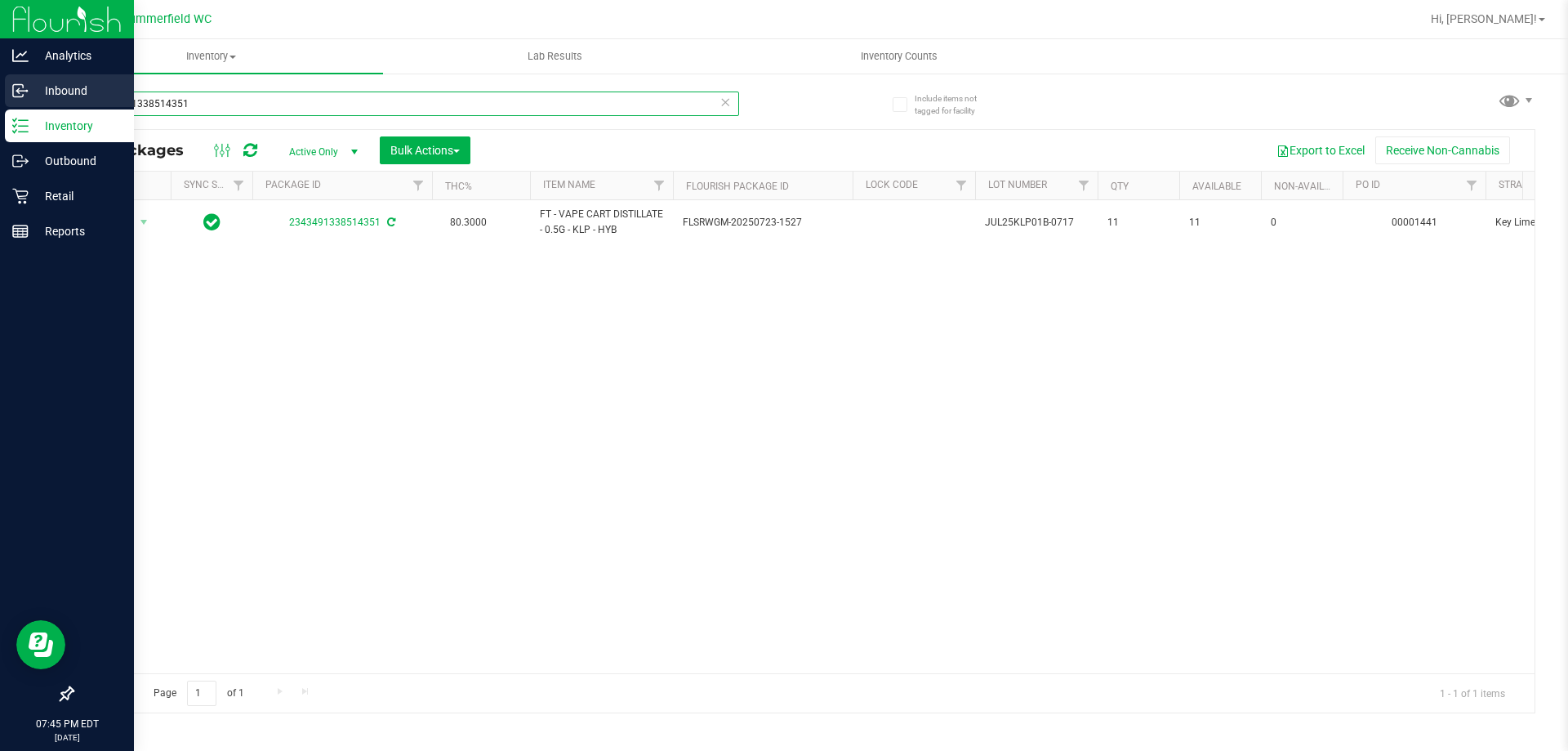
drag, startPoint x: 236, startPoint y: 98, endPoint x: 26, endPoint y: 87, distance: 210.3
click at [27, 87] on div "Analytics Inbound Inventory Outbound Retail Reports 07:45 PM EDT [DATE] 08/27 […" at bounding box center [784, 375] width 1568 height 751
type input "DDA"
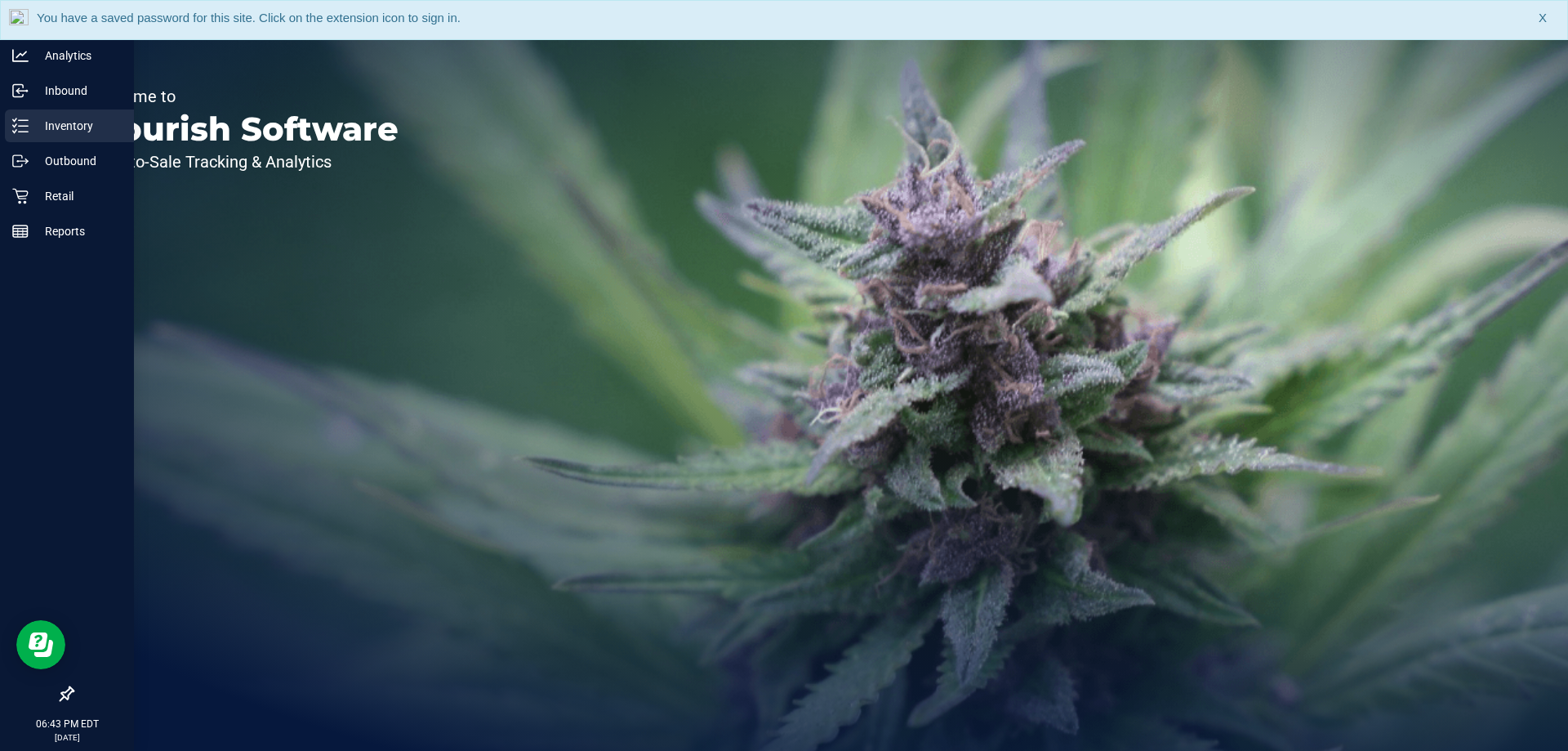
click at [54, 125] on p "Inventory" at bounding box center [77, 125] width 98 height 20
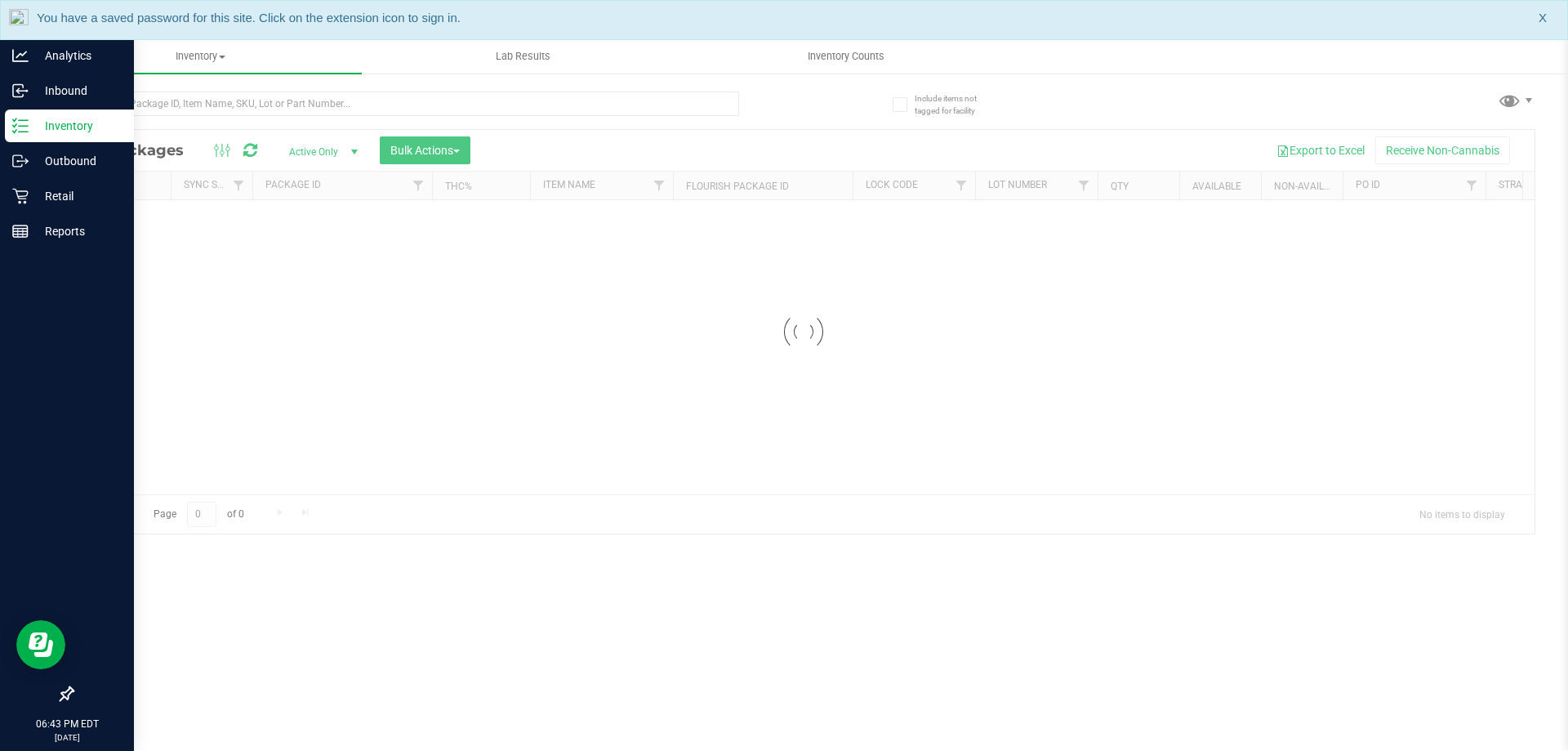
click at [54, 125] on p "Inventory" at bounding box center [77, 125] width 98 height 20
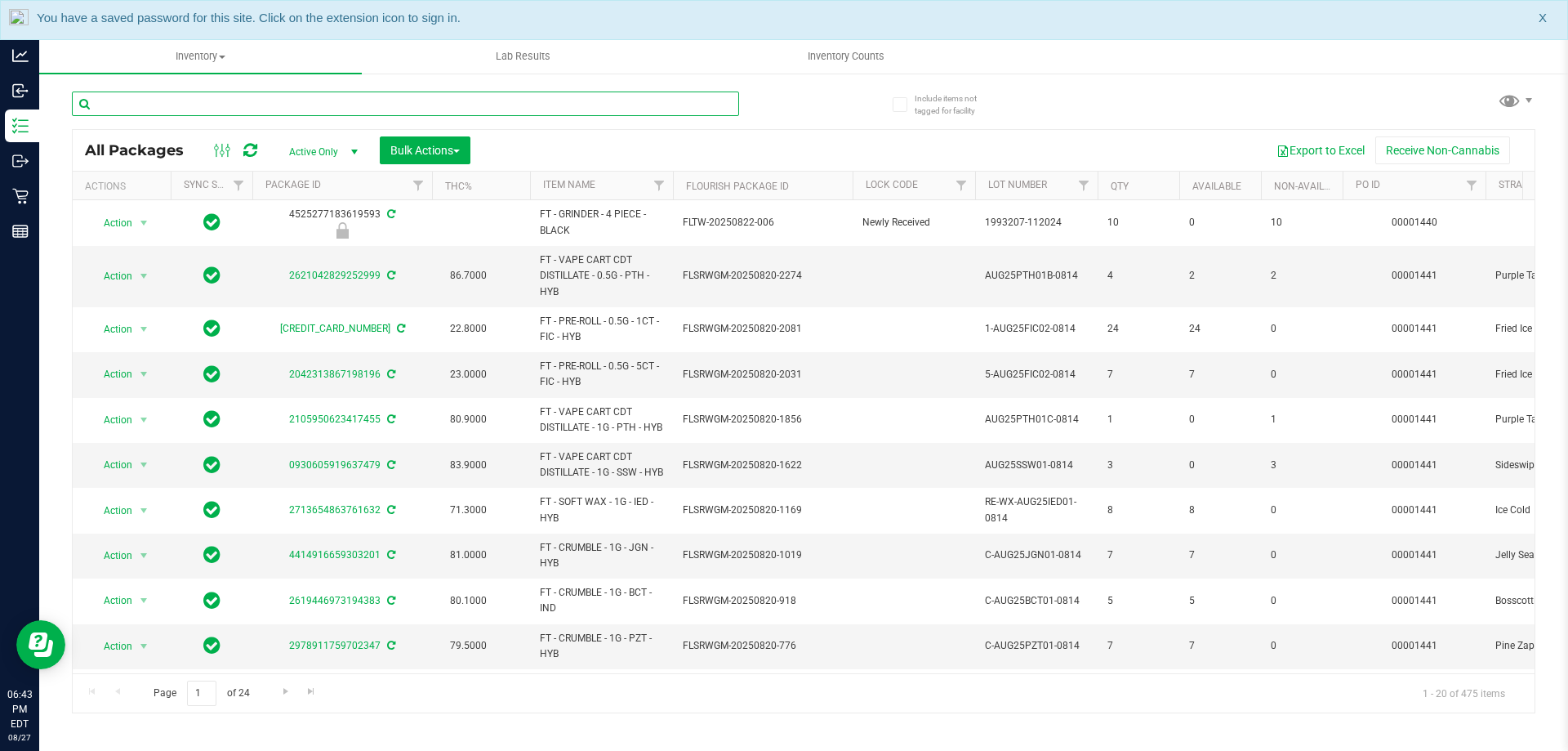
click at [225, 102] on input "text" at bounding box center [405, 104] width 668 height 24
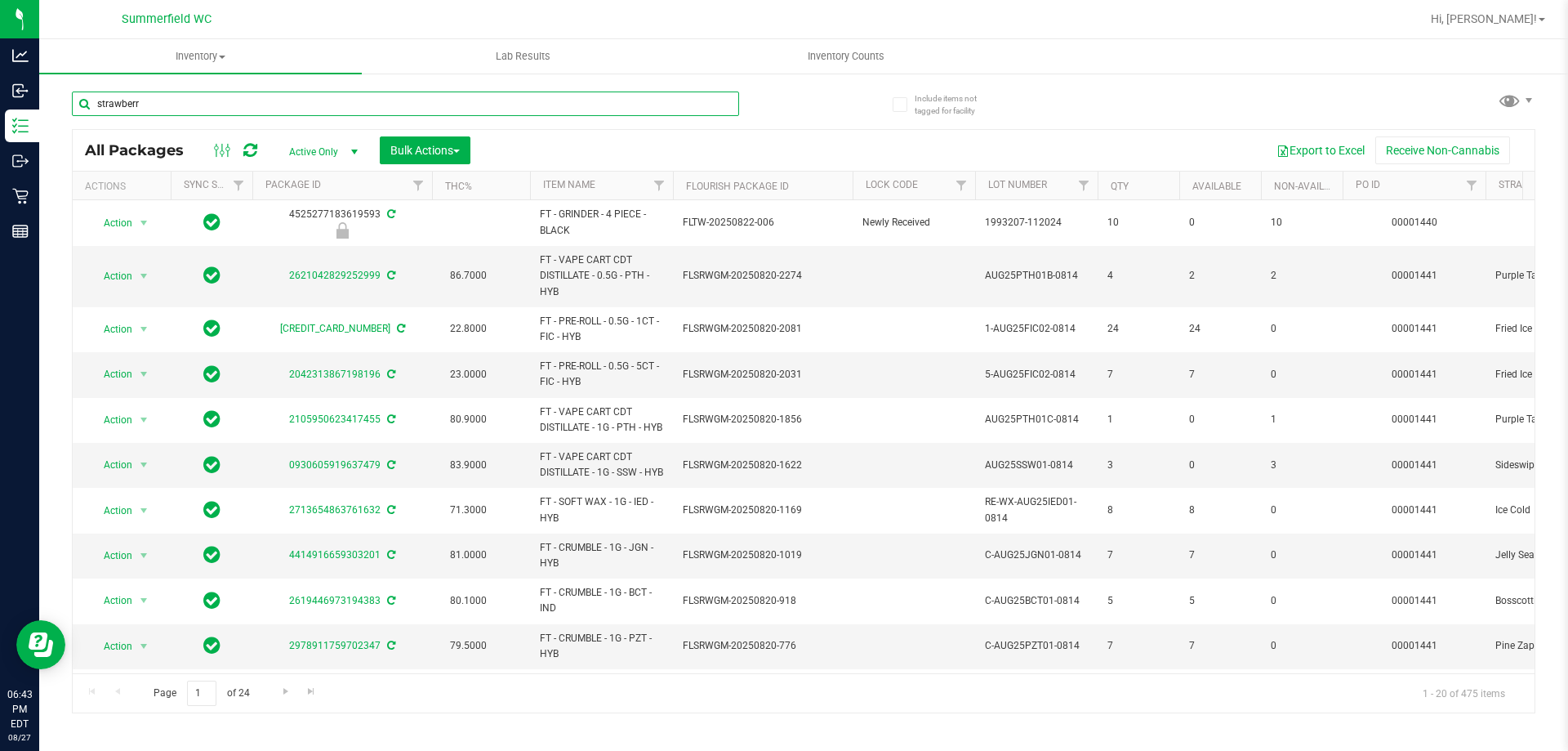
type input "strawberry"
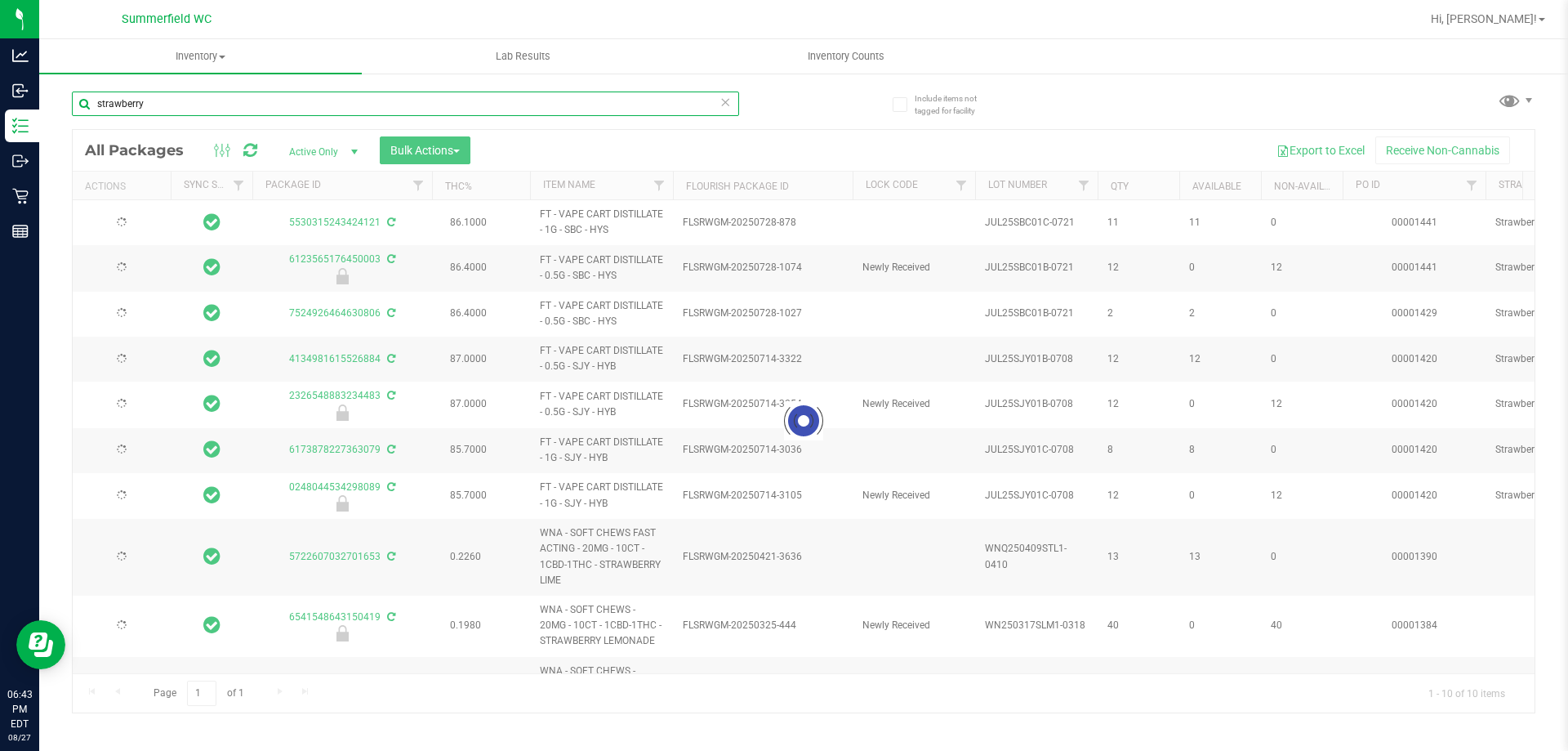
type input "2025-02-05"
type input "2026-04-09"
type input "2026-03-17"
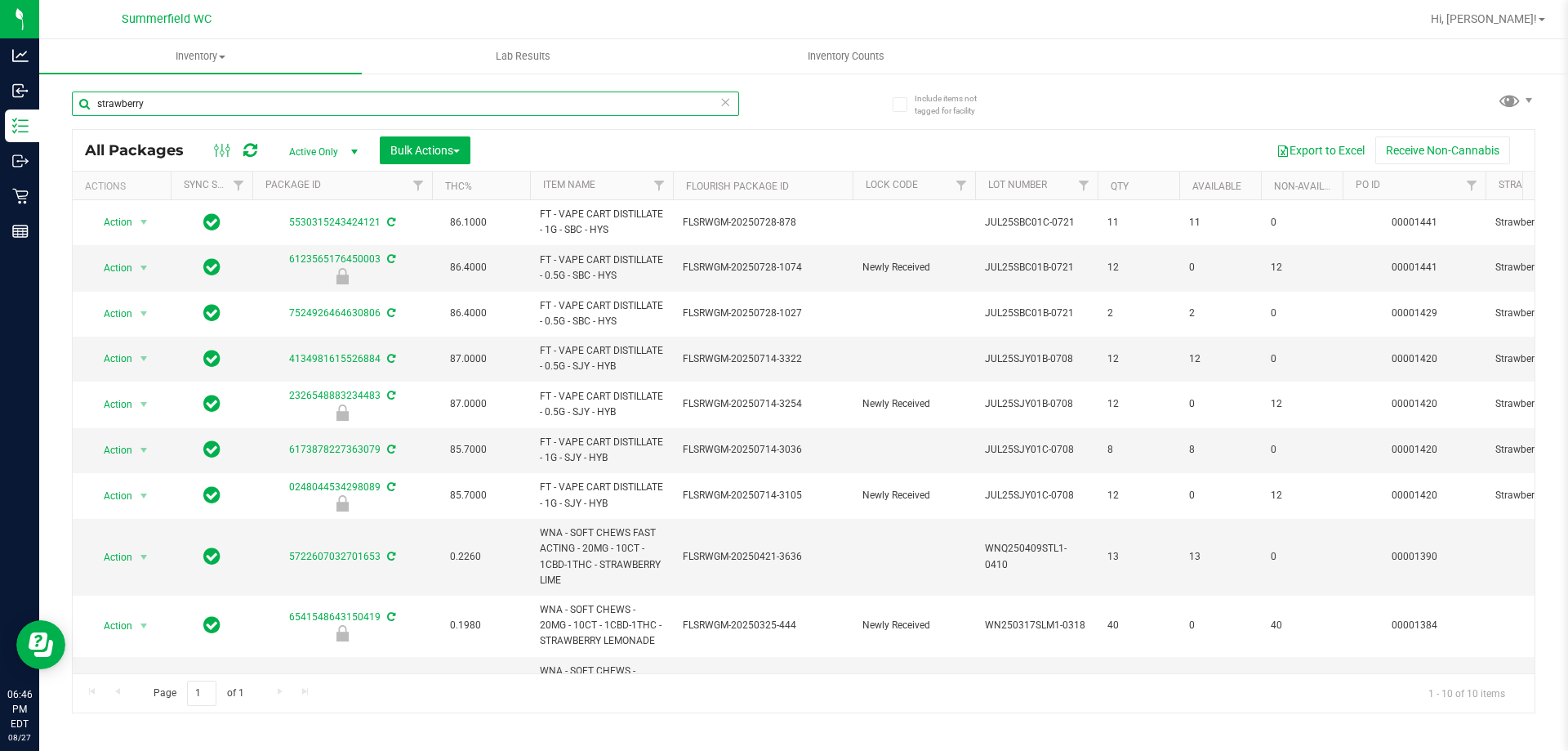
drag, startPoint x: 210, startPoint y: 95, endPoint x: 53, endPoint y: 122, distance: 159.3
click at [54, 122] on div "Include items not tagged for facility strawberry All Packages Active Only Activ…" at bounding box center [803, 321] width 1529 height 499
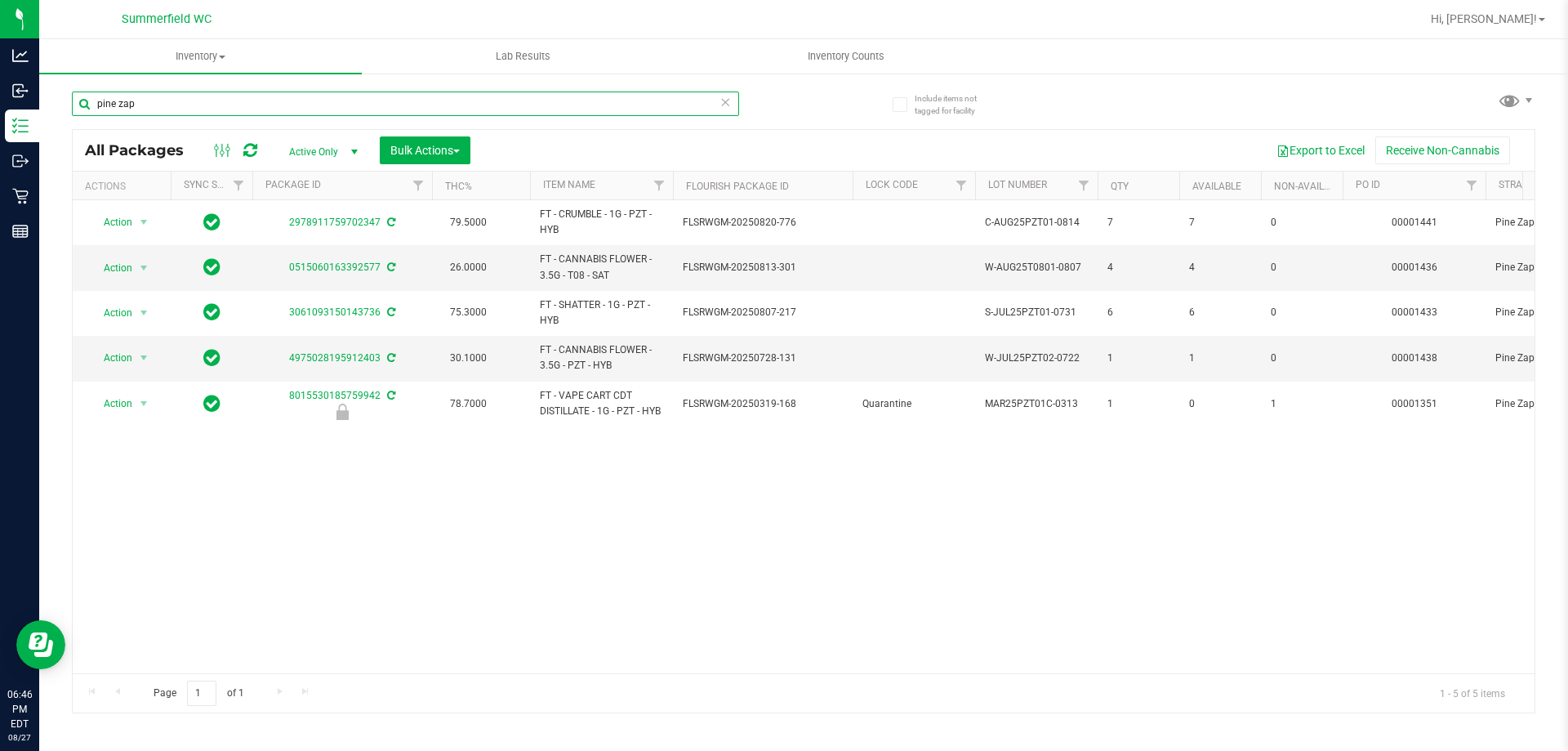
type input "pine zap"
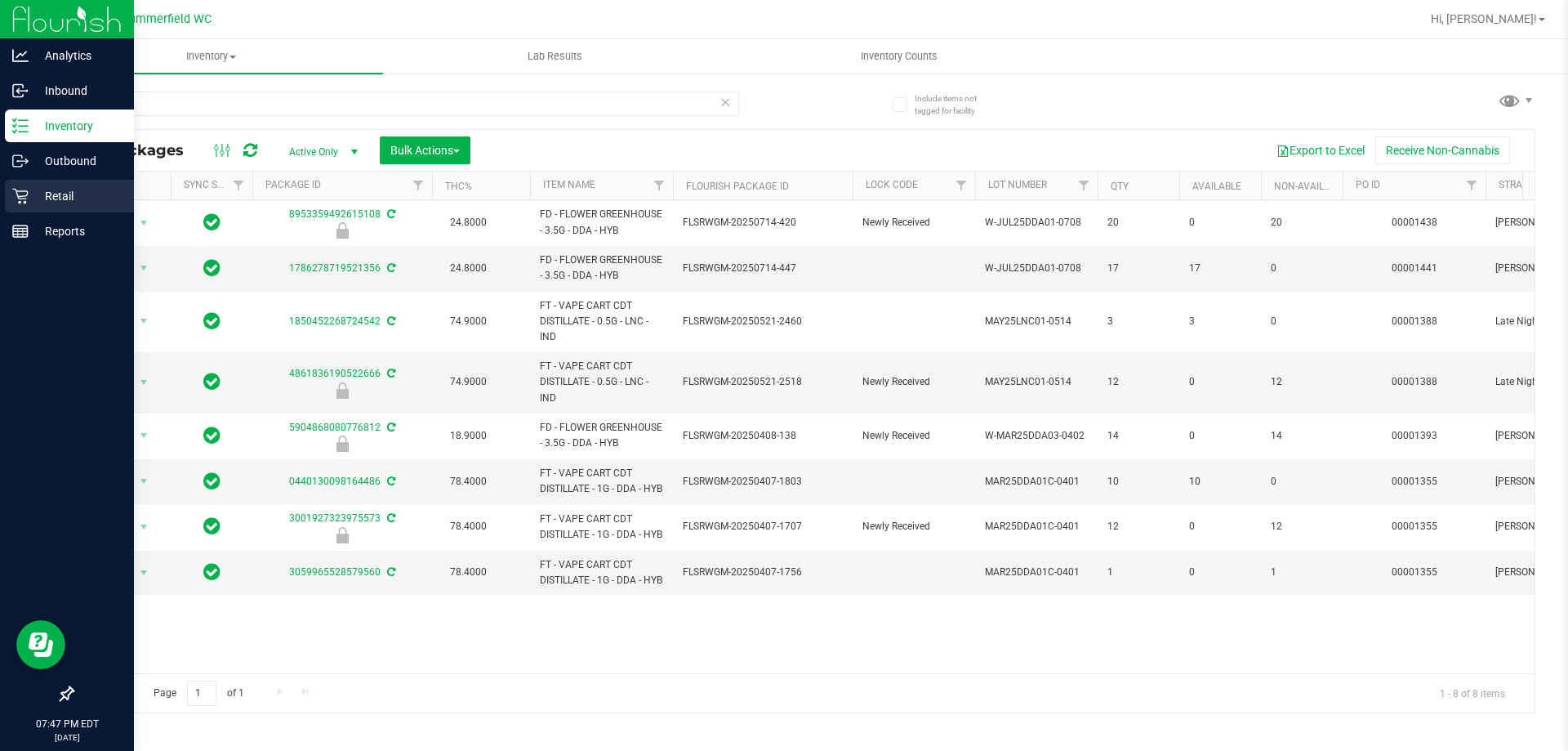
click at [48, 191] on p "Retail" at bounding box center [77, 196] width 98 height 20
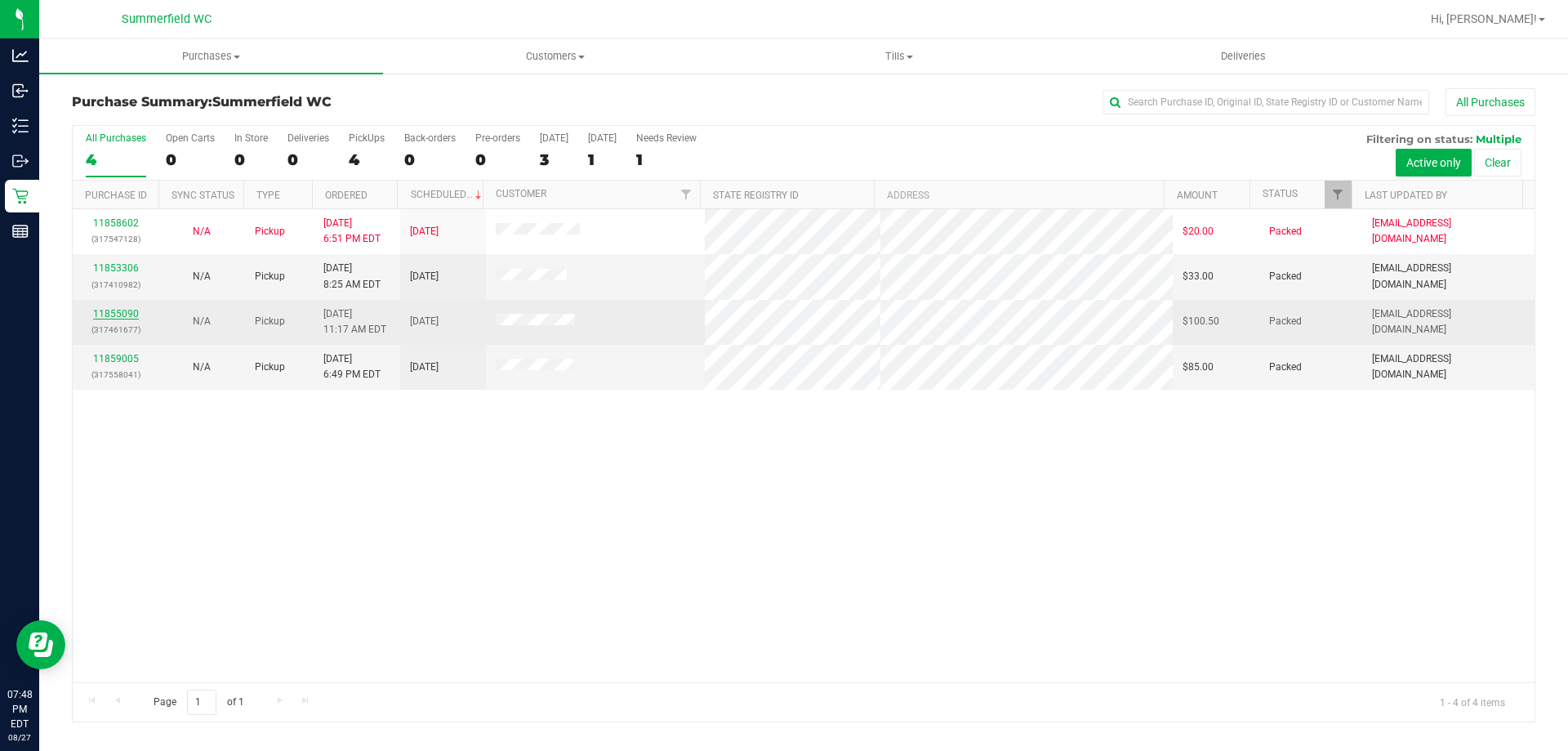
click at [127, 308] on link "11855090" at bounding box center [116, 313] width 46 height 11
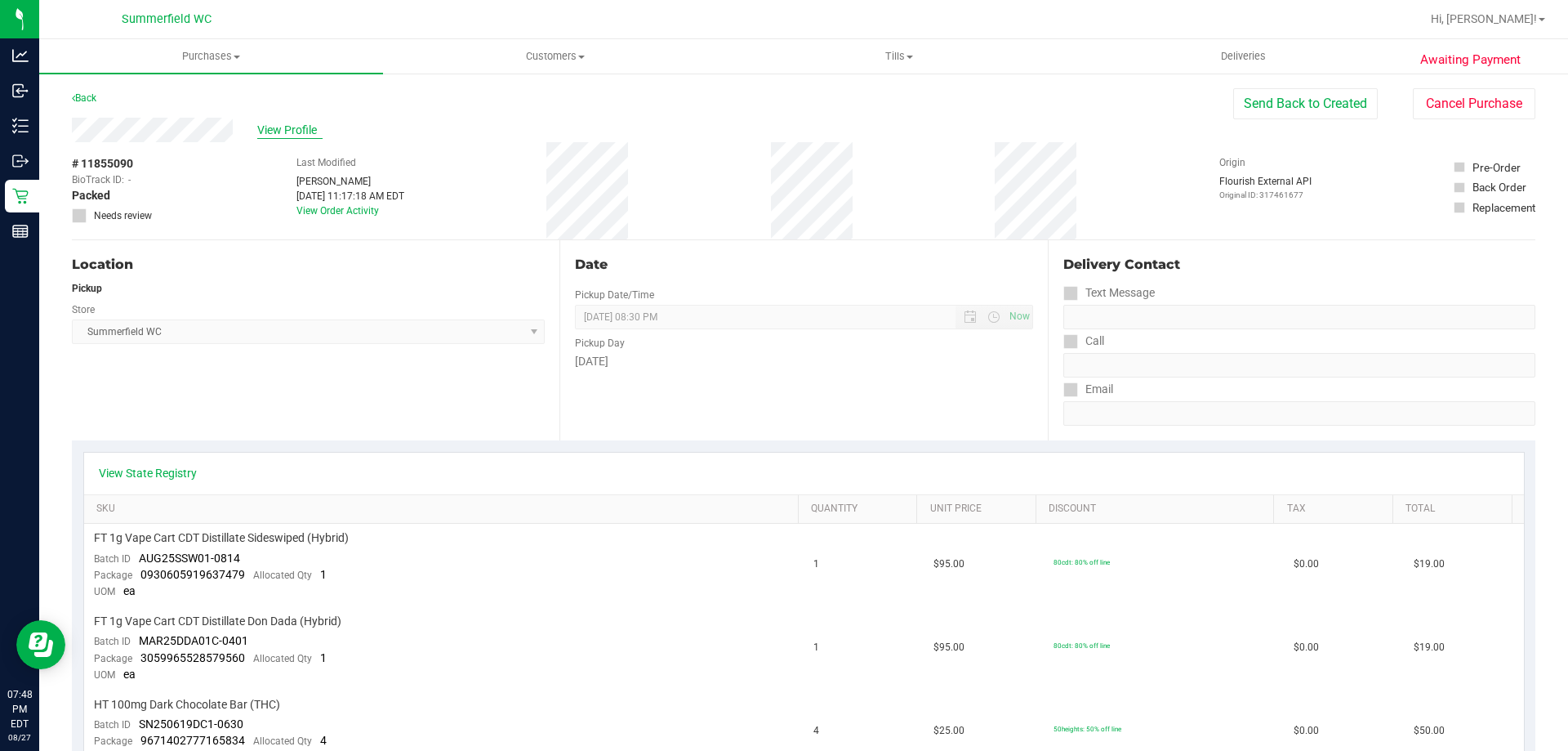
click at [284, 130] on span "View Profile" at bounding box center [290, 130] width 66 height 17
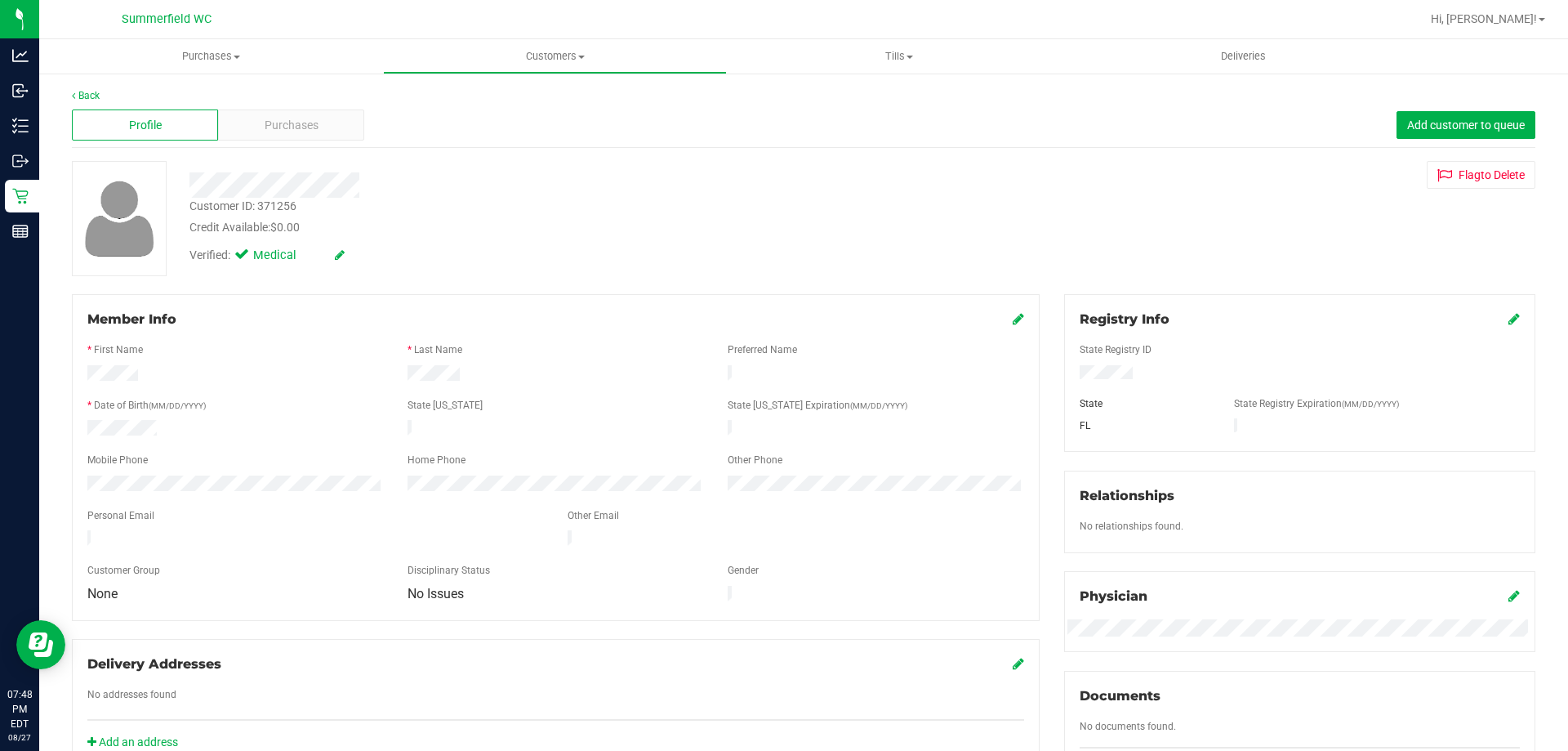
click at [284, 130] on span "Purchases" at bounding box center [291, 125] width 54 height 17
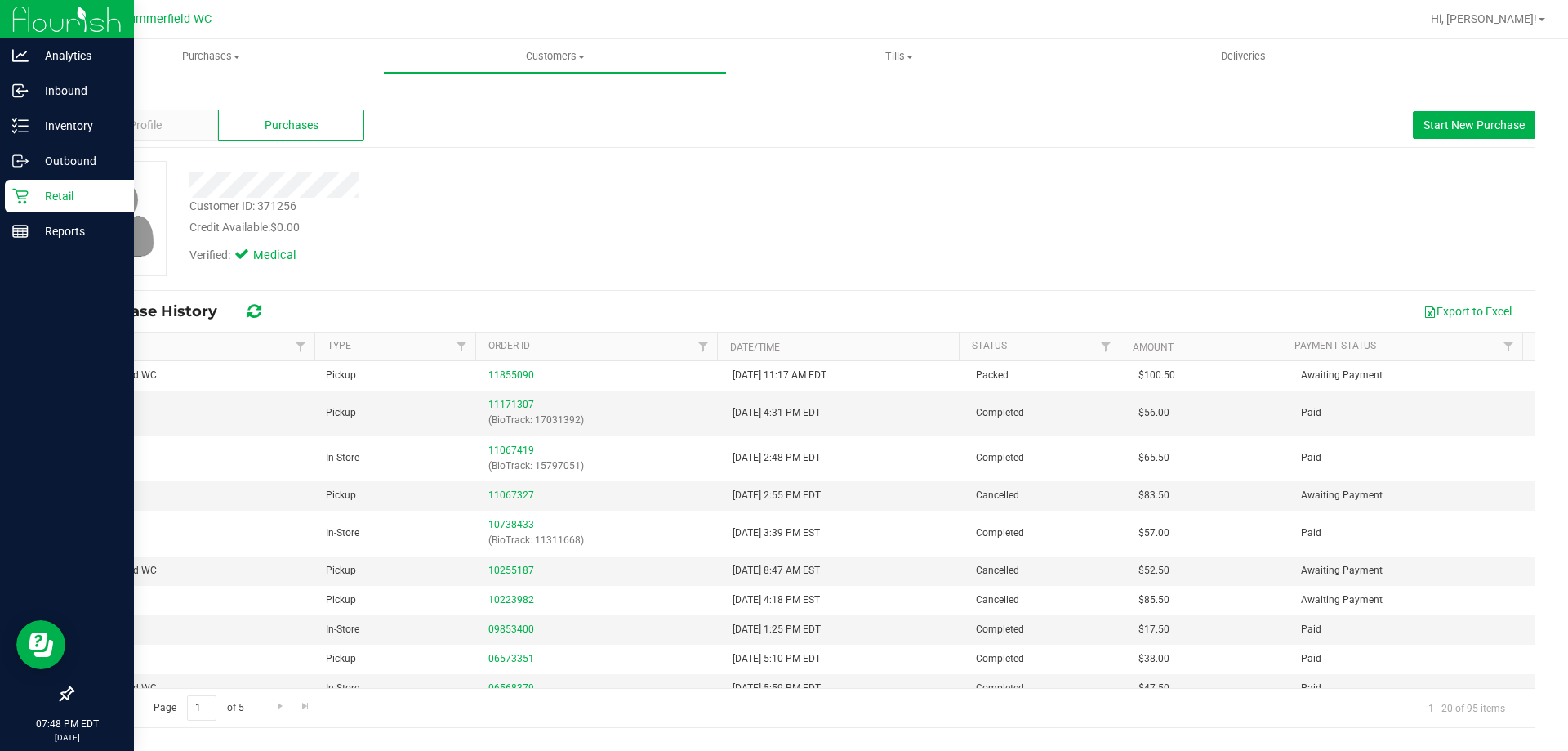
click at [65, 196] on p "Retail" at bounding box center [77, 196] width 98 height 20
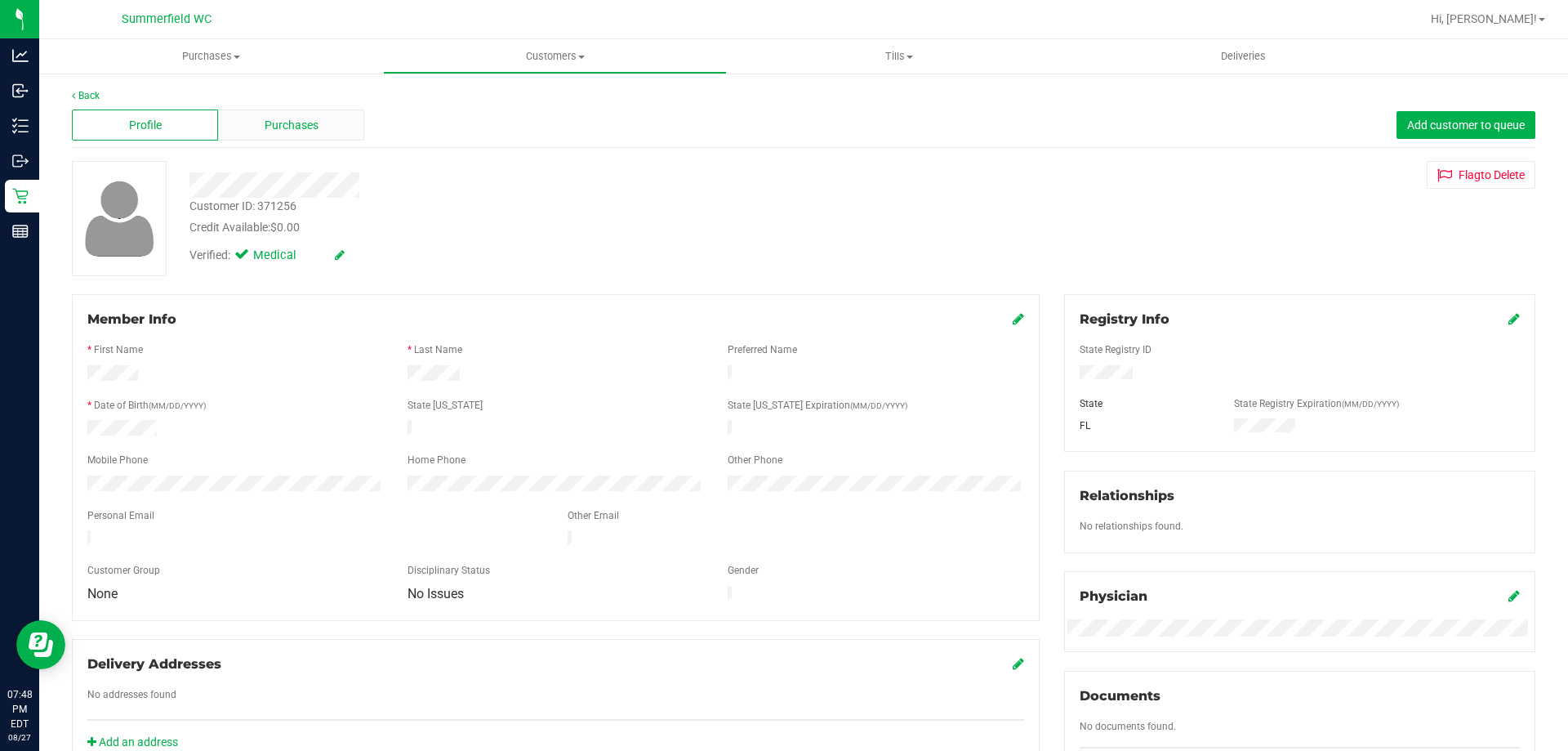
click at [285, 127] on span "Purchases" at bounding box center [291, 125] width 54 height 17
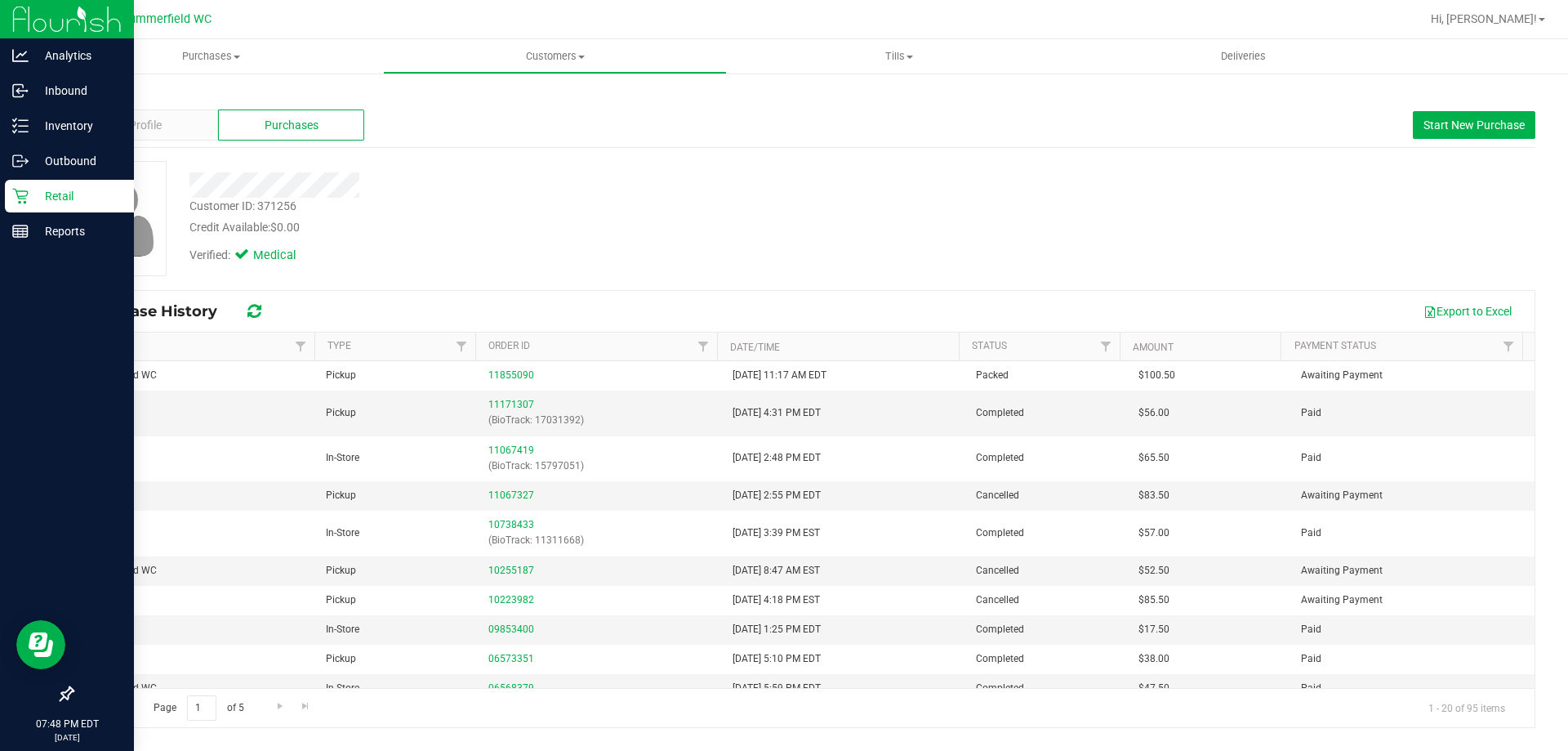
click at [65, 194] on p "Retail" at bounding box center [77, 196] width 98 height 20
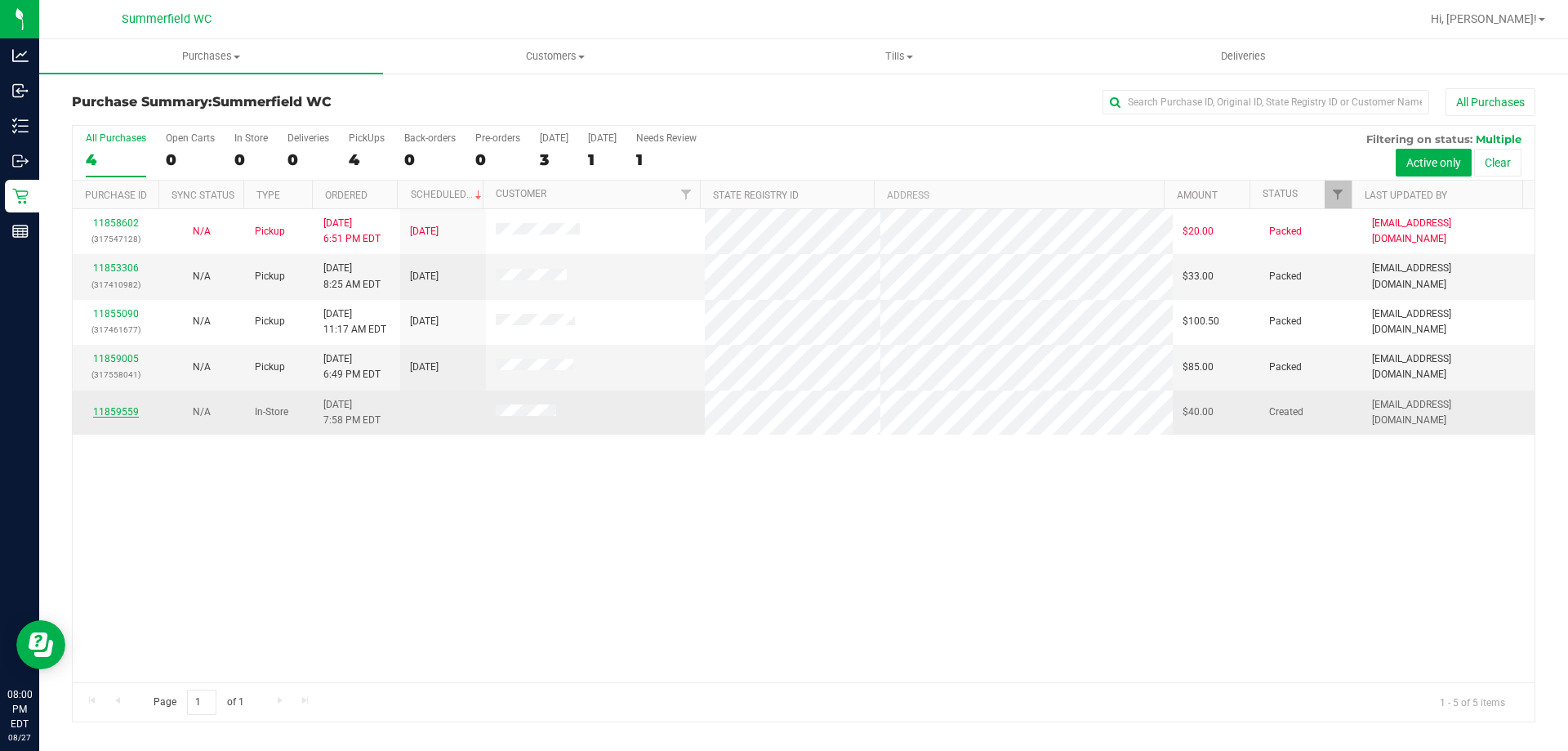
click at [128, 411] on link "11859559" at bounding box center [116, 411] width 46 height 11
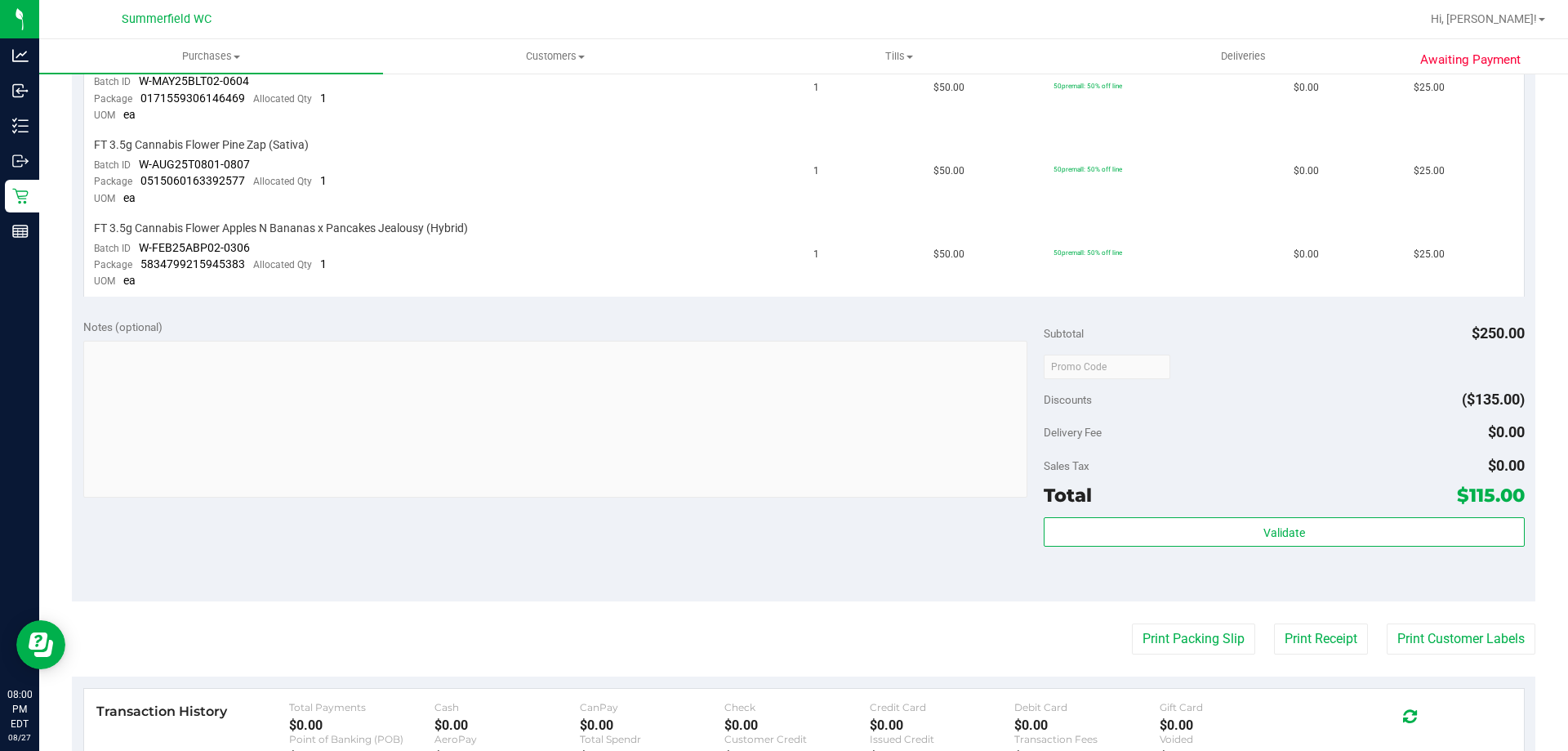
scroll to position [653, 0]
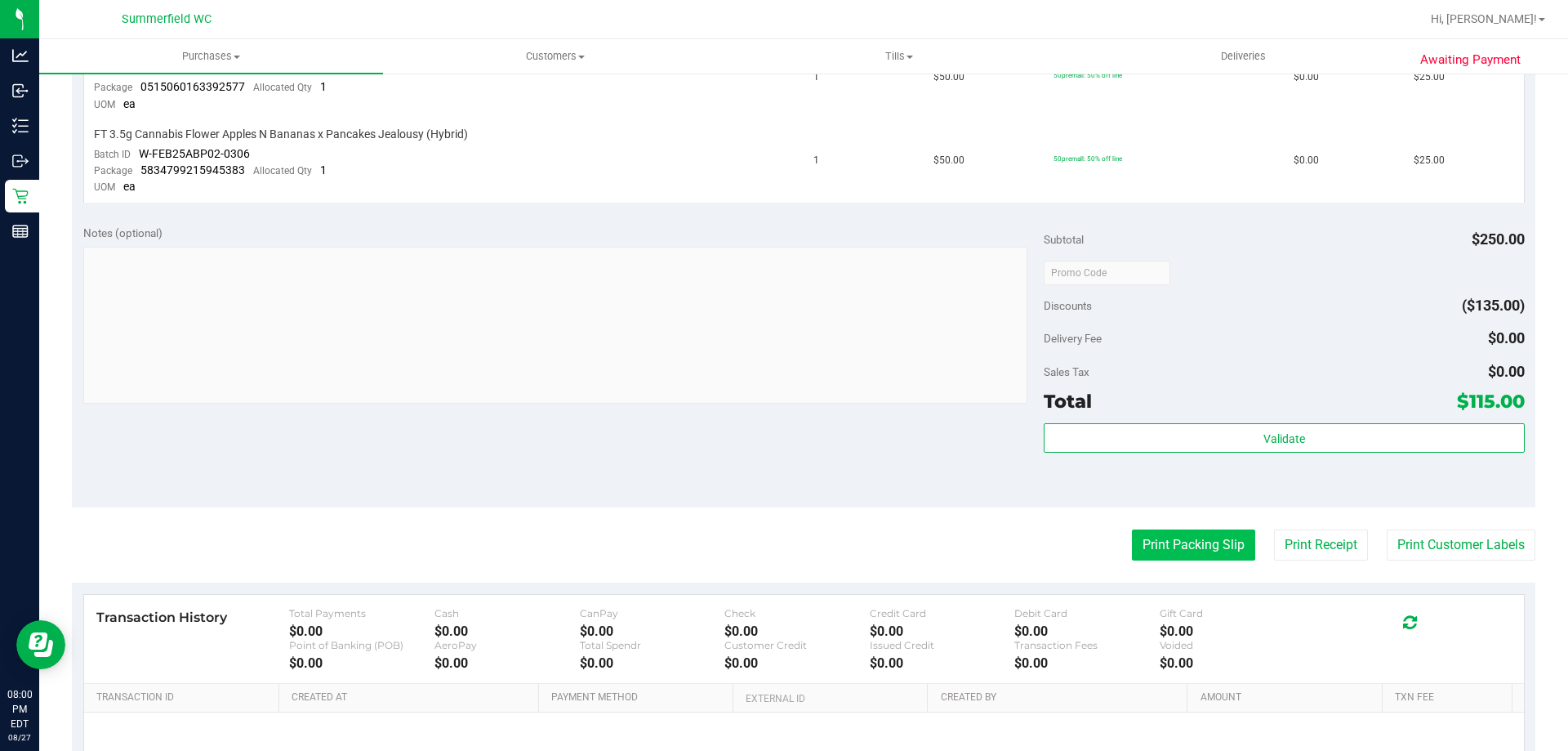
click at [1186, 531] on button "Print Packing Slip" at bounding box center [1194, 545] width 124 height 31
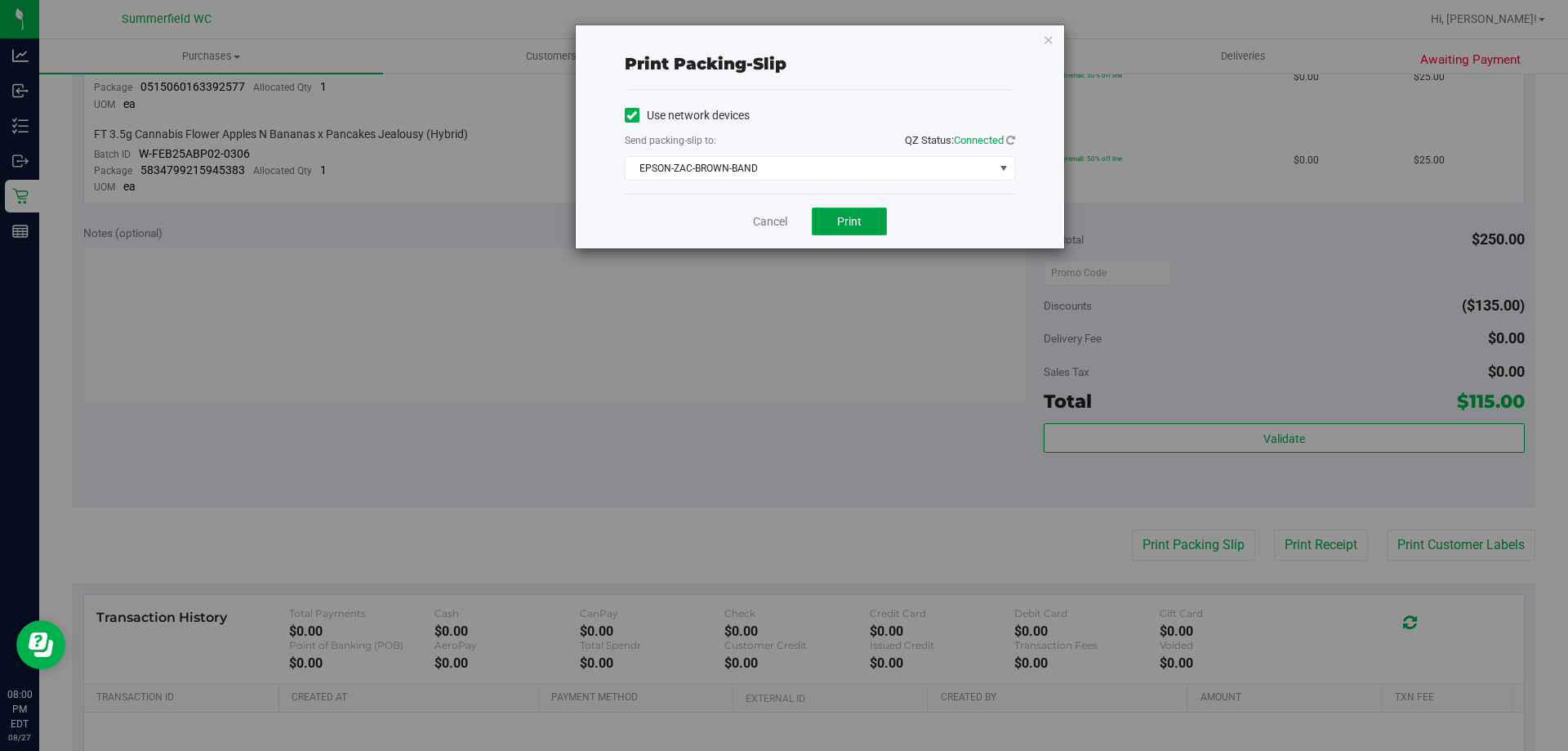
click at [847, 231] on button "Print" at bounding box center [849, 221] width 75 height 28
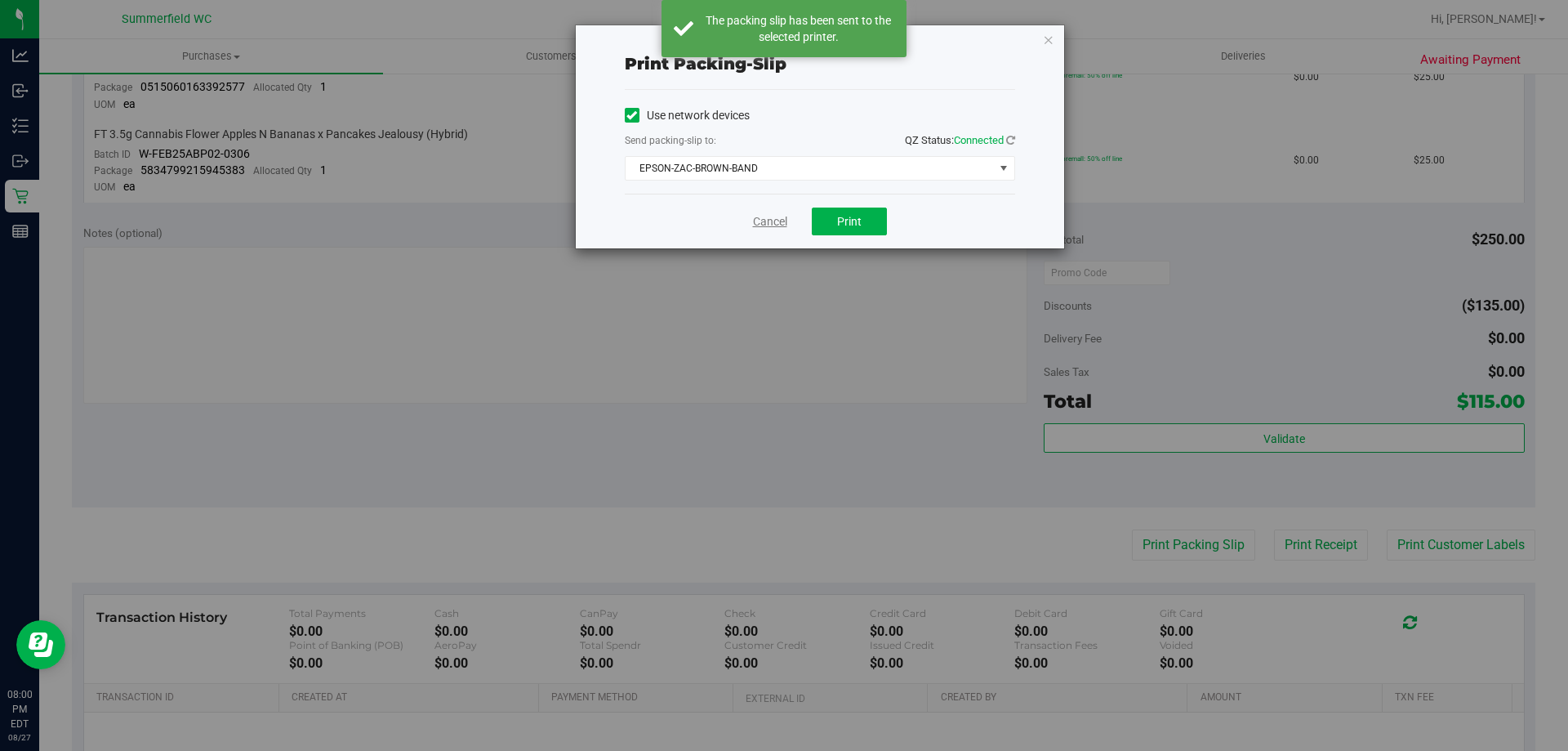
click at [765, 222] on link "Cancel" at bounding box center [771, 222] width 35 height 17
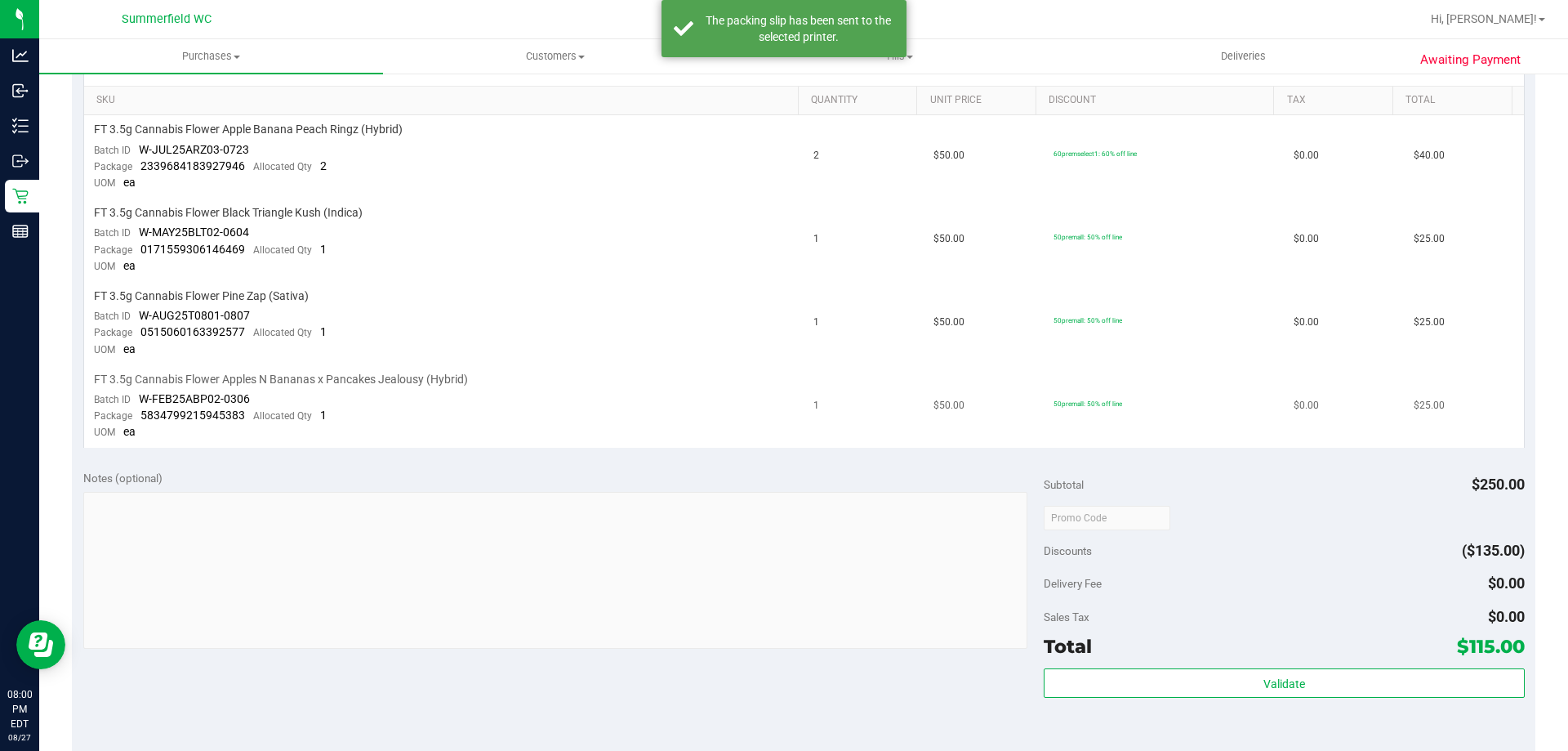
scroll to position [327, 0]
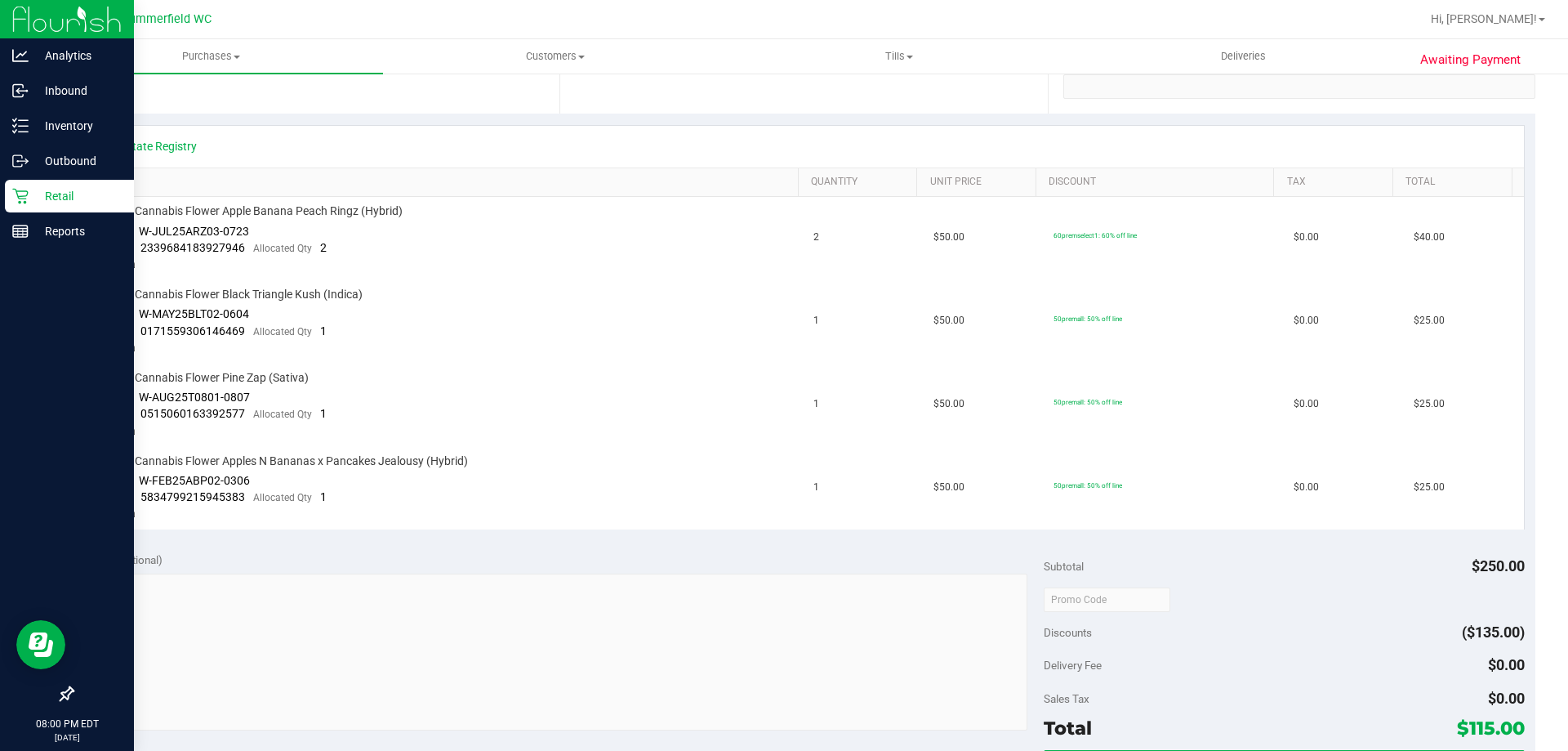
click at [55, 199] on p "Retail" at bounding box center [77, 196] width 98 height 20
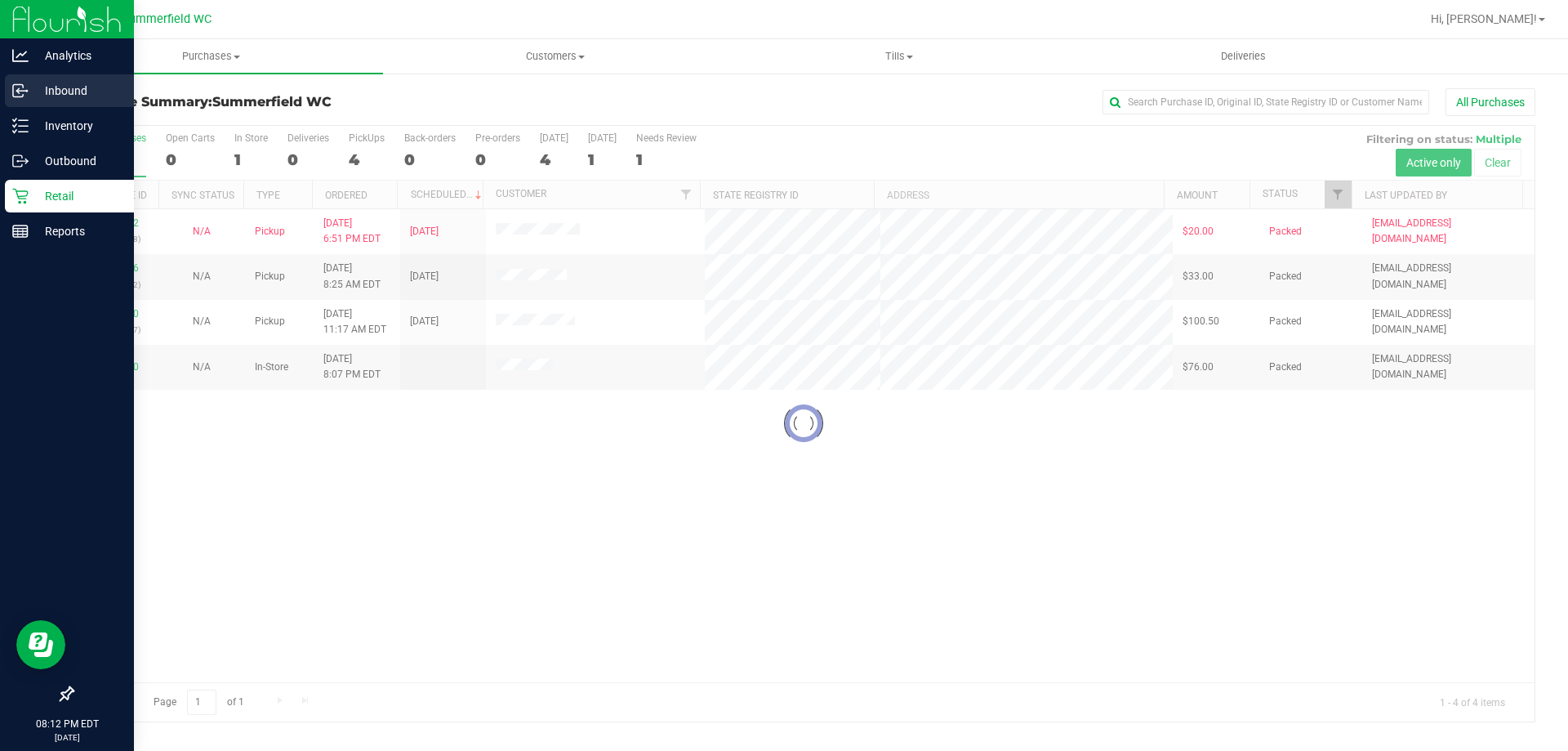
click at [54, 87] on p "Inbound" at bounding box center [77, 91] width 98 height 20
click at [45, 85] on p "Inbound" at bounding box center [77, 91] width 98 height 20
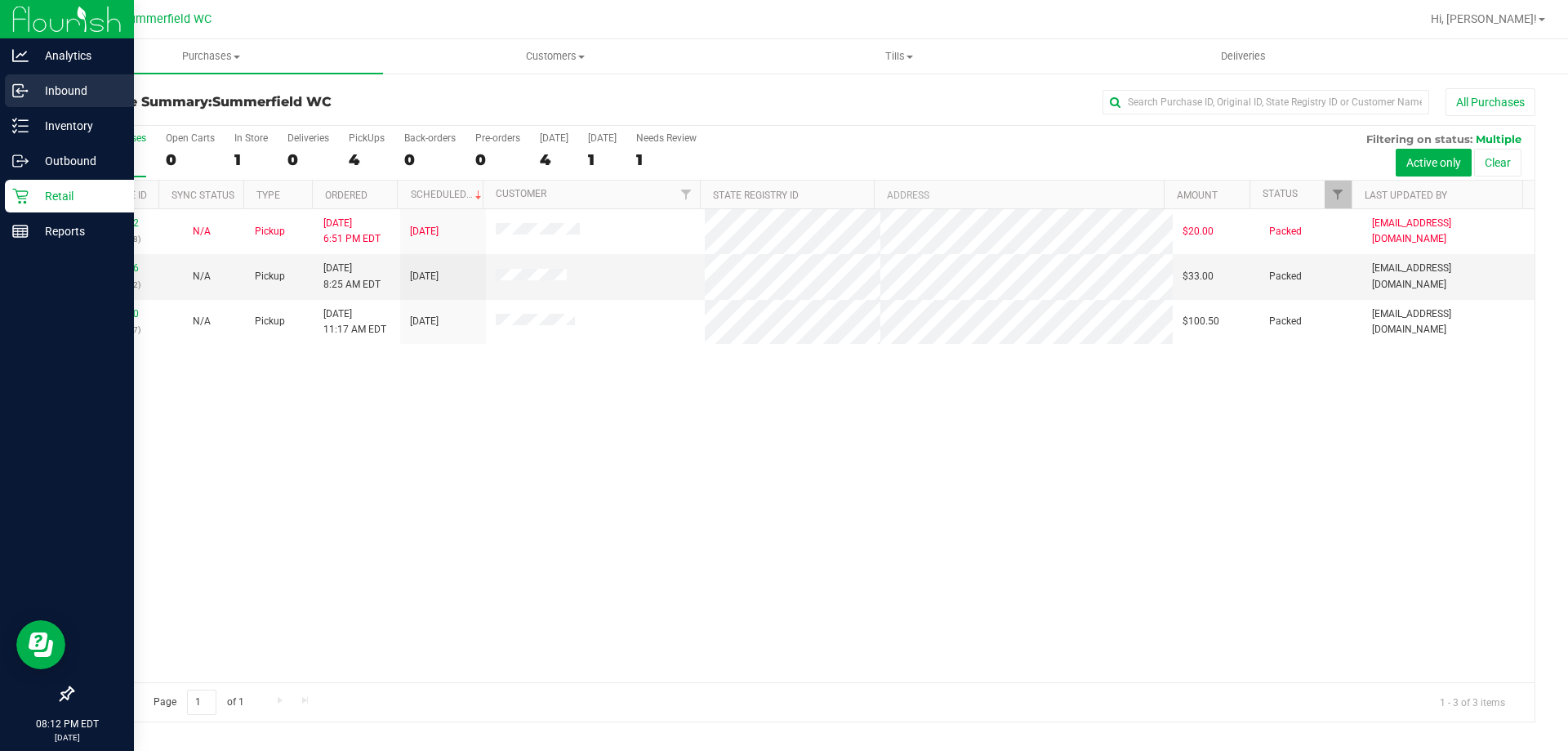
click at [41, 95] on p "Inbound" at bounding box center [77, 91] width 98 height 20
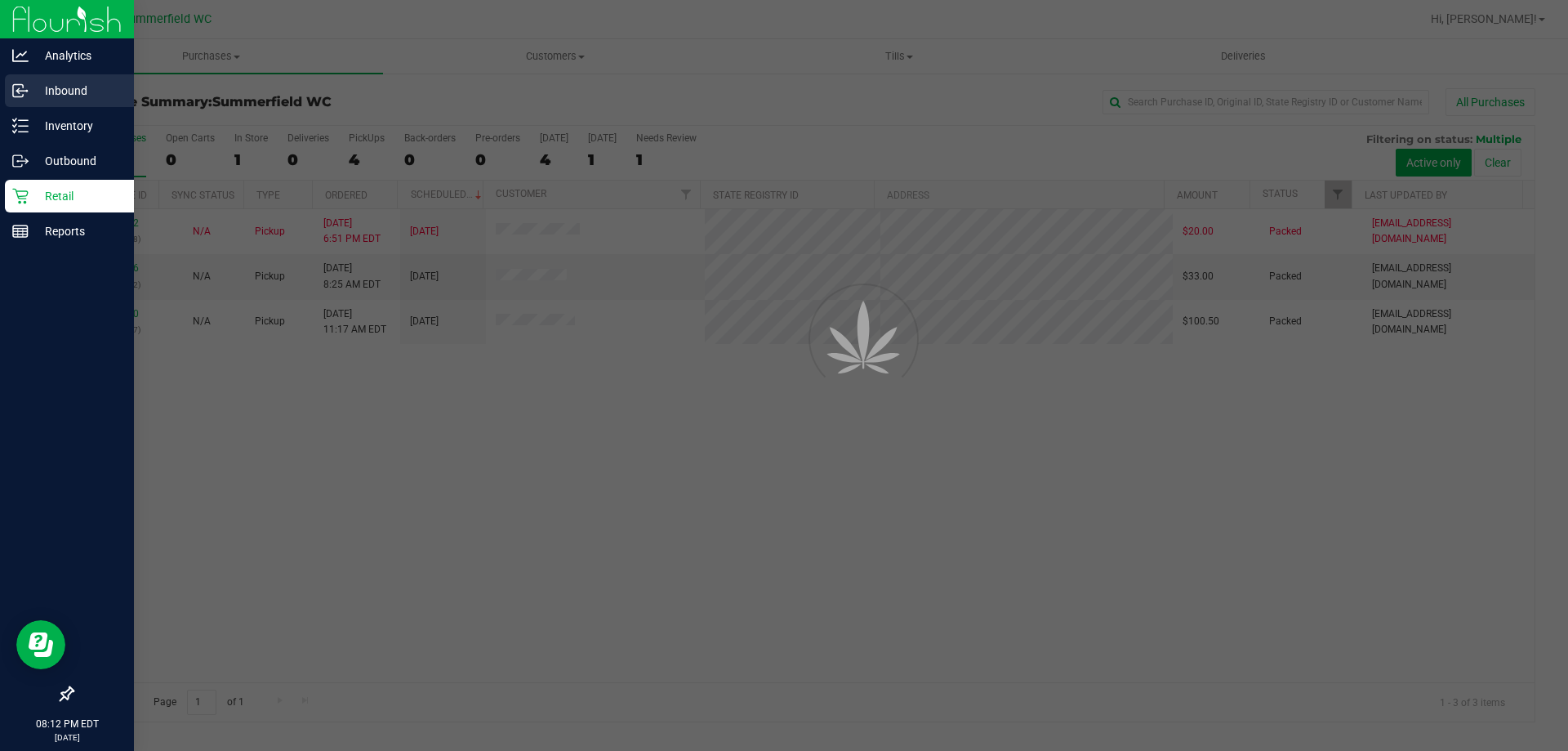
click at [44, 90] on p "Inbound" at bounding box center [77, 91] width 98 height 20
click at [61, 88] on p "Inbound" at bounding box center [77, 91] width 98 height 20
click at [62, 88] on p "Inbound" at bounding box center [77, 91] width 98 height 20
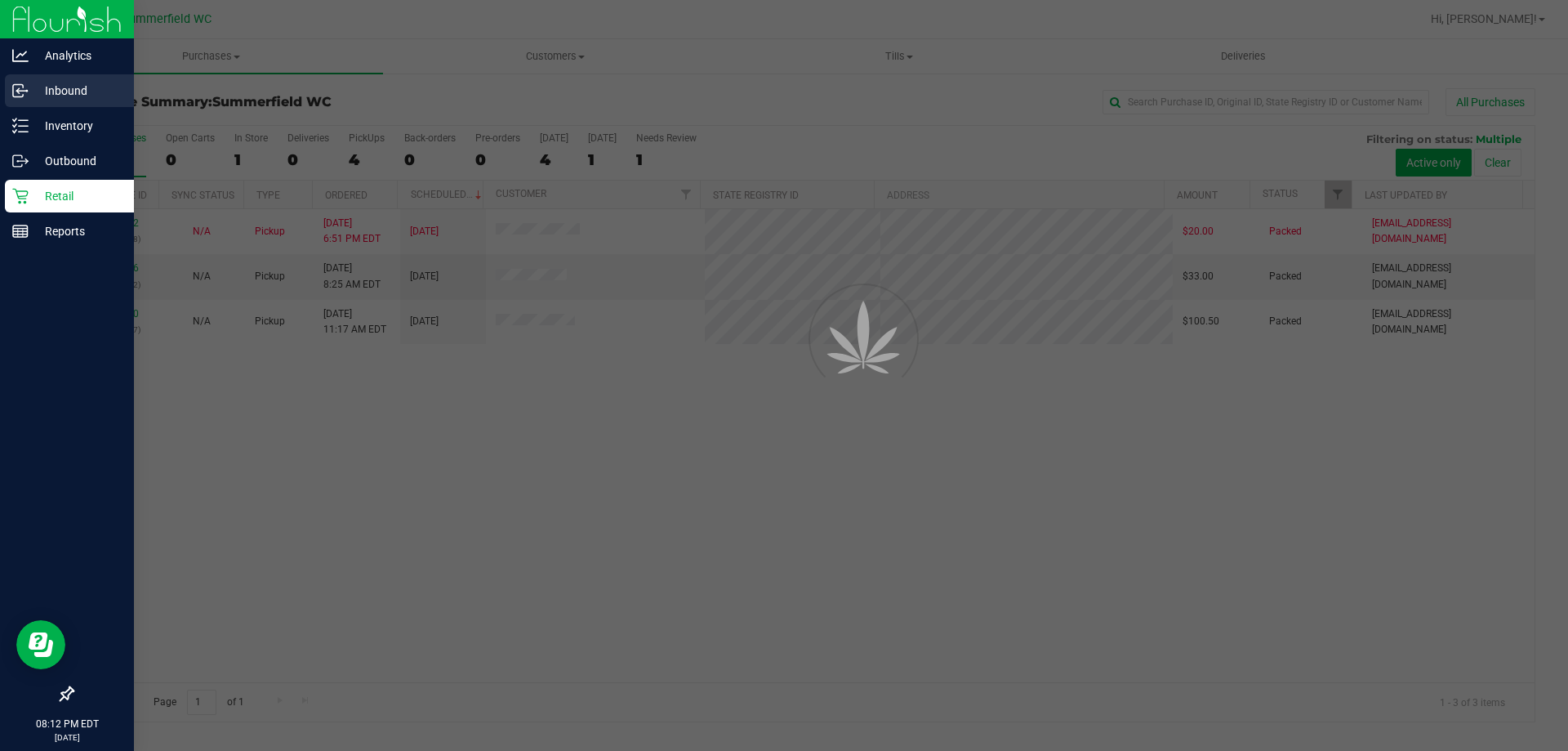
click at [65, 88] on p "Inbound" at bounding box center [77, 91] width 98 height 20
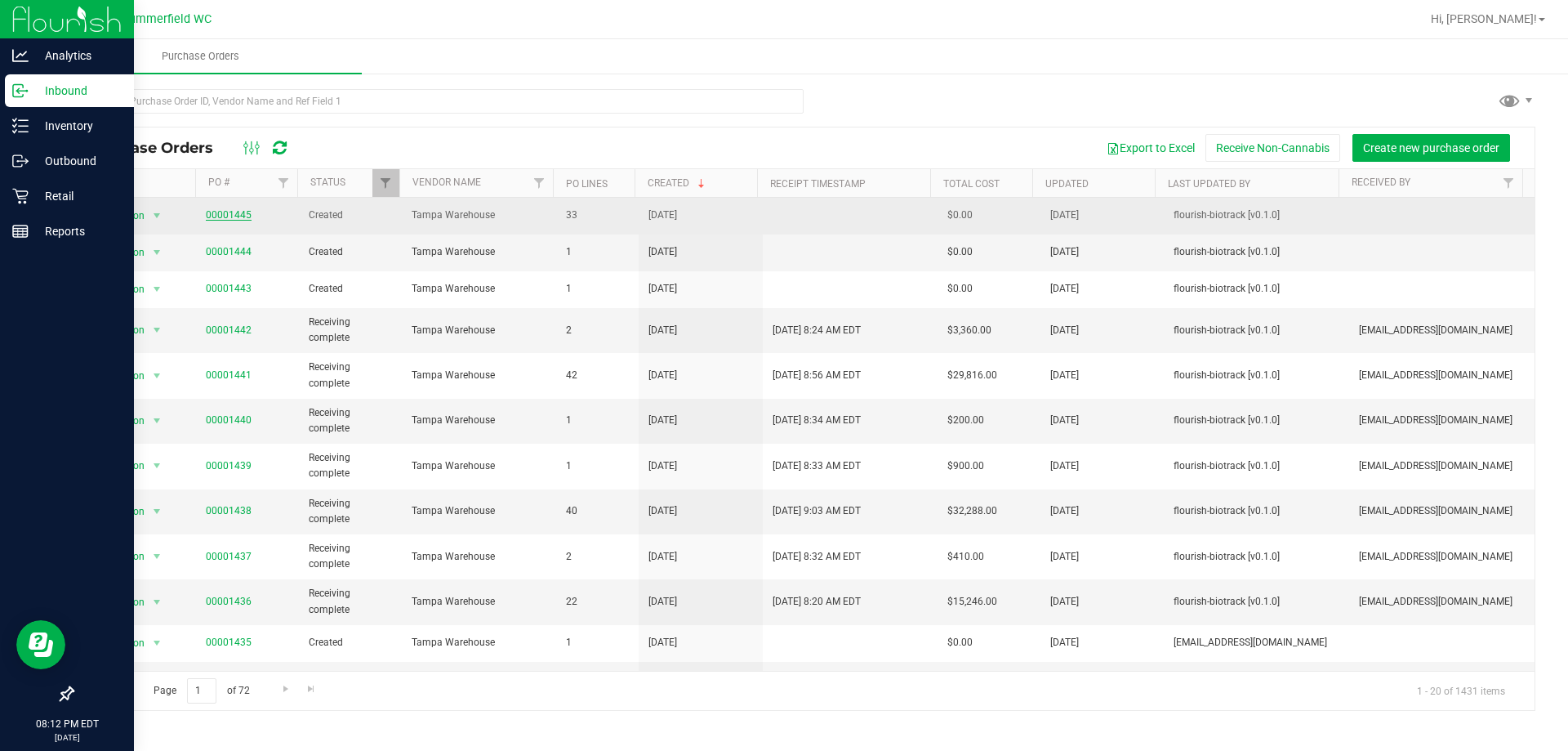
click at [227, 213] on link "00001445" at bounding box center [228, 214] width 46 height 11
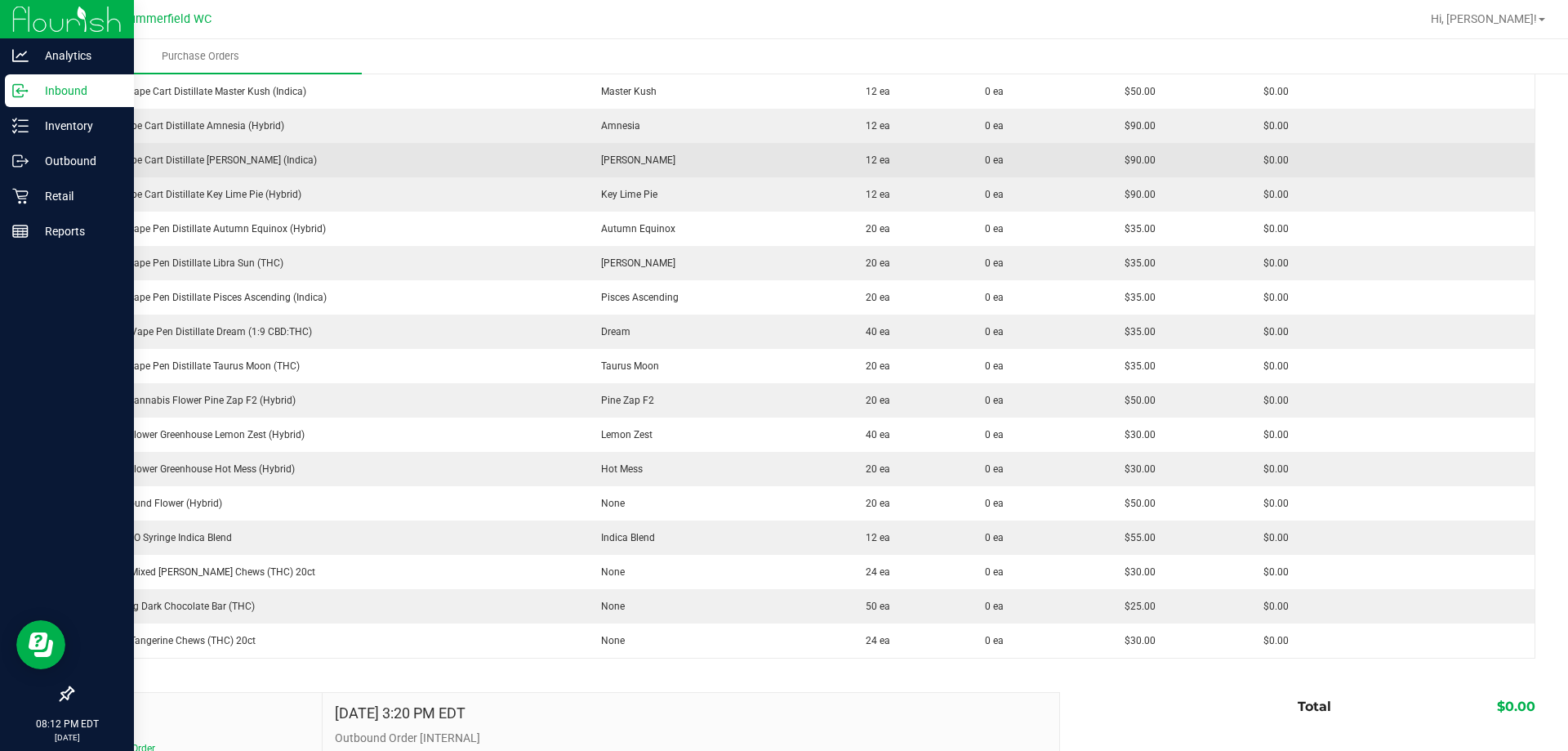
scroll to position [899, 0]
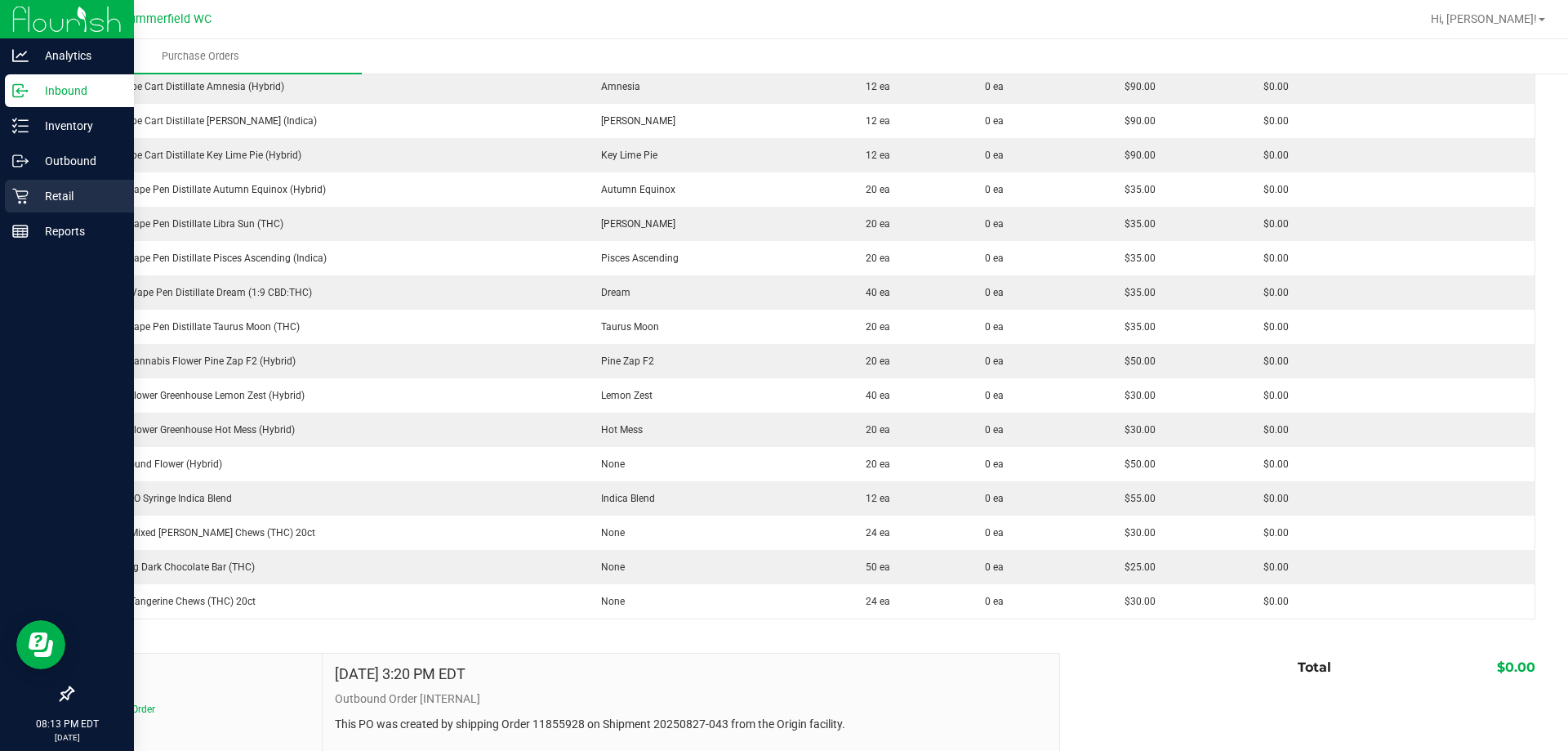
click at [67, 188] on p "Retail" at bounding box center [77, 196] width 98 height 20
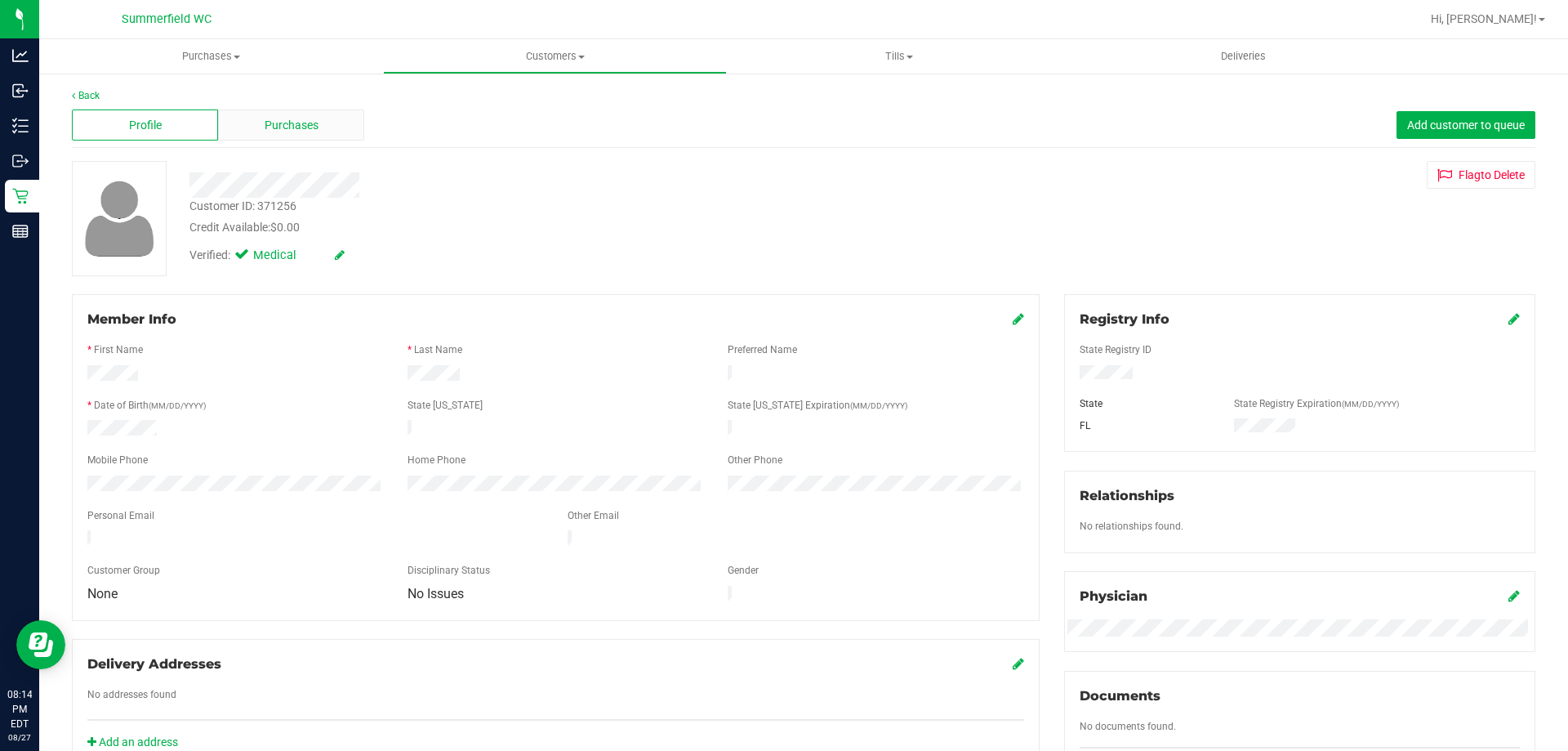
click at [259, 127] on div "Purchases" at bounding box center [290, 125] width 146 height 31
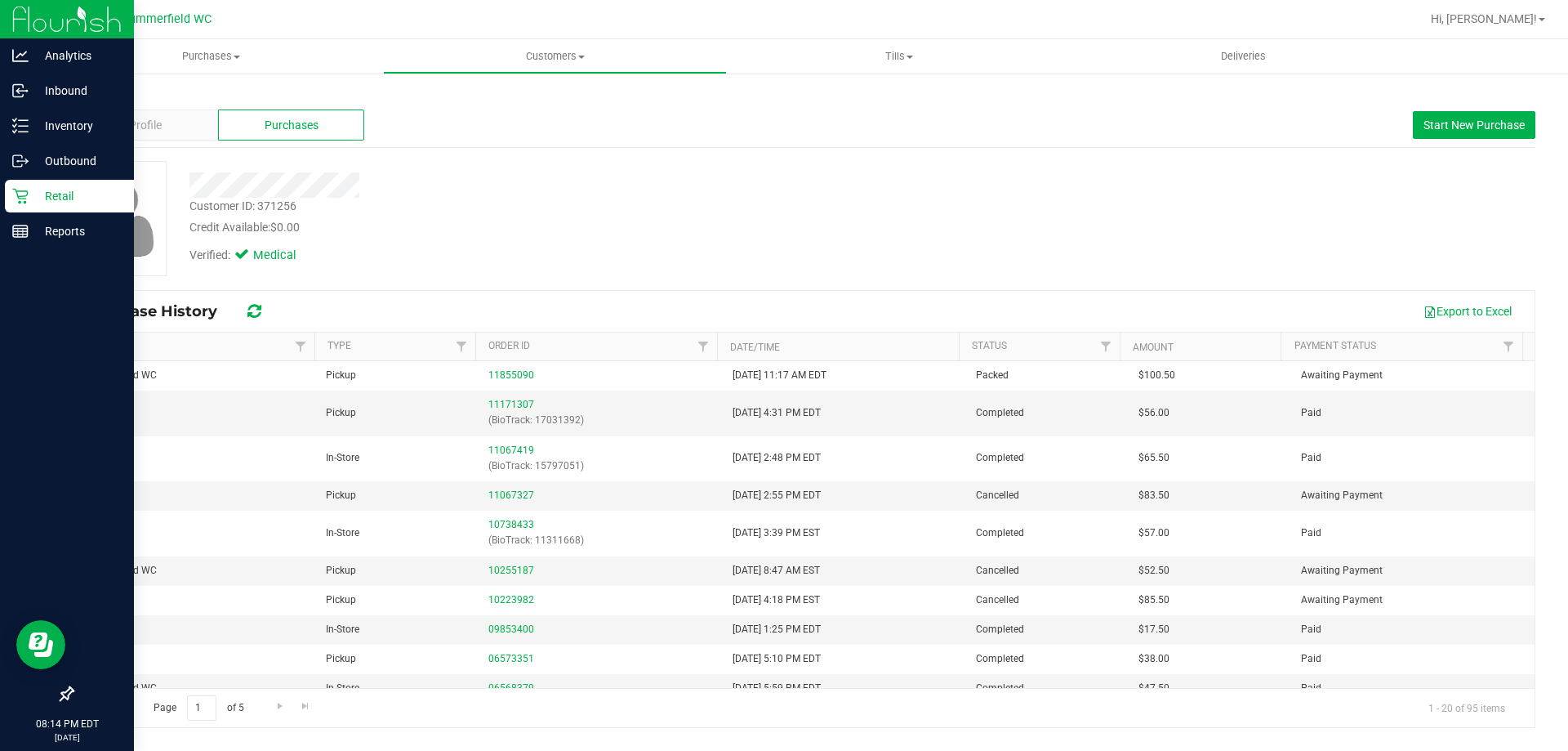
click at [32, 198] on p "Retail" at bounding box center [77, 196] width 98 height 20
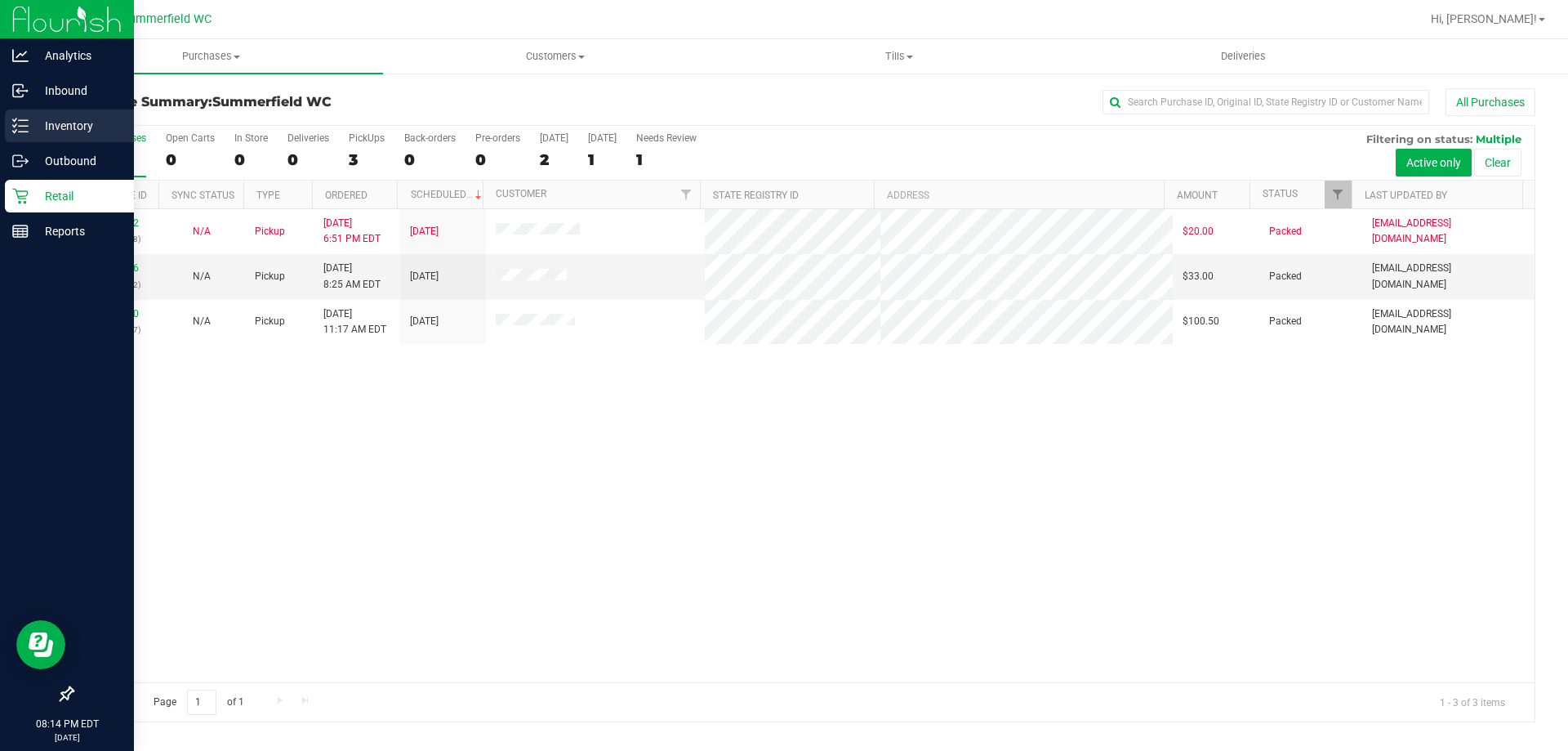
click at [61, 123] on p "Inventory" at bounding box center [77, 125] width 98 height 20
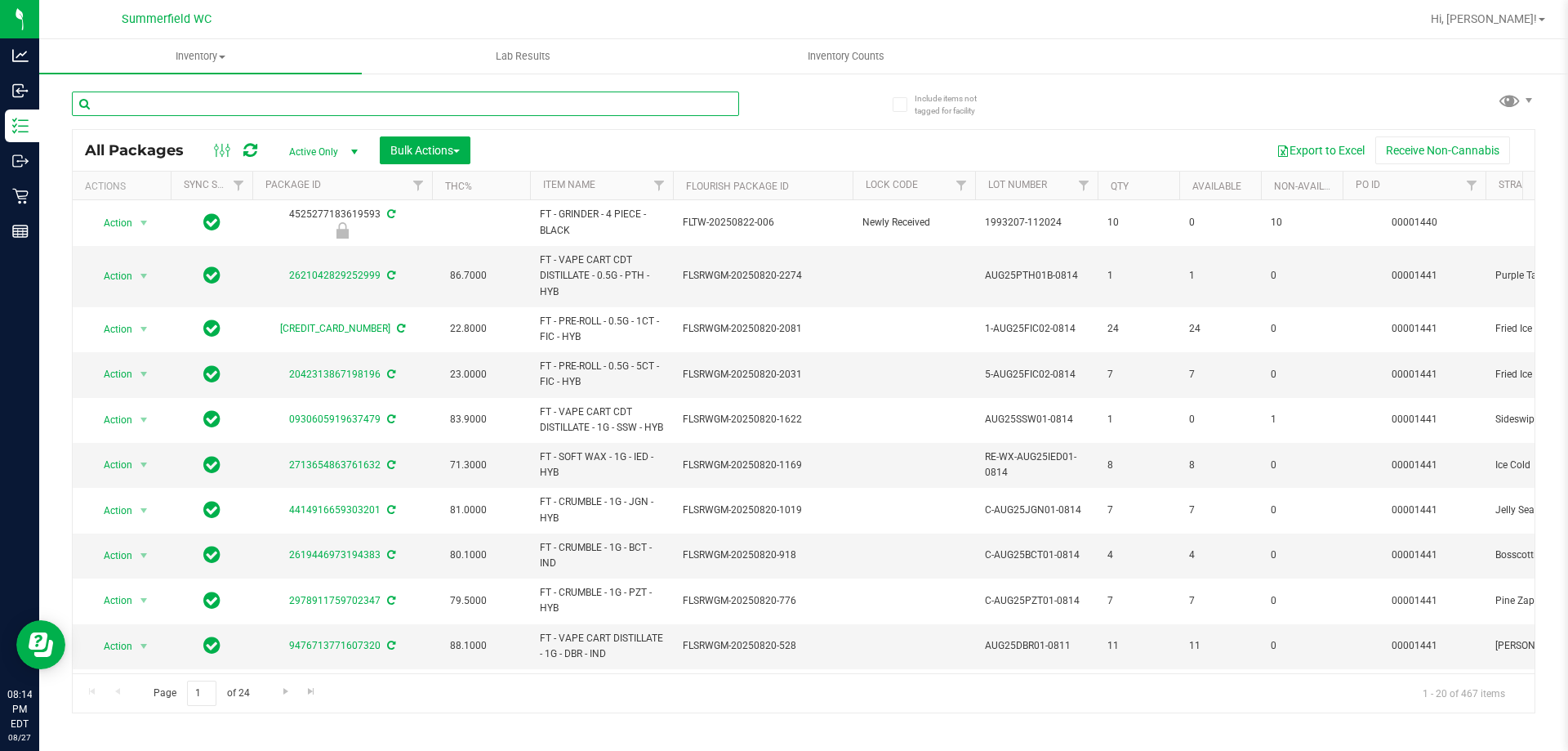
click at [253, 105] on input "text" at bounding box center [405, 104] width 668 height 24
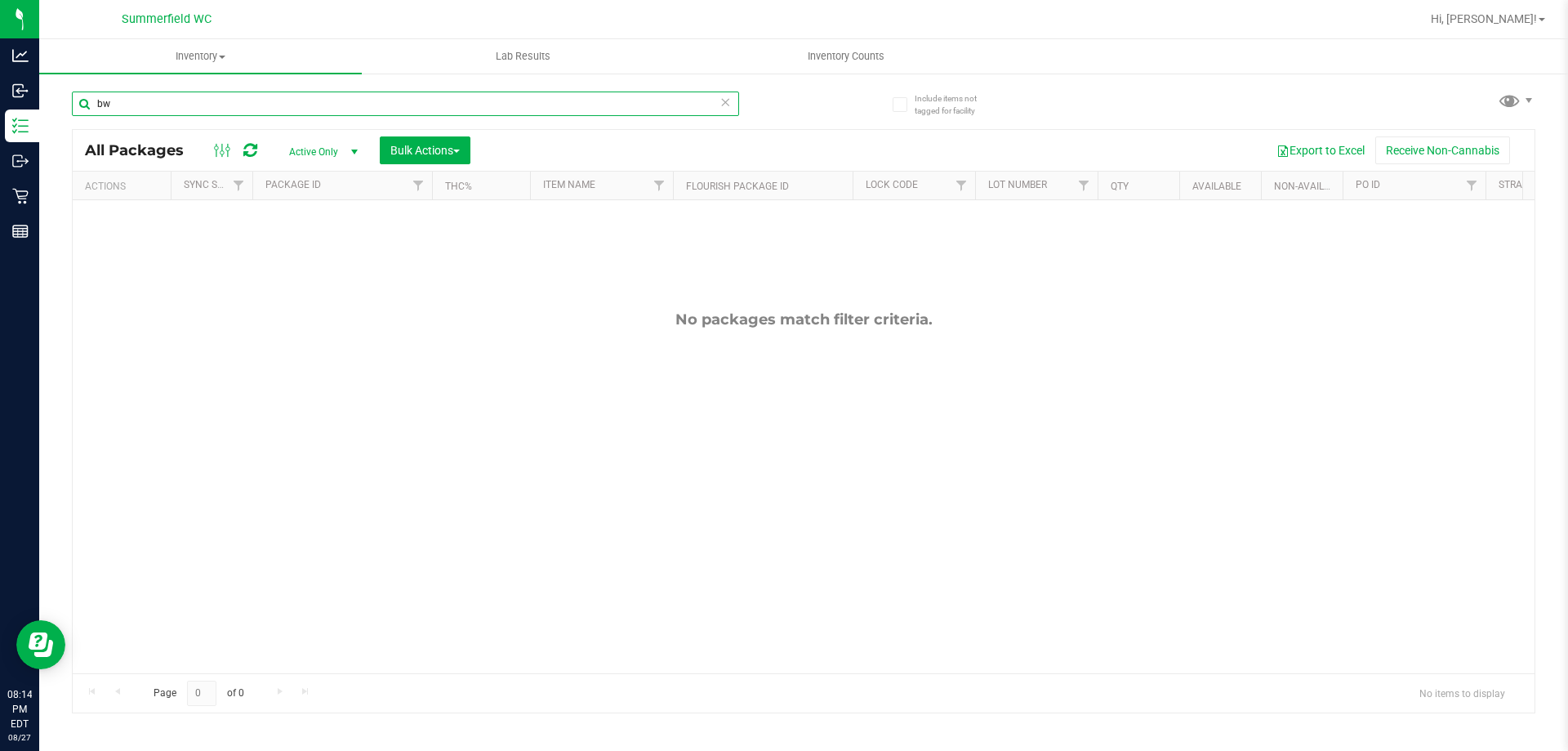
type input "b"
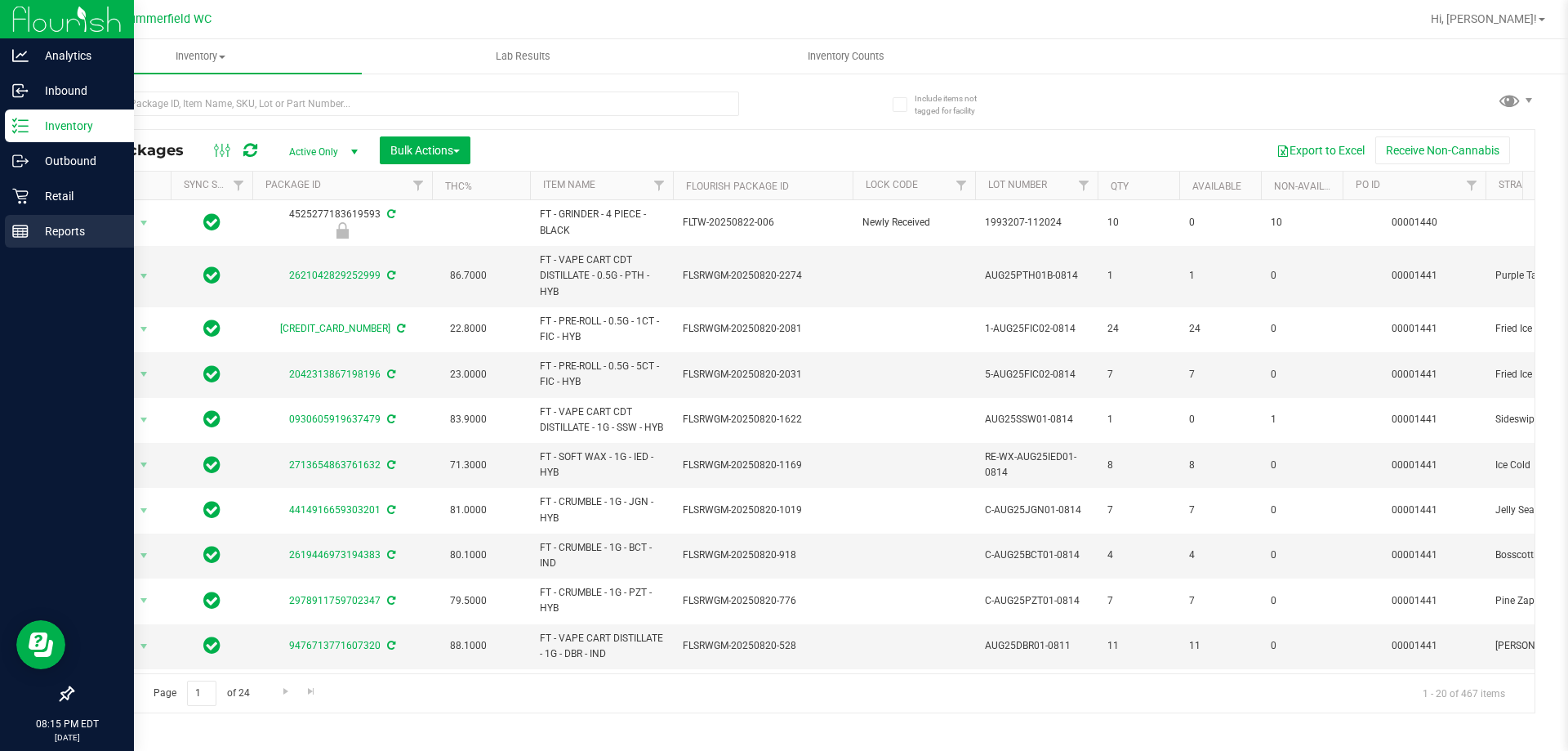
click at [96, 223] on p "Reports" at bounding box center [77, 231] width 98 height 20
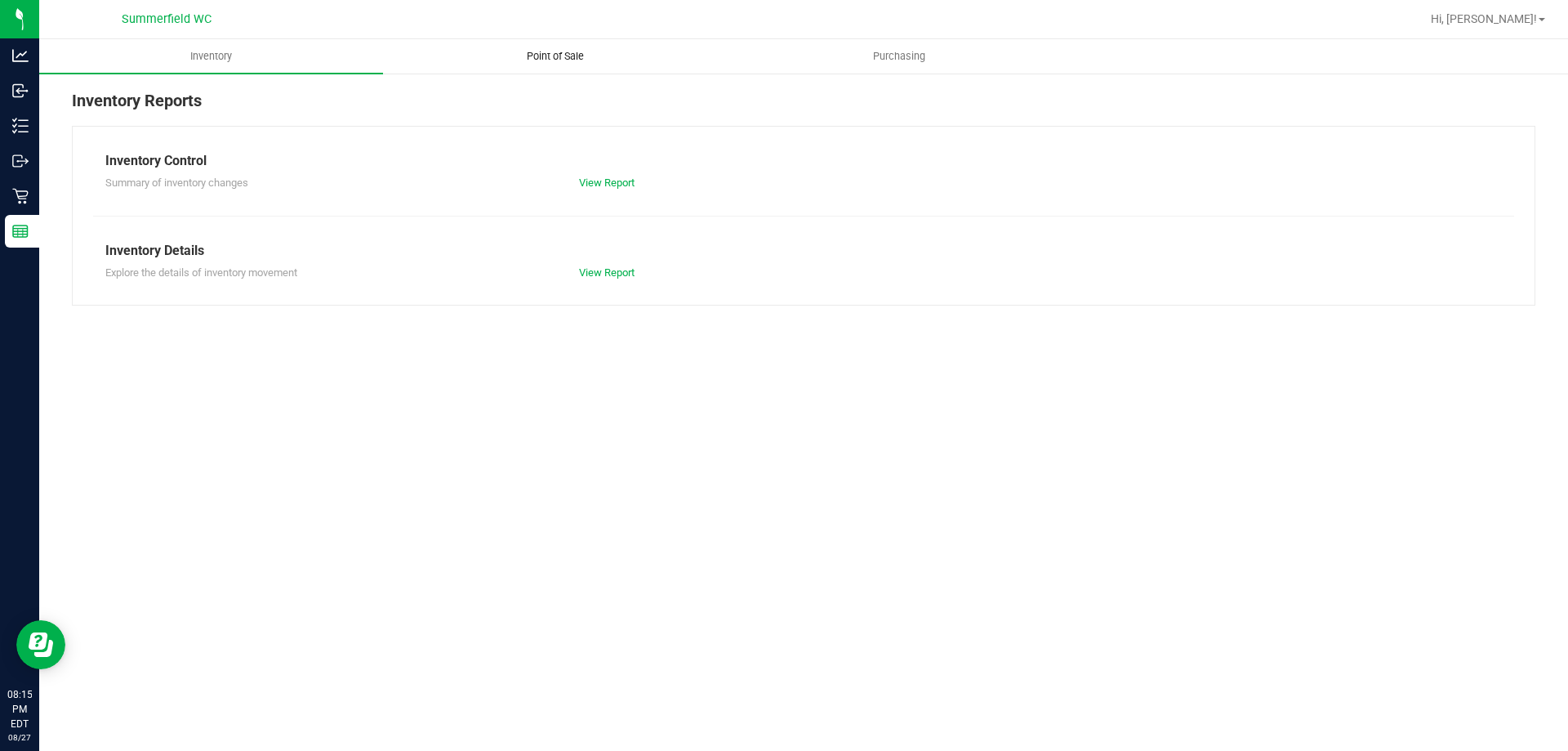
click at [549, 53] on span "Point of Sale" at bounding box center [555, 56] width 101 height 15
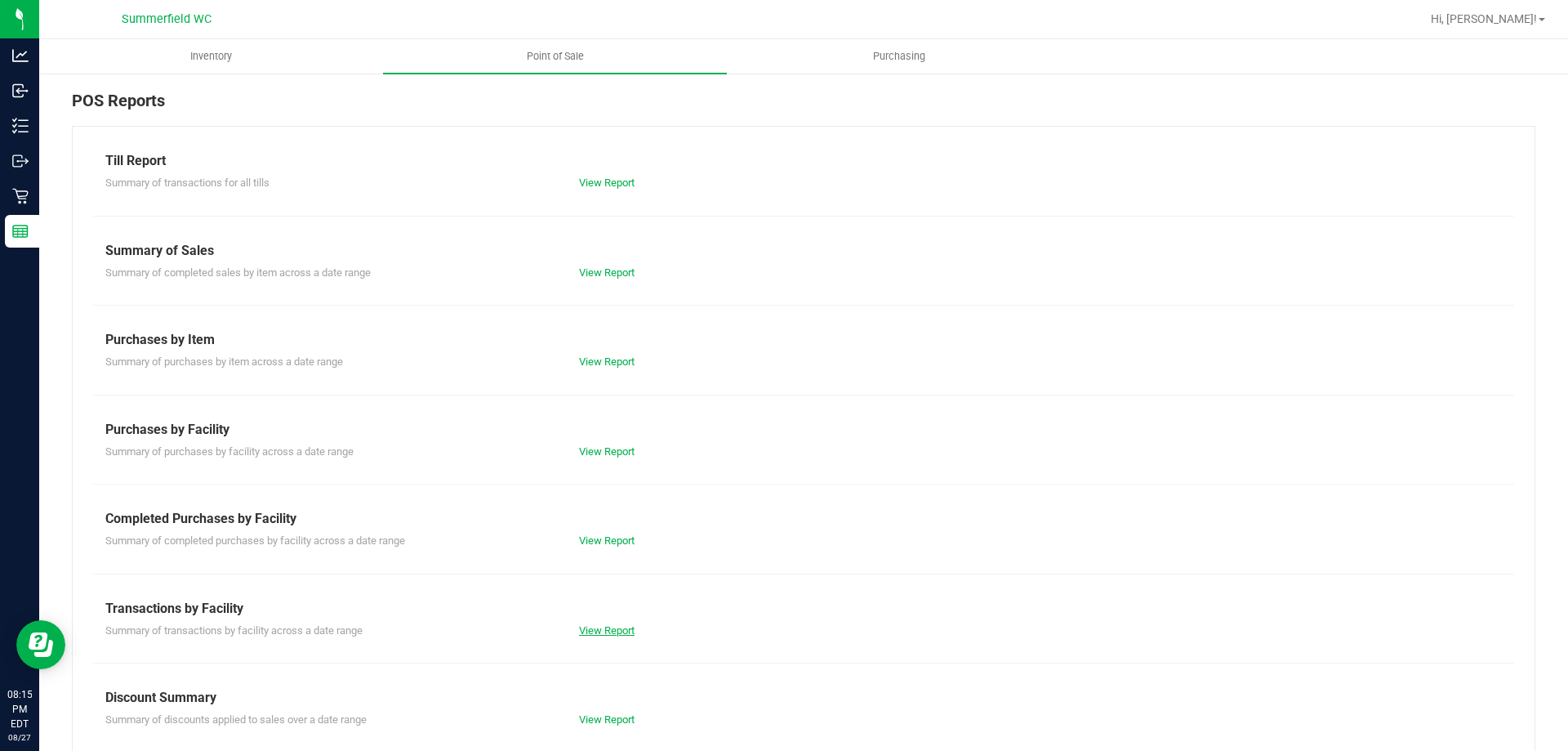
click at [607, 627] on link "View Report" at bounding box center [606, 630] width 55 height 12
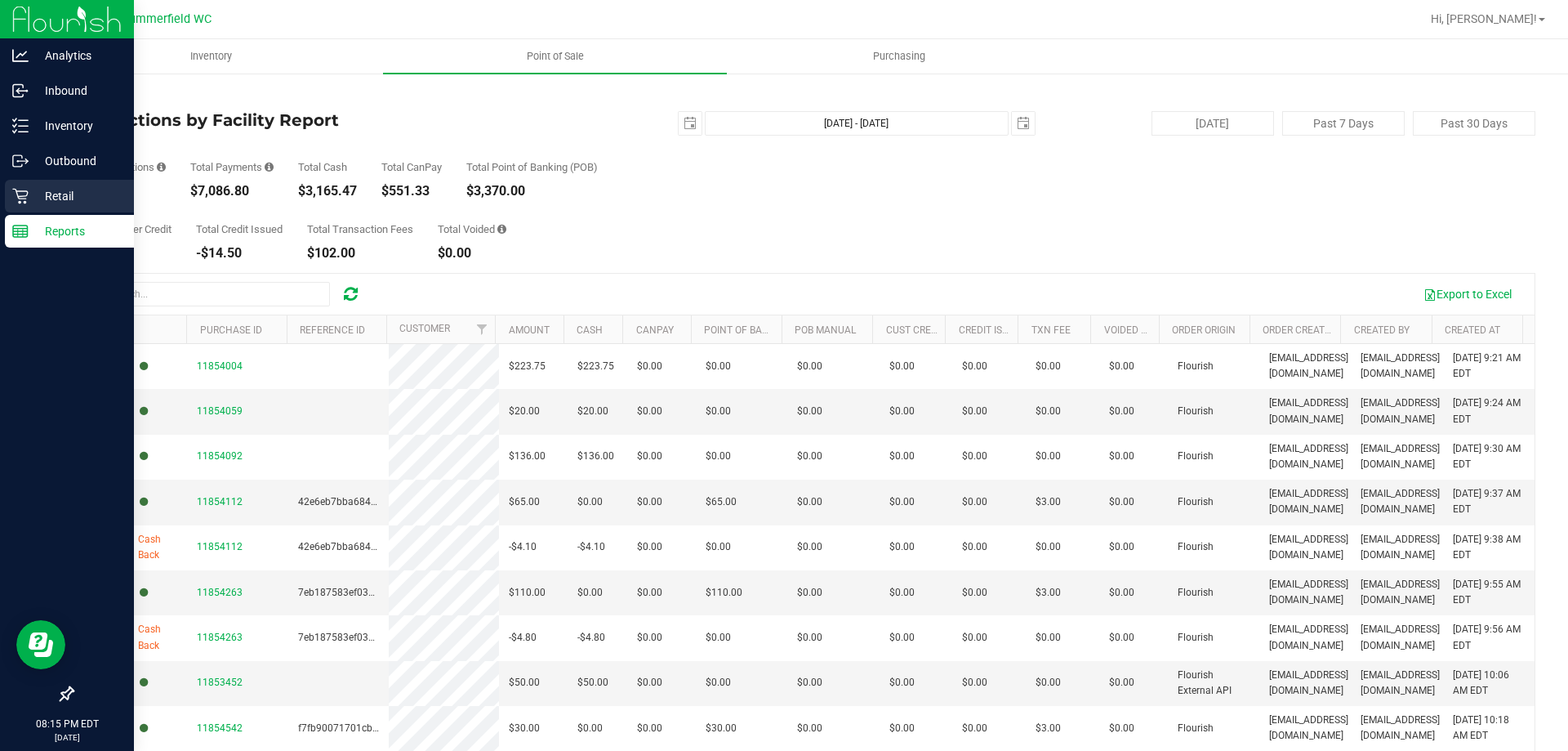
click at [67, 188] on p "Retail" at bounding box center [77, 196] width 98 height 20
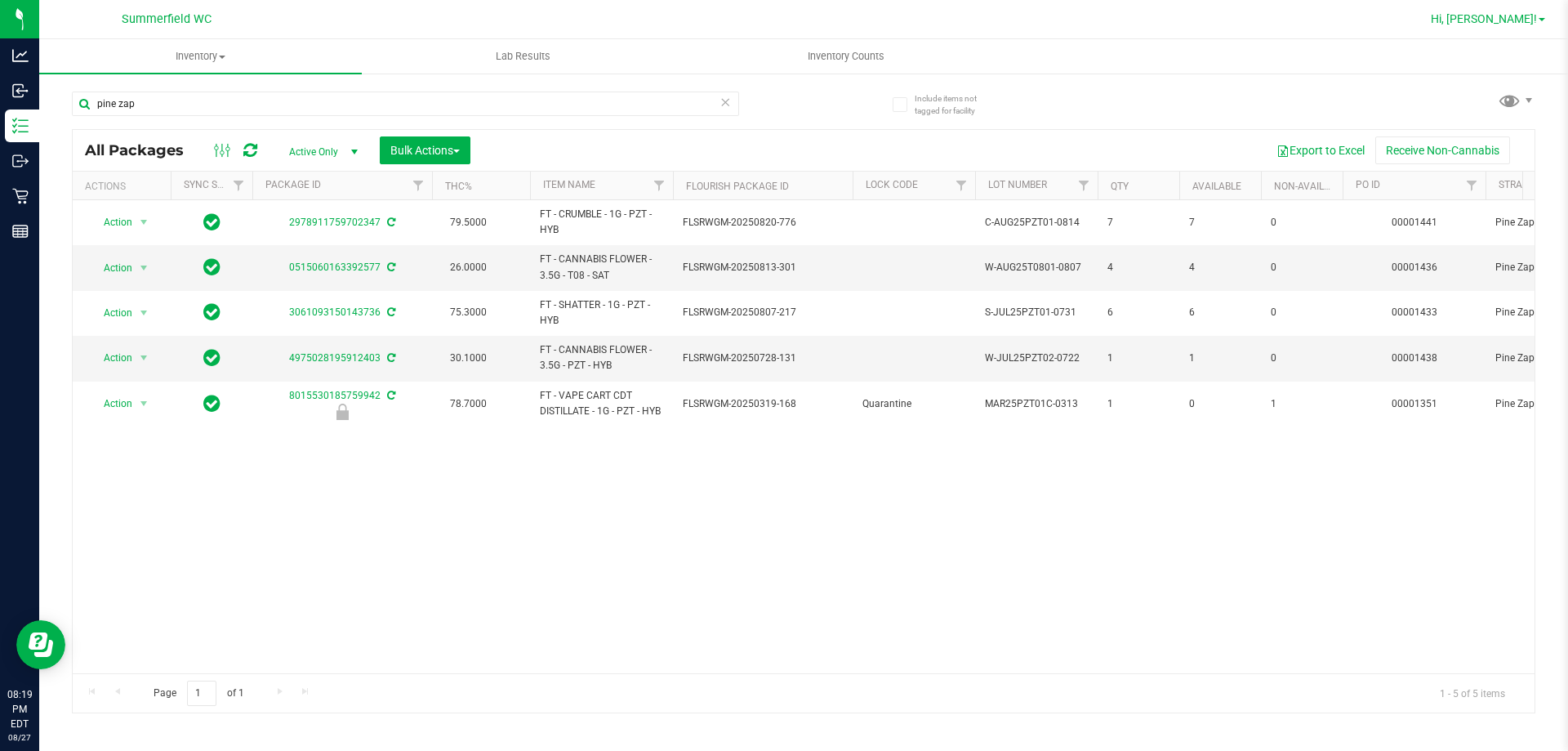
click at [1523, 13] on span "Hi, [PERSON_NAME]!" at bounding box center [1484, 18] width 106 height 13
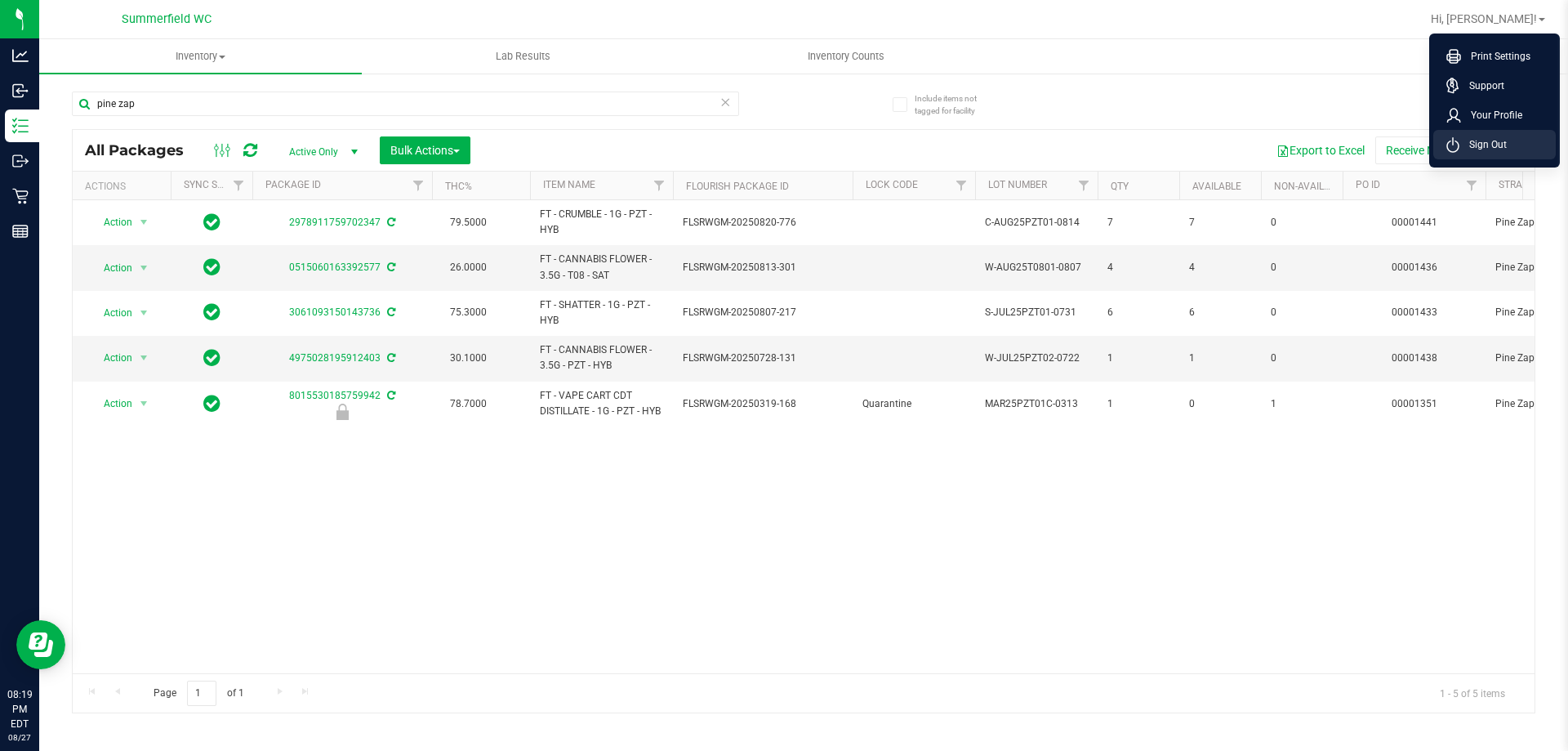
click at [1497, 141] on span "Sign Out" at bounding box center [1483, 144] width 48 height 16
